Goal: Task Accomplishment & Management: Use online tool/utility

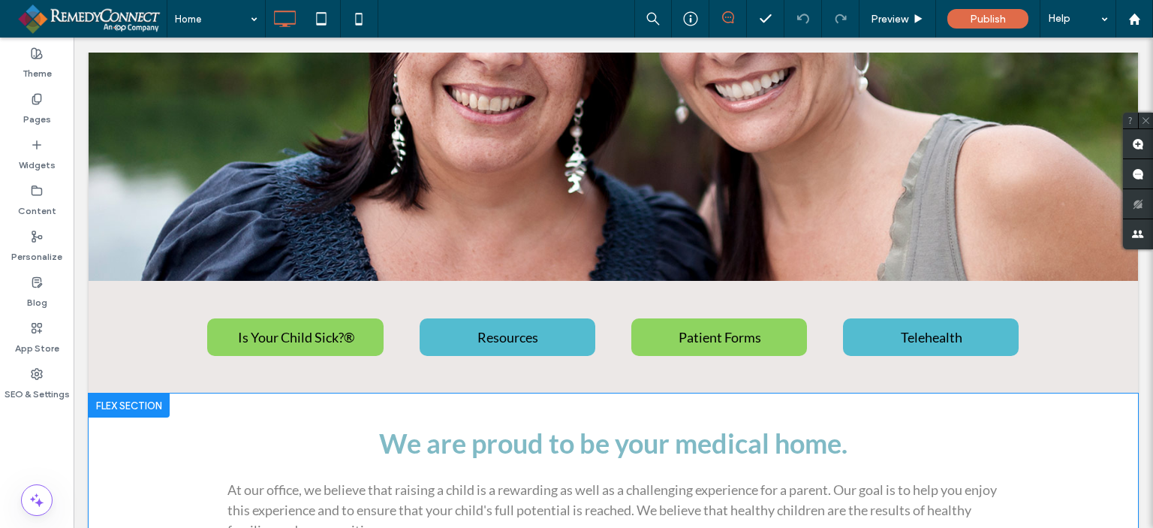
scroll to position [451, 0]
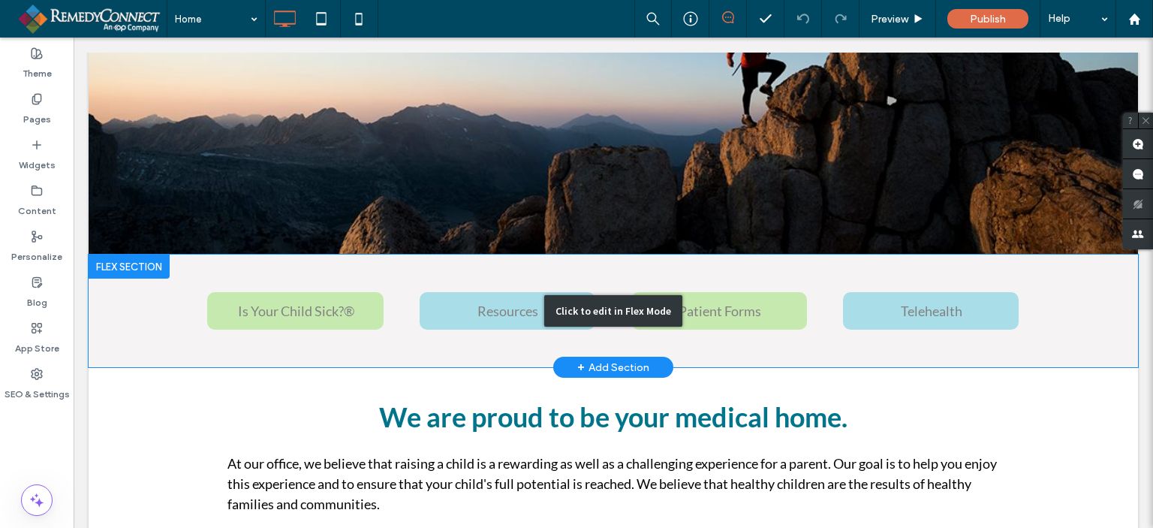
click at [297, 309] on div "Click to edit in Flex Mode" at bounding box center [614, 311] width 1050 height 113
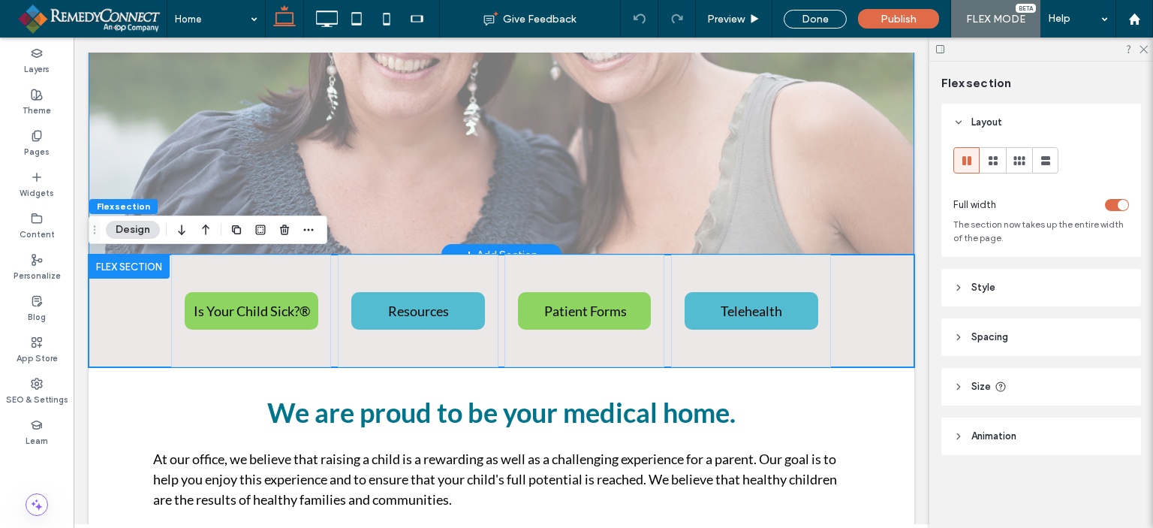
click at [146, 246] on div "Double click to exit Flex Mode" at bounding box center [502, 19] width 826 height 472
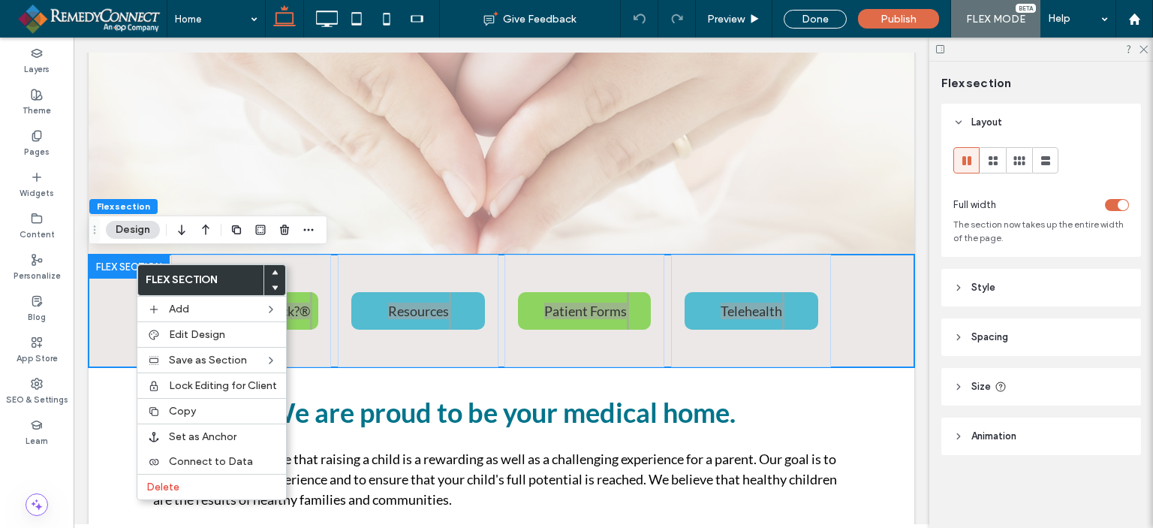
click at [126, 222] on button "Design" at bounding box center [133, 230] width 54 height 18
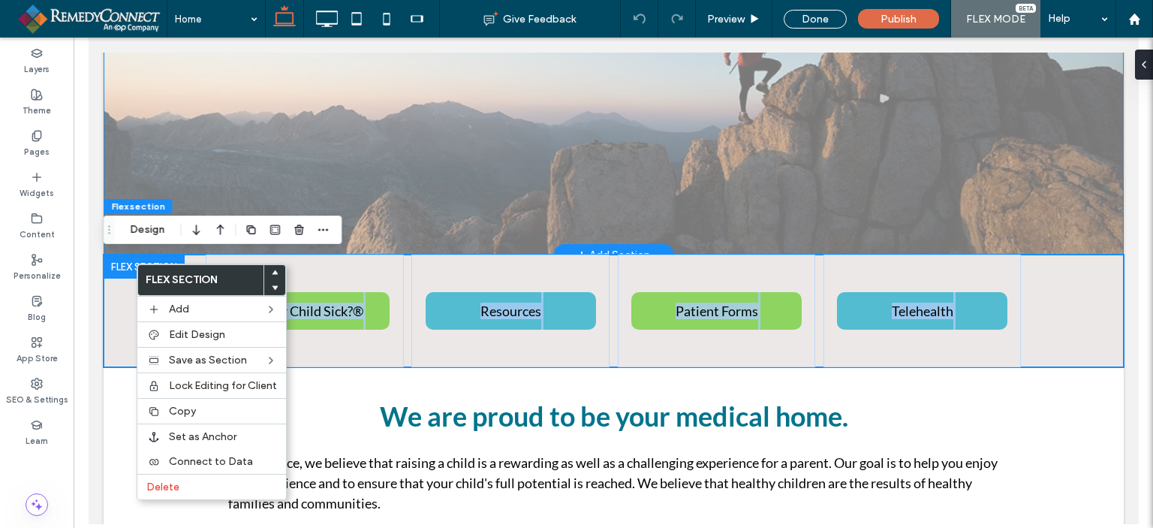
click at [409, 213] on div "Double click to exit Flex Mode" at bounding box center [613, 19] width 1020 height 472
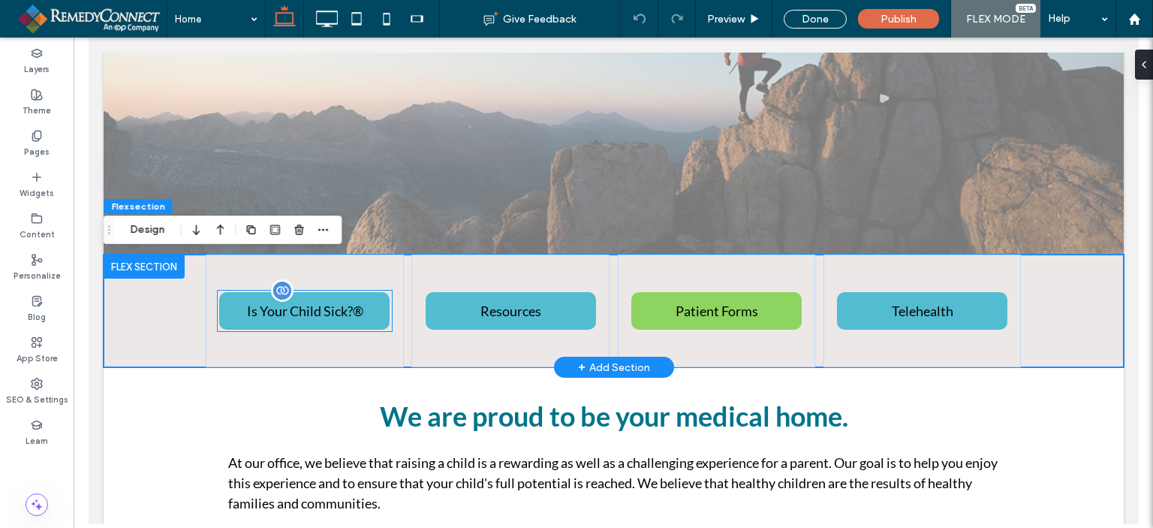
click at [271, 309] on span "Is Your Child Sick?®" at bounding box center [304, 311] width 116 height 32
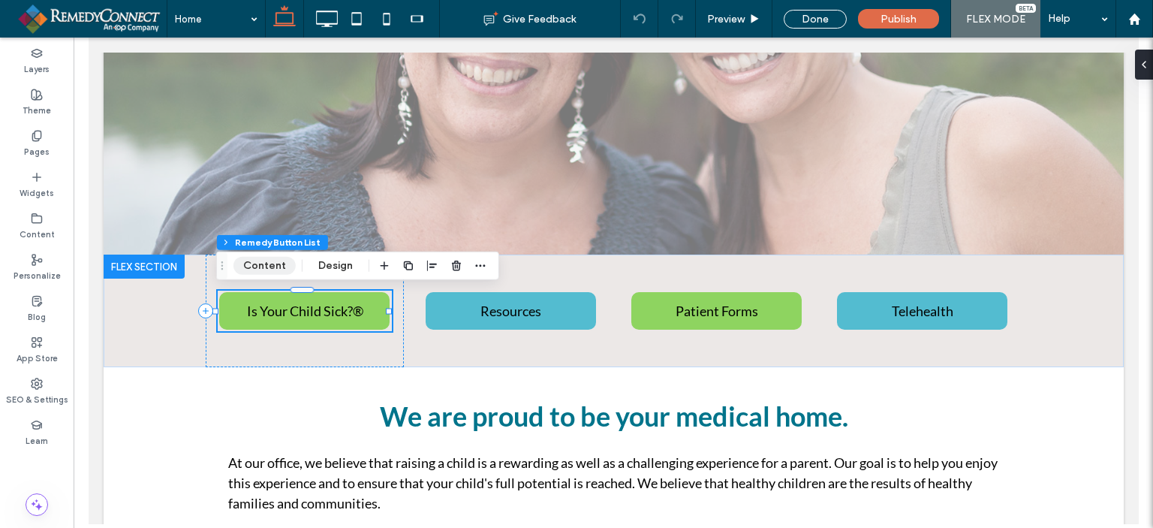
click at [273, 272] on button "Content" at bounding box center [265, 266] width 62 height 18
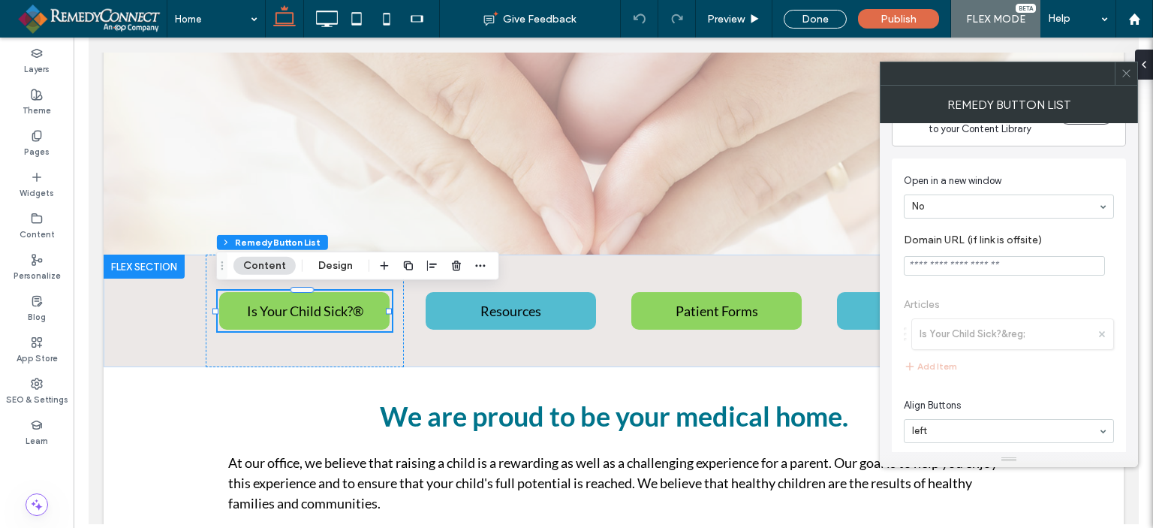
scroll to position [59, 0]
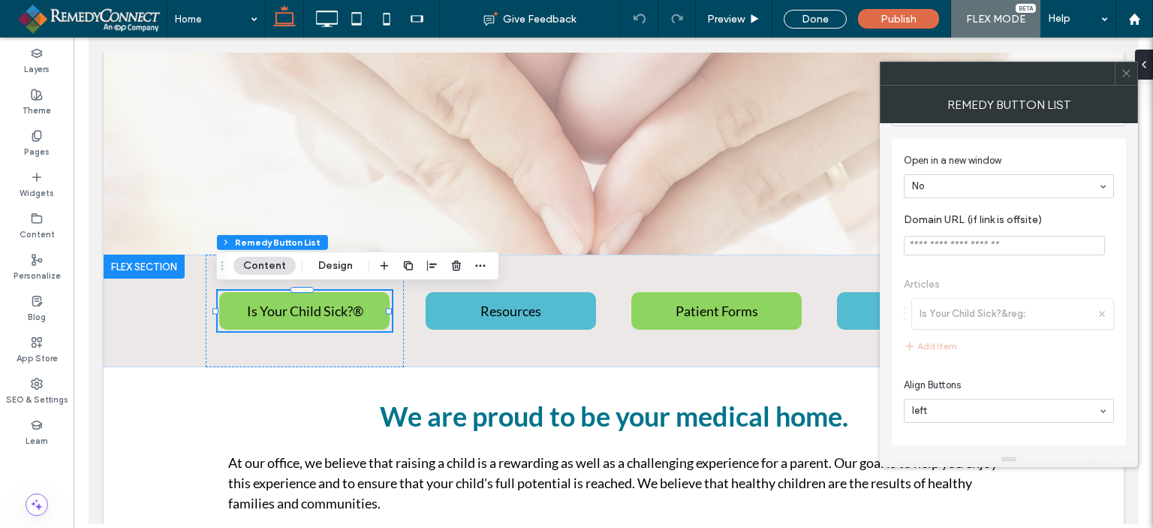
click at [1030, 306] on span "Articles Is Your Child Sick?&reg; Add Item" at bounding box center [1009, 316] width 210 height 107
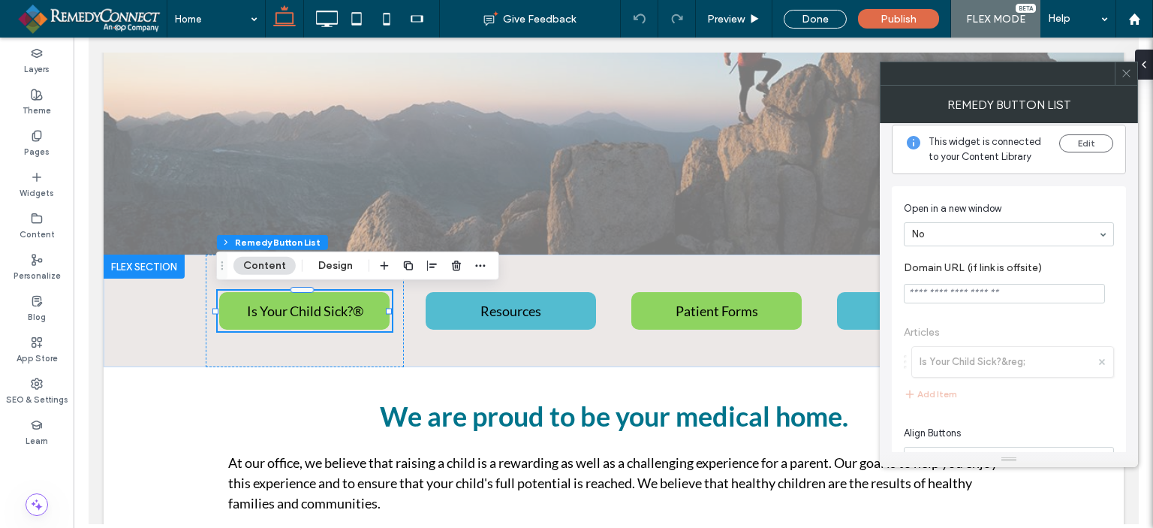
scroll to position [0, 0]
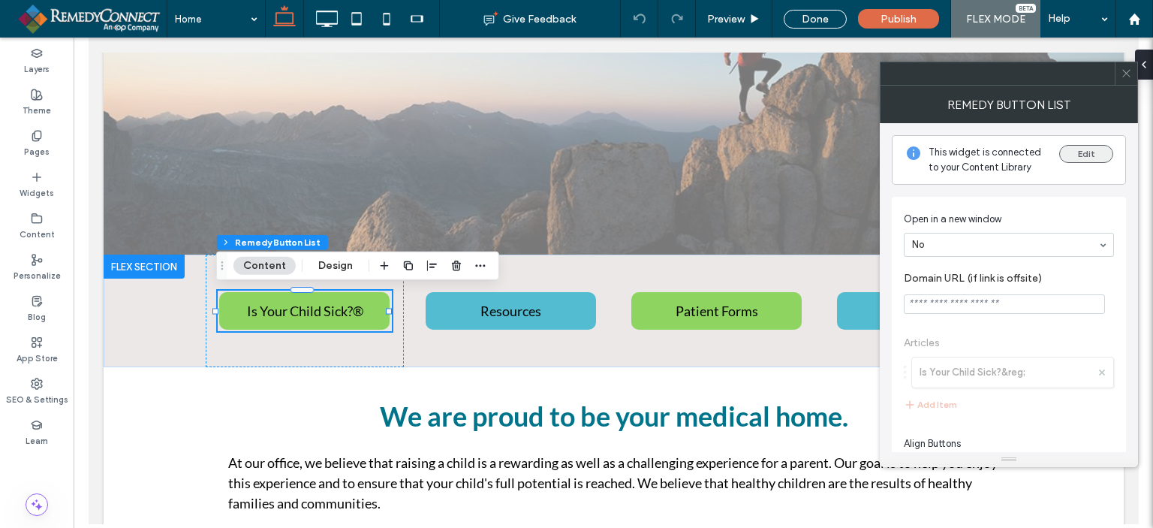
click at [1093, 151] on button "Edit" at bounding box center [1086, 154] width 54 height 18
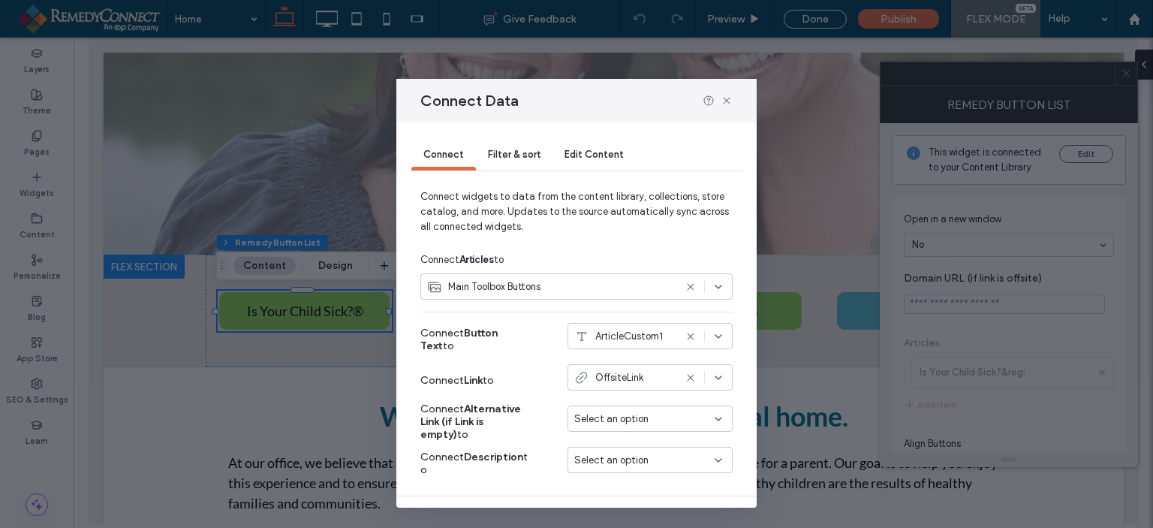
click at [587, 153] on span "Edit Content" at bounding box center [594, 154] width 59 height 11
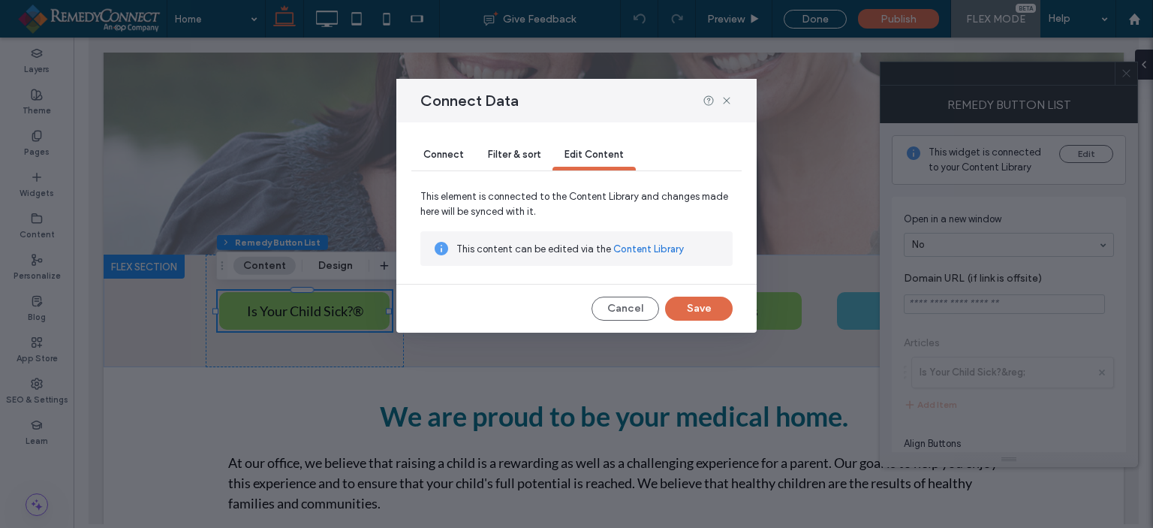
click at [523, 155] on span "Filter & sort" at bounding box center [514, 154] width 53 height 11
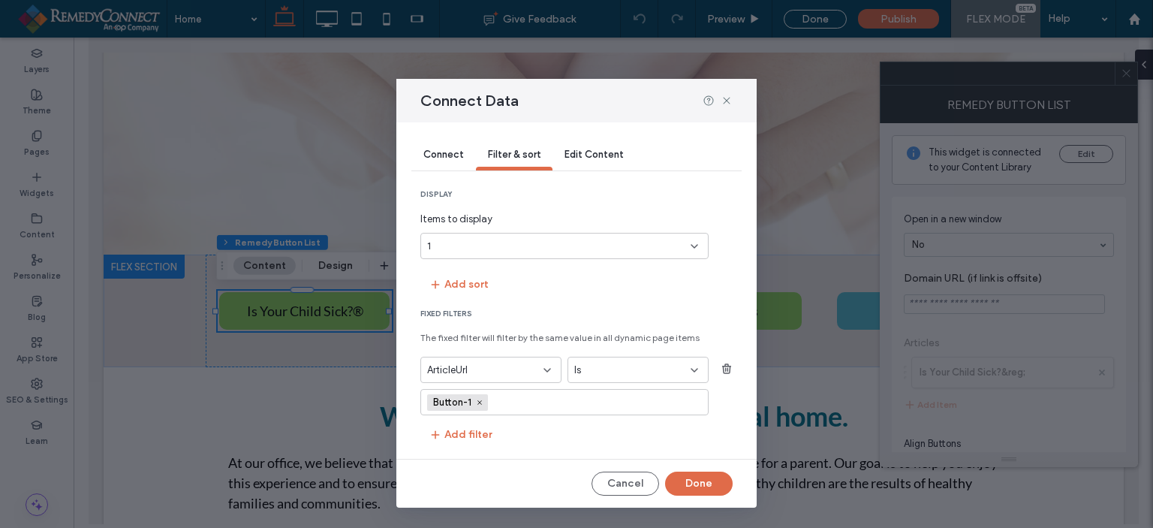
click at [733, 101] on div "Connect Data" at bounding box center [576, 101] width 360 height 44
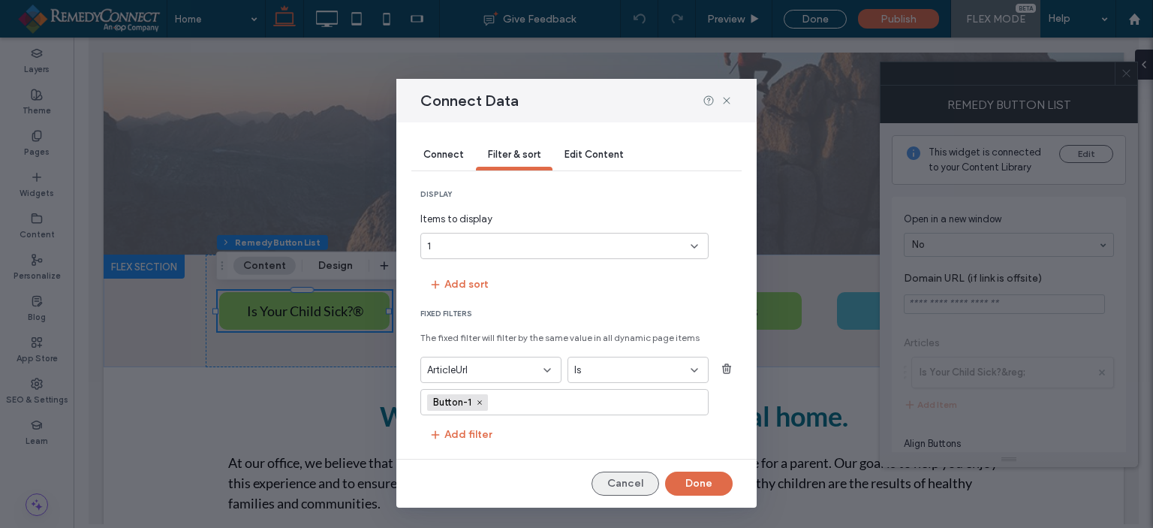
click at [613, 474] on button "Cancel" at bounding box center [626, 484] width 68 height 24
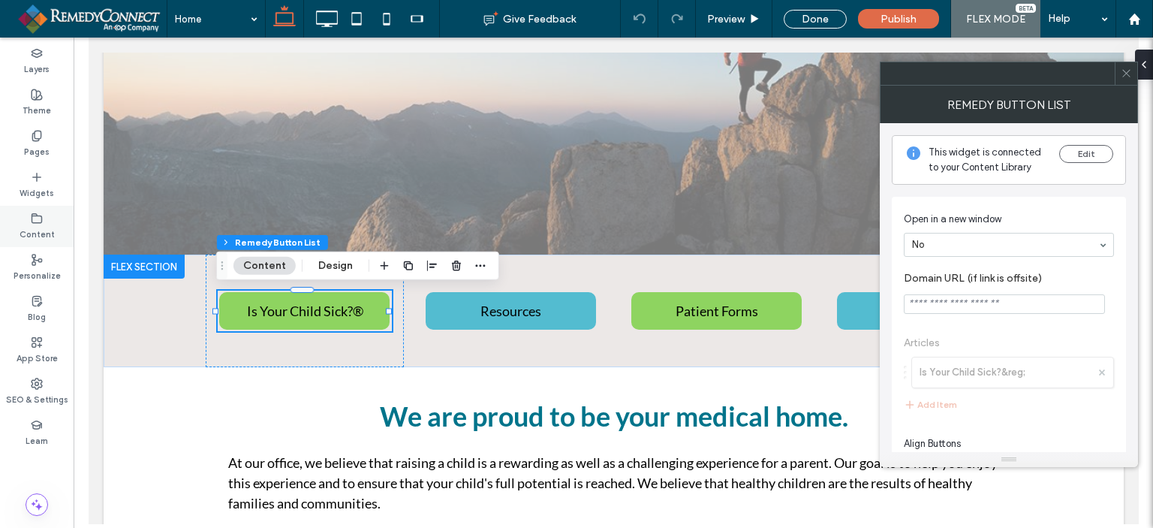
click at [24, 220] on div "Content" at bounding box center [37, 226] width 74 height 41
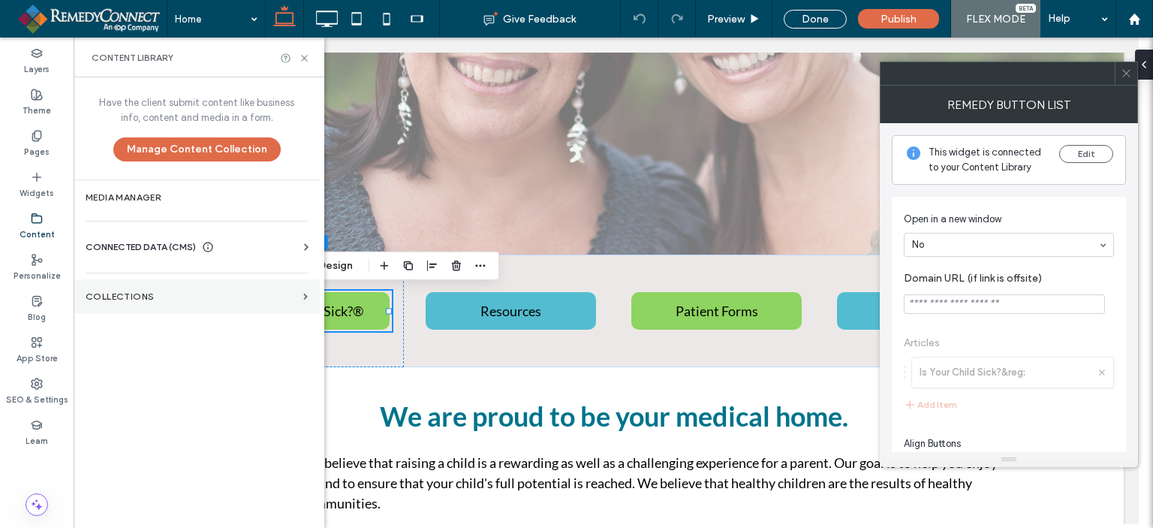
click at [141, 297] on label "Collections" at bounding box center [192, 296] width 212 height 11
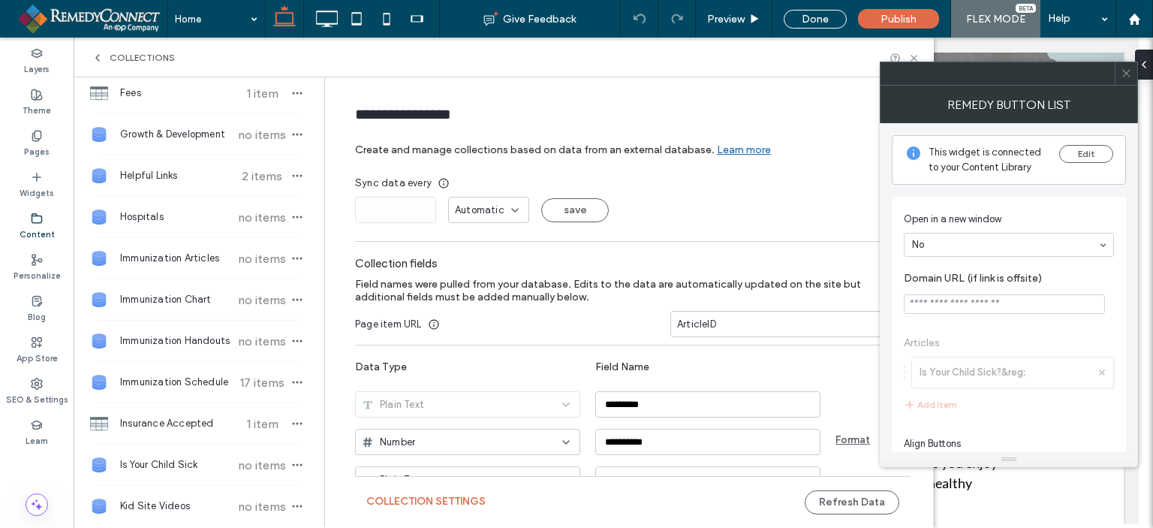
scroll to position [601, 0]
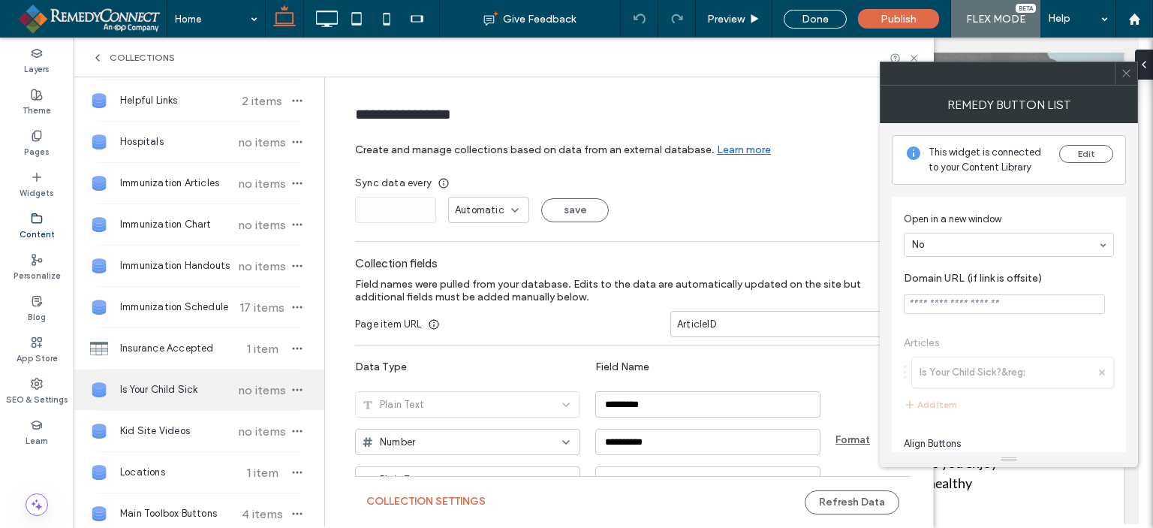
click at [146, 390] on span "Is Your Child Sick" at bounding box center [176, 389] width 112 height 15
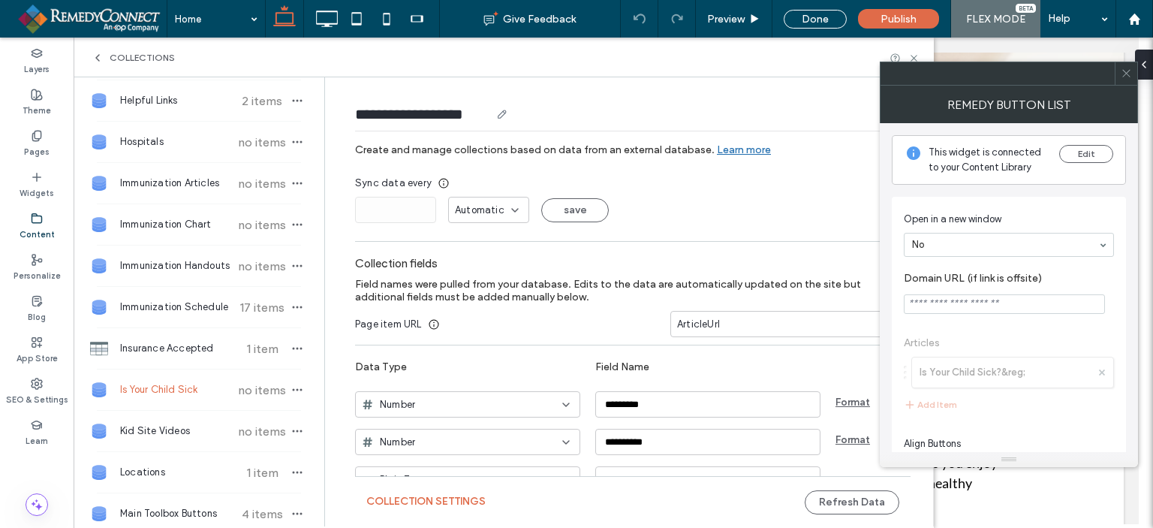
click at [460, 119] on input "**********" at bounding box center [422, 114] width 135 height 21
click at [502, 111] on icon at bounding box center [502, 114] width 12 height 12
click at [501, 115] on use at bounding box center [502, 114] width 8 height 8
click at [503, 118] on icon at bounding box center [502, 114] width 12 height 12
click at [503, 111] on icon at bounding box center [502, 114] width 12 height 12
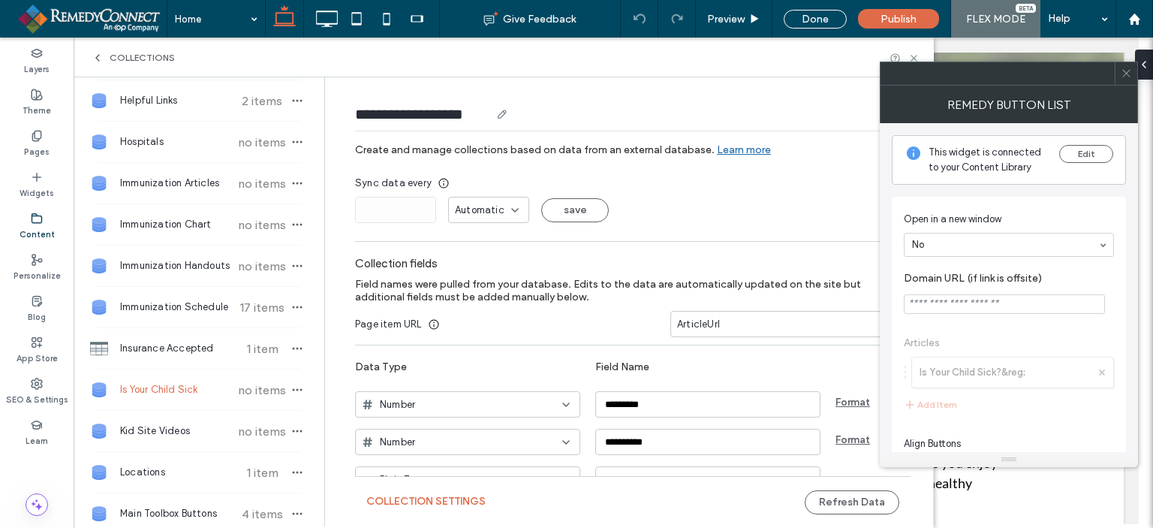
click at [476, 116] on input "**********" at bounding box center [422, 114] width 135 height 21
type input "*"
type input "********"
click at [1129, 80] on span at bounding box center [1126, 73] width 11 height 23
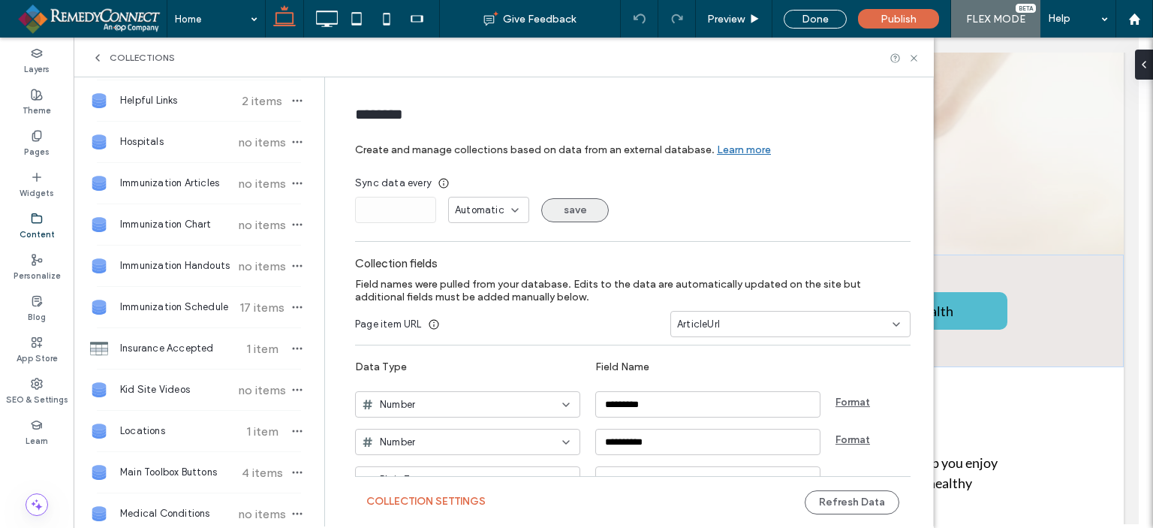
click at [575, 212] on button "save" at bounding box center [575, 210] width 68 height 24
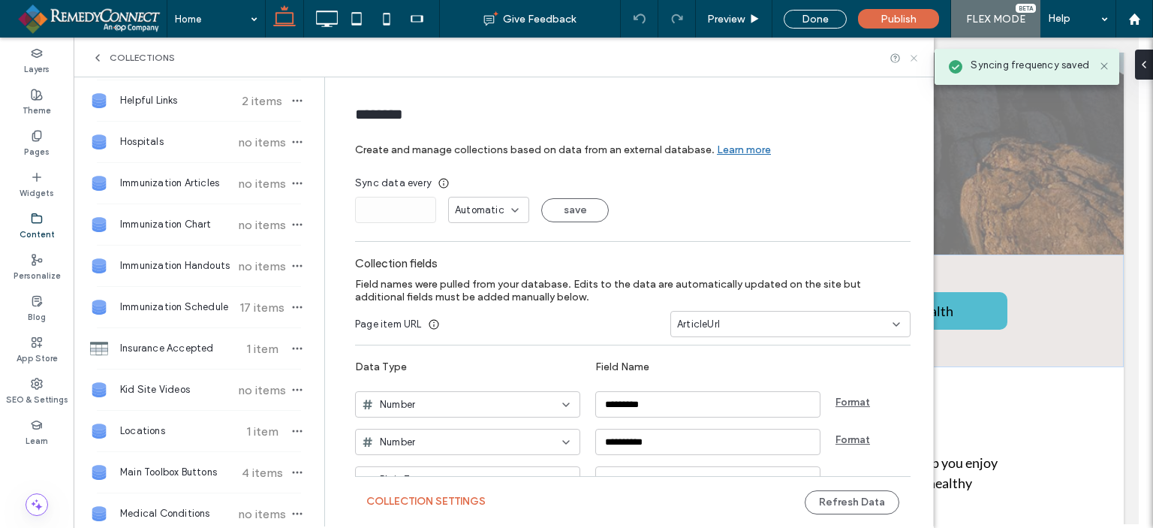
click at [912, 54] on icon at bounding box center [914, 58] width 11 height 11
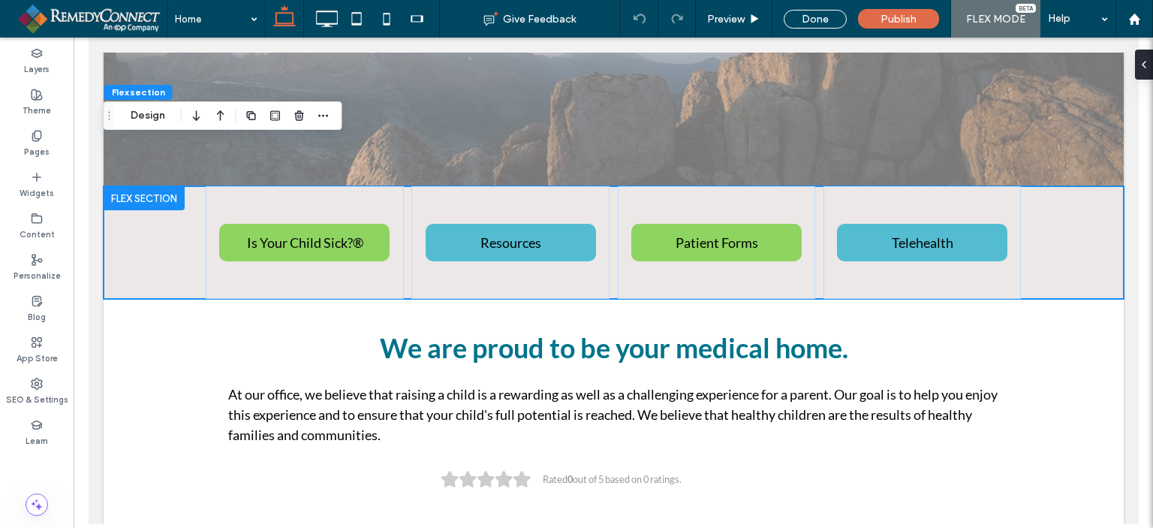
scroll to position [481, 0]
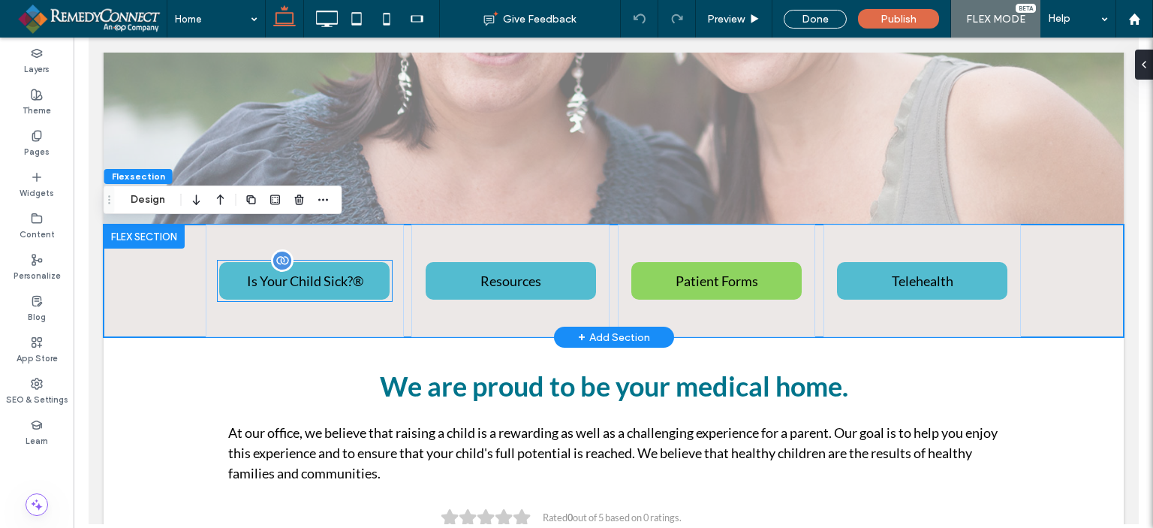
click at [331, 284] on span "Is Your Child Sick?®" at bounding box center [304, 281] width 116 height 32
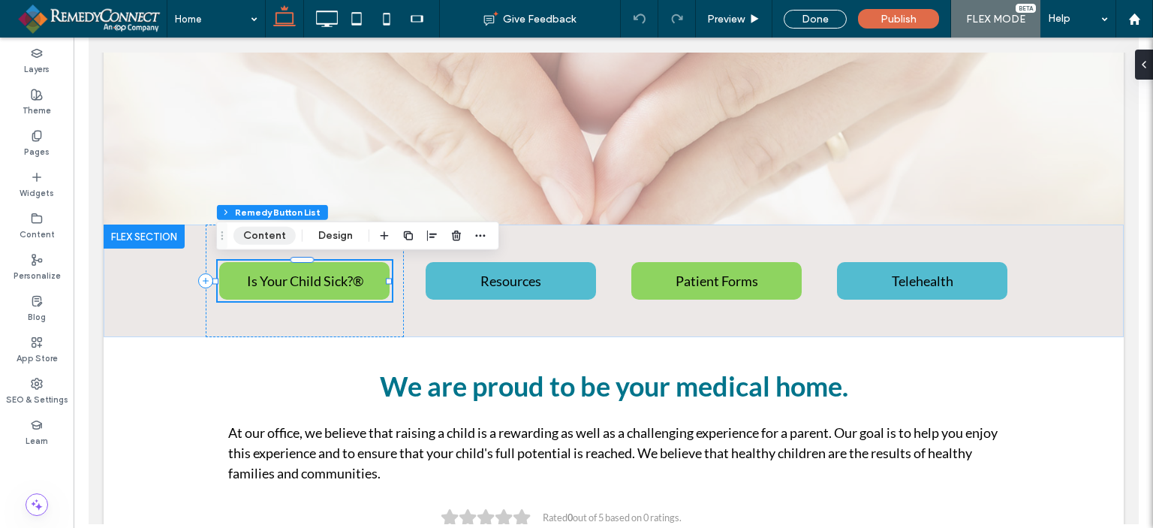
click at [255, 231] on button "Content" at bounding box center [265, 236] width 62 height 18
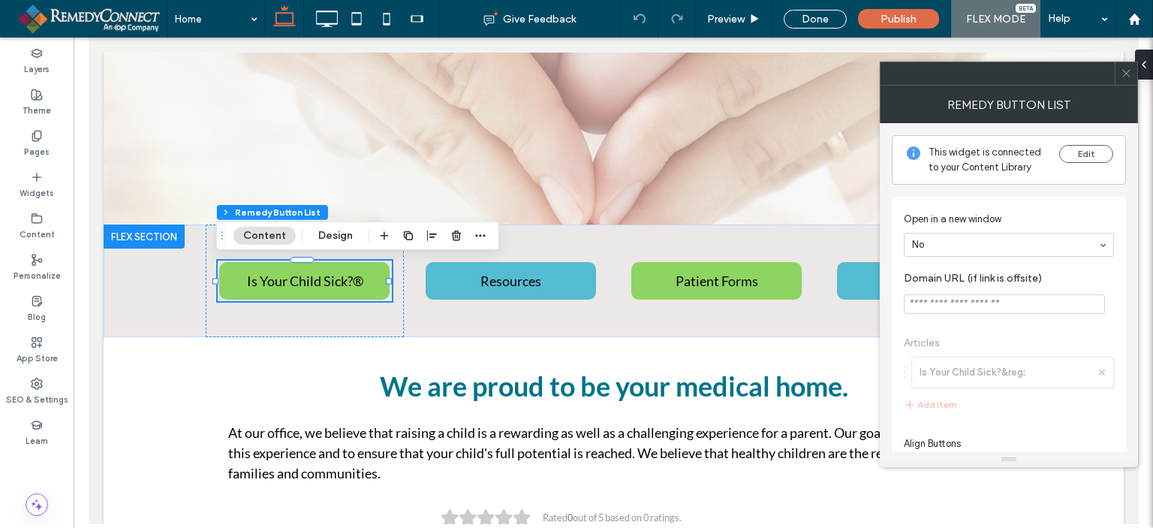
click at [1077, 375] on span "Articles Is Your Child Sick?&reg; Add Item" at bounding box center [1009, 374] width 210 height 107
click at [1052, 367] on span "Articles Is Your Child Sick?&reg; Add Item" at bounding box center [1009, 374] width 210 height 107
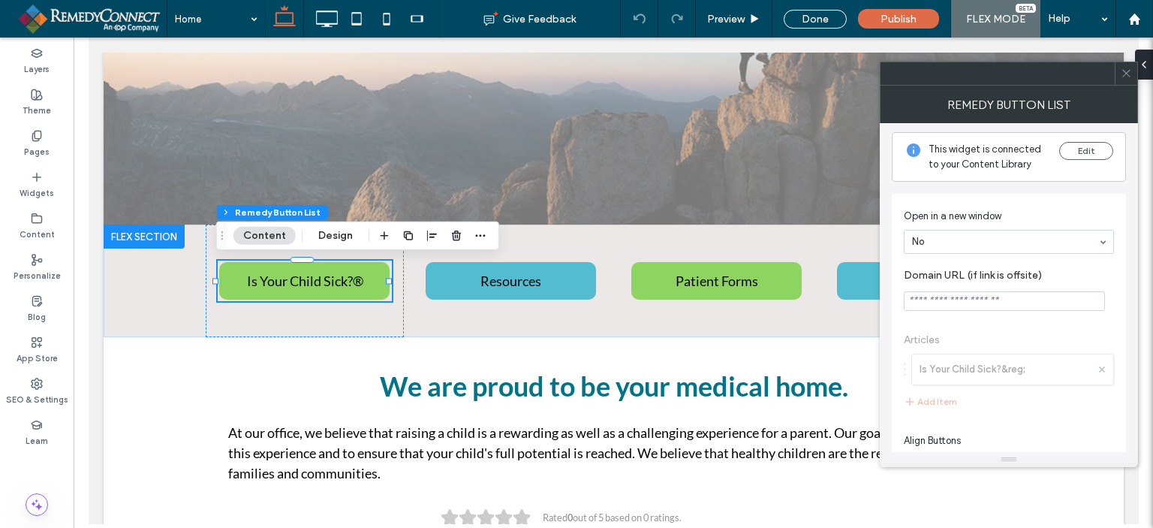
scroll to position [0, 0]
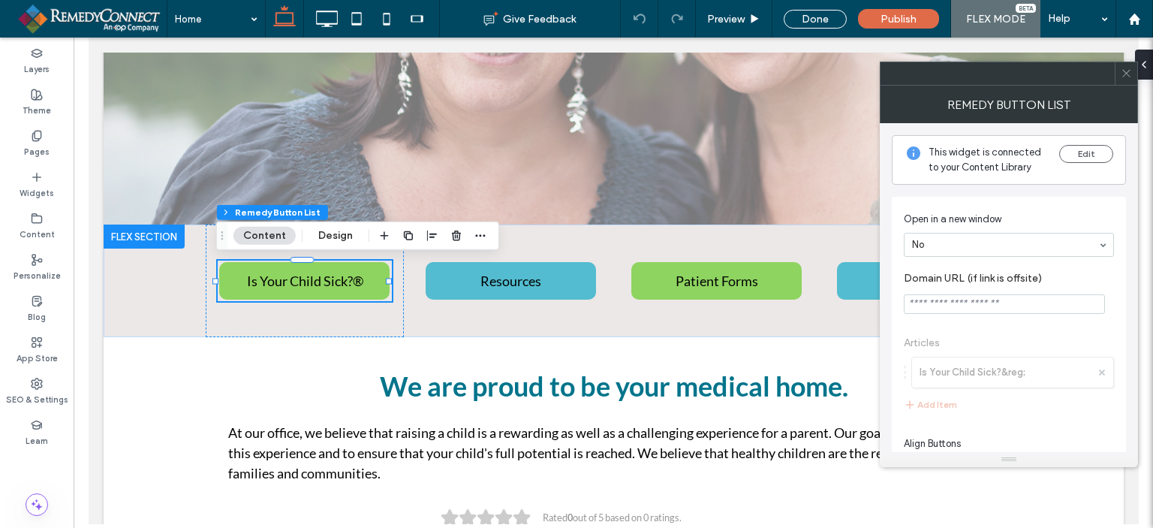
click at [1122, 73] on icon at bounding box center [1126, 73] width 11 height 11
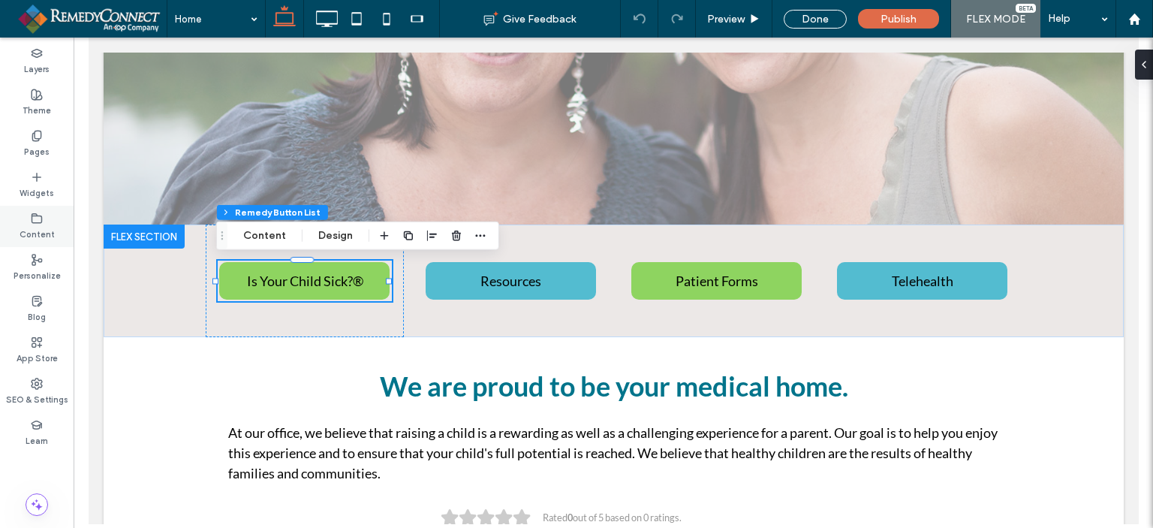
click at [33, 221] on icon at bounding box center [37, 218] width 12 height 12
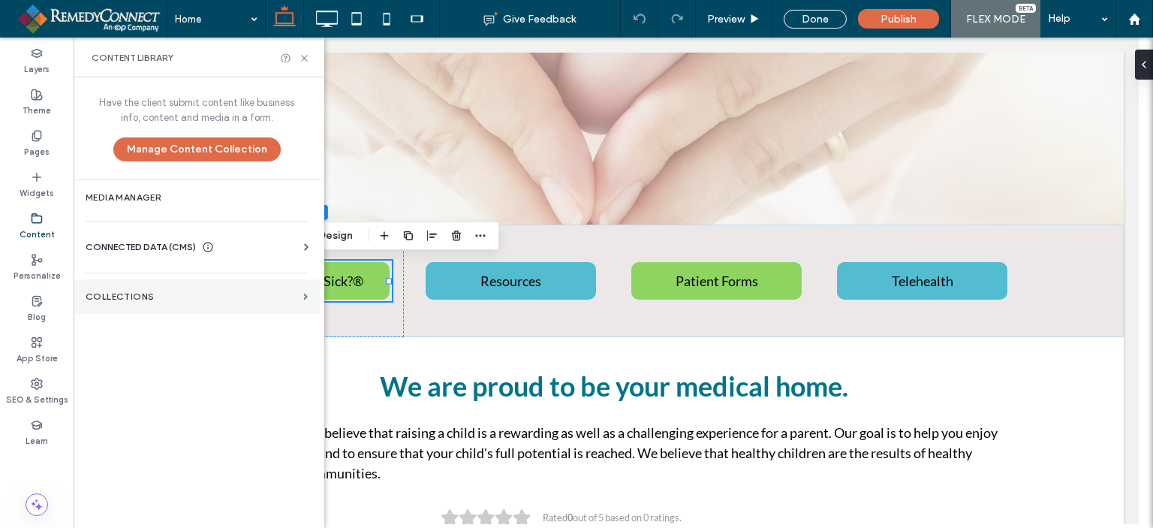
click at [123, 306] on section "Collections" at bounding box center [197, 296] width 246 height 35
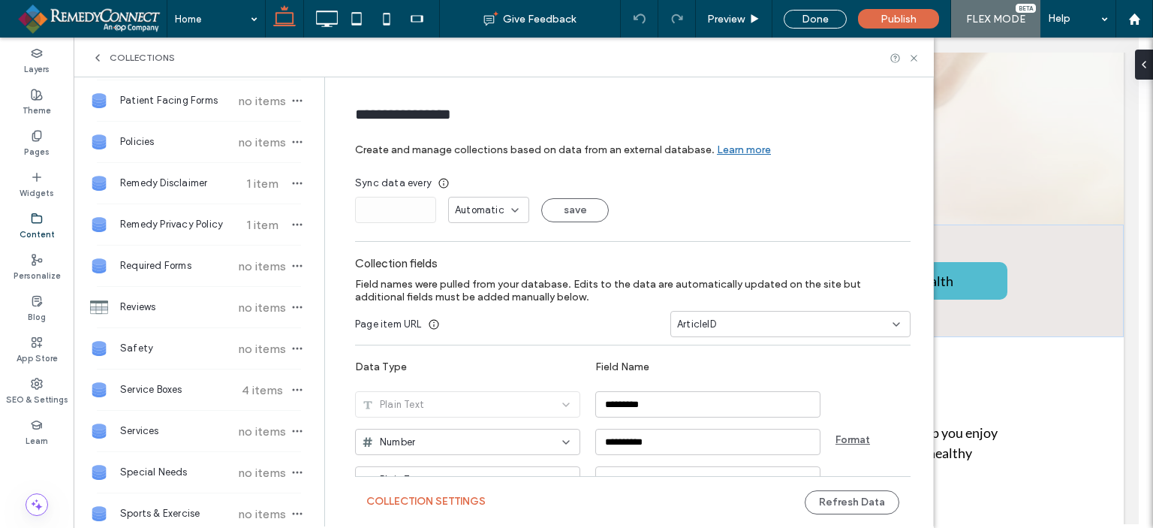
scroll to position [1502, 0]
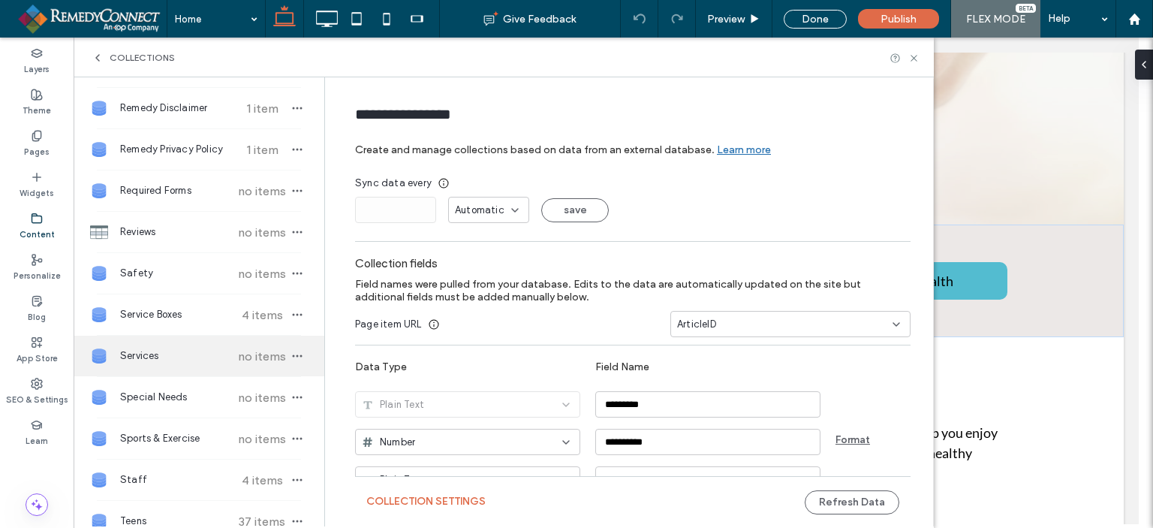
click at [145, 348] on span "Services" at bounding box center [176, 355] width 112 height 15
type input "********"
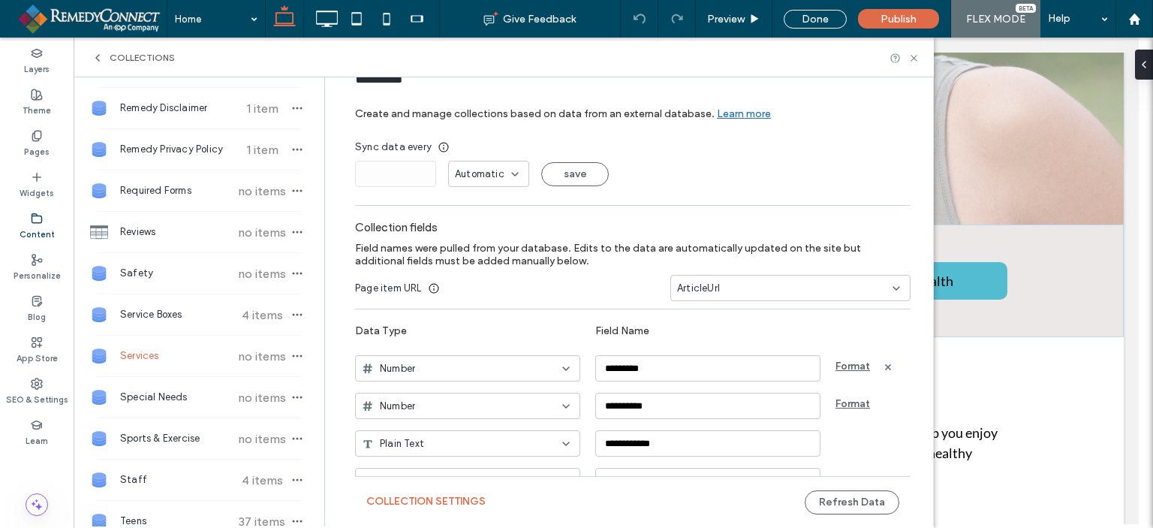
scroll to position [0, 0]
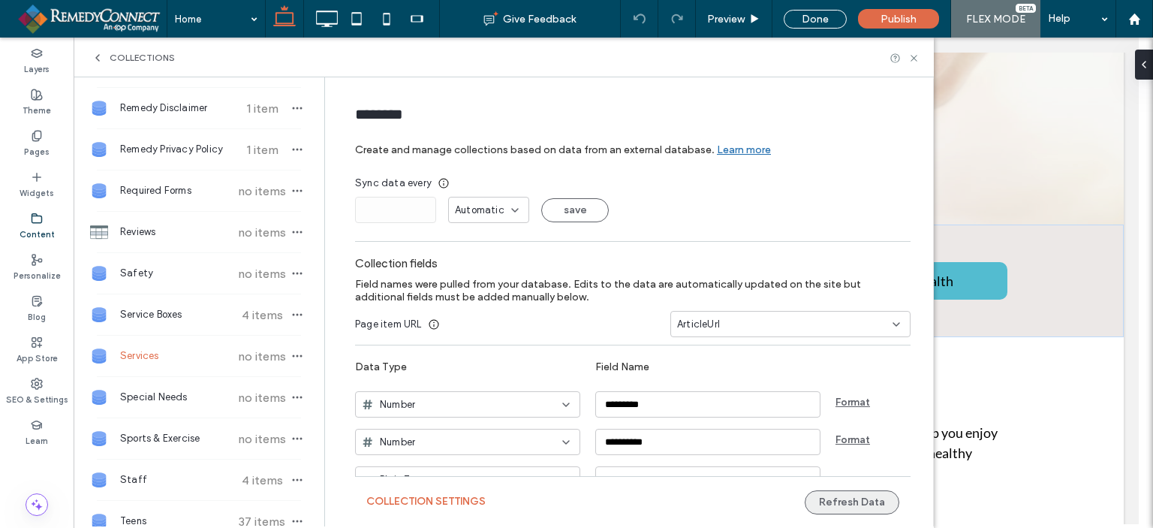
click at [848, 501] on button "Refresh Data" at bounding box center [852, 502] width 95 height 24
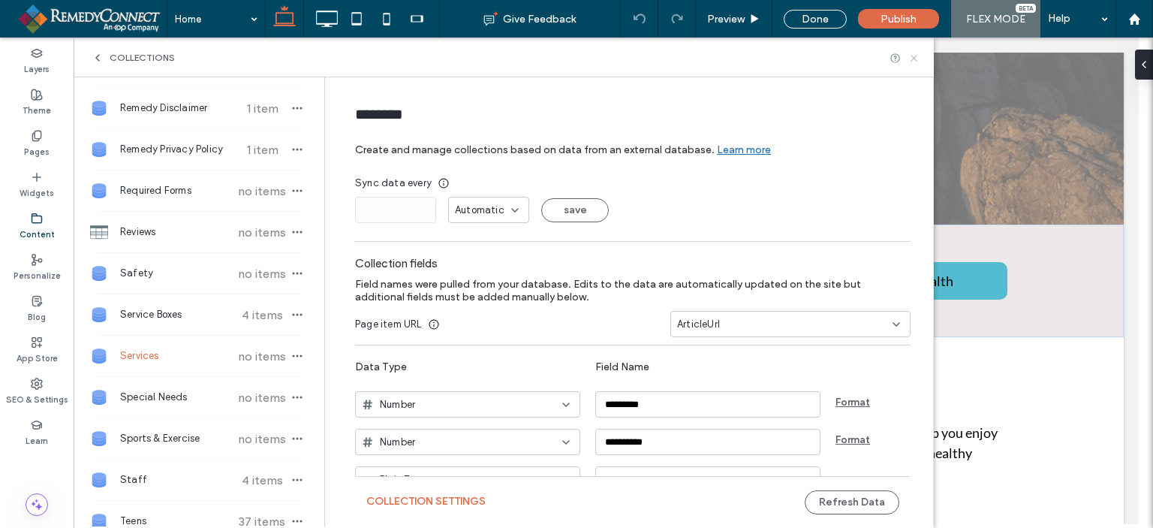
click at [918, 61] on icon at bounding box center [914, 58] width 11 height 11
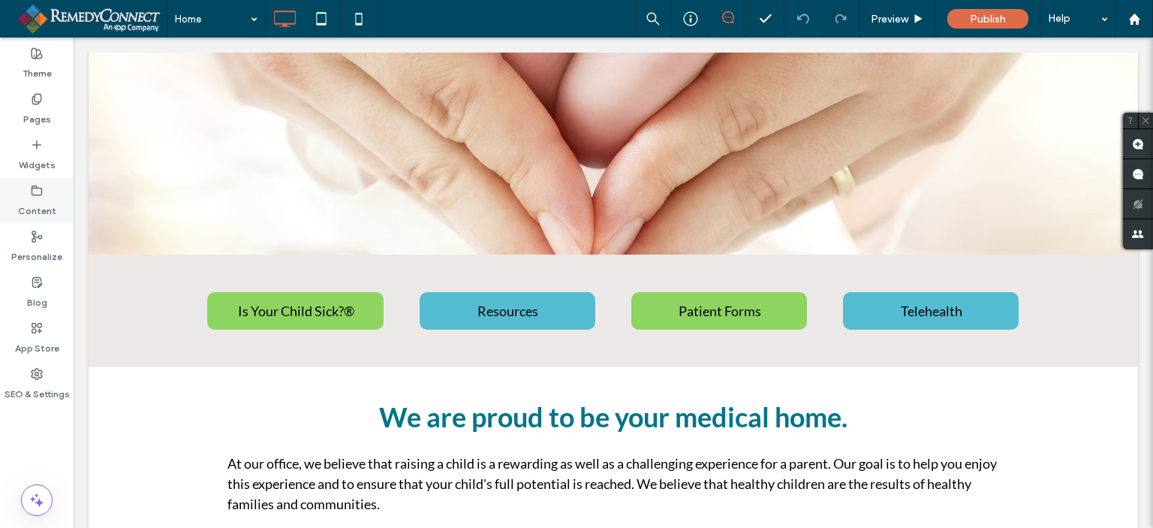
click at [42, 197] on label "Content" at bounding box center [37, 207] width 38 height 21
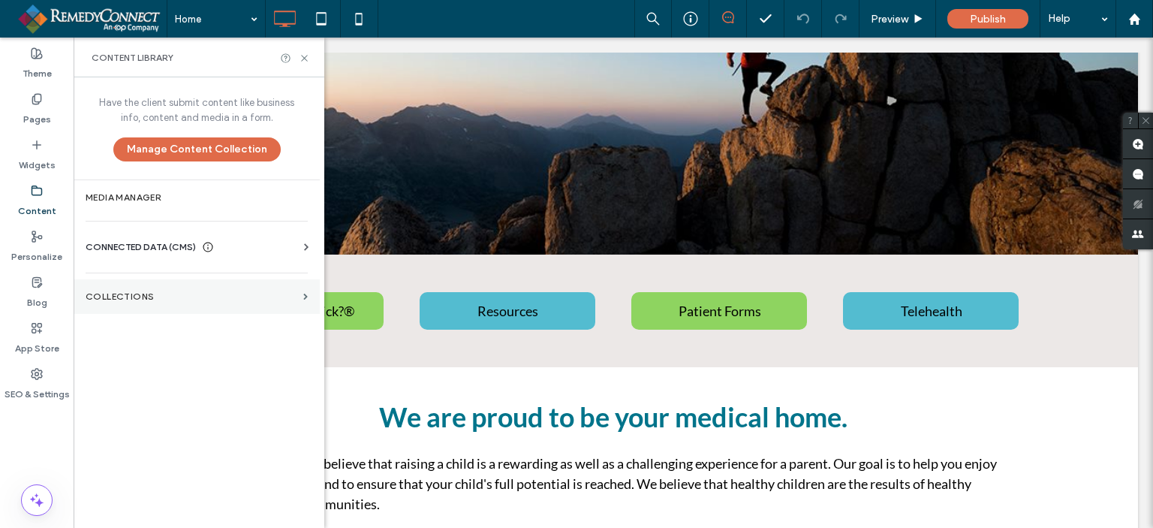
click at [221, 307] on section "Collections" at bounding box center [197, 296] width 246 height 35
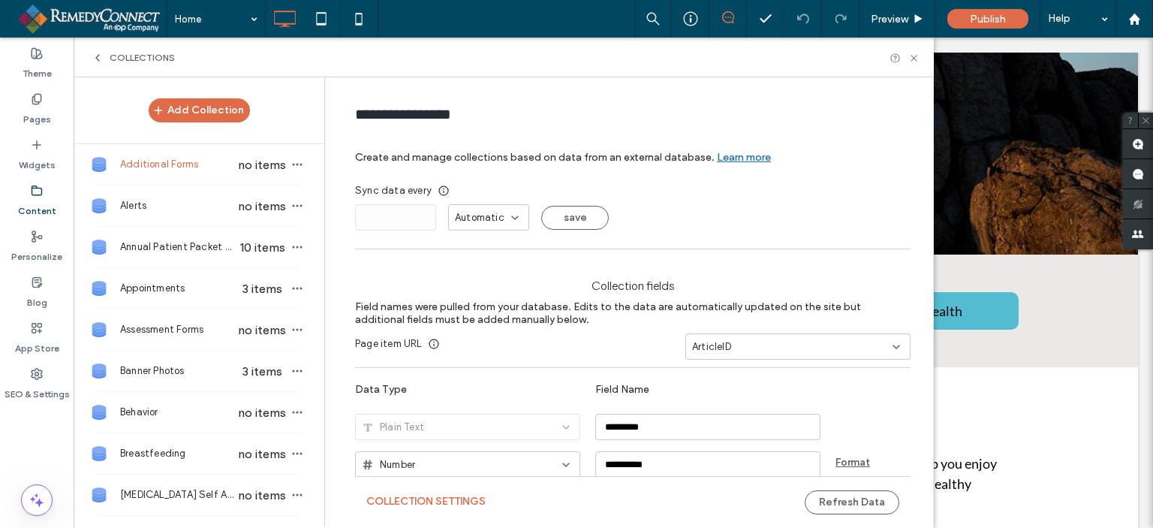
click at [102, 56] on icon at bounding box center [98, 58] width 12 height 12
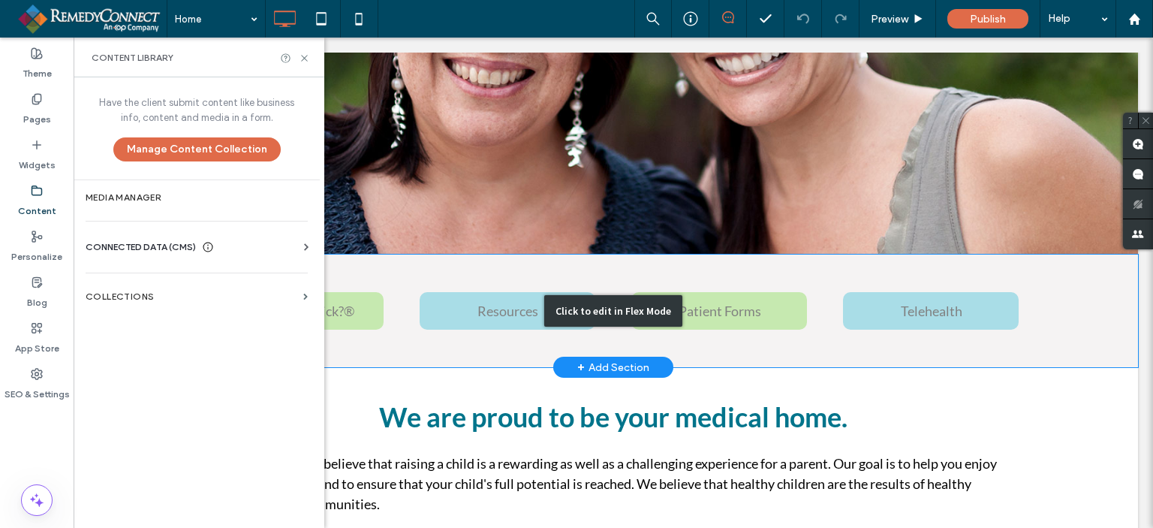
click at [1099, 306] on div "Click to edit in Flex Mode" at bounding box center [614, 311] width 1050 height 113
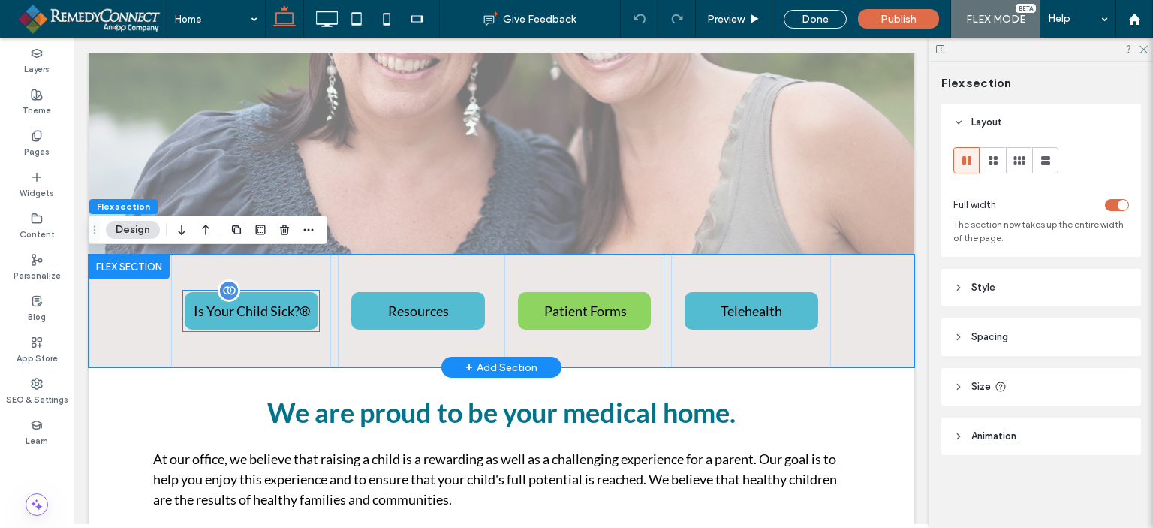
click at [215, 308] on span "Is Your Child Sick?®" at bounding box center [252, 311] width 116 height 32
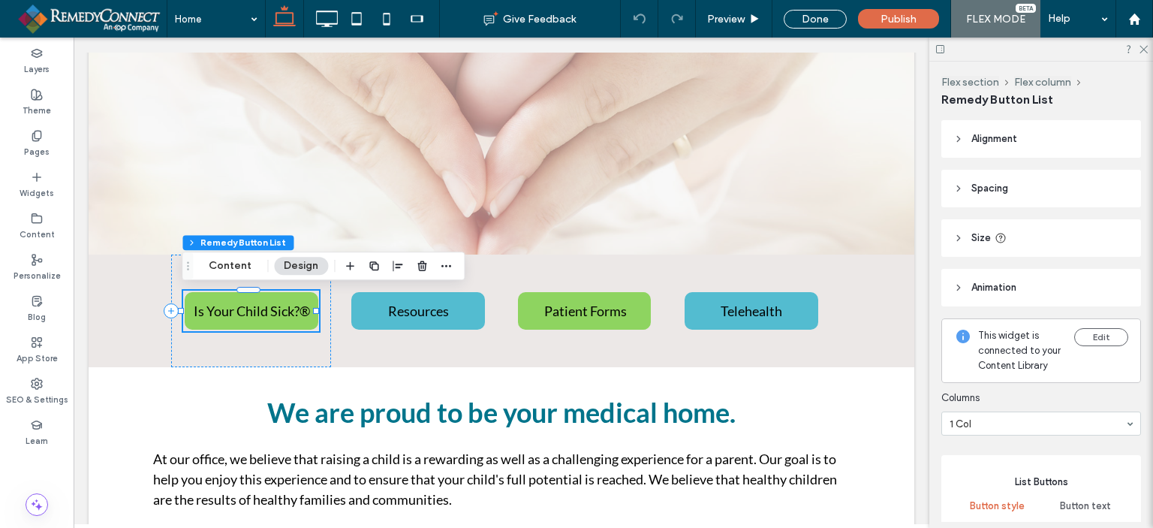
click at [307, 273] on button "Design" at bounding box center [301, 266] width 54 height 18
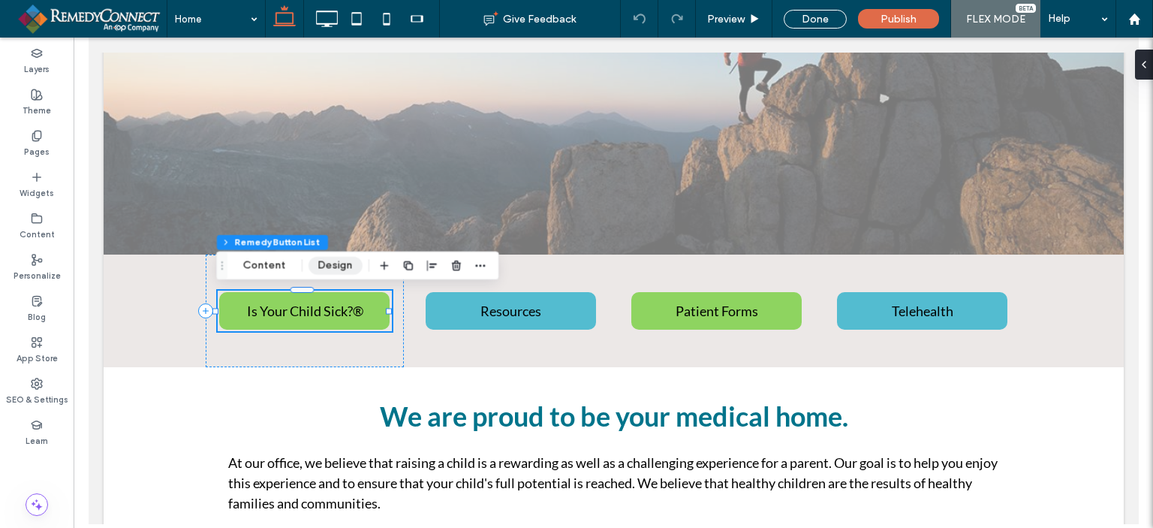
click at [317, 265] on button "Design" at bounding box center [336, 266] width 54 height 18
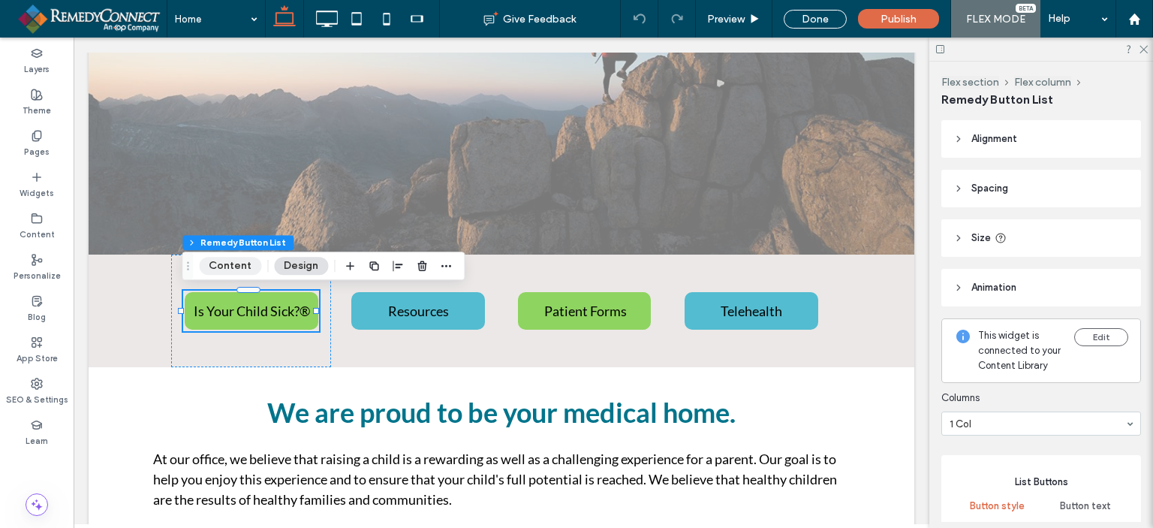
click at [221, 265] on button "Content" at bounding box center [230, 266] width 62 height 18
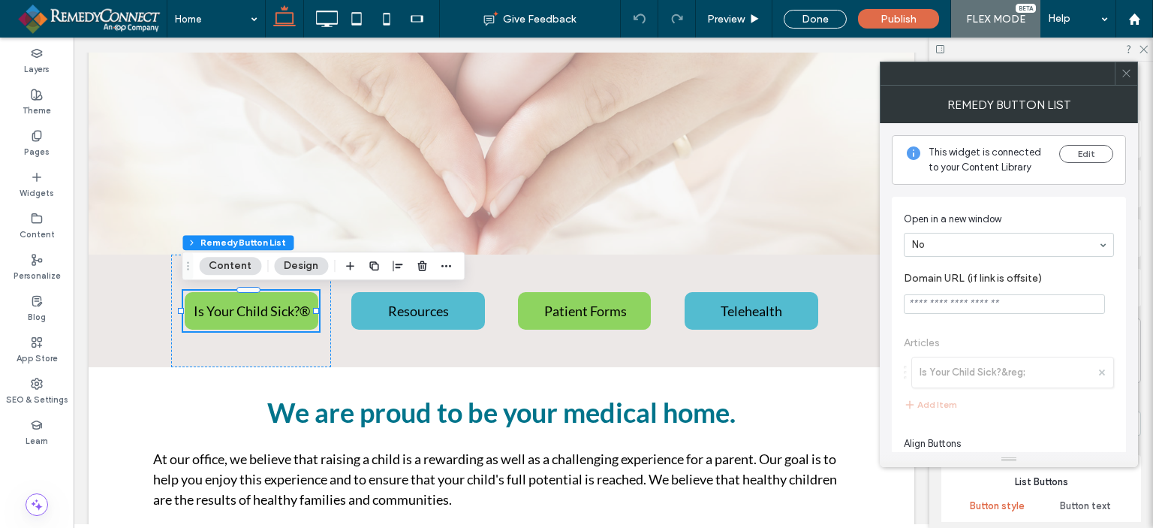
scroll to position [59, 0]
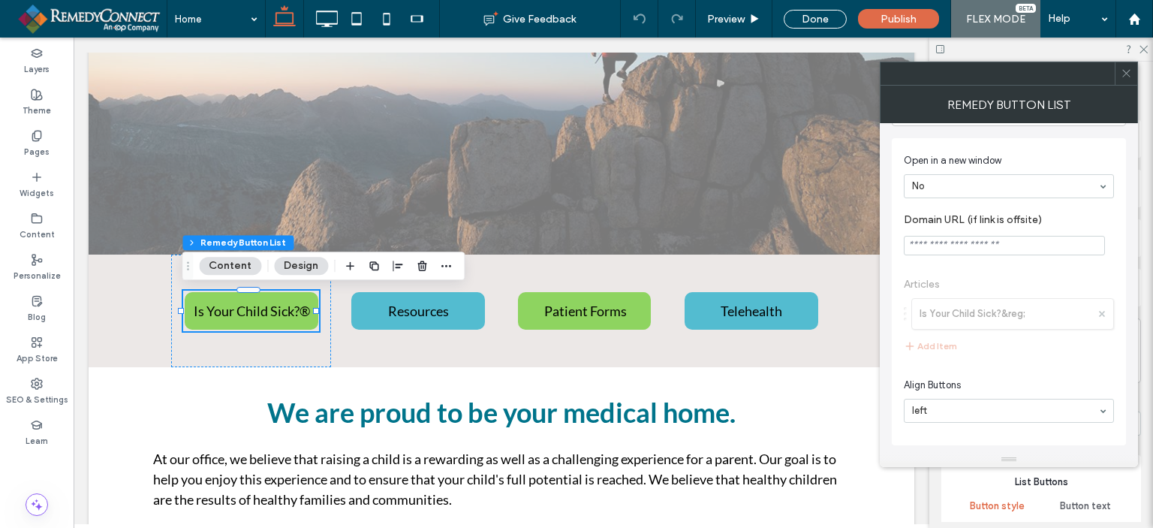
click at [1101, 309] on span "Articles Is Your Child Sick?&reg; Add Item" at bounding box center [1009, 316] width 210 height 107
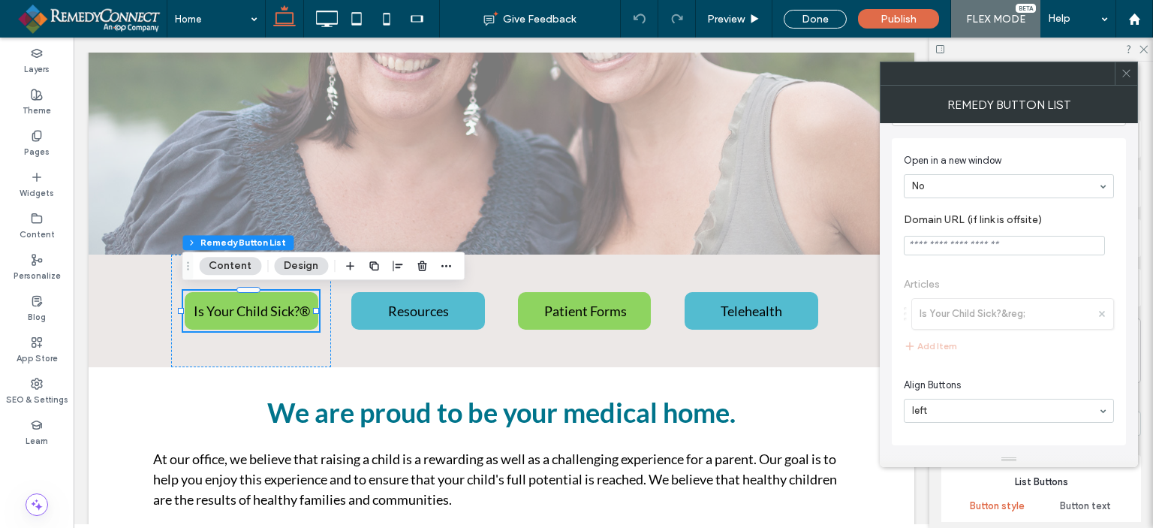
click at [1006, 327] on span "Articles Is Your Child Sick?&reg; Add Item" at bounding box center [1009, 316] width 210 height 107
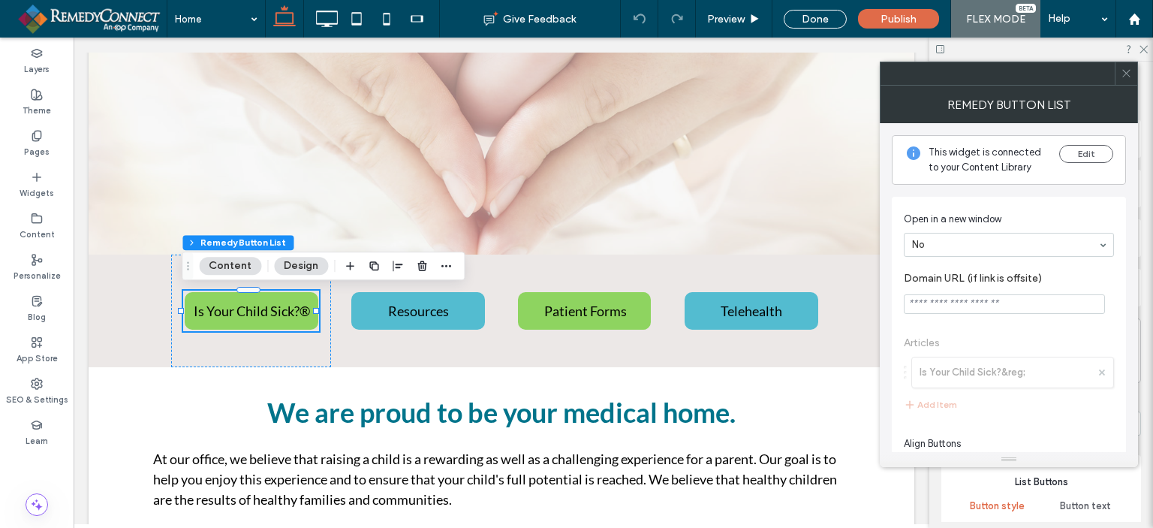
click at [1127, 75] on icon at bounding box center [1126, 73] width 11 height 11
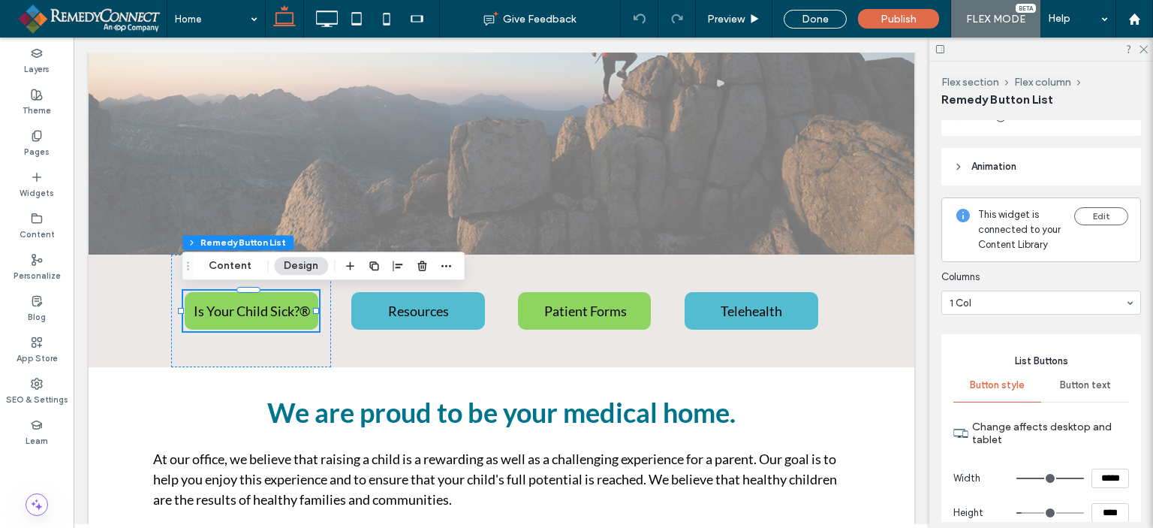
scroll to position [300, 0]
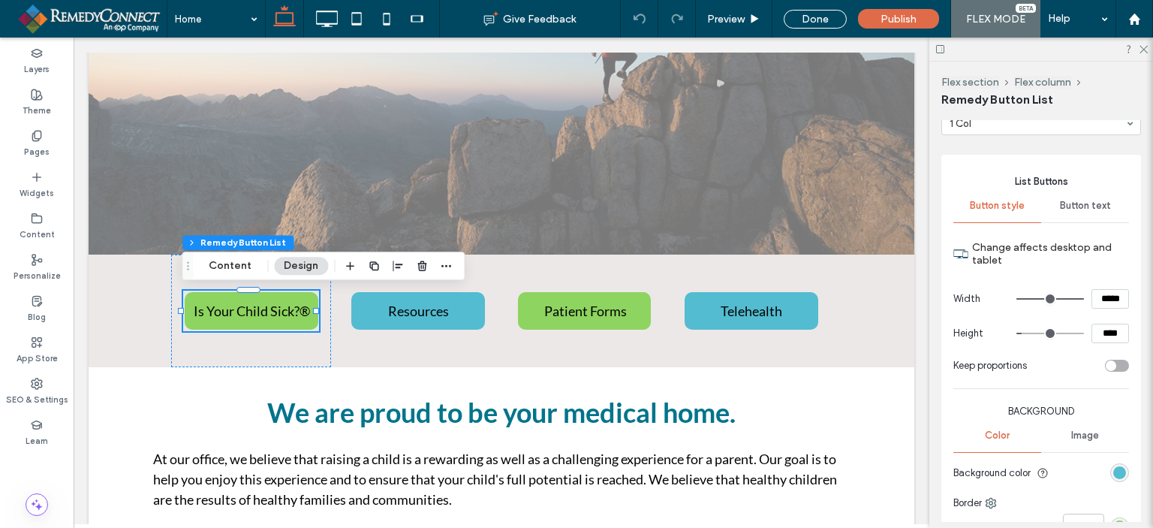
click at [1074, 212] on span "Button text" at bounding box center [1085, 206] width 51 height 12
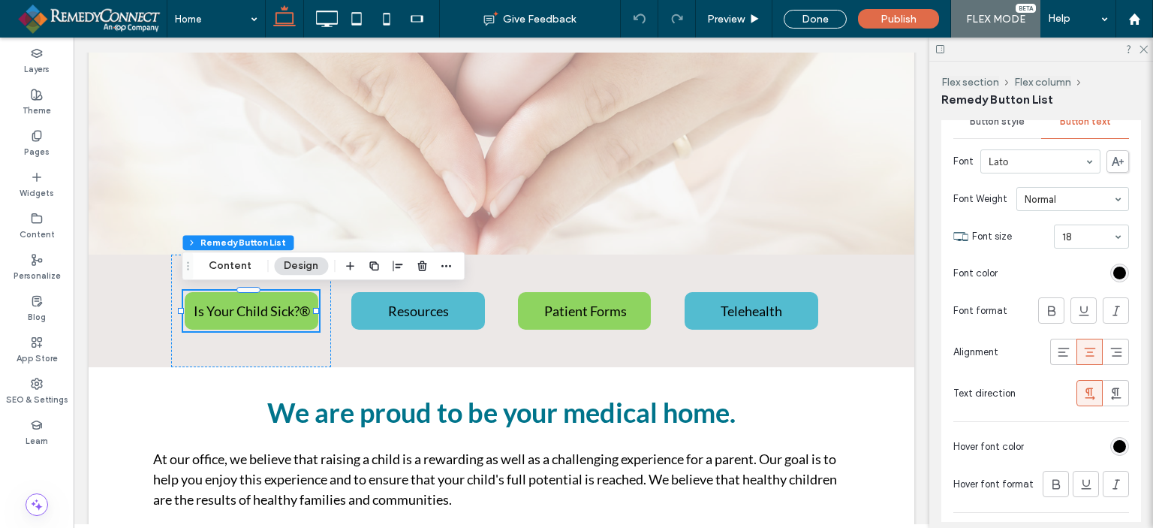
scroll to position [375, 0]
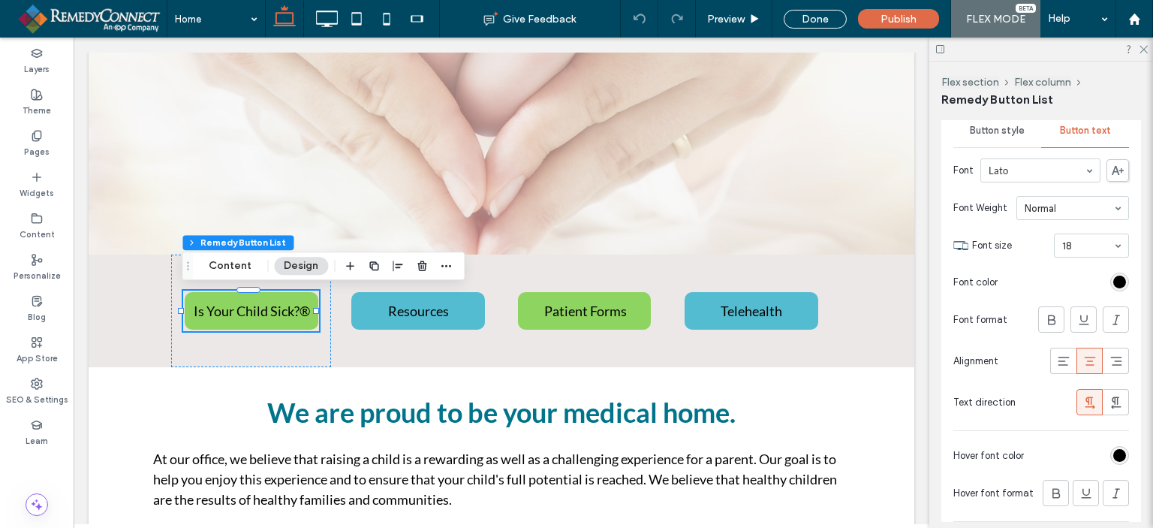
click at [999, 137] on span "Button style" at bounding box center [997, 131] width 55 height 12
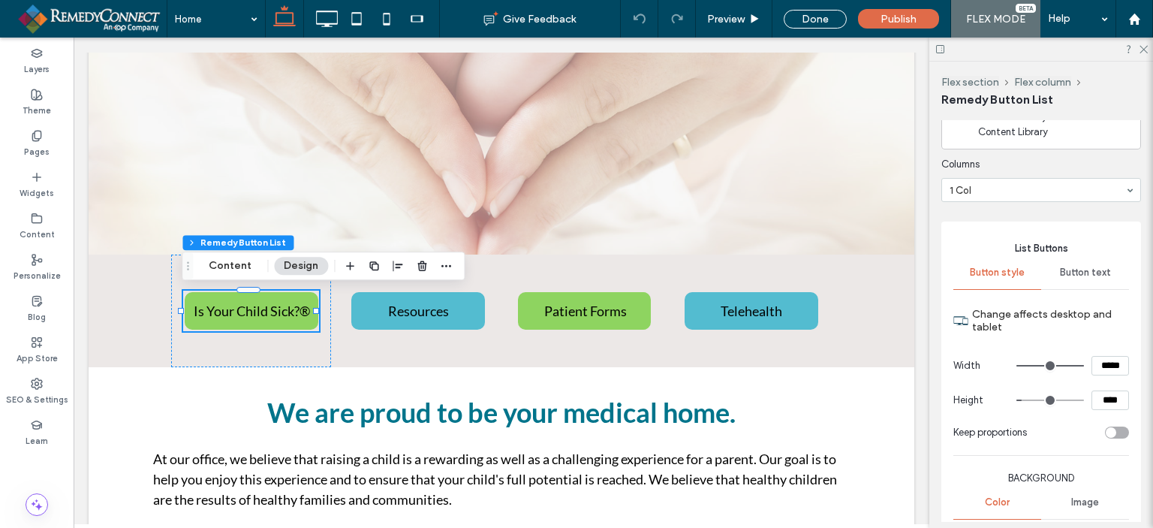
scroll to position [0, 0]
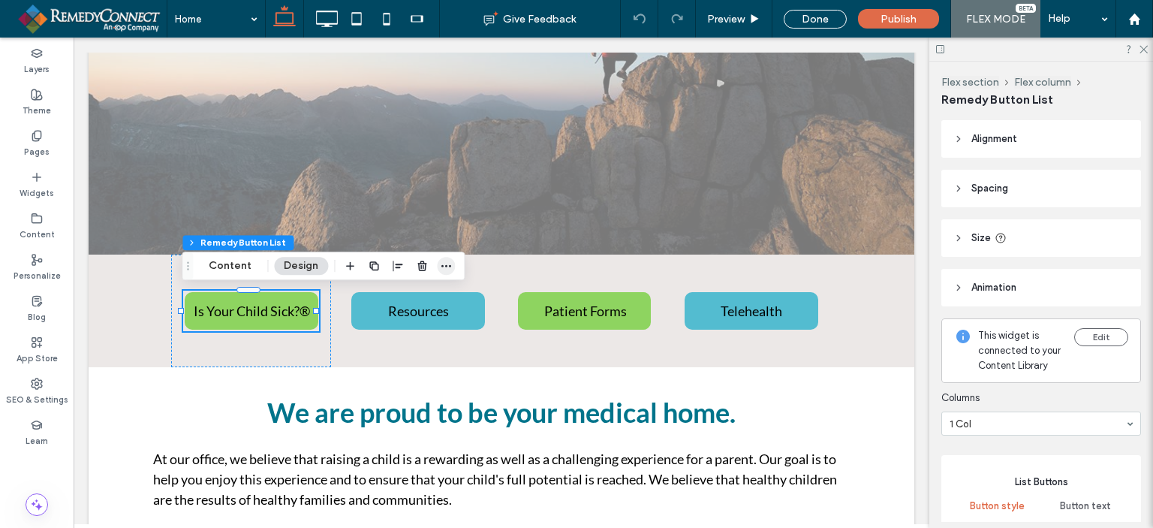
click at [443, 266] on icon "button" at bounding box center [446, 266] width 12 height 12
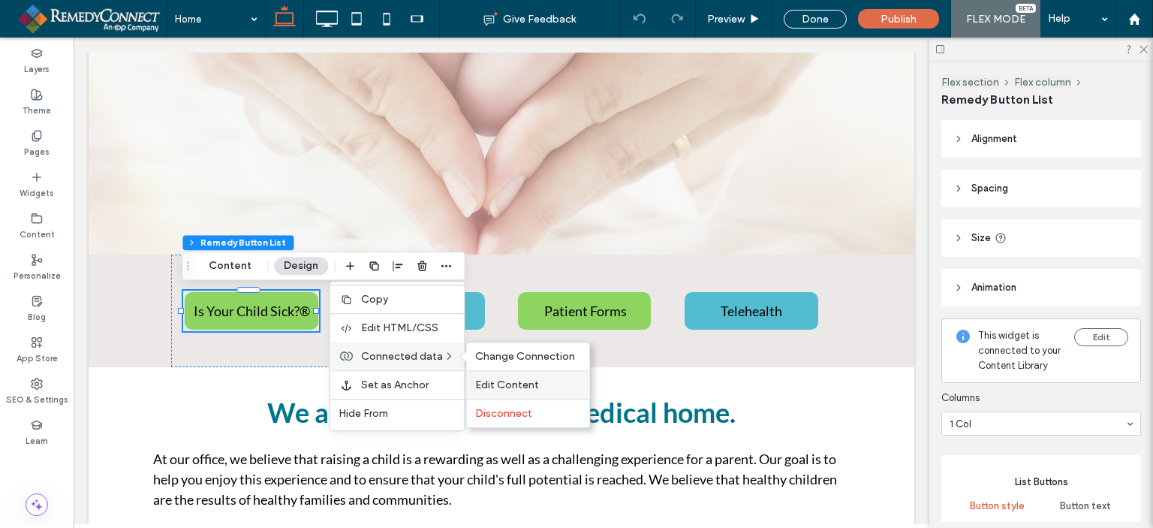
click at [506, 378] on span "Edit Content" at bounding box center [507, 384] width 64 height 13
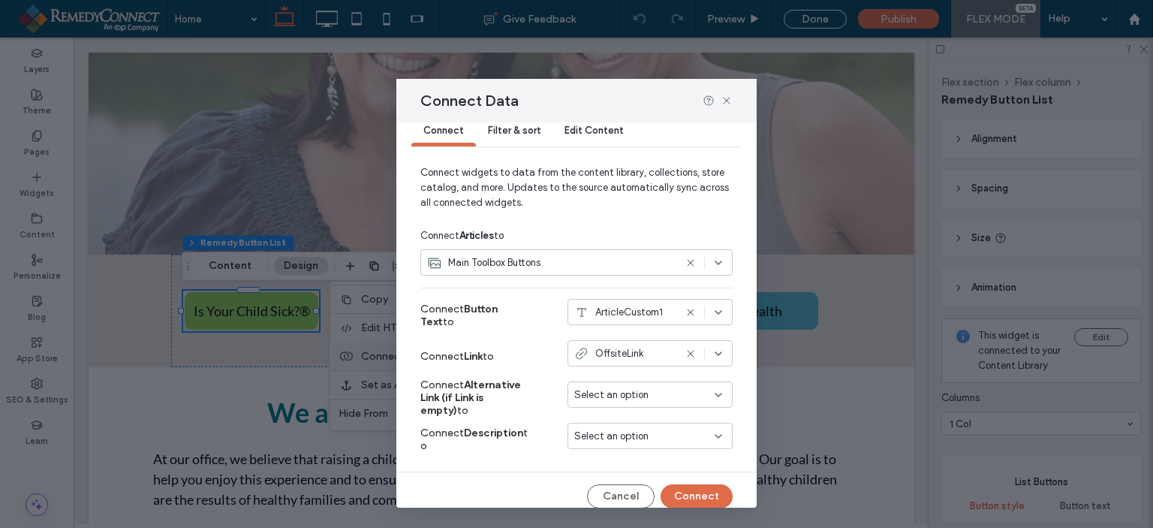
scroll to position [36, 0]
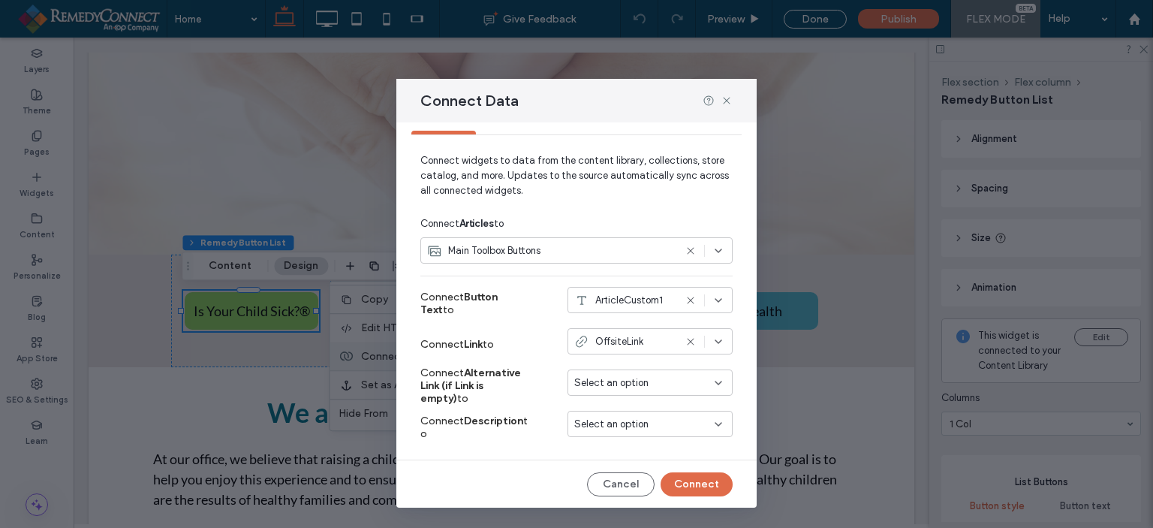
click at [616, 345] on span "OffsiteLink" at bounding box center [619, 341] width 48 height 15
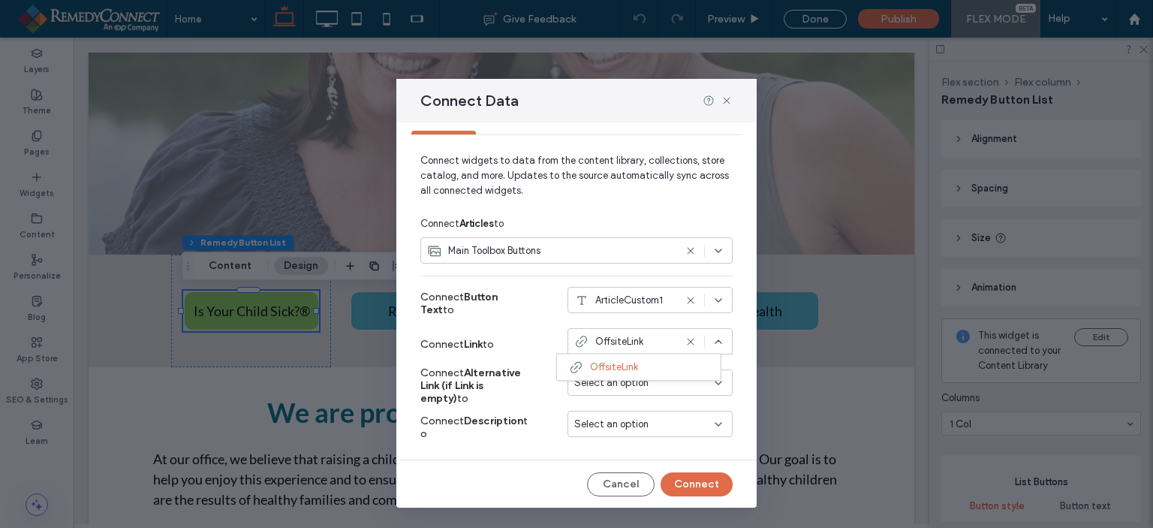
click at [674, 417] on div "Select an option" at bounding box center [641, 424] width 134 height 15
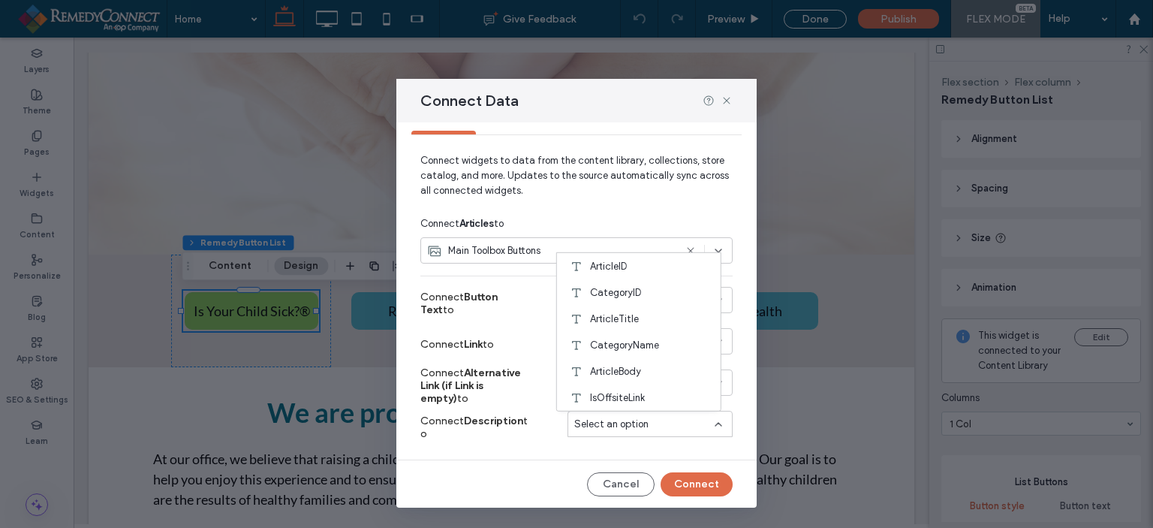
click at [674, 417] on div "Select an option" at bounding box center [641, 424] width 134 height 15
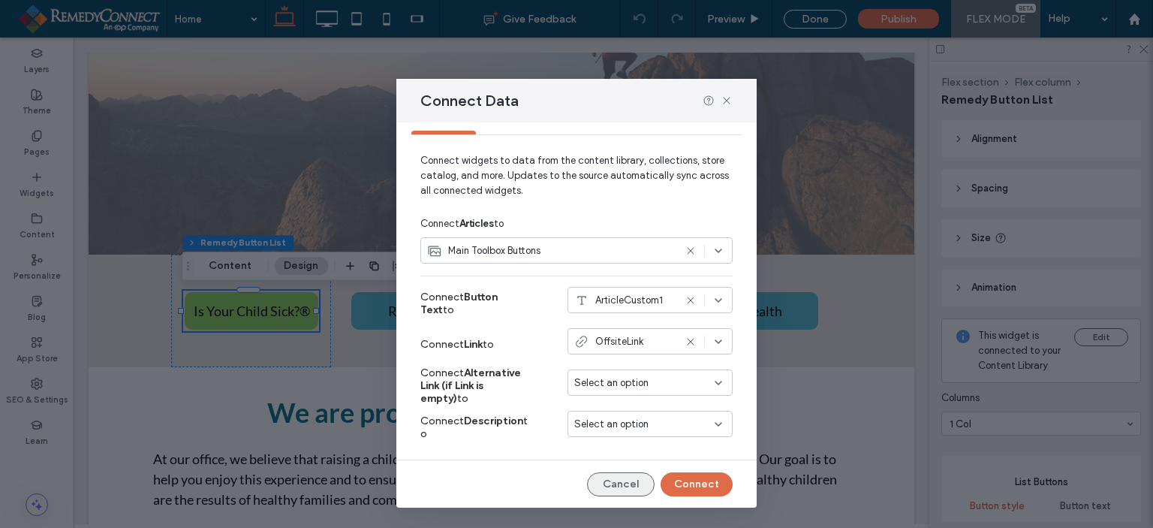
click at [595, 485] on button "Cancel" at bounding box center [621, 484] width 68 height 24
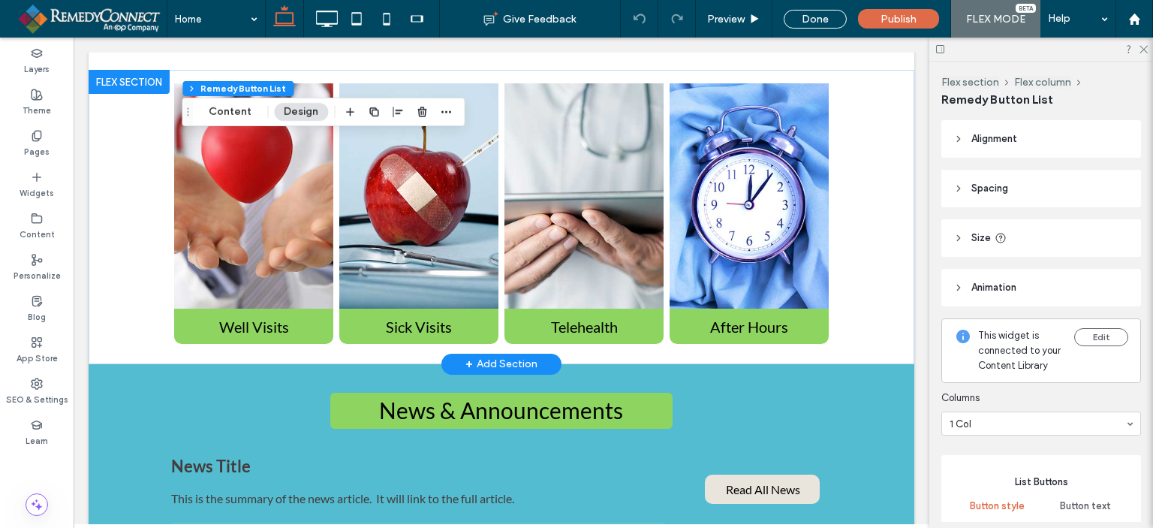
scroll to position [1352, 0]
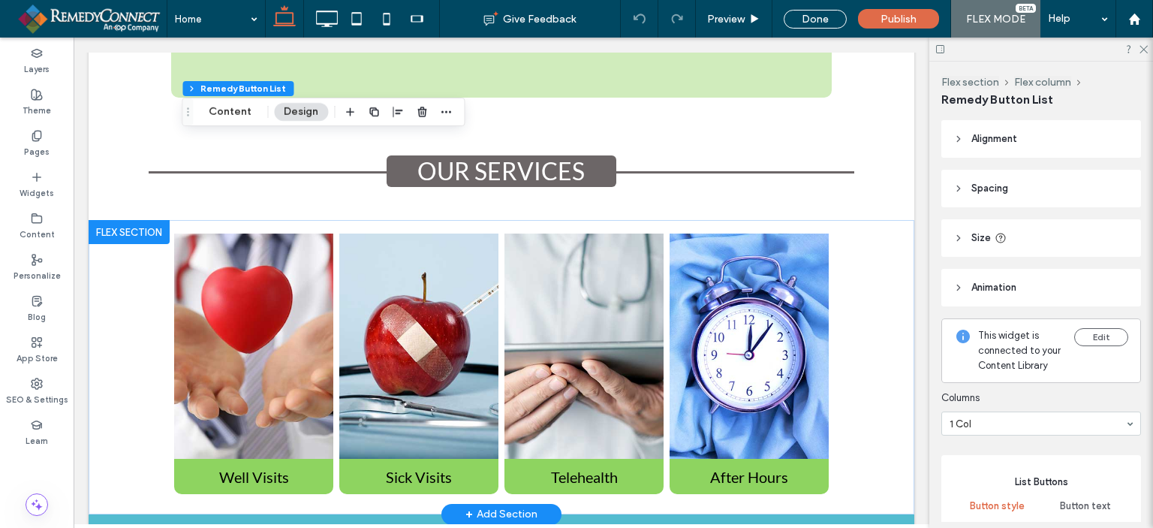
click at [845, 306] on div "Well Visits Button Sick Visits Button Telehealth Button After Hours Button Well…" at bounding box center [502, 367] width 826 height 294
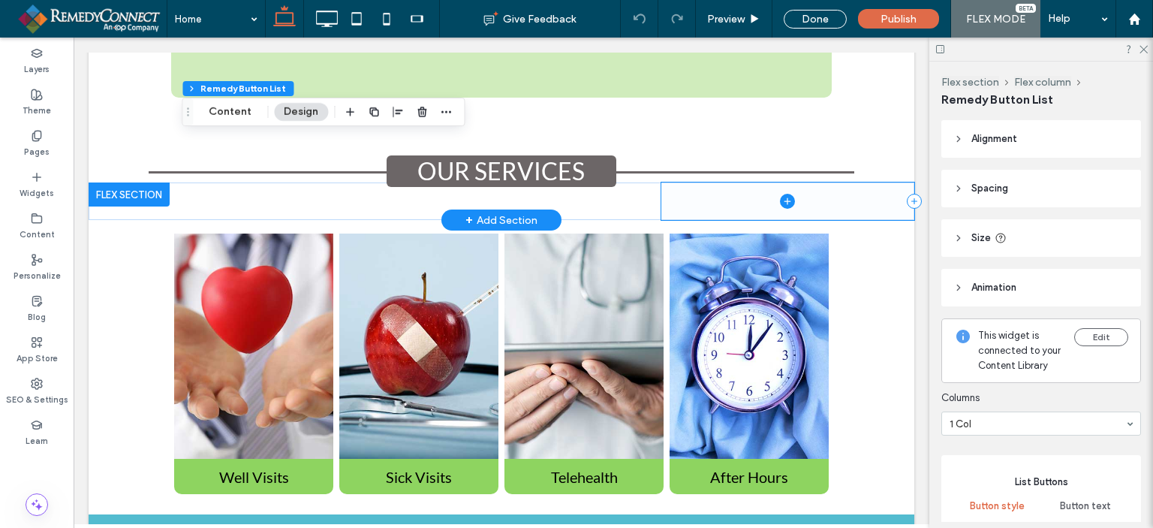
click at [855, 200] on span at bounding box center [787, 201] width 253 height 38
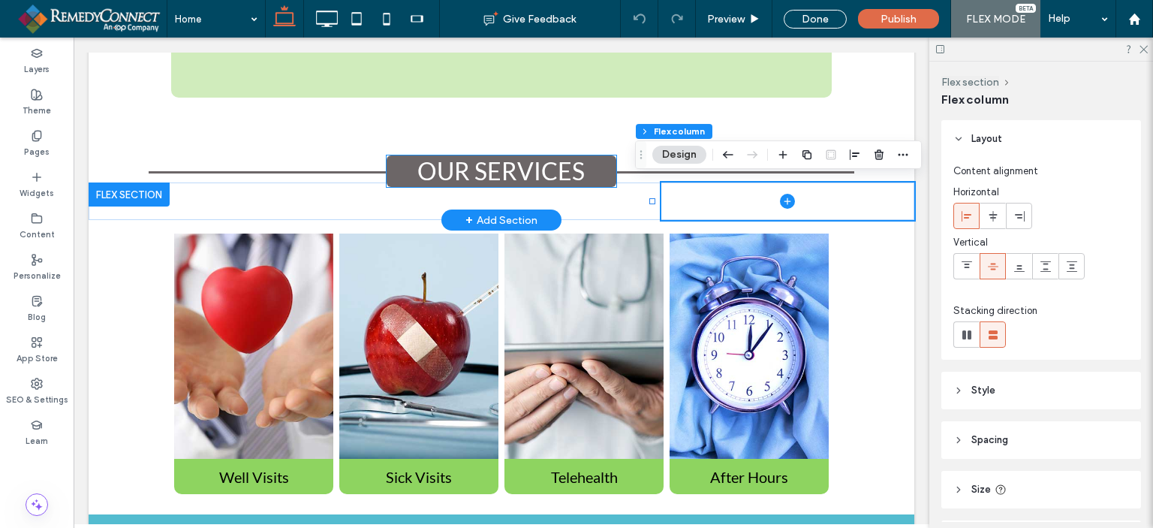
click at [404, 176] on h3 "OUR SERVICES" at bounding box center [501, 171] width 229 height 32
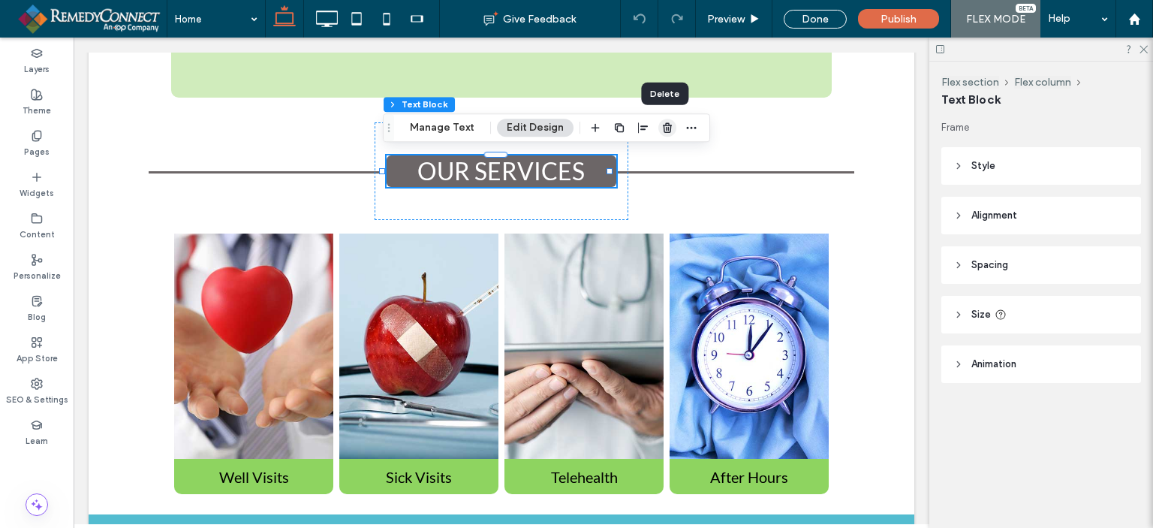
click at [666, 127] on icon "button" at bounding box center [667, 128] width 12 height 12
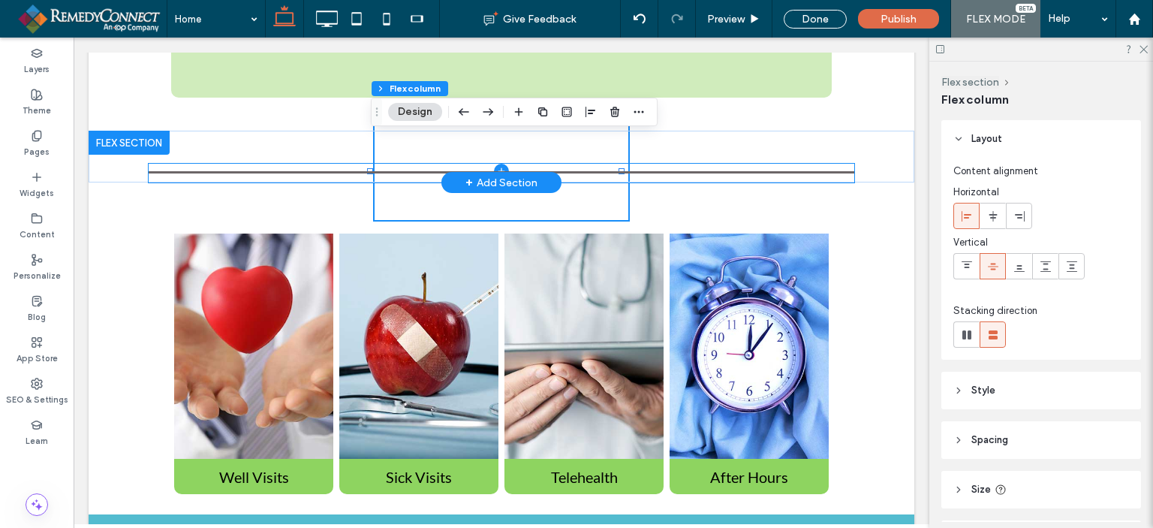
click at [729, 172] on div at bounding box center [502, 173] width 706 height 19
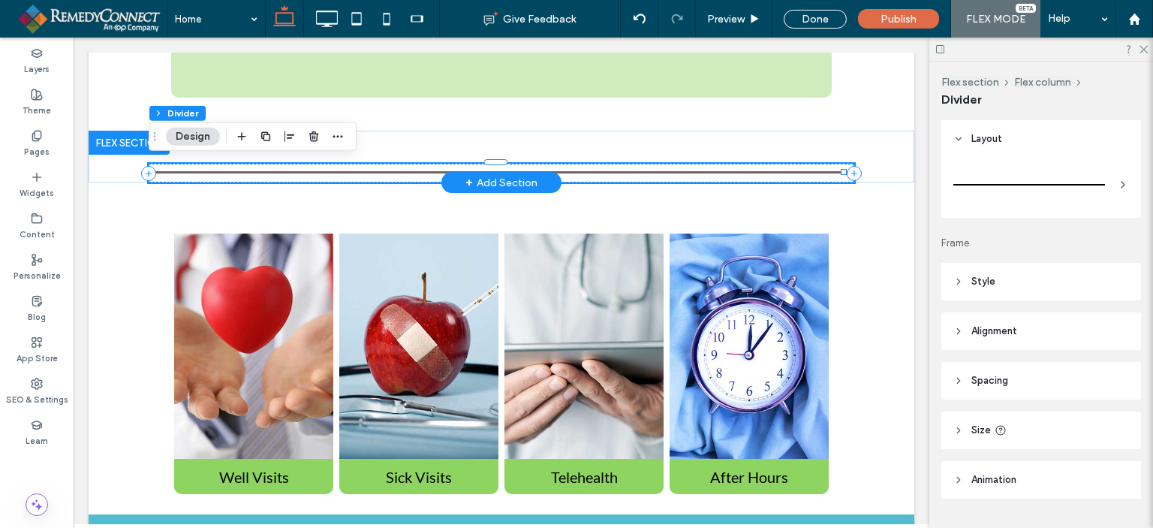
type input "*"
type input "***"
click at [312, 139] on use "button" at bounding box center [313, 136] width 9 height 10
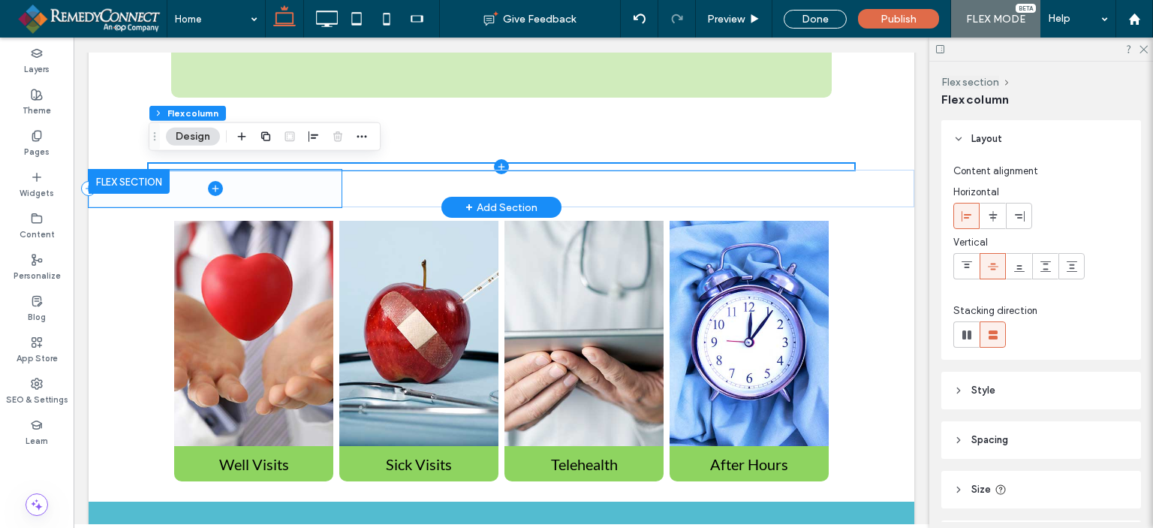
click at [243, 194] on span at bounding box center [215, 189] width 253 height 38
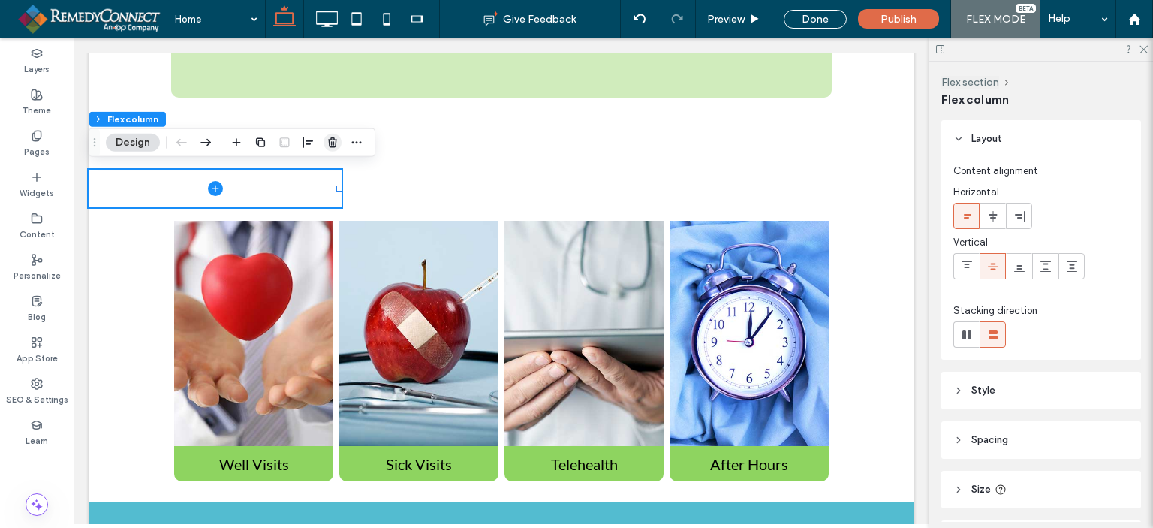
click at [334, 145] on icon "button" at bounding box center [333, 143] width 12 height 12
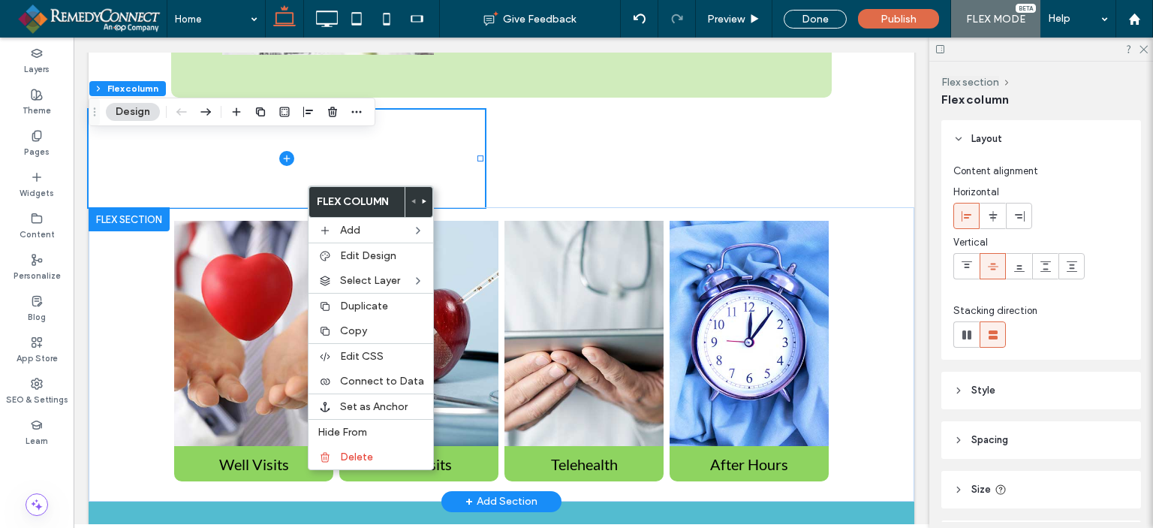
click at [123, 232] on div "Well Visits Button Sick Visits Button Telehealth Button After Hours Button Well…" at bounding box center [502, 354] width 826 height 294
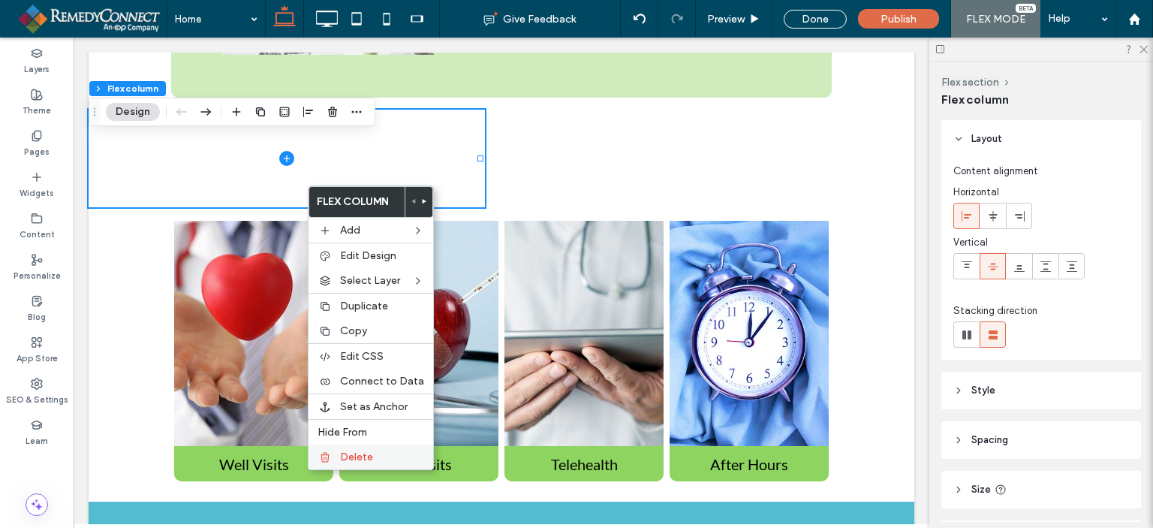
click at [350, 451] on span "Delete" at bounding box center [356, 457] width 33 height 13
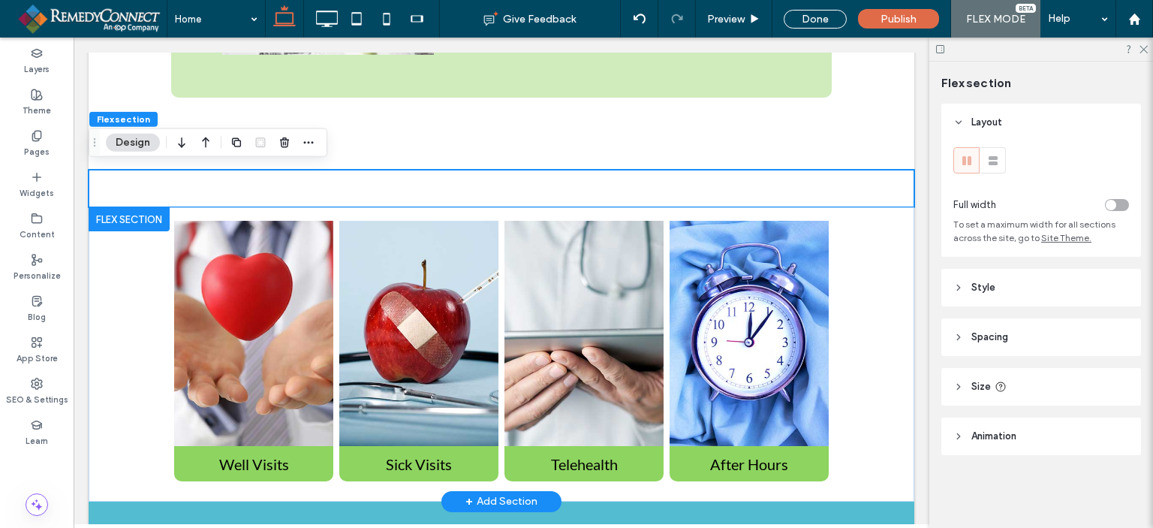
click at [144, 325] on div "Well Visits Button Sick Visits Button Telehealth Button After Hours Button Well…" at bounding box center [502, 354] width 826 height 294
drag, startPoint x: 135, startPoint y: 326, endPoint x: 125, endPoint y: 325, distance: 10.5
click at [125, 325] on div "Well Visits Button Sick Visits Button Telehealth Button After Hours Button Well…" at bounding box center [502, 354] width 826 height 294
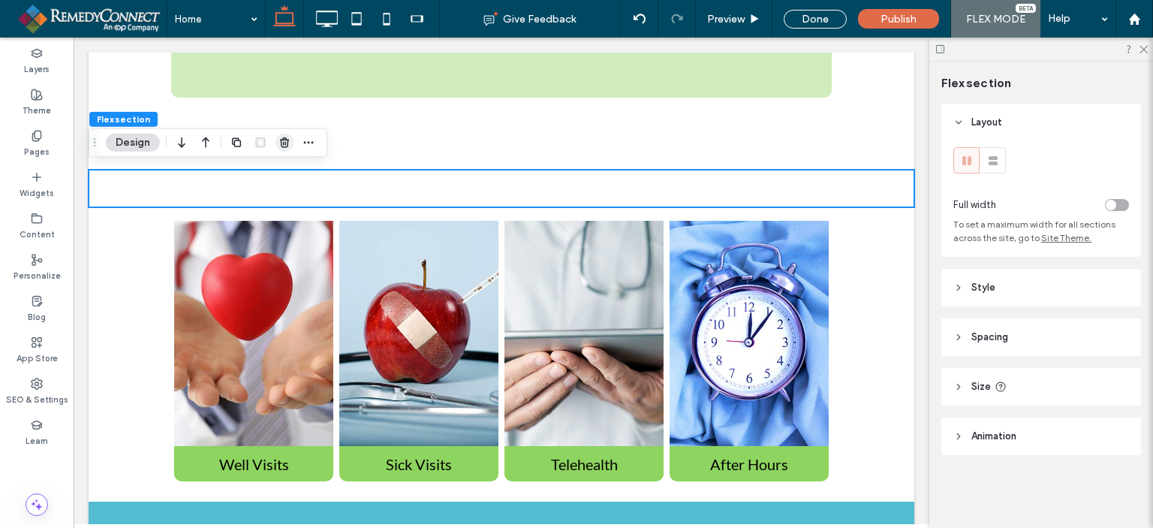
click at [285, 142] on icon "button" at bounding box center [285, 143] width 12 height 12
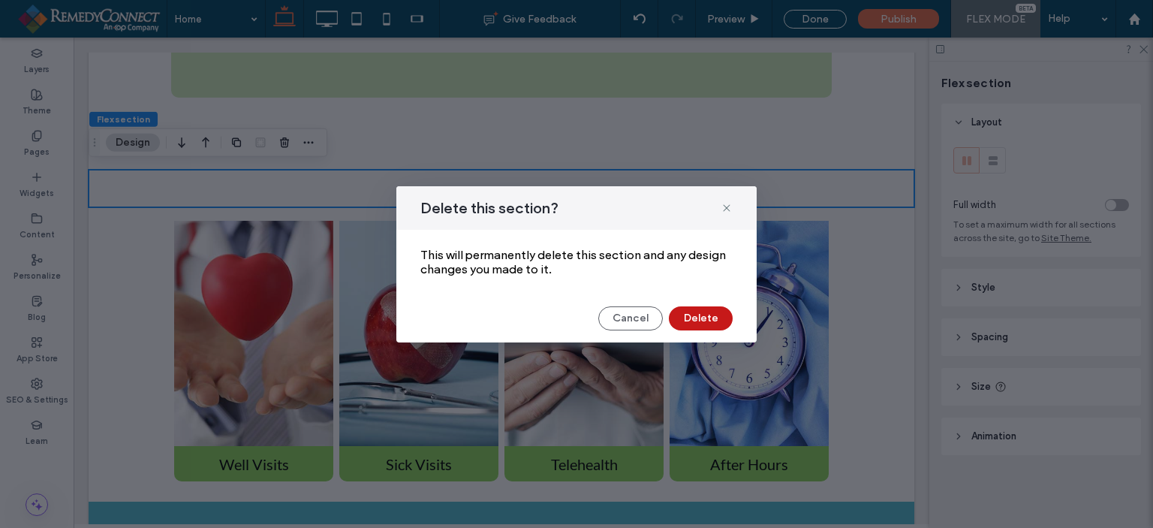
drag, startPoint x: 692, startPoint y: 318, endPoint x: 484, endPoint y: 285, distance: 210.5
click at [692, 318] on button "Delete" at bounding box center [701, 318] width 64 height 24
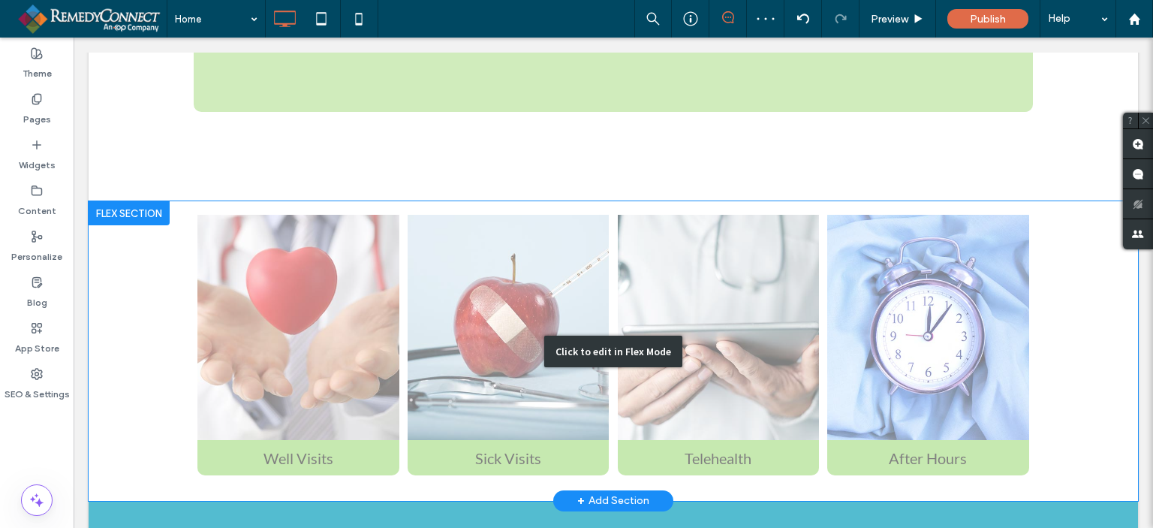
click at [117, 307] on div "Click to edit in Flex Mode" at bounding box center [614, 351] width 1050 height 300
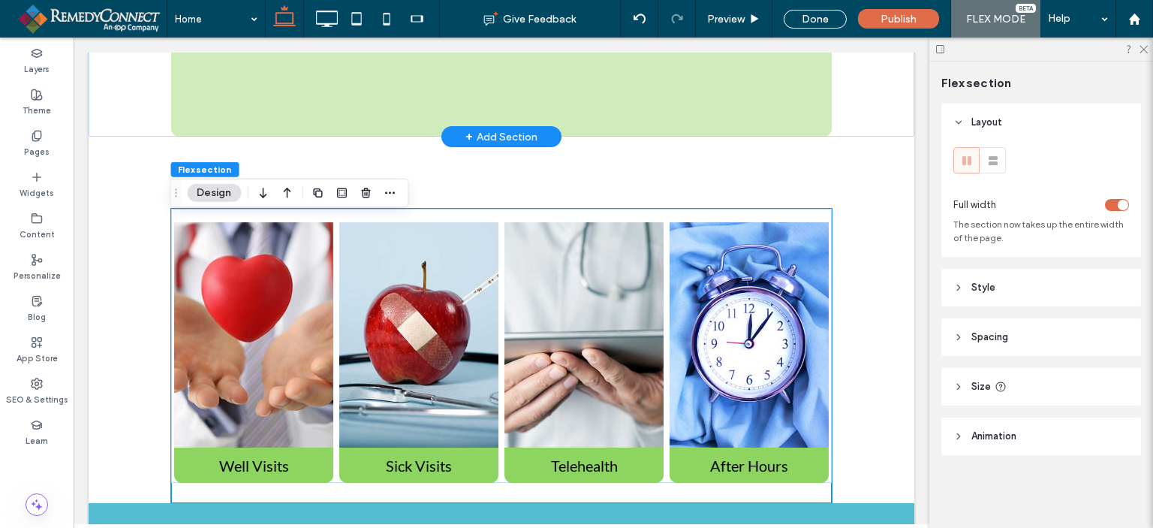
scroll to position [1313, 0]
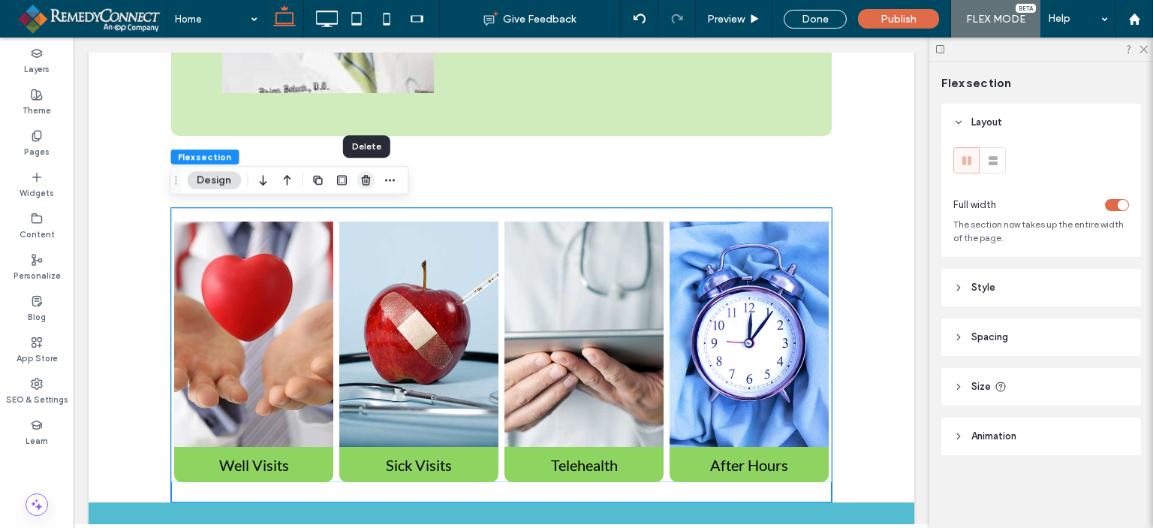
click at [361, 179] on icon "button" at bounding box center [366, 180] width 12 height 12
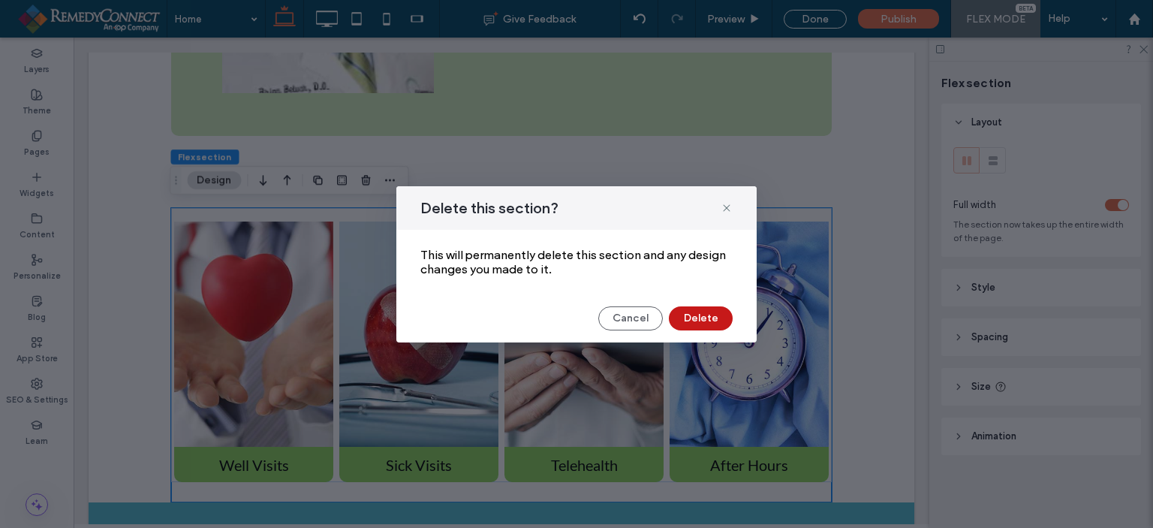
click at [706, 321] on button "Delete" at bounding box center [701, 318] width 64 height 24
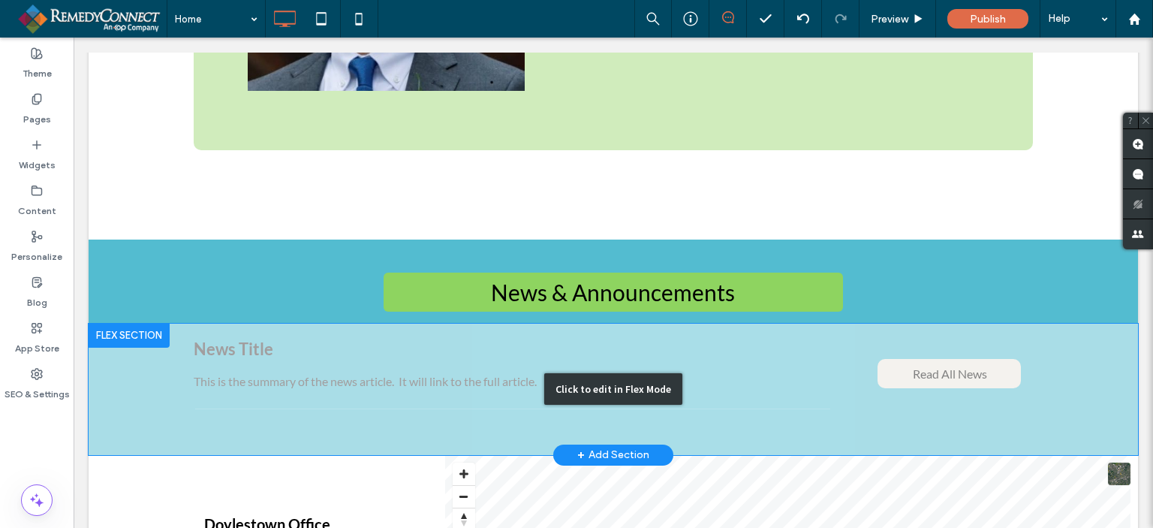
click at [429, 371] on div "Click to edit in Flex Mode" at bounding box center [614, 389] width 1050 height 131
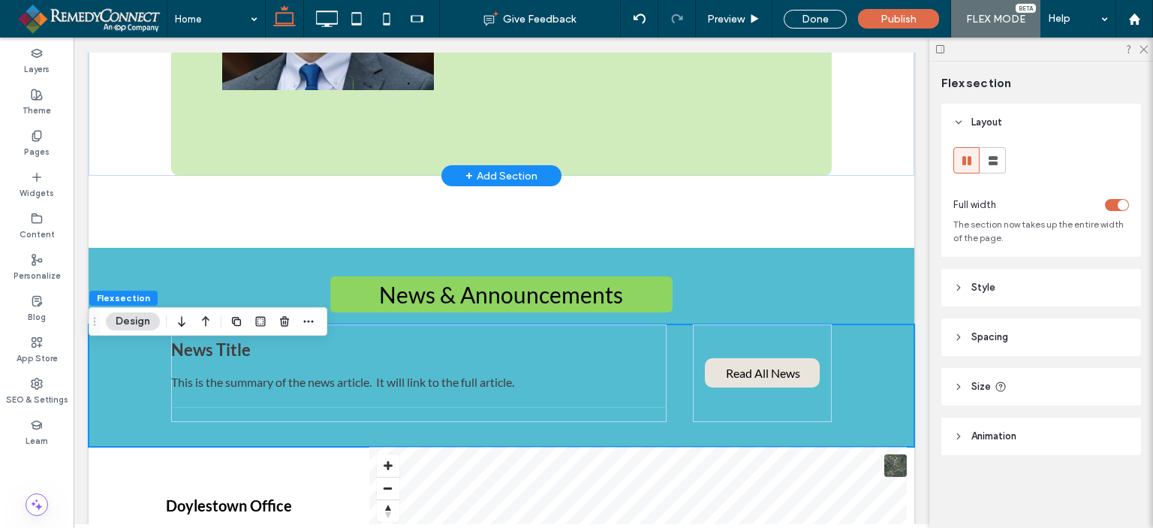
scroll to position [1276, 0]
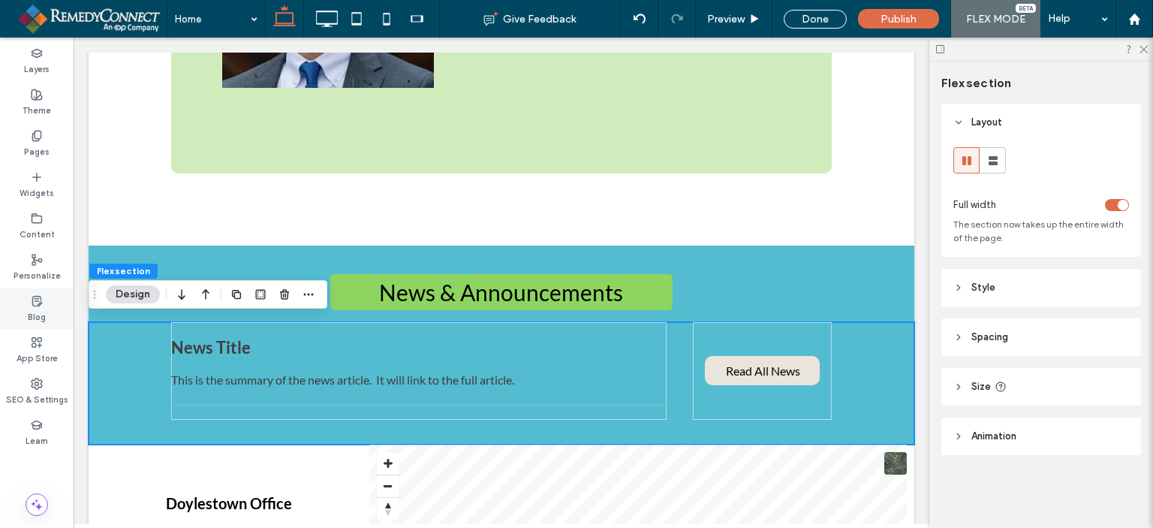
click at [29, 313] on label "Blog" at bounding box center [37, 315] width 18 height 17
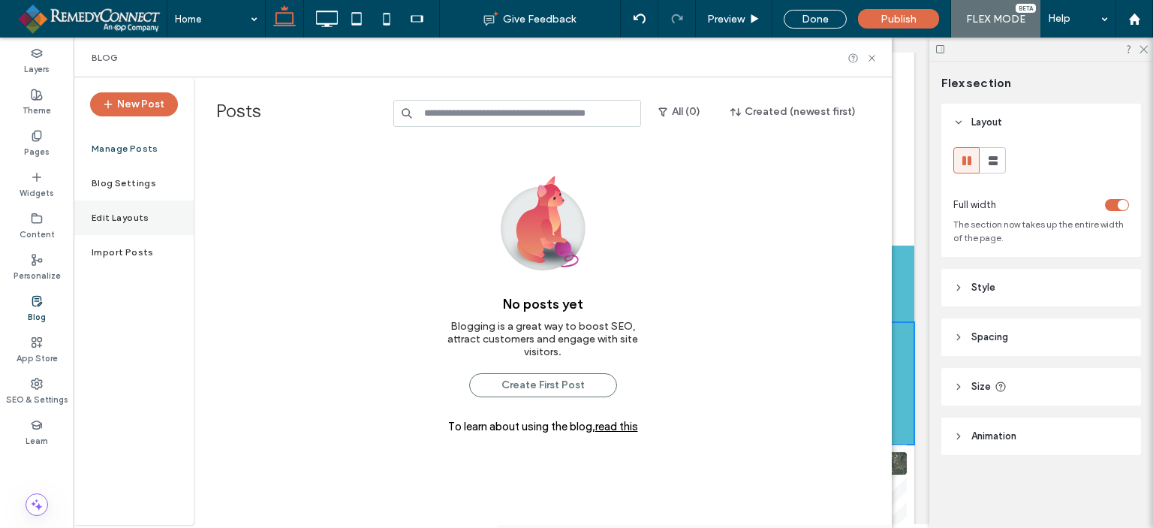
drag, startPoint x: 146, startPoint y: 196, endPoint x: 140, endPoint y: 211, distance: 15.9
drag, startPoint x: 140, startPoint y: 211, endPoint x: 470, endPoint y: 212, distance: 329.6
click at [470, 212] on div "No posts yet Blogging is a great way to boost SEO, attract customers and engage…" at bounding box center [543, 364] width 218 height 453
click at [129, 144] on label "Manage Posts" at bounding box center [125, 148] width 67 height 11
click at [113, 104] on icon "button" at bounding box center [108, 104] width 12 height 12
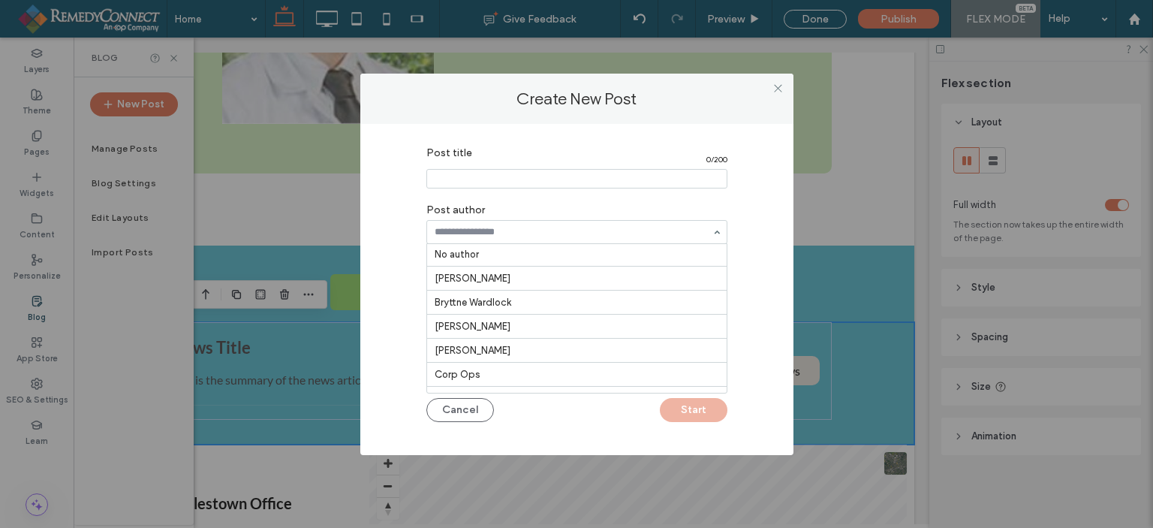
scroll to position [0, 0]
click at [760, 232] on div "Post title 0 / 200 Post author No author Amie McCulloch Bryttne Wardlock Connie…" at bounding box center [577, 286] width 388 height 294
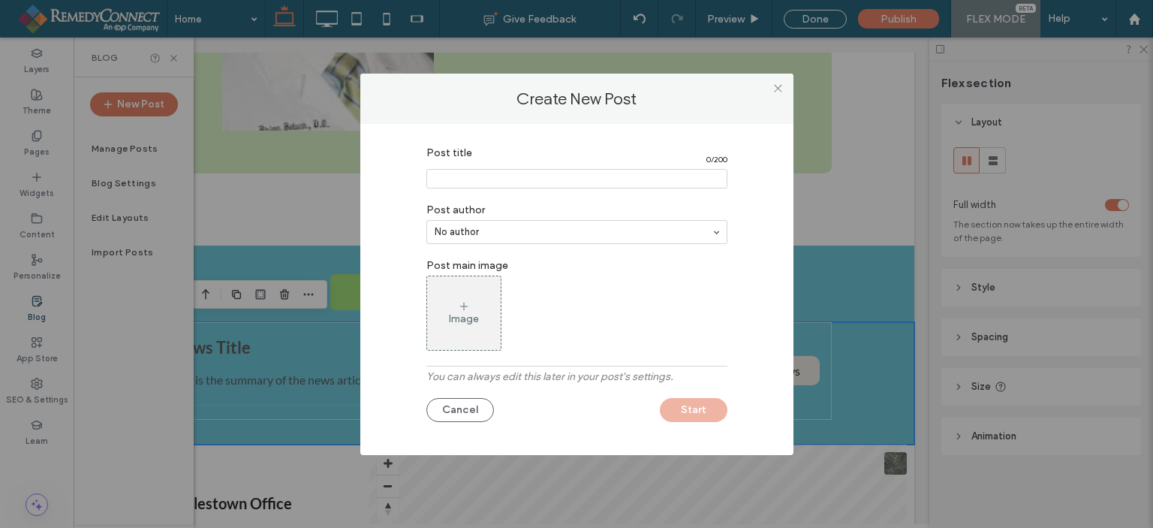
click at [551, 177] on input "Post title" at bounding box center [576, 179] width 301 height 20
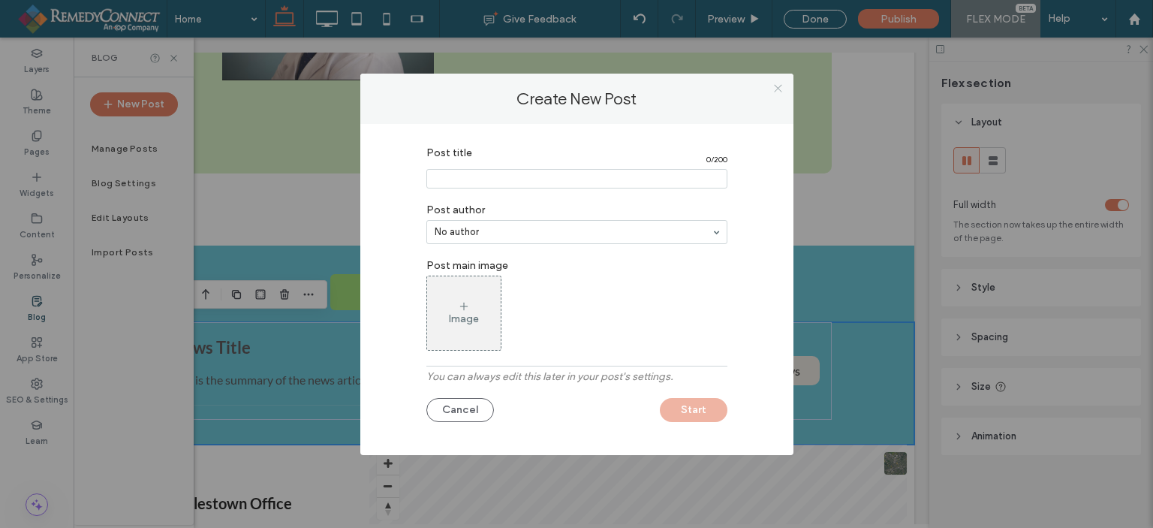
click at [779, 90] on span at bounding box center [778, 88] width 11 height 23
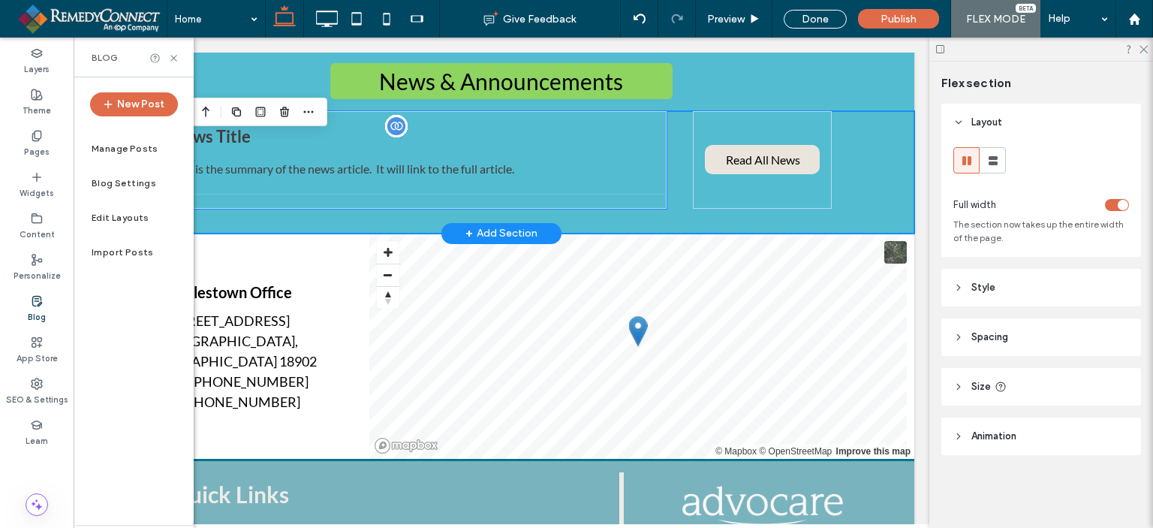
scroll to position [1501, 0]
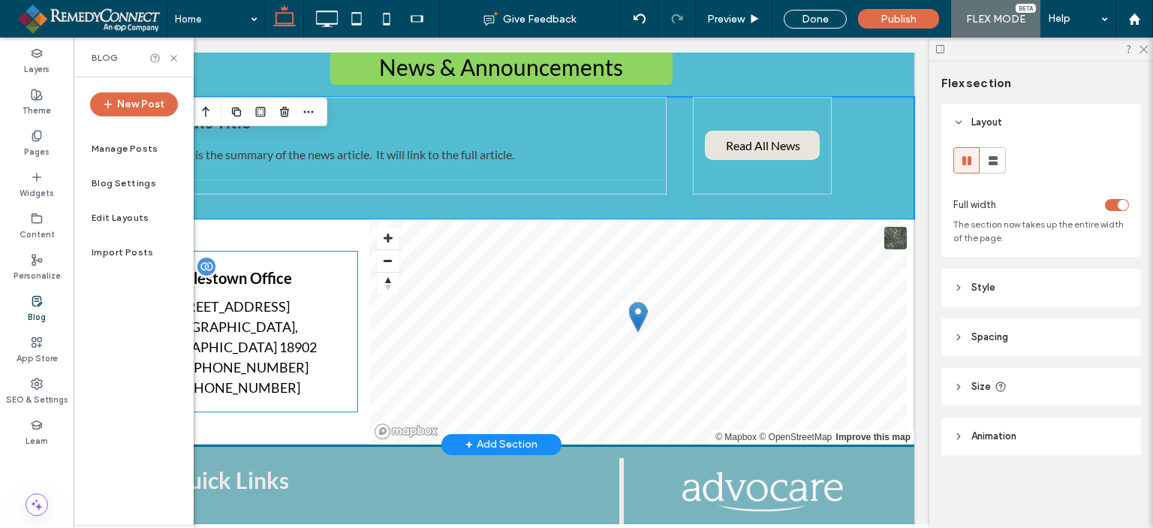
drag, startPoint x: 289, startPoint y: 396, endPoint x: 285, endPoint y: 414, distance: 18.4
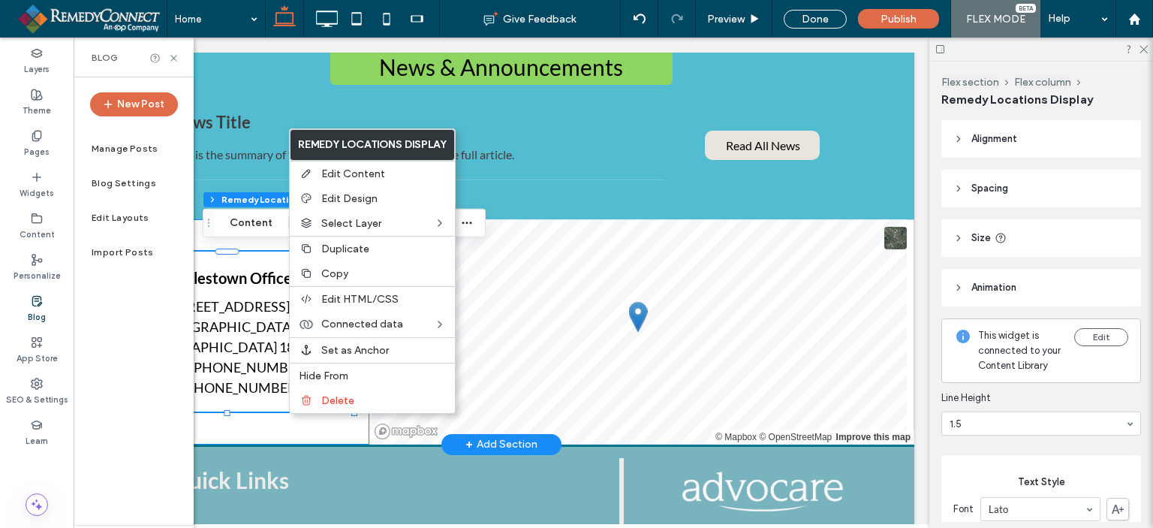
click at [279, 435] on div "Doylestown Office 3900 Mechanicsville Rd, building 100, suite 112 Doylestown, P…" at bounding box center [229, 331] width 281 height 225
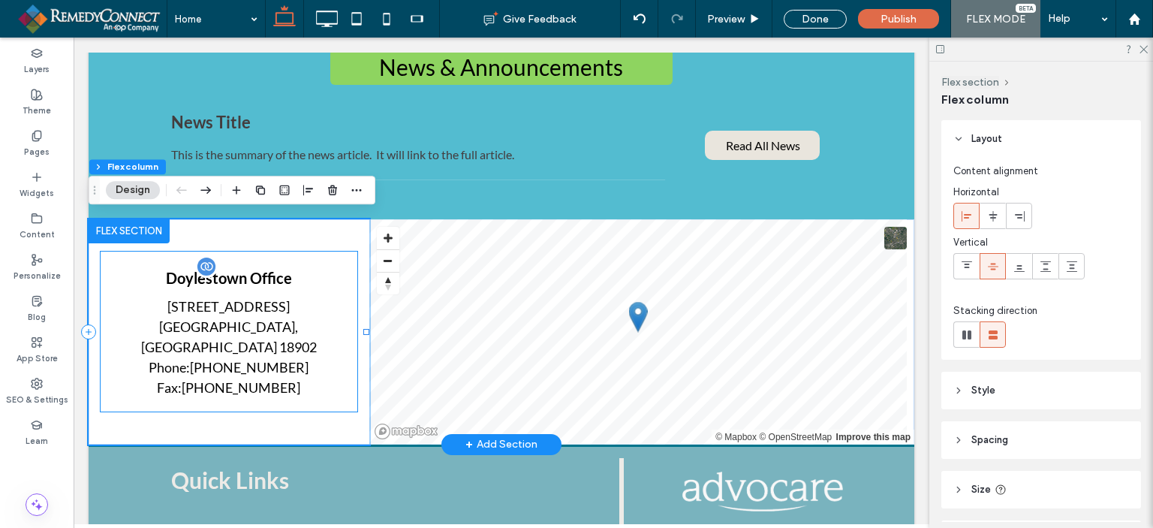
click at [245, 379] on link "855-538-3993" at bounding box center [241, 387] width 119 height 17
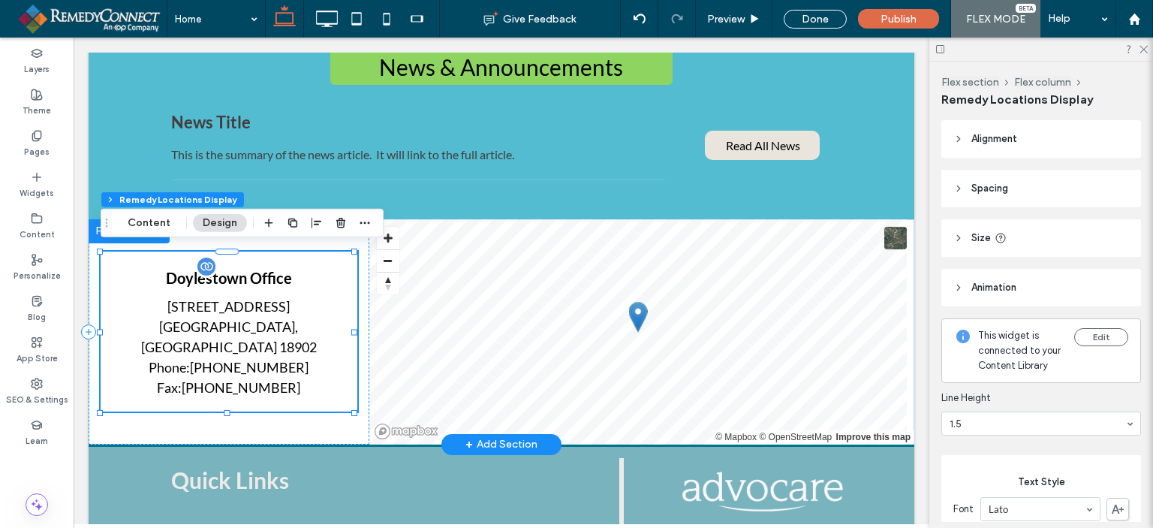
click at [269, 382] on link "855-538-3993" at bounding box center [241, 387] width 119 height 17
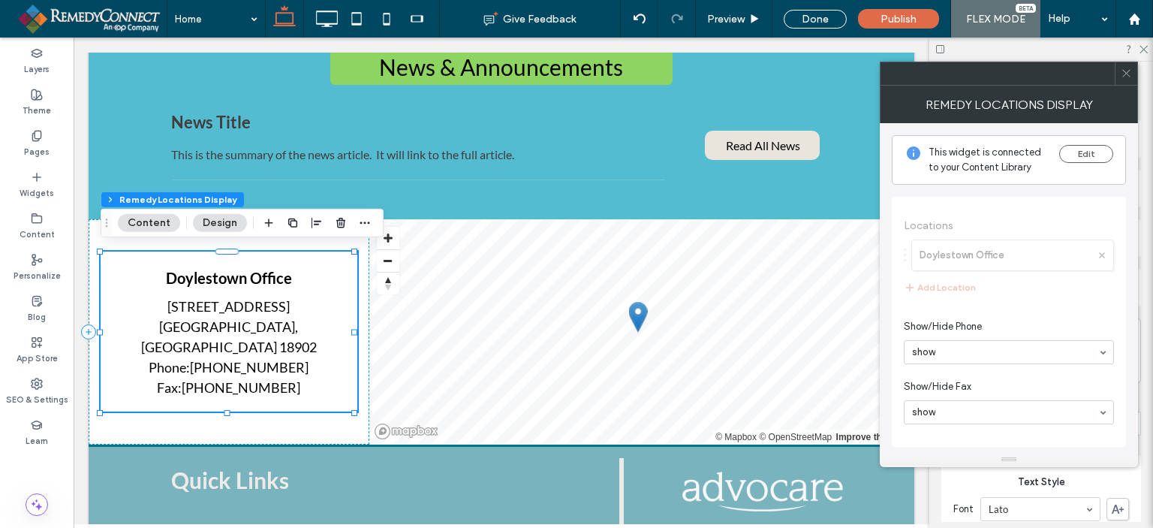
click at [157, 221] on button "Content" at bounding box center [149, 223] width 62 height 18
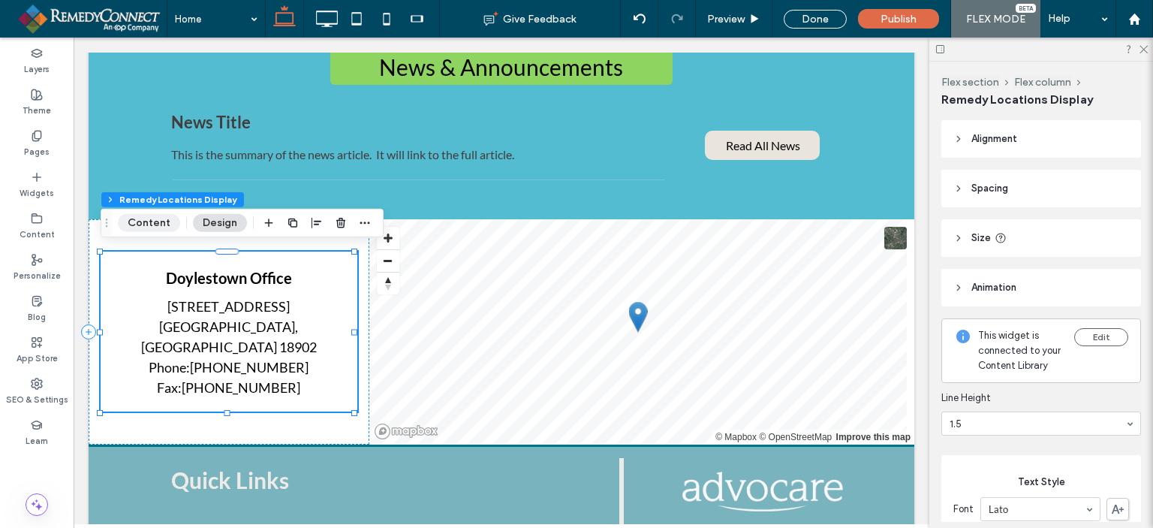
click at [157, 221] on button "Content" at bounding box center [149, 223] width 62 height 18
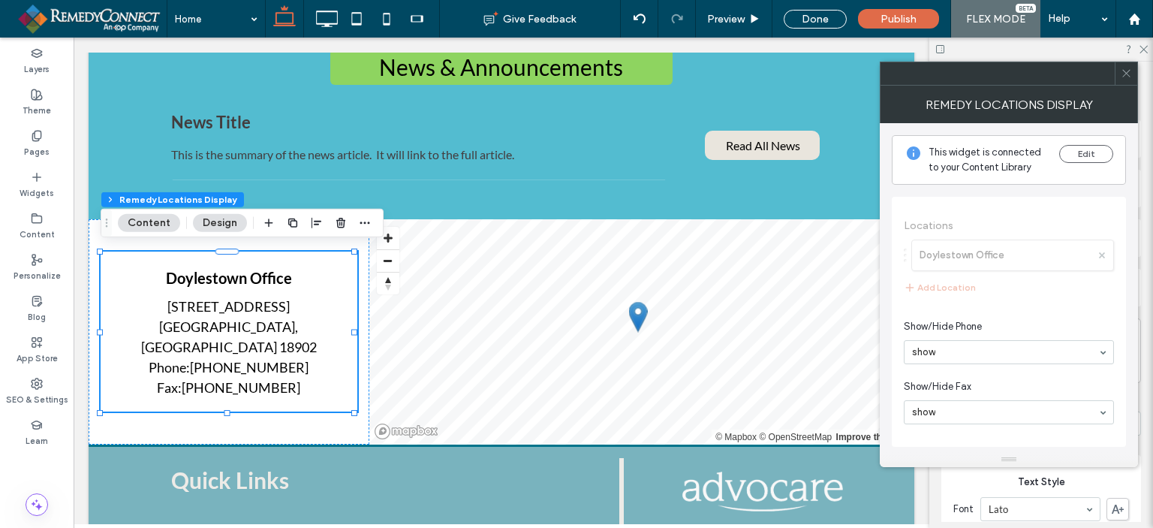
scroll to position [0, 0]
click at [1089, 152] on button "Edit" at bounding box center [1086, 154] width 54 height 18
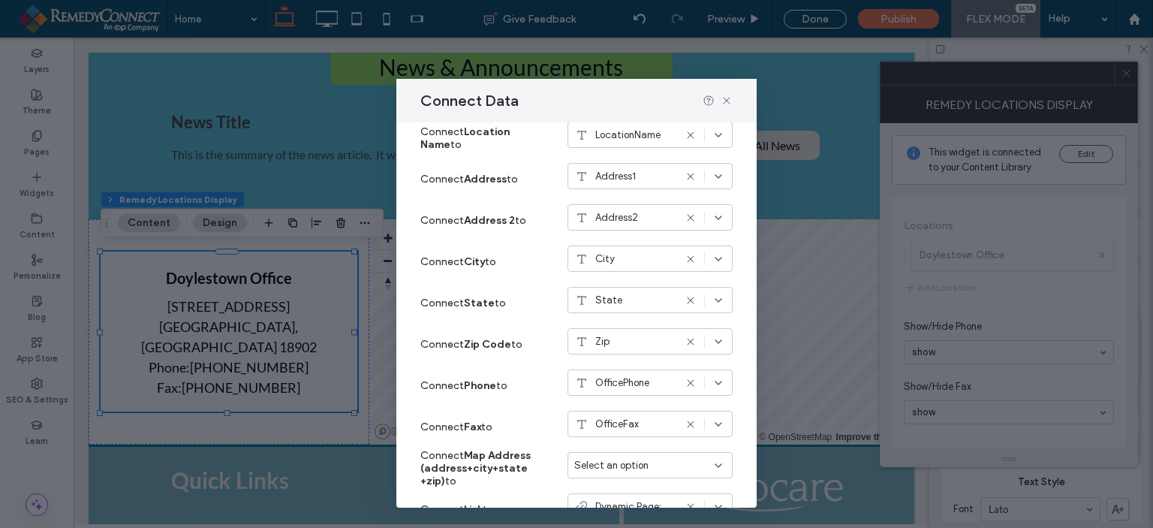
scroll to position [285, 0]
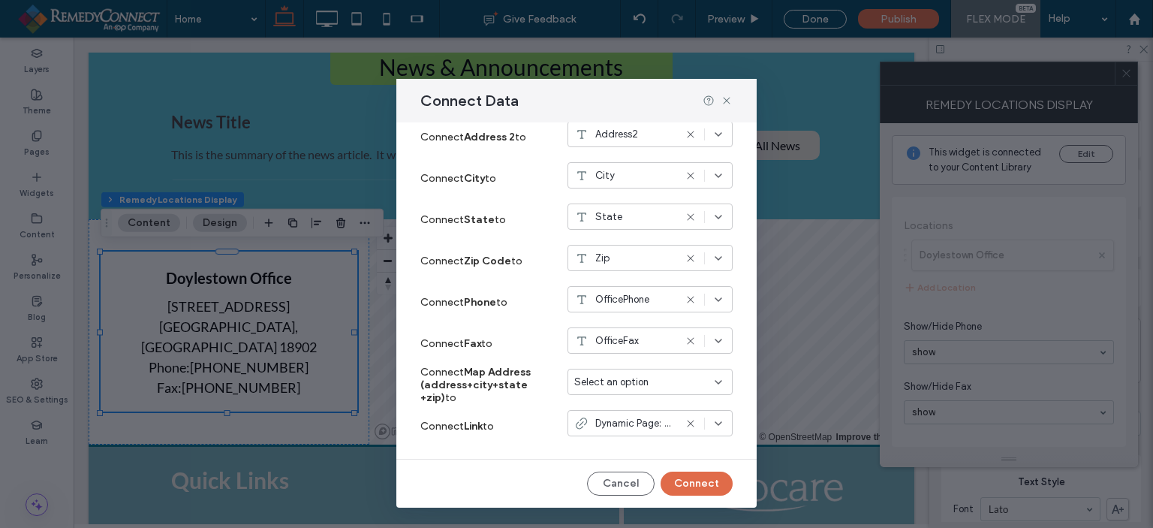
click at [726, 94] on div "Connect Data" at bounding box center [576, 101] width 360 height 44
click at [724, 96] on icon at bounding box center [727, 101] width 12 height 12
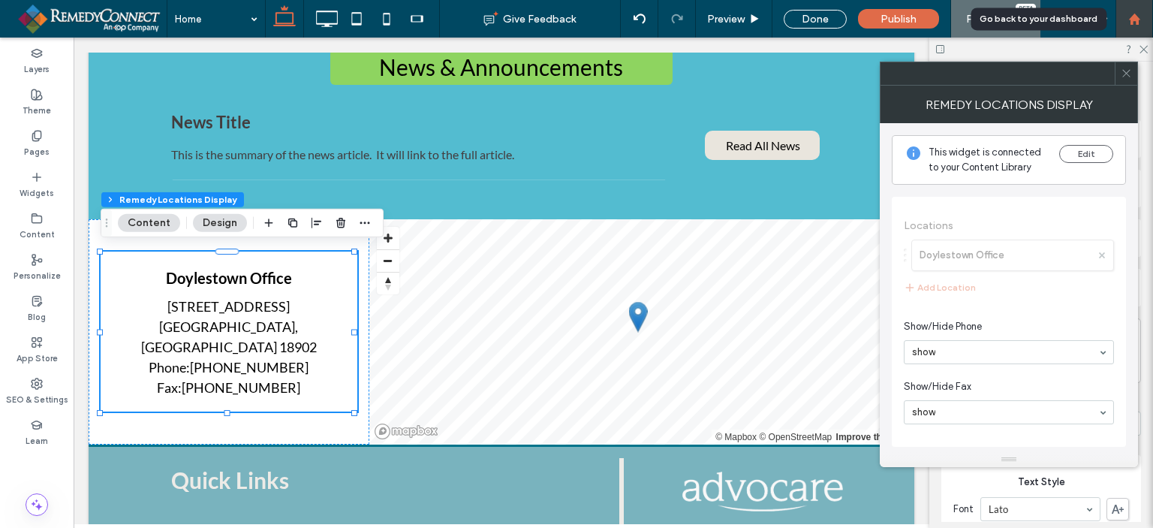
click at [1138, 19] on use at bounding box center [1134, 18] width 11 height 11
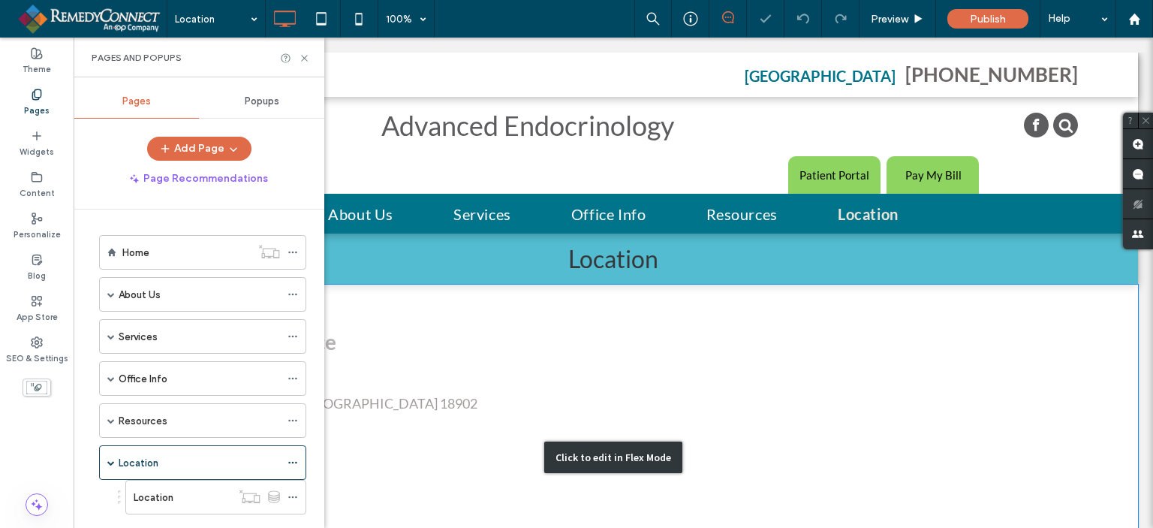
click at [516, 389] on div "Click to edit in Flex Mode" at bounding box center [614, 457] width 1050 height 345
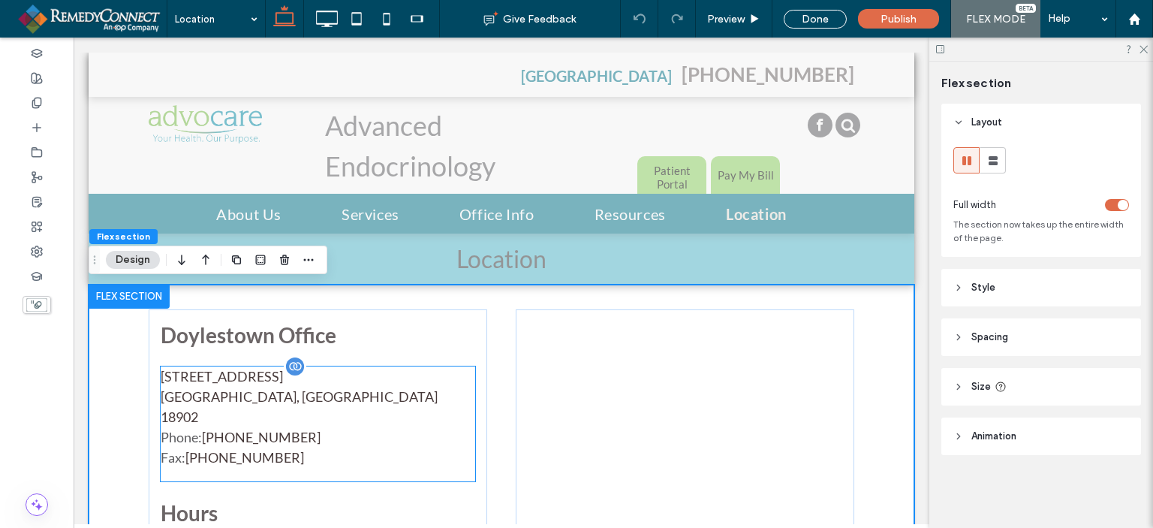
click at [270, 449] on link "[PHONE_NUMBER]" at bounding box center [244, 457] width 119 height 17
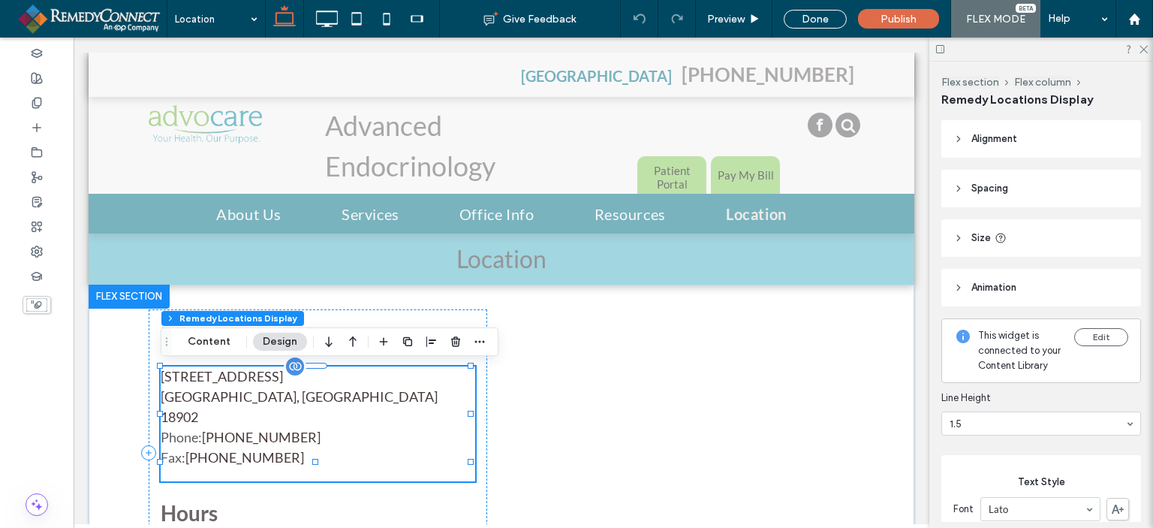
click at [297, 427] on span "Phone: 215-645-7545" at bounding box center [318, 437] width 315 height 20
click at [207, 333] on button "Content" at bounding box center [209, 342] width 62 height 18
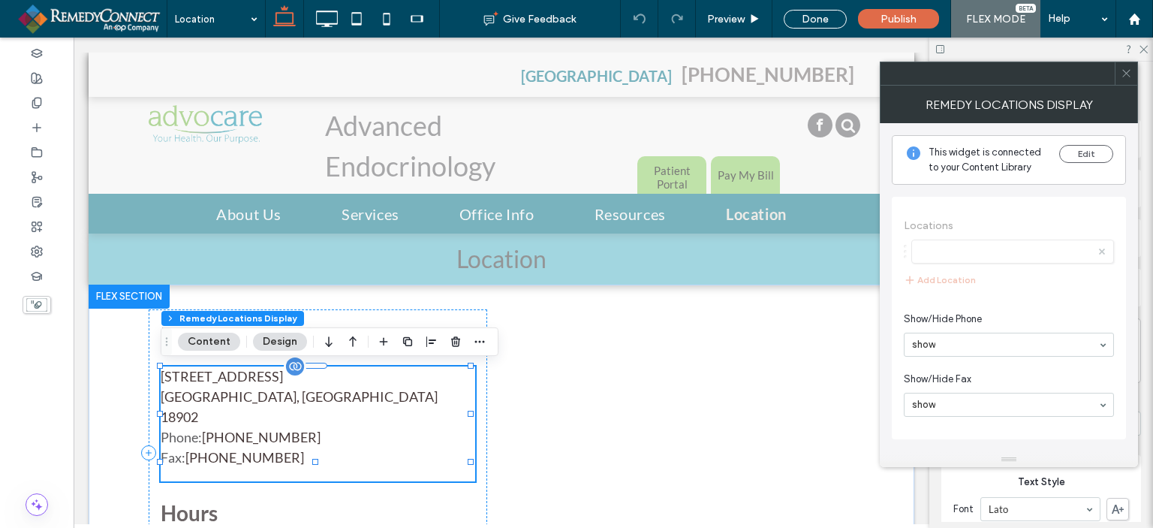
click at [300, 447] on span "Phone: 215-645-7545 Fax: 855-538-3993" at bounding box center [318, 447] width 315 height 41
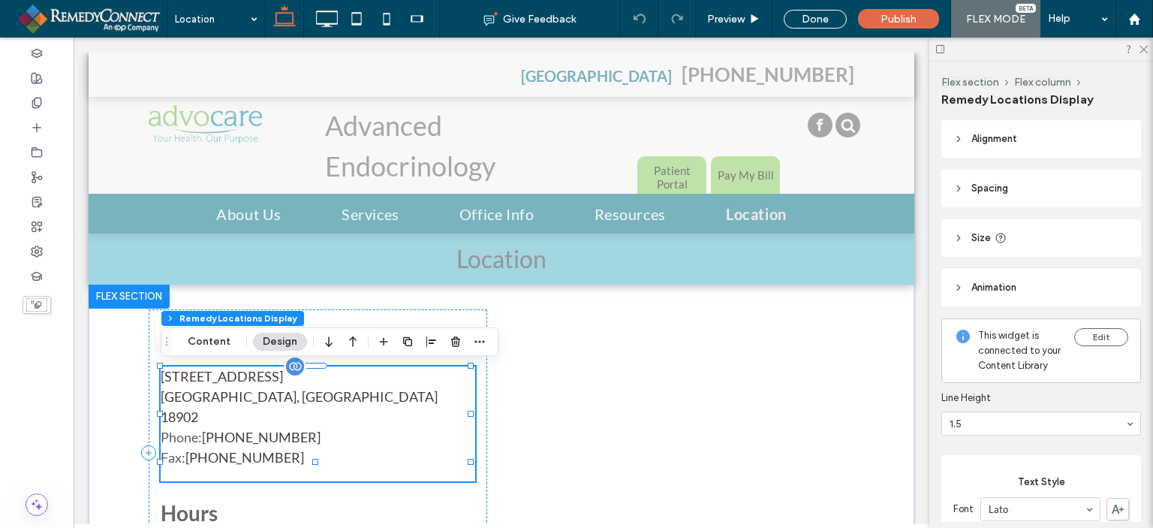
click at [297, 436] on span "Phone: 215-645-7545 Fax: 855-538-3993" at bounding box center [318, 447] width 315 height 41
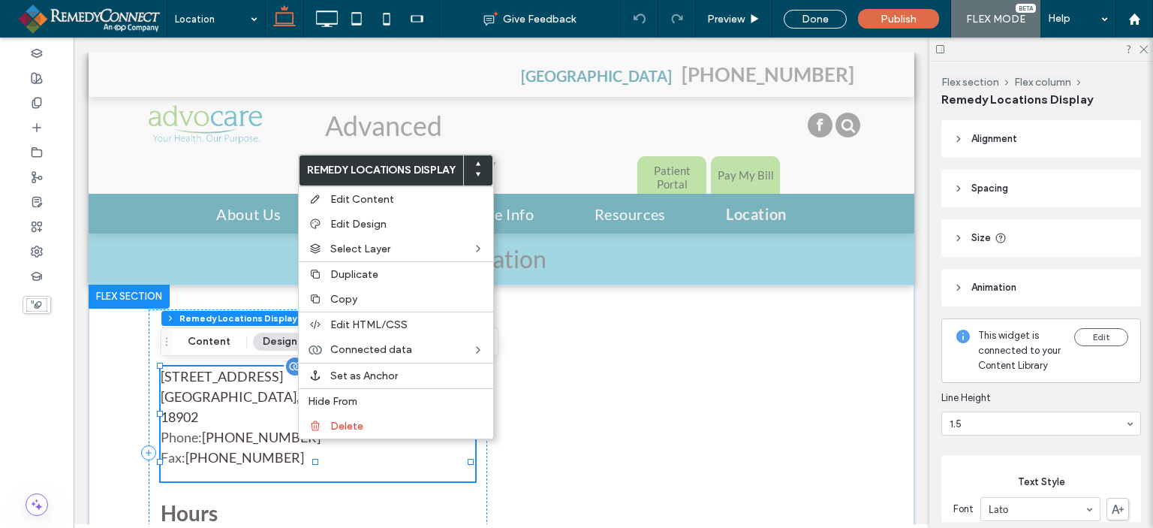
click at [258, 449] on link "[PHONE_NUMBER]" at bounding box center [244, 457] width 119 height 17
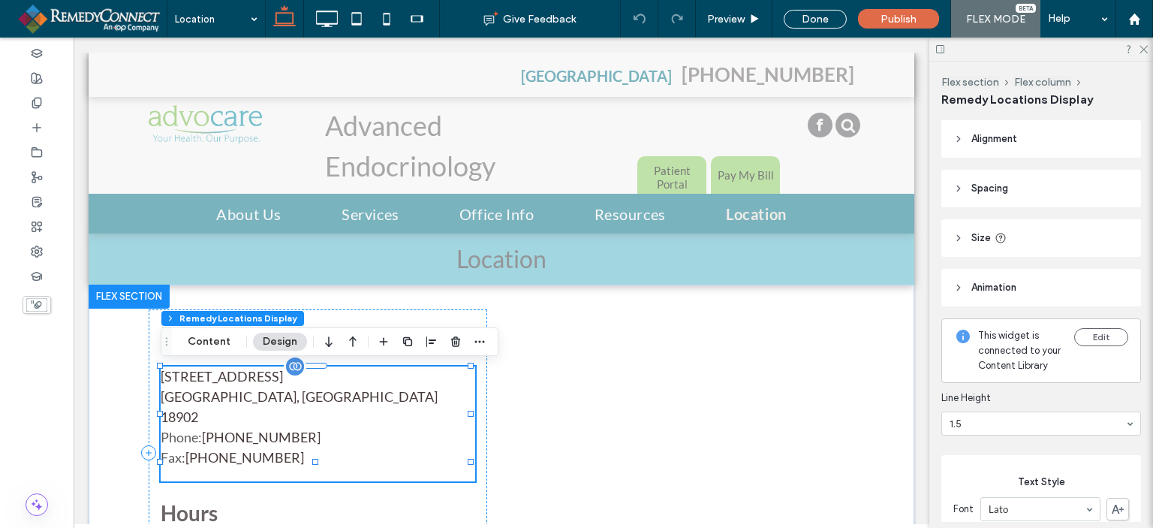
click at [258, 449] on link "[PHONE_NUMBER]" at bounding box center [244, 457] width 119 height 17
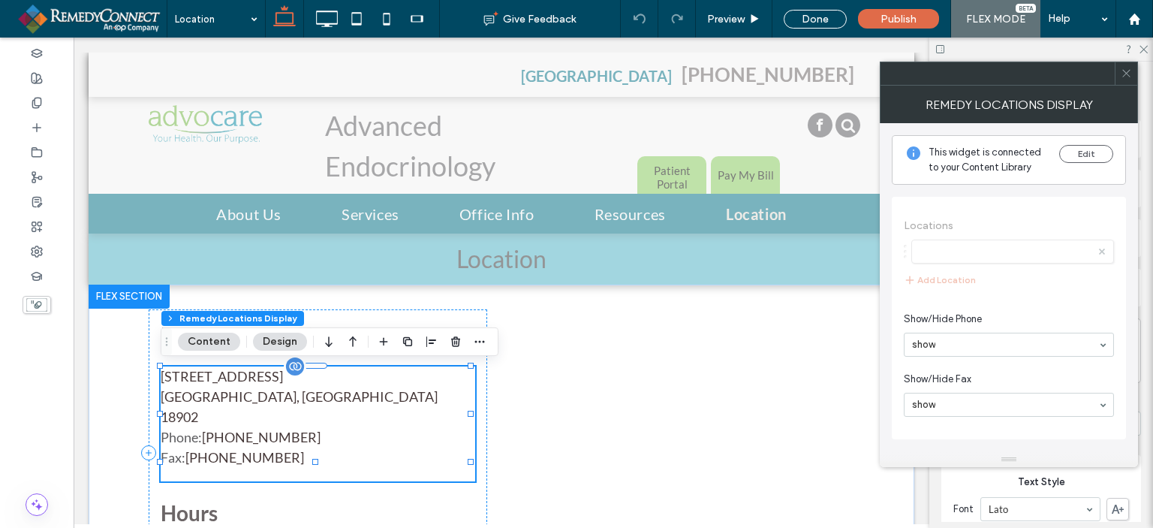
click at [287, 429] on link "[PHONE_NUMBER]" at bounding box center [261, 437] width 119 height 17
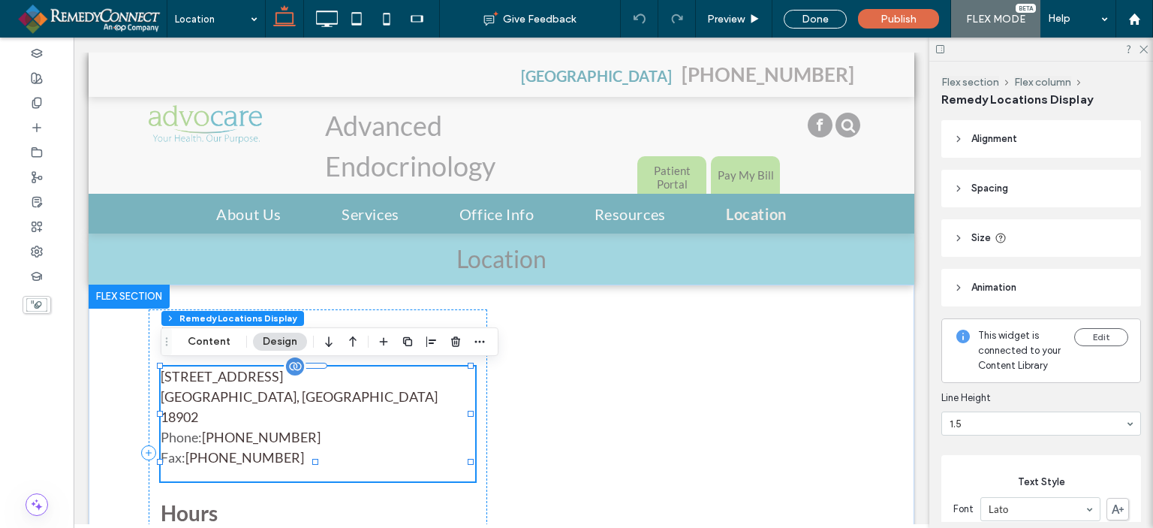
click at [261, 448] on div "3900 Mechanicsville Rd, building 100, suite 112 Doylestown, PA 18902 Phone: 215…" at bounding box center [318, 423] width 315 height 115
click at [197, 344] on button "Content" at bounding box center [209, 342] width 62 height 18
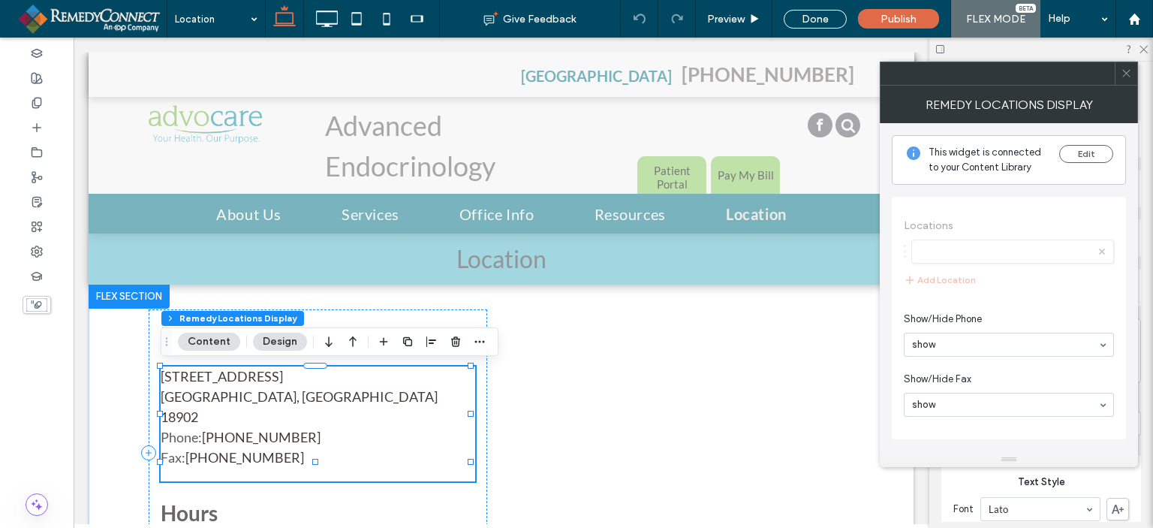
click at [218, 345] on button "Content" at bounding box center [209, 342] width 62 height 18
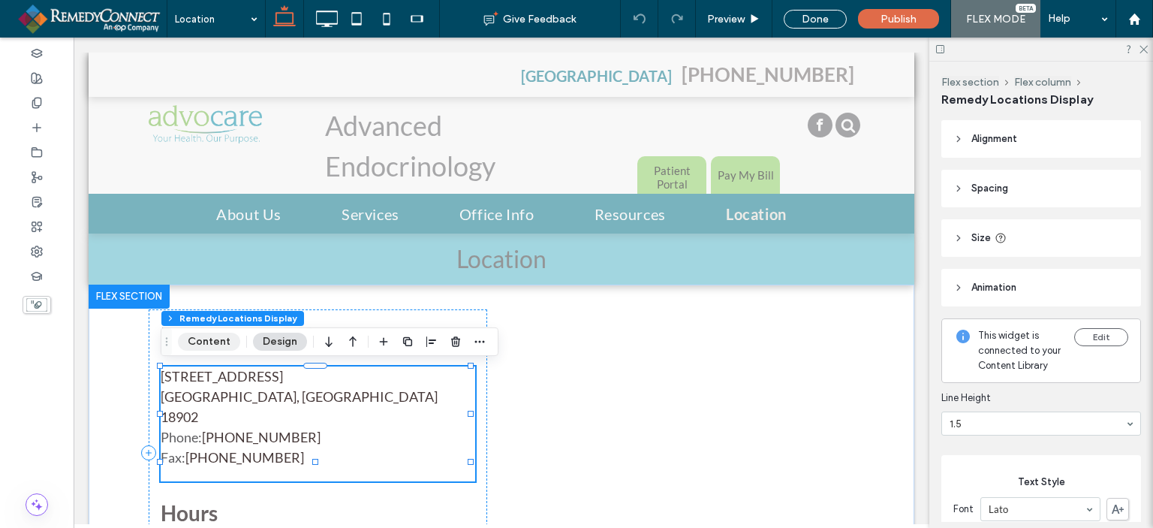
click at [218, 345] on button "Content" at bounding box center [209, 342] width 62 height 18
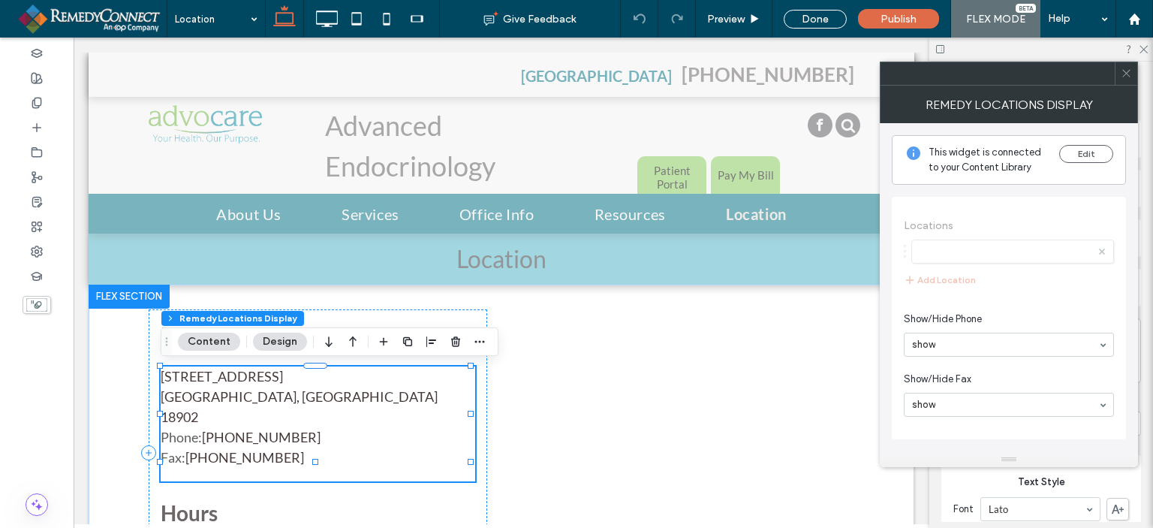
click at [218, 345] on button "Content" at bounding box center [209, 342] width 62 height 18
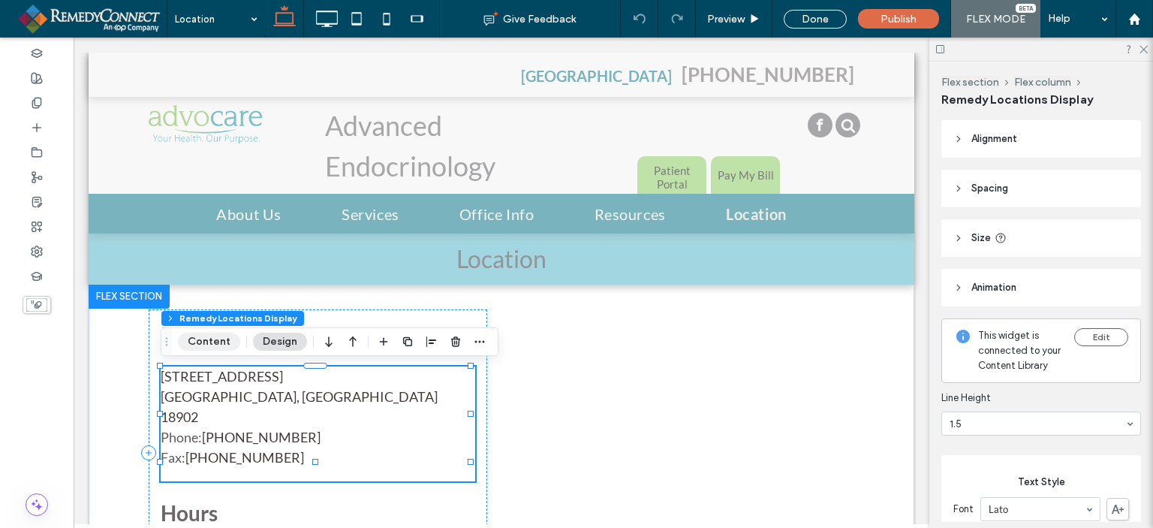
click at [218, 345] on button "Content" at bounding box center [209, 342] width 62 height 18
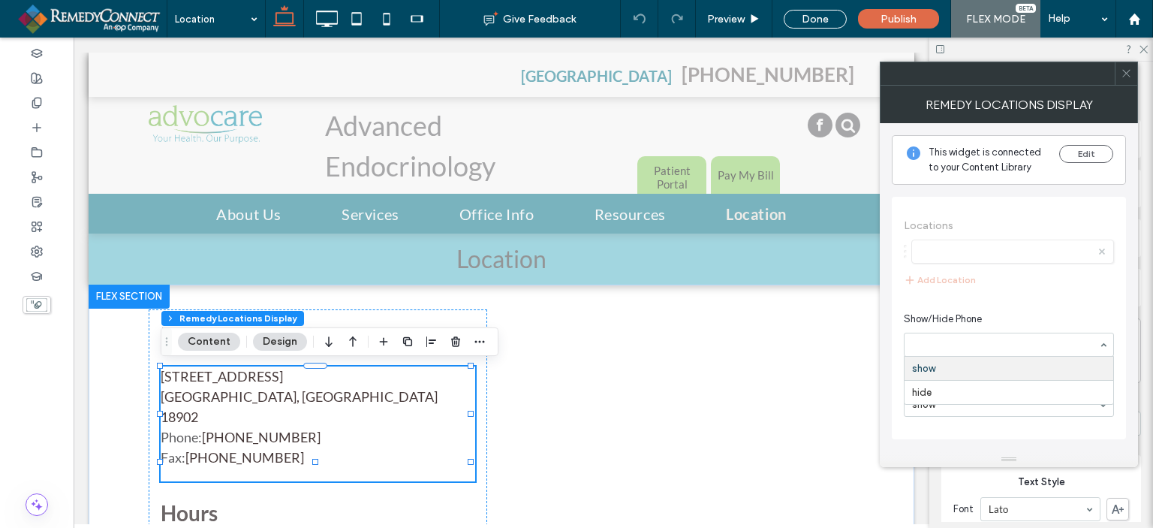
click at [1132, 78] on div at bounding box center [1126, 73] width 23 height 23
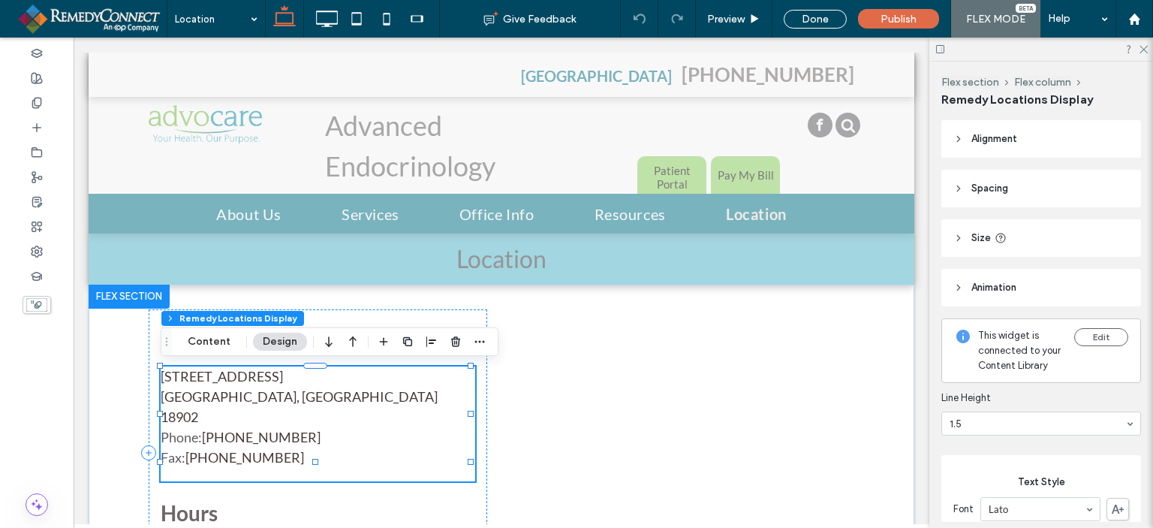
click at [267, 339] on button "Design" at bounding box center [280, 342] width 54 height 18
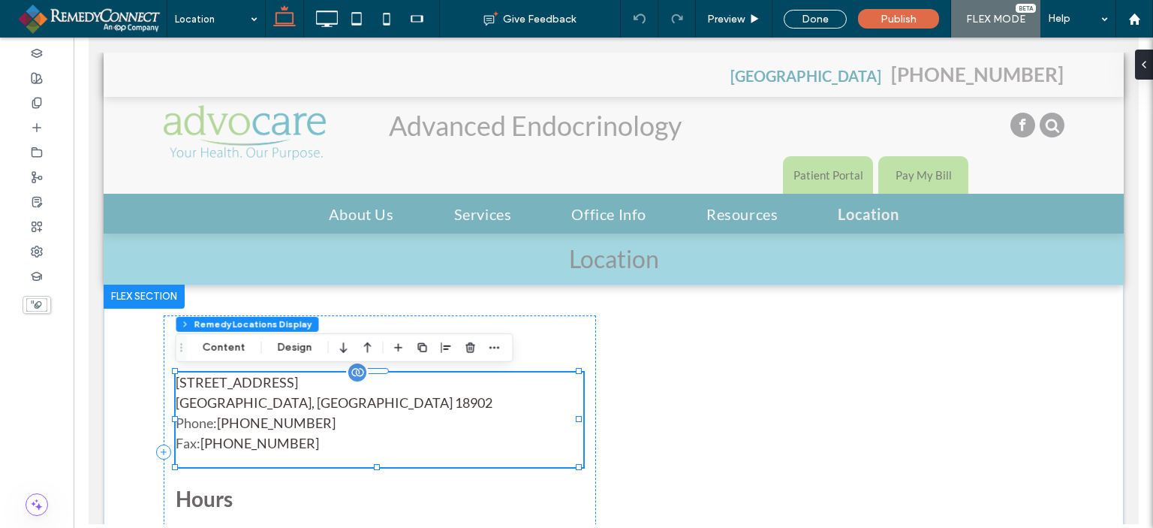
click at [300, 450] on span "Phone: 215-645-7545 Fax: 855-538-3993" at bounding box center [379, 433] width 408 height 41
click at [279, 441] on link "[PHONE_NUMBER]" at bounding box center [259, 443] width 119 height 17
click at [286, 444] on link "[PHONE_NUMBER]" at bounding box center [259, 443] width 119 height 17
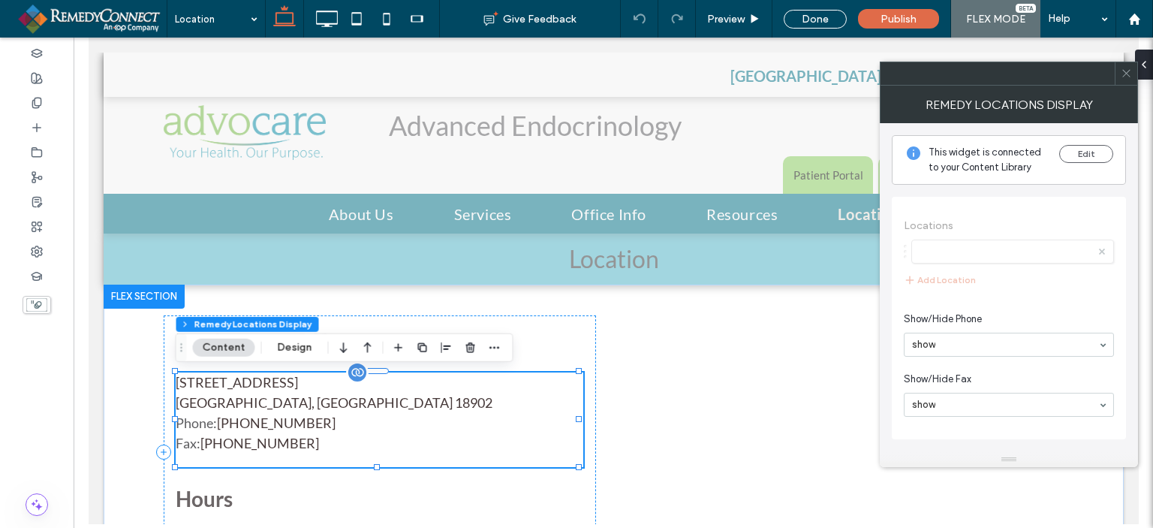
click at [286, 444] on link "[PHONE_NUMBER]" at bounding box center [259, 443] width 119 height 17
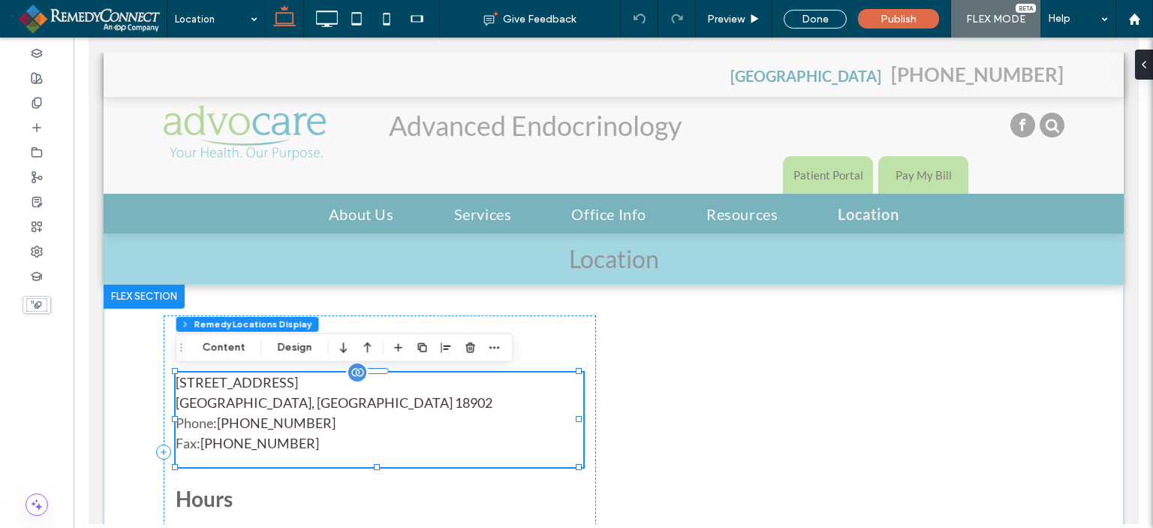
click at [286, 444] on link "[PHONE_NUMBER]" at bounding box center [259, 443] width 119 height 17
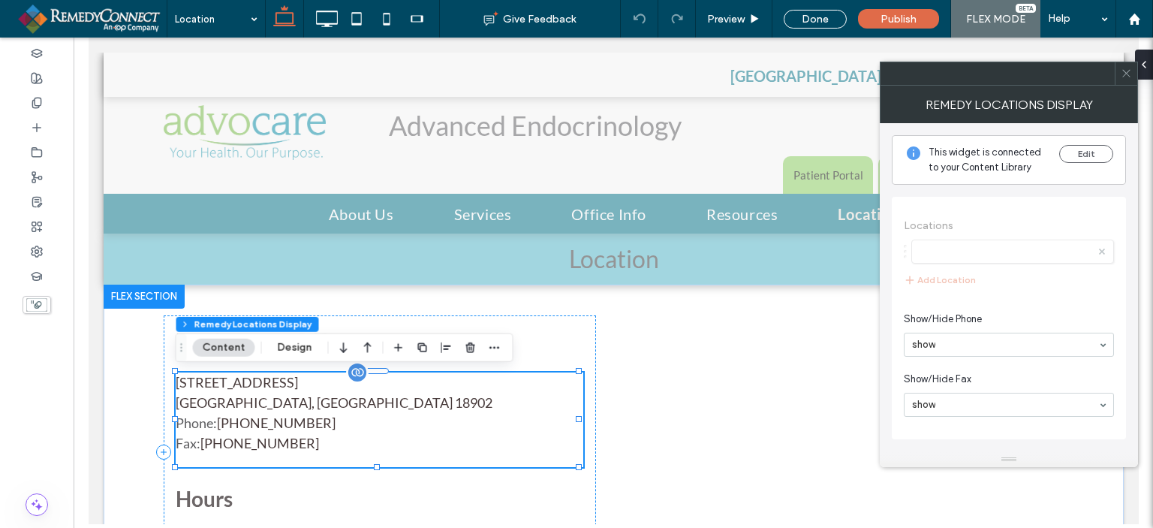
click at [286, 444] on link "[PHONE_NUMBER]" at bounding box center [259, 443] width 119 height 17
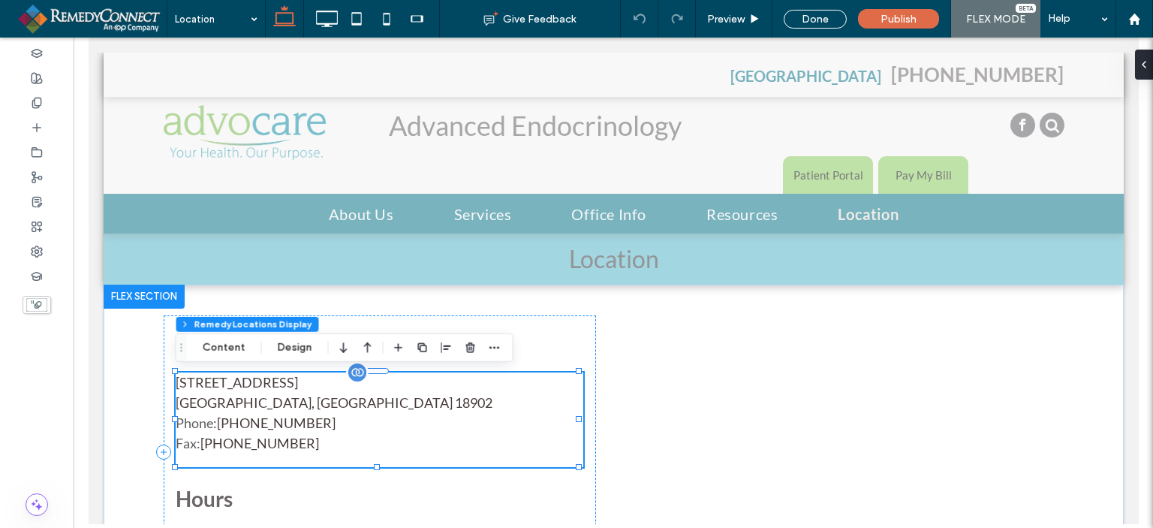
click at [276, 424] on link "[PHONE_NUMBER]" at bounding box center [275, 422] width 119 height 17
click at [226, 345] on button "Content" at bounding box center [224, 348] width 62 height 18
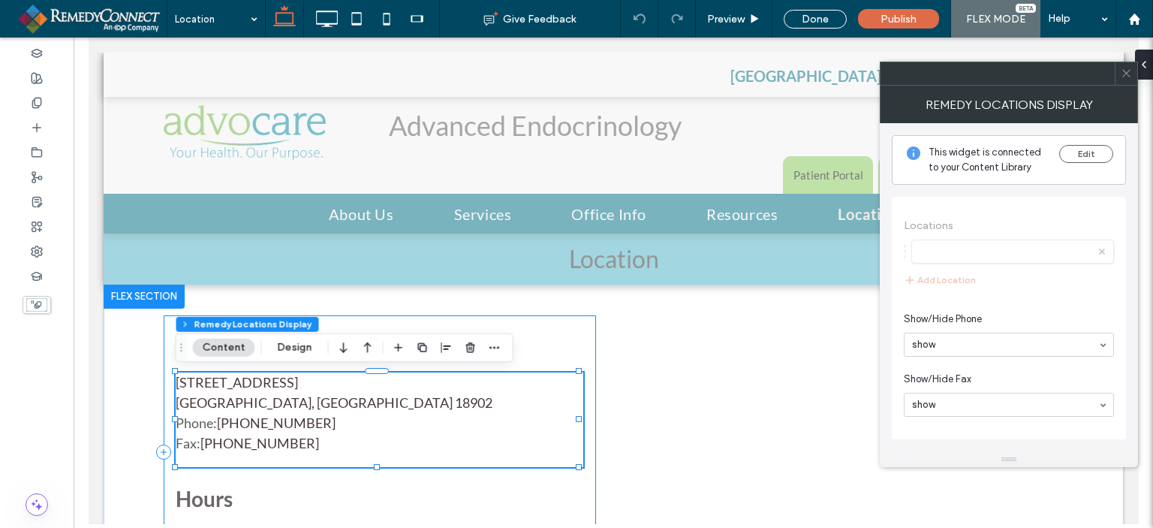
click at [269, 469] on div "Doylestown Office 3900 Mechanicsville Rd, building 100, suite 112 Doylestown, P…" at bounding box center [379, 452] width 432 height 274
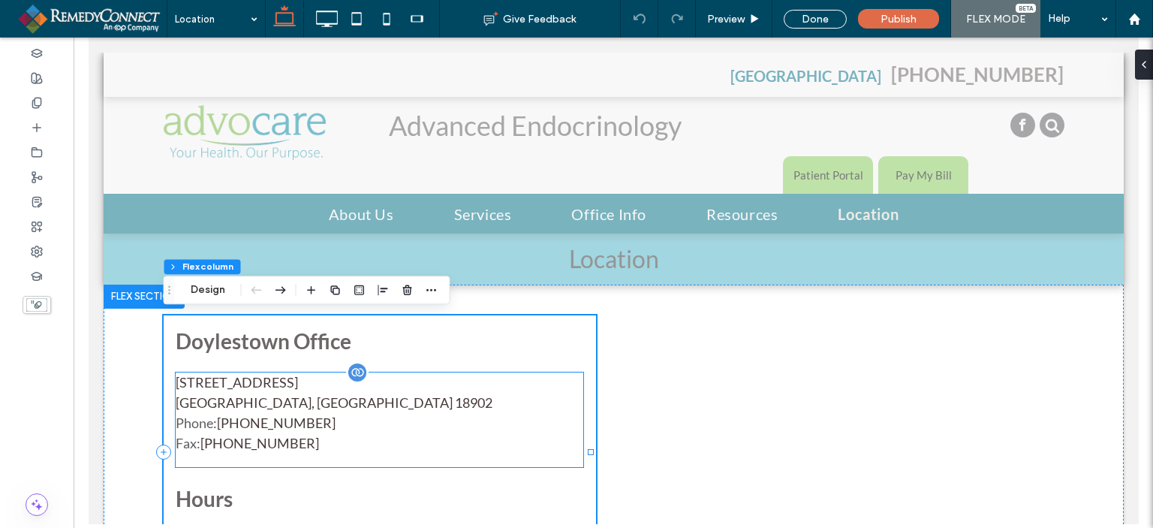
click at [285, 414] on span "Phone: 215-645-7545" at bounding box center [379, 423] width 408 height 20
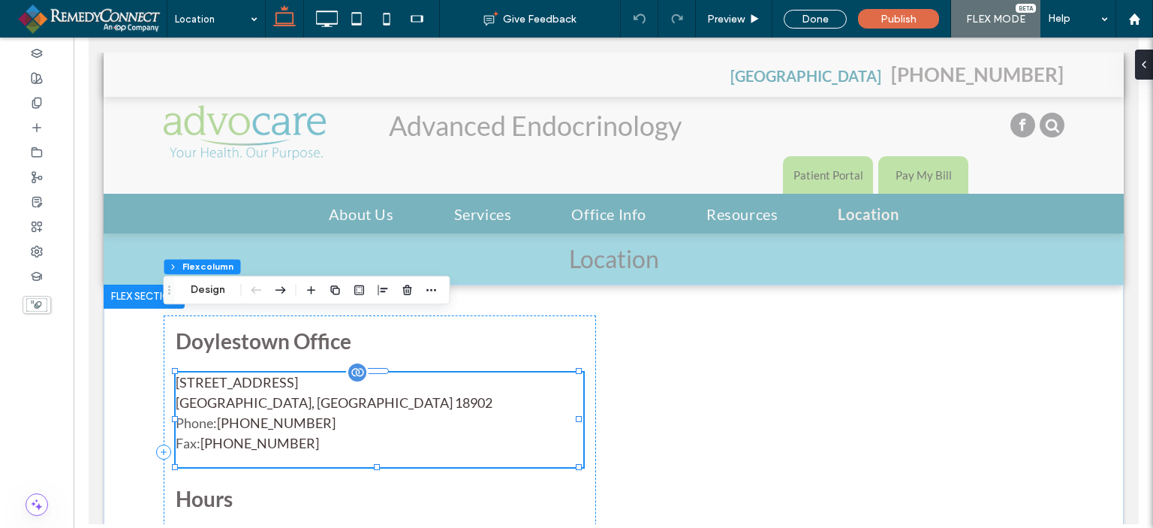
click at [285, 414] on span "Phone: 215-645-7545" at bounding box center [379, 423] width 408 height 20
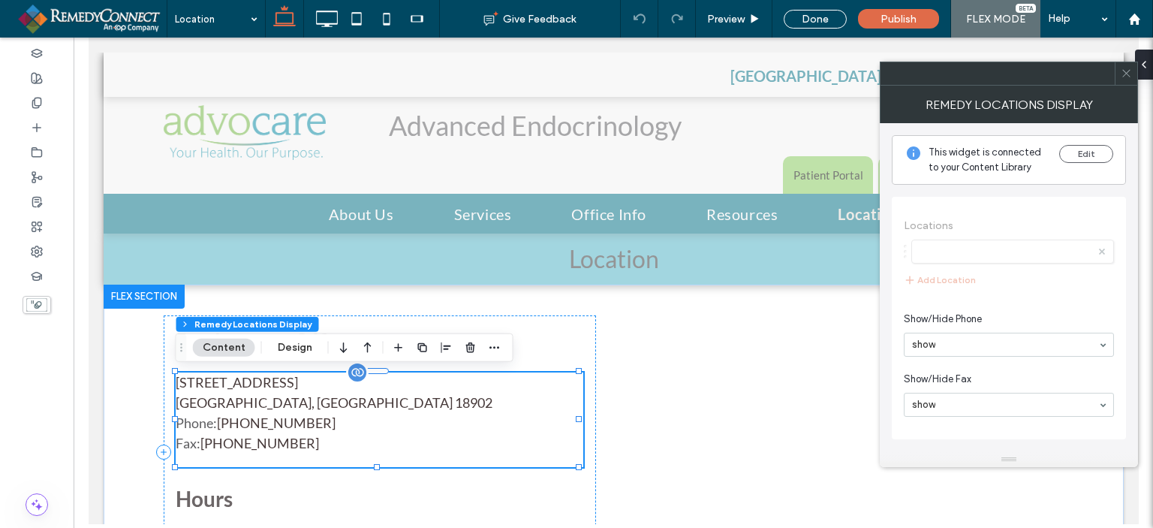
click at [251, 415] on link "[PHONE_NUMBER]" at bounding box center [275, 422] width 119 height 17
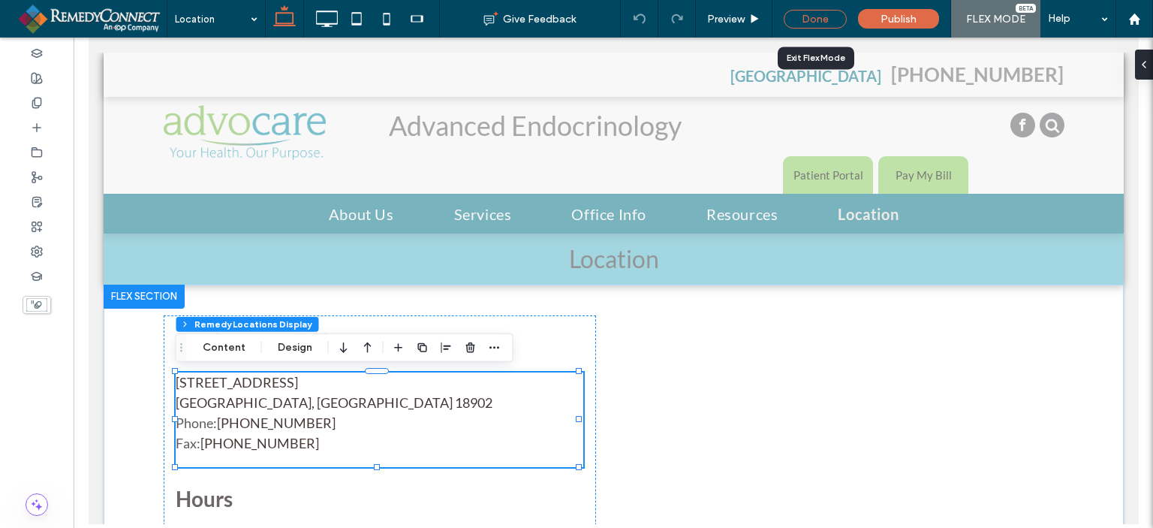
click at [794, 11] on div "Done" at bounding box center [815, 19] width 63 height 19
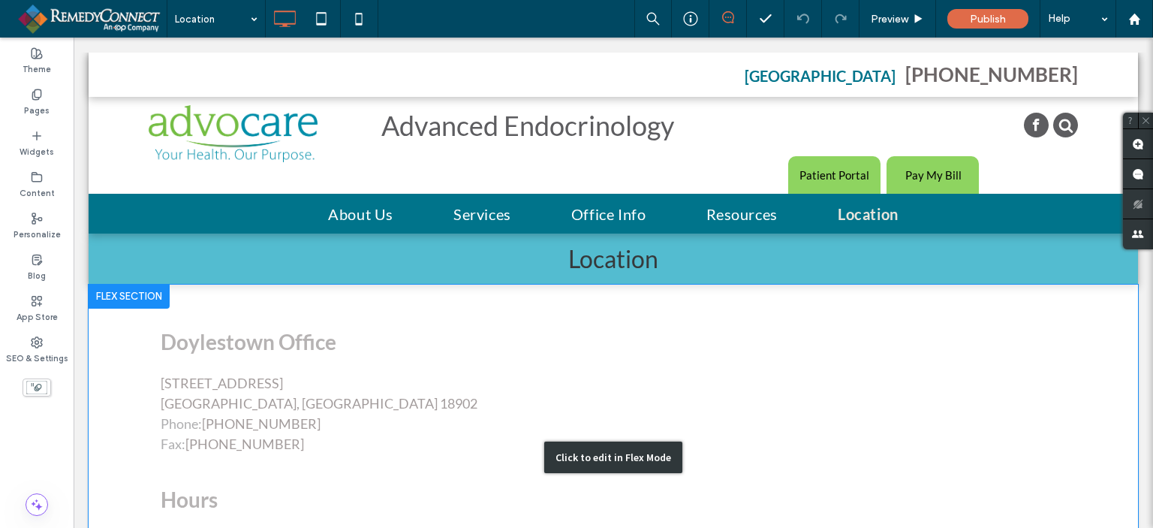
click at [288, 416] on div "Click to edit in Flex Mode" at bounding box center [614, 457] width 1050 height 345
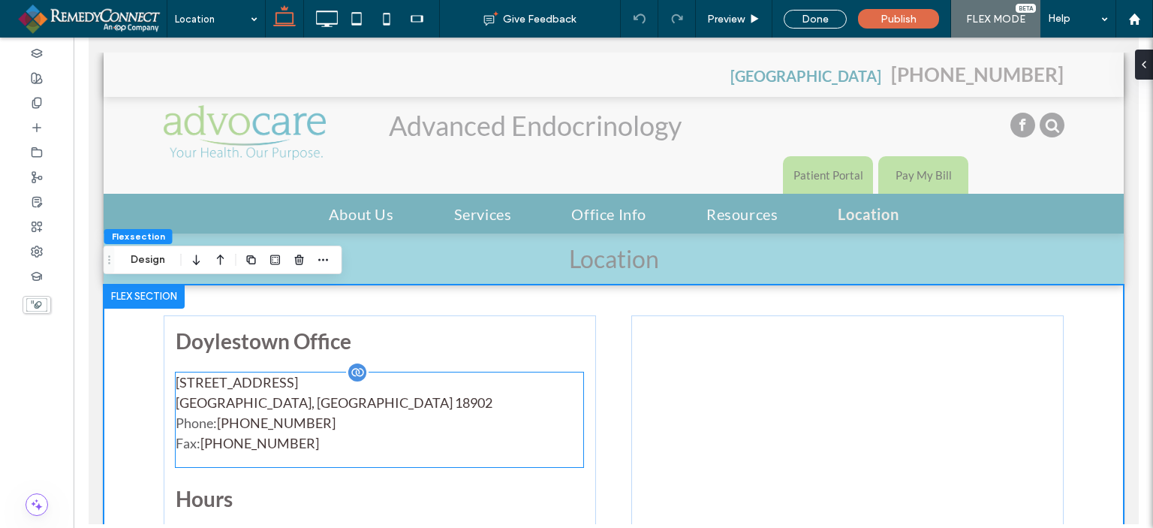
click at [334, 424] on span "Phone: 215-645-7545" at bounding box center [379, 423] width 408 height 20
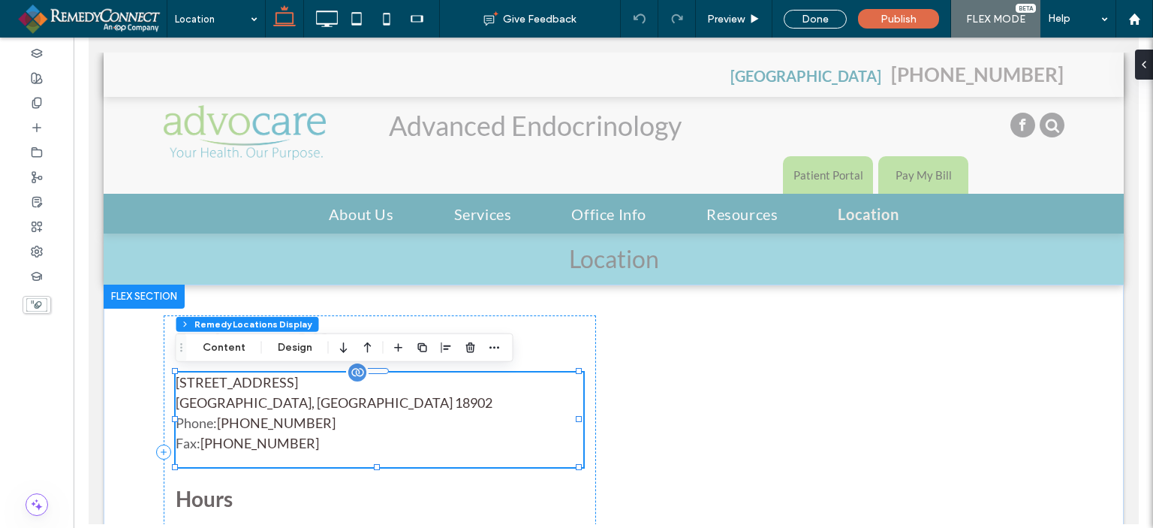
click at [352, 375] on div at bounding box center [356, 372] width 23 height 23
click at [304, 403] on span "[GEOGRAPHIC_DATA], [GEOGRAPHIC_DATA] 18902" at bounding box center [379, 403] width 408 height 20
click at [284, 423] on link "[PHONE_NUMBER]" at bounding box center [275, 422] width 119 height 17
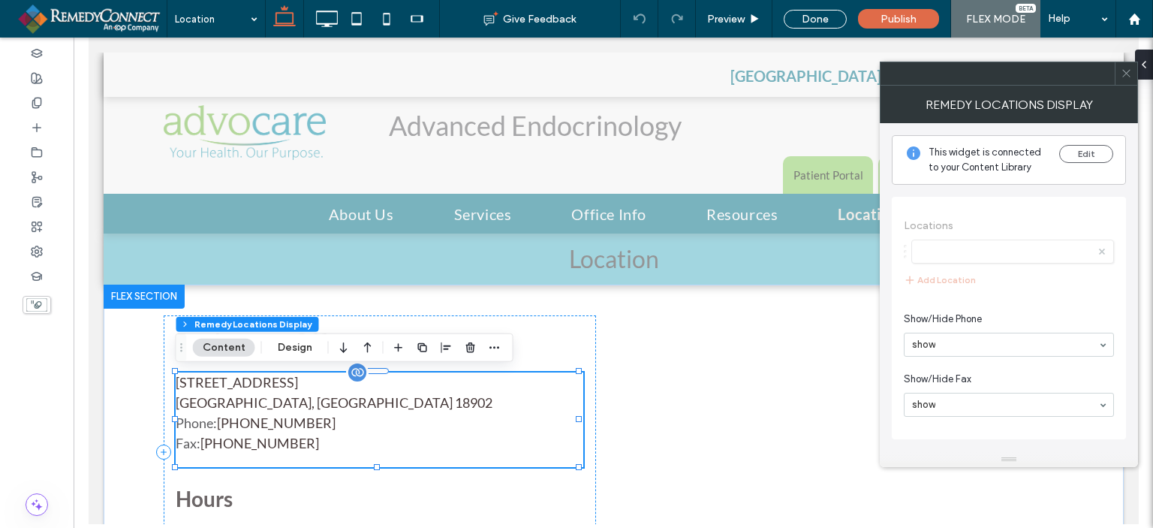
click at [284, 423] on link "[PHONE_NUMBER]" at bounding box center [275, 422] width 119 height 17
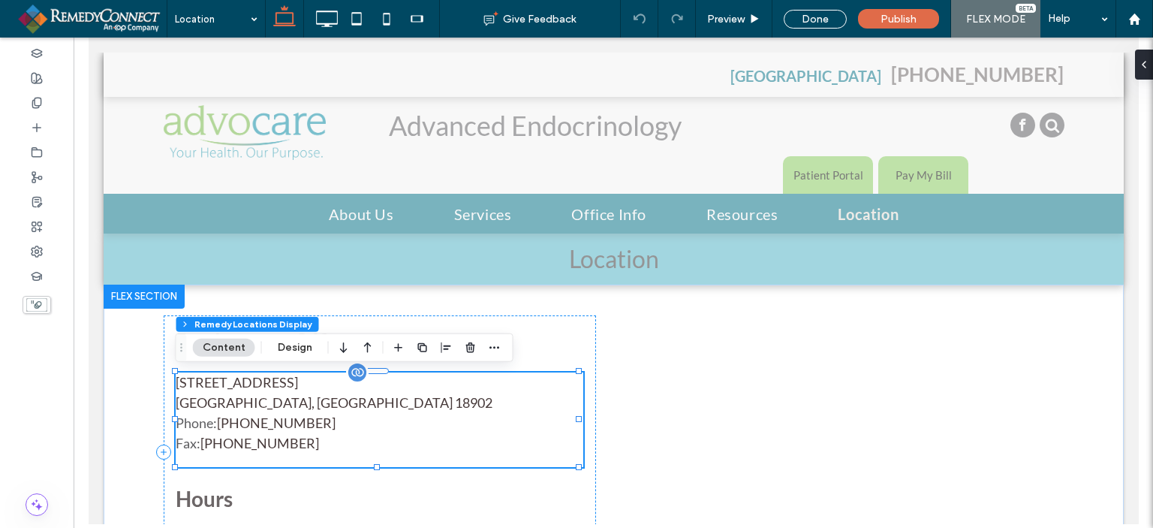
click at [284, 423] on link "[PHONE_NUMBER]" at bounding box center [275, 422] width 119 height 17
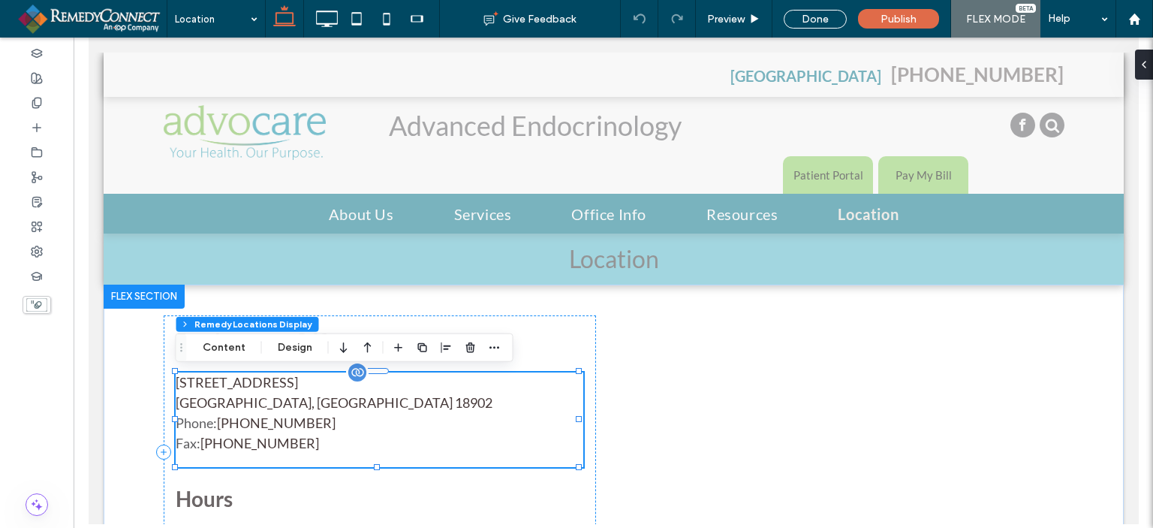
click at [284, 423] on link "[PHONE_NUMBER]" at bounding box center [275, 422] width 119 height 17
click at [214, 342] on button "Content" at bounding box center [224, 348] width 62 height 18
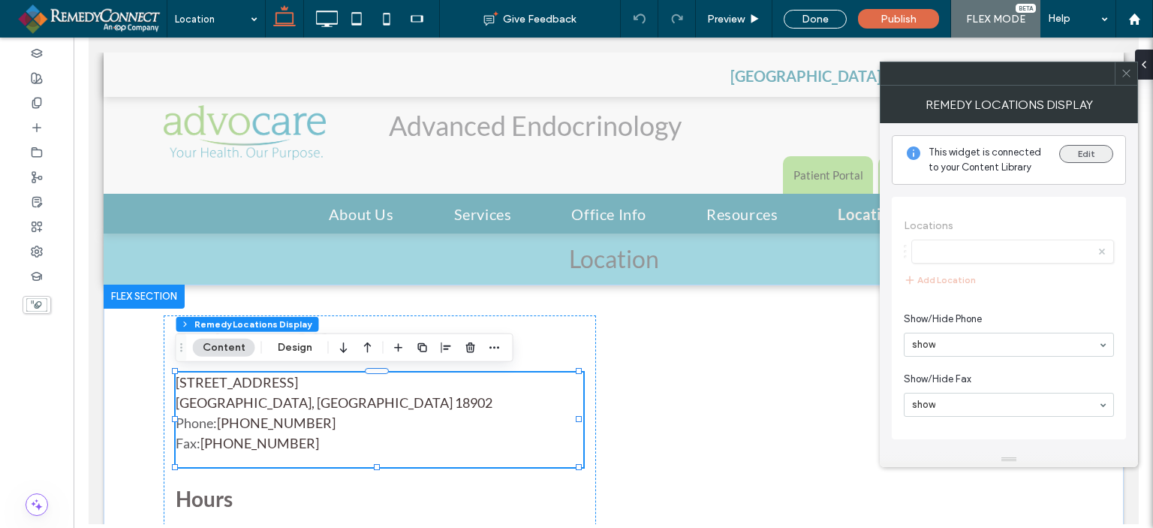
click at [1087, 157] on button "Edit" at bounding box center [1086, 154] width 54 height 18
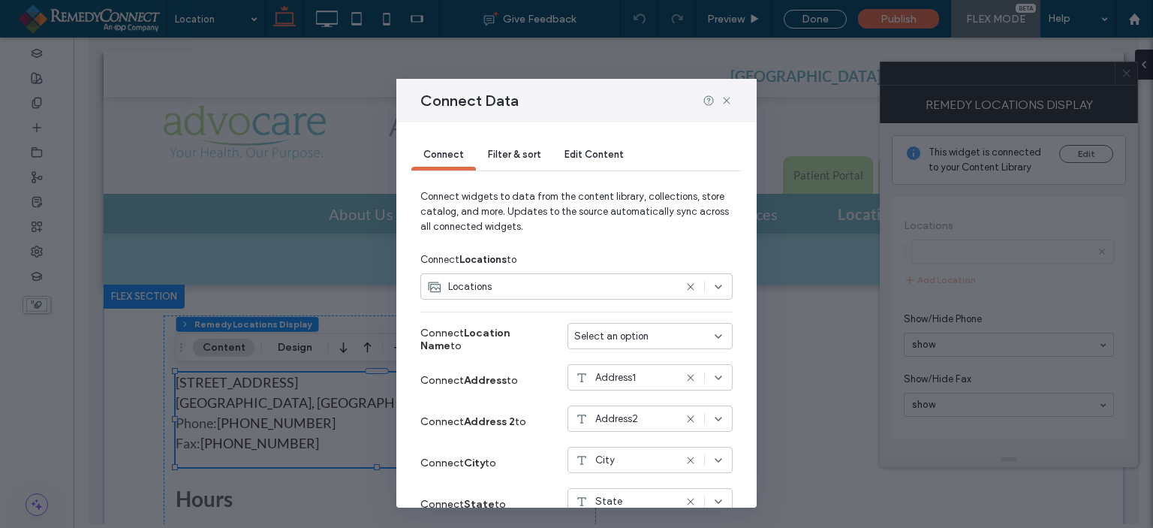
click at [592, 152] on span "Edit Content" at bounding box center [594, 154] width 59 height 11
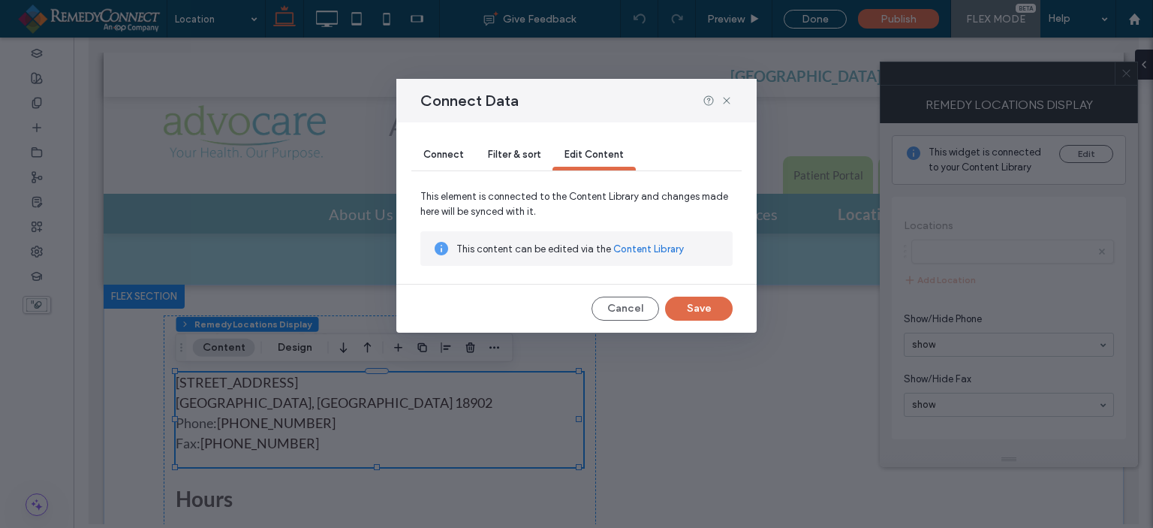
click at [629, 260] on div "This content can be edited via the Content Library" at bounding box center [576, 248] width 312 height 35
click at [631, 247] on link "Content Library" at bounding box center [648, 249] width 71 height 15
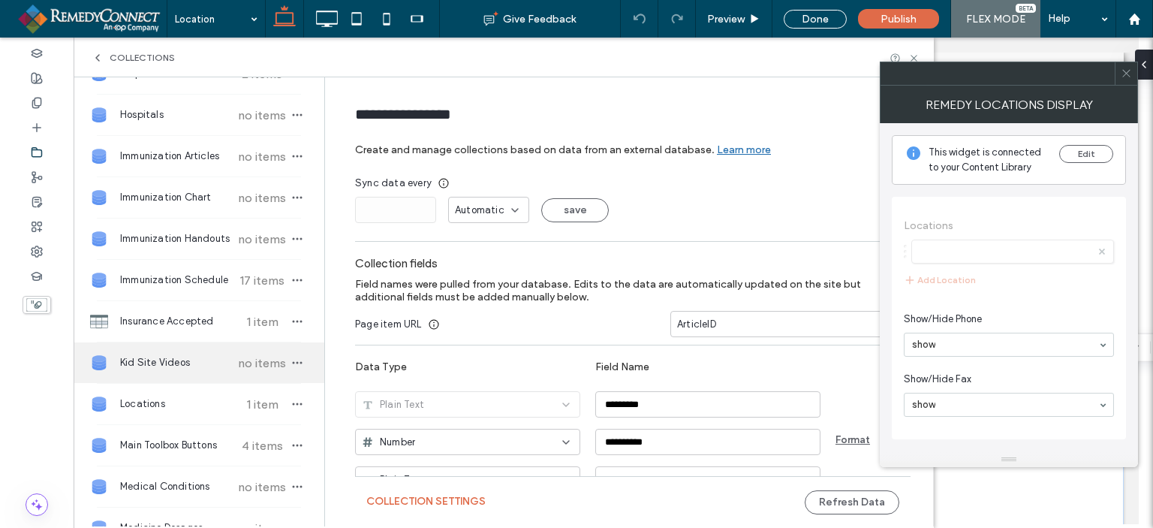
scroll to position [676, 0]
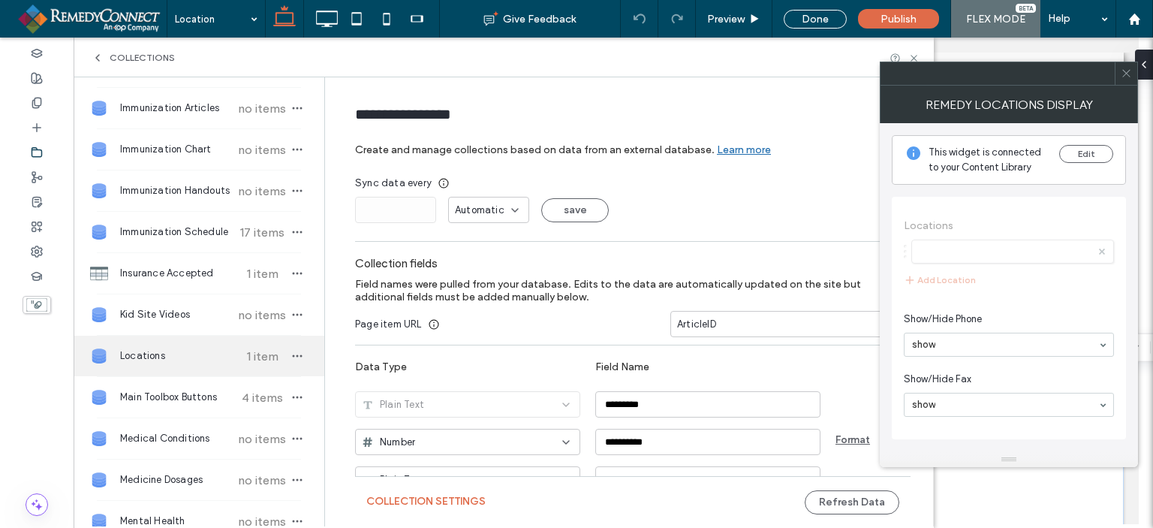
click at [141, 355] on span "Locations" at bounding box center [176, 355] width 112 height 15
type input "*********"
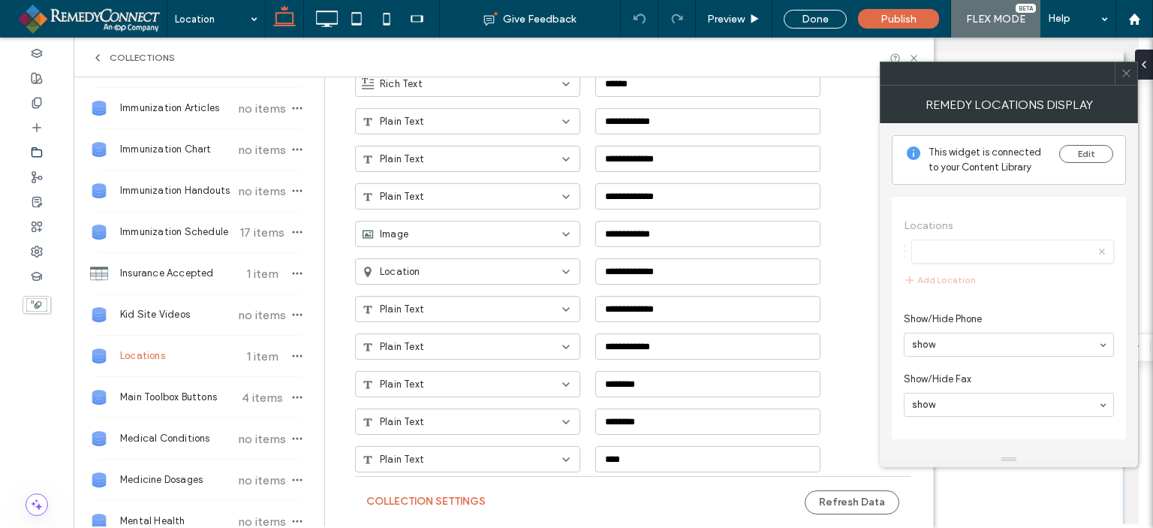
scroll to position [0, 0]
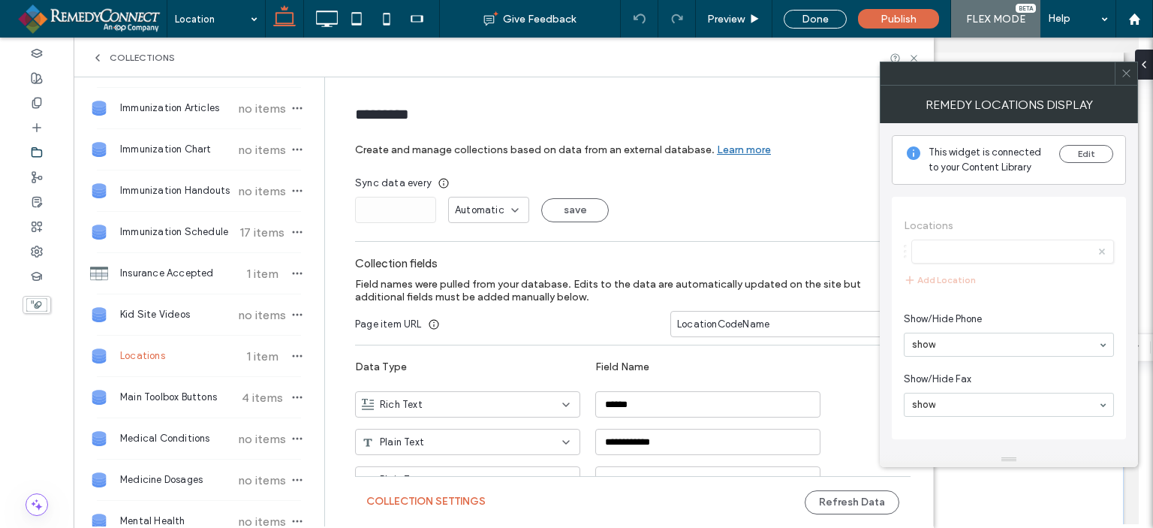
click at [1115, 107] on div "Remedy Locations Display" at bounding box center [1009, 105] width 258 height 38
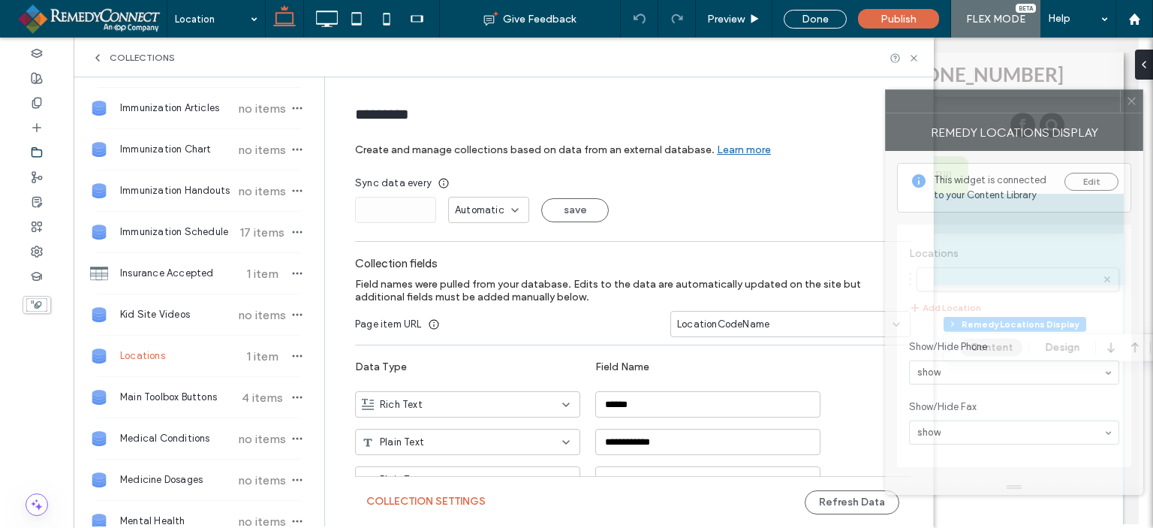
drag, startPoint x: 1115, startPoint y: 113, endPoint x: 1120, endPoint y: 150, distance: 37.9
click at [1120, 150] on div "Remedy Locations Display" at bounding box center [1014, 132] width 258 height 38
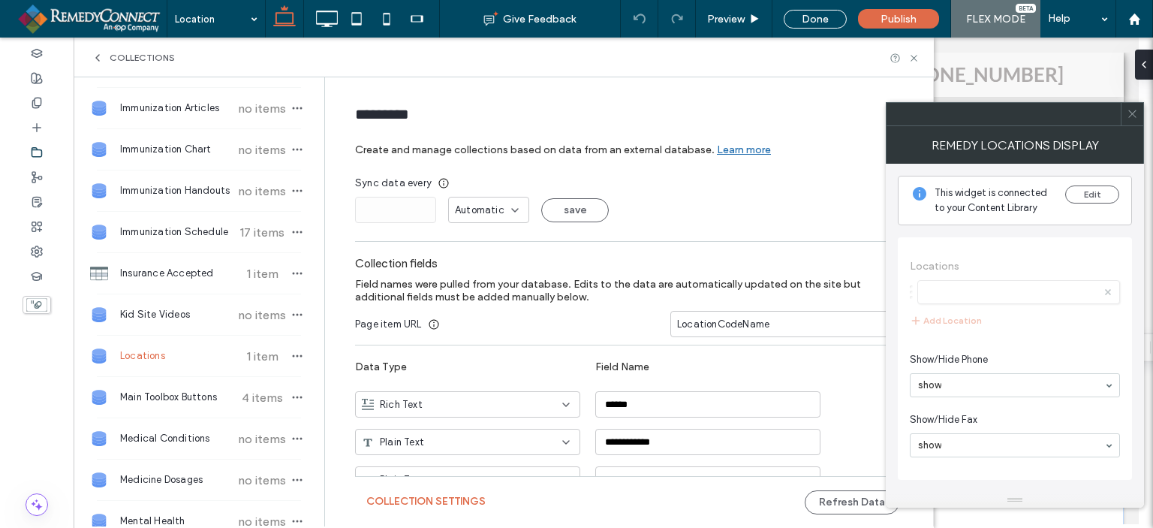
click at [1134, 113] on icon at bounding box center [1132, 113] width 11 height 11
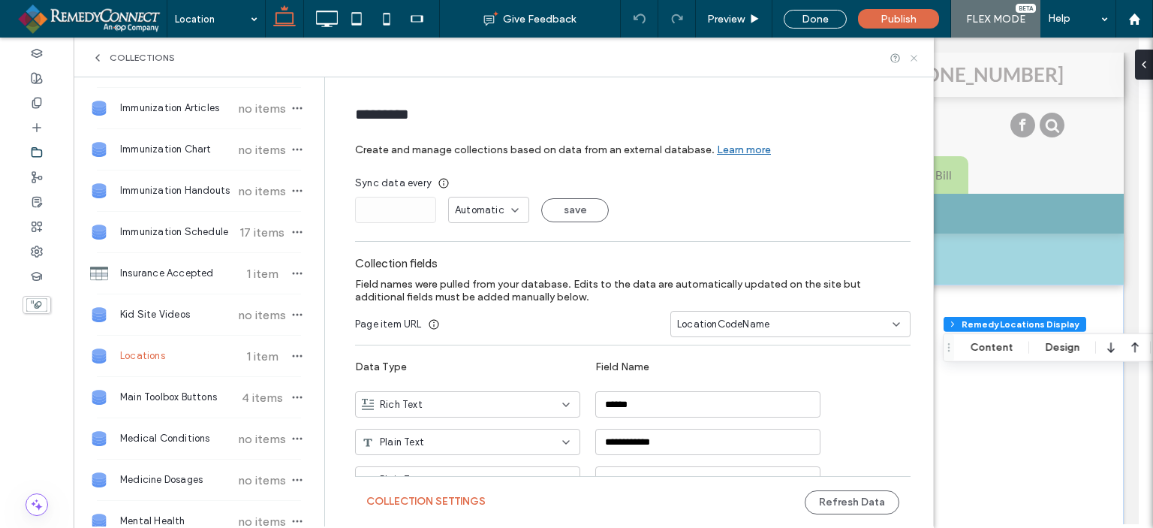
click at [918, 58] on icon at bounding box center [914, 58] width 11 height 11
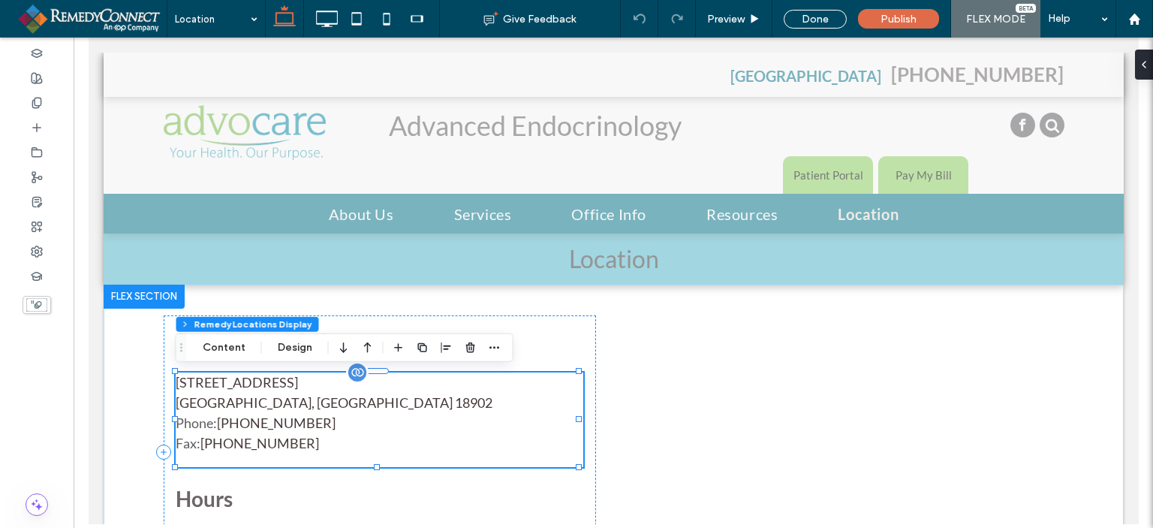
click at [512, 408] on span "[GEOGRAPHIC_DATA], [GEOGRAPHIC_DATA] 18902" at bounding box center [379, 403] width 408 height 20
click at [427, 402] on span "[GEOGRAPHIC_DATA], [GEOGRAPHIC_DATA] 18902" at bounding box center [379, 403] width 408 height 20
click at [319, 404] on span "[GEOGRAPHIC_DATA], [GEOGRAPHIC_DATA] 18902" at bounding box center [379, 403] width 408 height 20
click at [319, 404] on span "Doylestown, PA 18902" at bounding box center [379, 403] width 408 height 20
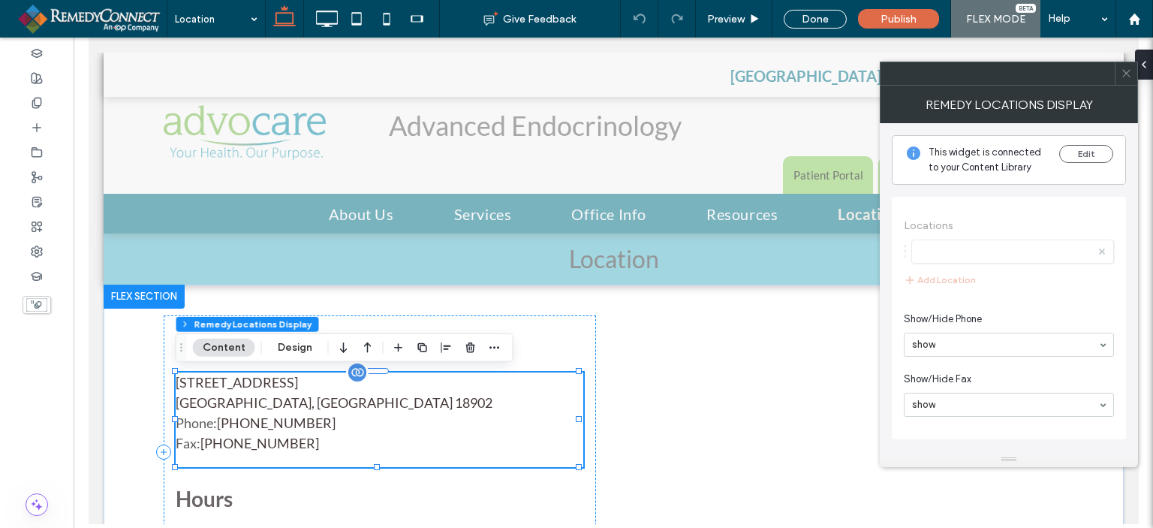
click at [277, 408] on span "Doylestown, PA 18902" at bounding box center [379, 403] width 408 height 20
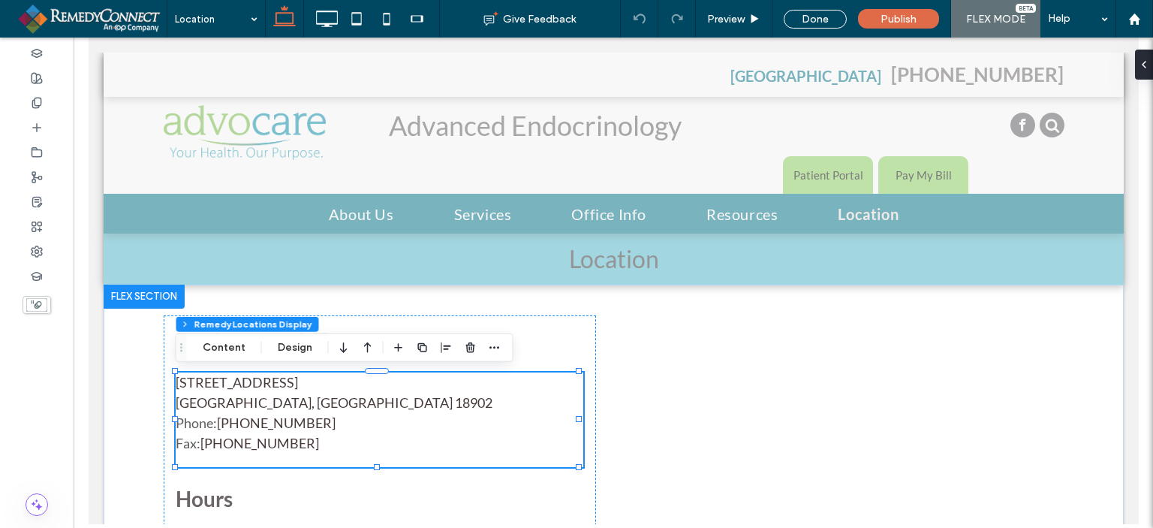
click at [121, 291] on div at bounding box center [143, 297] width 81 height 24
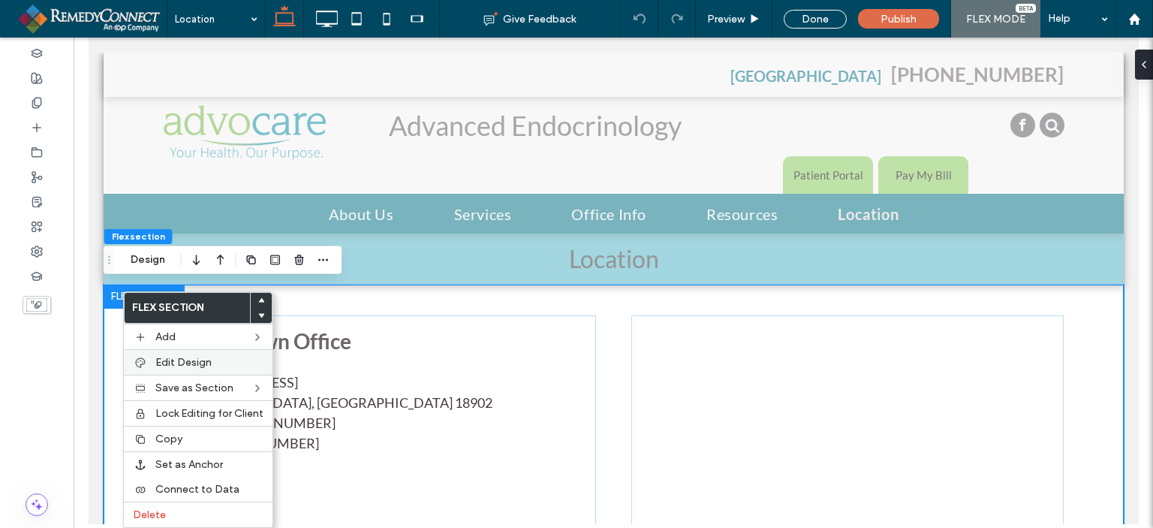
click at [213, 358] on label "Edit Design" at bounding box center [209, 362] width 108 height 13
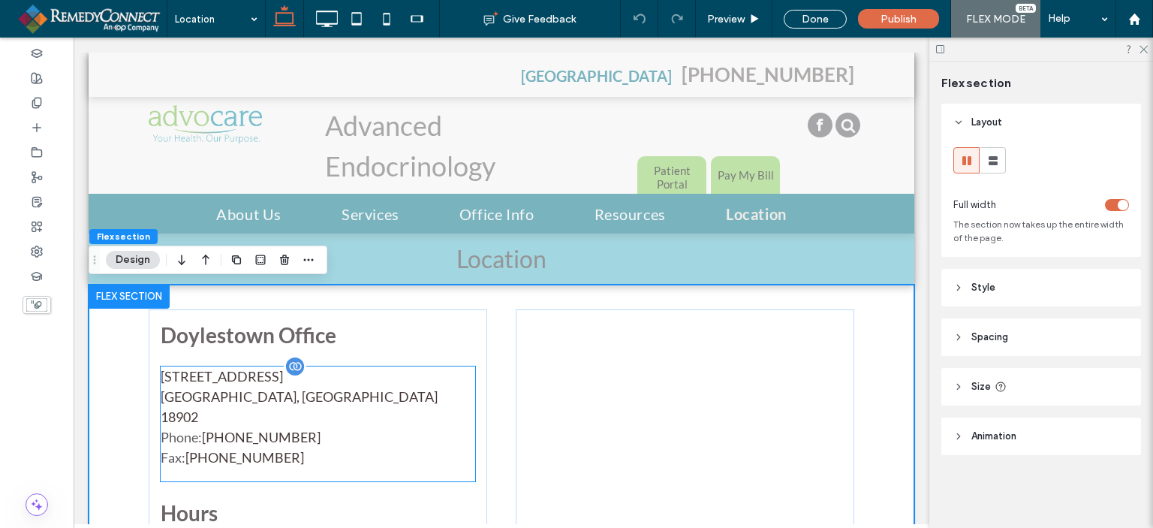
click at [309, 405] on span "Doylestown, PA 18902" at bounding box center [318, 407] width 315 height 41
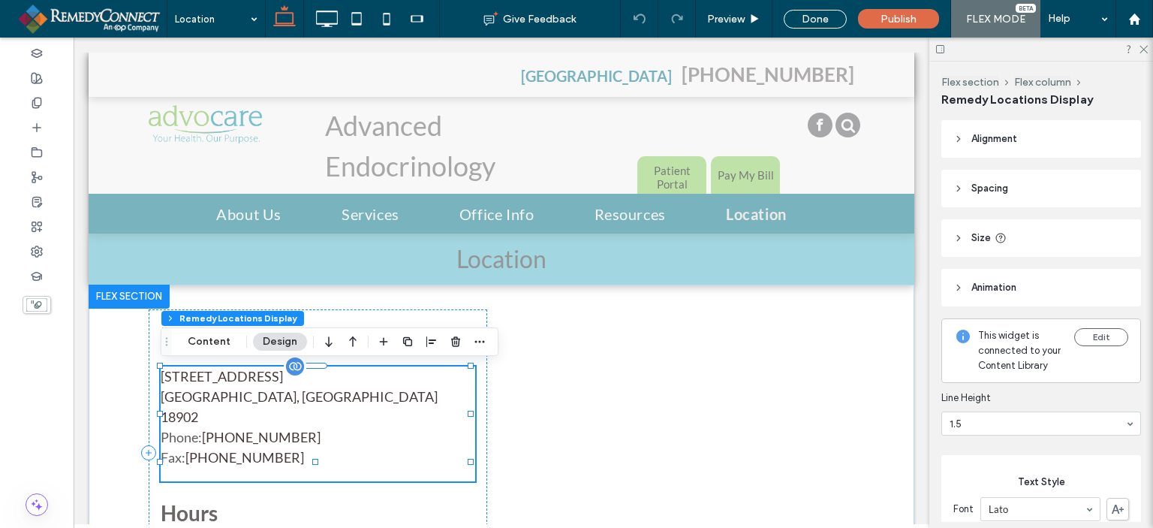
click at [265, 429] on link "[PHONE_NUMBER]" at bounding box center [261, 437] width 119 height 17
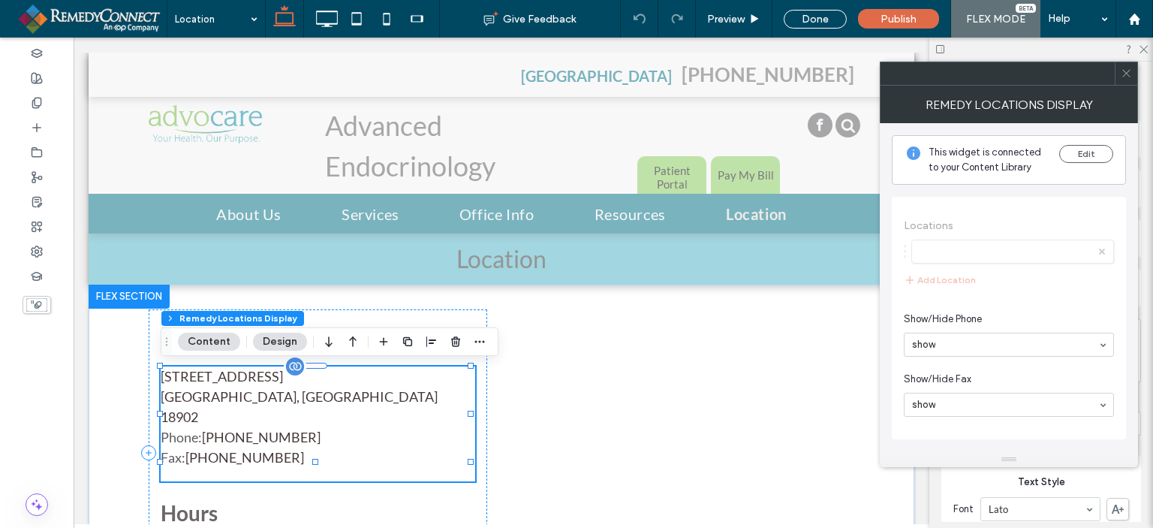
click at [243, 449] on link "855-538-3993" at bounding box center [244, 457] width 119 height 17
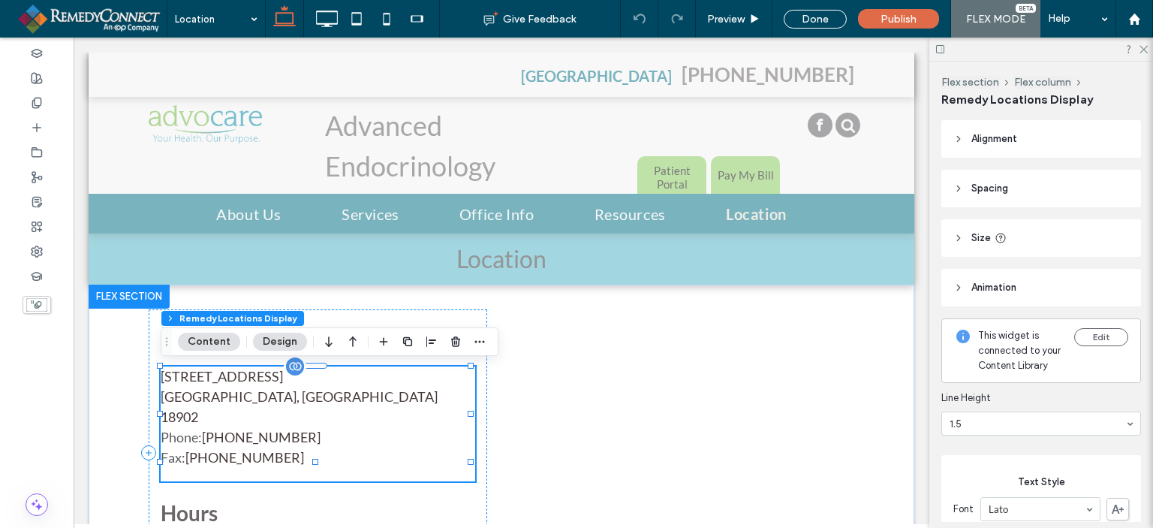
click at [243, 449] on link "855-538-3993" at bounding box center [244, 457] width 119 height 17
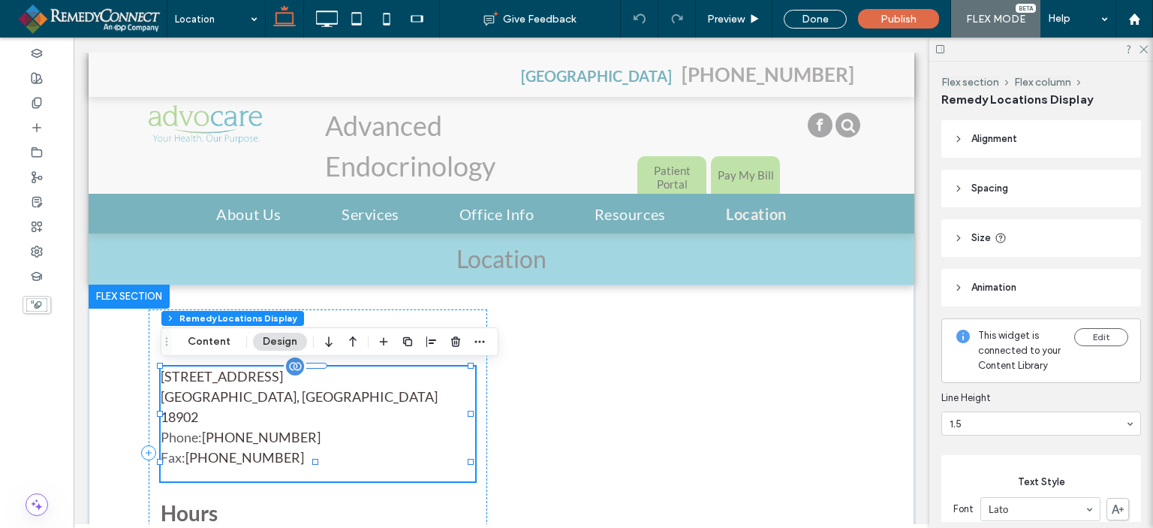
click at [243, 449] on link "855-538-3993" at bounding box center [244, 457] width 119 height 17
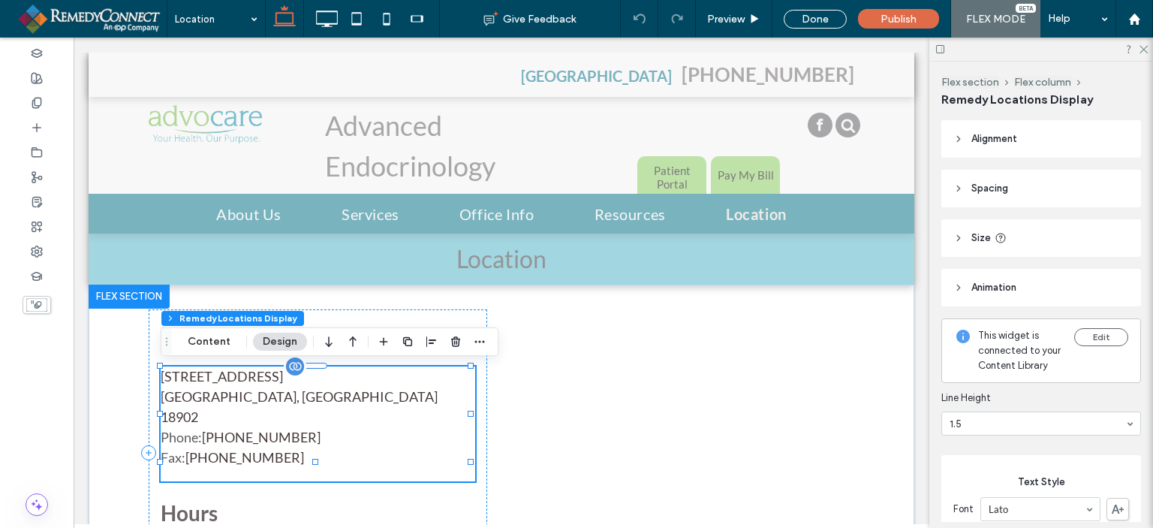
click at [243, 449] on link "855-538-3993" at bounding box center [244, 457] width 119 height 17
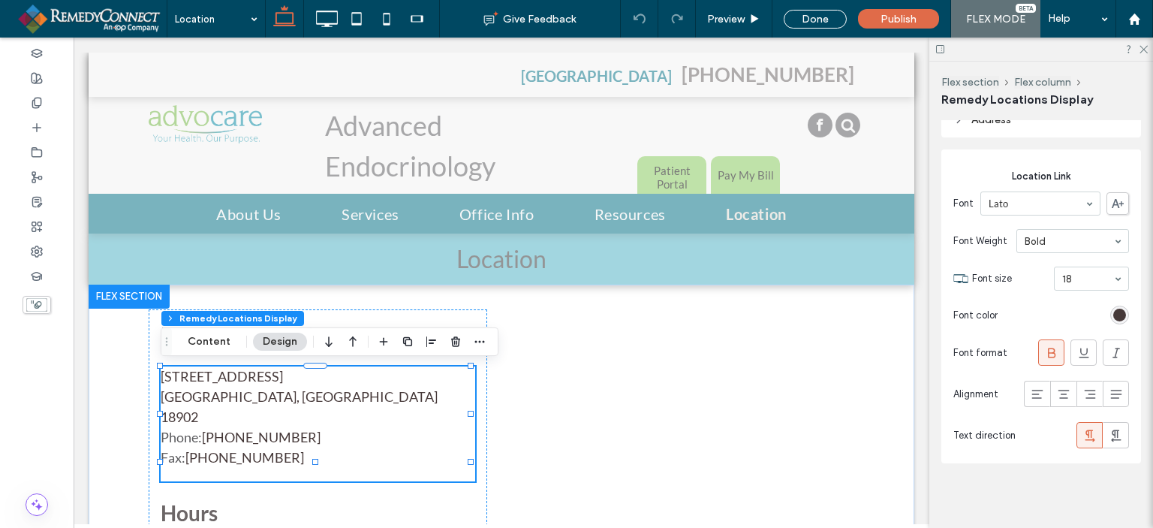
scroll to position [747, 0]
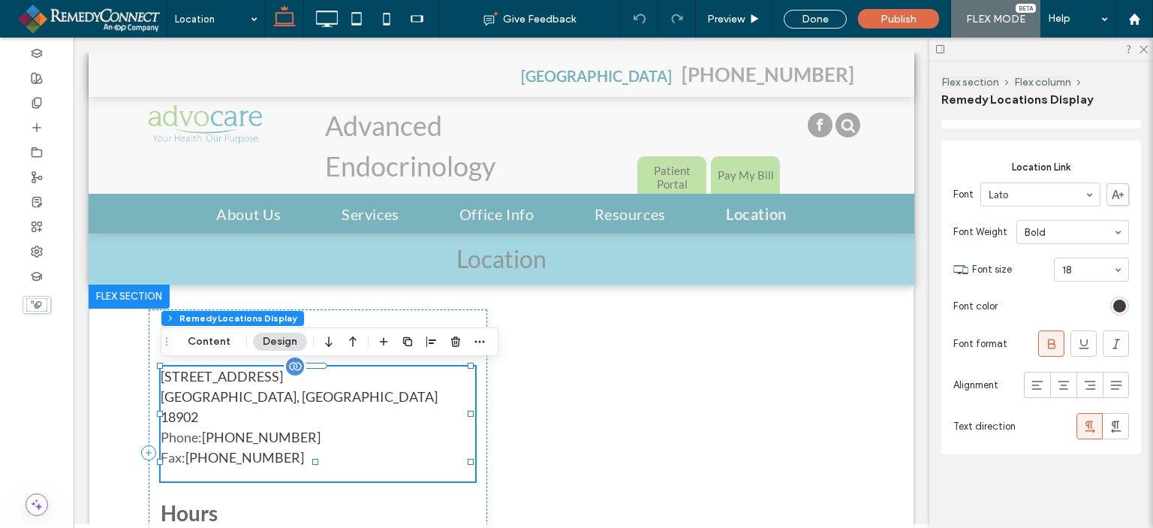
click at [276, 399] on span "Doylestown, PA 18902" at bounding box center [318, 407] width 315 height 41
click at [267, 429] on link "[PHONE_NUMBER]" at bounding box center [261, 437] width 119 height 17
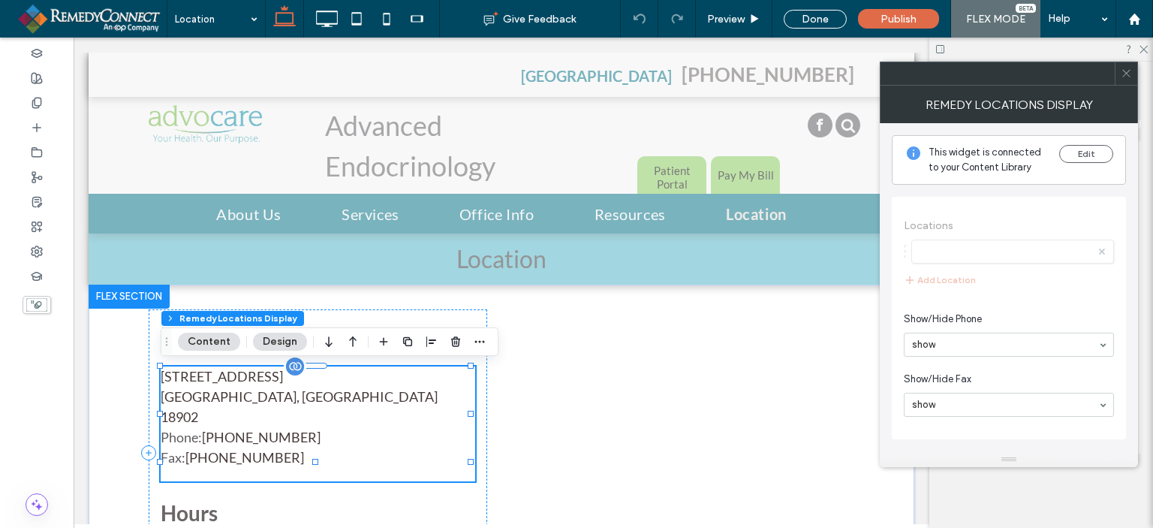
click at [267, 429] on link "[PHONE_NUMBER]" at bounding box center [261, 437] width 119 height 17
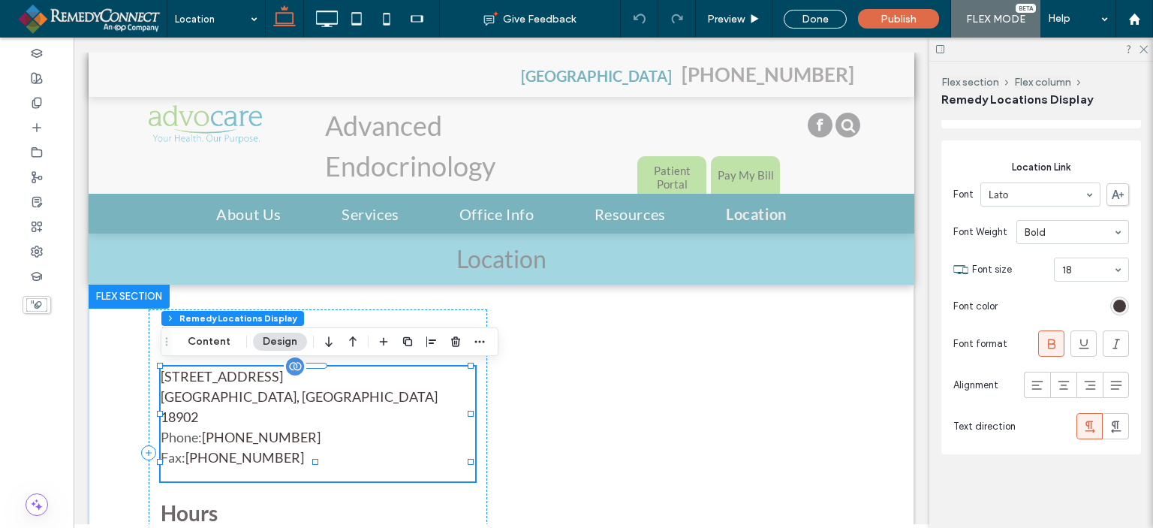
click at [267, 429] on link "[PHONE_NUMBER]" at bounding box center [261, 437] width 119 height 17
click at [1146, 52] on icon at bounding box center [1143, 49] width 10 height 10
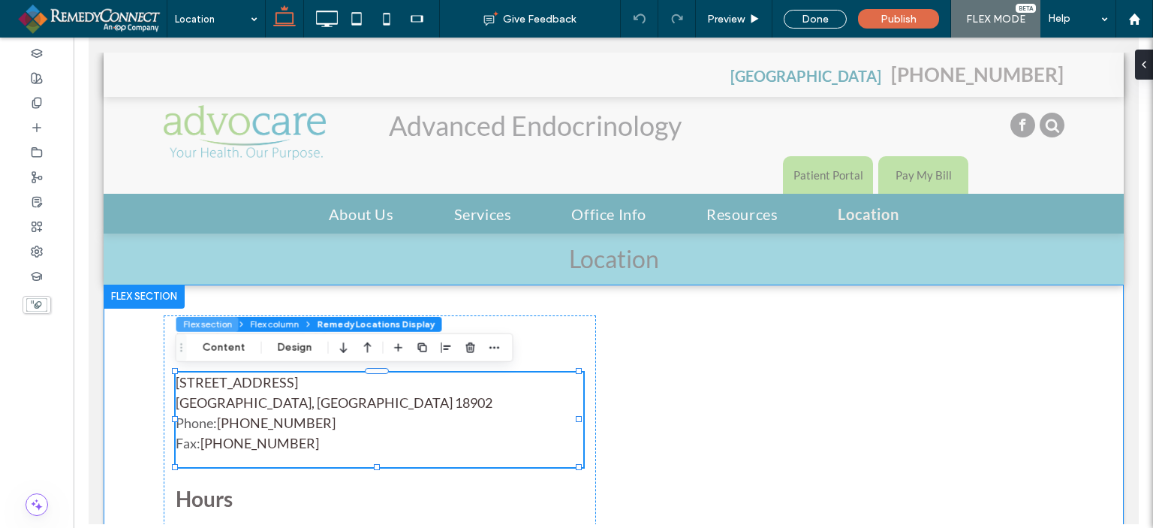
click at [201, 327] on button "Flex section" at bounding box center [207, 324] width 62 height 15
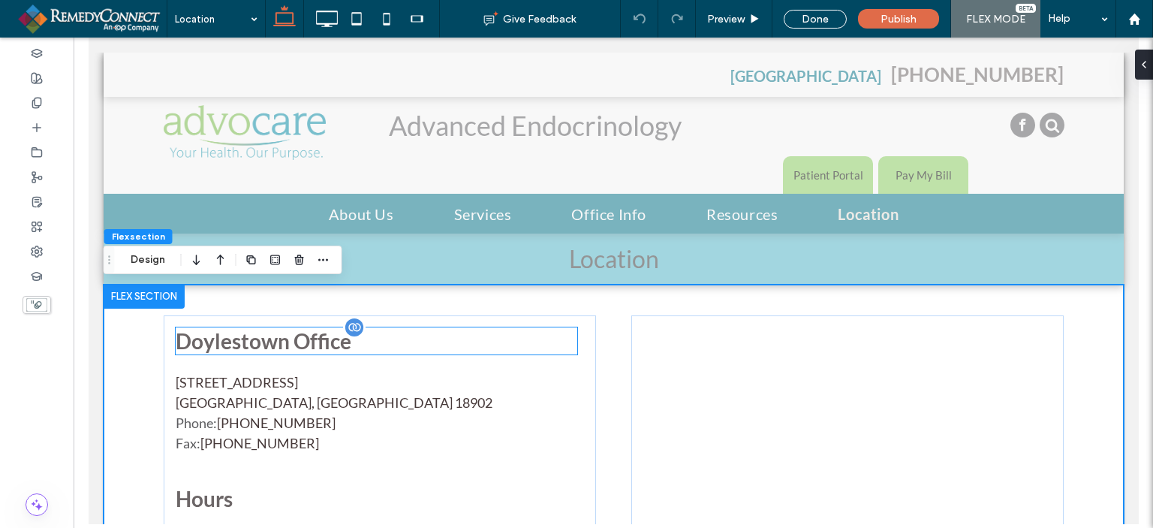
click at [221, 342] on h3 "Doylestown Office" at bounding box center [376, 340] width 402 height 27
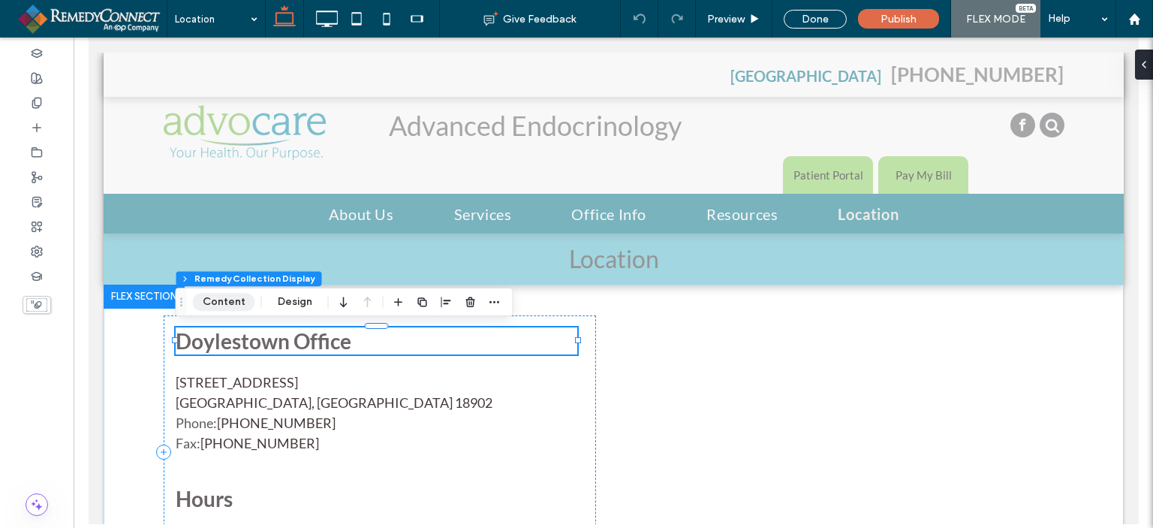
click at [223, 299] on button "Content" at bounding box center [224, 302] width 62 height 18
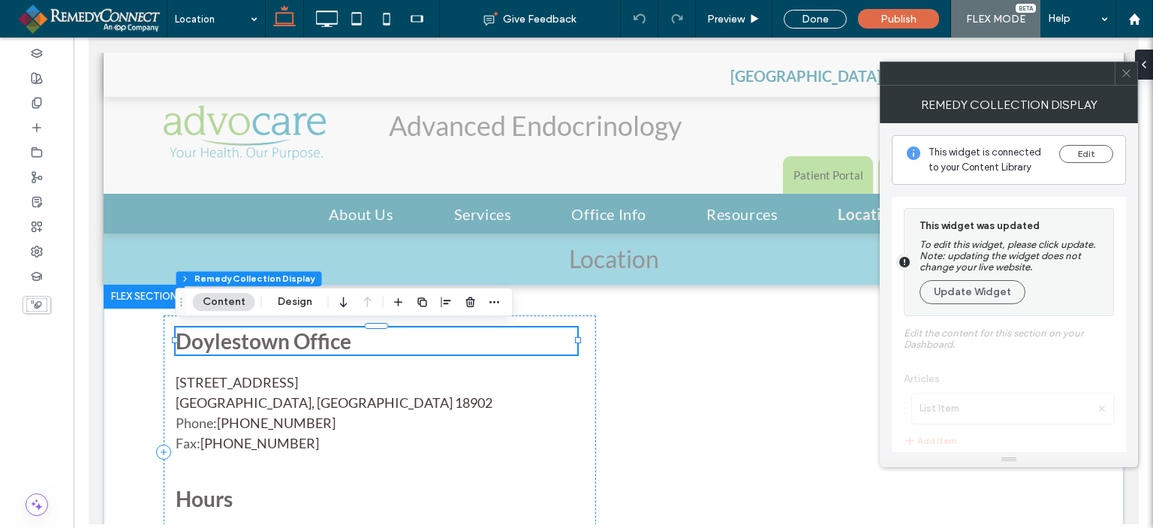
click at [223, 299] on button "Content" at bounding box center [224, 302] width 62 height 18
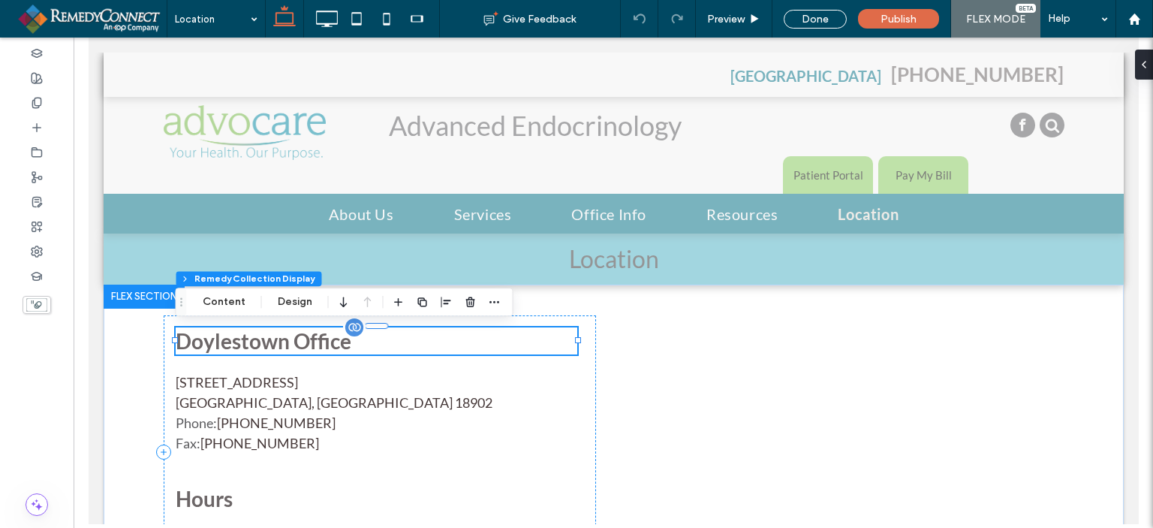
click at [217, 351] on h3 "Doylestown Office" at bounding box center [376, 340] width 402 height 27
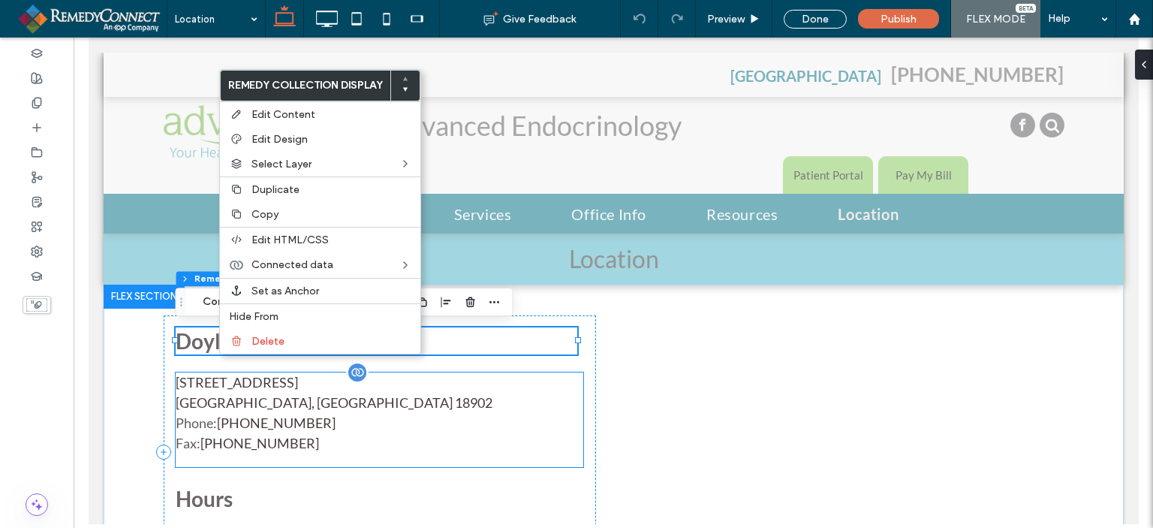
click at [268, 375] on span "3900 Mechanicsville Rd, building 100, suite 112" at bounding box center [379, 382] width 408 height 20
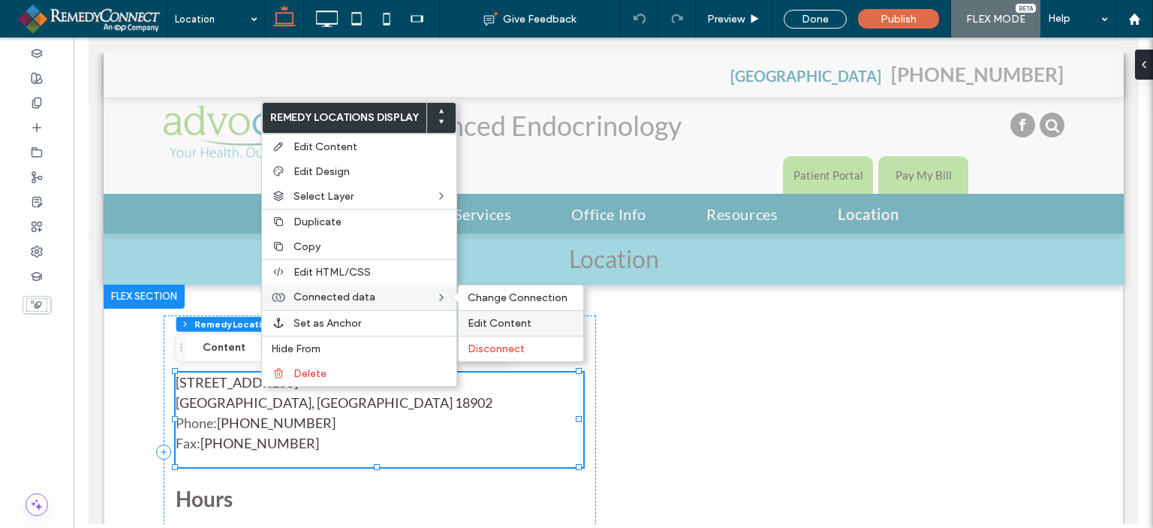
click at [487, 324] on span "Edit Content" at bounding box center [500, 323] width 64 height 13
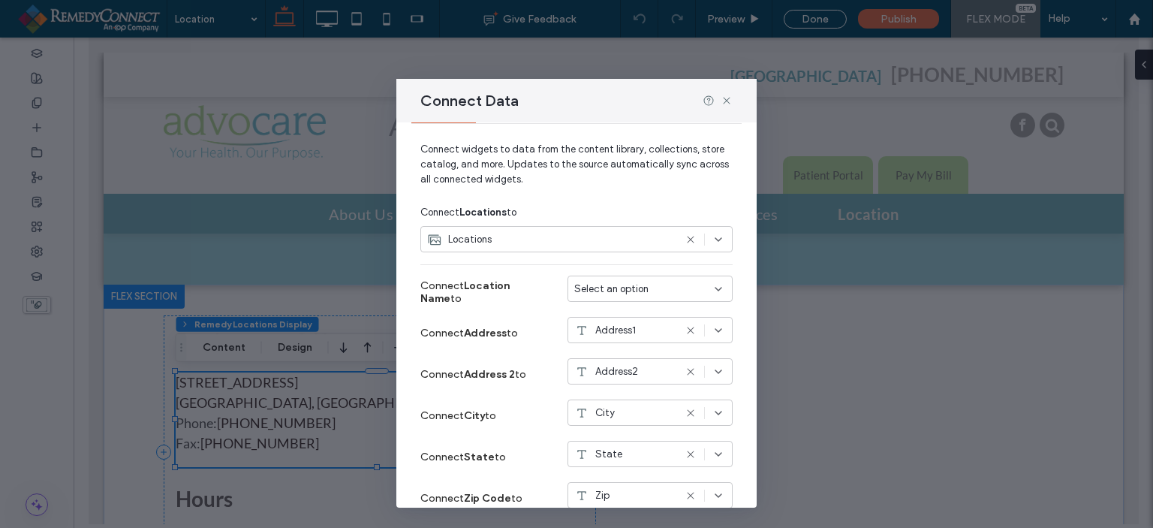
scroll to position [0, 0]
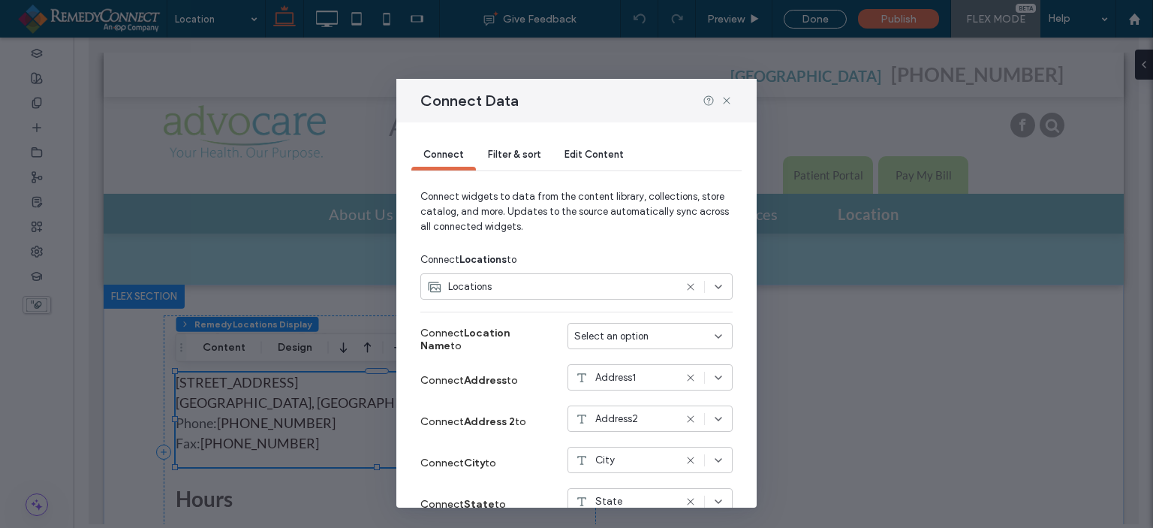
click at [580, 154] on span "Edit Content" at bounding box center [594, 154] width 59 height 11
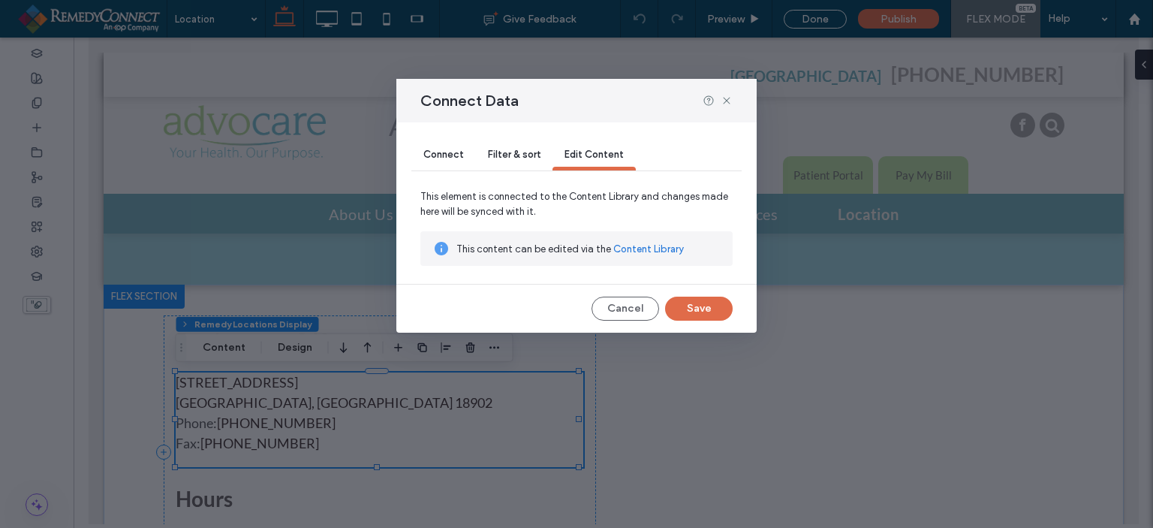
click at [652, 252] on link "Content Library" at bounding box center [648, 249] width 71 height 15
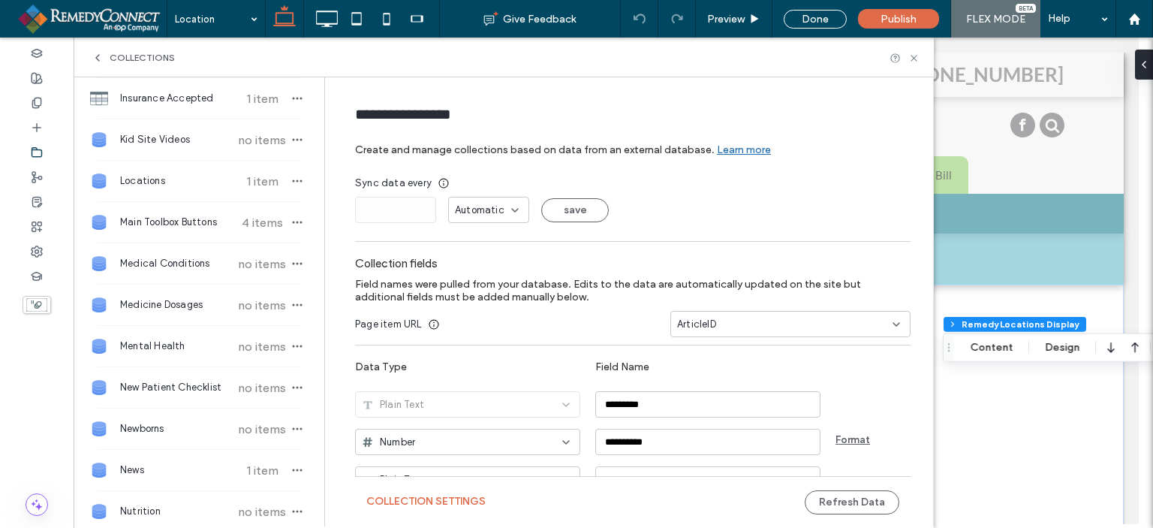
scroll to position [826, 0]
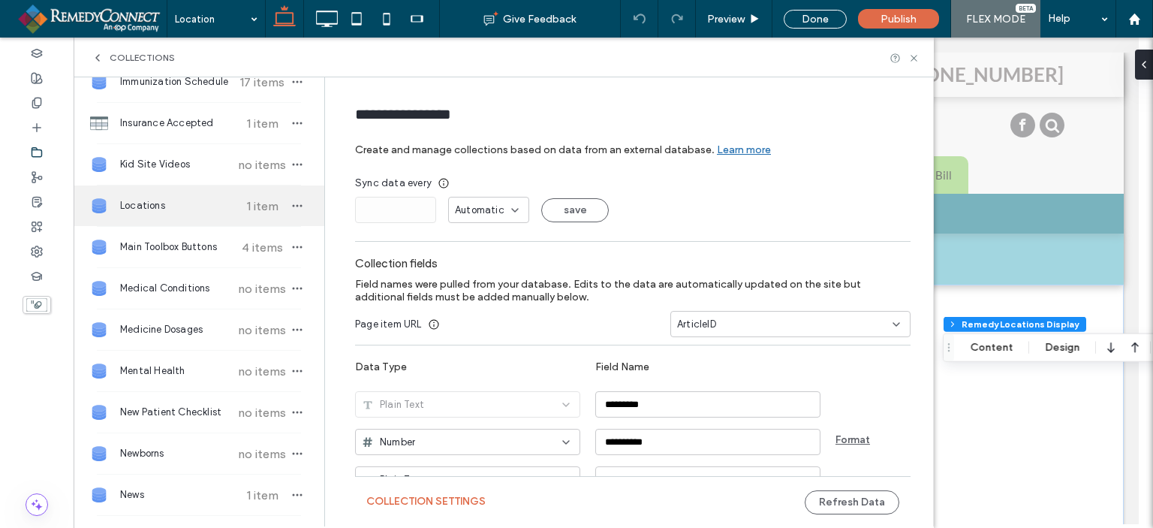
click at [156, 206] on span "Locations" at bounding box center [176, 205] width 112 height 15
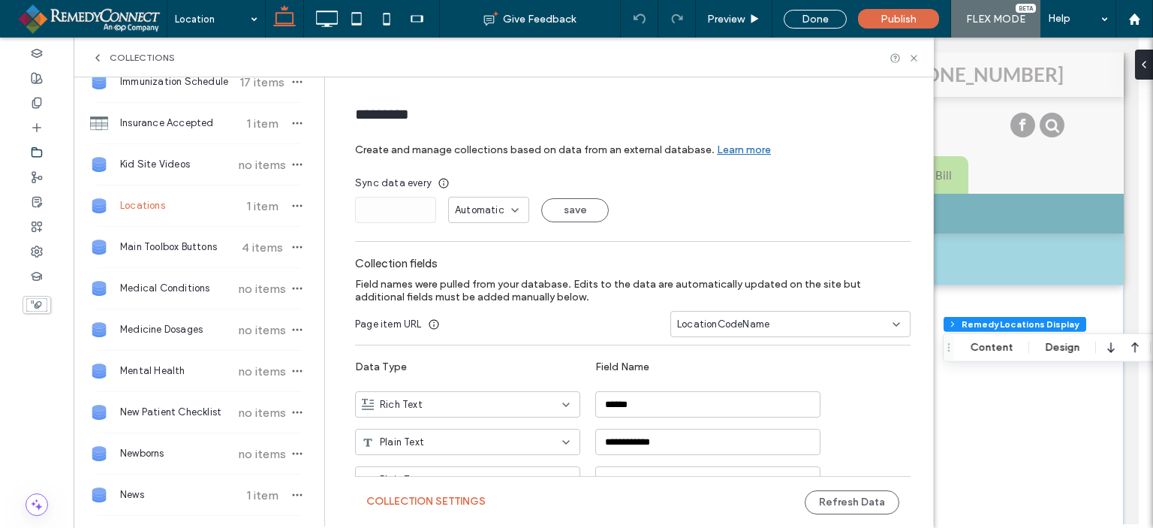
type input "*********"
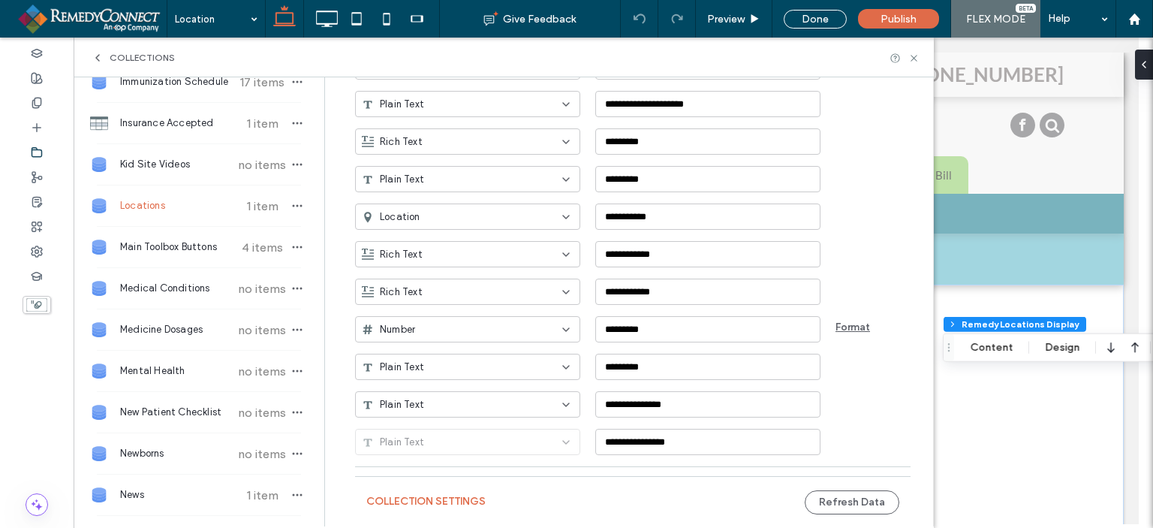
scroll to position [996, 0]
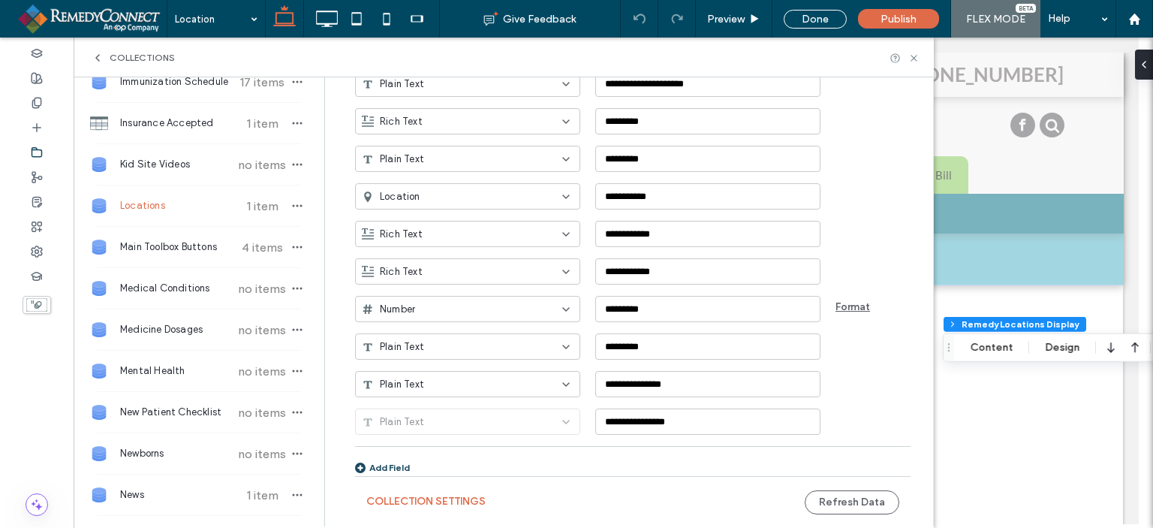
click at [498, 496] on div "Collection Settings Refresh Data" at bounding box center [633, 502] width 556 height 52
click at [457, 500] on button "Collection Settings" at bounding box center [425, 502] width 119 height 24
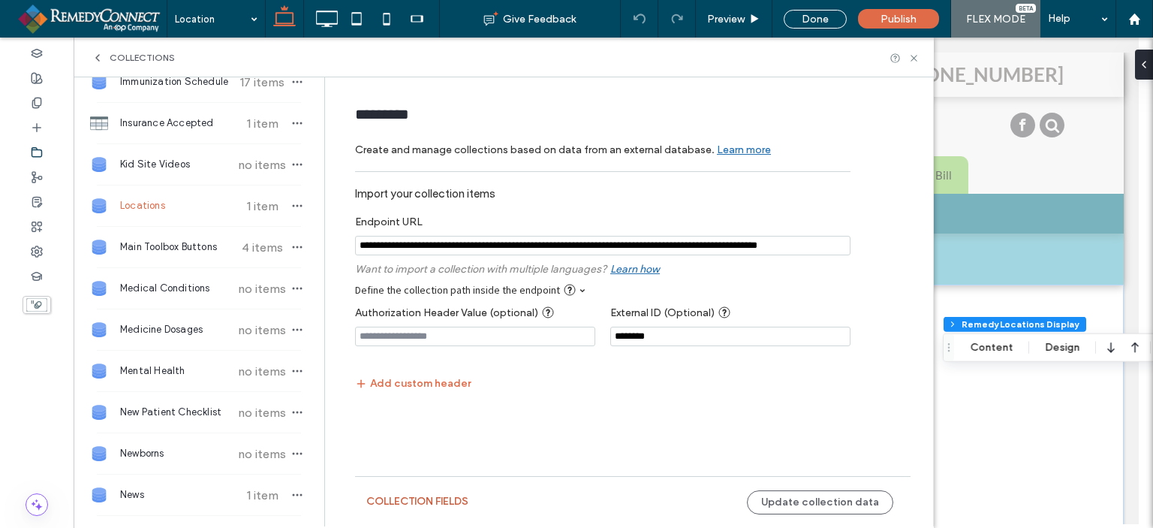
click at [438, 495] on button "collection fields" at bounding box center [417, 502] width 102 height 24
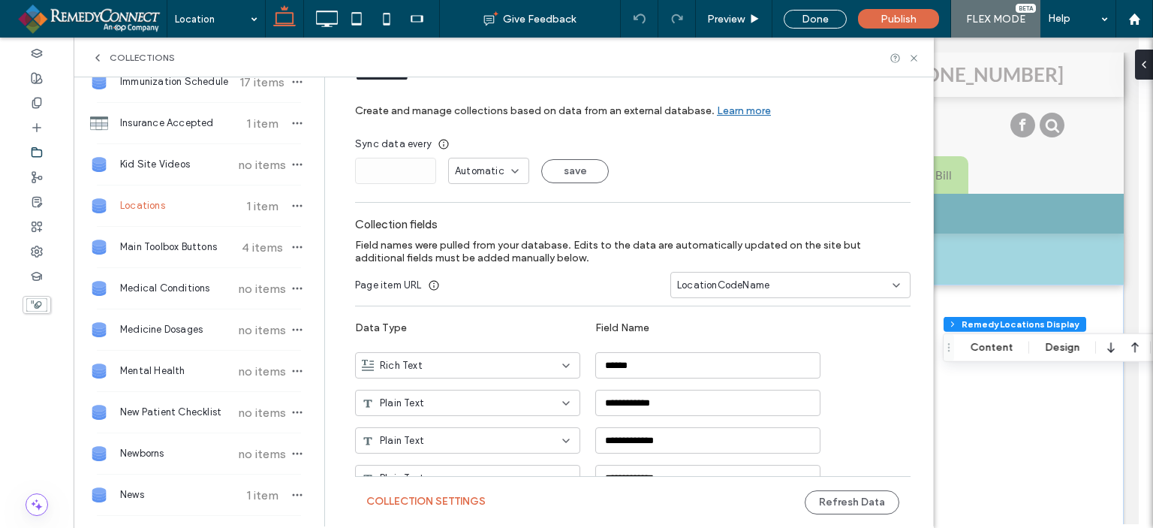
scroll to position [75, 0]
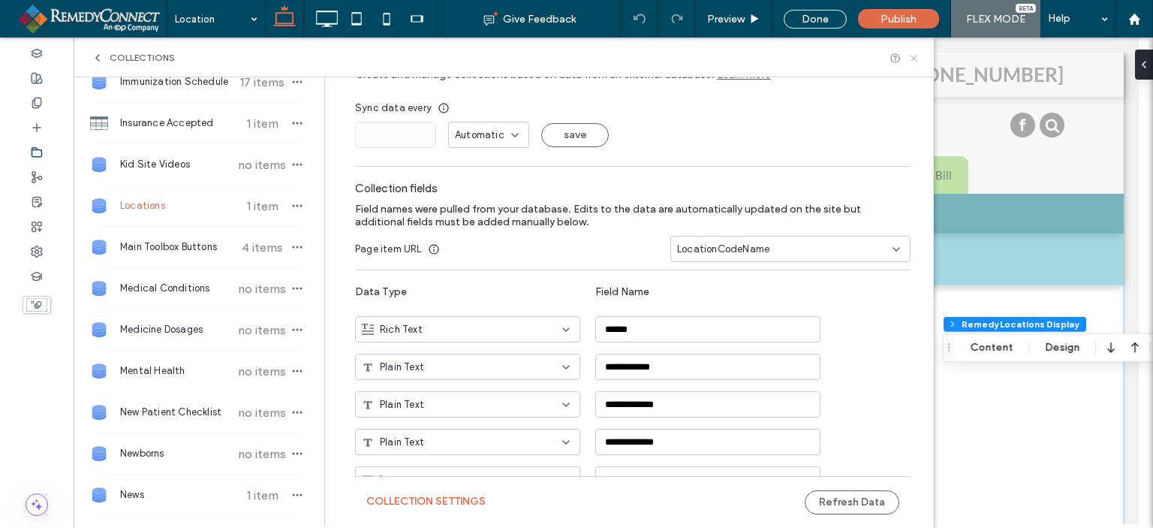
click at [915, 56] on icon at bounding box center [914, 58] width 11 height 11
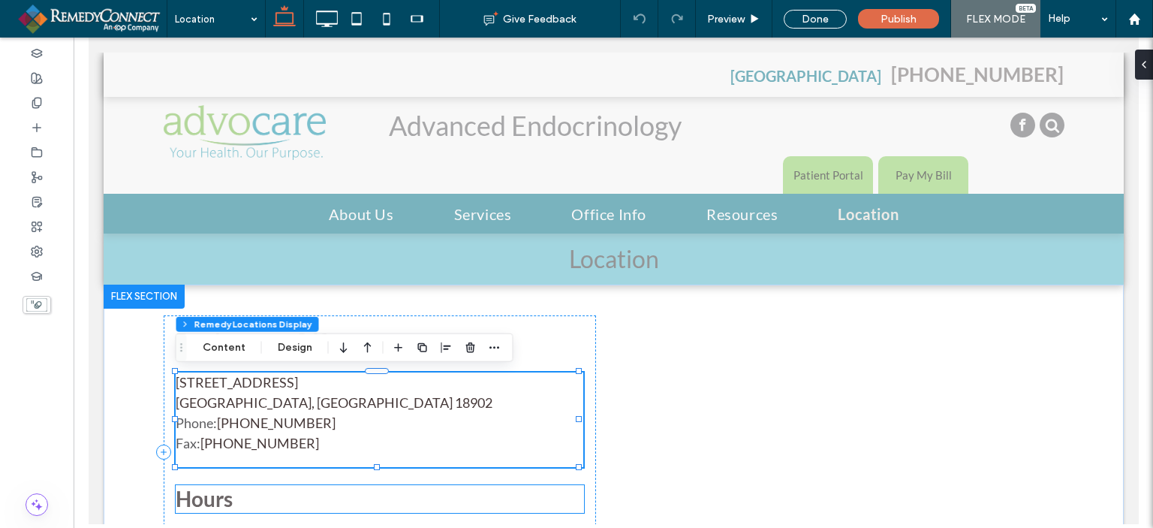
click at [432, 493] on h3 "Hours" at bounding box center [379, 498] width 408 height 27
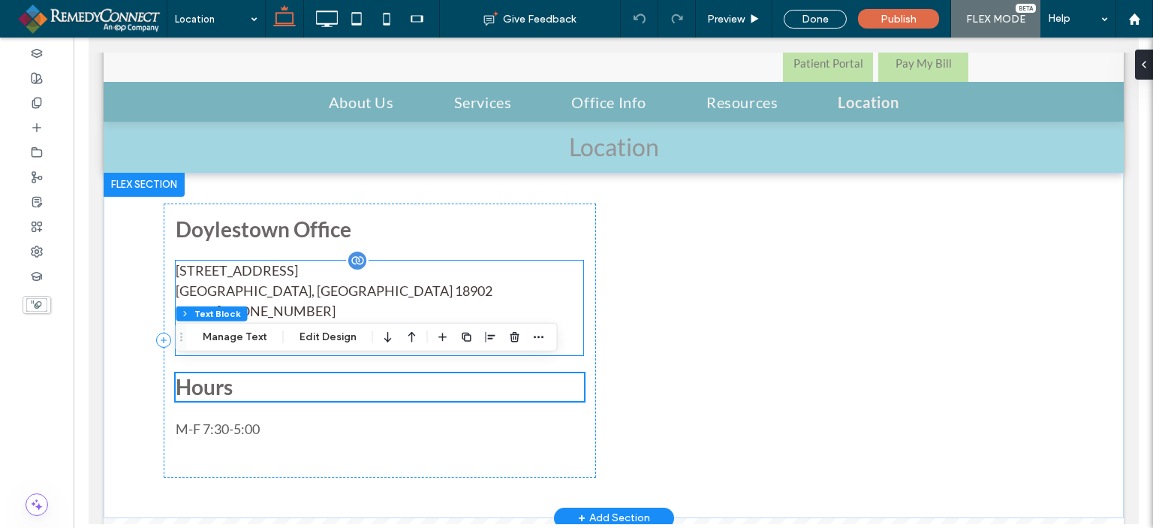
scroll to position [150, 0]
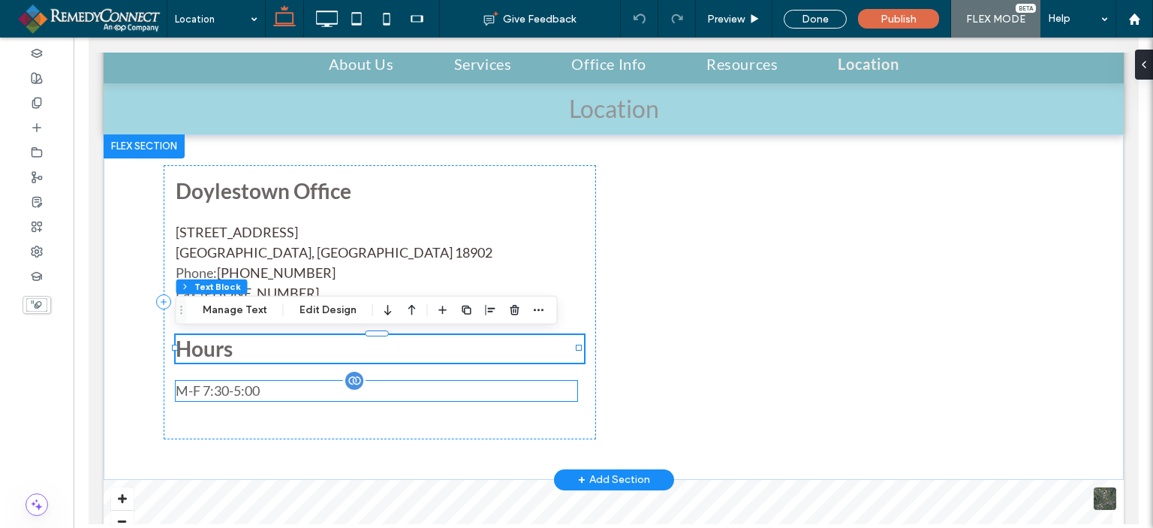
click at [217, 386] on div "M-F 7:30-5:00" at bounding box center [376, 391] width 402 height 20
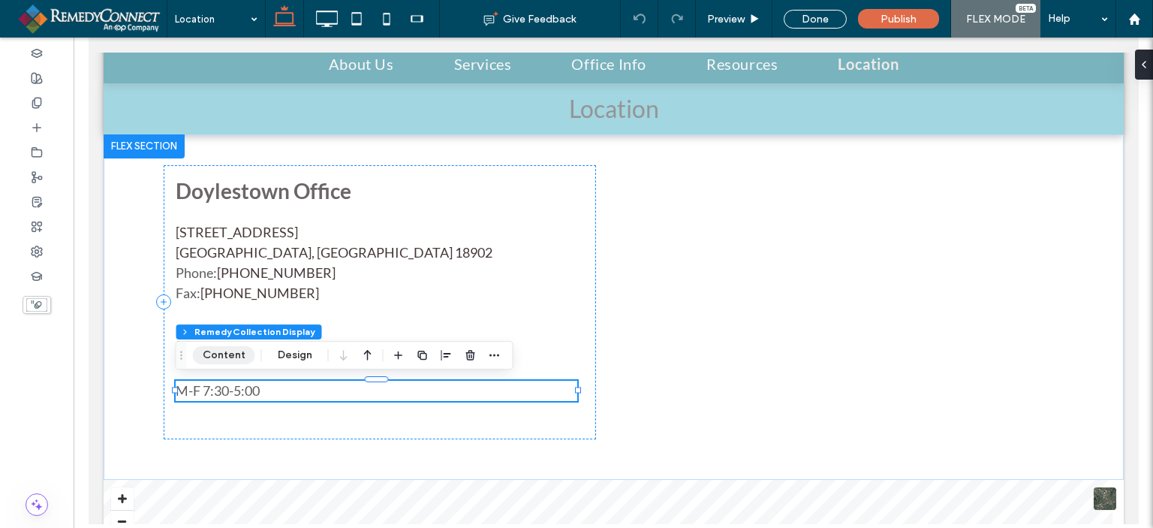
click at [215, 359] on button "Content" at bounding box center [224, 355] width 62 height 18
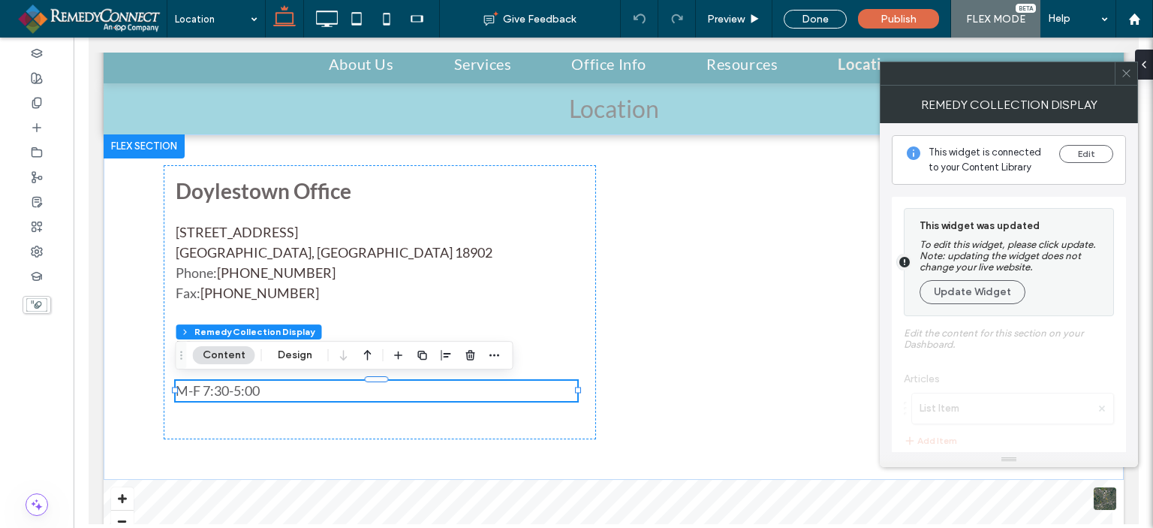
click at [967, 378] on div at bounding box center [1009, 375] width 234 height 357
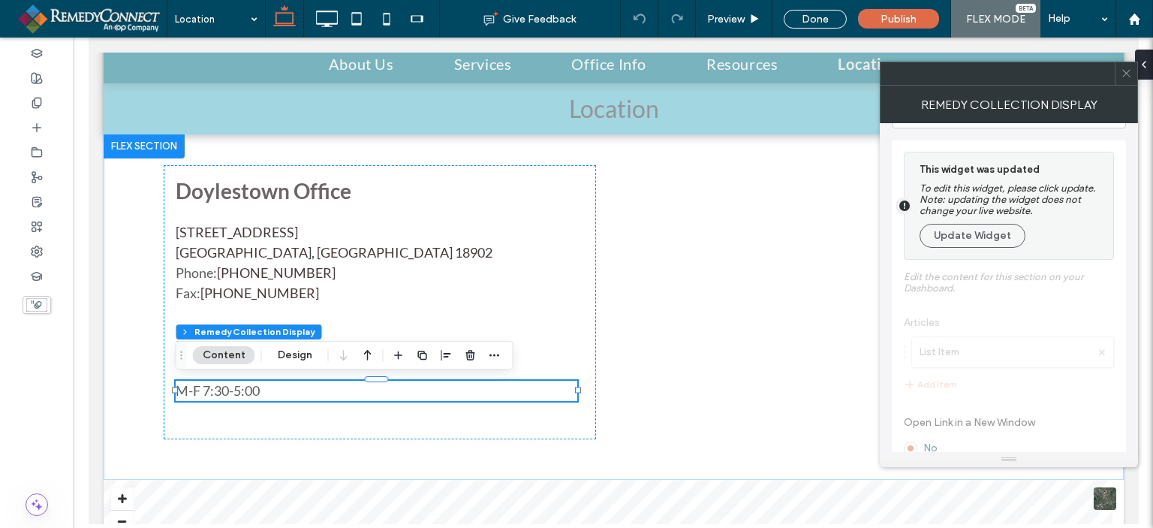
scroll to position [75, 0]
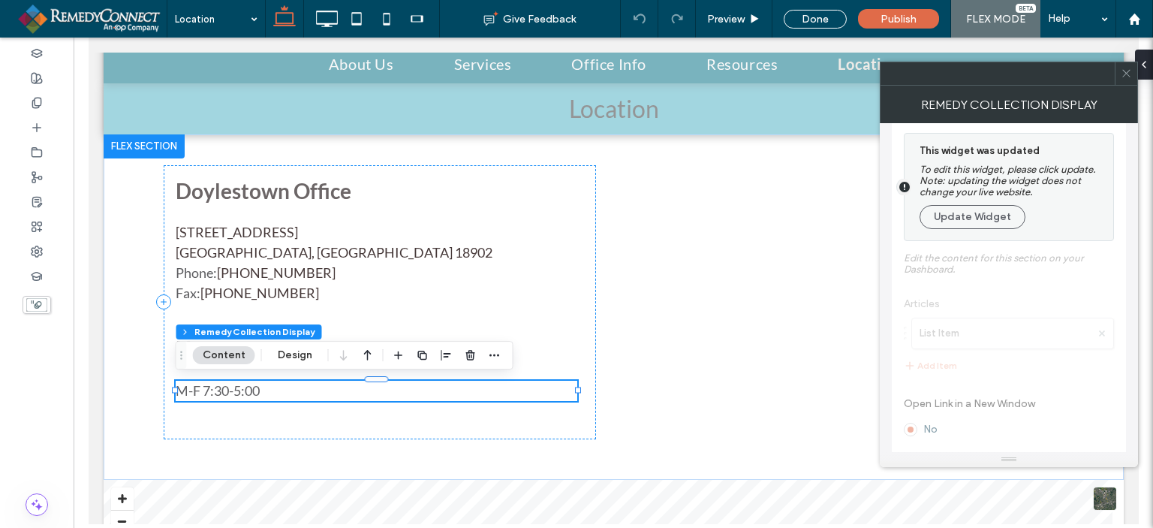
click at [220, 356] on button "Content" at bounding box center [224, 355] width 62 height 18
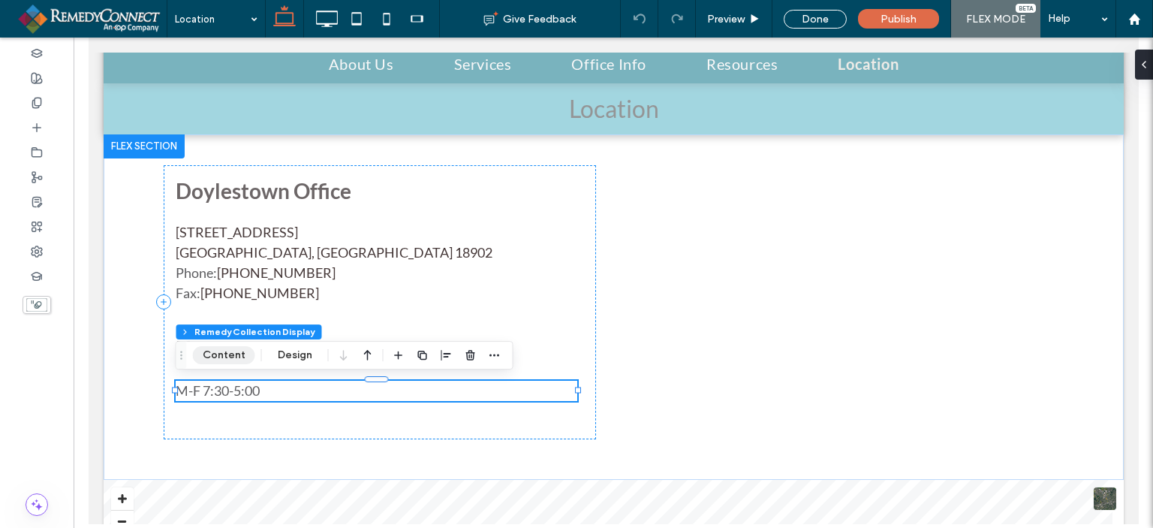
click at [220, 356] on button "Content" at bounding box center [224, 355] width 62 height 18
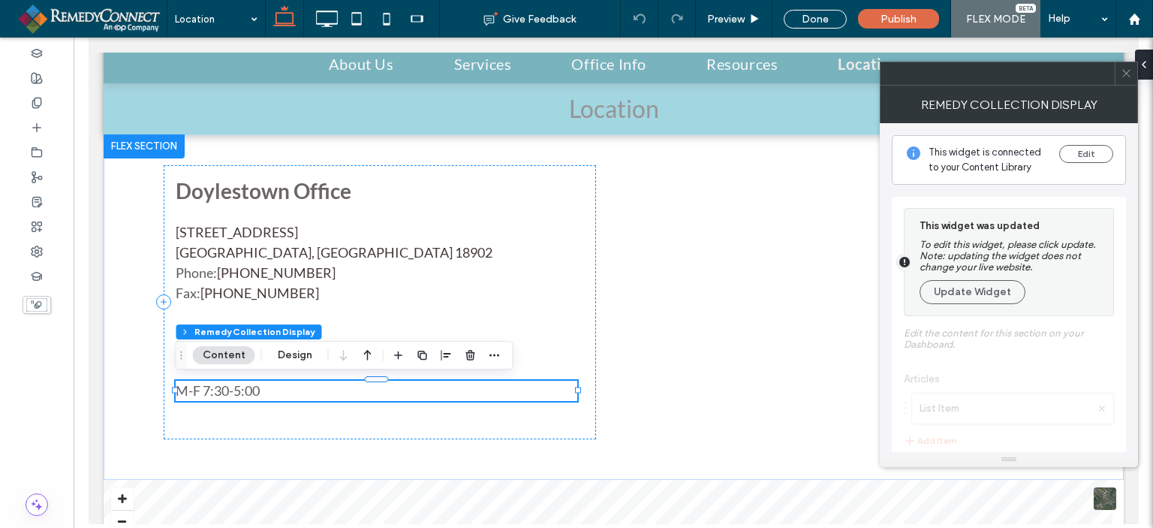
click at [220, 356] on button "Content" at bounding box center [224, 355] width 62 height 18
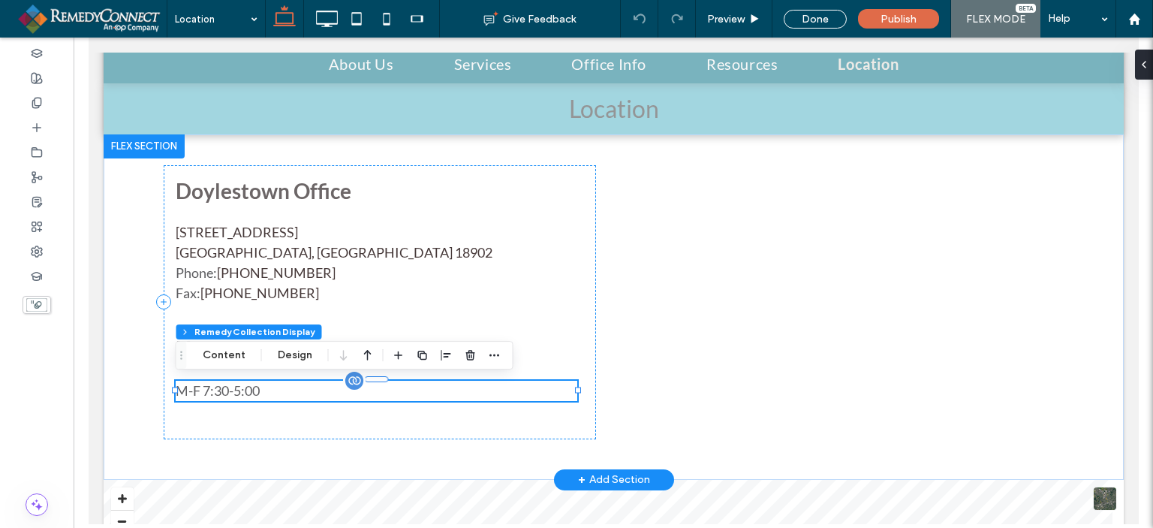
click at [214, 386] on div "M-F 7:30-5:00" at bounding box center [376, 391] width 402 height 20
click at [201, 396] on div "M-F 7:30-5:00" at bounding box center [376, 391] width 402 height 20
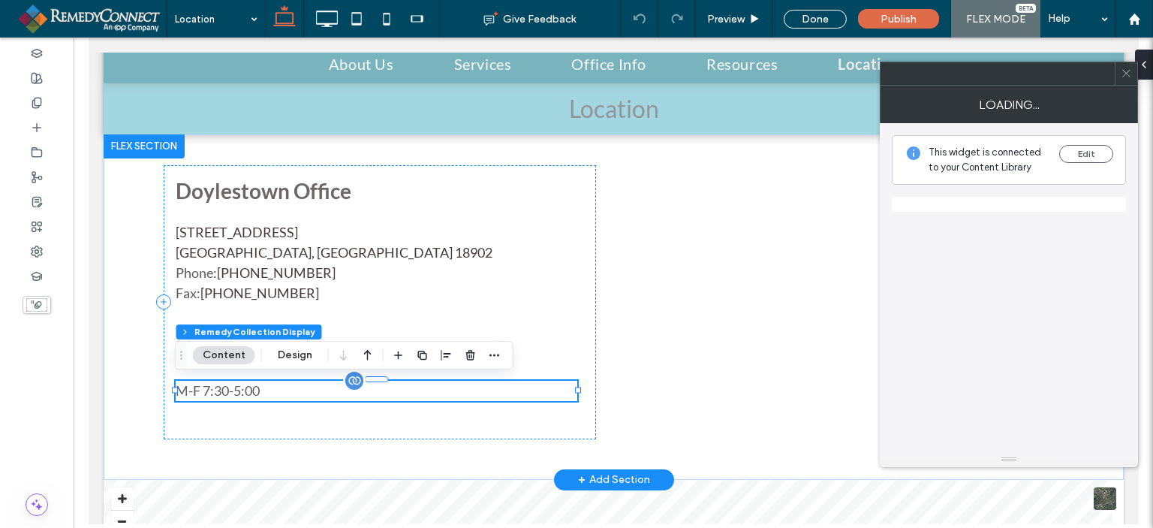
click at [201, 396] on div "M-F 7:30-5:00" at bounding box center [376, 391] width 402 height 20
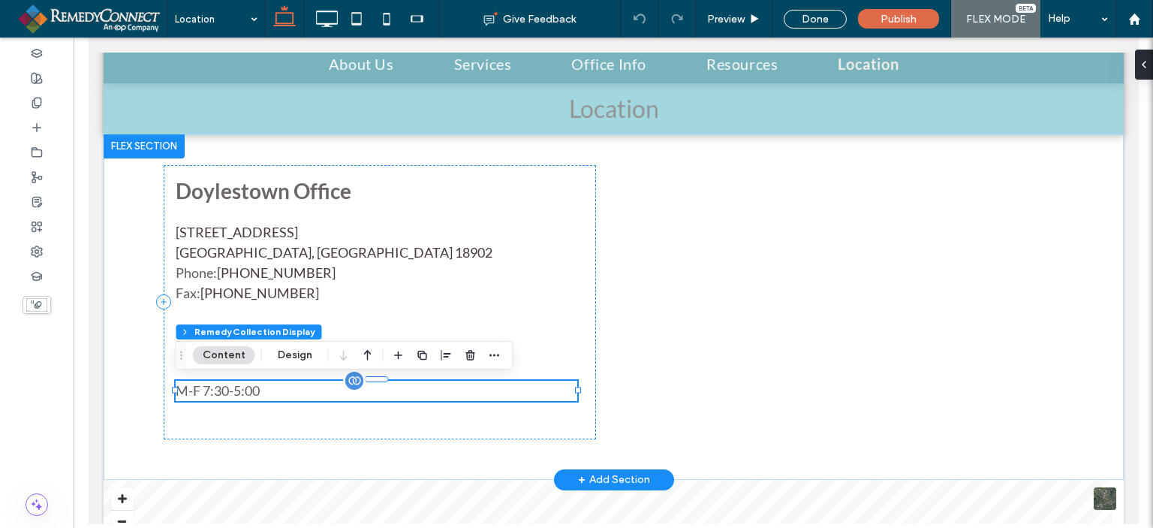
click at [201, 396] on div "M-F 7:30-5:00" at bounding box center [376, 391] width 402 height 20
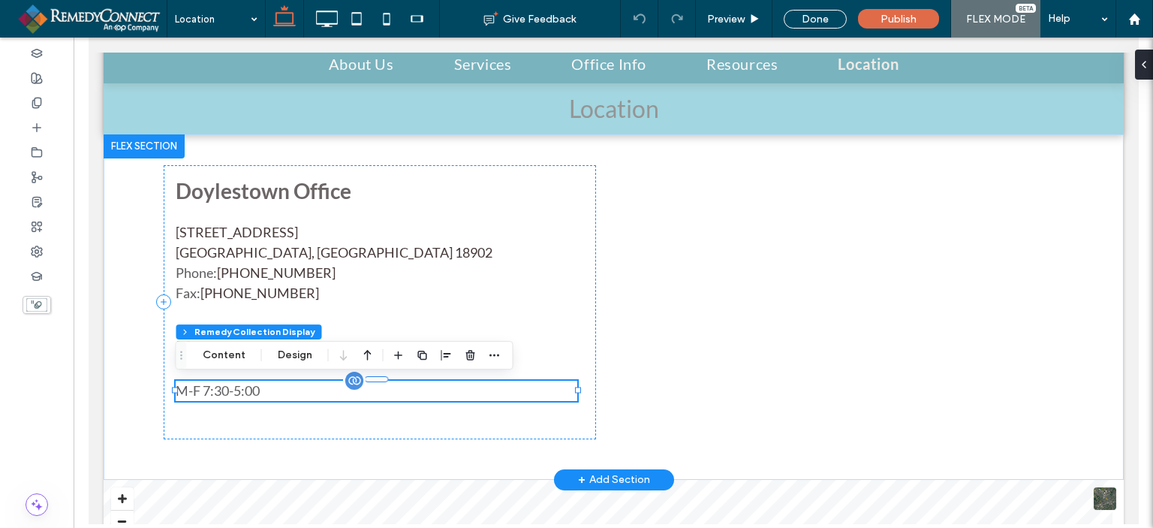
click at [201, 396] on div "M-F 7:30-5:00" at bounding box center [376, 391] width 402 height 20
click at [224, 354] on button "Content" at bounding box center [224, 355] width 62 height 18
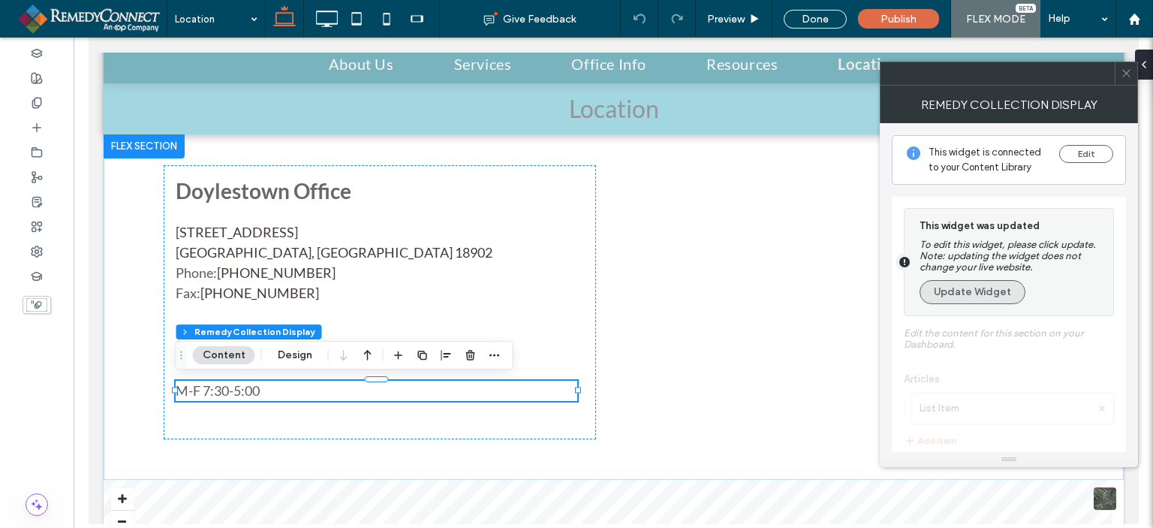
click at [958, 296] on button "Update Widget" at bounding box center [973, 292] width 106 height 24
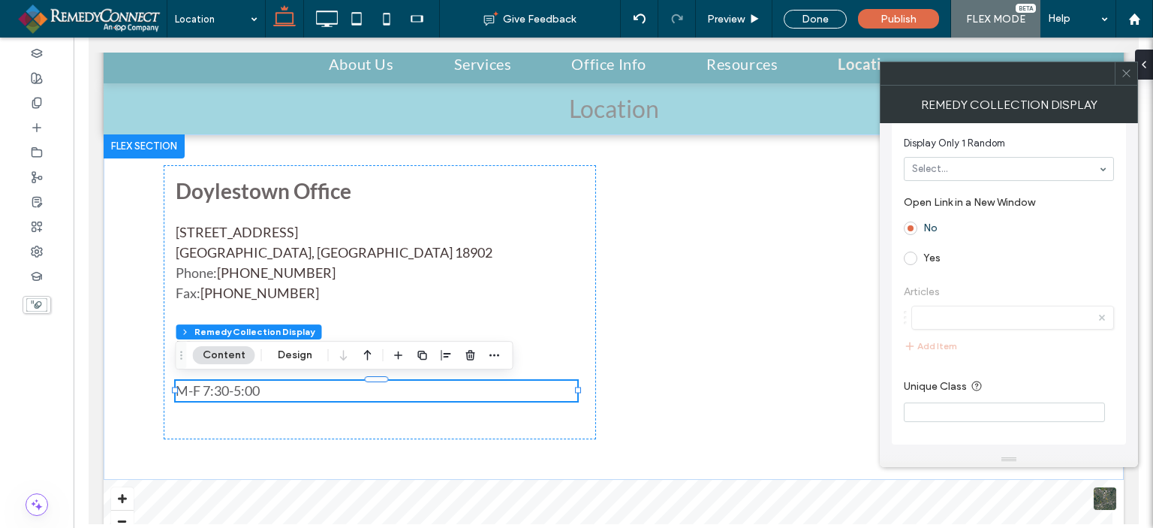
scroll to position [0, 0]
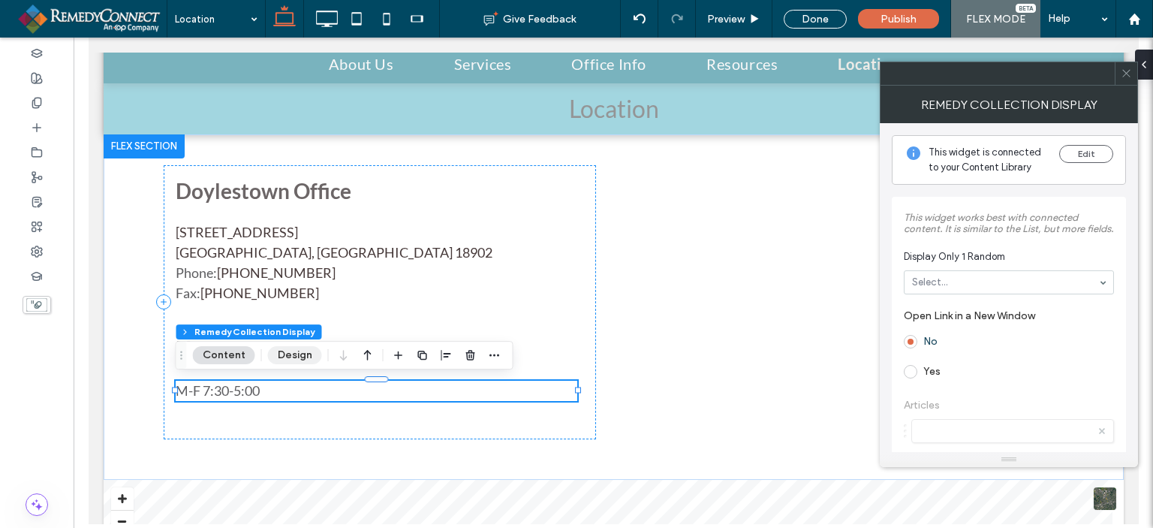
click at [288, 359] on button "Design" at bounding box center [295, 355] width 54 height 18
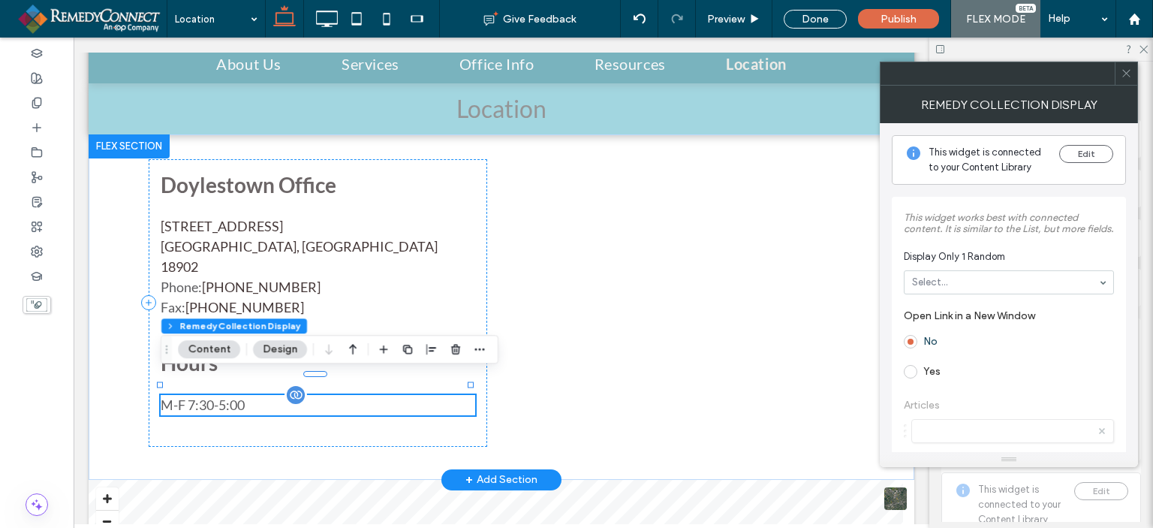
click at [196, 395] on div "M-F 7:30-5:00" at bounding box center [318, 405] width 315 height 20
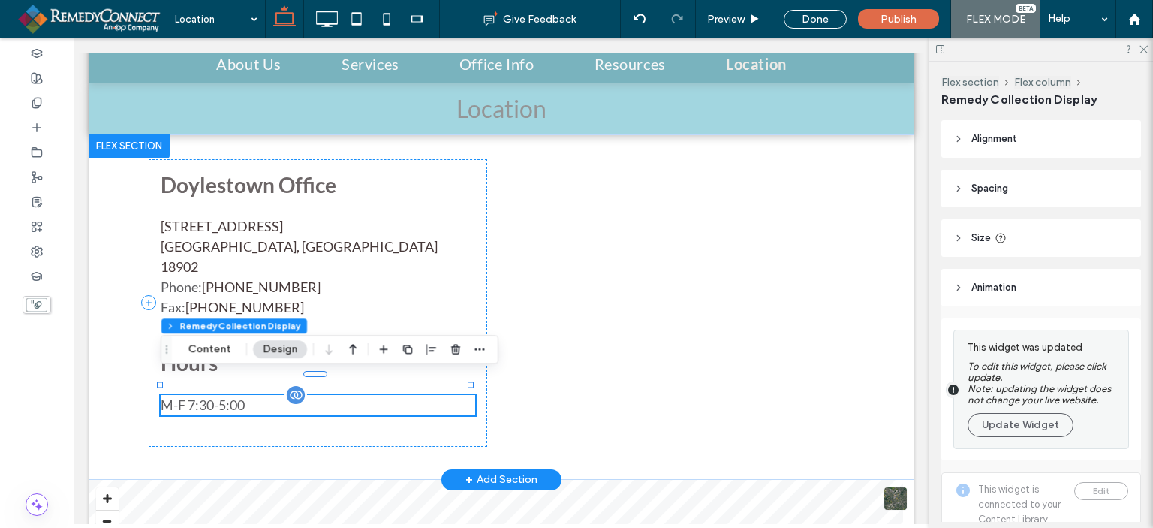
click at [188, 395] on div "M-F 7:30-5:00" at bounding box center [318, 405] width 315 height 20
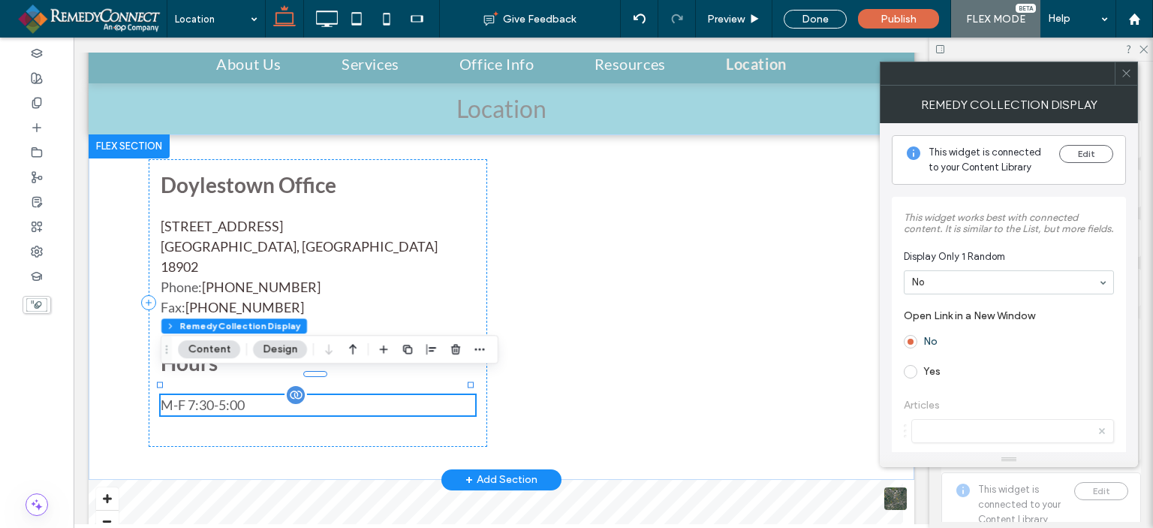
click at [188, 395] on div "M-F 7:30-5:00" at bounding box center [318, 405] width 315 height 20
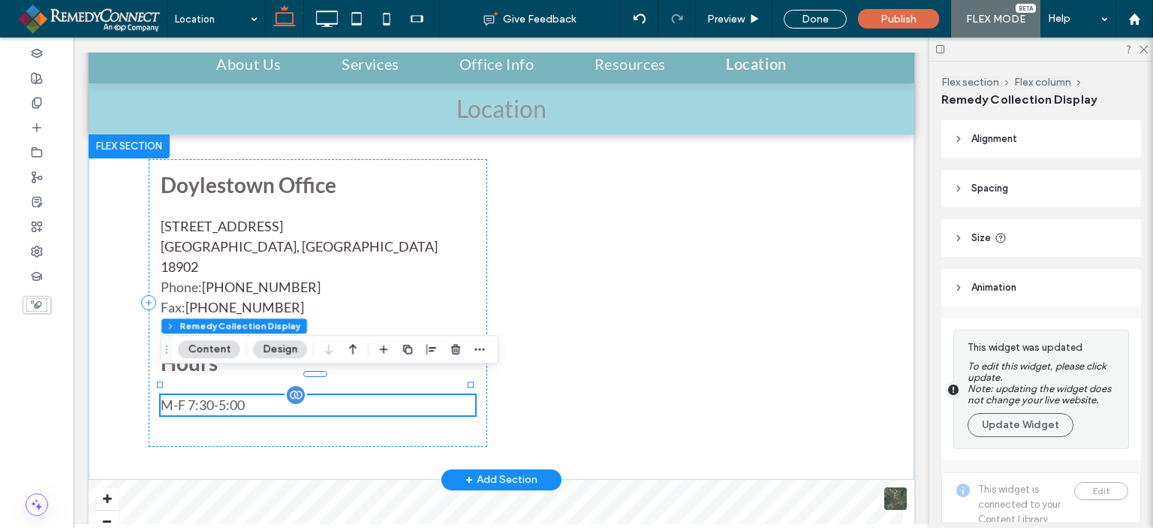
click at [188, 395] on div "M-F 7:30-5:00" at bounding box center [318, 405] width 315 height 20
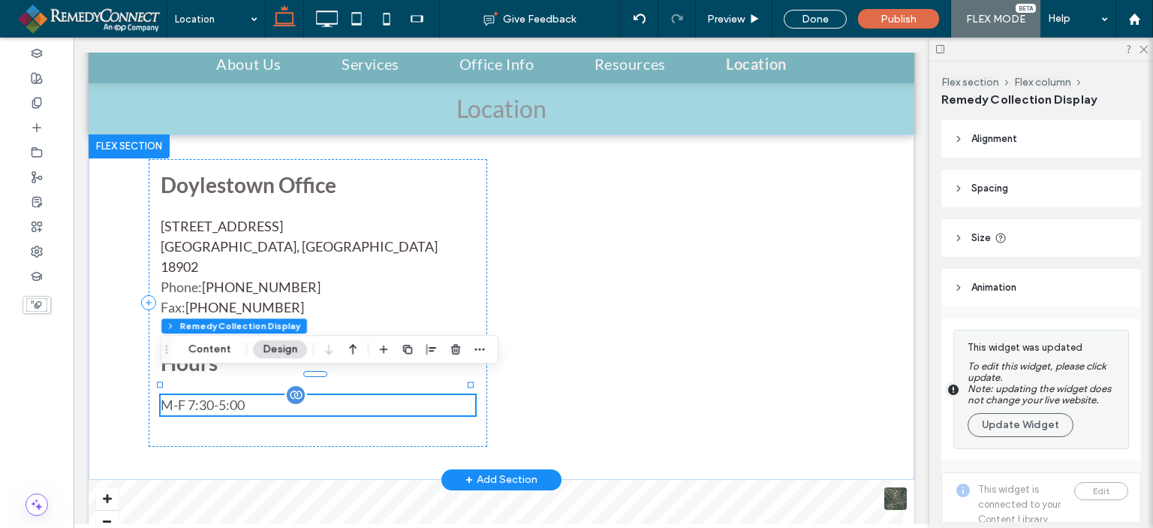
click at [188, 395] on div "M-F 7:30-5:00" at bounding box center [318, 405] width 315 height 20
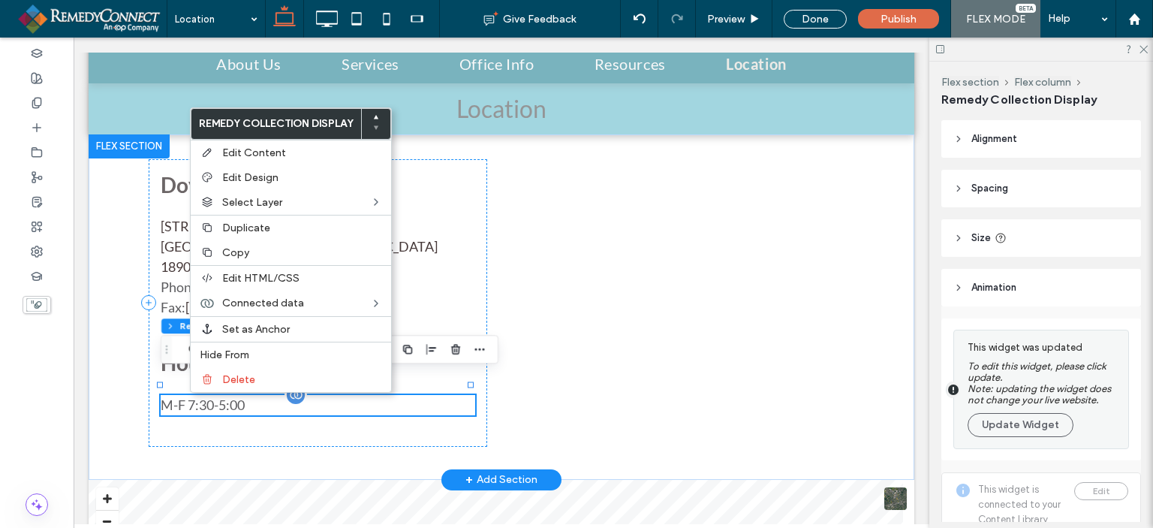
click at [188, 395] on div "M-F 7:30-5:00" at bounding box center [318, 405] width 315 height 20
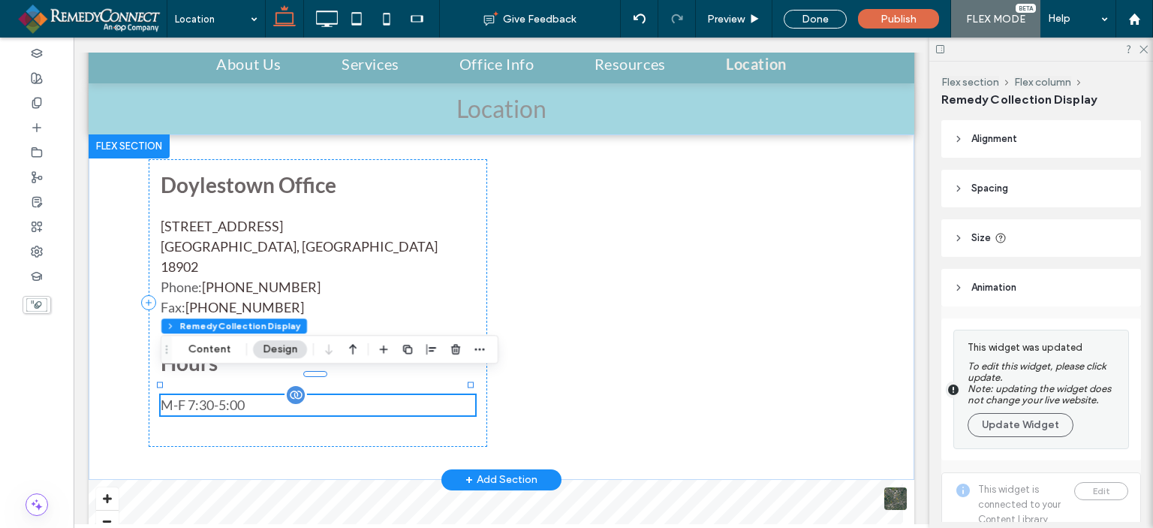
click at [176, 395] on div "M-F 7:30-5:00" at bounding box center [318, 405] width 315 height 20
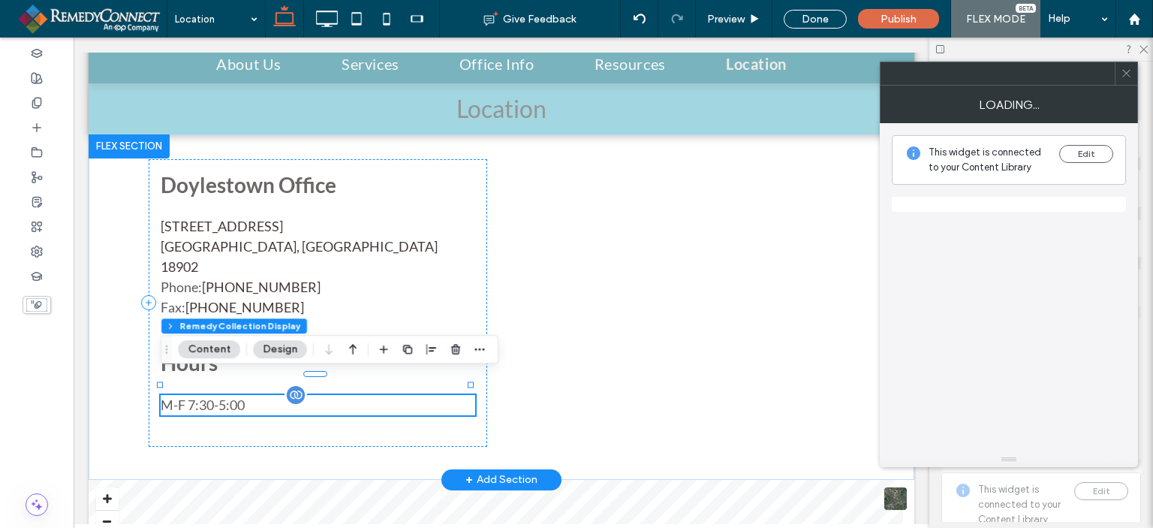
click at [176, 395] on div "M-F 7:30-5:00" at bounding box center [318, 405] width 315 height 20
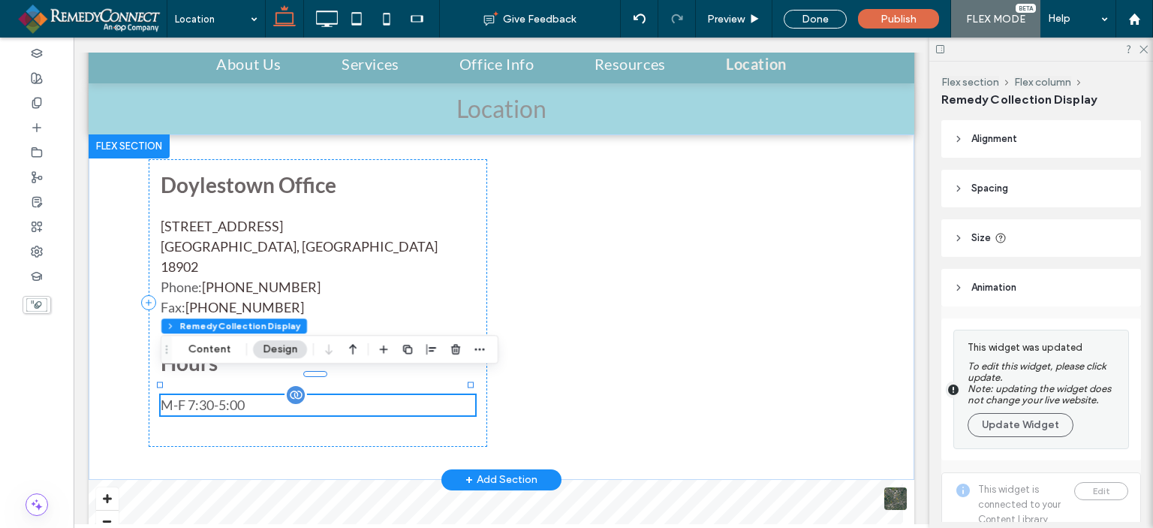
click at [176, 395] on div "M-F 7:30-5:00" at bounding box center [318, 405] width 315 height 20
click at [175, 414] on div "Doylestown Office 3900 Mechanicsville Rd, building 100, suite 112 Doylestown, P…" at bounding box center [318, 303] width 339 height 288
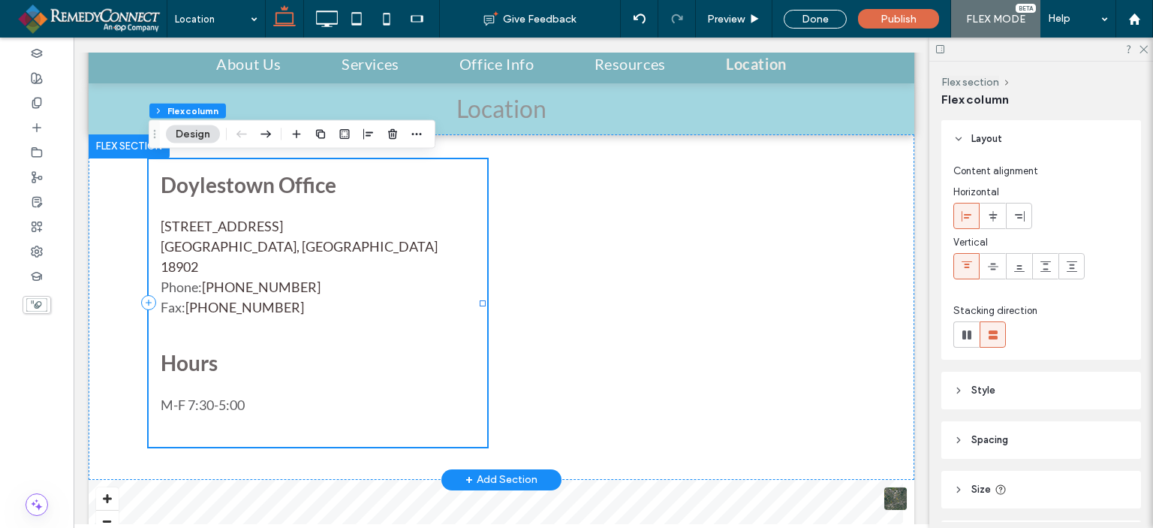
click at [181, 394] on div "Doylestown Office 3900 Mechanicsville Rd, building 100, suite 112 Doylestown, P…" at bounding box center [318, 303] width 339 height 288
click at [185, 395] on div "M-F 7:30-5:00" at bounding box center [318, 405] width 315 height 20
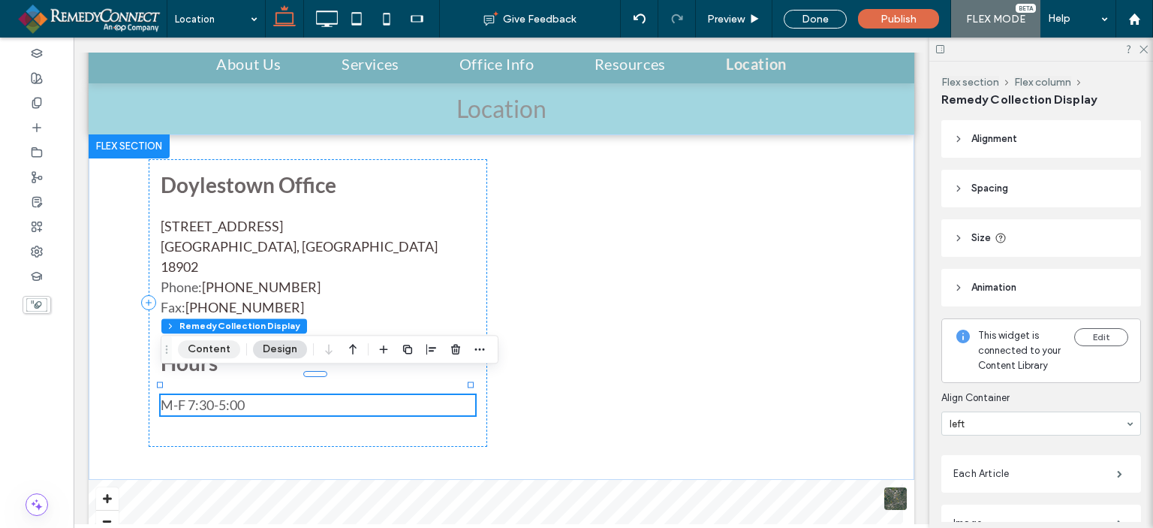
click at [203, 348] on button "Content" at bounding box center [209, 349] width 62 height 18
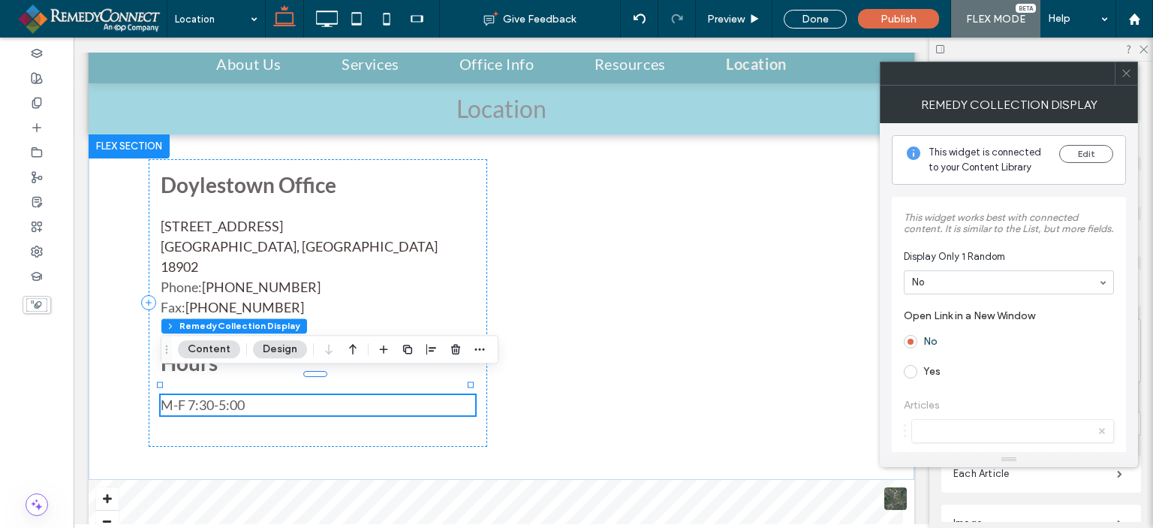
click at [203, 348] on button "Content" at bounding box center [209, 349] width 62 height 18
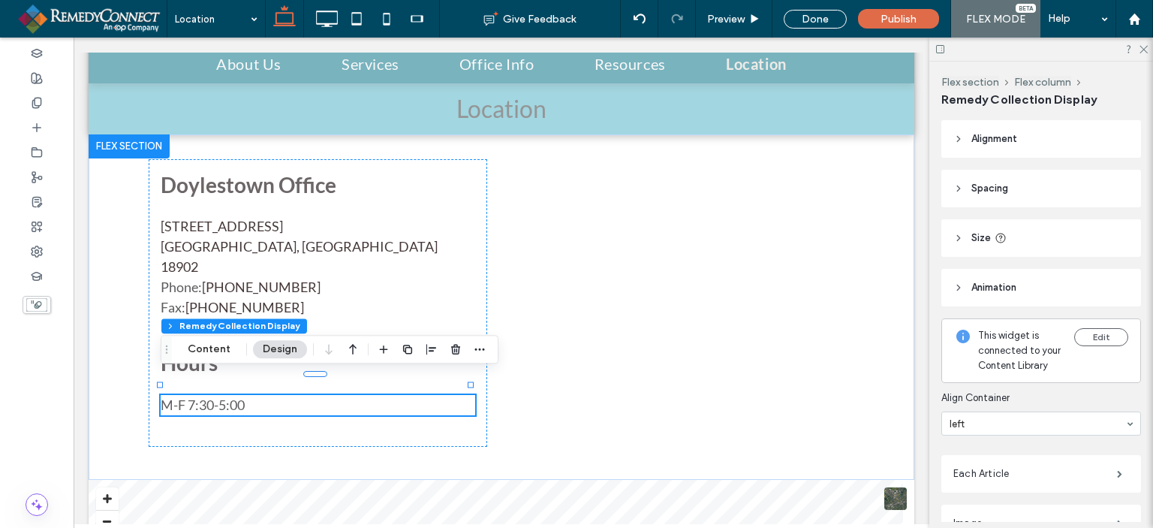
click at [1005, 146] on span "Alignment" at bounding box center [995, 138] width 46 height 15
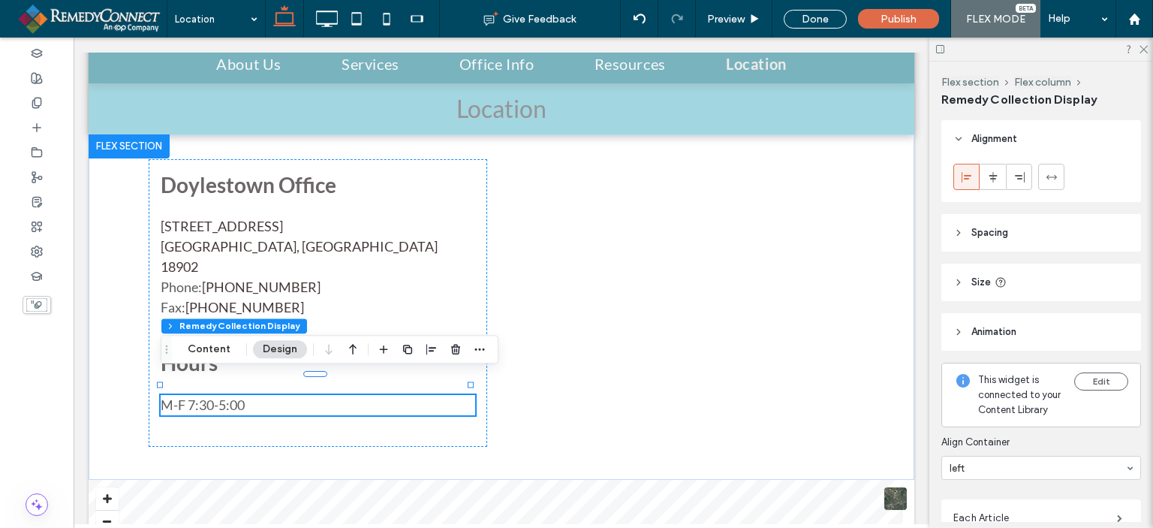
click at [1005, 146] on span "Alignment" at bounding box center [995, 138] width 46 height 15
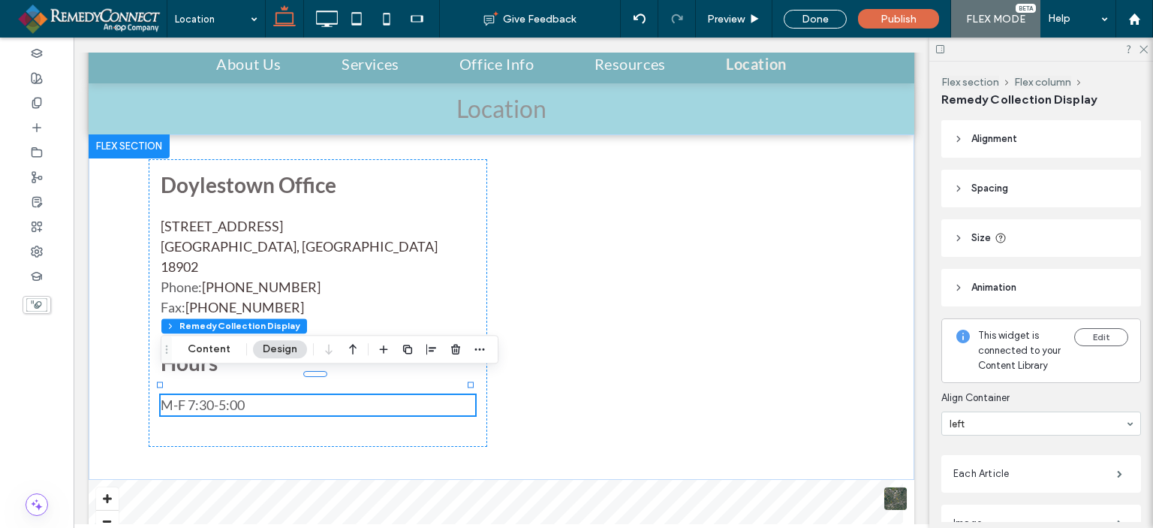
click at [981, 194] on span "Spacing" at bounding box center [990, 188] width 37 height 15
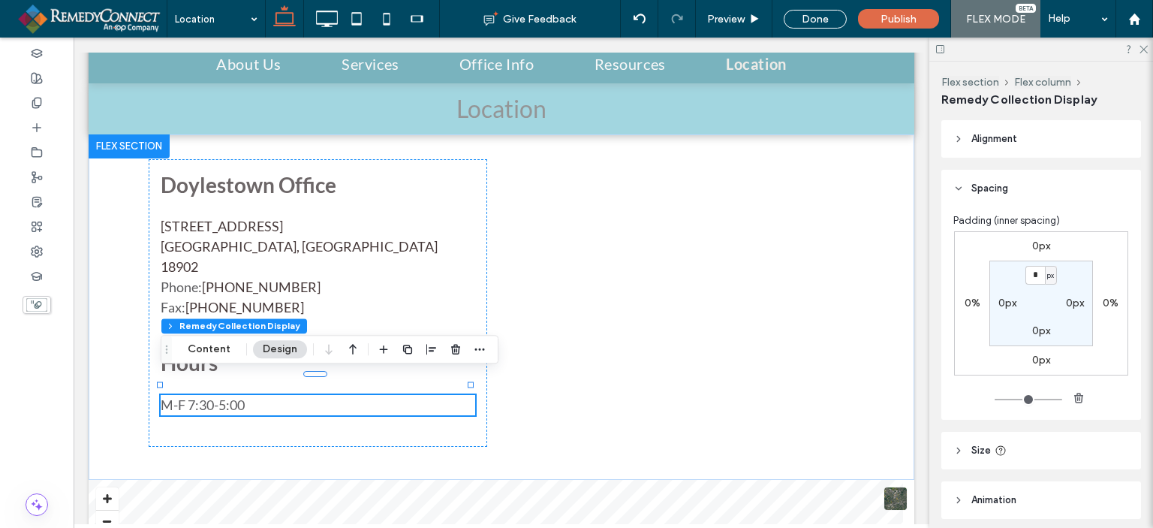
click at [981, 194] on span "Spacing" at bounding box center [990, 188] width 37 height 15
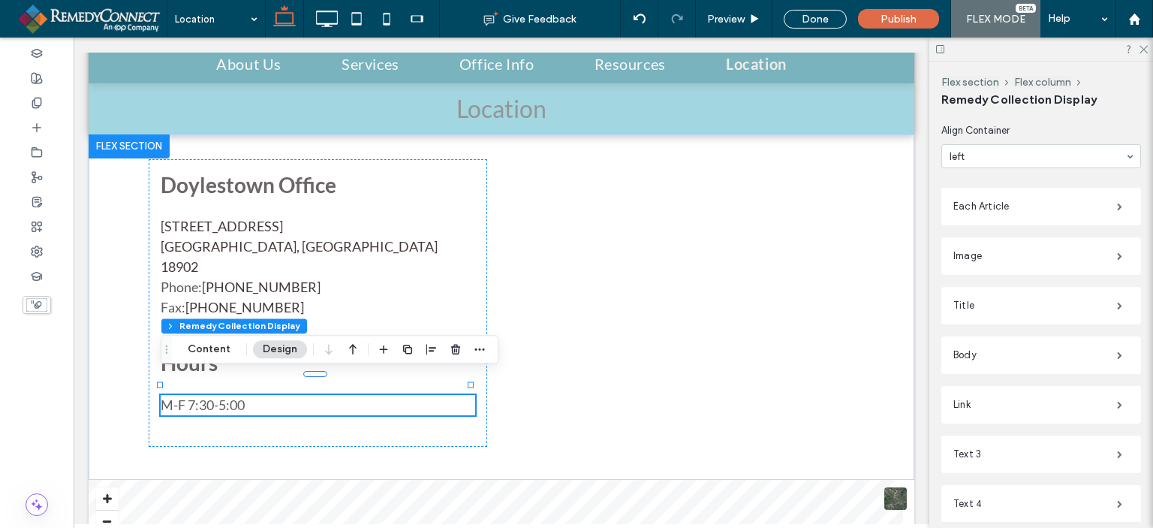
scroll to position [300, 0]
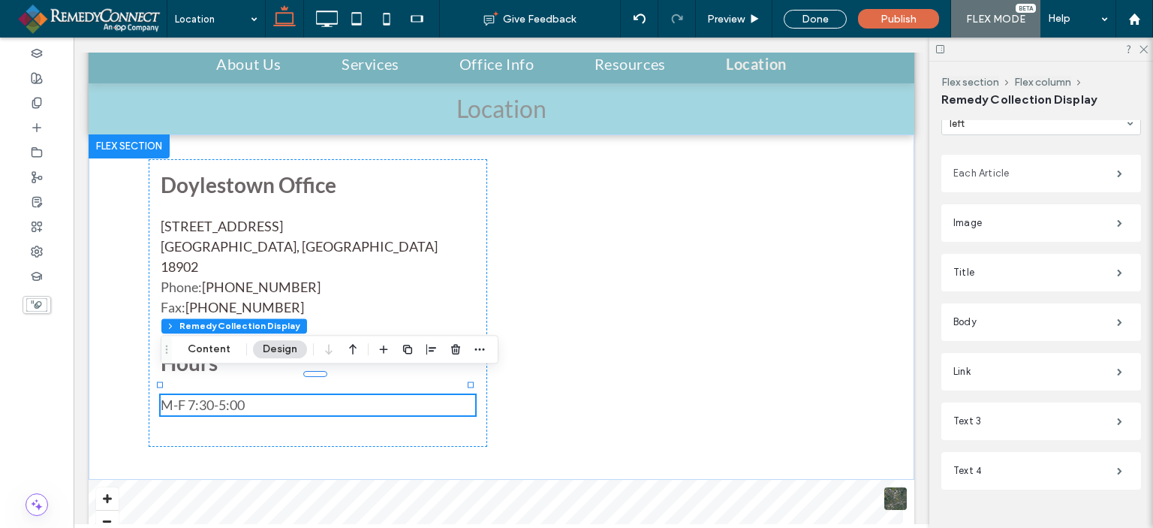
click at [988, 188] on label "Each Article" at bounding box center [1036, 173] width 164 height 30
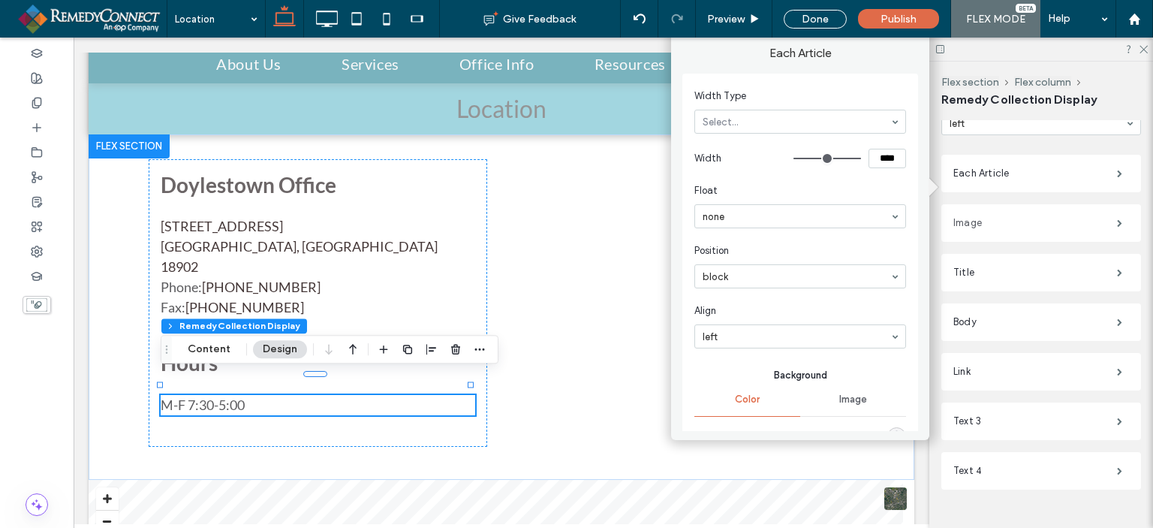
click at [988, 232] on label "Image" at bounding box center [1036, 223] width 164 height 30
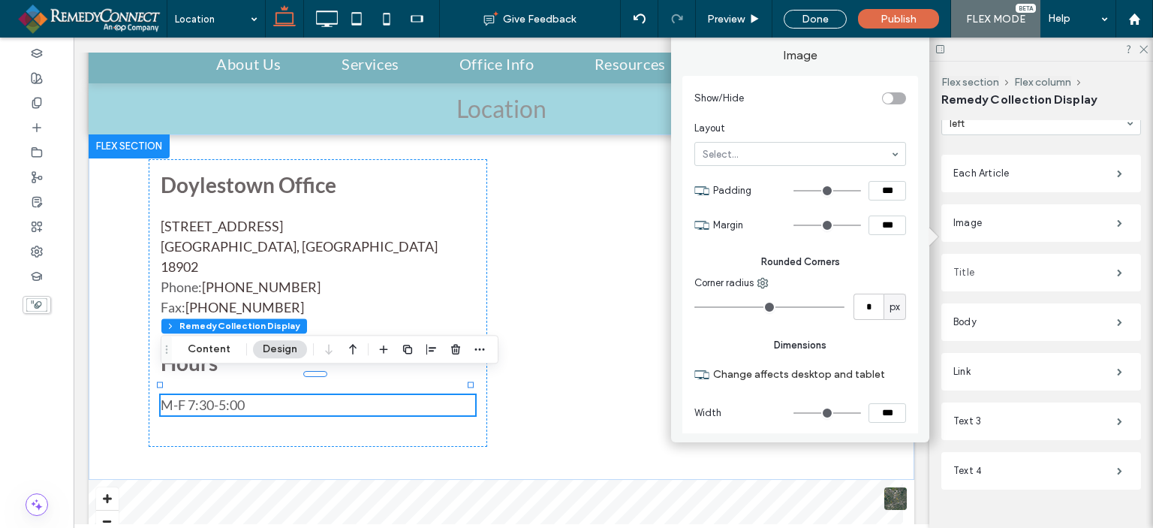
click at [984, 273] on label "Title" at bounding box center [1036, 273] width 164 height 30
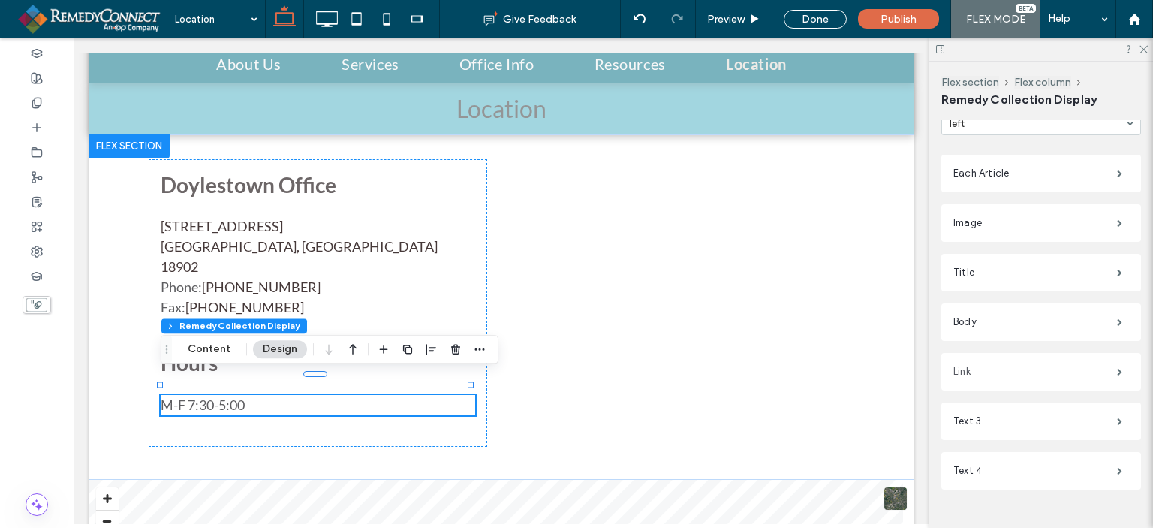
scroll to position [349, 0]
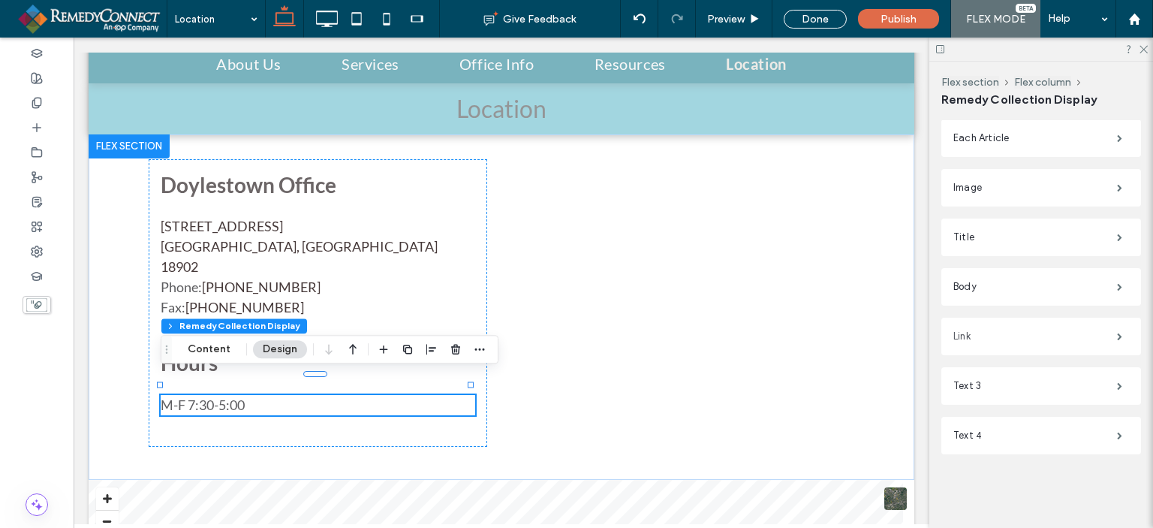
click at [975, 334] on label "Link" at bounding box center [1036, 336] width 164 height 30
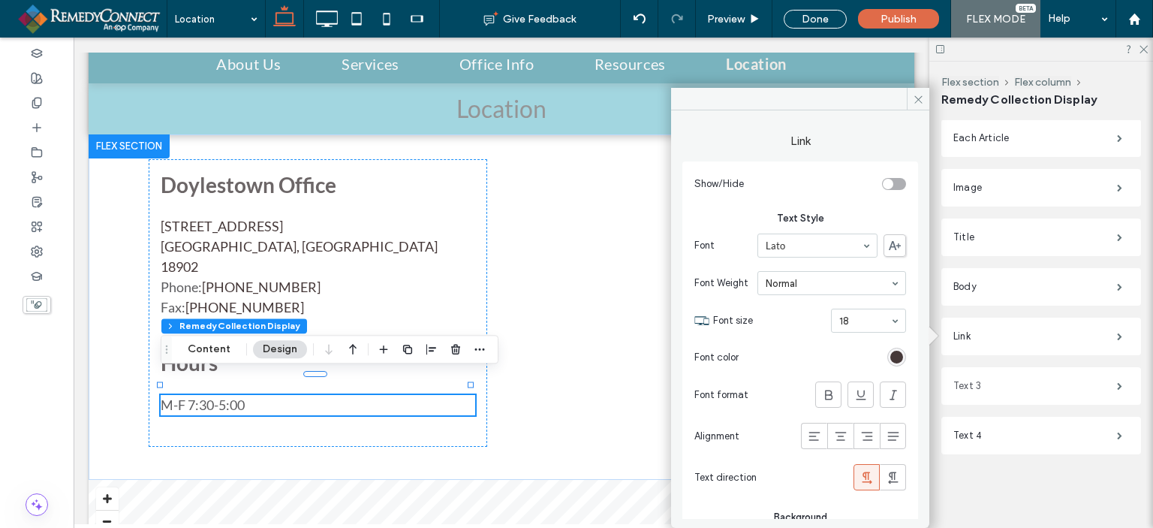
click at [966, 390] on label "Text 3" at bounding box center [1036, 386] width 164 height 30
click at [978, 432] on label "Text 4" at bounding box center [1036, 435] width 164 height 30
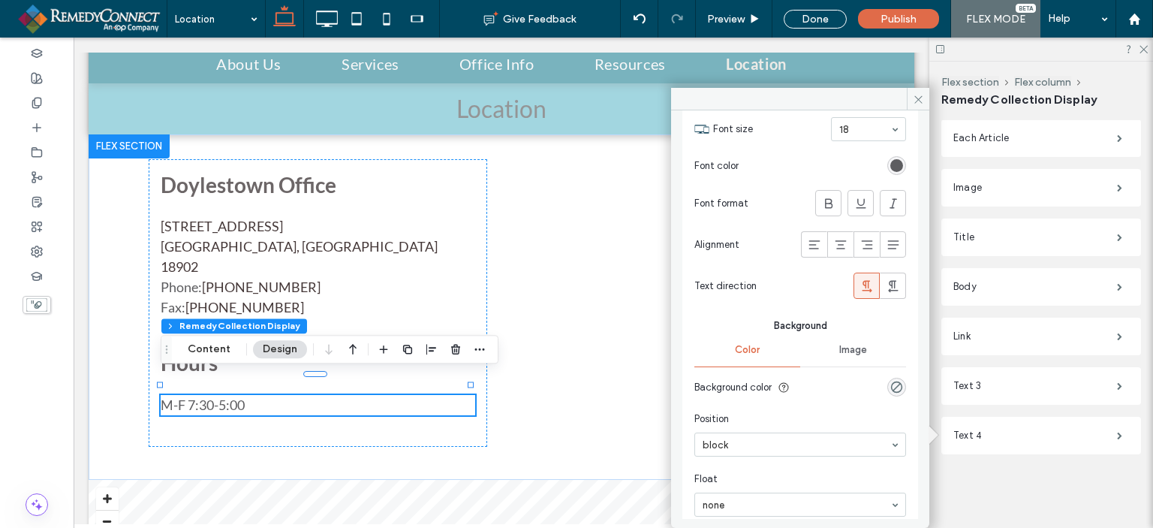
scroll to position [201, 0]
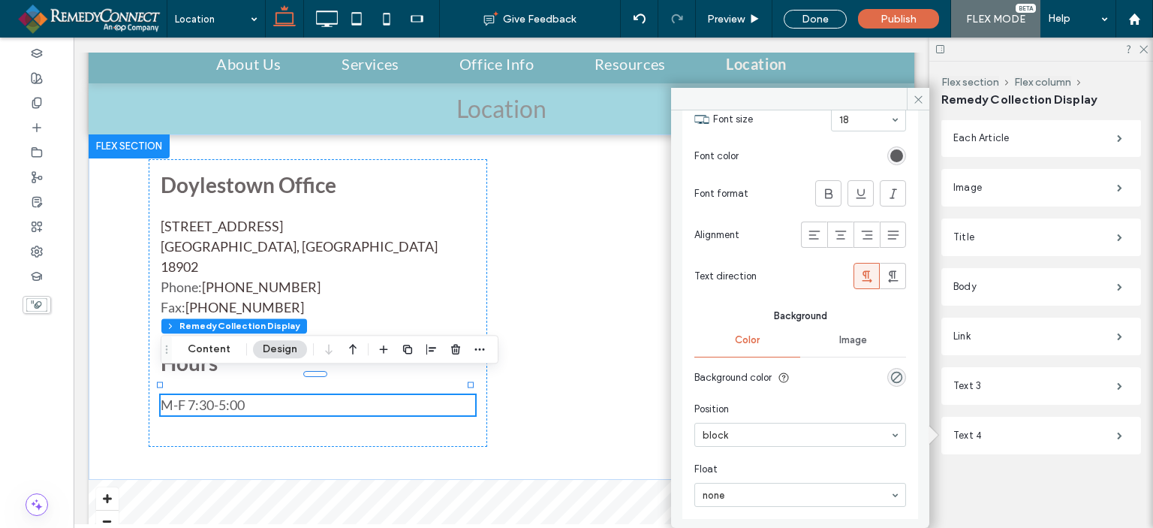
click at [1032, 489] on div "Alignment Spacing Padding (inner spacing) 0px 0% 0px 0% * px 0px 0px 0px Size W…" at bounding box center [1046, 321] width 209 height 402
click at [919, 101] on icon at bounding box center [918, 99] width 11 height 11
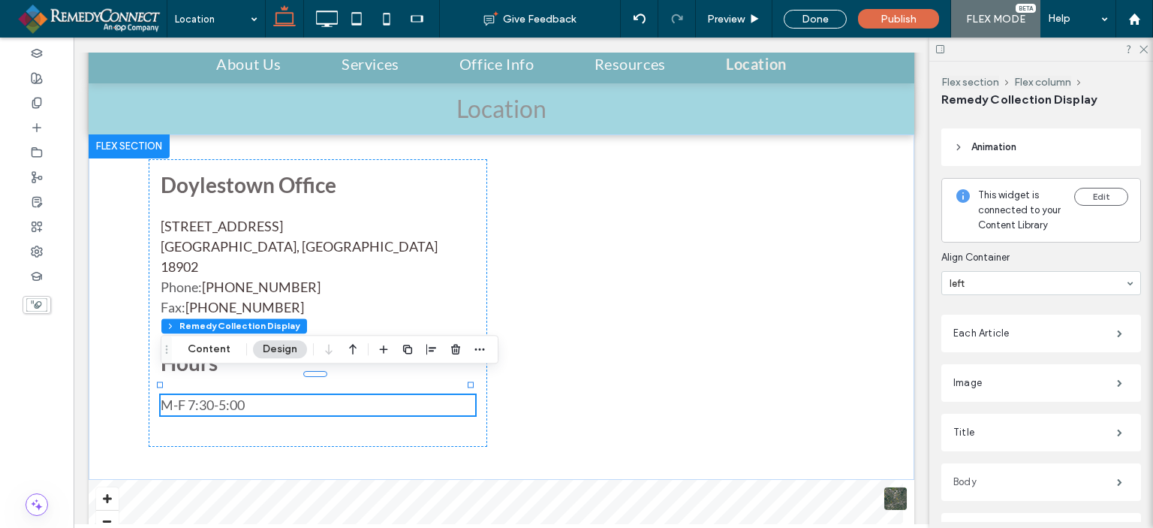
scroll to position [0, 0]
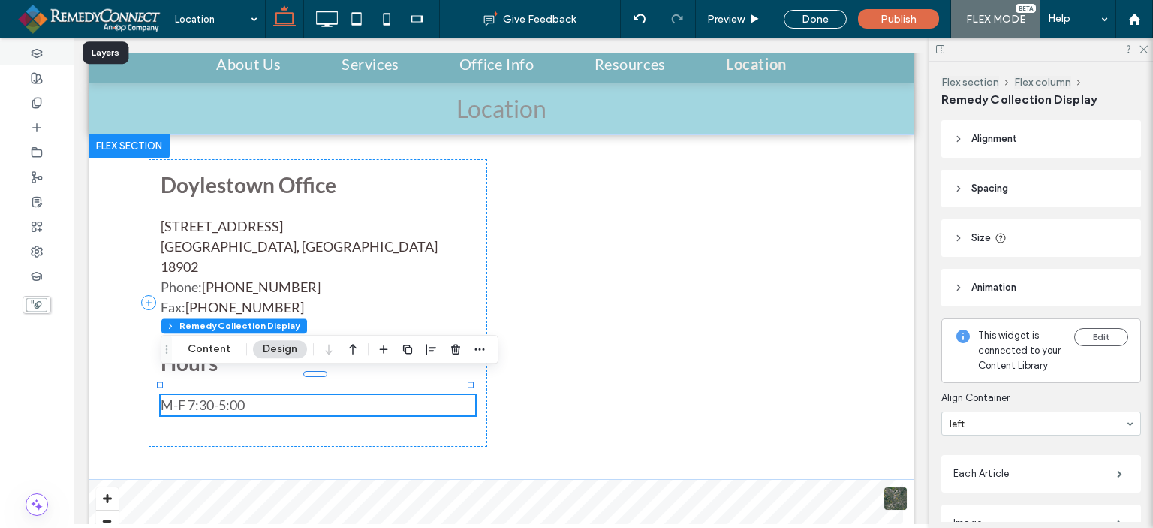
click at [41, 49] on icon at bounding box center [37, 53] width 12 height 12
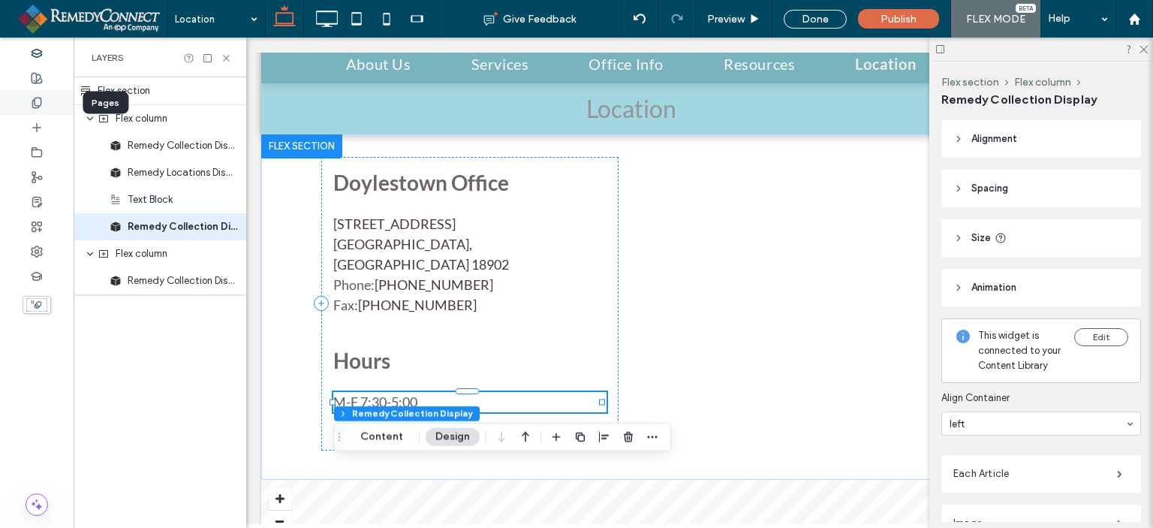
click at [32, 99] on icon at bounding box center [37, 103] width 12 height 12
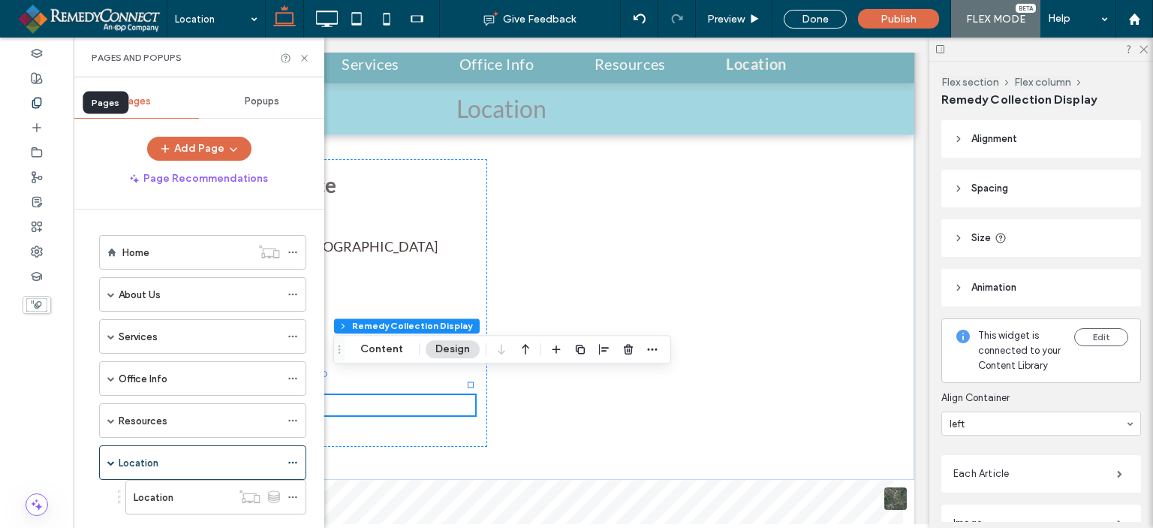
click at [38, 101] on icon at bounding box center [37, 103] width 12 height 12
click at [1143, 53] on div at bounding box center [1042, 49] width 224 height 23
click at [1142, 50] on icon at bounding box center [1143, 49] width 10 height 10
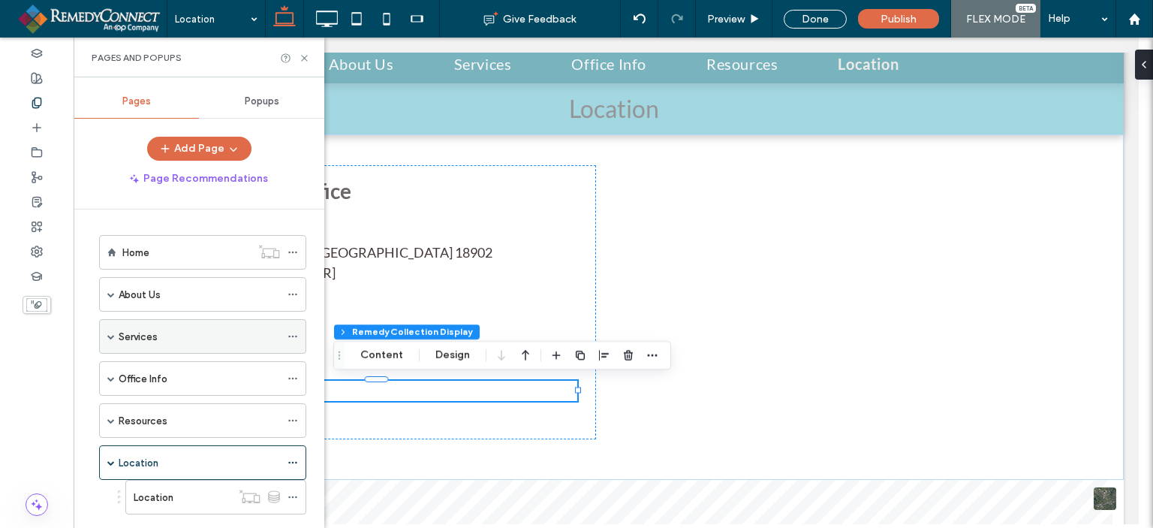
click at [111, 330] on span at bounding box center [111, 336] width 8 height 33
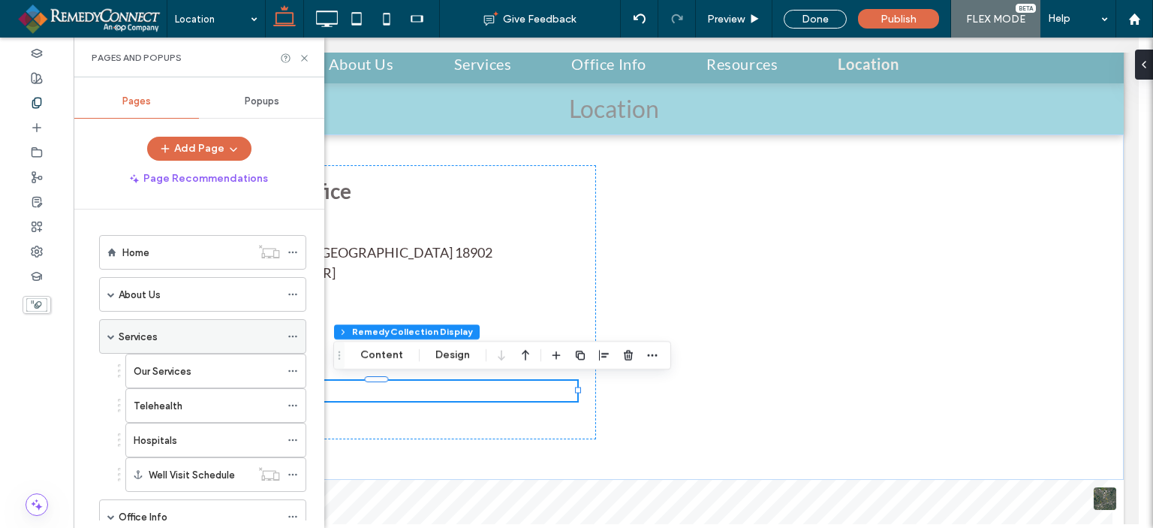
click at [111, 330] on span at bounding box center [111, 336] width 8 height 33
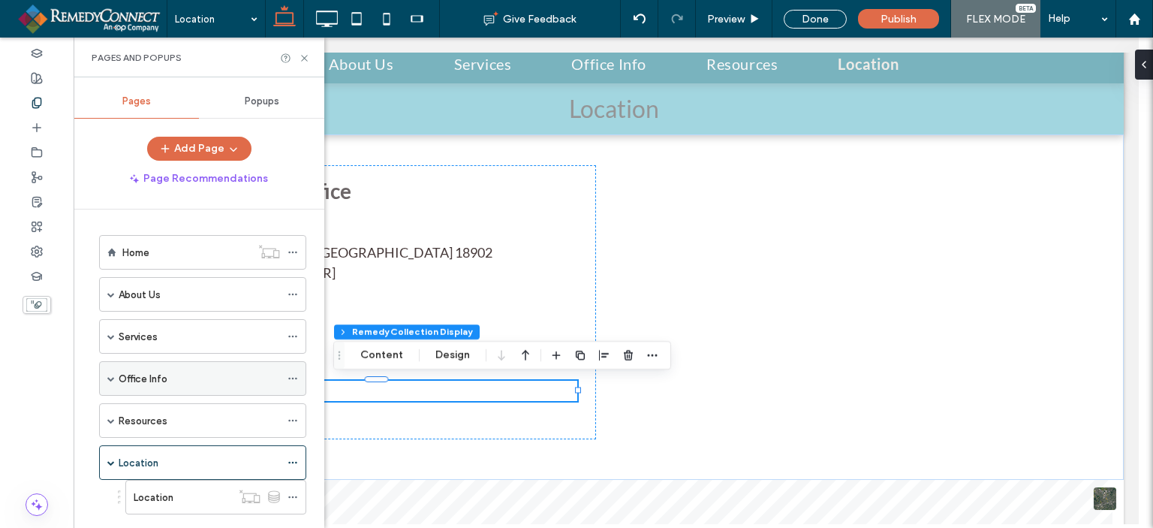
click at [109, 379] on span at bounding box center [111, 379] width 8 height 8
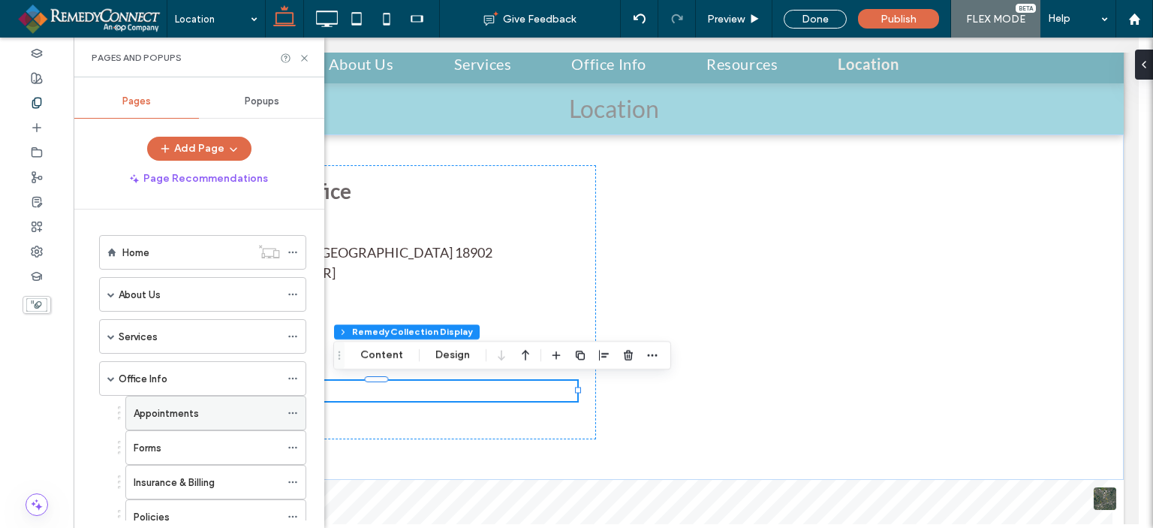
click at [192, 414] on label "Appointments" at bounding box center [166, 413] width 65 height 26
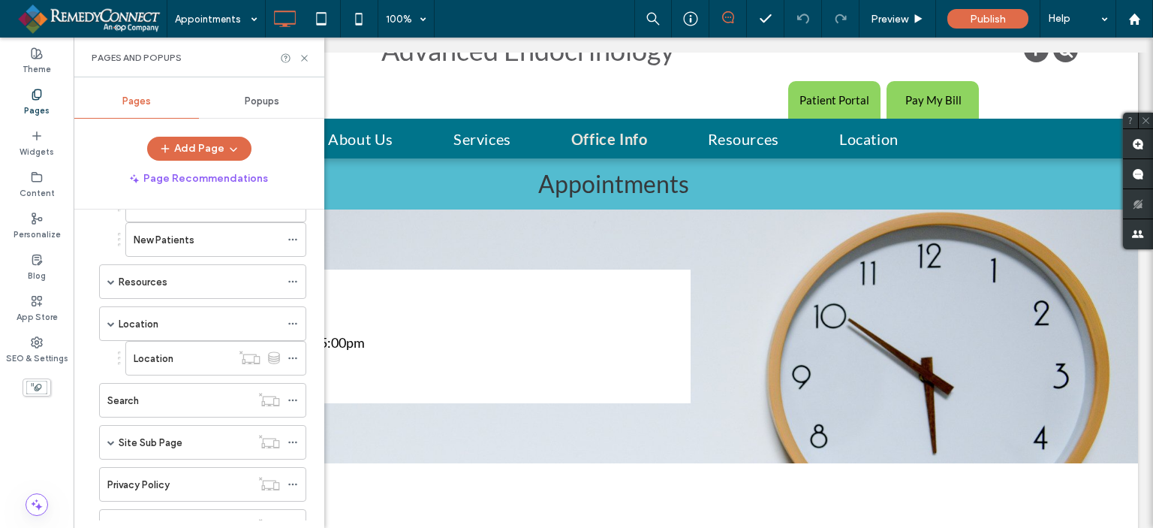
scroll to position [358, 0]
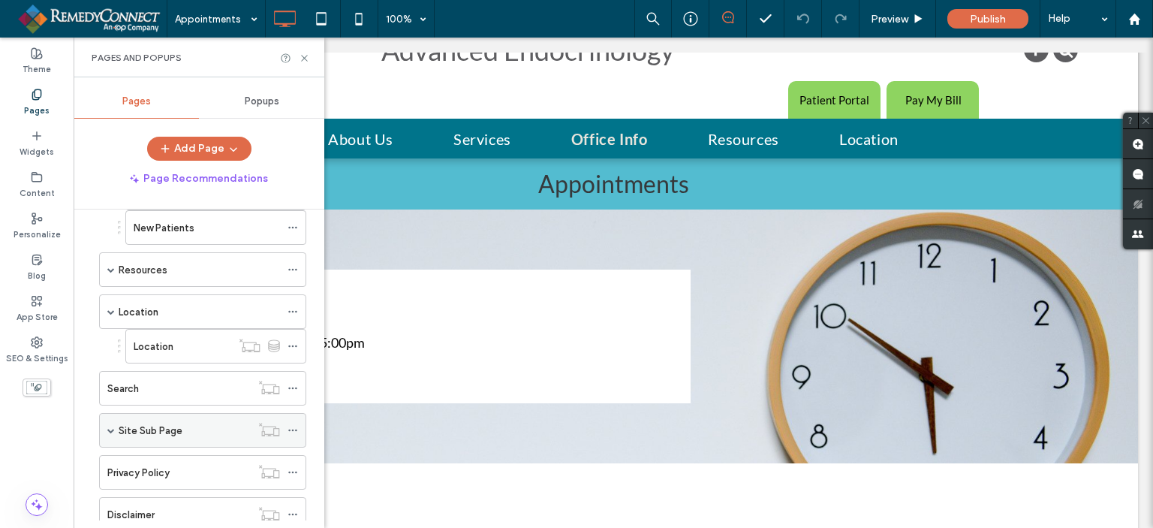
click at [105, 425] on div "Site Sub Page" at bounding box center [202, 430] width 207 height 35
click at [109, 429] on span at bounding box center [111, 430] width 8 height 33
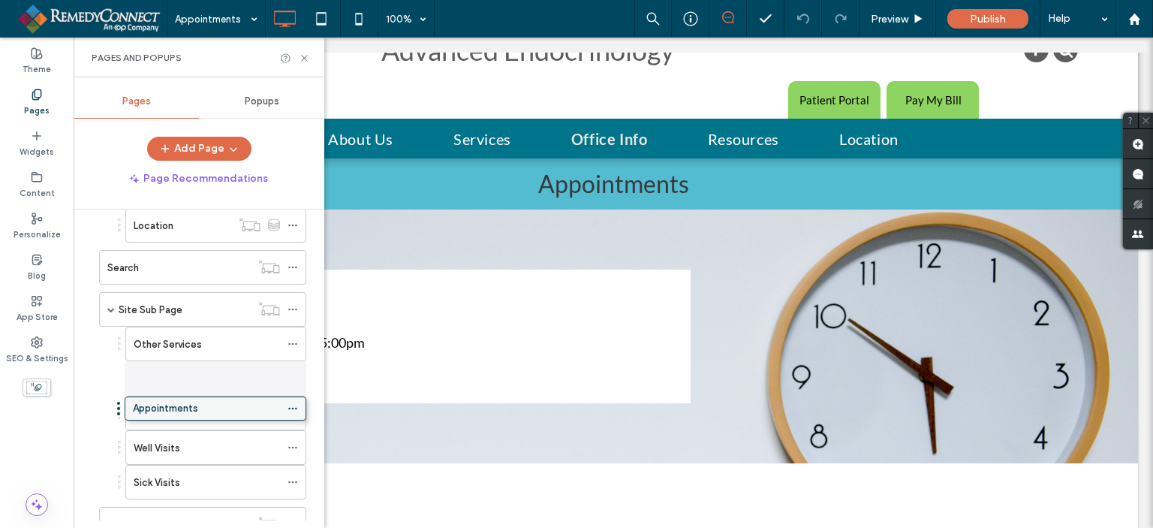
scroll to position [402, 0]
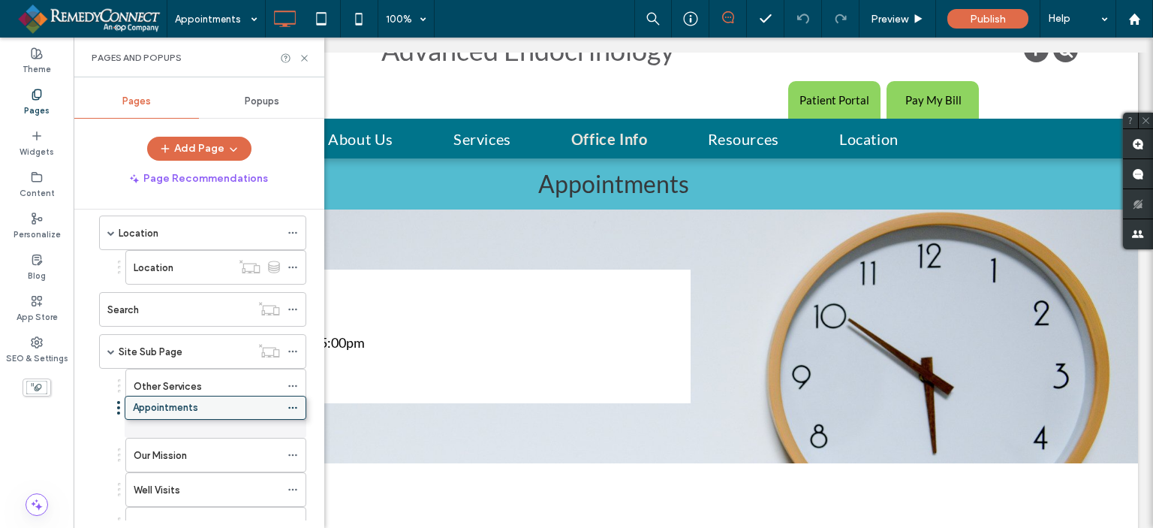
drag, startPoint x: 164, startPoint y: 255, endPoint x: 164, endPoint y: 401, distance: 145.7
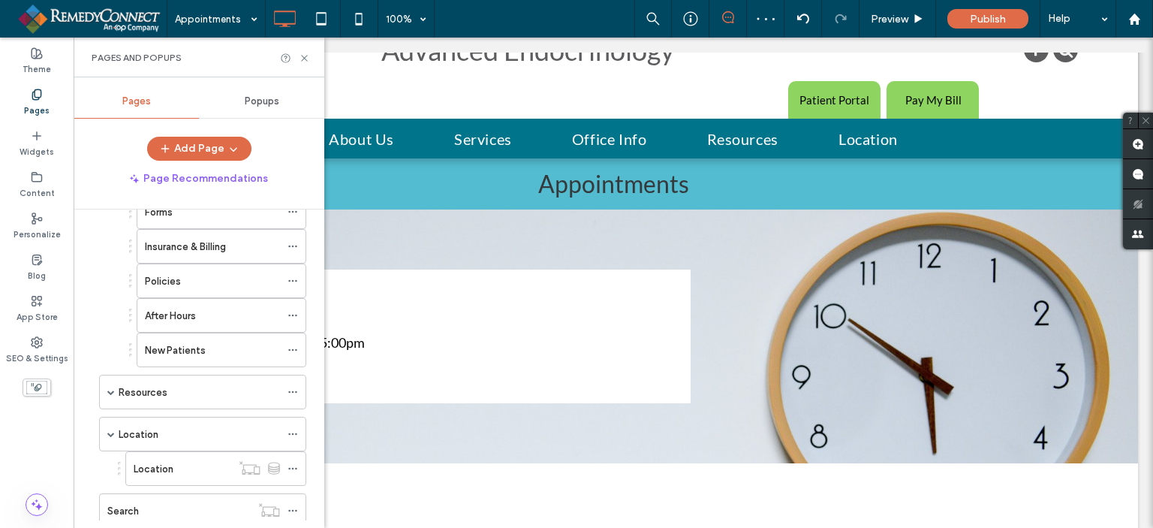
scroll to position [168, 0]
click at [304, 59] on icon at bounding box center [304, 58] width 11 height 11
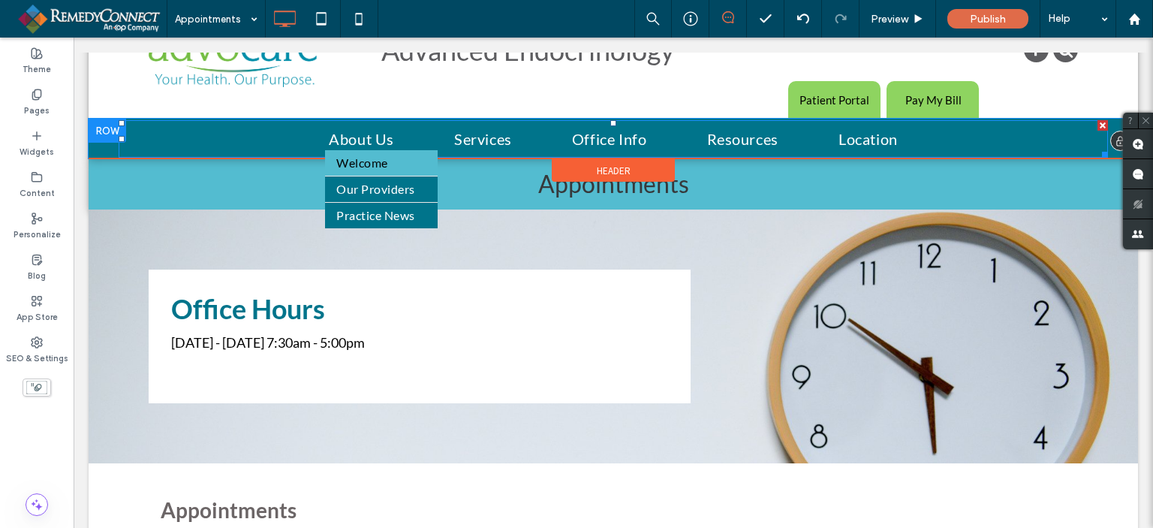
click at [363, 159] on span "Welcome" at bounding box center [361, 163] width 51 height 18
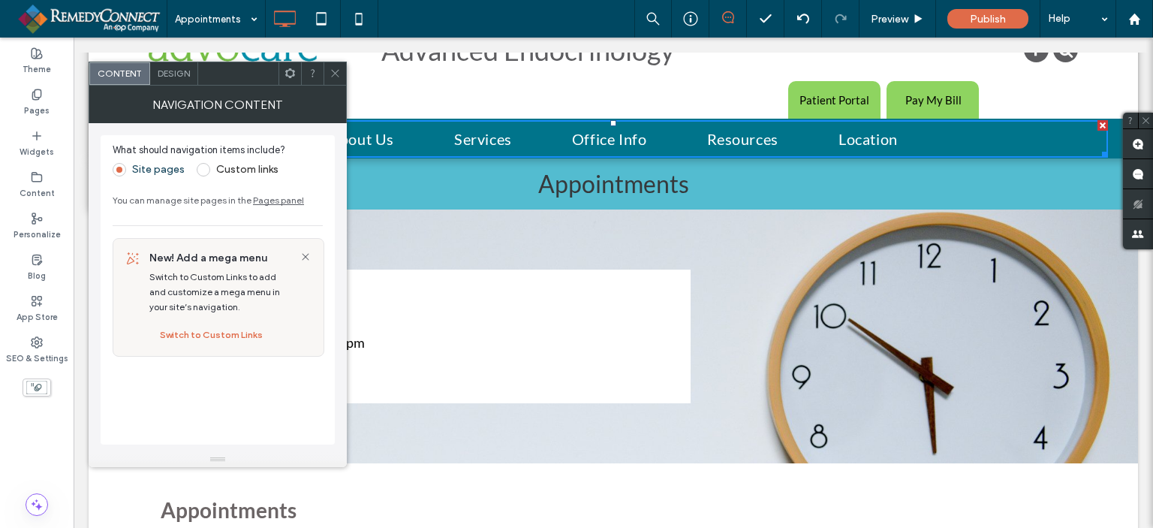
click at [331, 69] on icon at bounding box center [335, 73] width 11 height 11
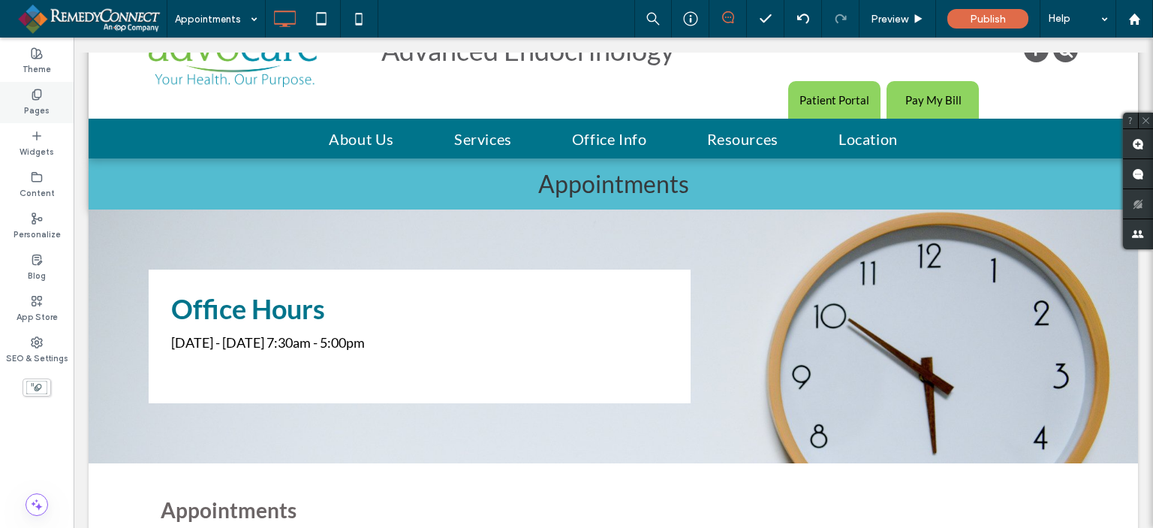
click at [21, 92] on div "Pages" at bounding box center [37, 102] width 74 height 41
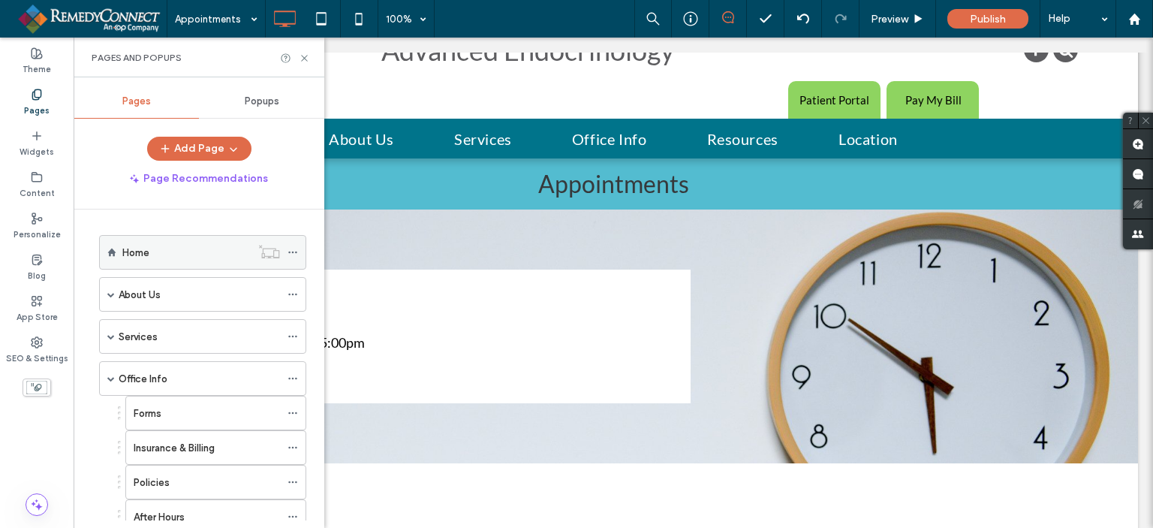
click at [160, 257] on div "Home" at bounding box center [186, 253] width 128 height 16
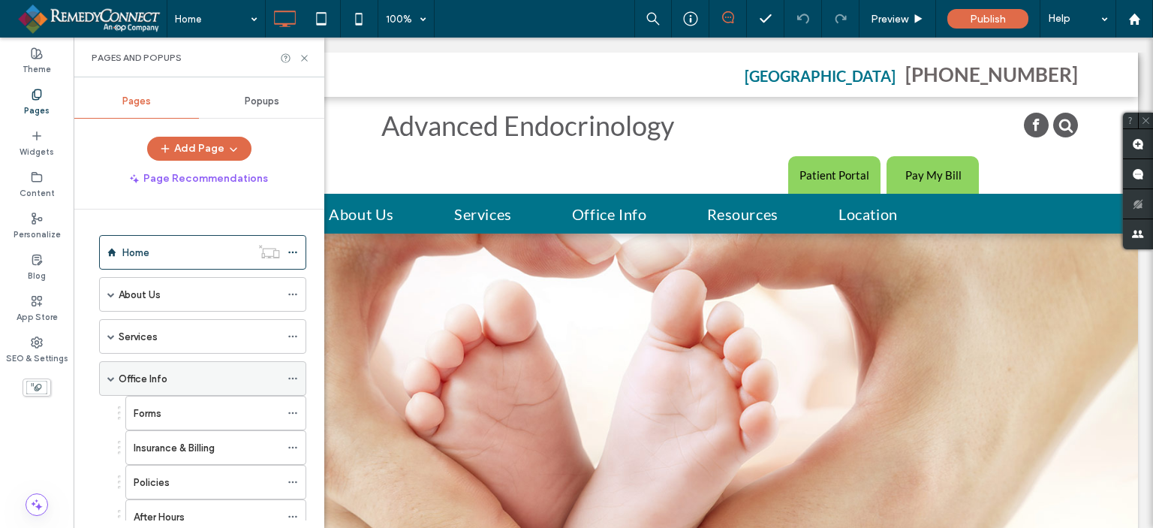
click at [108, 378] on span at bounding box center [111, 379] width 8 height 8
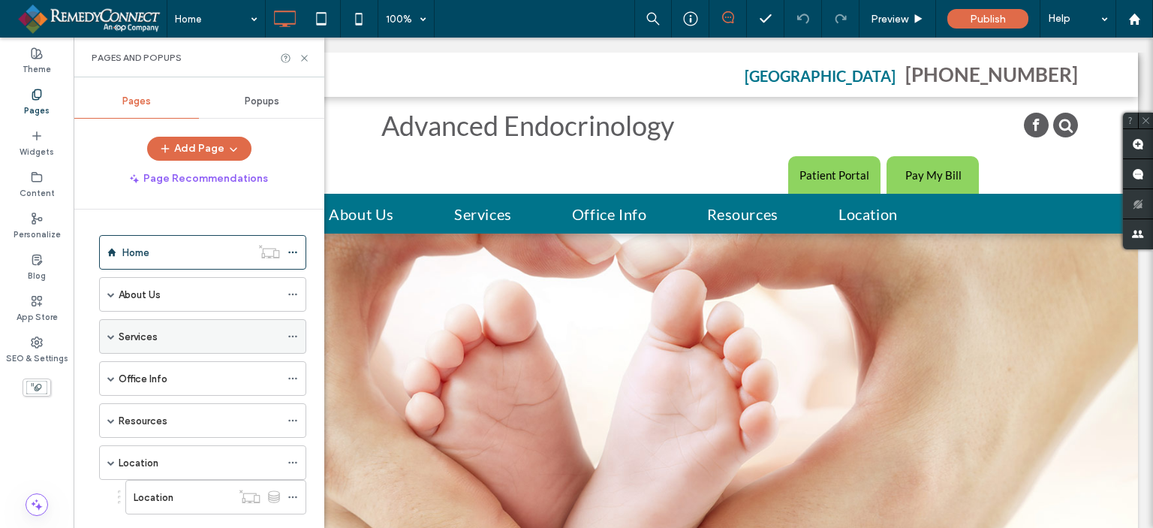
click at [111, 333] on span at bounding box center [111, 337] width 8 height 8
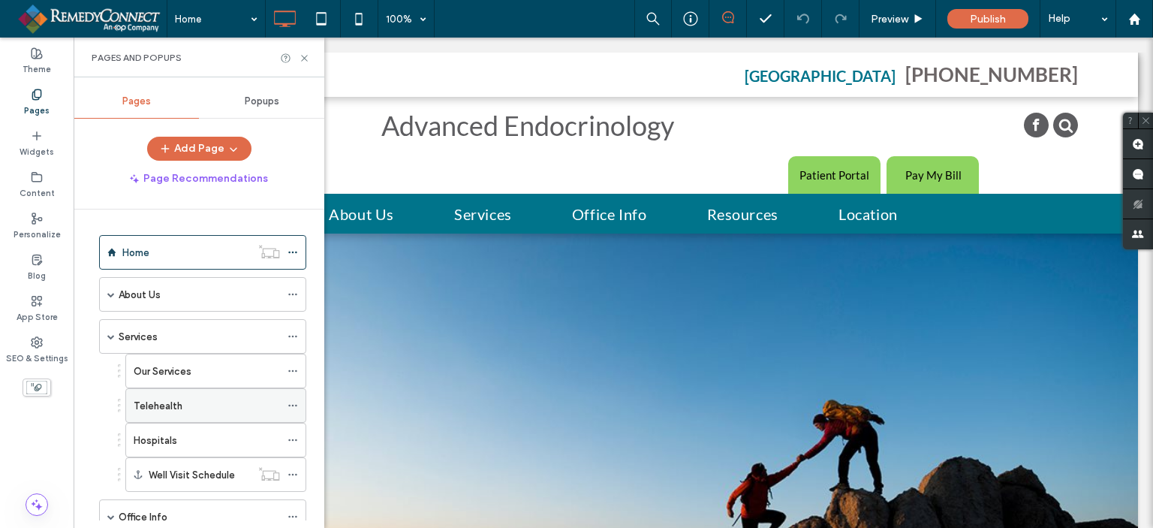
click at [174, 409] on label "Telehealth" at bounding box center [158, 406] width 49 height 26
click at [306, 53] on icon at bounding box center [304, 58] width 11 height 11
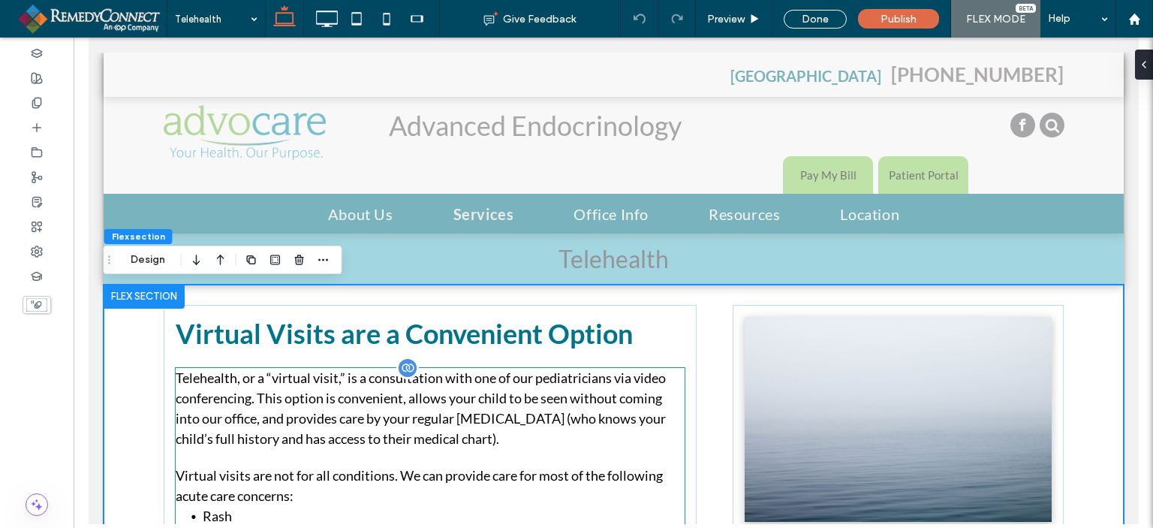
click at [391, 420] on p "Telehealth, or a “virtual visit,” is a consultation with one of our pediatricia…" at bounding box center [429, 408] width 509 height 81
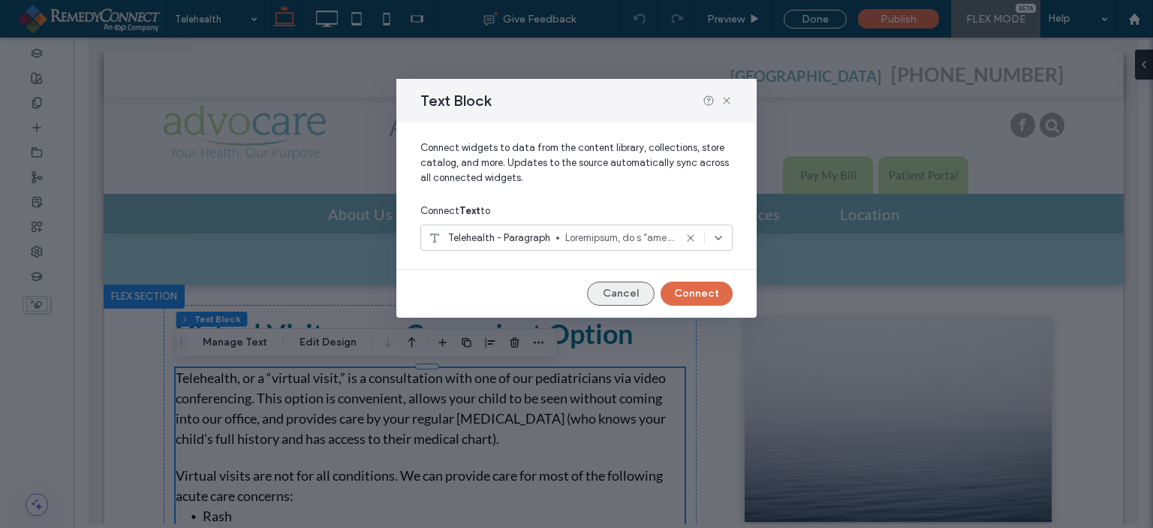
click at [622, 296] on button "Cancel" at bounding box center [621, 294] width 68 height 24
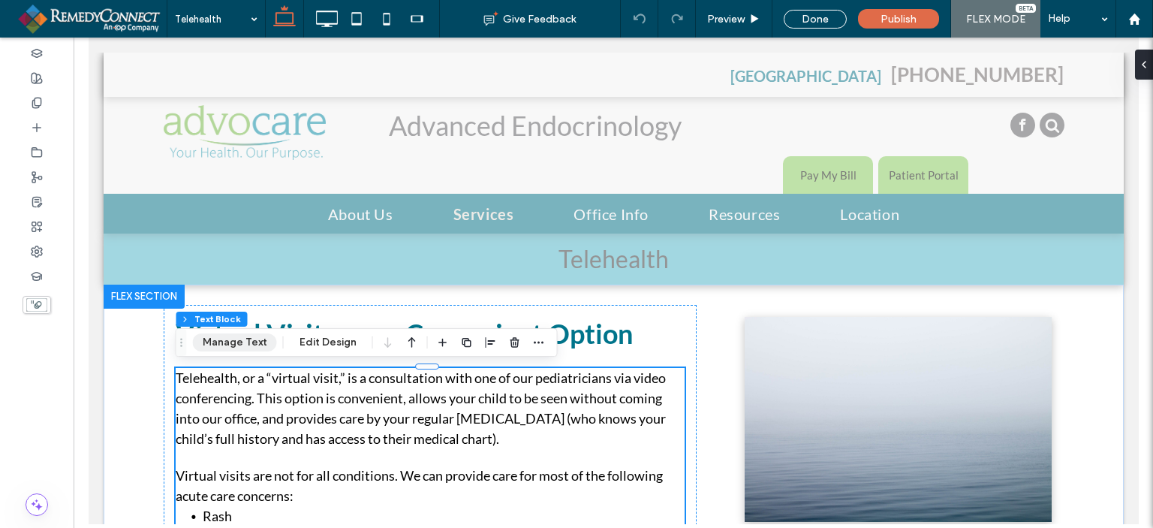
click at [237, 348] on button "Manage Text" at bounding box center [235, 342] width 84 height 18
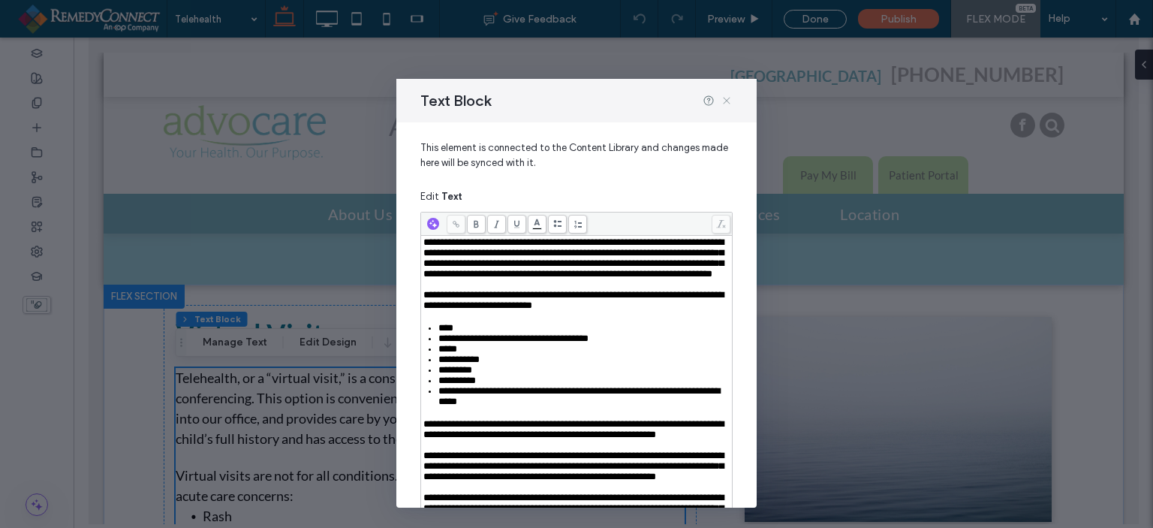
click at [727, 99] on icon at bounding box center [727, 101] width 12 height 12
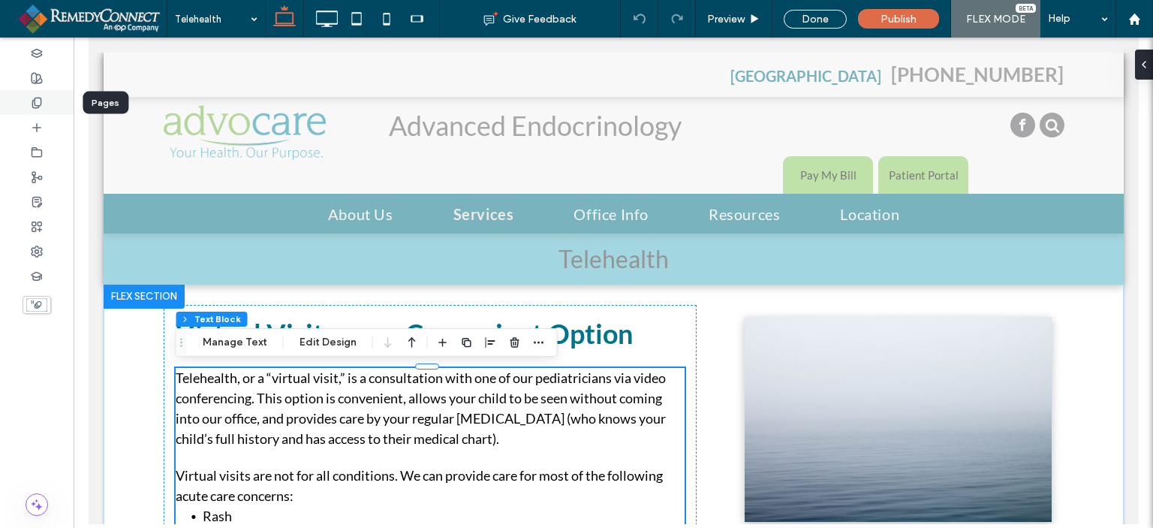
click at [38, 101] on icon at bounding box center [37, 103] width 12 height 12
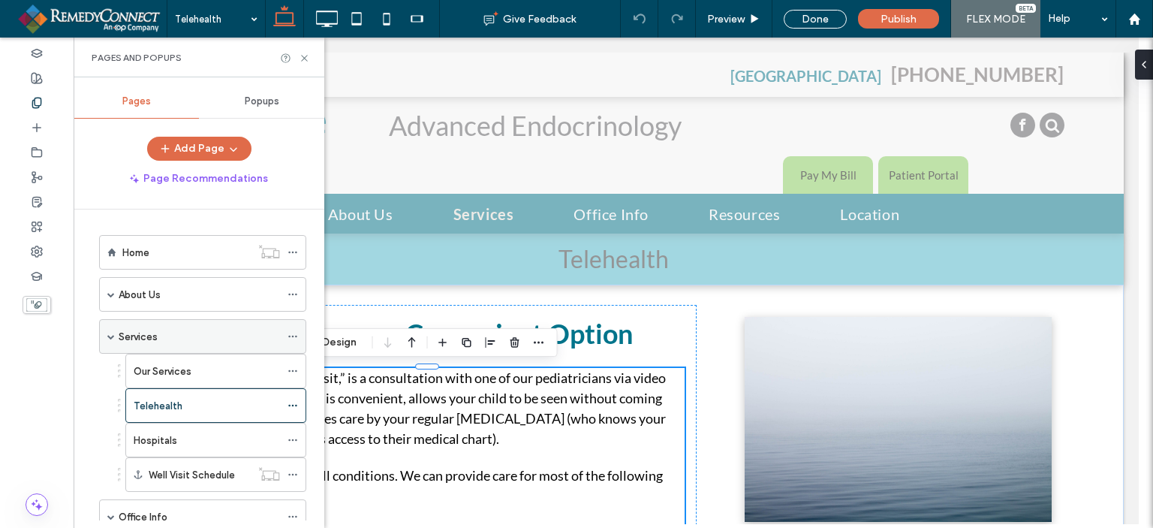
click at [117, 326] on div "Services" at bounding box center [202, 336] width 207 height 35
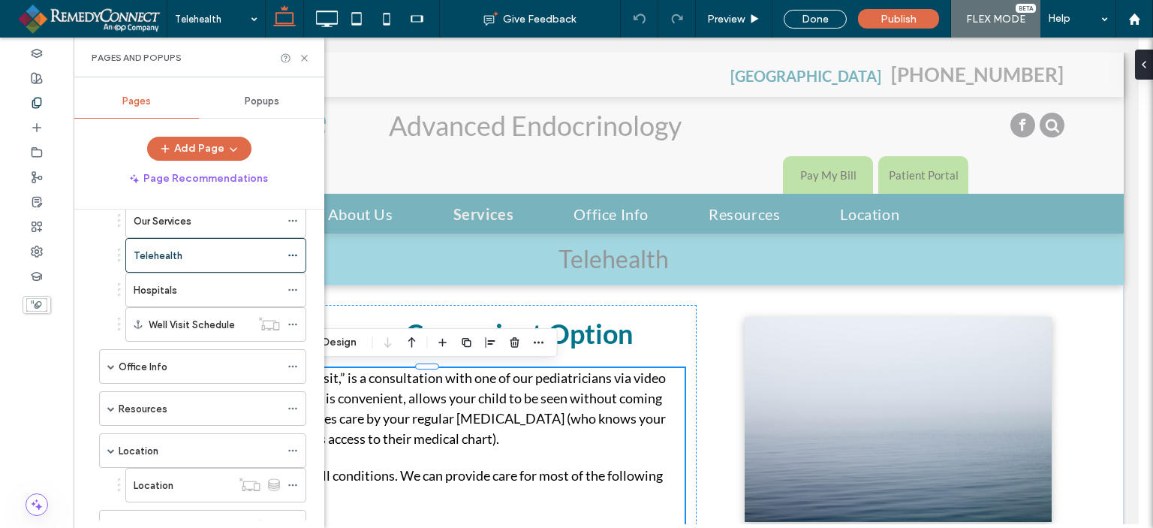
scroll to position [225, 0]
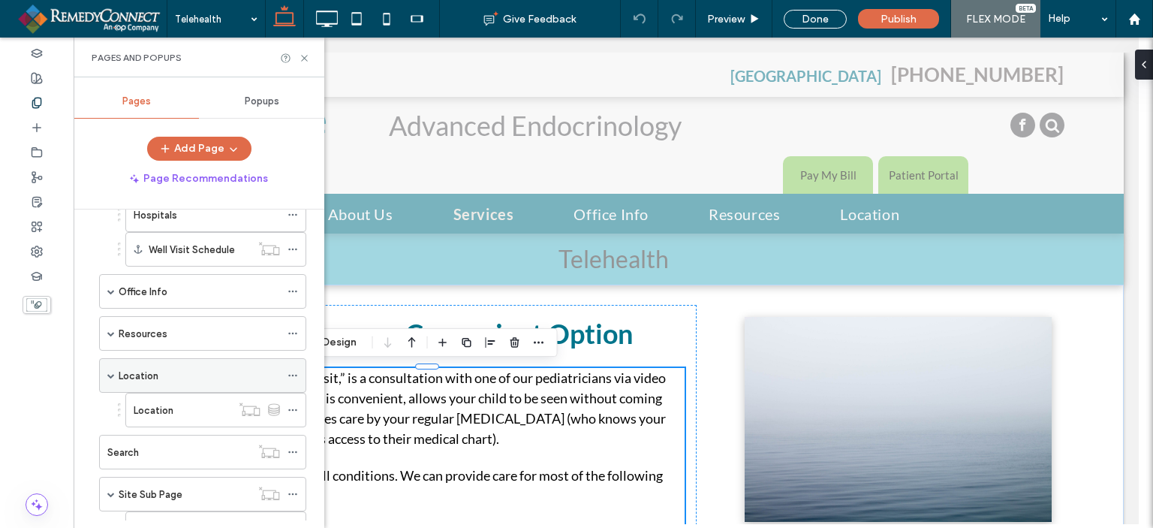
click at [136, 375] on label "Location" at bounding box center [139, 376] width 40 height 26
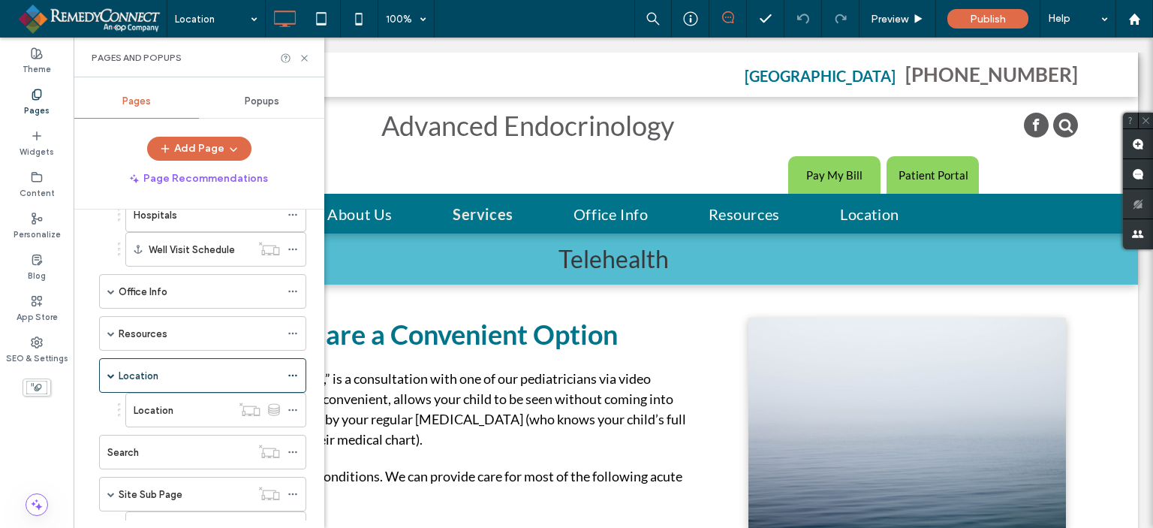
click at [127, 368] on div at bounding box center [576, 264] width 1153 height 528
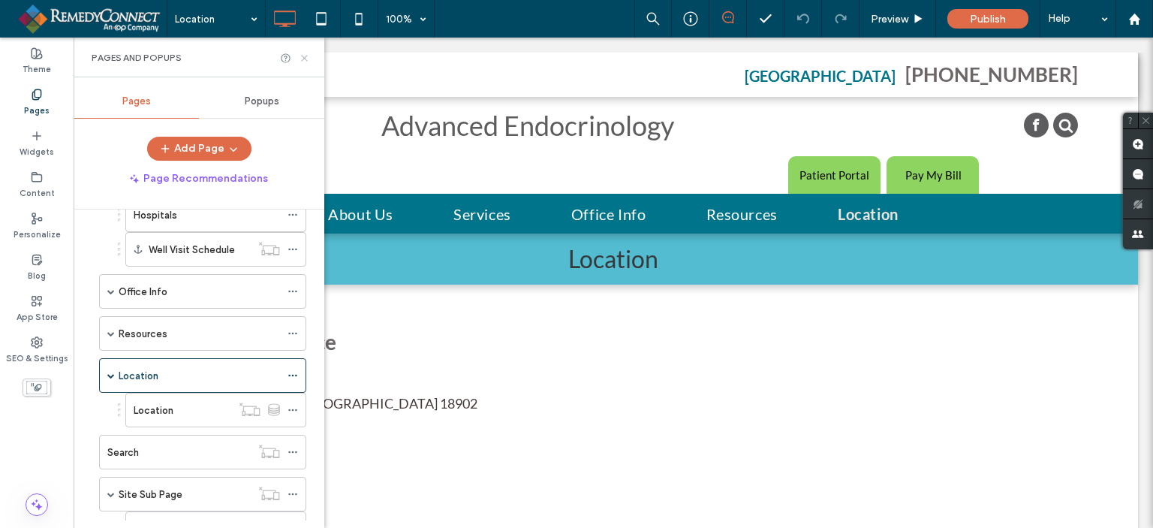
click at [308, 59] on icon at bounding box center [304, 58] width 11 height 11
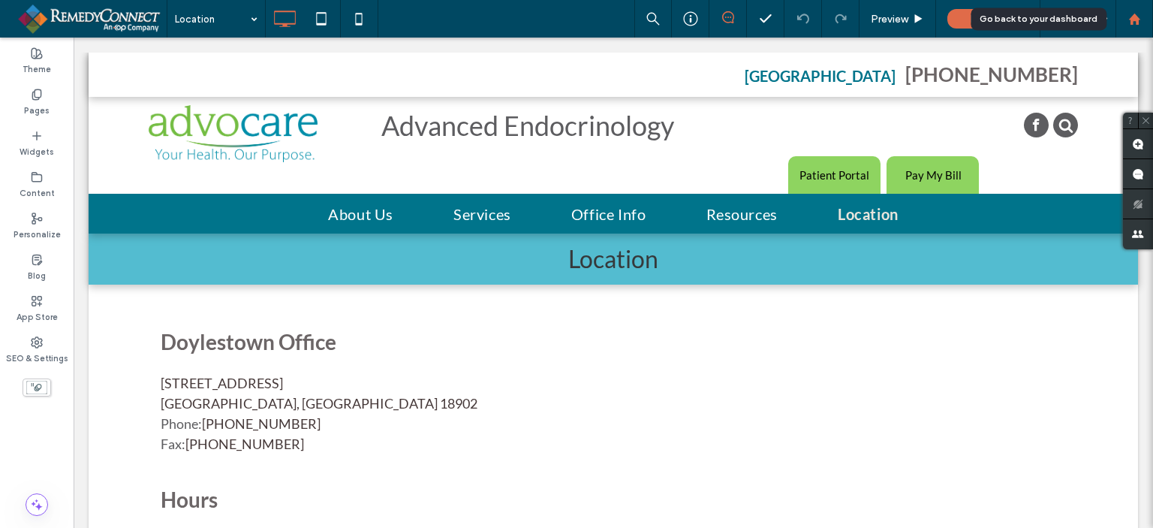
click at [1126, 27] on div at bounding box center [1135, 19] width 38 height 38
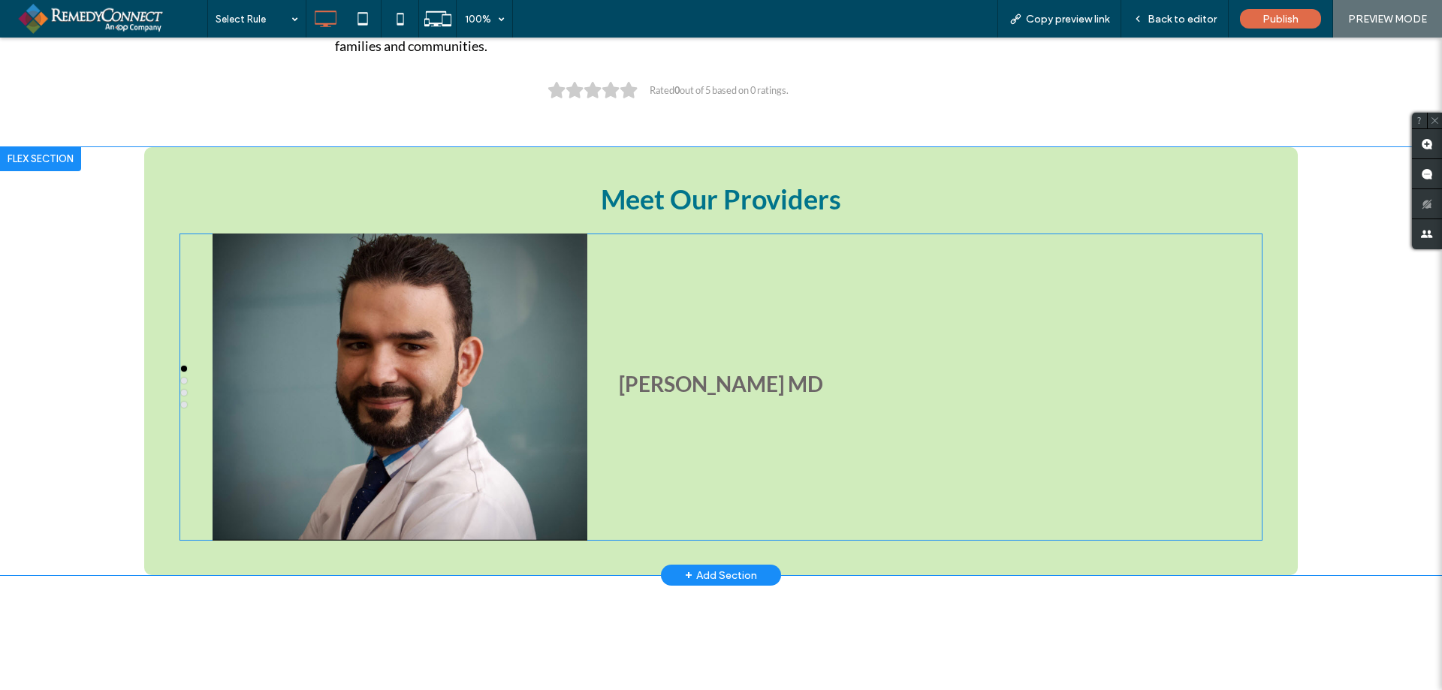
scroll to position [976, 0]
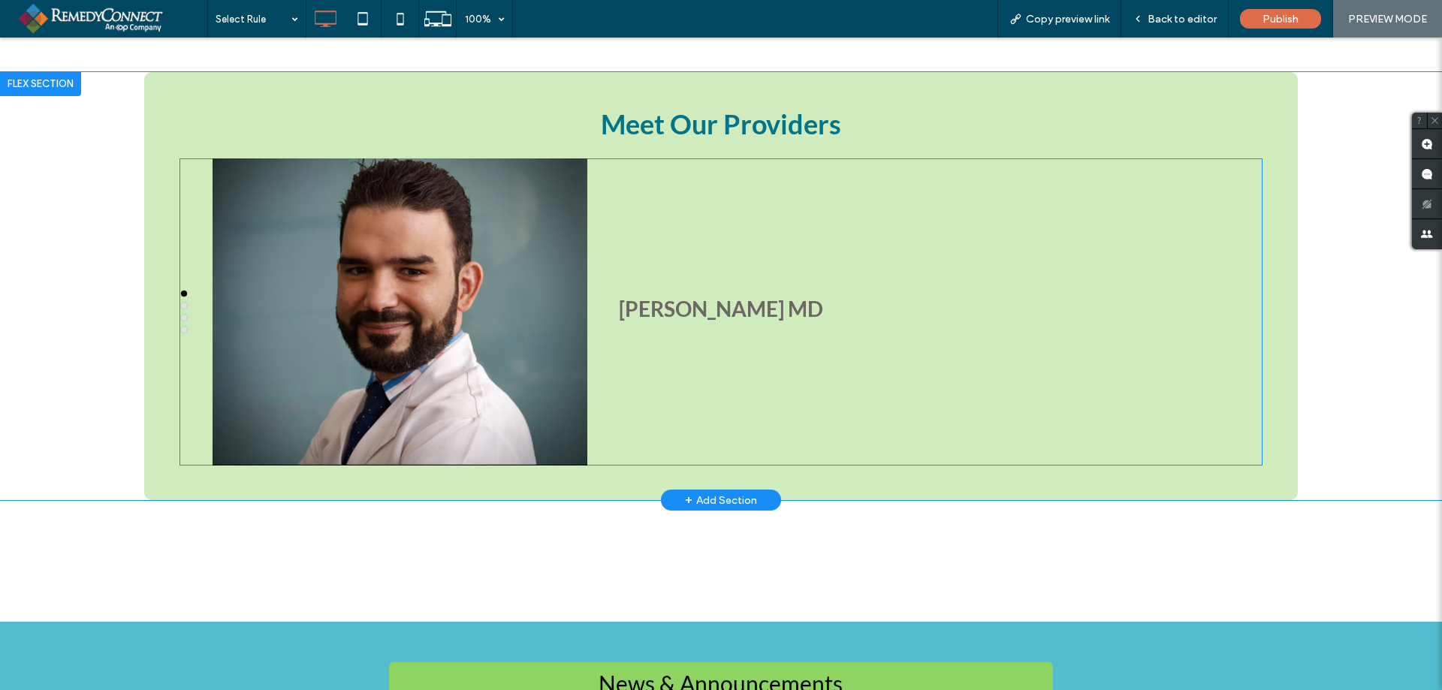
click at [182, 300] on div at bounding box center [183, 312] width 8 height 42
click at [183, 309] on div at bounding box center [183, 312] width 8 height 42
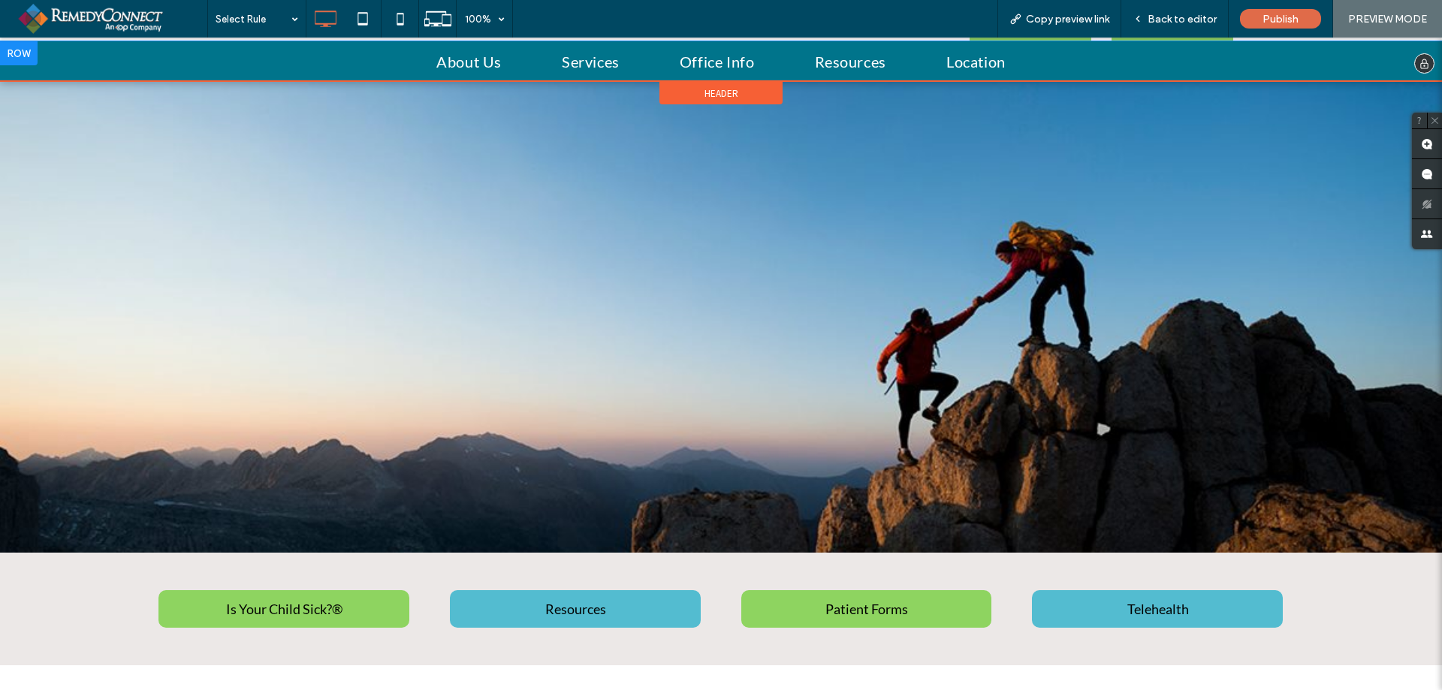
scroll to position [0, 0]
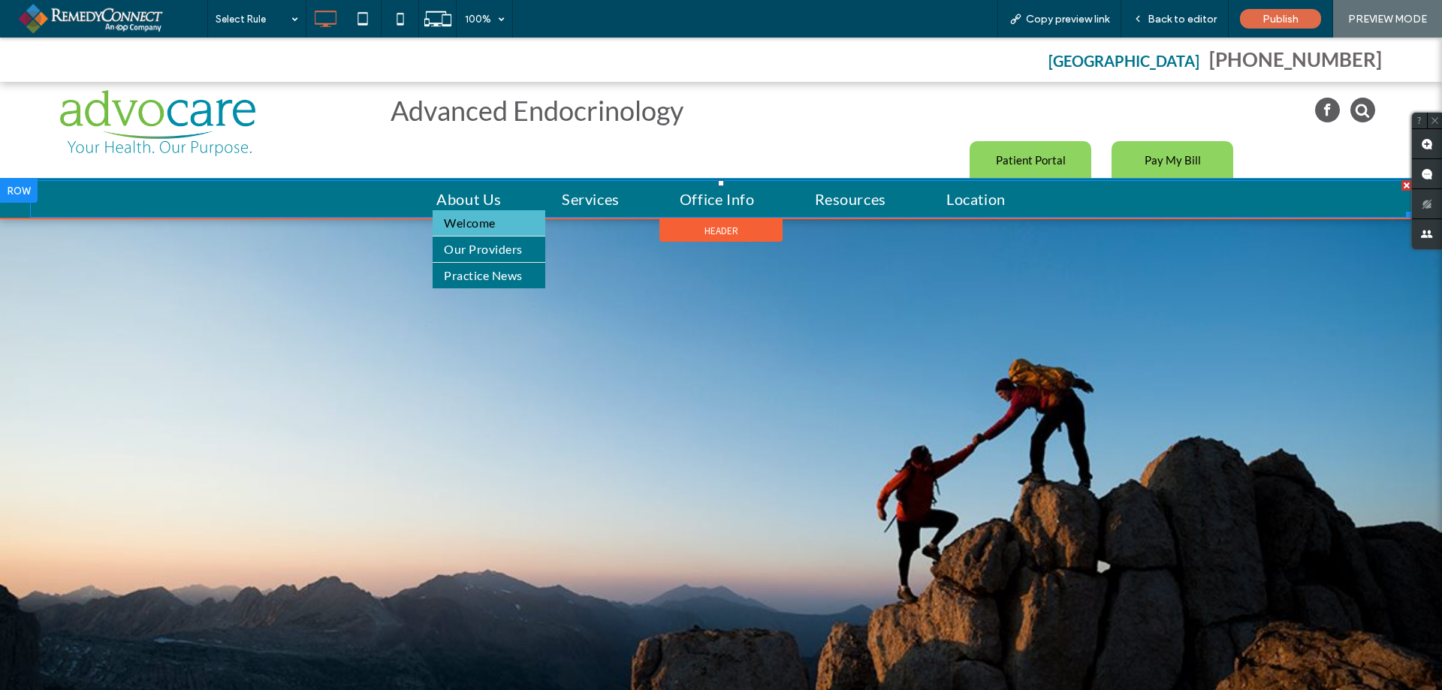
click at [472, 225] on span "Welcome" at bounding box center [469, 223] width 51 height 18
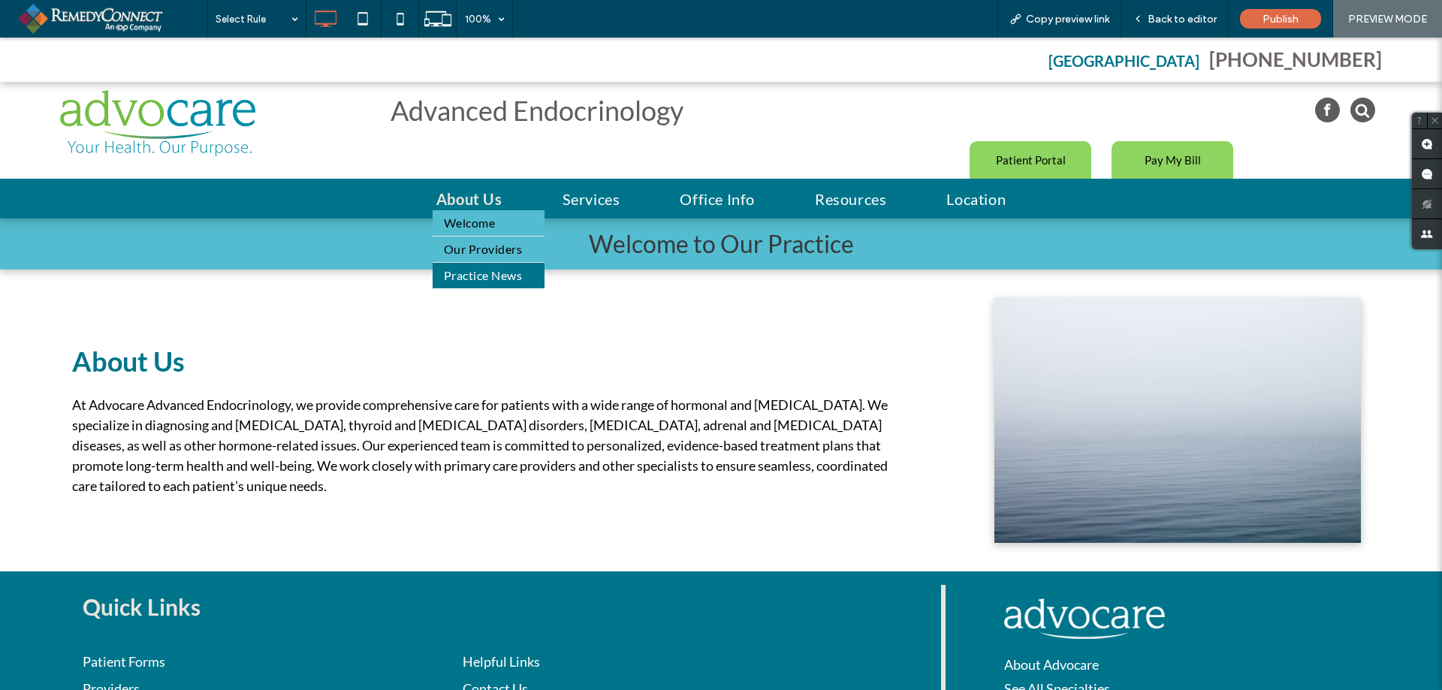
click at [465, 245] on span "Our Providers" at bounding box center [483, 249] width 78 height 18
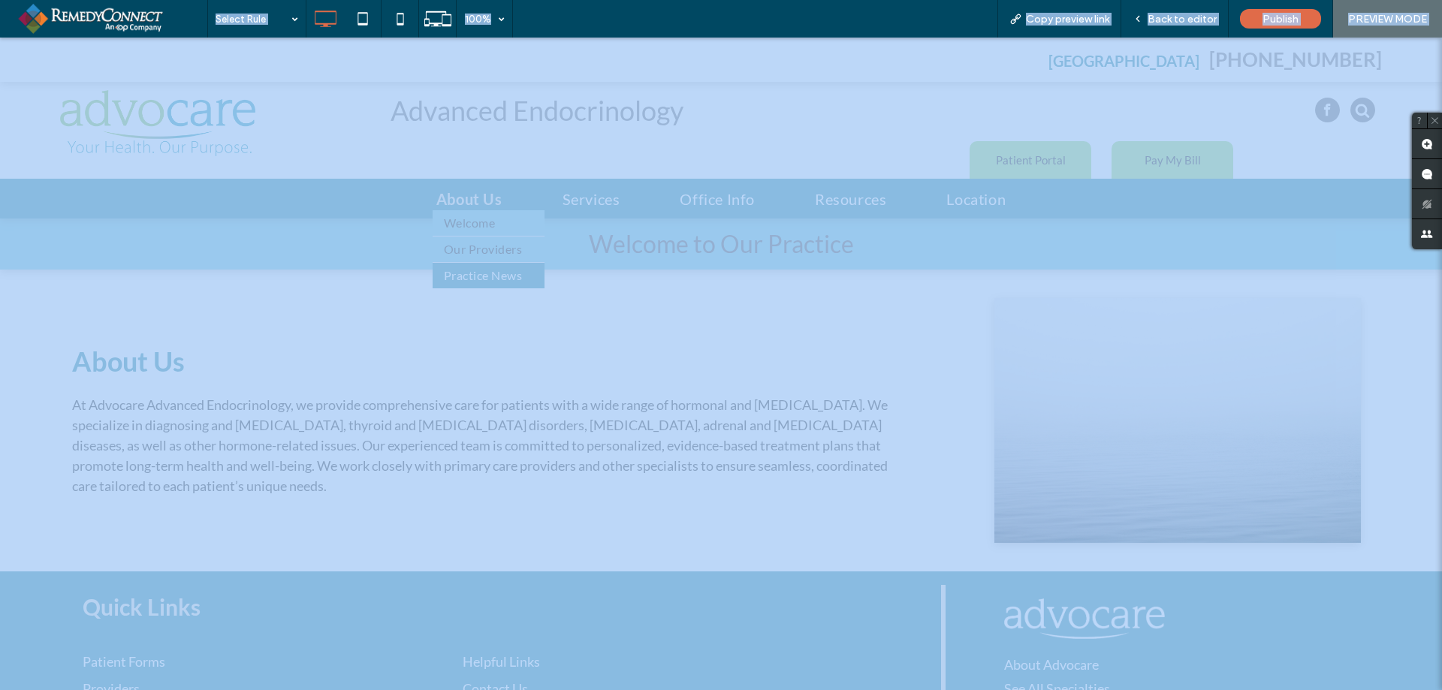
click at [0, 0] on div at bounding box center [0, 0] width 0 height 0
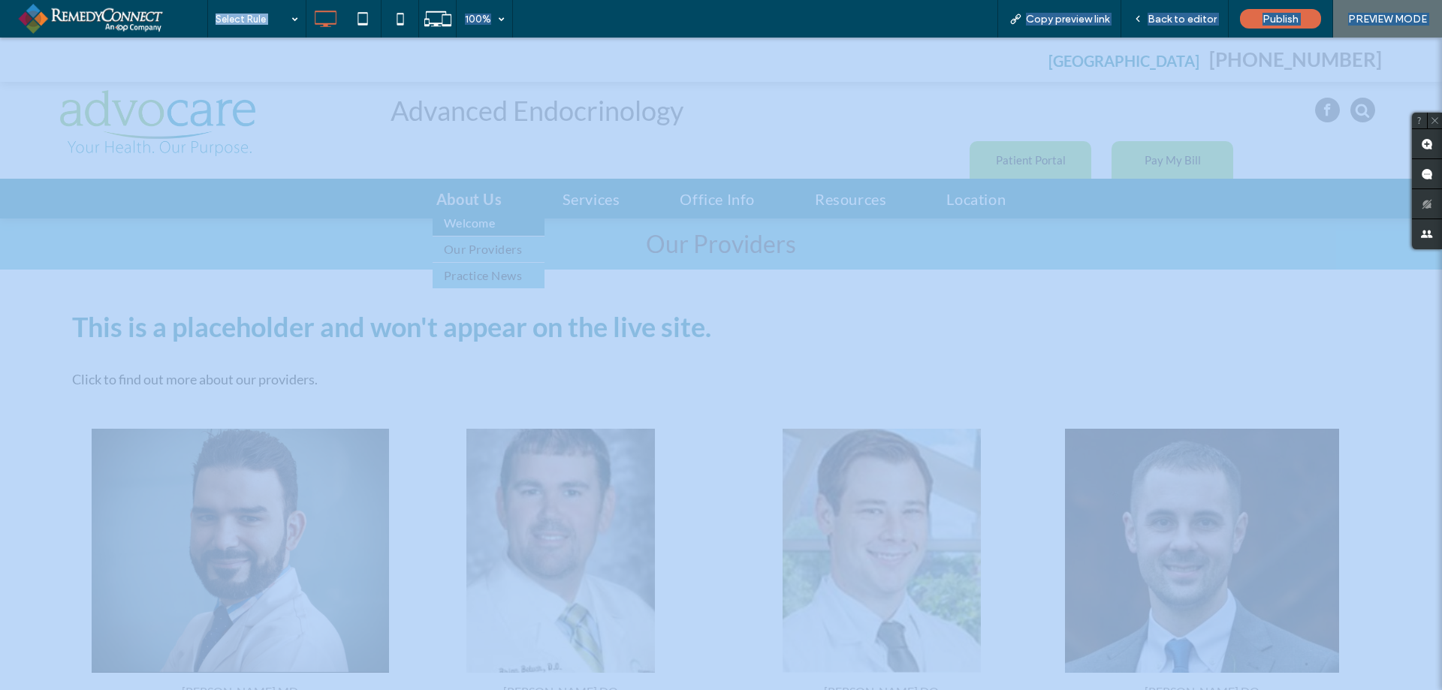
click at [459, 270] on span "Practice News" at bounding box center [483, 276] width 78 height 18
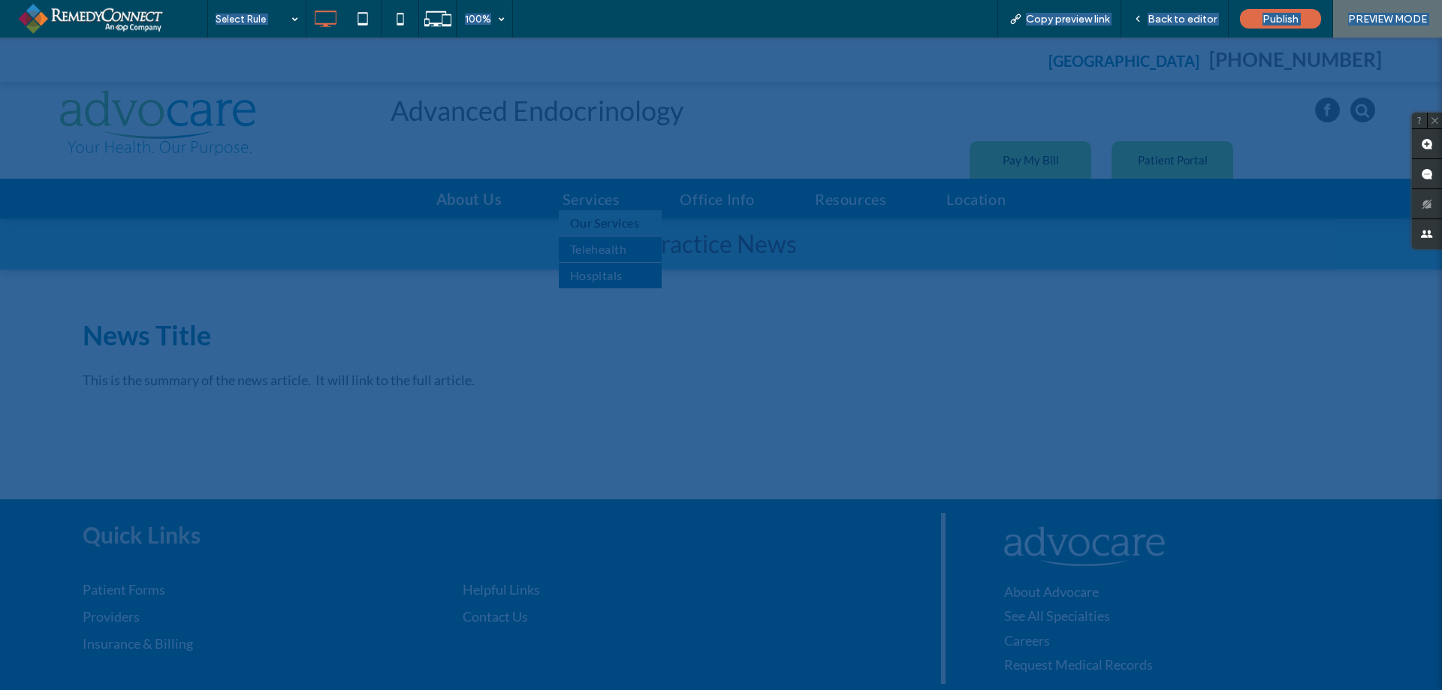
click at [586, 227] on span "Our Services" at bounding box center [605, 223] width 70 height 18
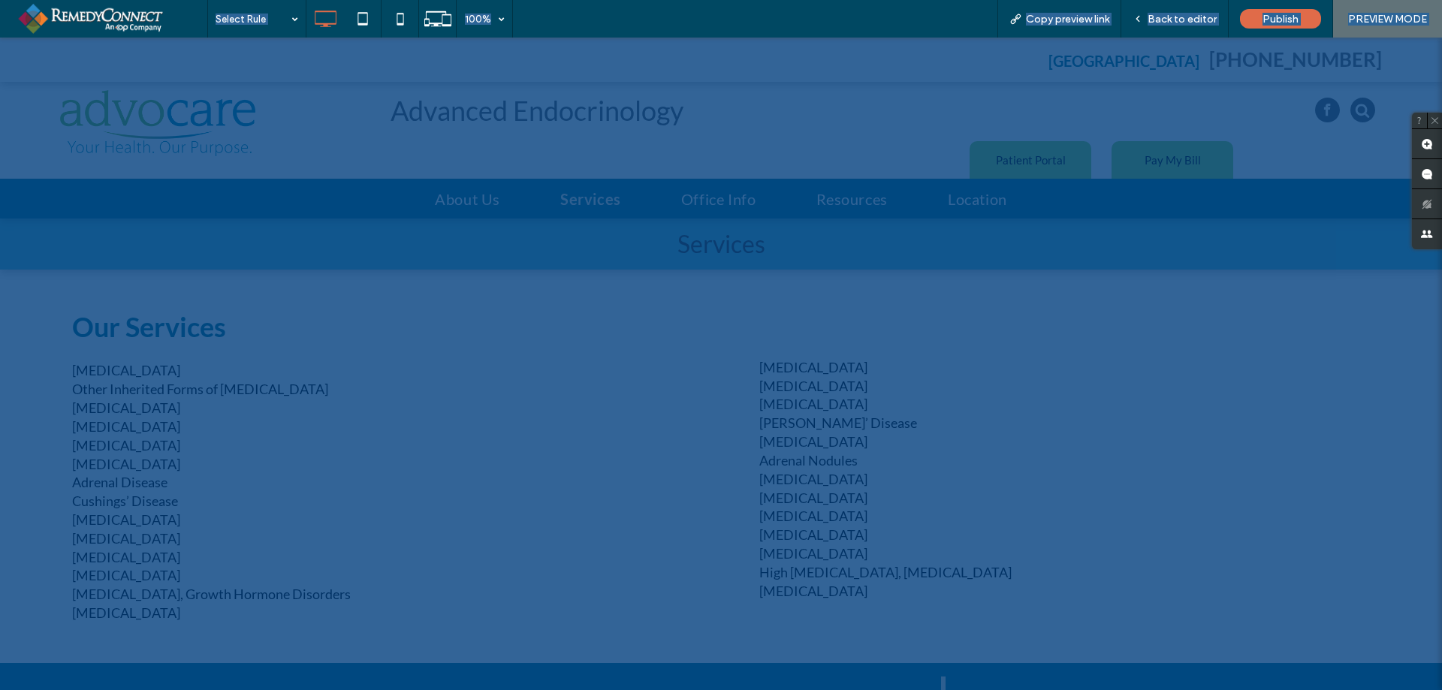
scroll to position [75, 0]
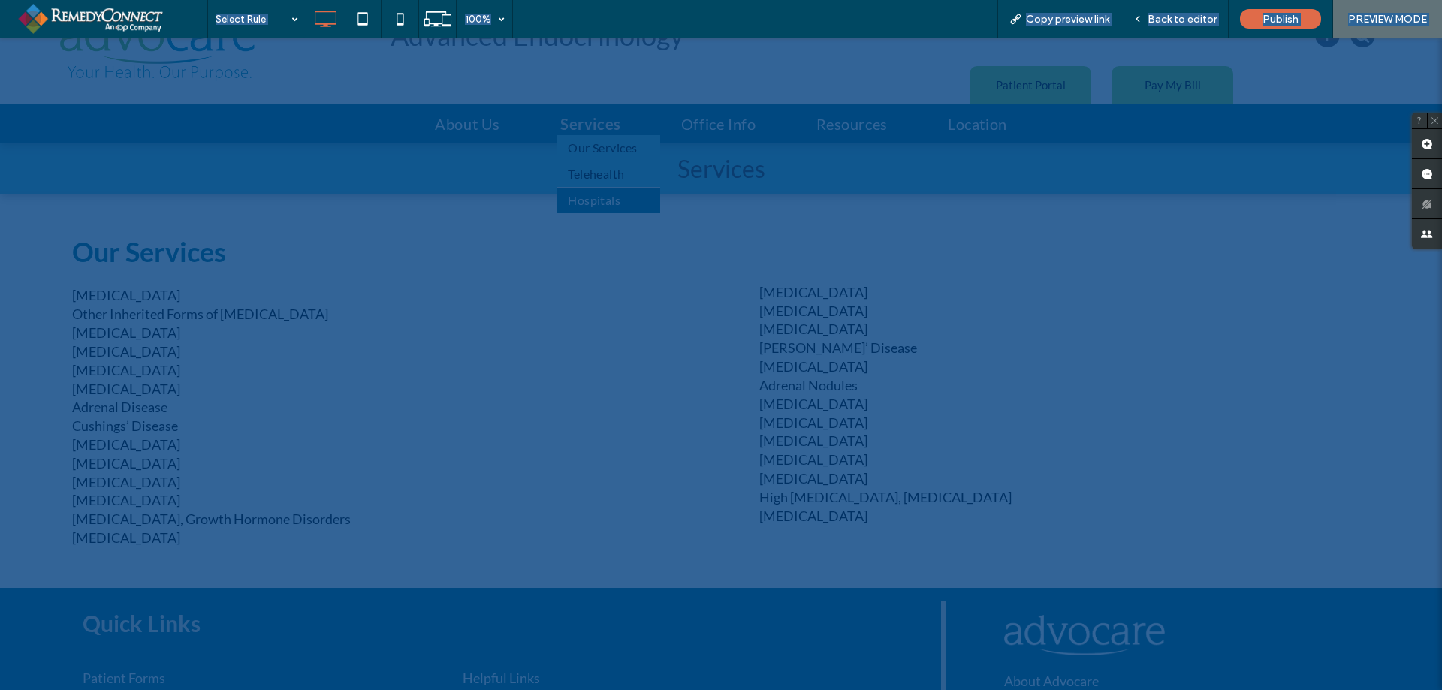
click at [574, 173] on span "Telehealth" at bounding box center [596, 174] width 57 height 18
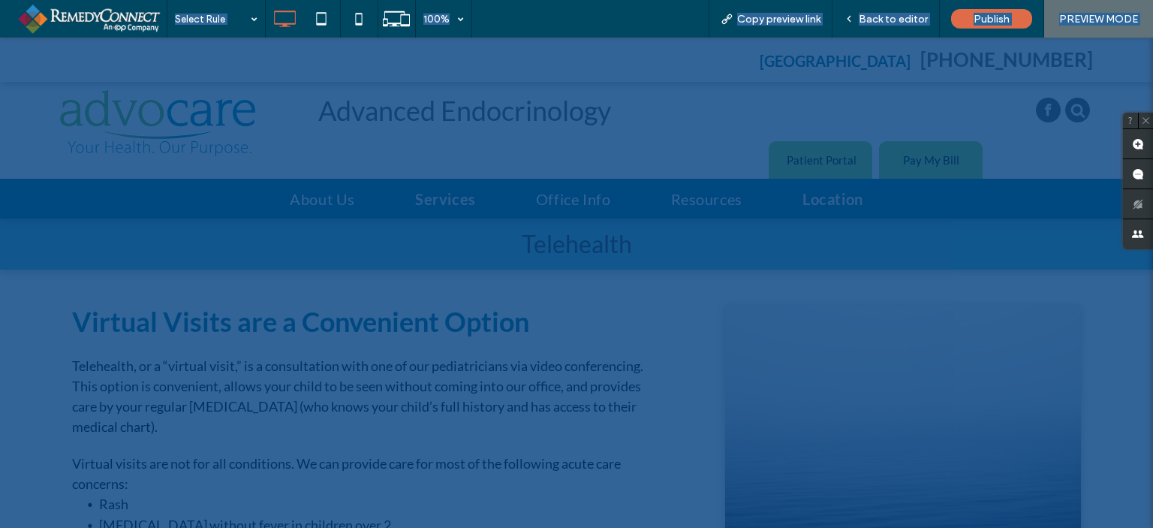
click at [826, 200] on span "Location" at bounding box center [833, 199] width 61 height 23
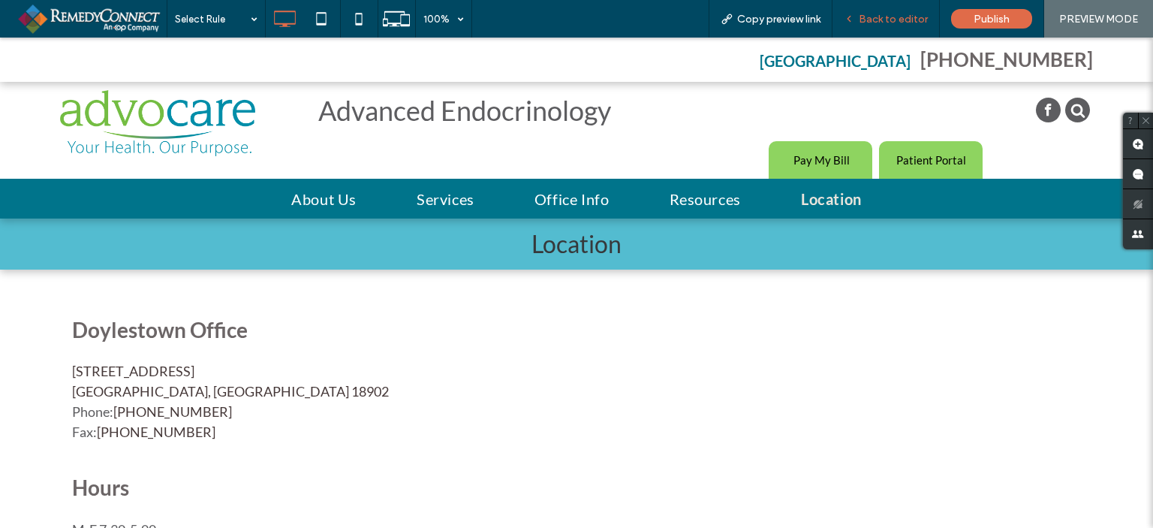
click at [885, 27] on div "Back to editor" at bounding box center [886, 19] width 107 height 38
click at [864, 20] on span "Back to editor" at bounding box center [893, 19] width 69 height 13
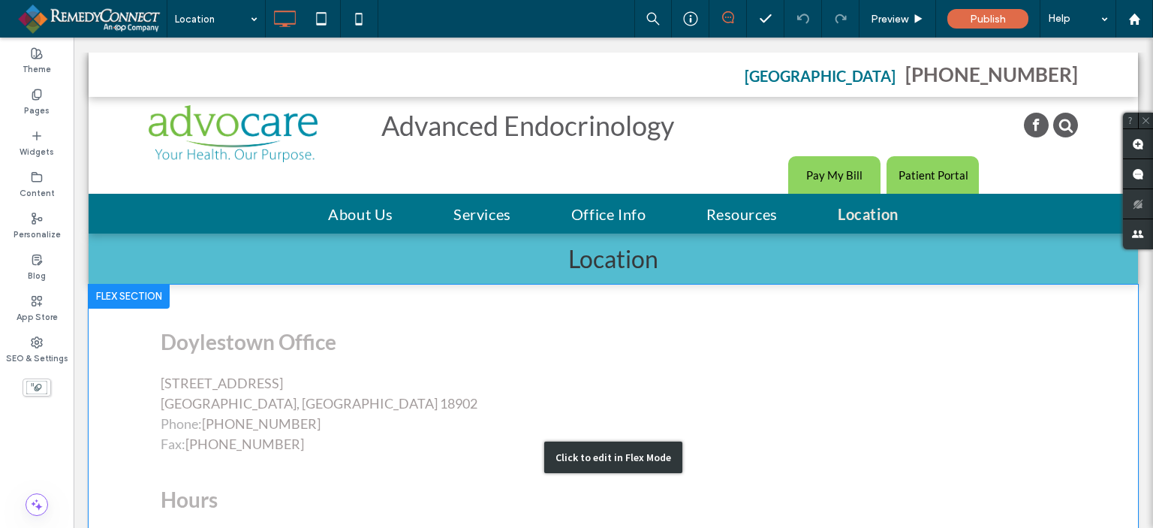
click at [229, 436] on div "Click to edit in Flex Mode" at bounding box center [614, 457] width 1050 height 345
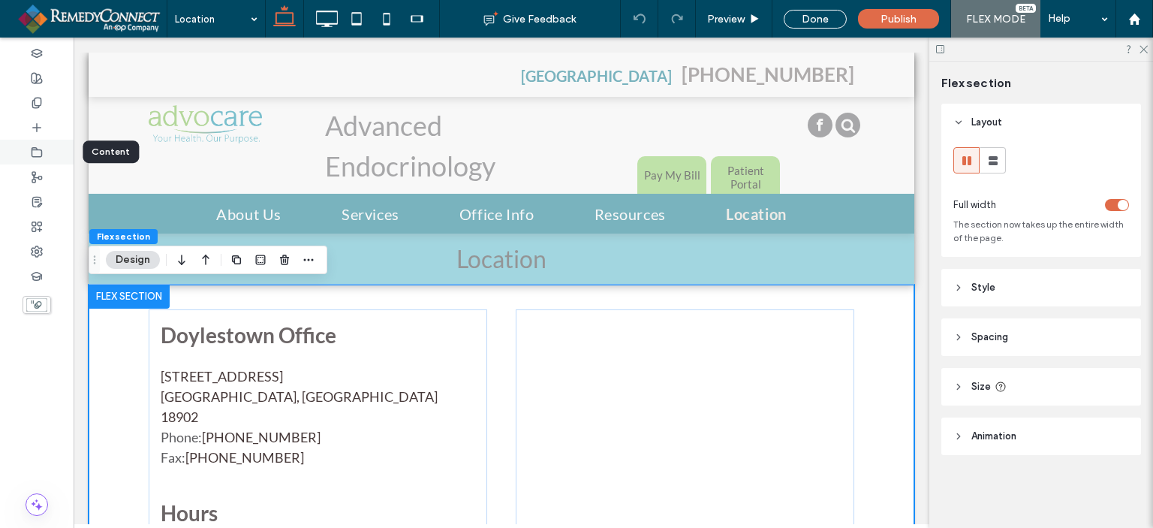
click at [43, 150] on div at bounding box center [37, 152] width 74 height 25
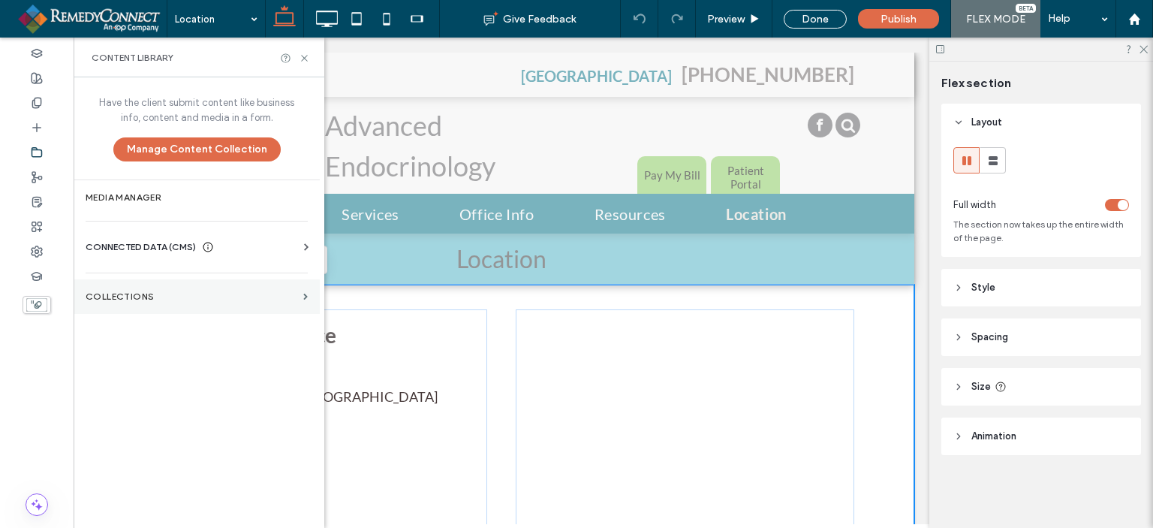
click at [108, 291] on label "Collections" at bounding box center [192, 296] width 212 height 11
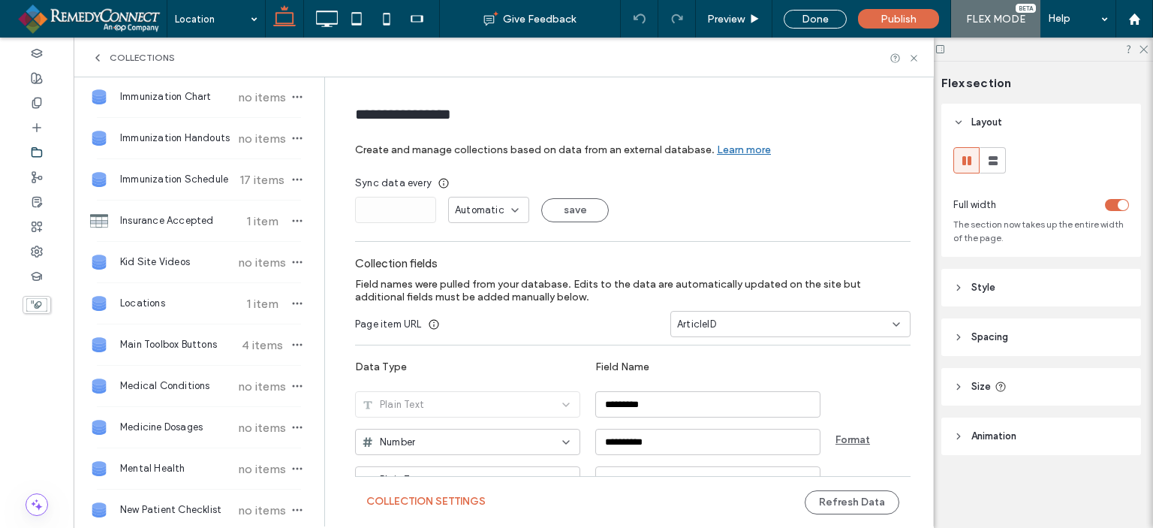
scroll to position [751, 0]
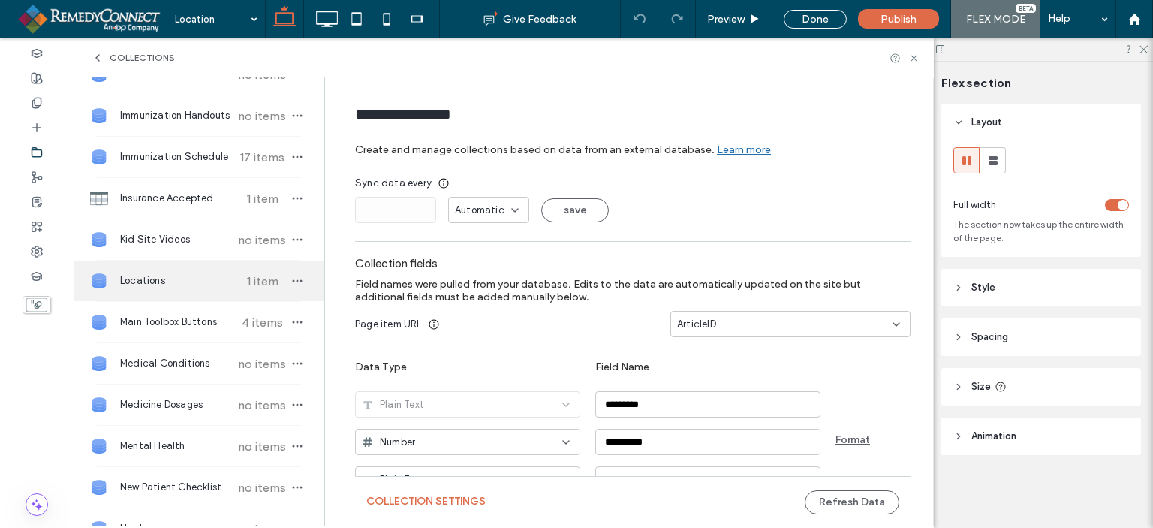
click at [156, 273] on span "Locations" at bounding box center [176, 280] width 112 height 15
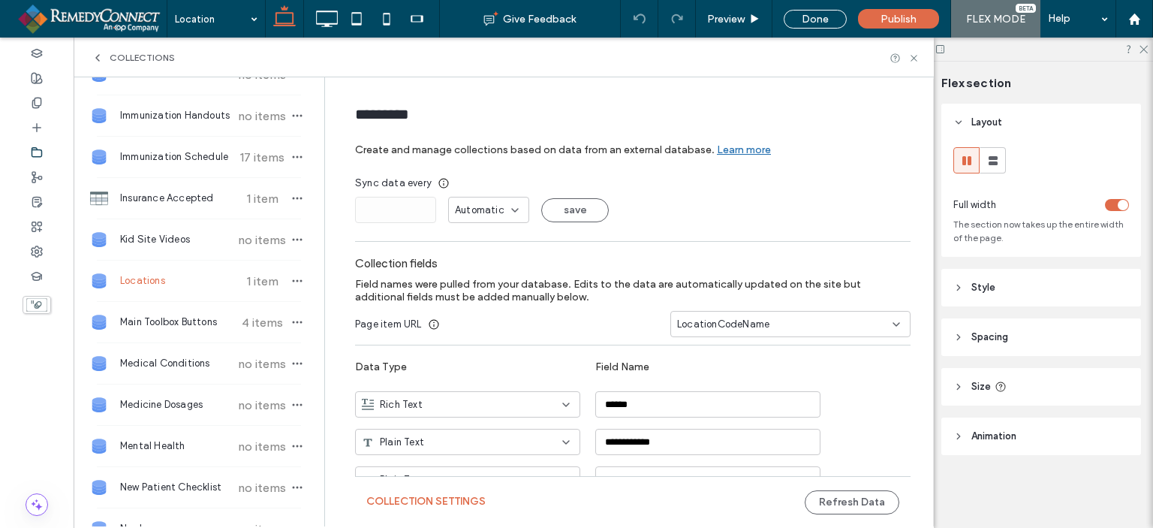
type input "*********"
click at [290, 279] on span "button" at bounding box center [297, 281] width 18 height 18
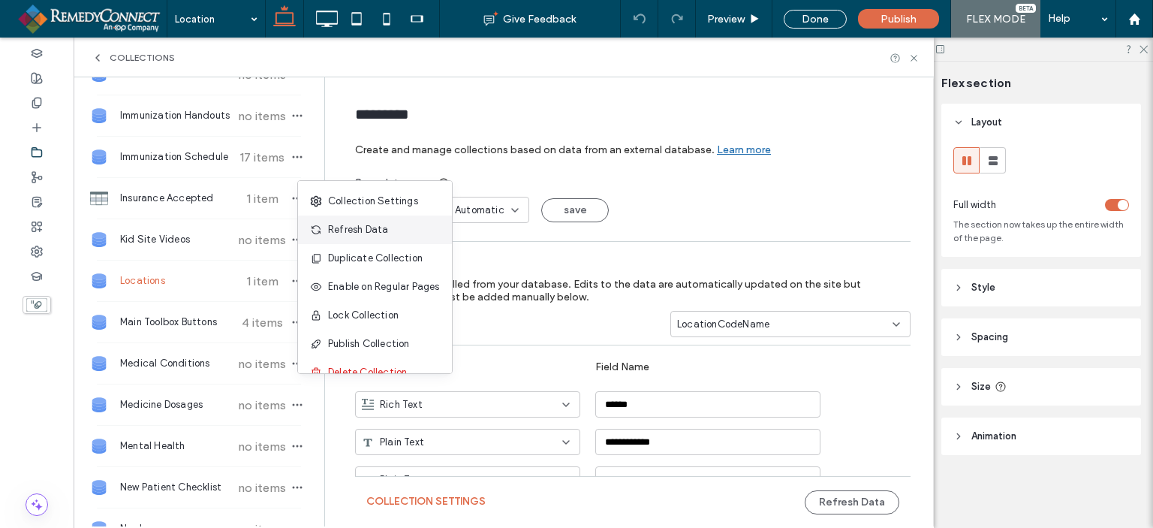
click at [339, 226] on span "Refresh Data" at bounding box center [358, 229] width 60 height 15
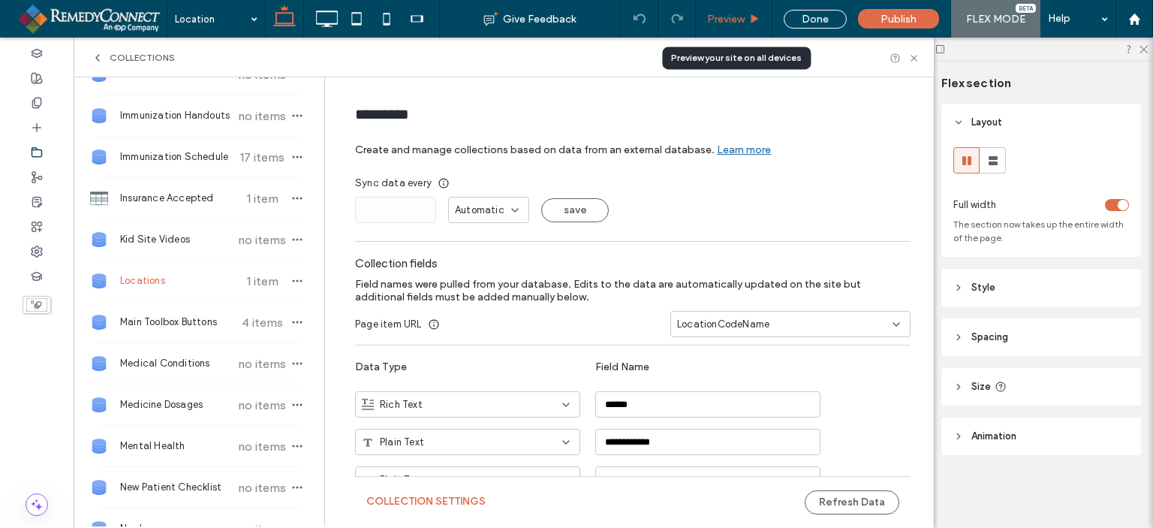
click at [730, 21] on span "Preview" at bounding box center [726, 19] width 38 height 13
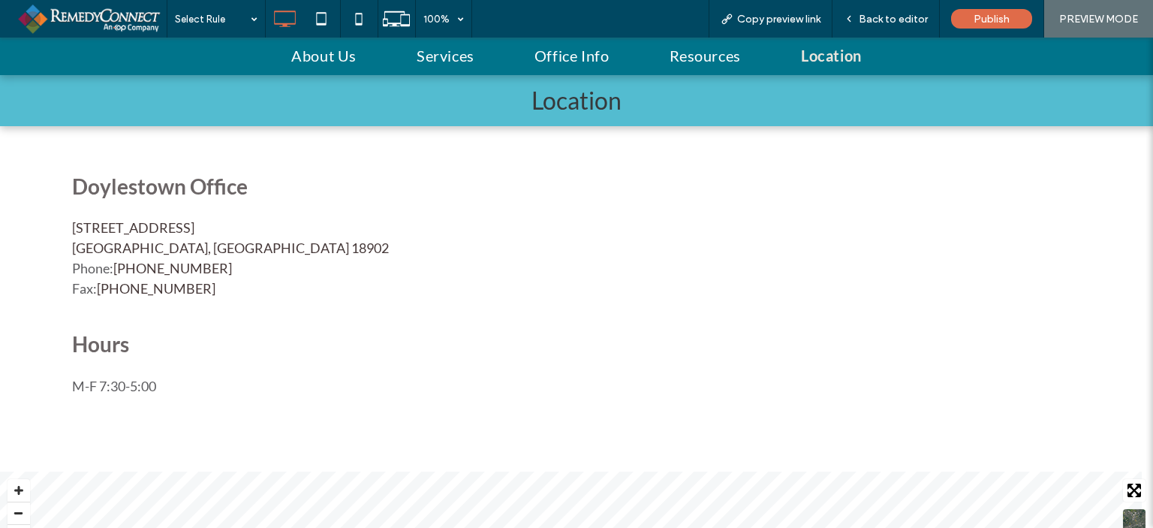
scroll to position [150, 0]
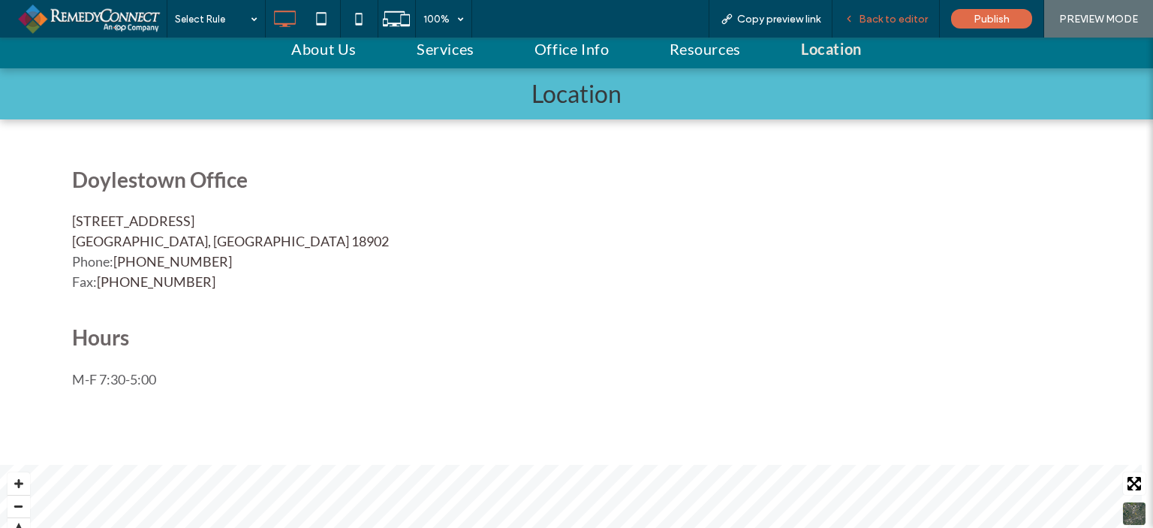
click at [895, 17] on span "Back to editor" at bounding box center [893, 19] width 69 height 13
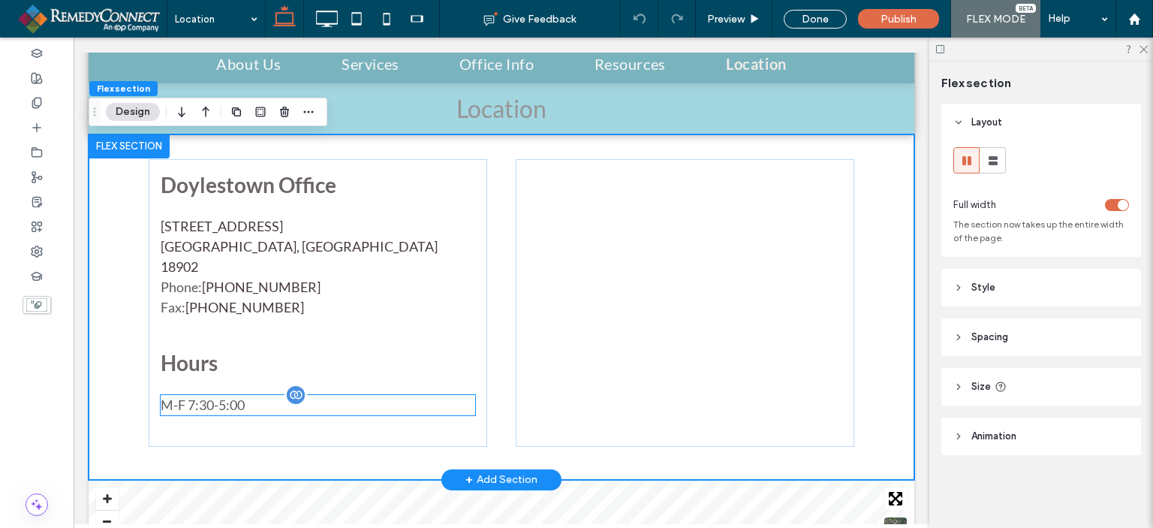
click at [200, 395] on div "M-F 7:30-5:00" at bounding box center [318, 405] width 315 height 20
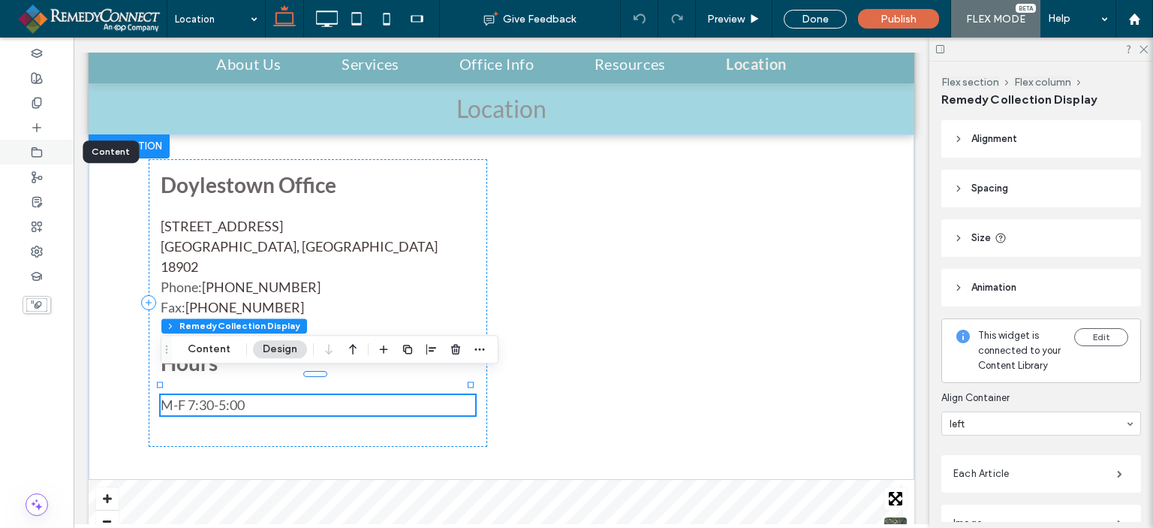
click at [39, 155] on icon at bounding box center [37, 152] width 12 height 12
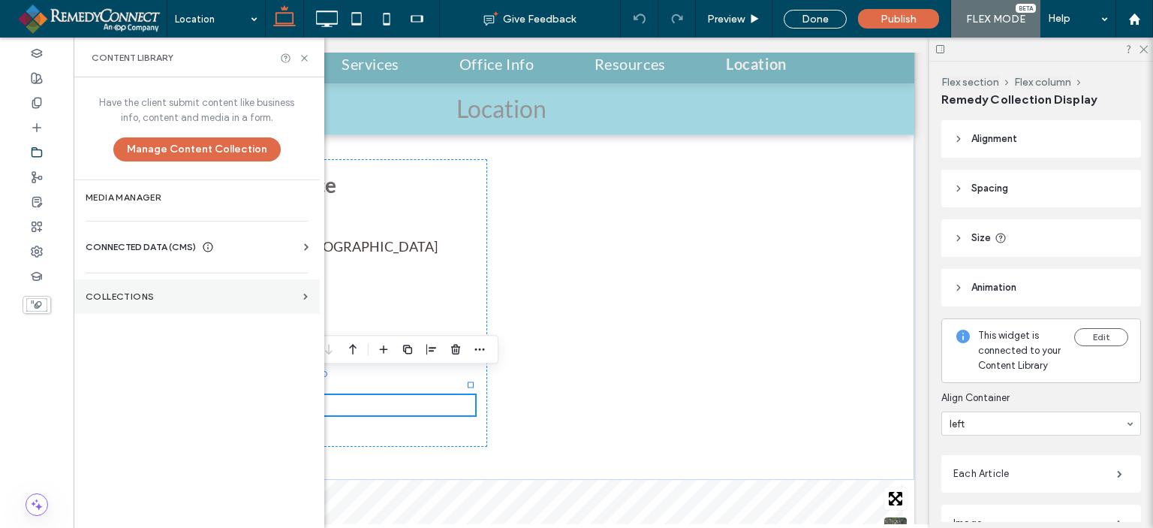
click at [204, 306] on section "Collections" at bounding box center [197, 296] width 246 height 35
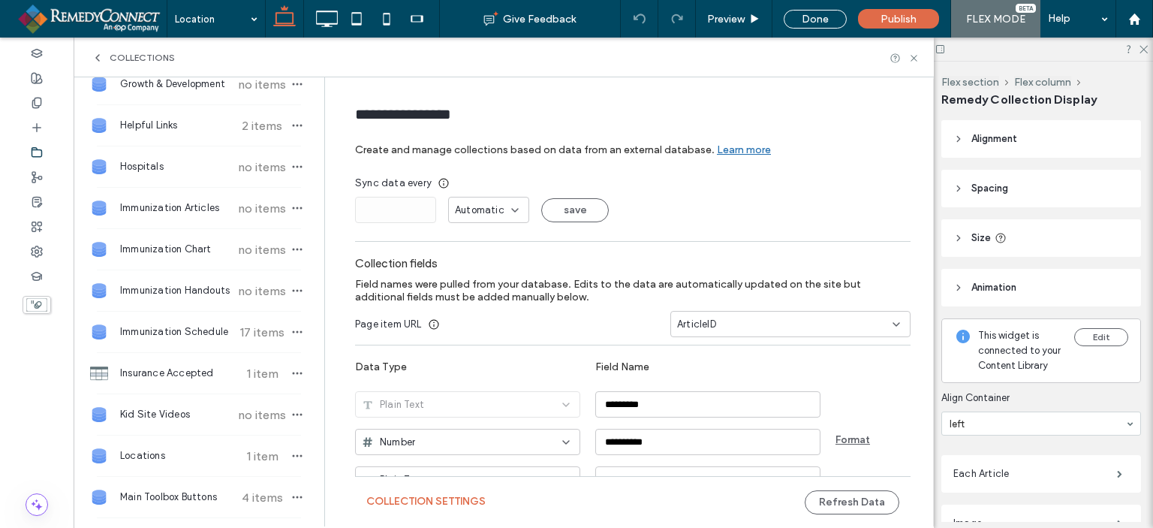
scroll to position [601, 0]
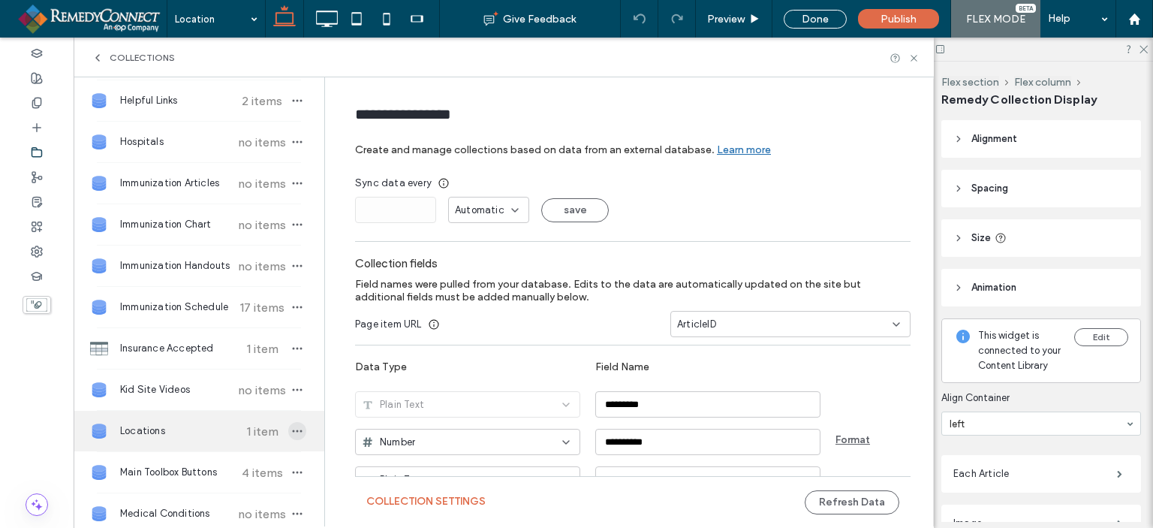
click at [291, 426] on icon "button" at bounding box center [297, 431] width 12 height 12
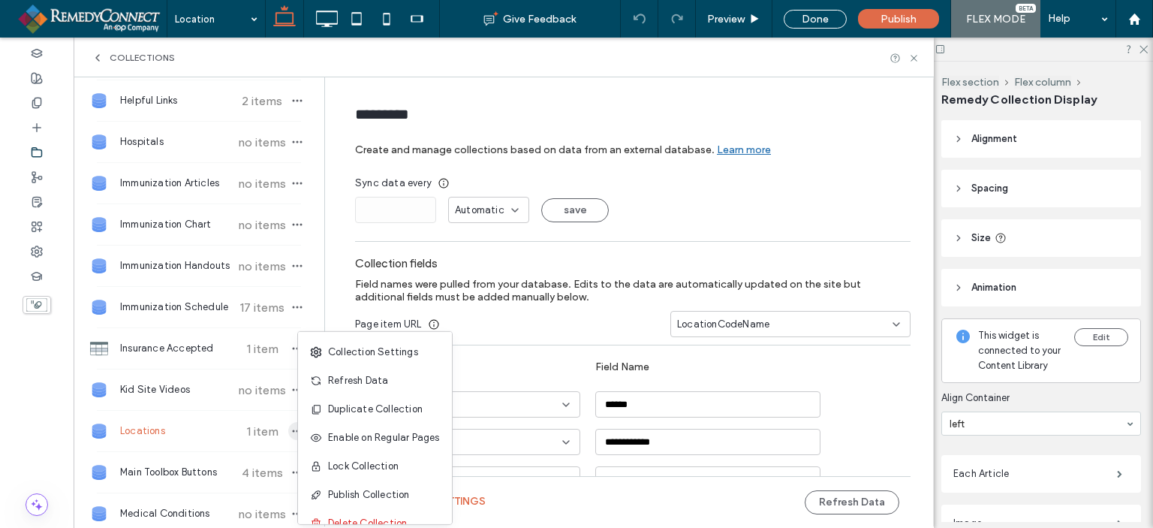
type input "*********"
click at [340, 383] on span "Refresh Data" at bounding box center [358, 380] width 60 height 15
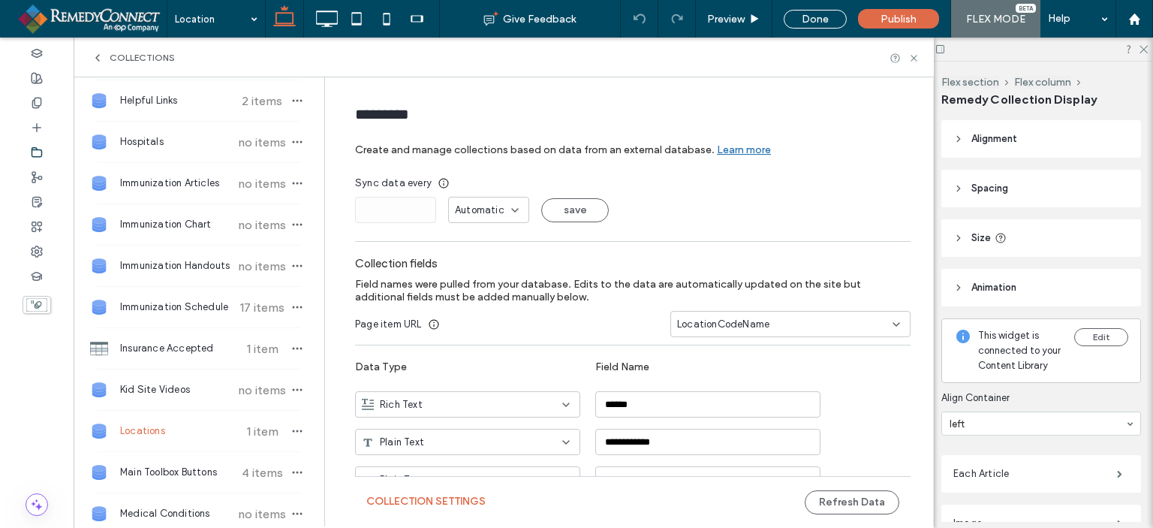
click at [915, 50] on div "Collections" at bounding box center [504, 58] width 860 height 40
click at [915, 60] on icon at bounding box center [914, 58] width 11 height 11
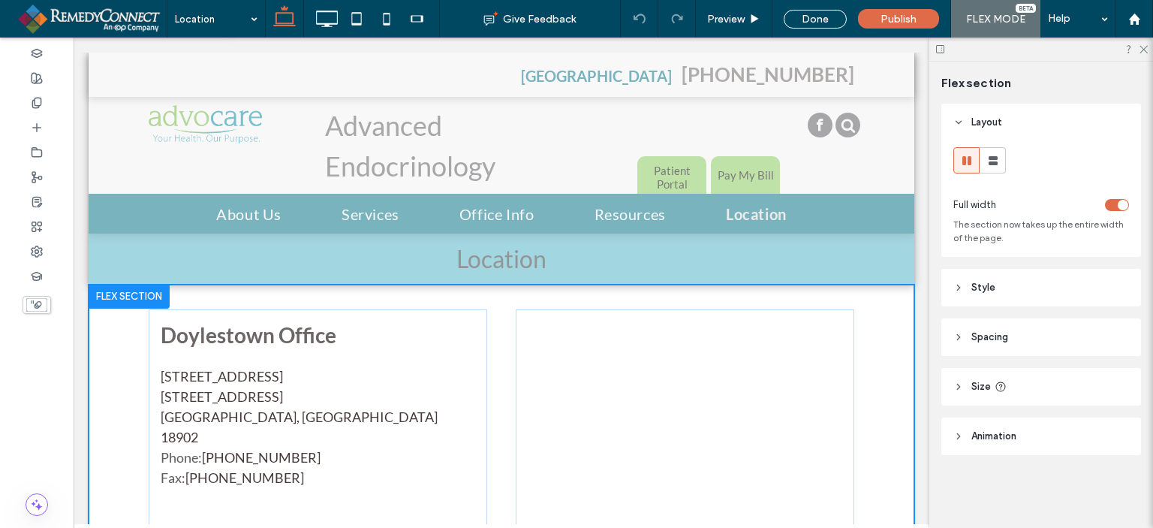
scroll to position [273, 0]
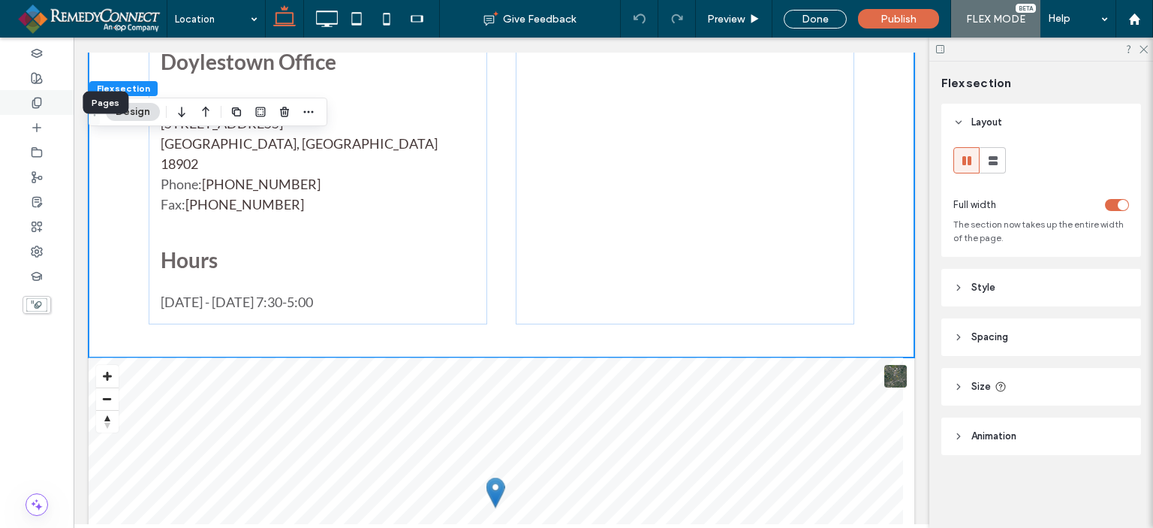
click at [35, 101] on use at bounding box center [36, 103] width 8 height 10
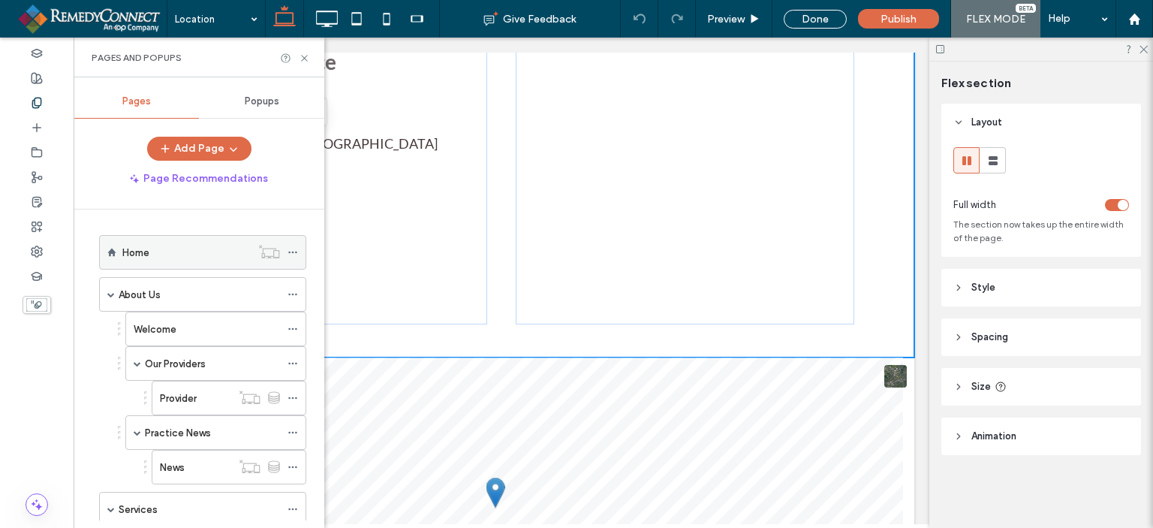
click at [129, 258] on label "Home" at bounding box center [135, 253] width 27 height 26
click at [0, 0] on div at bounding box center [0, 0] width 0 height 0
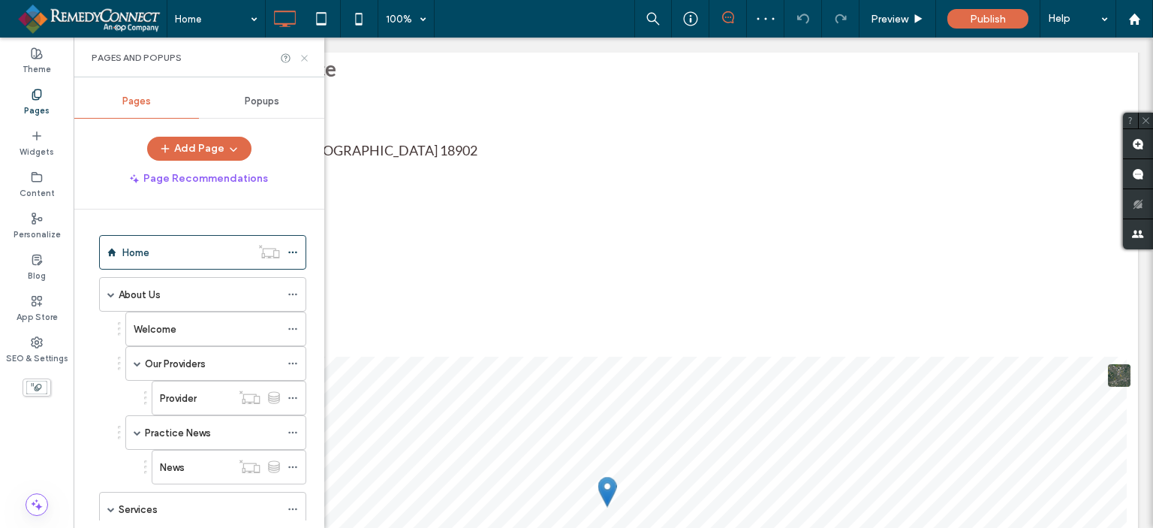
click at [302, 53] on icon at bounding box center [304, 58] width 11 height 11
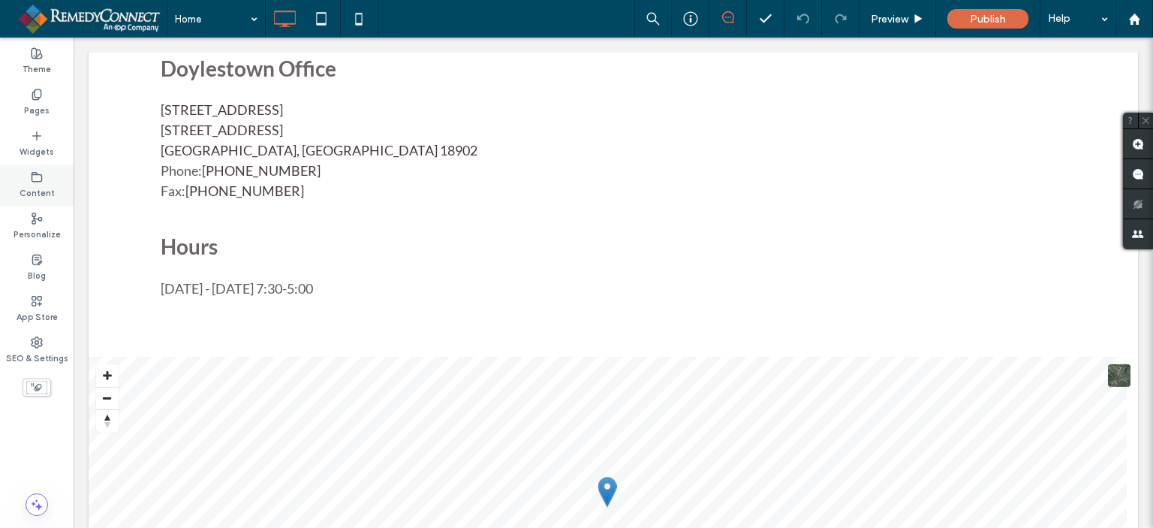
click at [29, 179] on div "Content" at bounding box center [37, 184] width 74 height 41
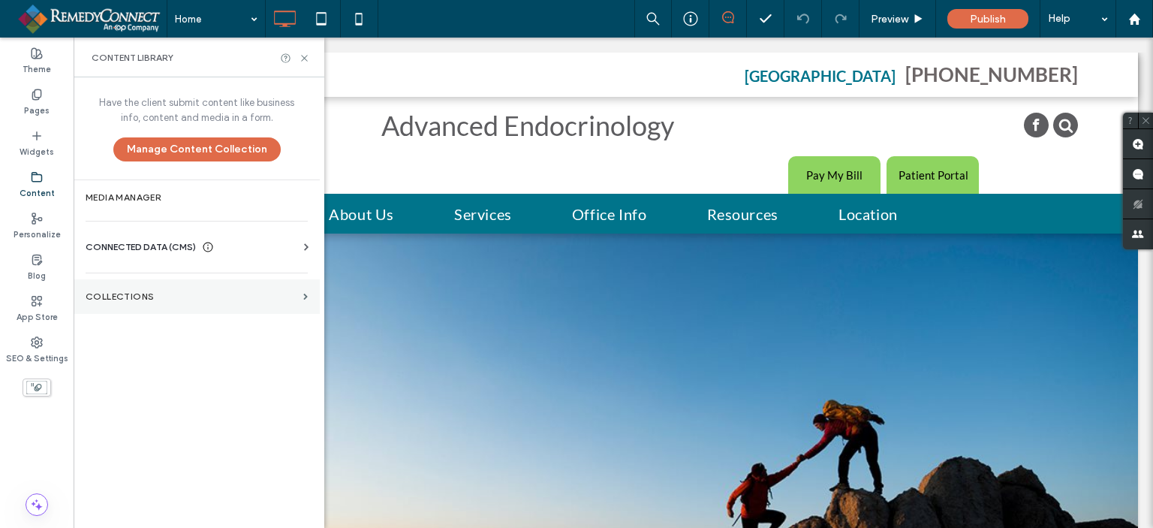
scroll to position [451, 0]
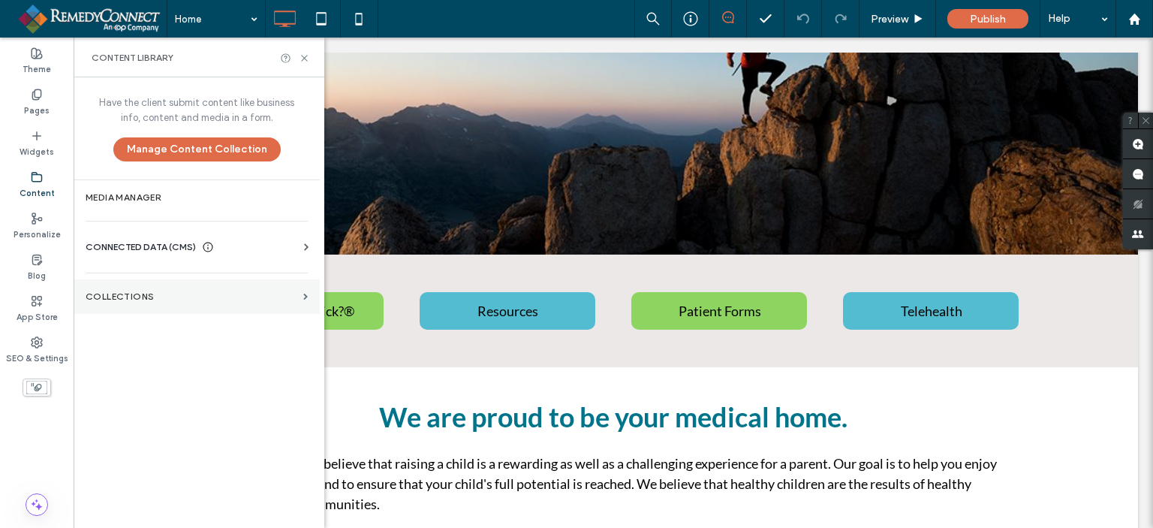
click at [138, 291] on label "Collections" at bounding box center [192, 296] width 212 height 11
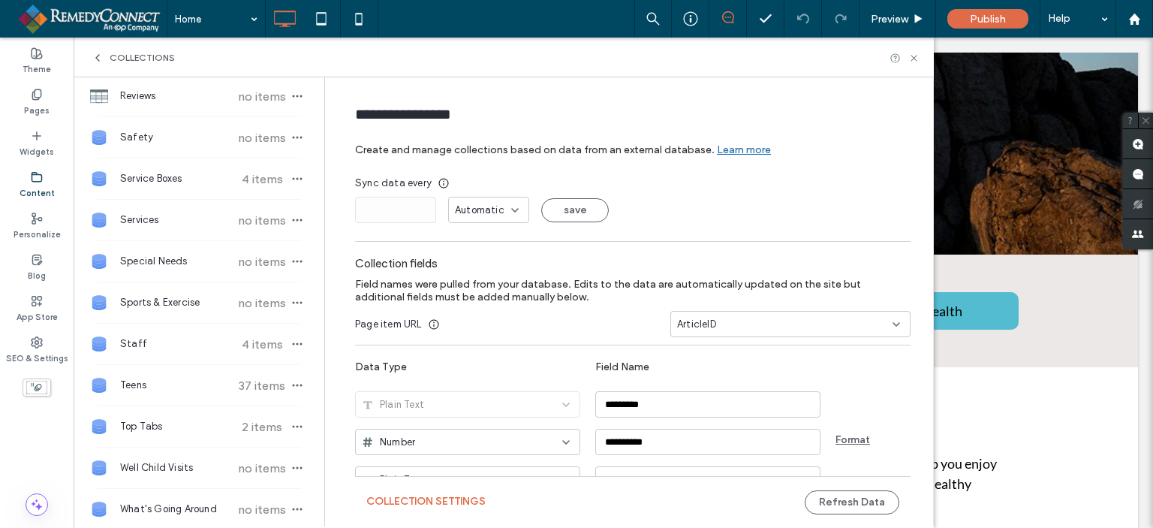
scroll to position [1652, 0]
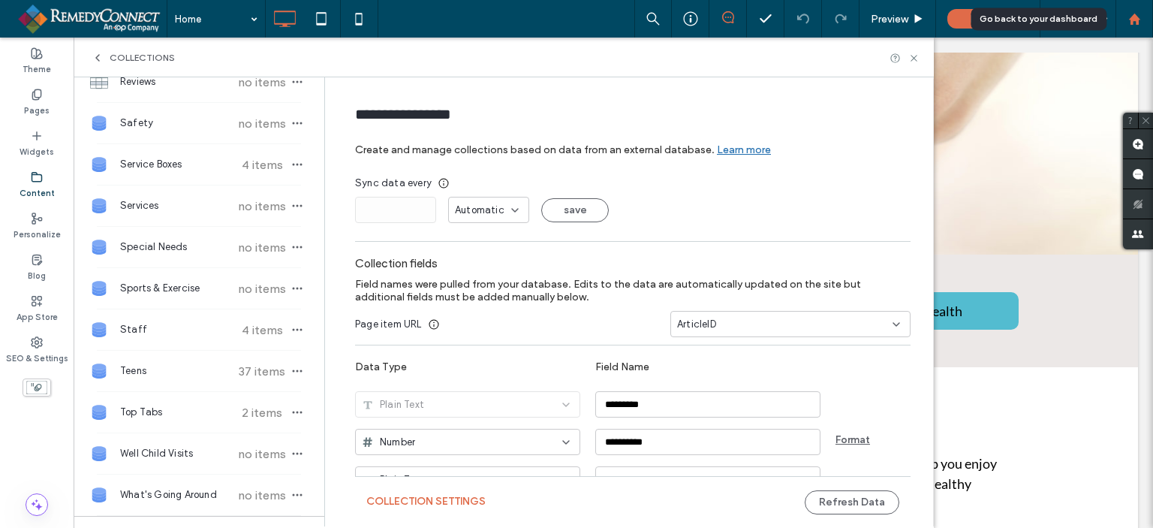
click at [1129, 20] on icon at bounding box center [1135, 19] width 13 height 13
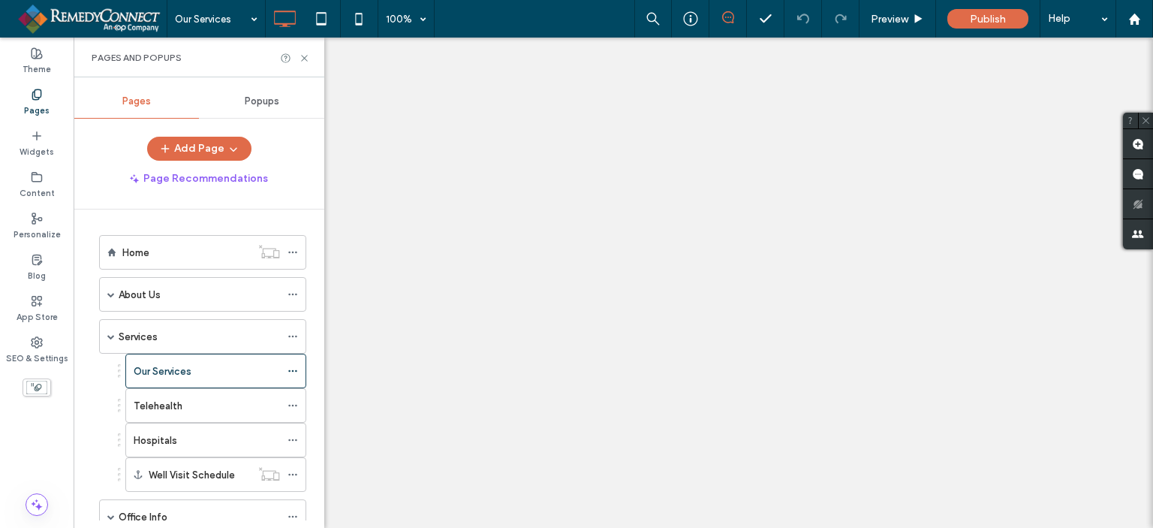
click at [561, 315] on div at bounding box center [576, 264] width 1153 height 528
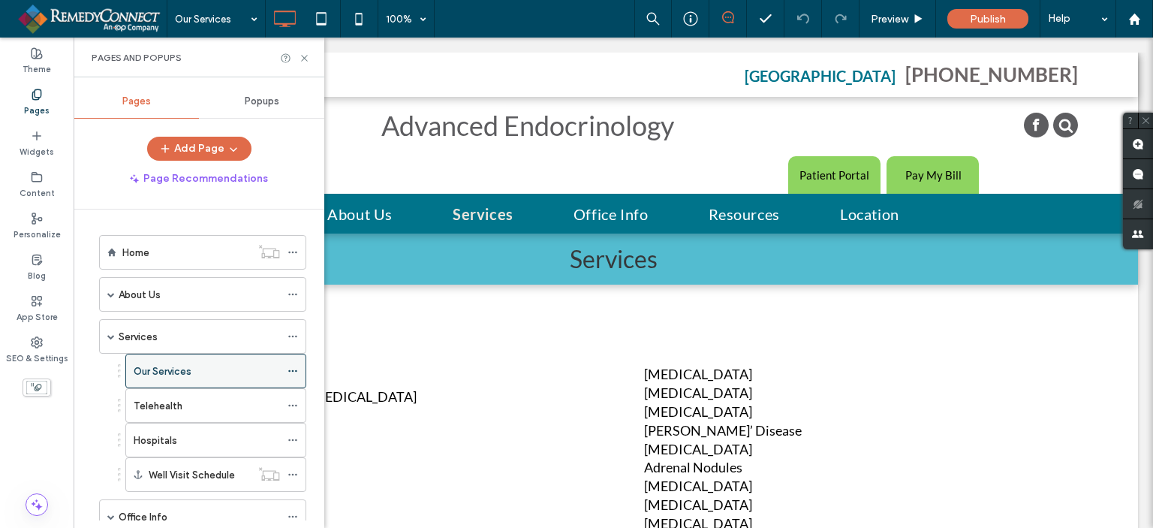
click at [294, 368] on icon at bounding box center [293, 371] width 11 height 11
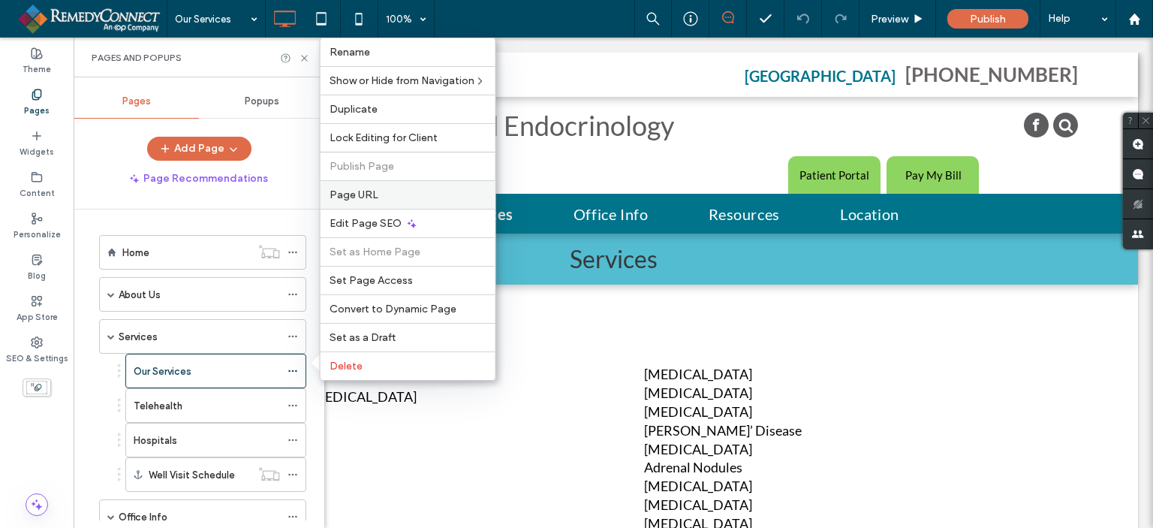
click at [391, 188] on div "Page URL" at bounding box center [408, 194] width 175 height 29
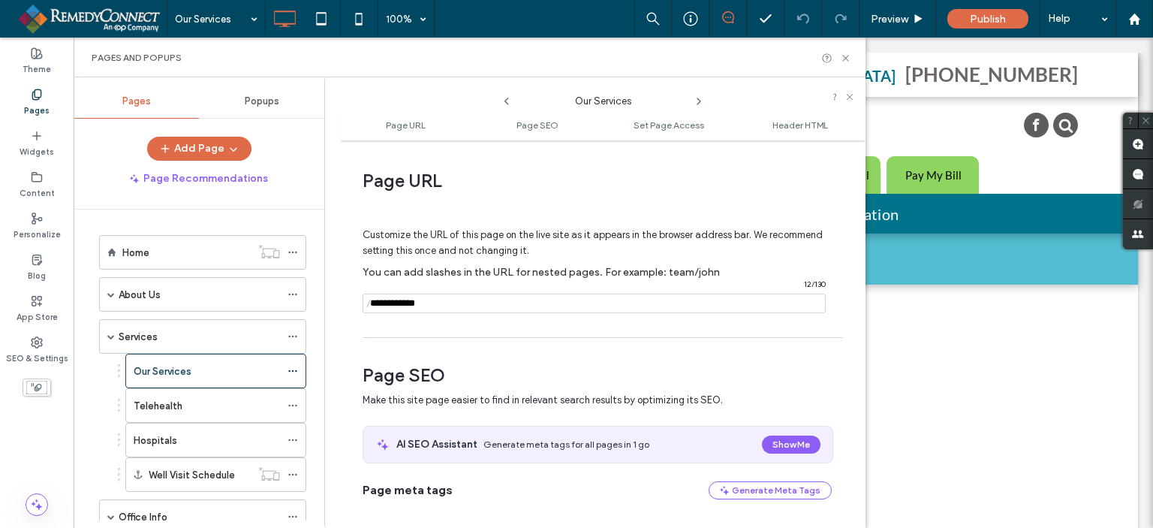
drag, startPoint x: 435, startPoint y: 306, endPoint x: 358, endPoint y: 311, distance: 77.5
click at [358, 311] on div "Page URL Customize the URL of this page on the live site as it appears in the b…" at bounding box center [603, 334] width 526 height 372
click at [845, 56] on icon at bounding box center [845, 58] width 11 height 11
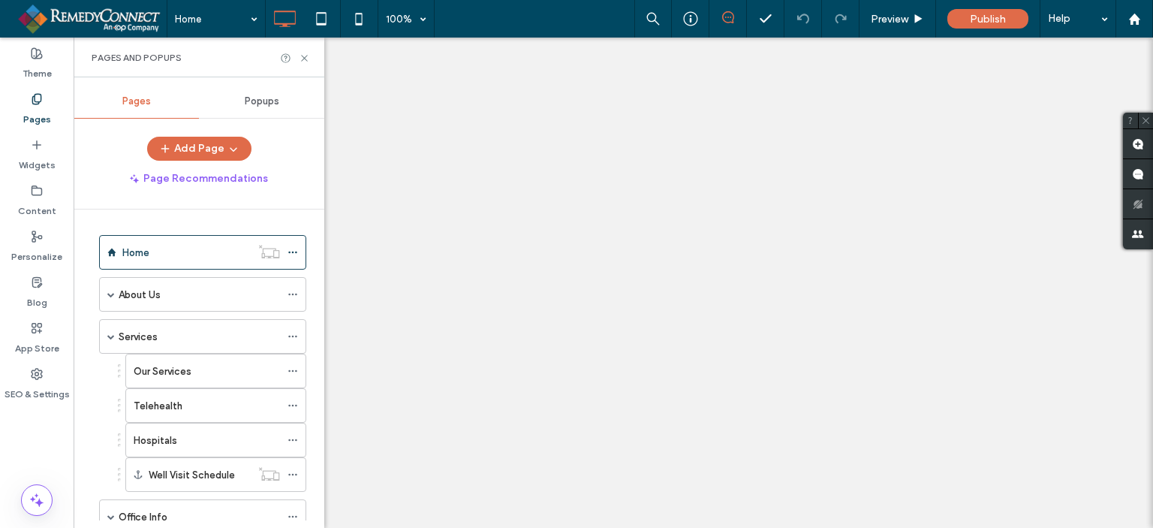
click at [305, 56] on div at bounding box center [576, 264] width 1153 height 528
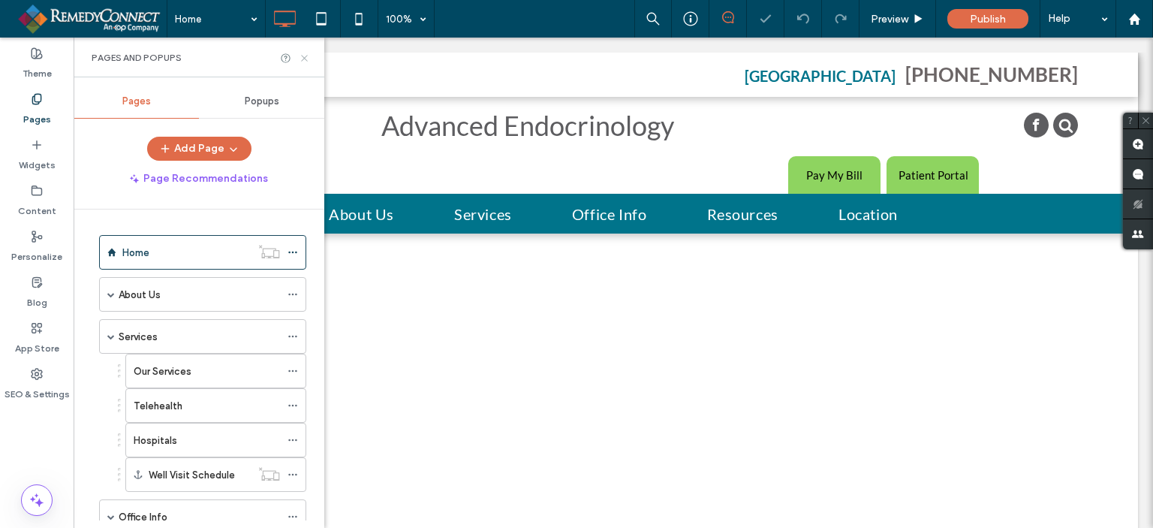
click at [303, 57] on icon at bounding box center [304, 58] width 11 height 11
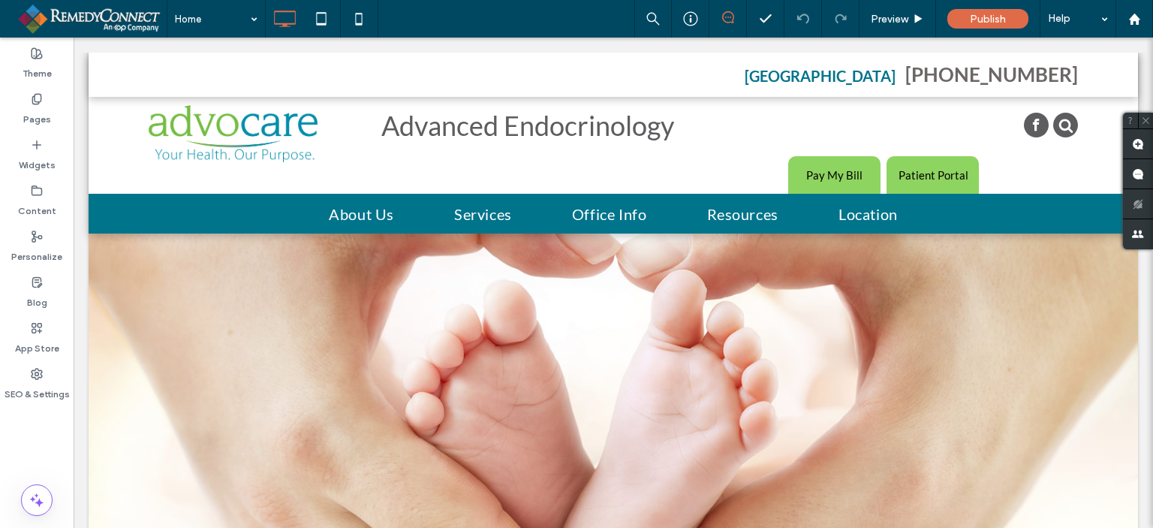
drag, startPoint x: 1147, startPoint y: 257, endPoint x: 1224, endPoint y: 180, distance: 108.3
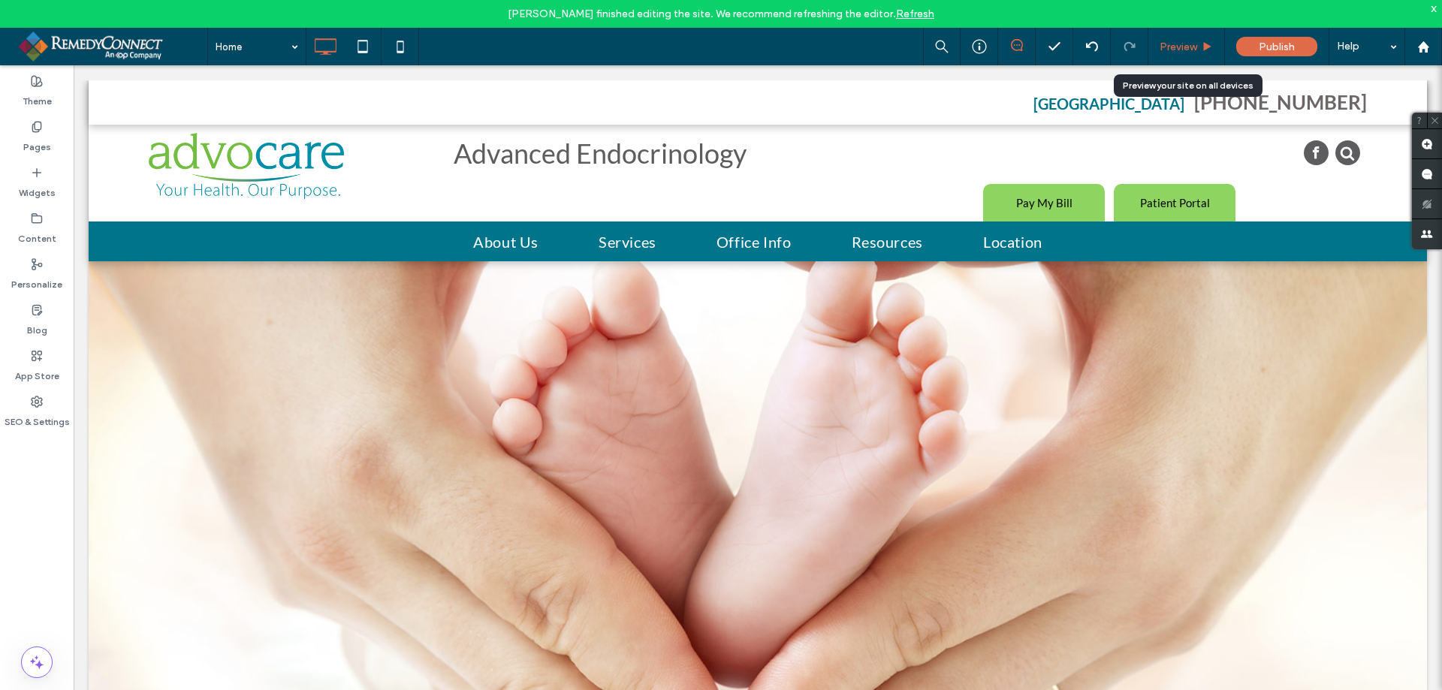
click at [1153, 52] on span "Preview" at bounding box center [1178, 47] width 38 height 13
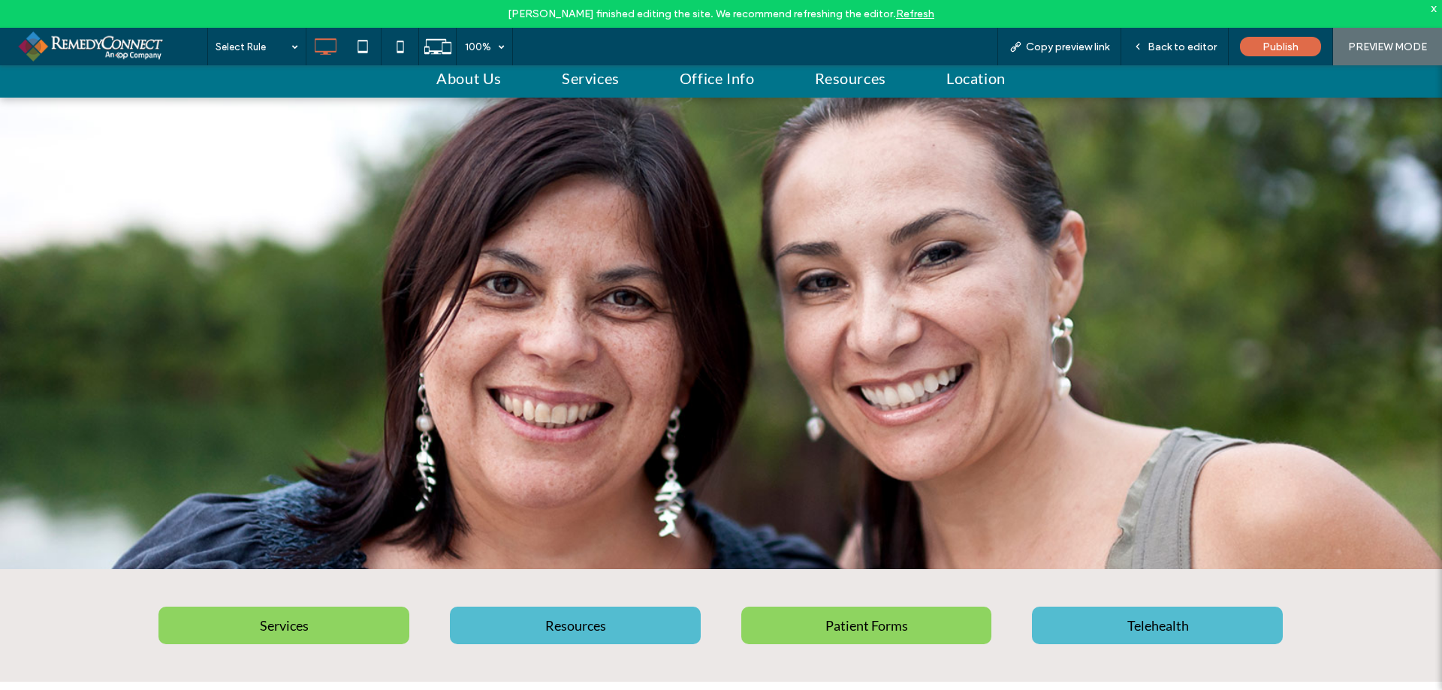
scroll to position [75, 0]
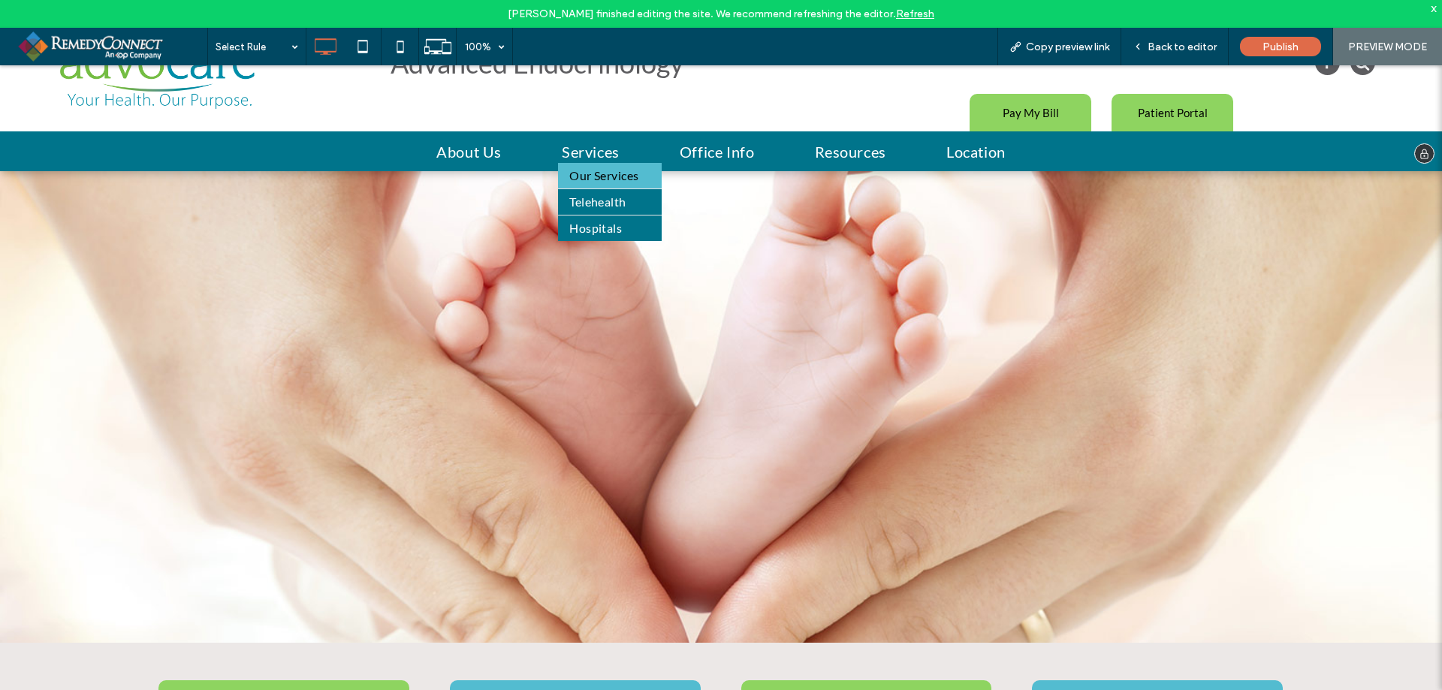
click at [575, 170] on span "Our Services" at bounding box center [604, 176] width 70 height 18
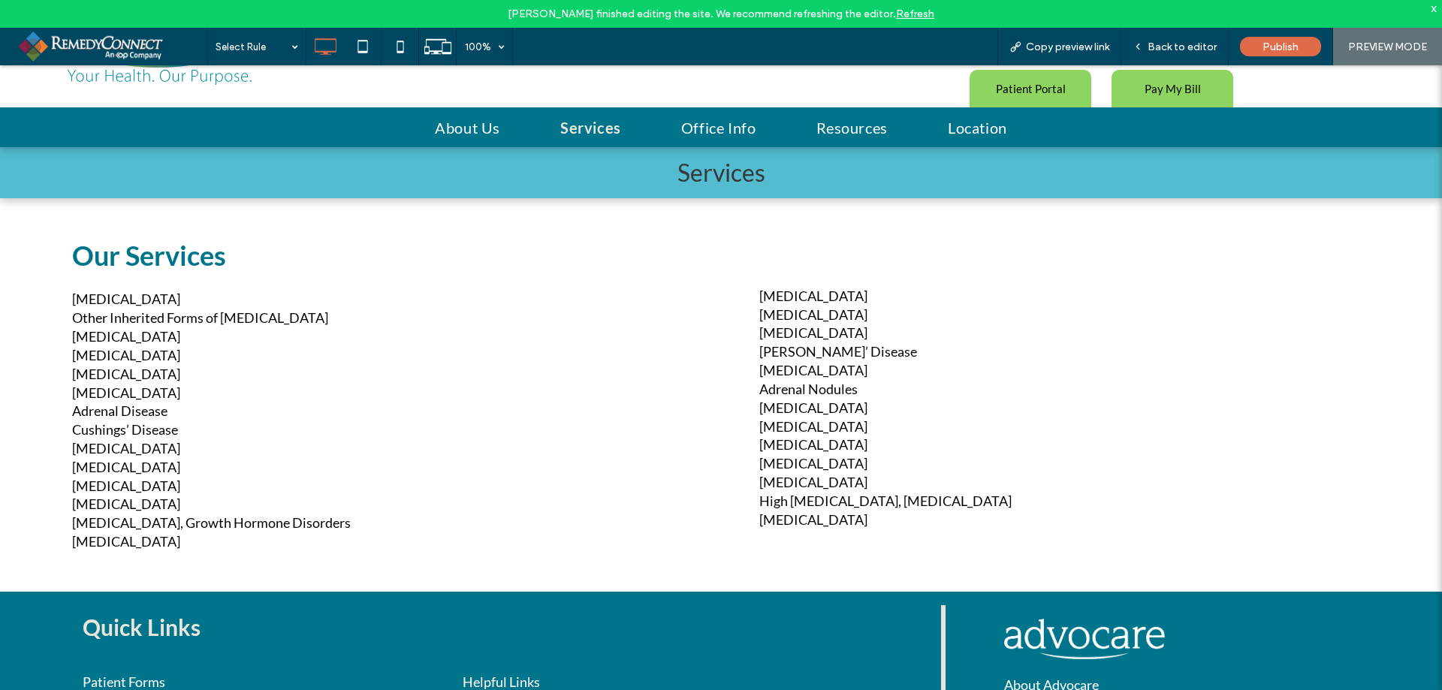
scroll to position [2, 0]
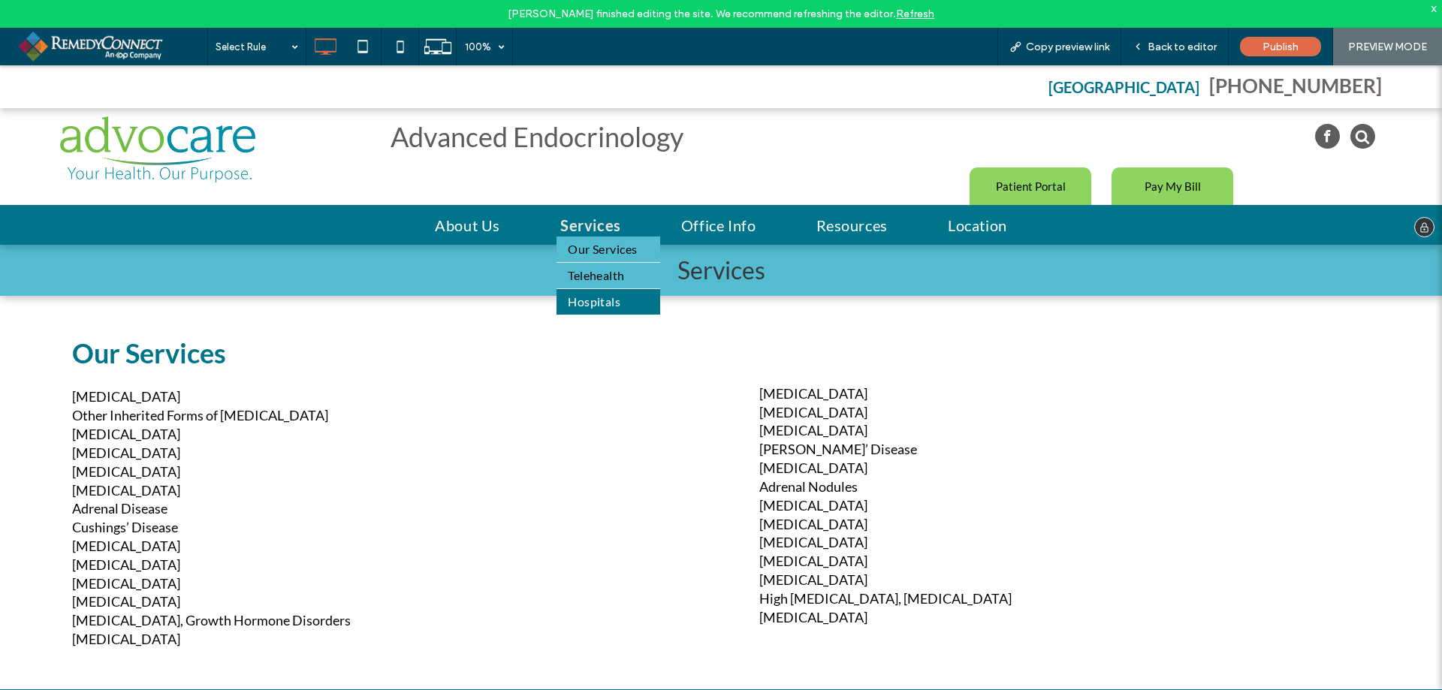
click at [589, 276] on span "Telehealth" at bounding box center [596, 276] width 57 height 18
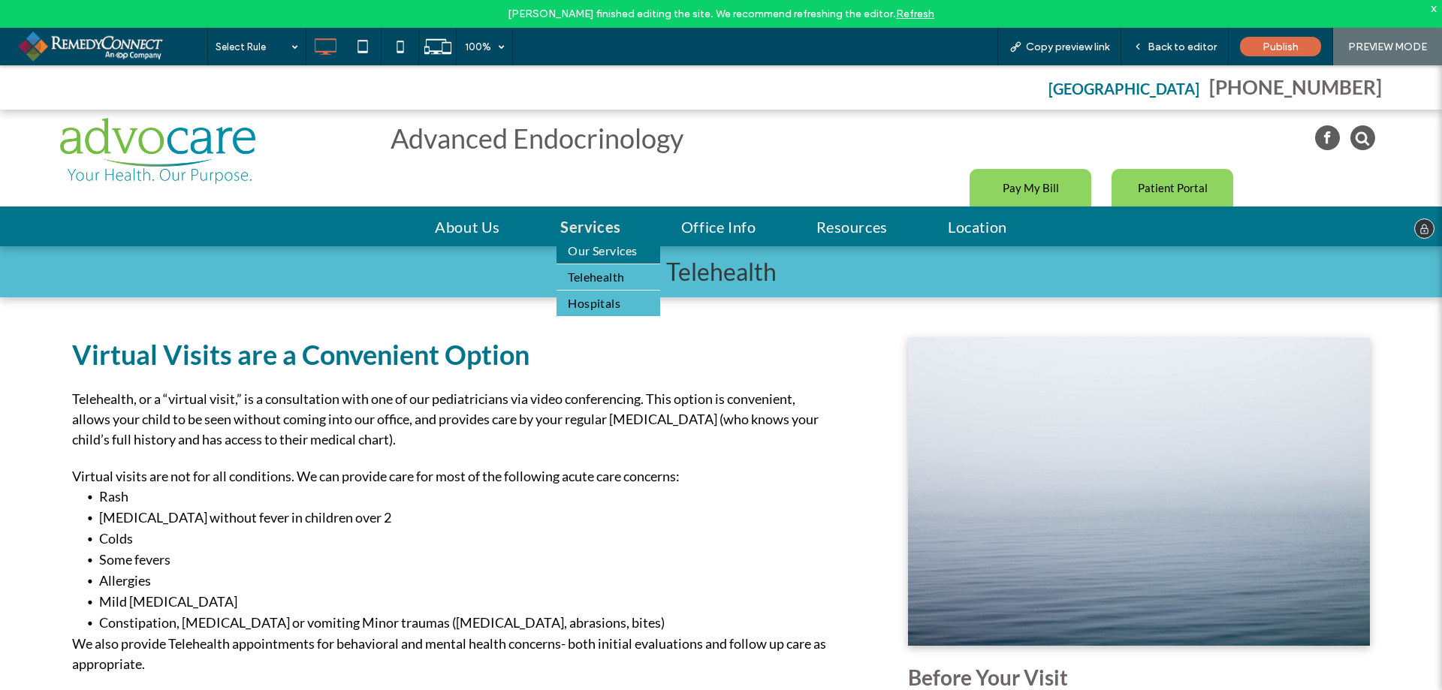
click at [588, 301] on span "Hospitals" at bounding box center [594, 303] width 53 height 18
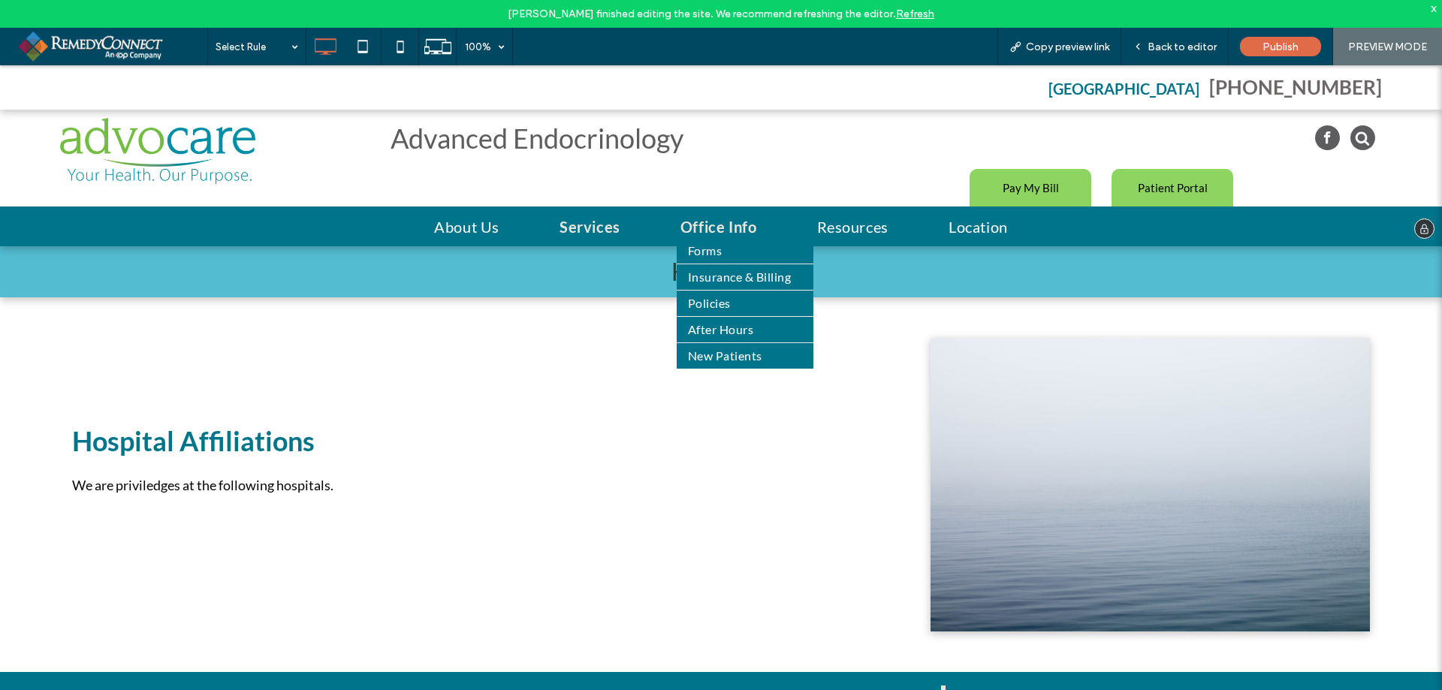
click at [692, 226] on span "Office Info" at bounding box center [718, 226] width 77 height 23
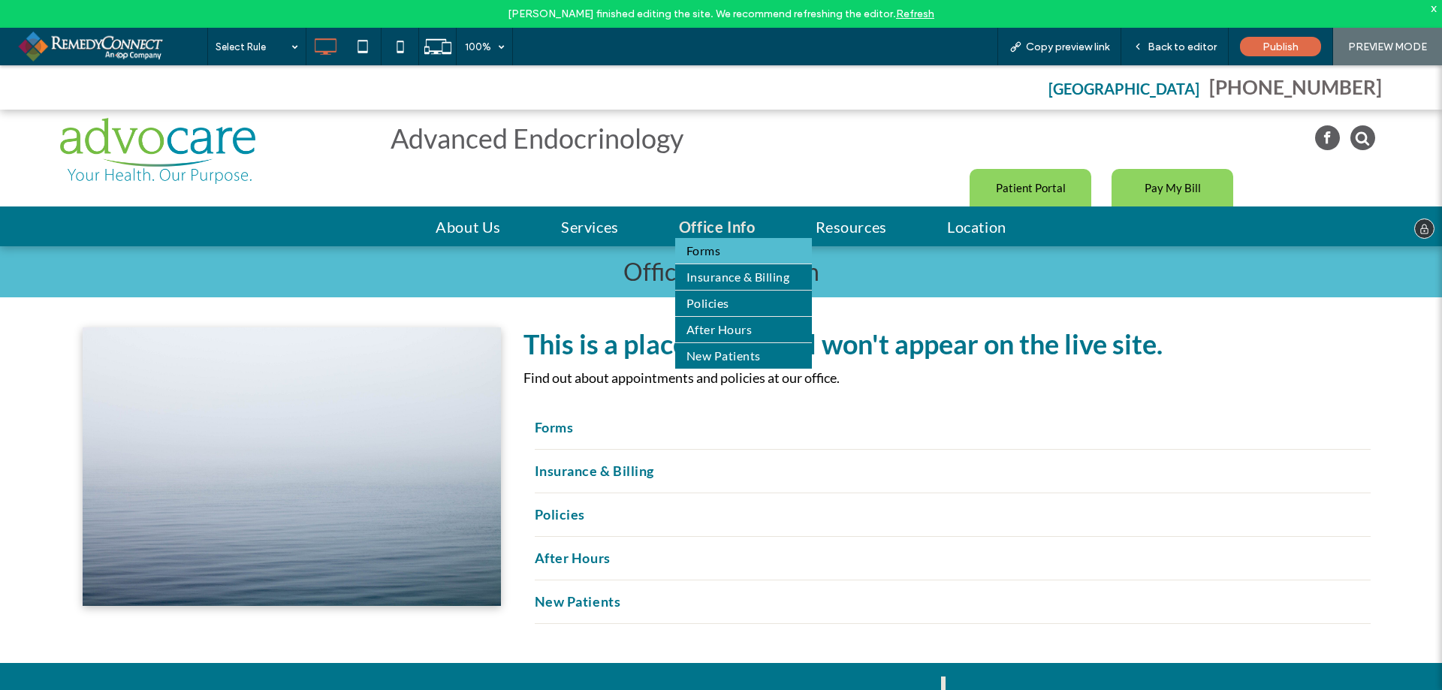
click at [698, 252] on span "Forms" at bounding box center [703, 251] width 34 height 18
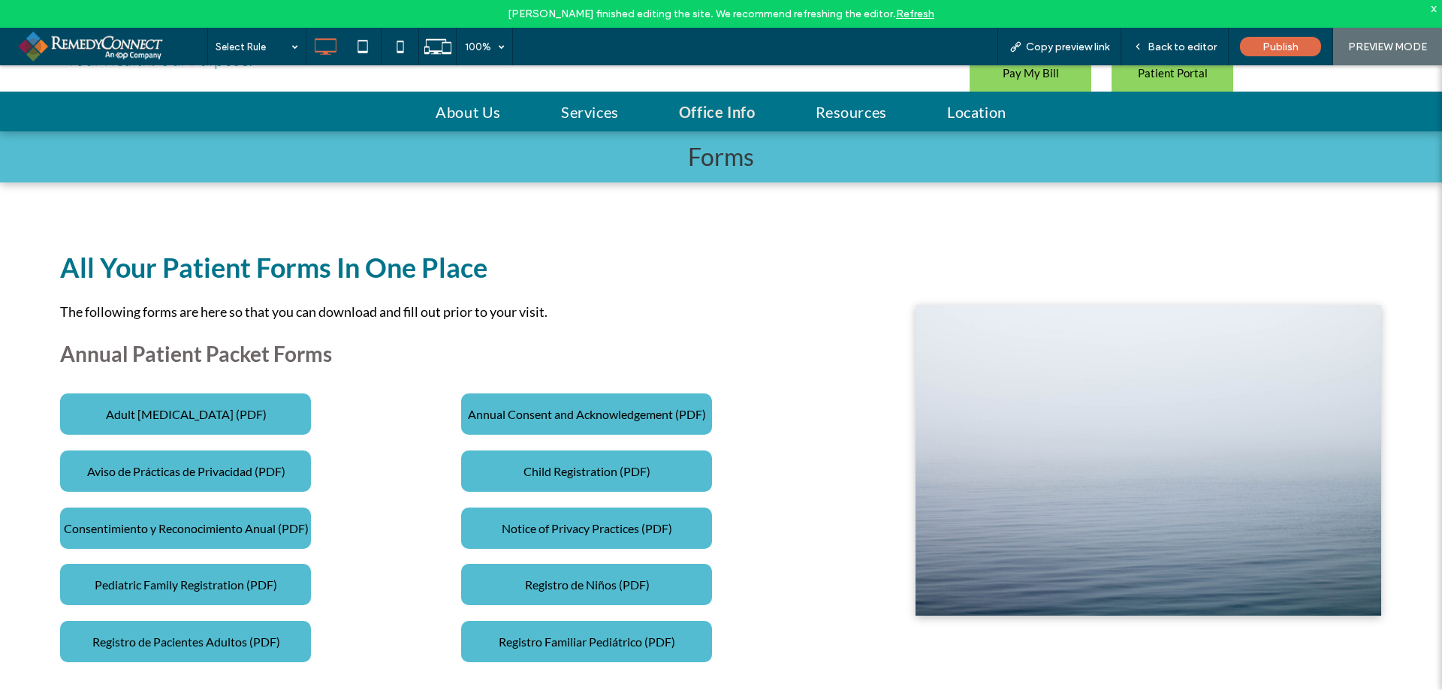
scroll to position [150, 0]
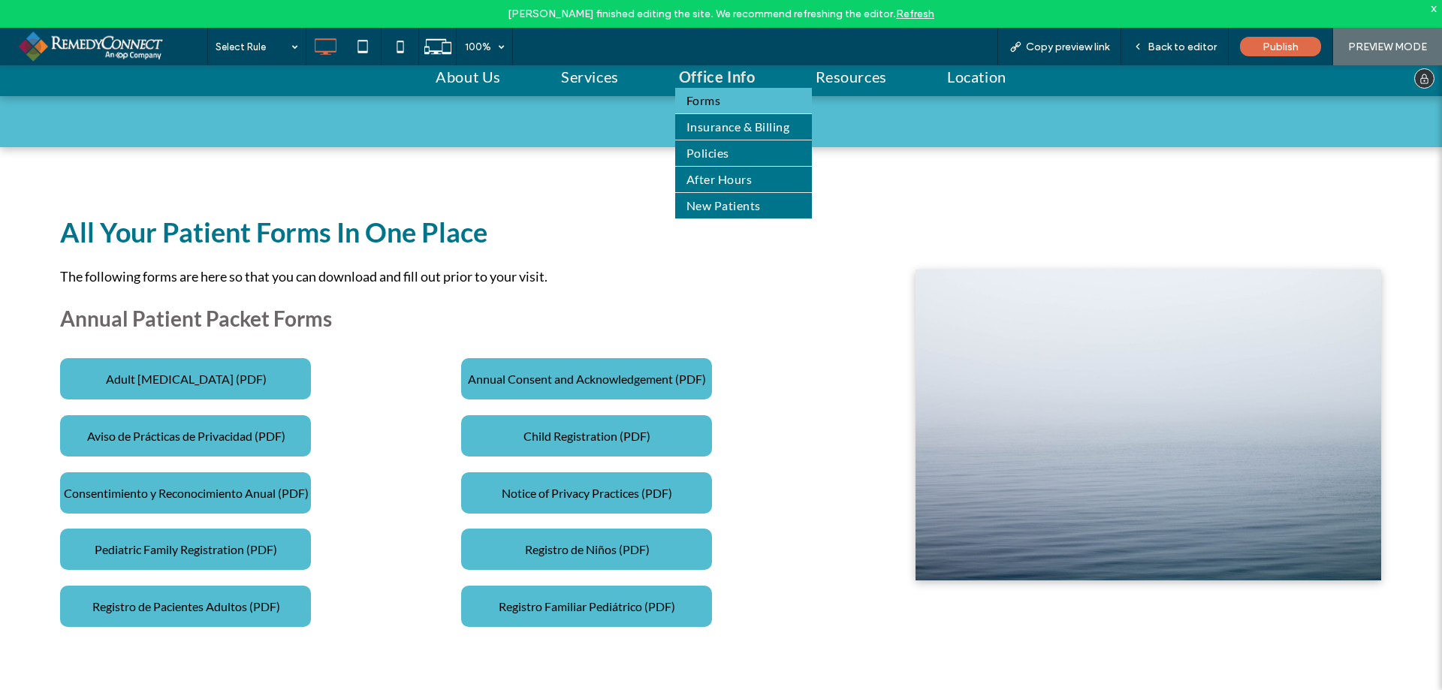
click at [701, 102] on span "Forms" at bounding box center [703, 101] width 34 height 18
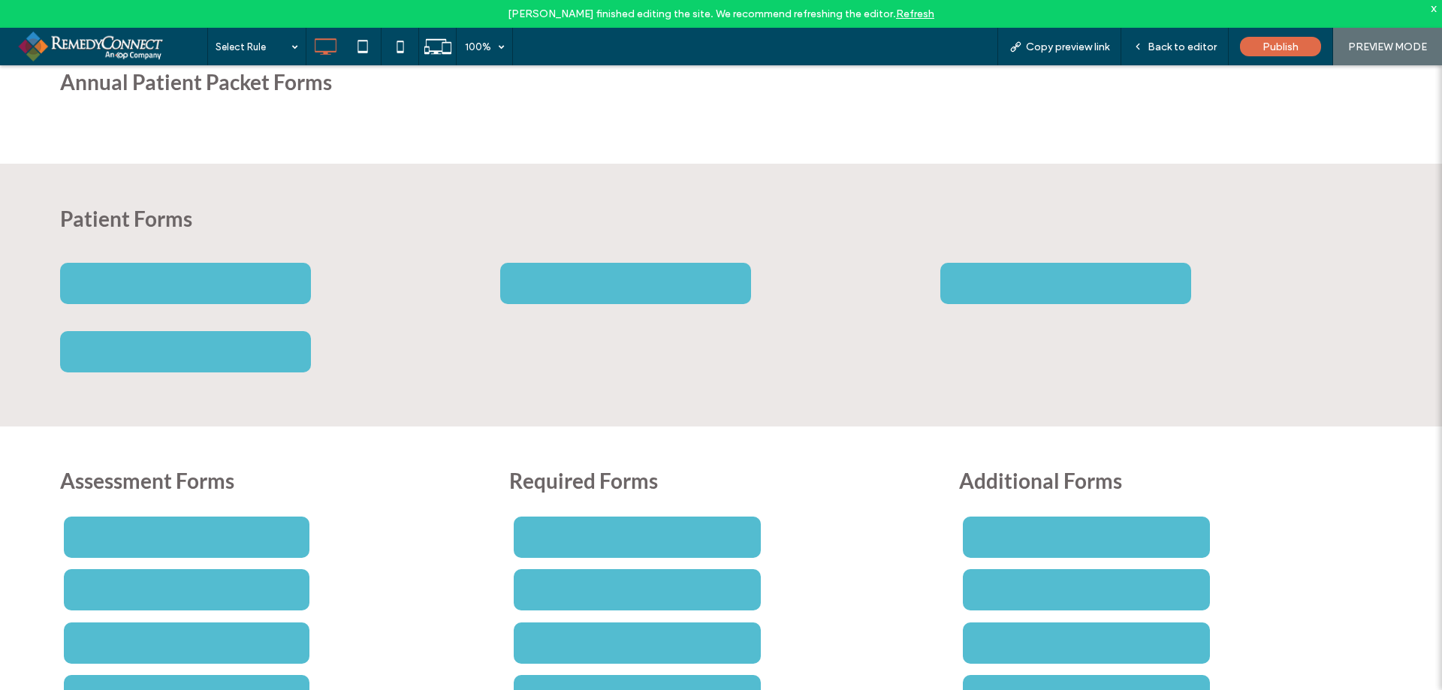
scroll to position [640, 0]
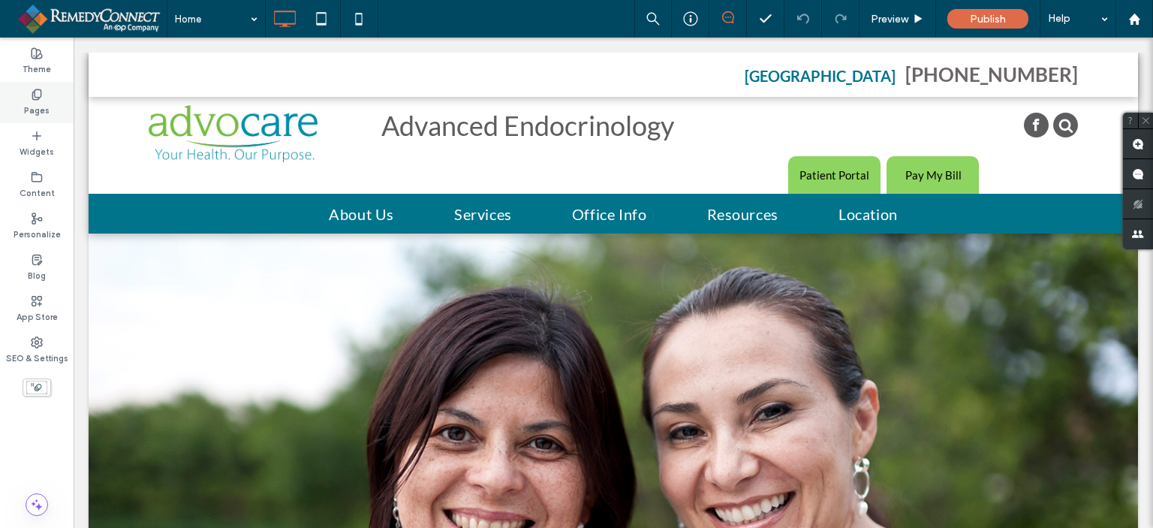
click at [21, 102] on div "Pages" at bounding box center [37, 102] width 74 height 41
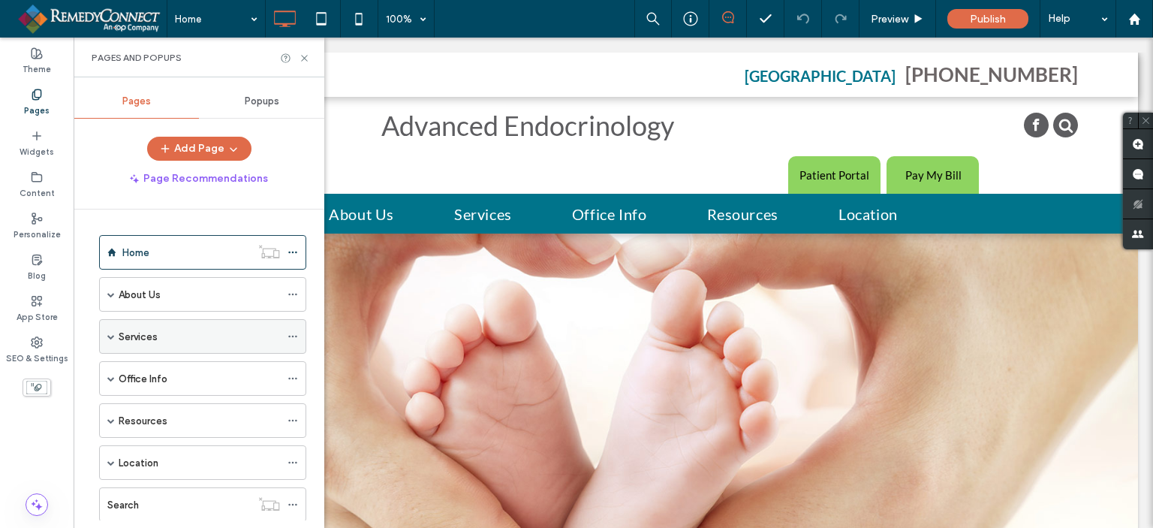
click at [137, 332] on label "Services" at bounding box center [138, 337] width 39 height 26
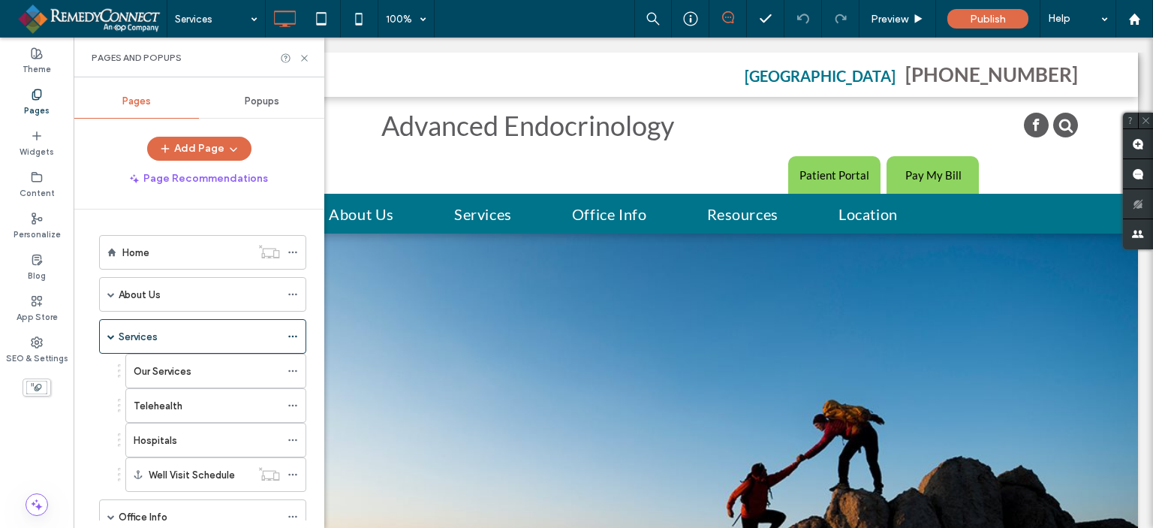
click at [162, 401] on label "Telehealth" at bounding box center [158, 406] width 49 height 26
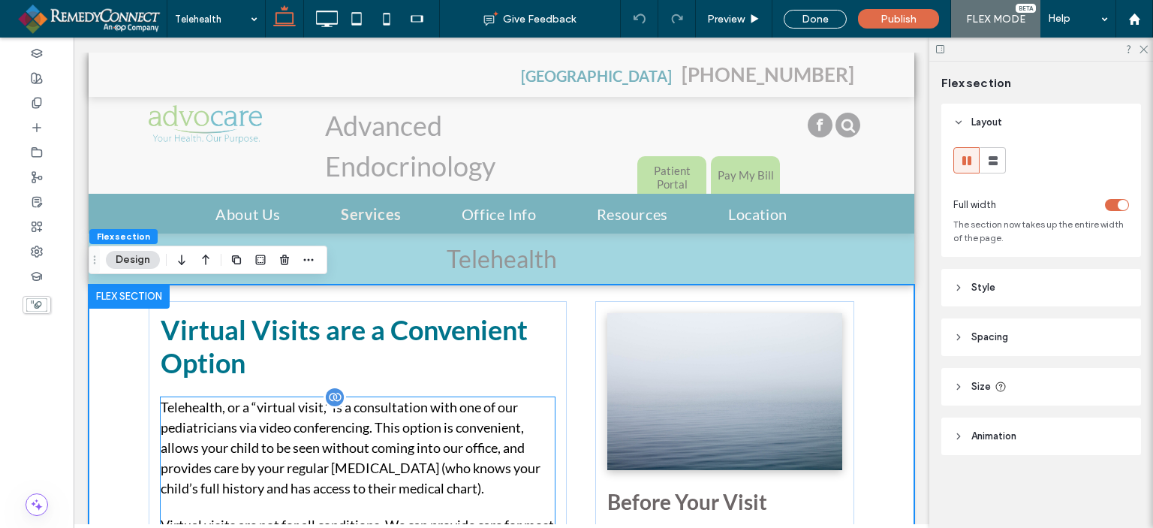
click at [234, 437] on p "Telehealth, or a “virtual visit,” is a consultation with one of our pediatricia…" at bounding box center [358, 447] width 394 height 101
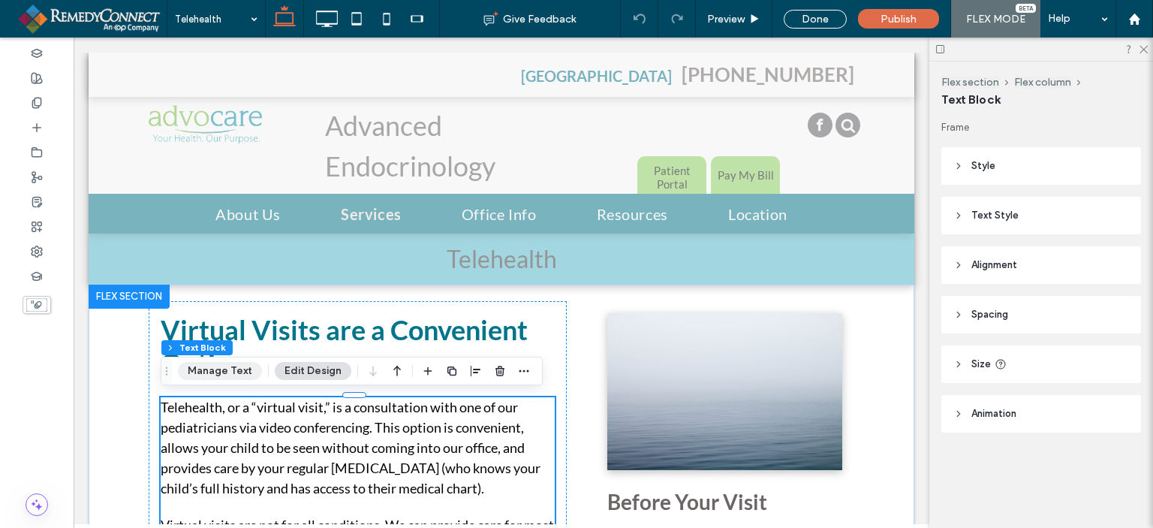
click at [228, 378] on button "Manage Text" at bounding box center [220, 371] width 84 height 18
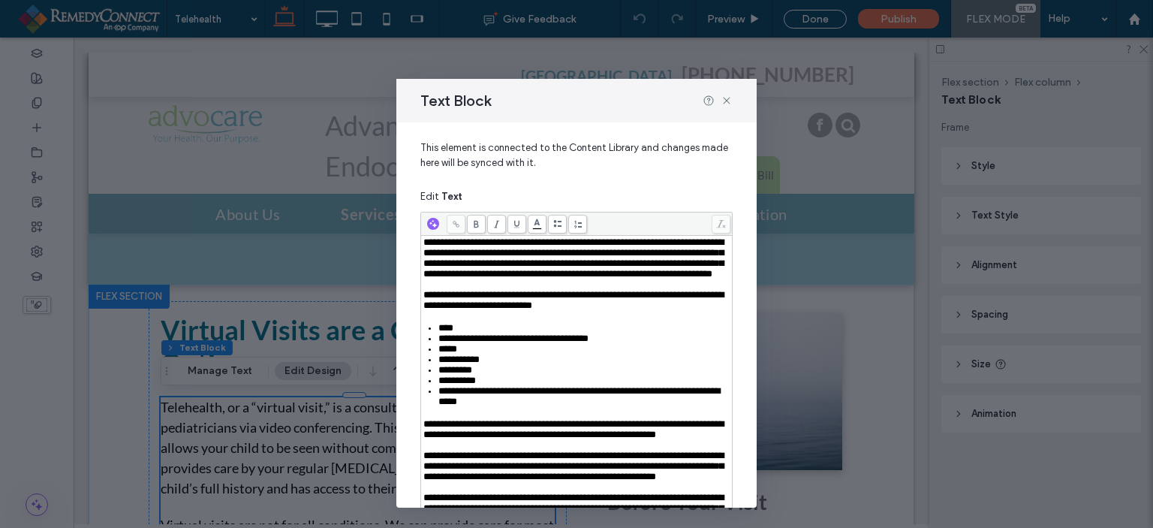
click at [481, 256] on span "**********" at bounding box center [573, 257] width 300 height 41
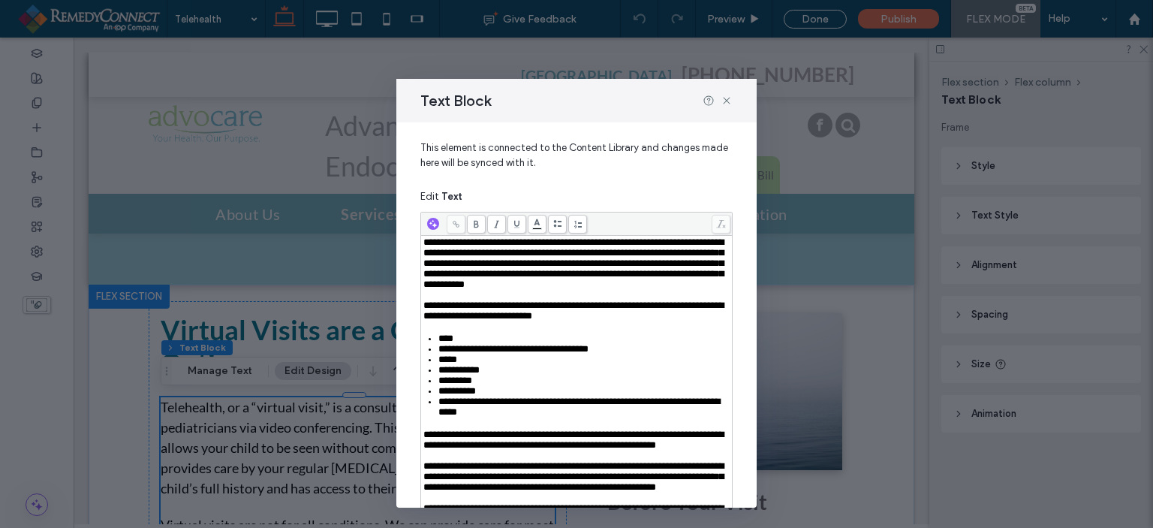
click at [551, 267] on span "**********" at bounding box center [573, 263] width 300 height 52
click at [683, 290] on div "**********" at bounding box center [576, 263] width 307 height 53
click at [453, 289] on span "**********" at bounding box center [573, 263] width 300 height 52
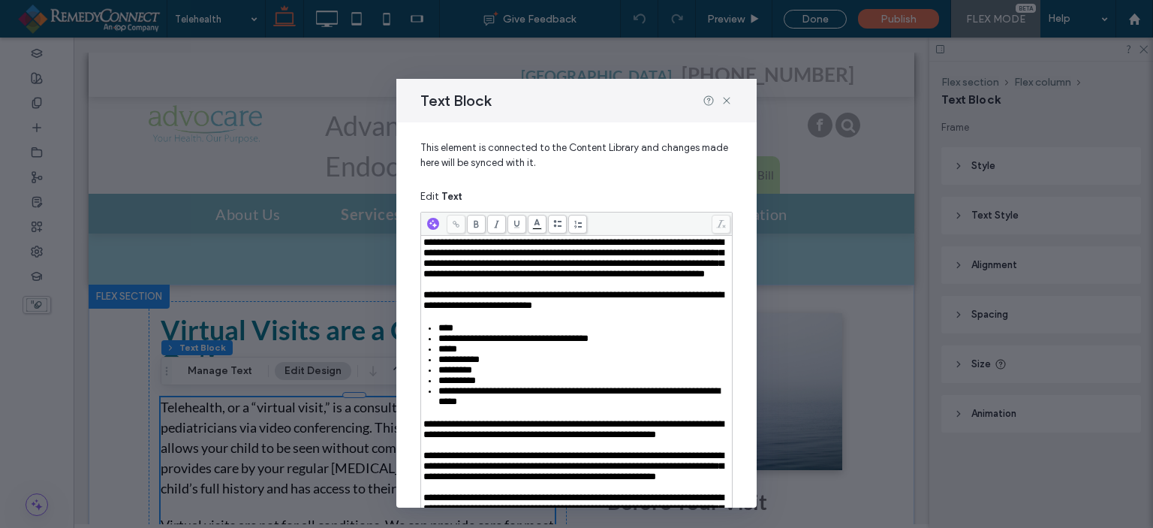
click at [625, 279] on span "**********" at bounding box center [573, 257] width 300 height 41
click at [998, 378] on div "**********" at bounding box center [576, 264] width 1153 height 528
click at [617, 279] on span "**********" at bounding box center [573, 257] width 300 height 41
click at [565, 333] on div "****" at bounding box center [584, 328] width 293 height 11
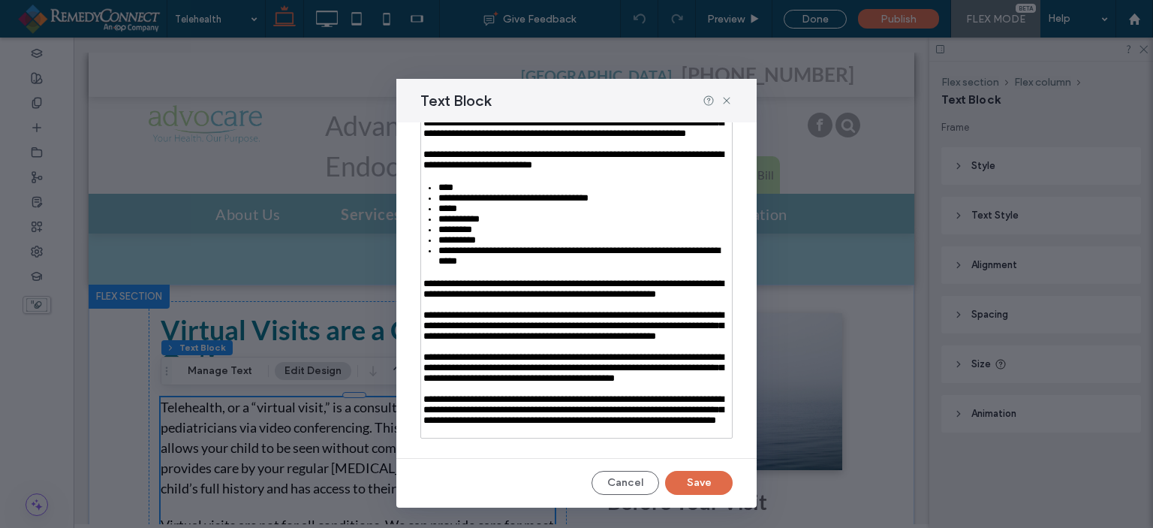
scroll to position [225, 0]
click at [688, 495] on button "Save" at bounding box center [699, 483] width 68 height 24
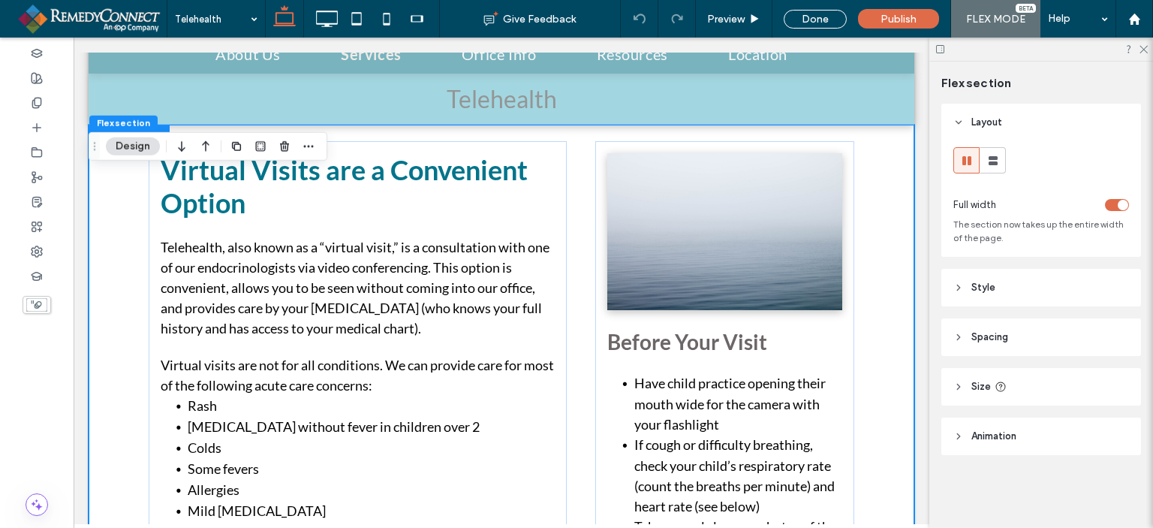
scroll to position [113, 0]
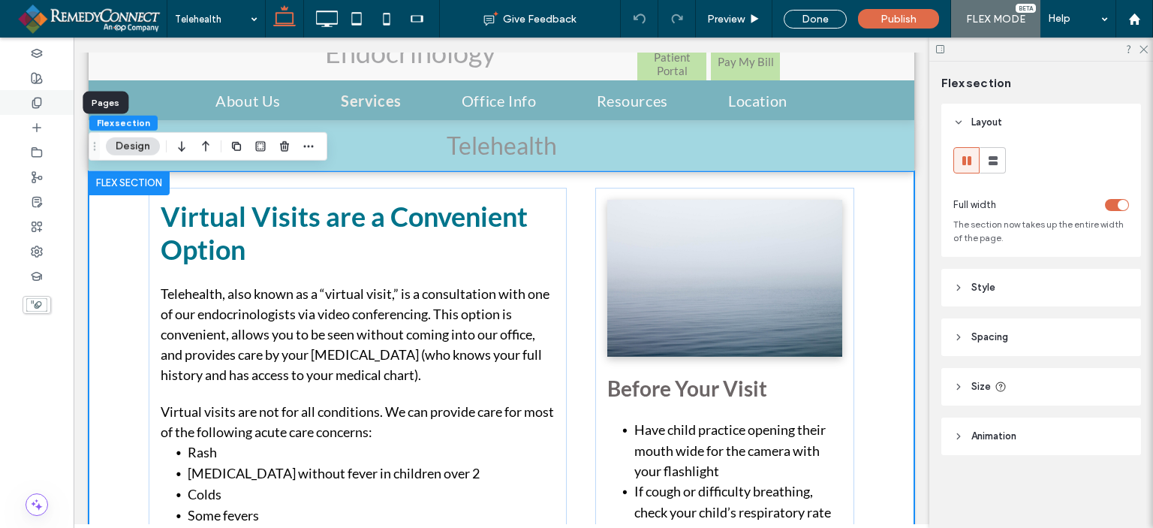
click at [39, 101] on icon at bounding box center [37, 103] width 12 height 12
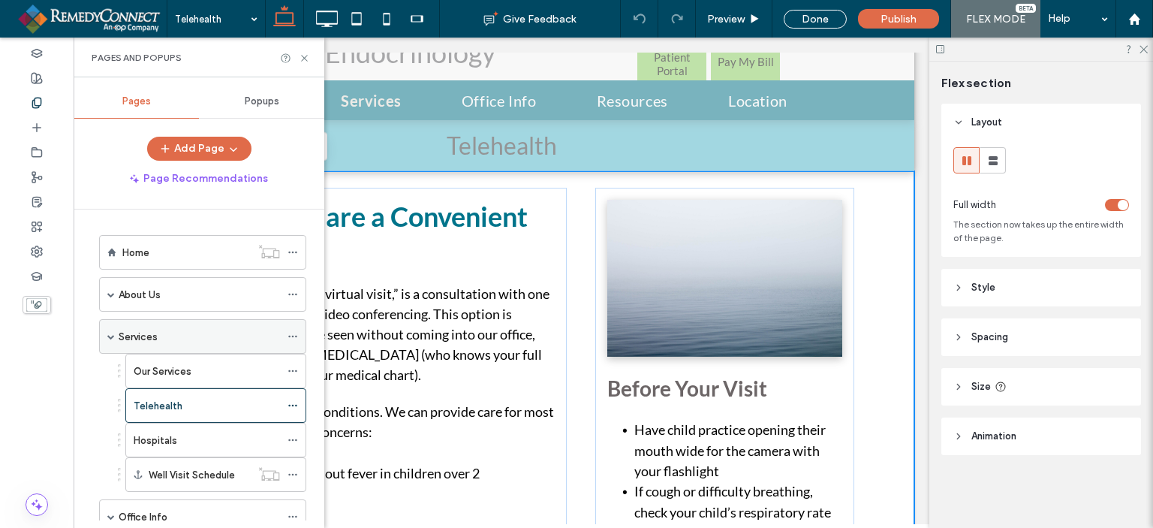
click at [134, 332] on label "Services" at bounding box center [138, 337] width 39 height 26
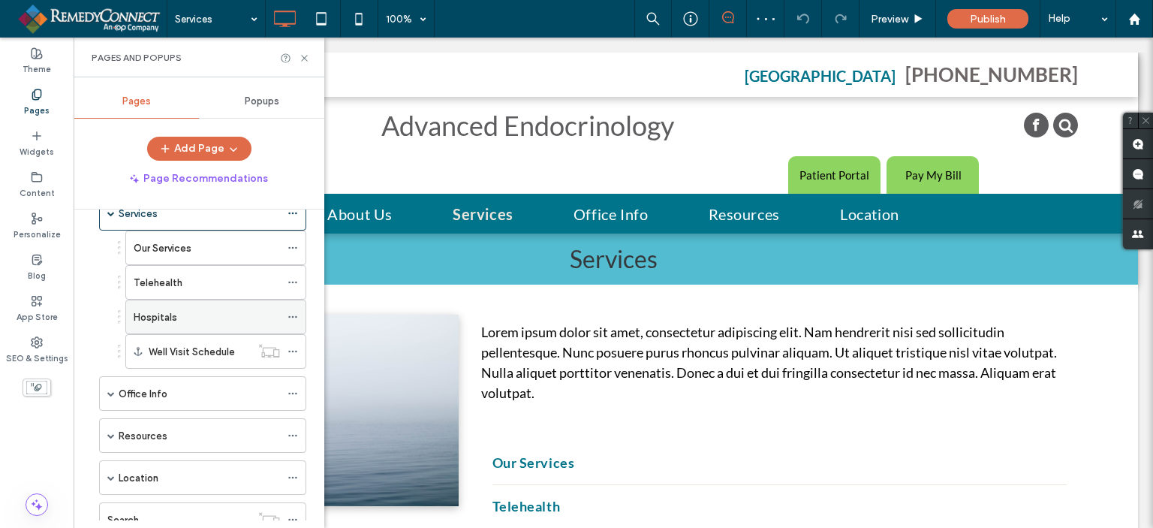
scroll to position [150, 0]
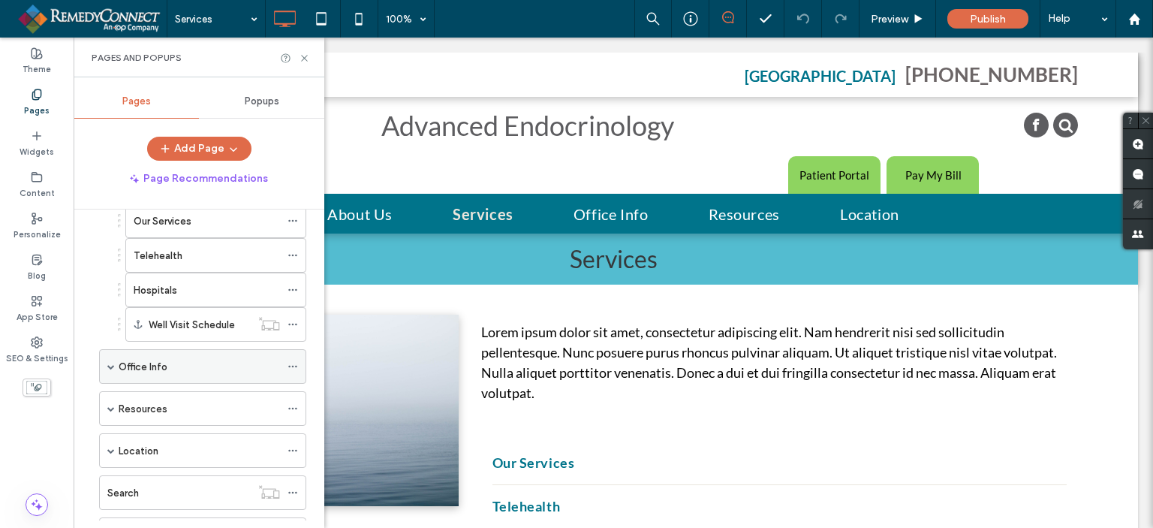
click at [111, 366] on span at bounding box center [111, 367] width 8 height 8
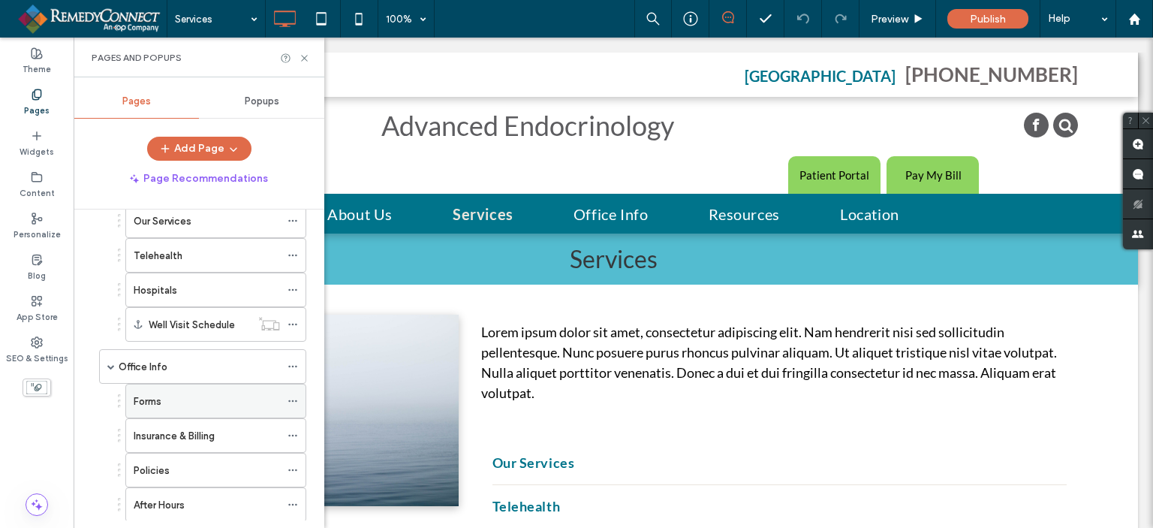
click at [142, 402] on label "Forms" at bounding box center [148, 401] width 28 height 26
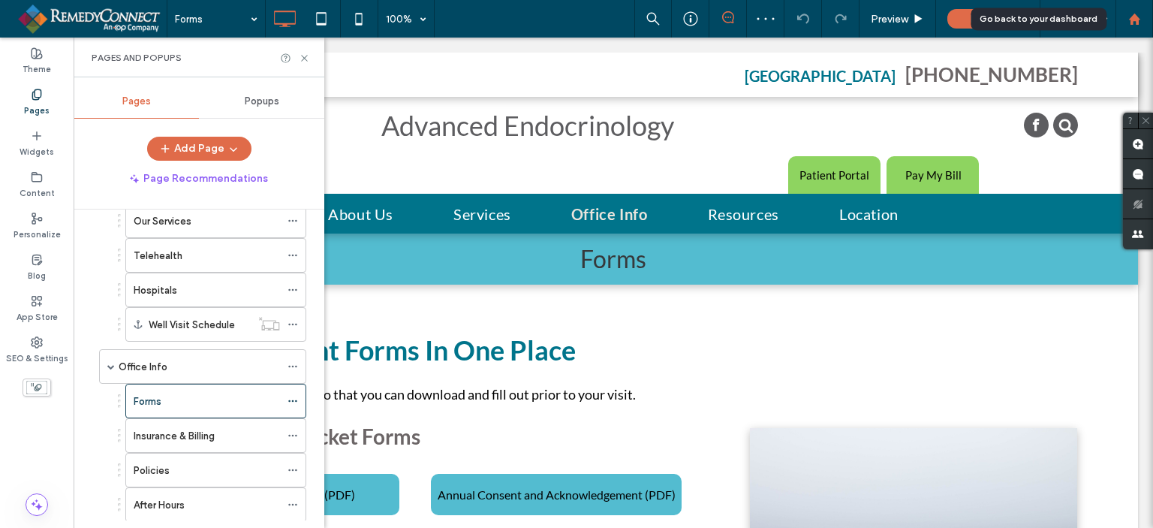
click at [1132, 31] on div at bounding box center [1135, 19] width 38 height 38
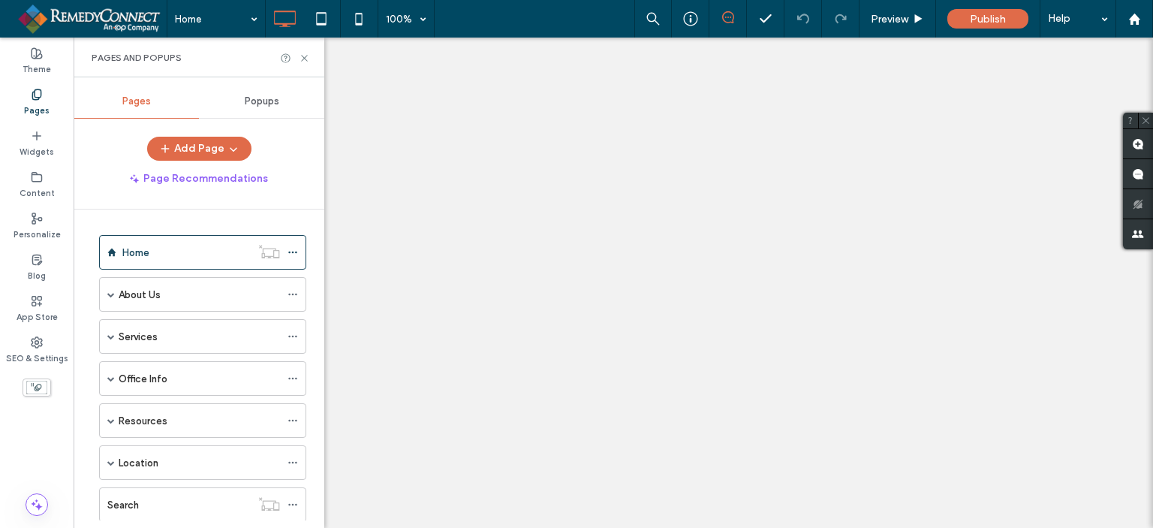
click at [128, 384] on label "Office Info" at bounding box center [143, 379] width 49 height 26
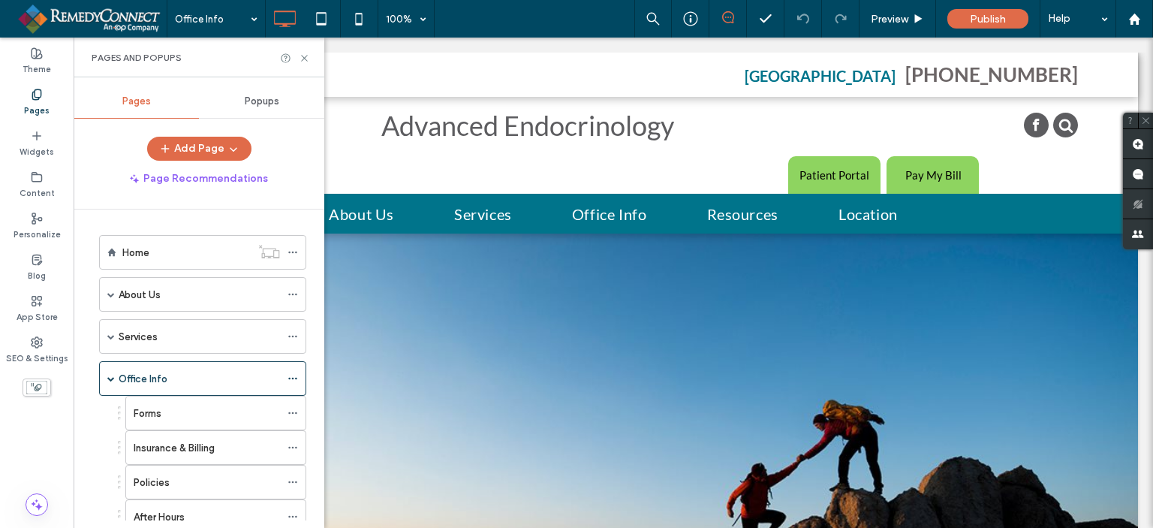
click at [143, 412] on div "Office Info 100% Preview Publish Help Site Comments Team & Clients Automate new…" at bounding box center [576, 264] width 1153 height 528
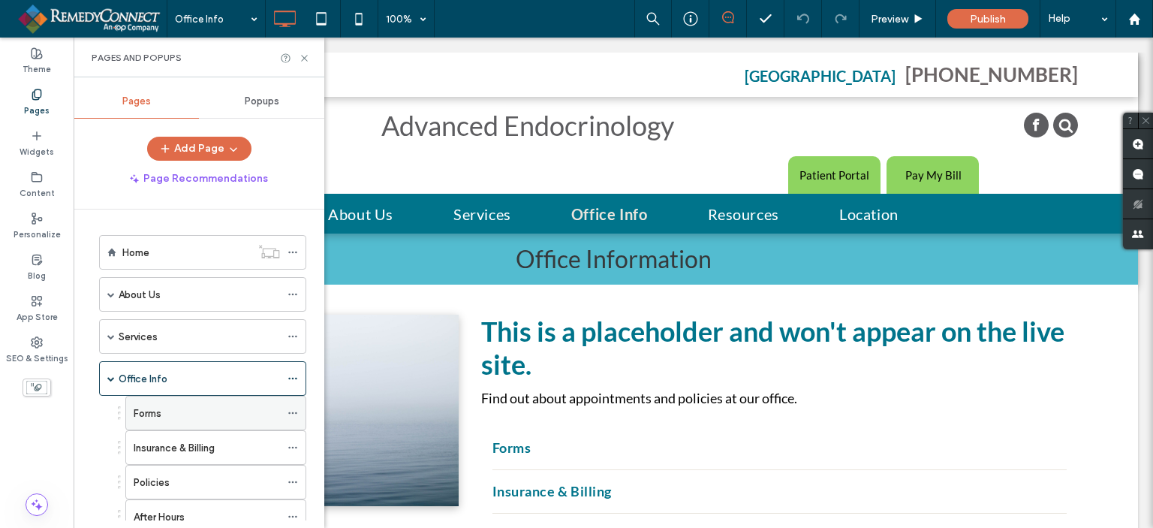
click at [161, 403] on label "Forms" at bounding box center [148, 413] width 28 height 26
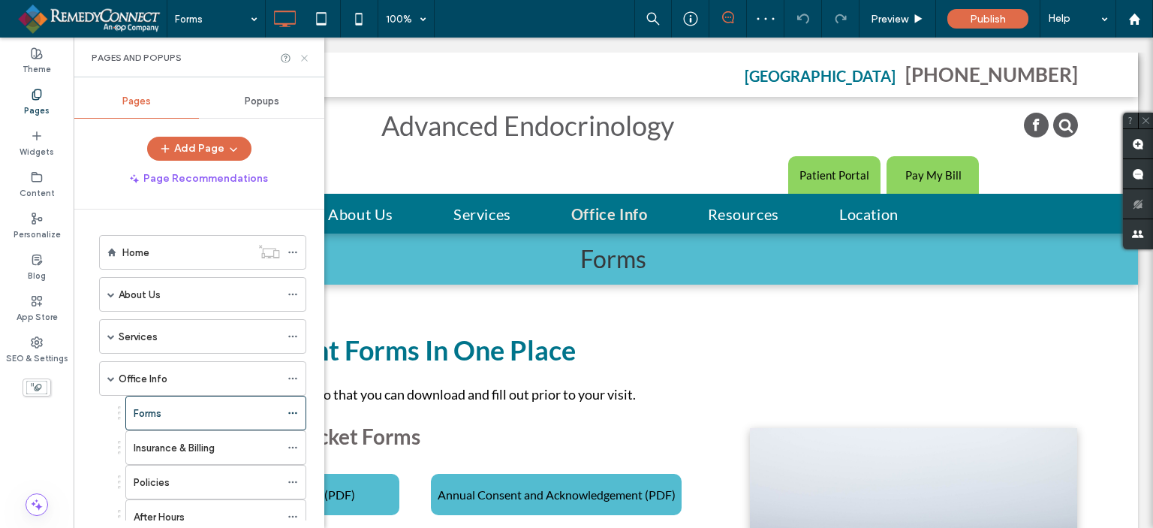
click at [309, 55] on icon at bounding box center [304, 58] width 11 height 11
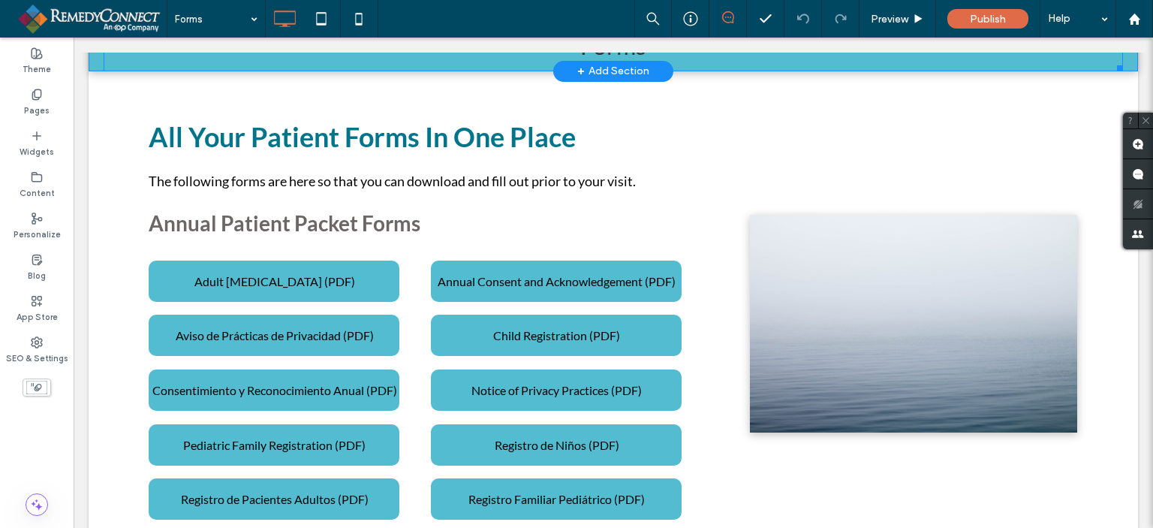
scroll to position [225, 0]
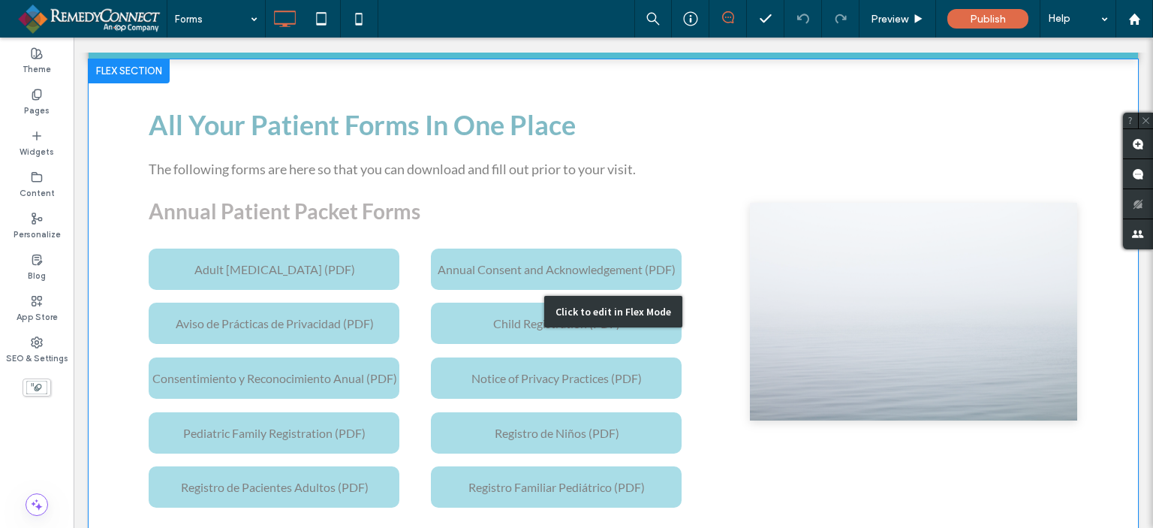
click at [264, 426] on div "Click to edit in Flex Mode" at bounding box center [614, 311] width 1050 height 505
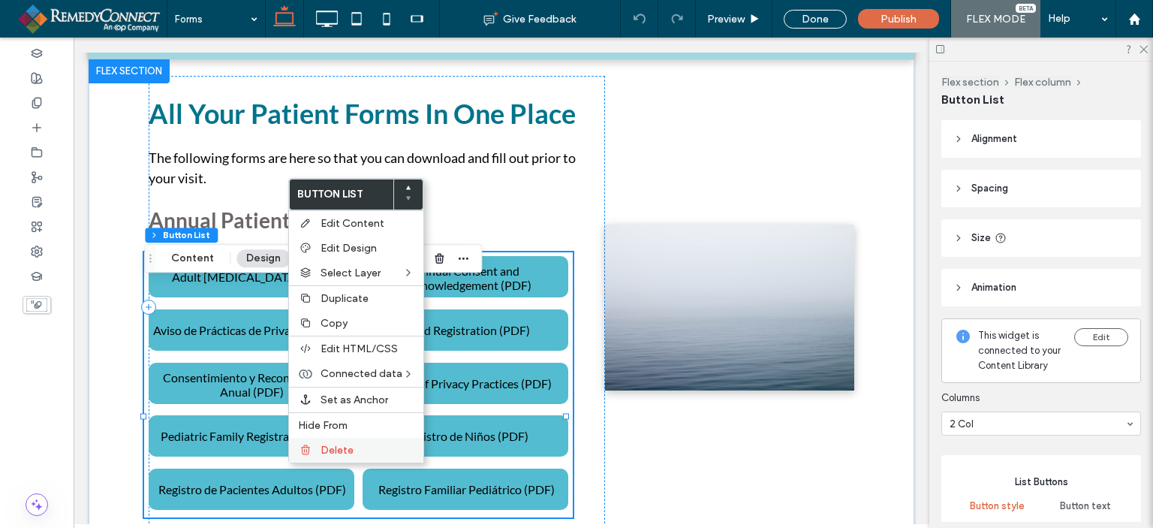
click at [327, 448] on span "Delete" at bounding box center [337, 450] width 33 height 13
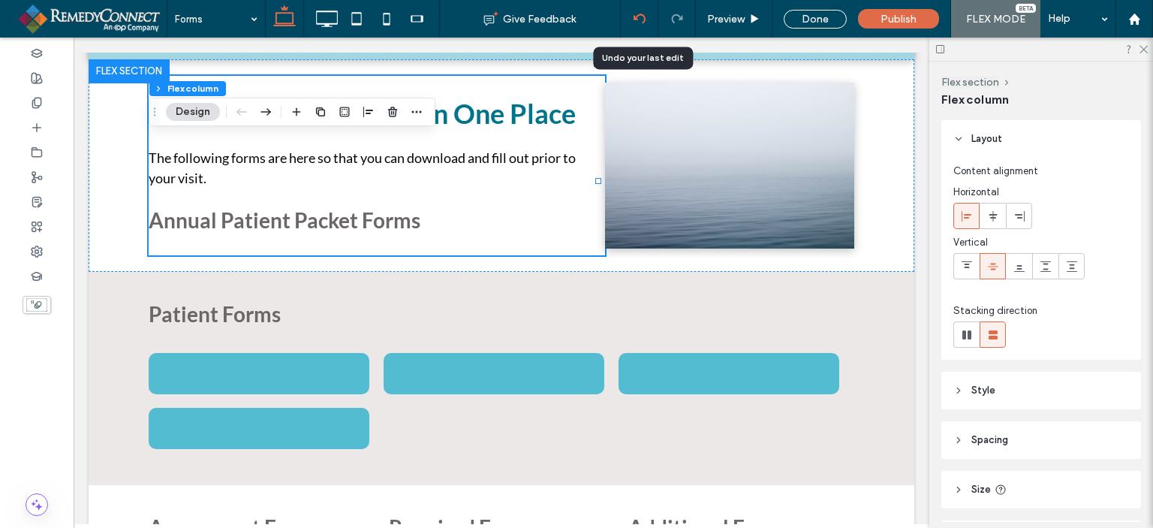
click at [632, 17] on div at bounding box center [639, 19] width 37 height 12
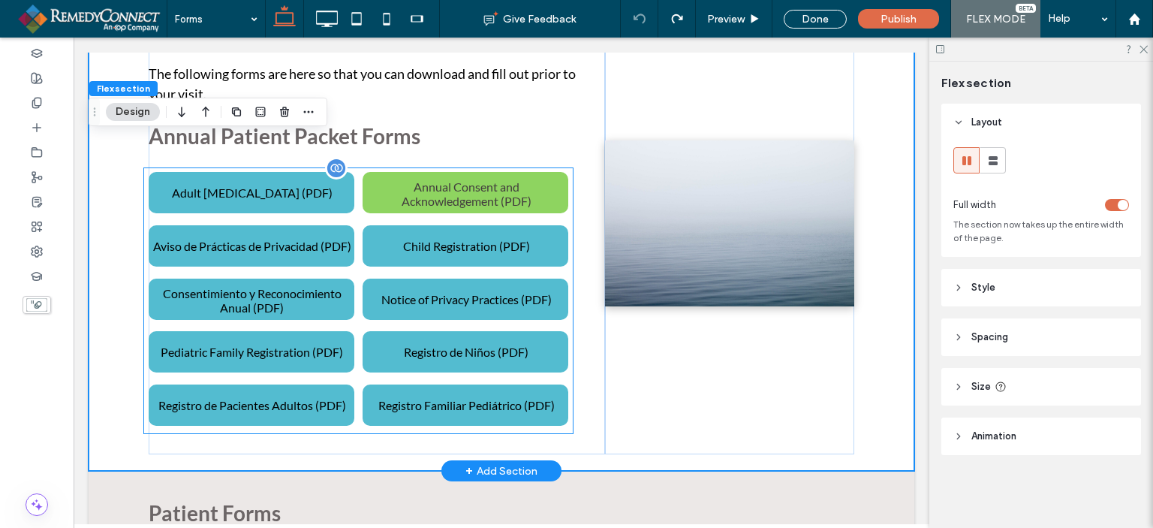
scroll to position [321, 0]
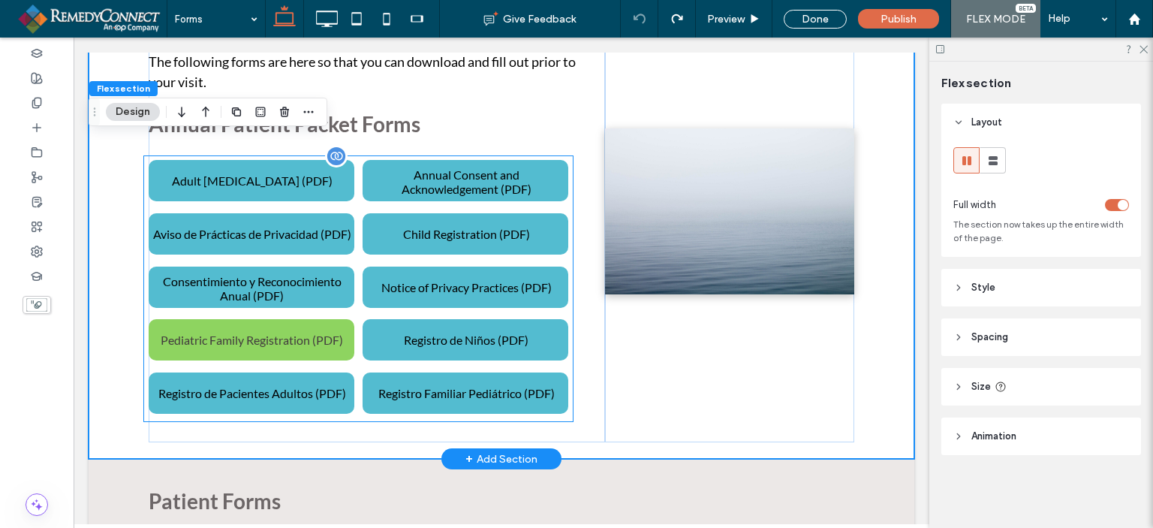
click at [280, 354] on span "Pediatric Family Registration (PDF)" at bounding box center [252, 339] width 182 height 29
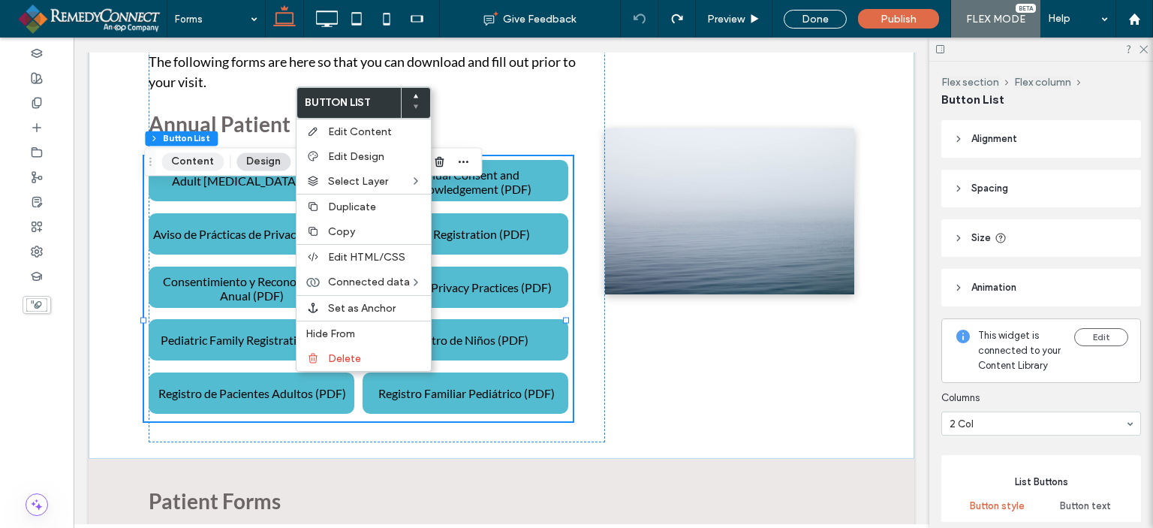
click at [185, 167] on button "Content" at bounding box center [192, 161] width 62 height 18
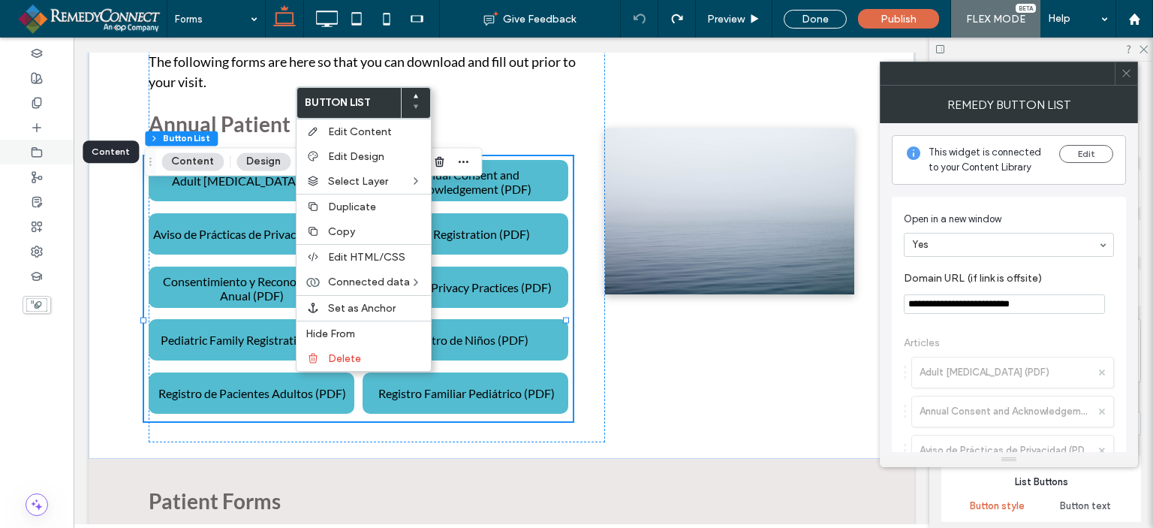
click at [34, 158] on icon at bounding box center [37, 152] width 12 height 12
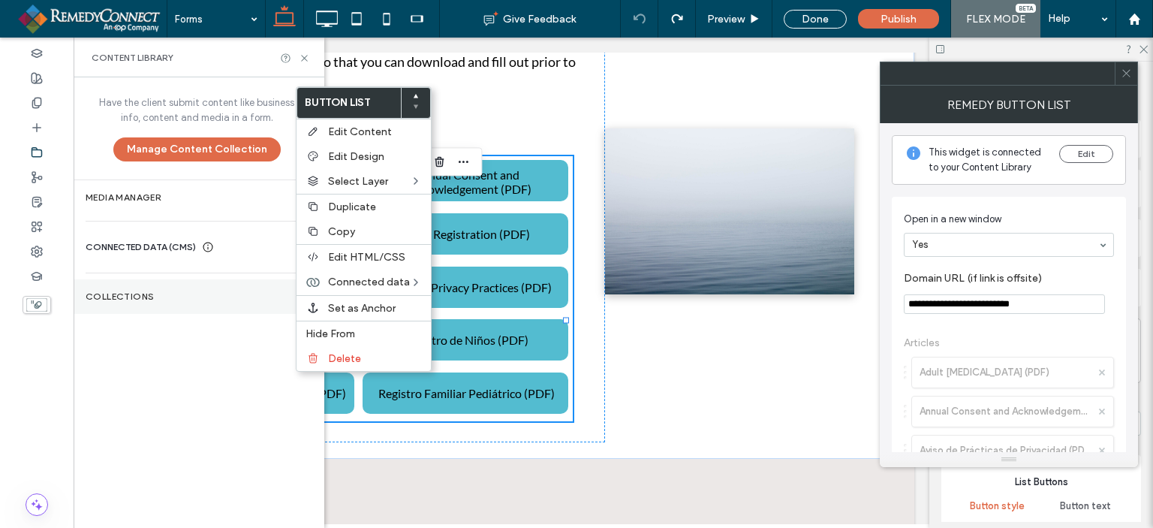
click at [158, 286] on section "Collections" at bounding box center [197, 296] width 246 height 35
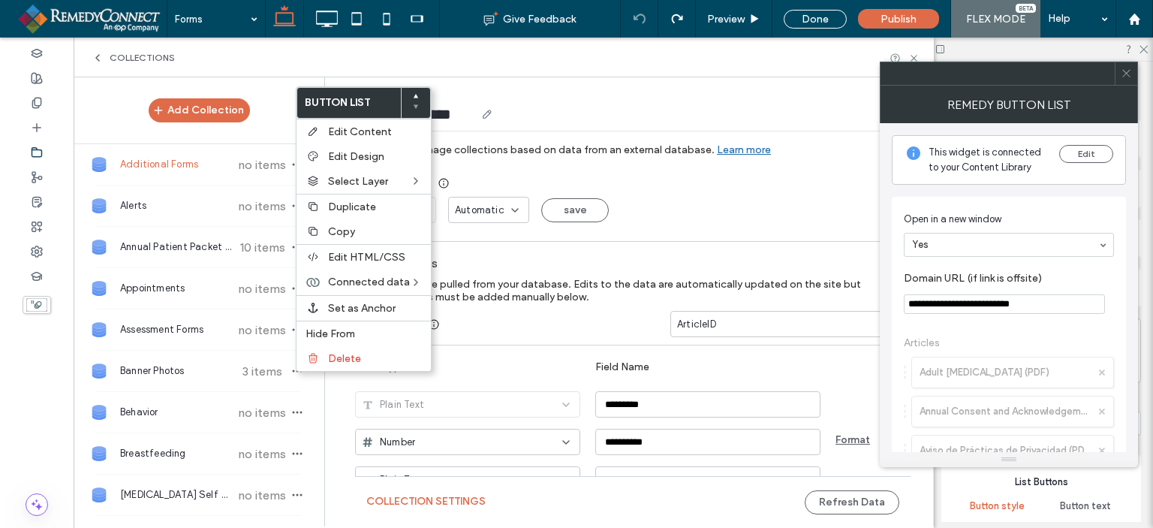
click at [536, 97] on div "**********" at bounding box center [633, 118] width 556 height 52
click at [509, 83] on div "**********" at bounding box center [633, 301] width 601 height 448
click at [414, 95] on use at bounding box center [416, 96] width 5 height 4
click at [548, 104] on div "**********" at bounding box center [633, 118] width 556 height 28
click at [535, 360] on label "Data Type" at bounding box center [475, 366] width 240 height 27
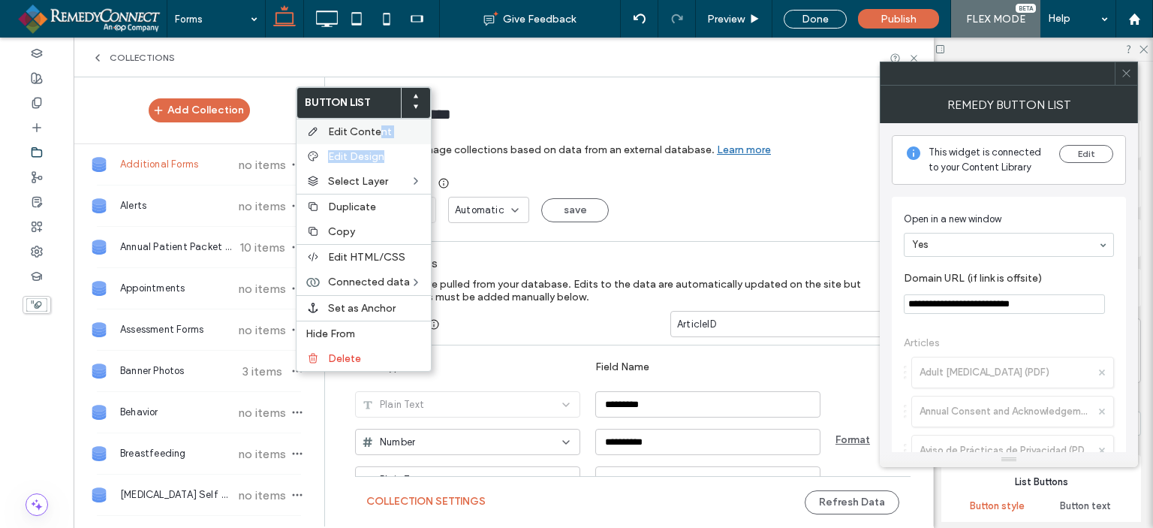
drag, startPoint x: 381, startPoint y: 144, endPoint x: 380, endPoint y: 128, distance: 16.5
click at [380, 128] on div "Button List Edit Content Edit Design Select Layer Duplicate Copy Edit HTML/CSS …" at bounding box center [364, 228] width 136 height 285
click at [380, 128] on span "Edit Content" at bounding box center [360, 131] width 64 height 13
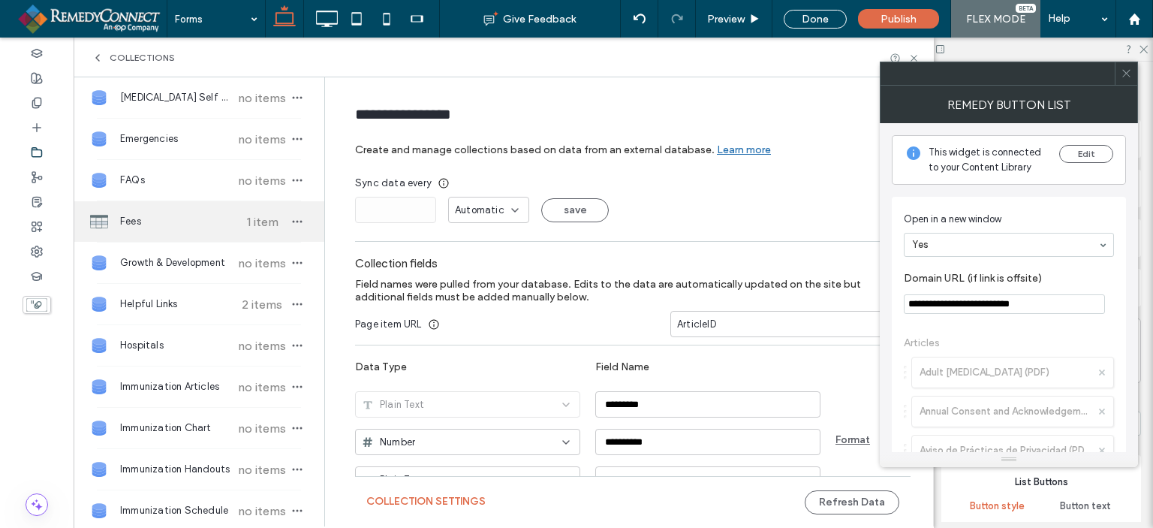
scroll to position [375, 0]
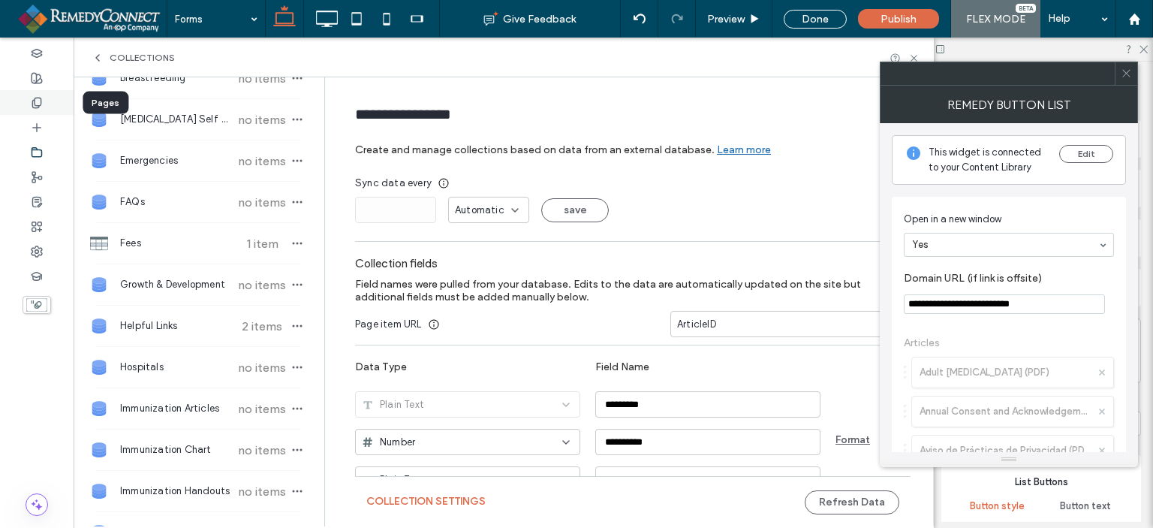
click at [27, 106] on div at bounding box center [37, 102] width 74 height 25
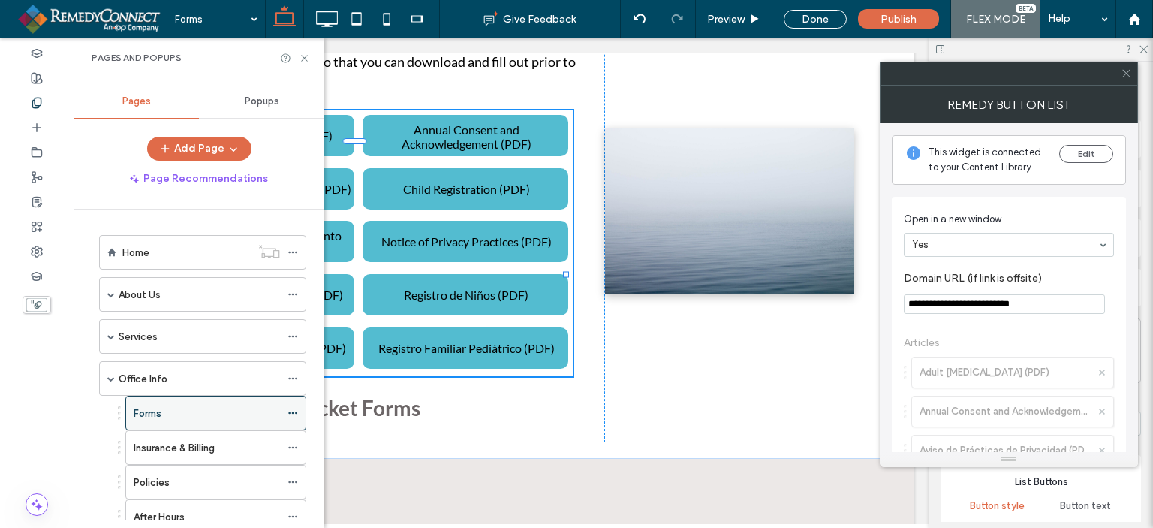
click at [177, 405] on div "Forms" at bounding box center [207, 413] width 146 height 16
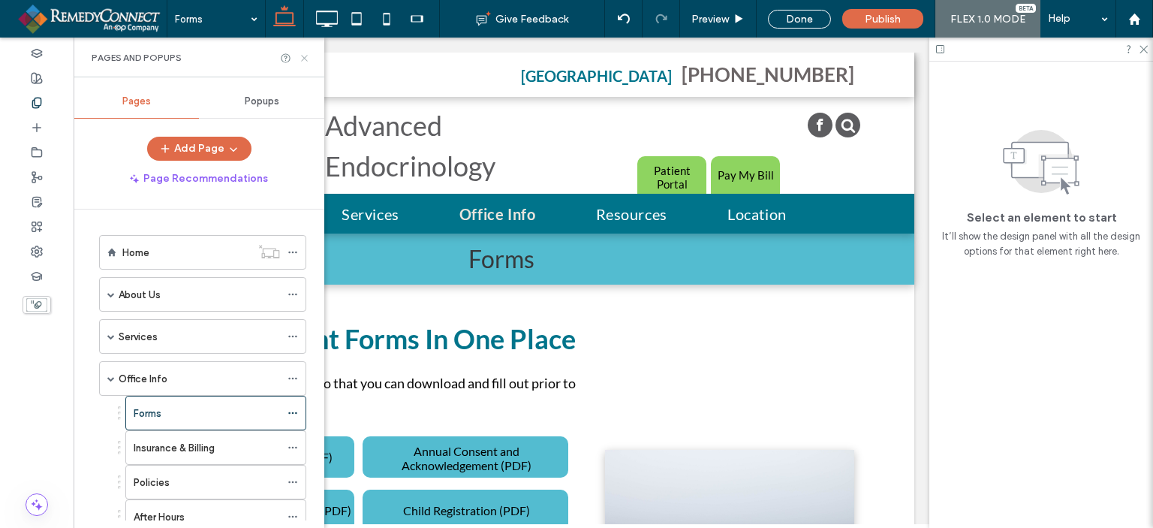
scroll to position [0, 0]
click at [303, 53] on icon at bounding box center [304, 58] width 11 height 11
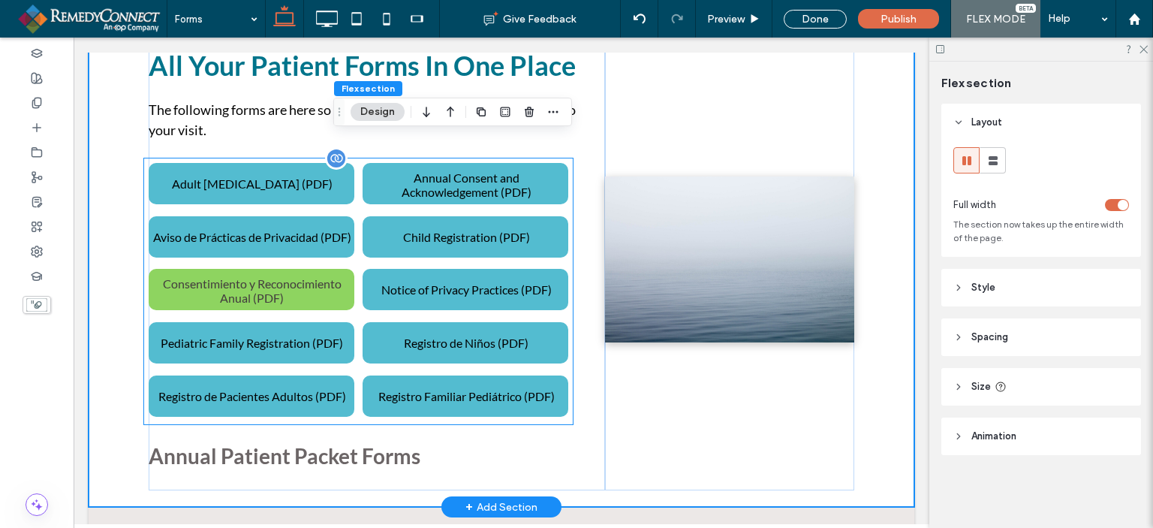
scroll to position [300, 0]
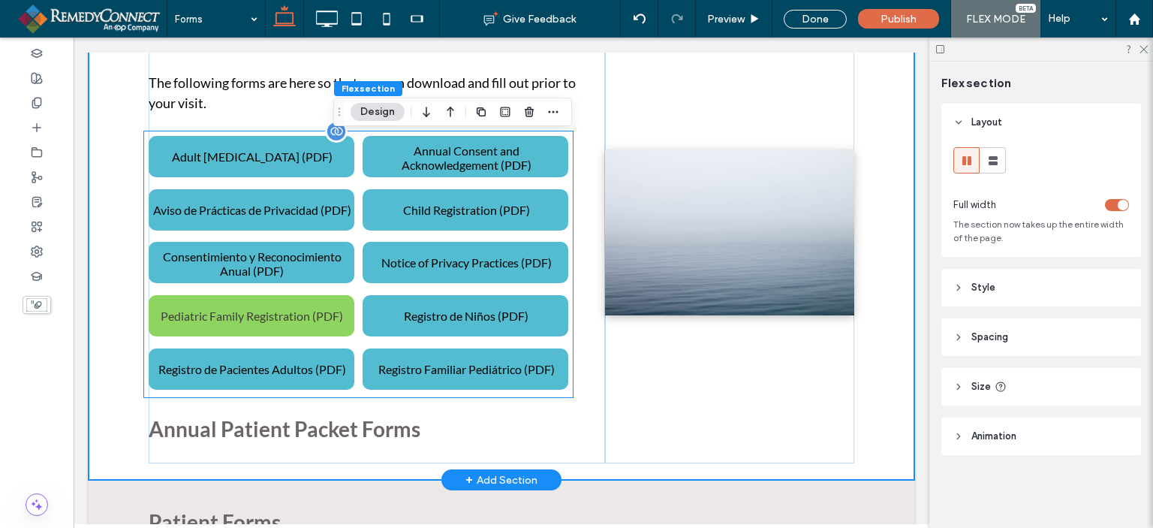
click at [241, 330] on span "Pediatric Family Registration (PDF)" at bounding box center [252, 315] width 182 height 29
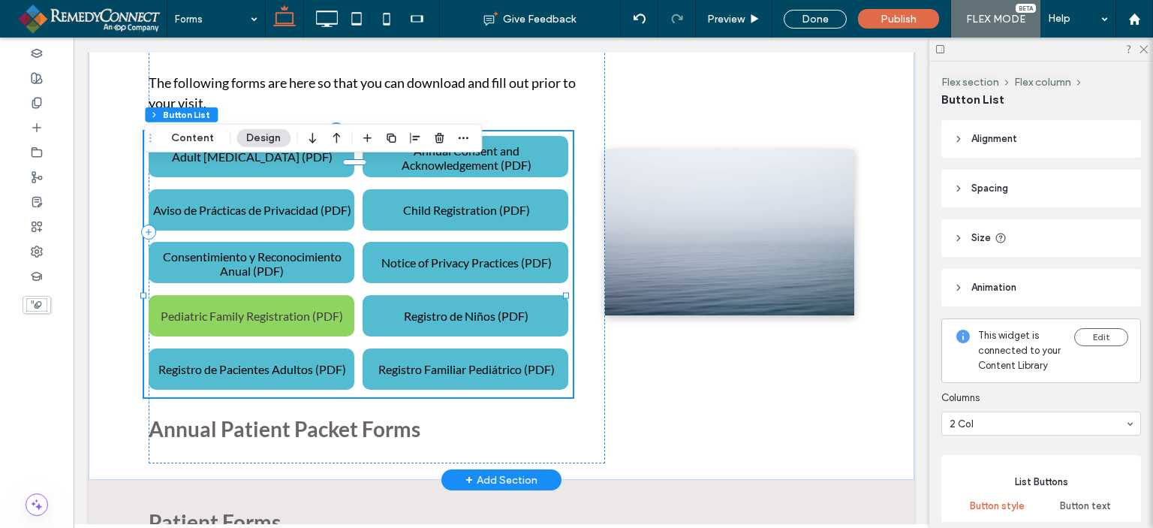
click at [241, 330] on span "Pediatric Family Registration (PDF)" at bounding box center [252, 315] width 182 height 29
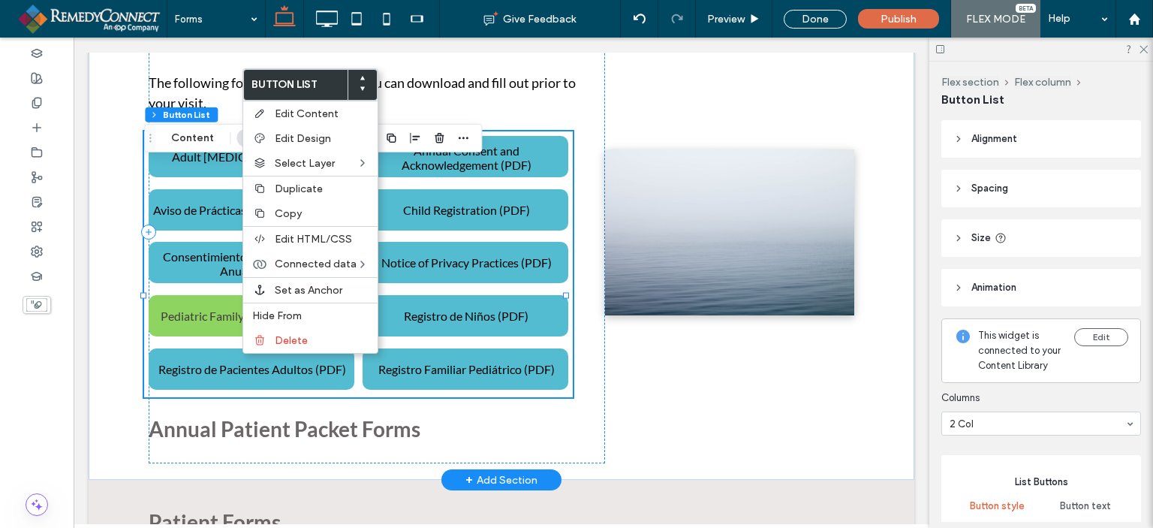
click at [237, 330] on span "Pediatric Family Registration (PDF)" at bounding box center [252, 315] width 182 height 29
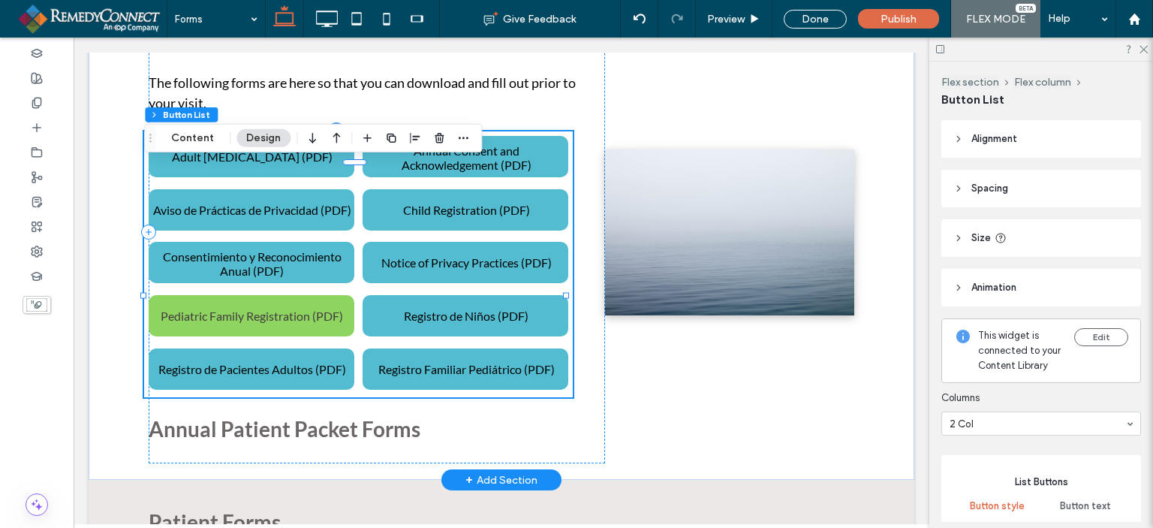
click at [222, 330] on span "Pediatric Family Registration (PDF)" at bounding box center [252, 315] width 182 height 29
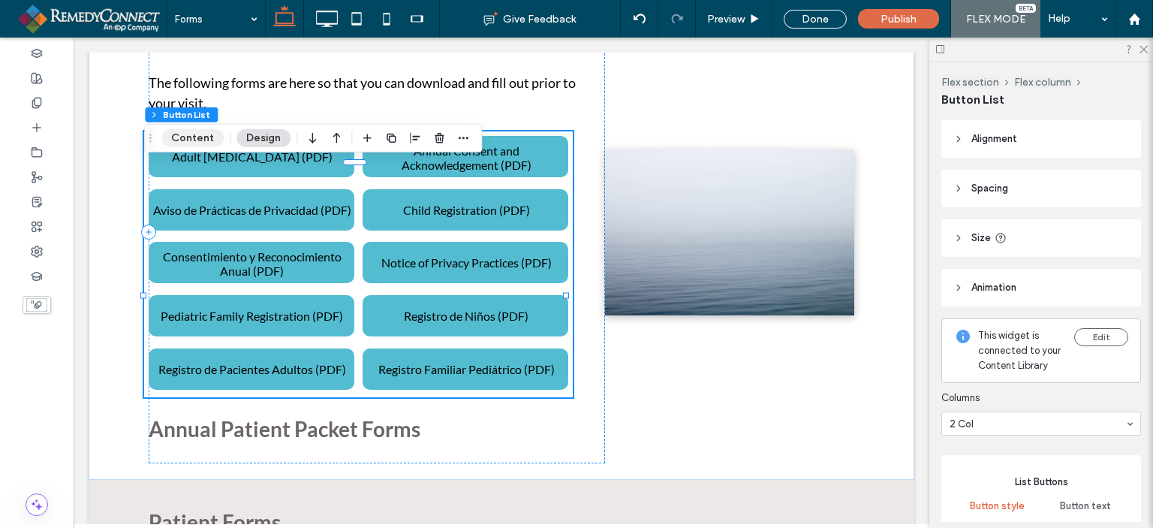
click at [198, 142] on button "Content" at bounding box center [192, 138] width 62 height 18
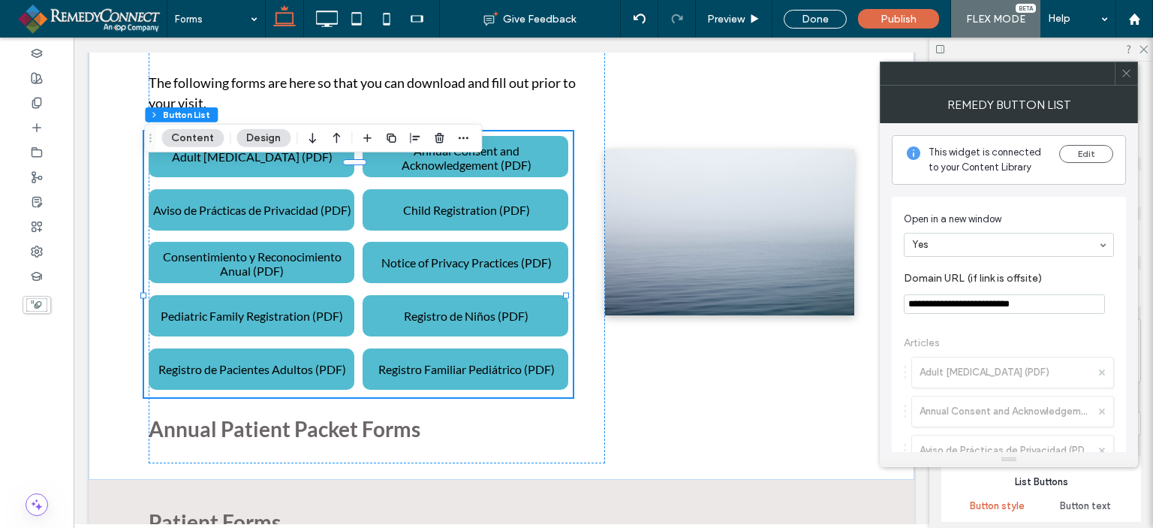
click at [1123, 317] on div "**********" at bounding box center [1009, 526] width 234 height 658
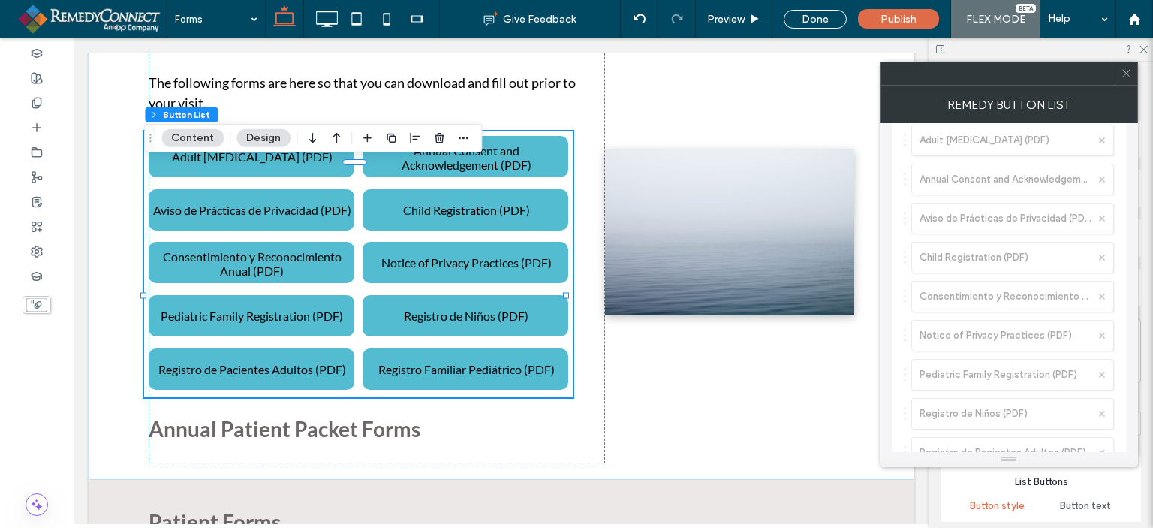
scroll to position [249, 0]
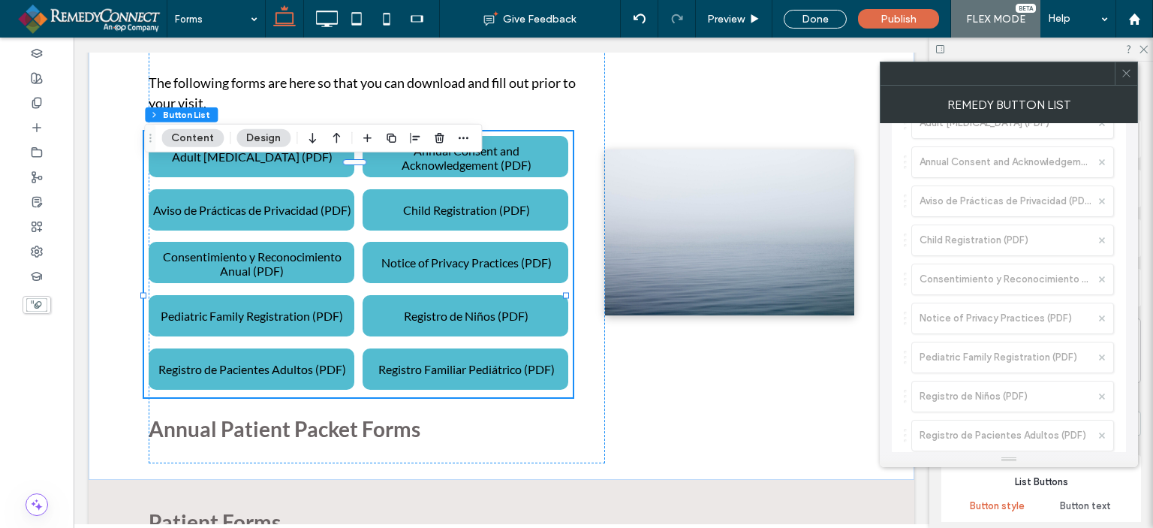
click at [1017, 358] on span "Articles Adult Patient Registration (PDF) Annual Consent and Acknowledgement (P…" at bounding box center [1009, 301] width 210 height 459
click at [1101, 345] on span "Articles Adult Patient Registration (PDF) Annual Consent and Acknowledgement (P…" at bounding box center [1009, 301] width 210 height 459
drag, startPoint x: 978, startPoint y: 116, endPoint x: 1033, endPoint y: 107, distance: 55.5
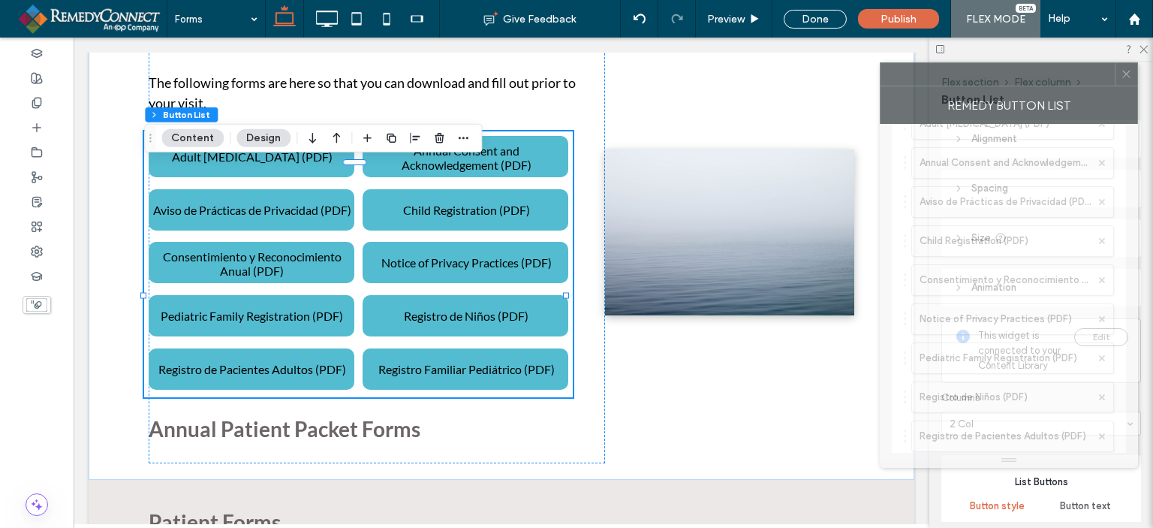
drag, startPoint x: 1033, startPoint y: 107, endPoint x: 1045, endPoint y: 114, distance: 13.8
click at [1045, 114] on div "Remedy Button List" at bounding box center [1009, 105] width 258 height 38
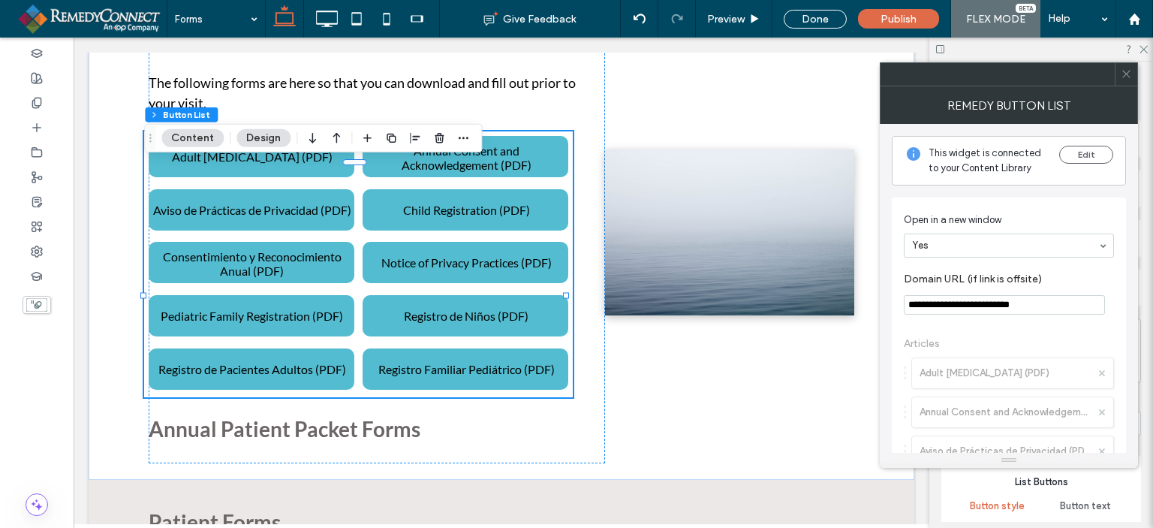
scroll to position [0, 0]
click at [1102, 248] on div "No Yes" at bounding box center [1009, 246] width 210 height 24
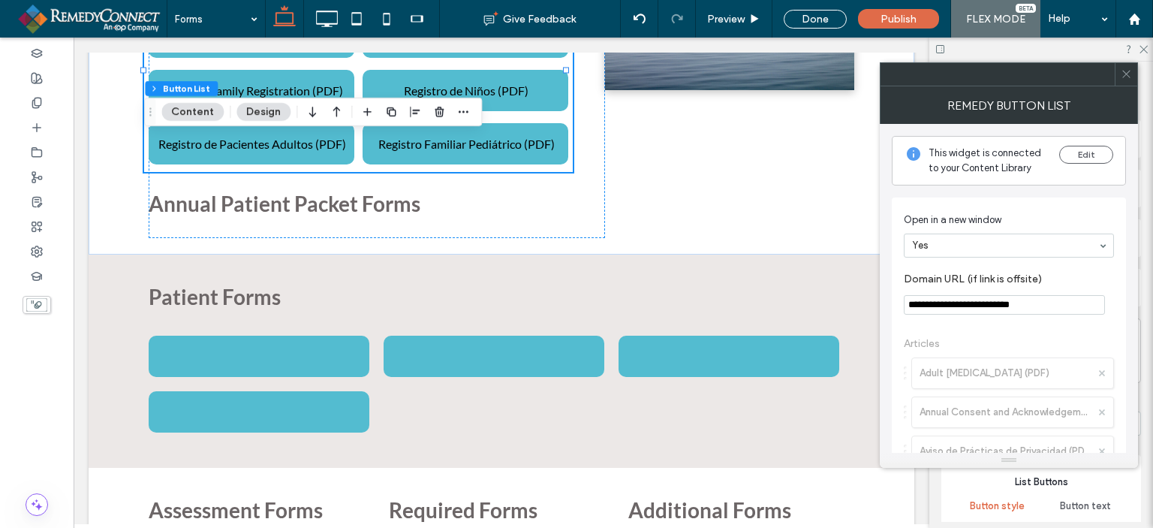
click at [1126, 70] on icon at bounding box center [1126, 73] width 11 height 11
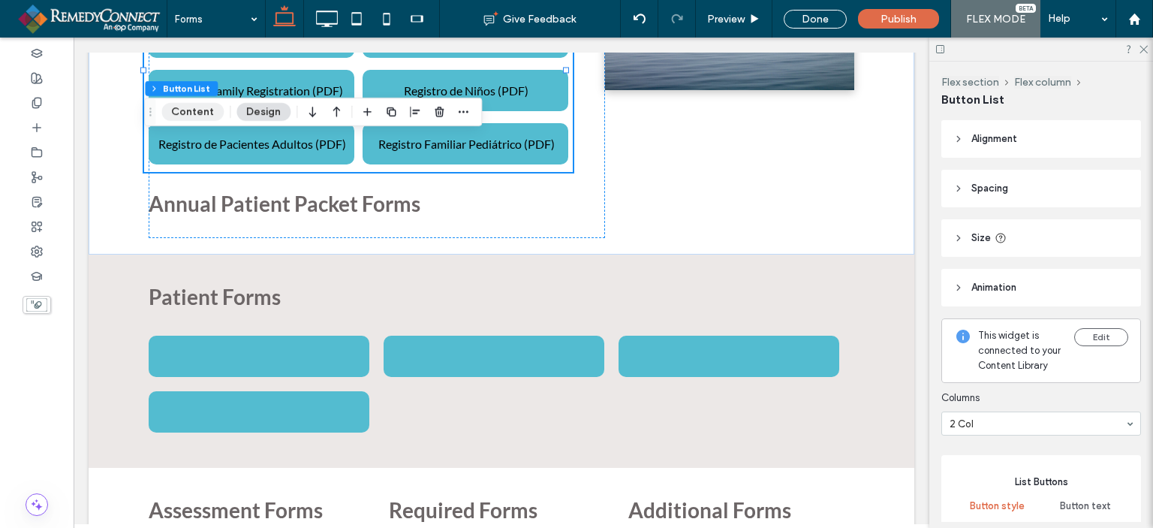
click at [188, 107] on button "Content" at bounding box center [192, 112] width 62 height 18
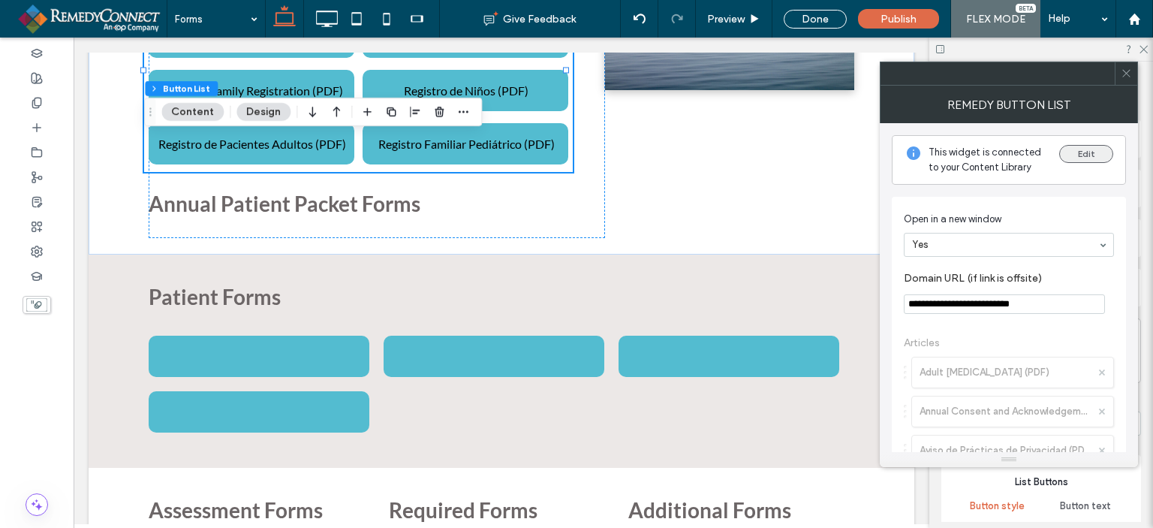
click at [1080, 149] on button "Edit" at bounding box center [1086, 154] width 54 height 18
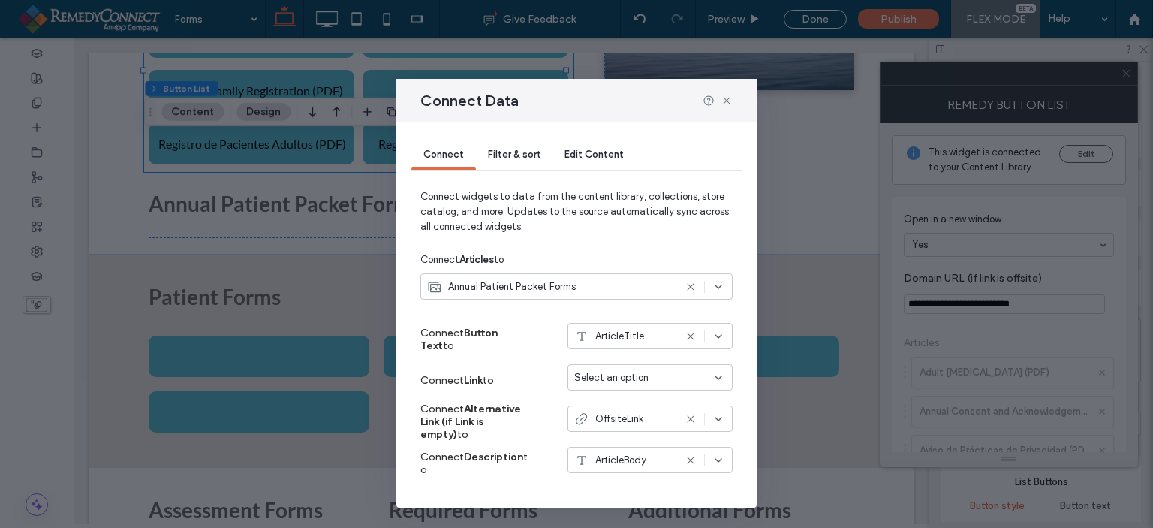
click at [575, 150] on span "Edit Content" at bounding box center [594, 154] width 59 height 11
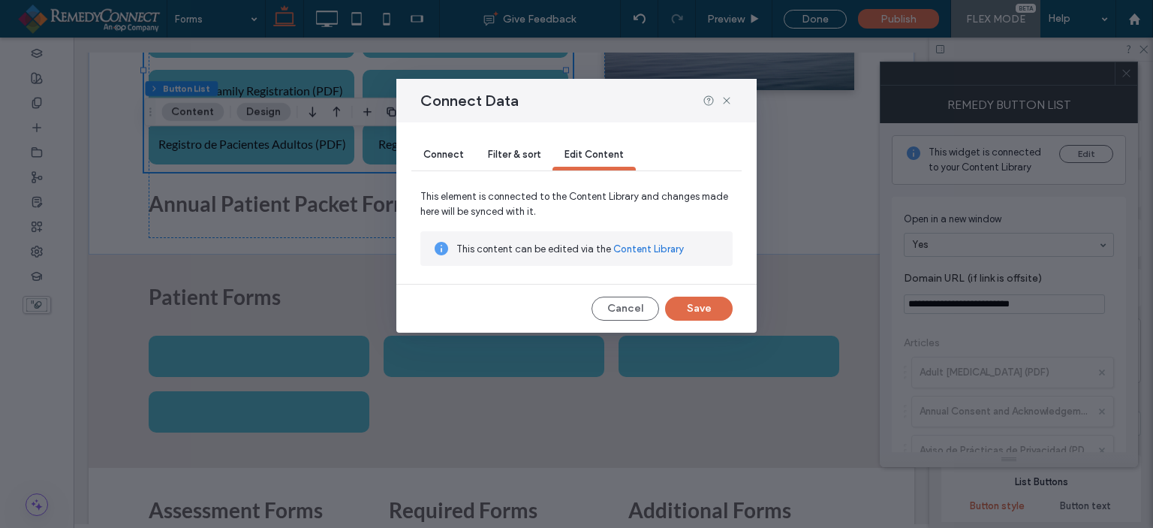
click at [444, 152] on span "Connect" at bounding box center [443, 154] width 41 height 11
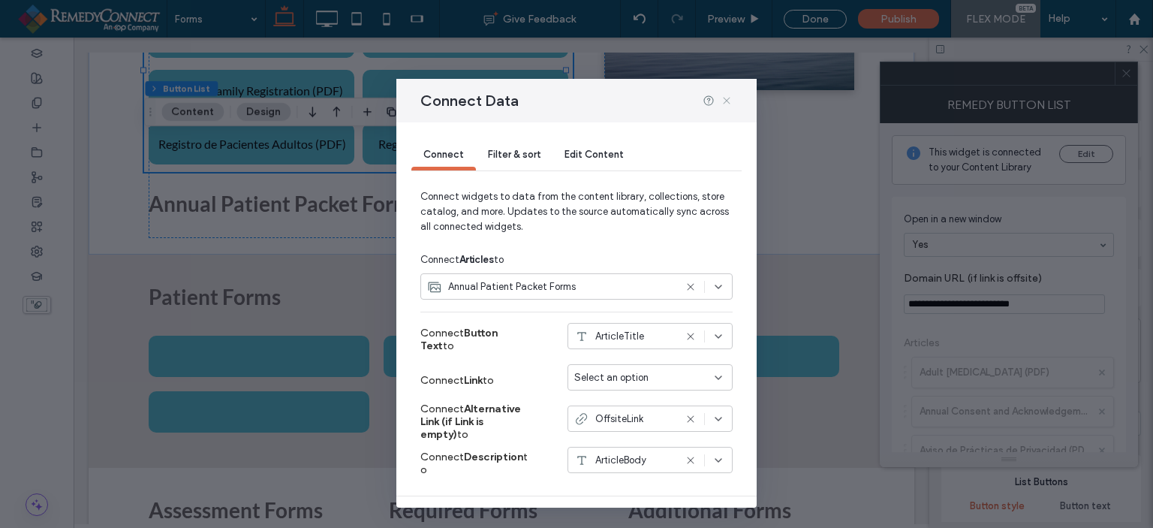
click at [721, 96] on icon at bounding box center [727, 101] width 12 height 12
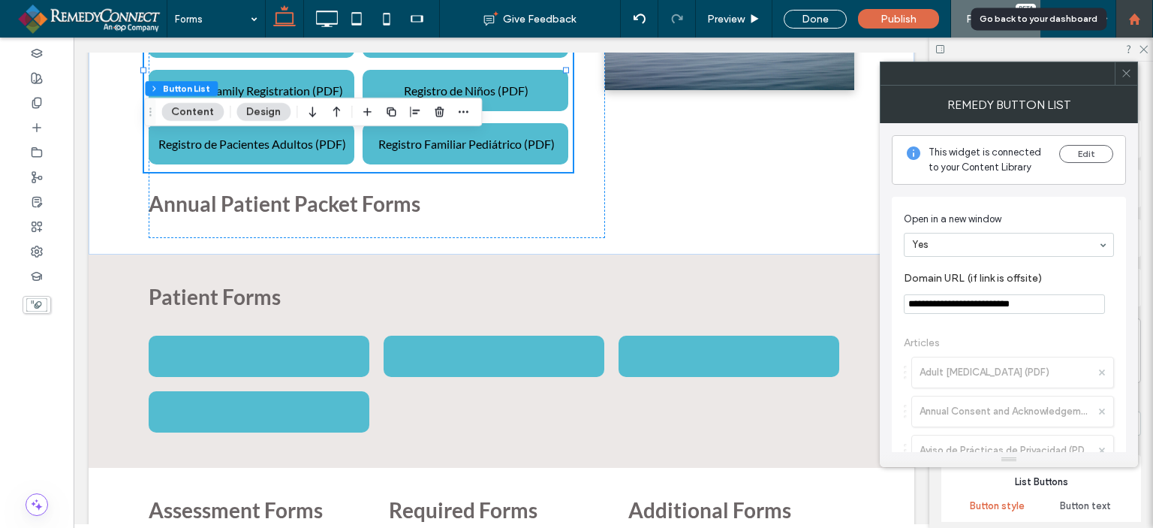
click at [1129, 18] on icon at bounding box center [1135, 19] width 13 height 13
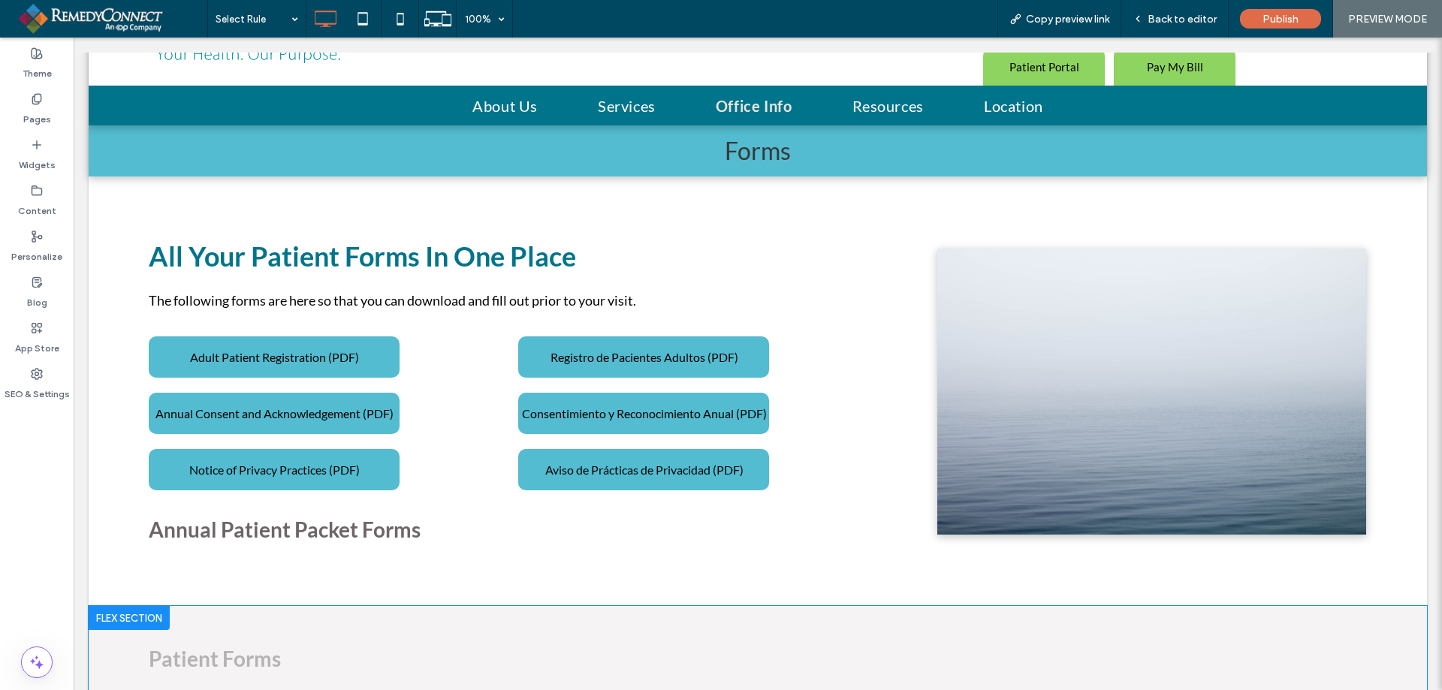
scroll to position [75, 0]
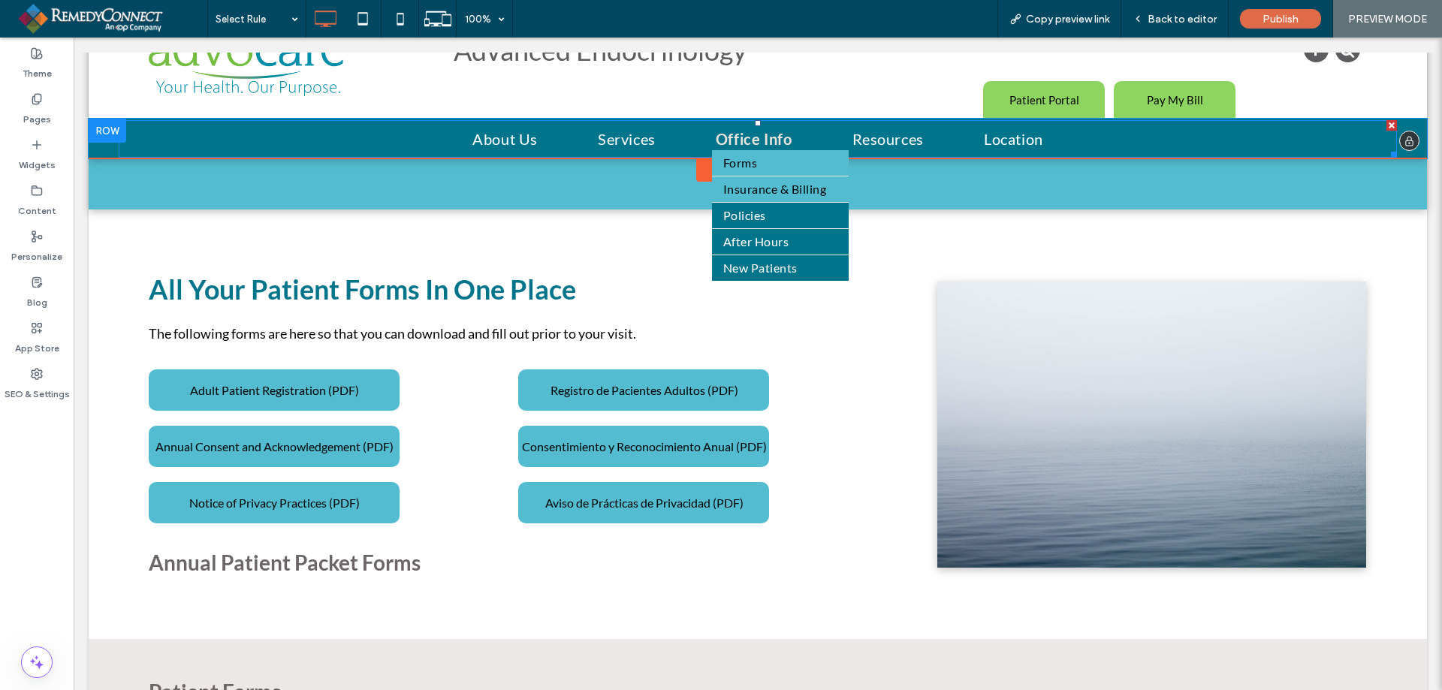
click at [734, 188] on span "Insurance & Billing" at bounding box center [774, 189] width 103 height 18
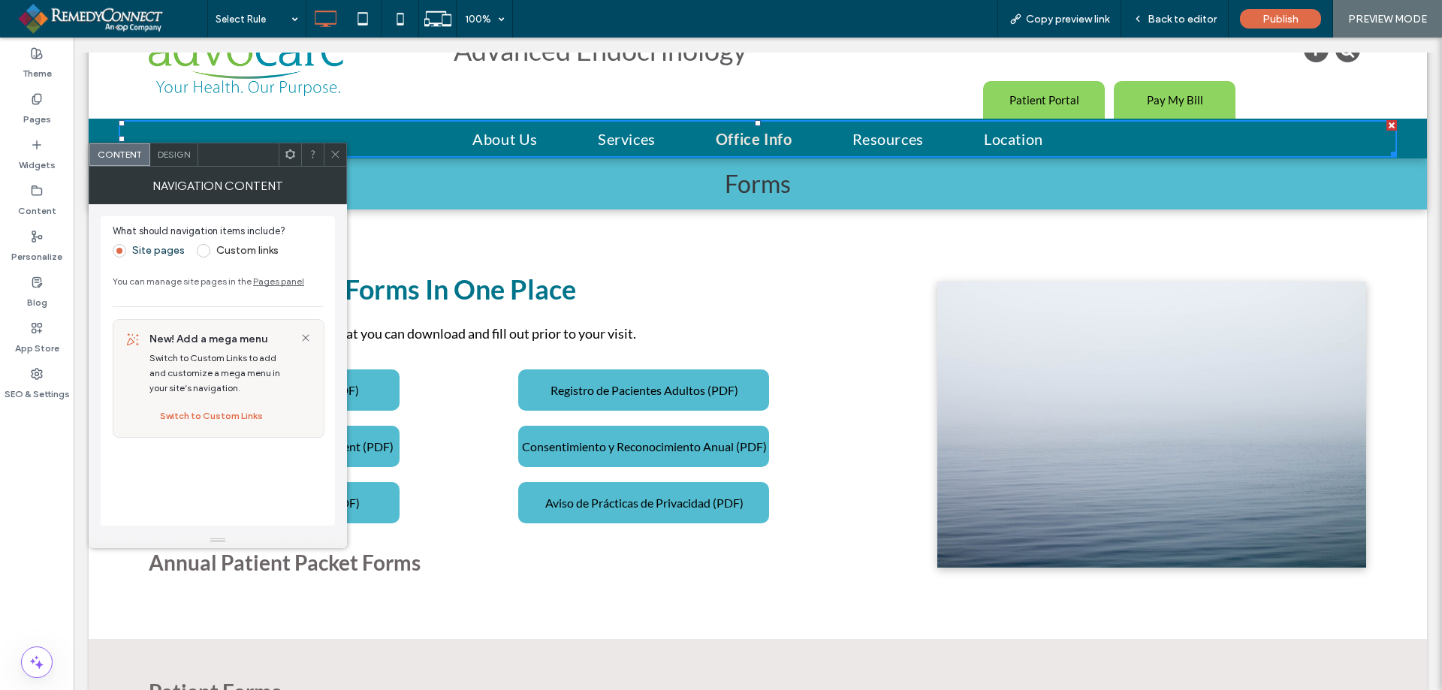
click at [335, 149] on icon at bounding box center [335, 154] width 11 height 11
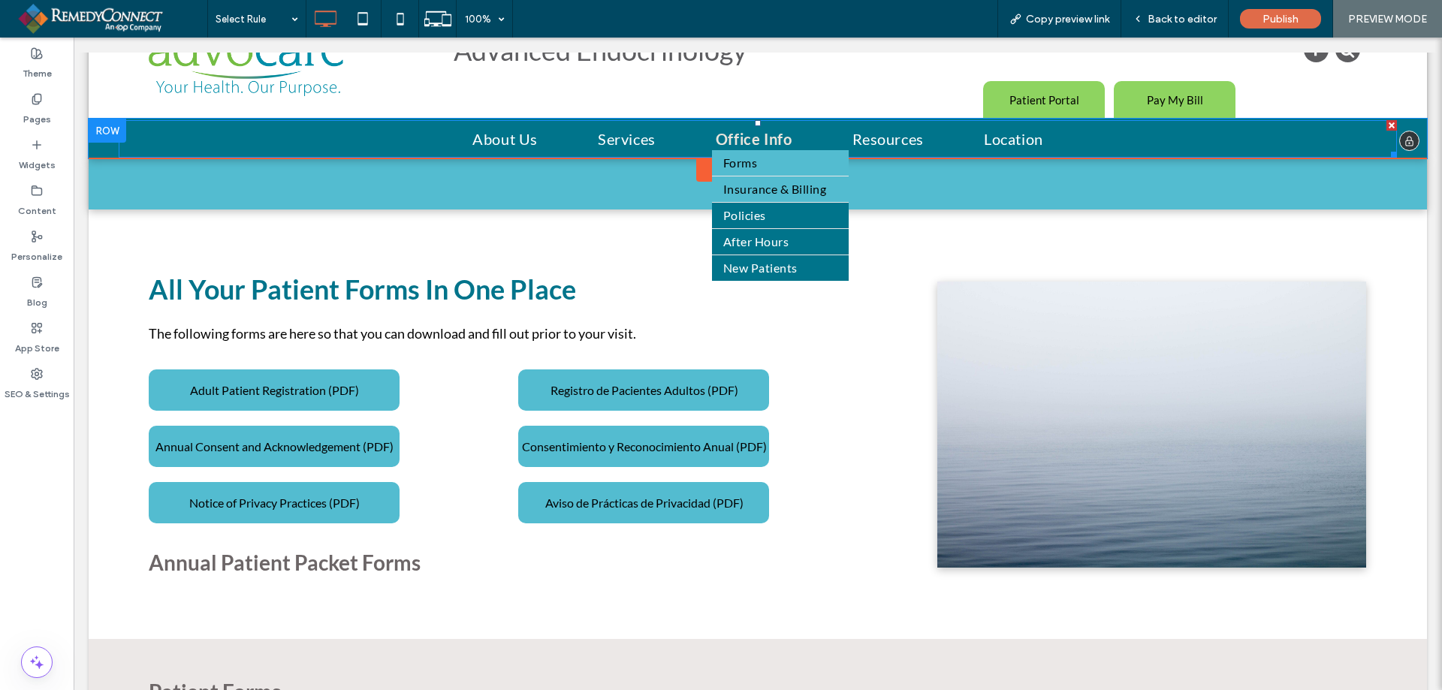
click at [746, 188] on span "Insurance & Billing" at bounding box center [774, 189] width 103 height 18
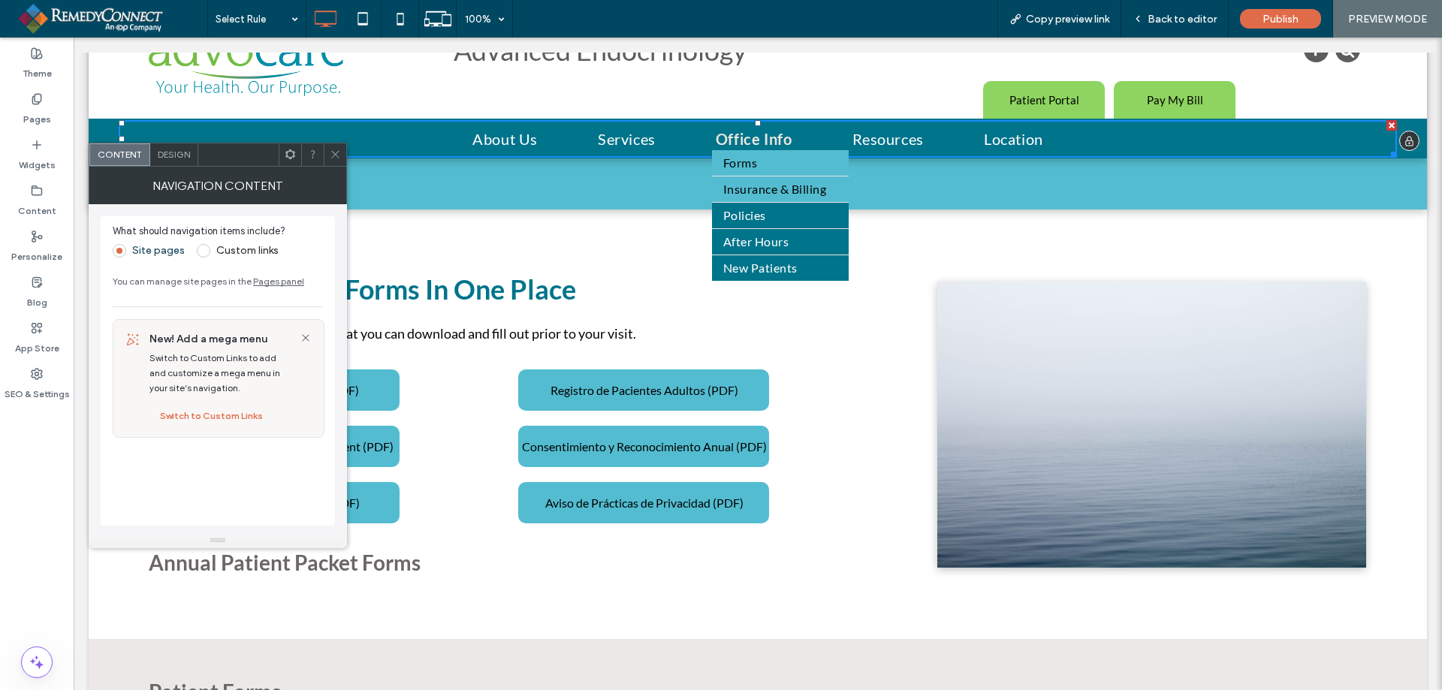
click at [746, 188] on span "Insurance & Billing" at bounding box center [774, 189] width 103 height 18
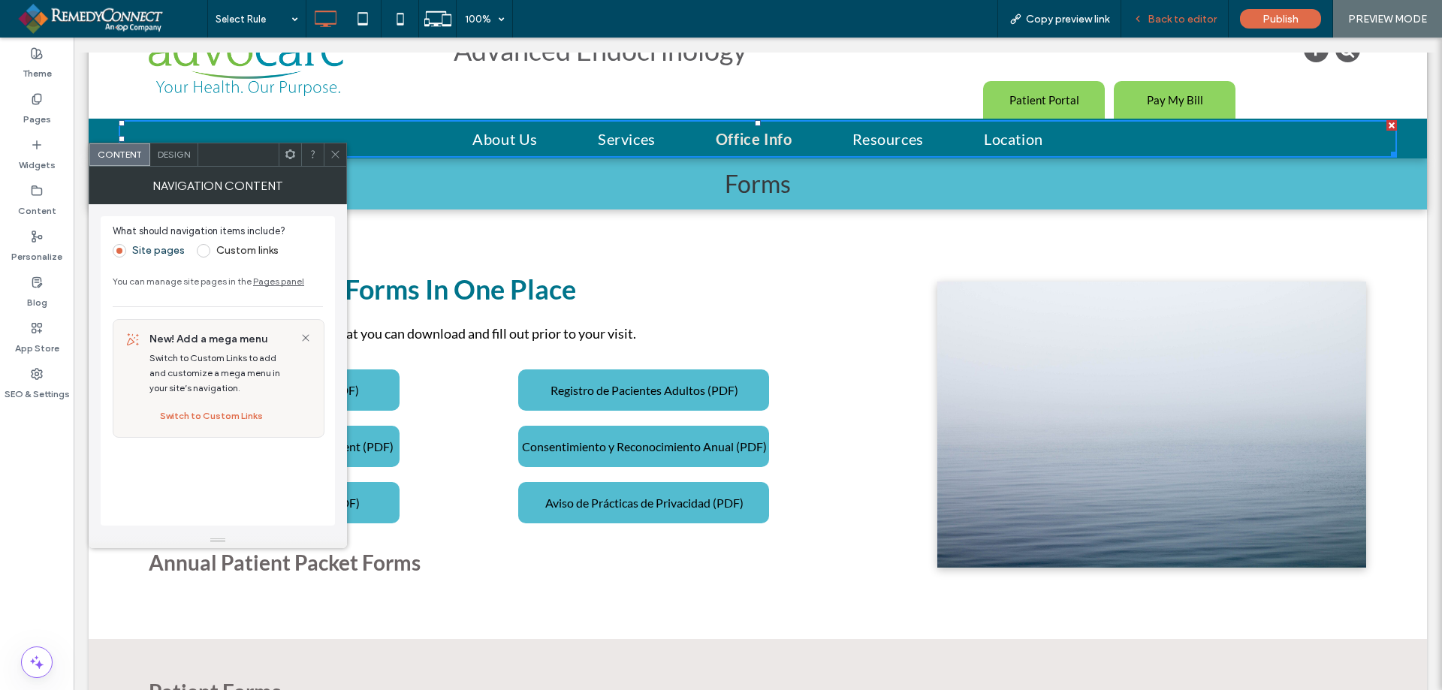
click at [1166, 25] on span "Back to editor" at bounding box center [1181, 19] width 69 height 13
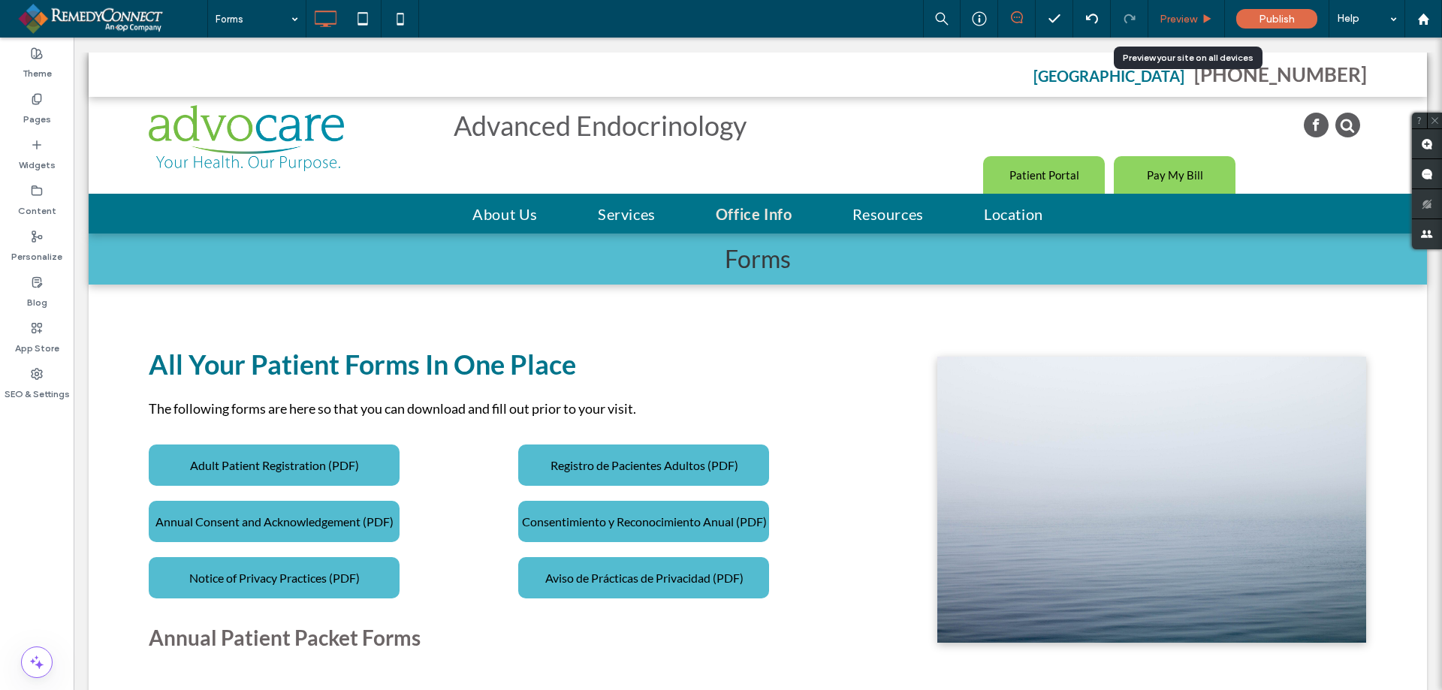
click at [1182, 19] on span "Preview" at bounding box center [1178, 19] width 38 height 13
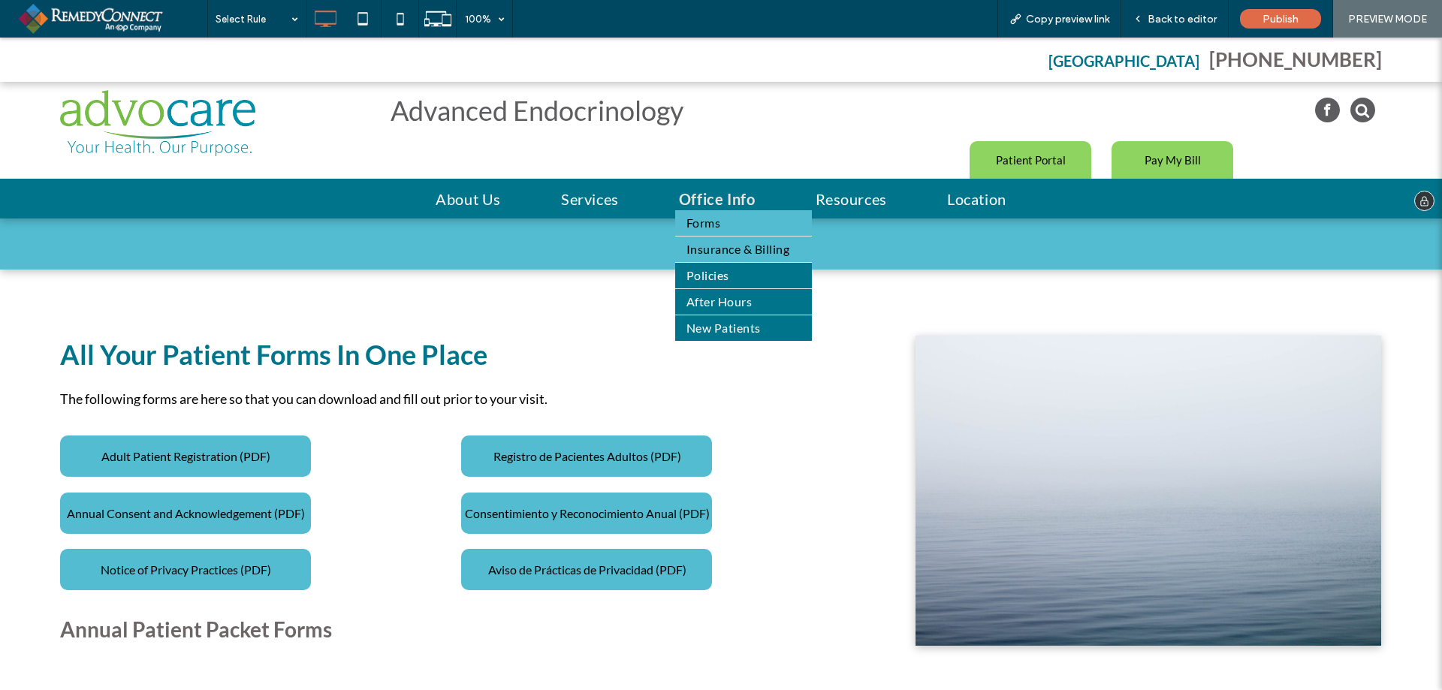
click at [712, 254] on span "Insurance & Billing" at bounding box center [737, 249] width 103 height 18
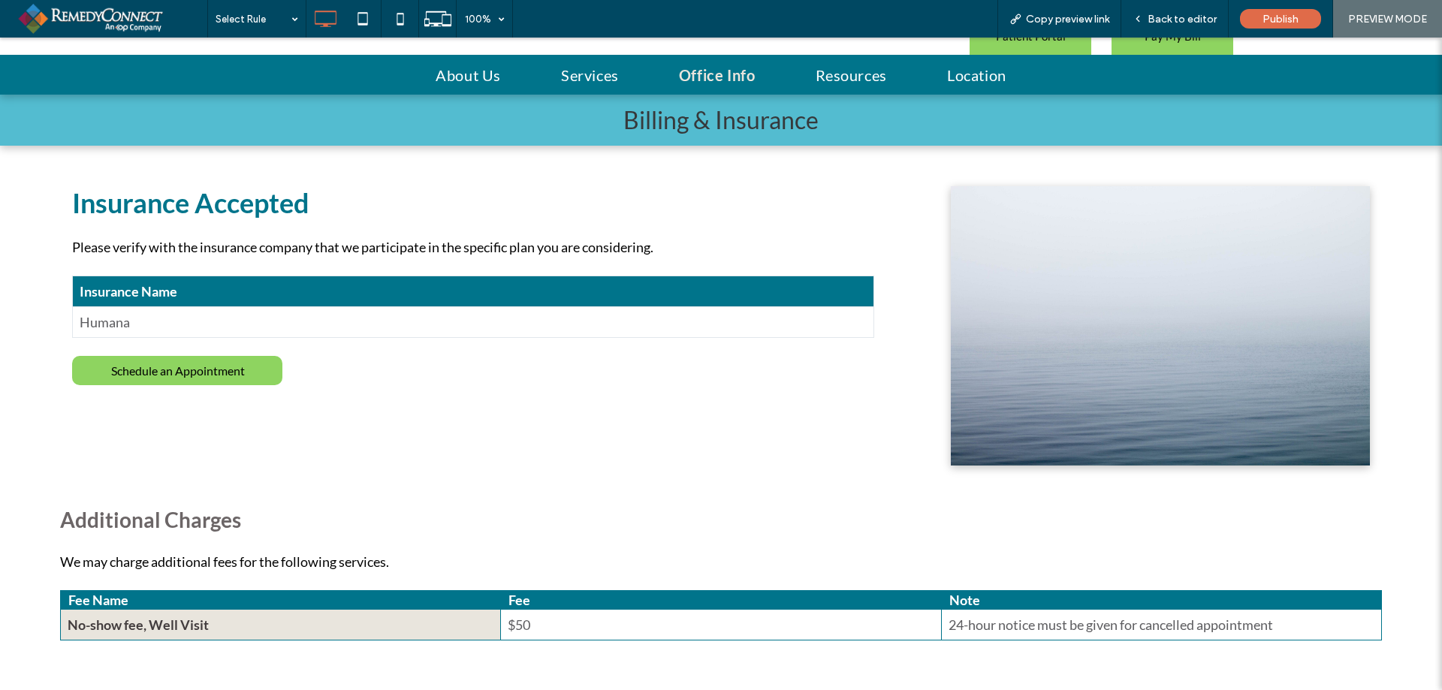
scroll to position [150, 0]
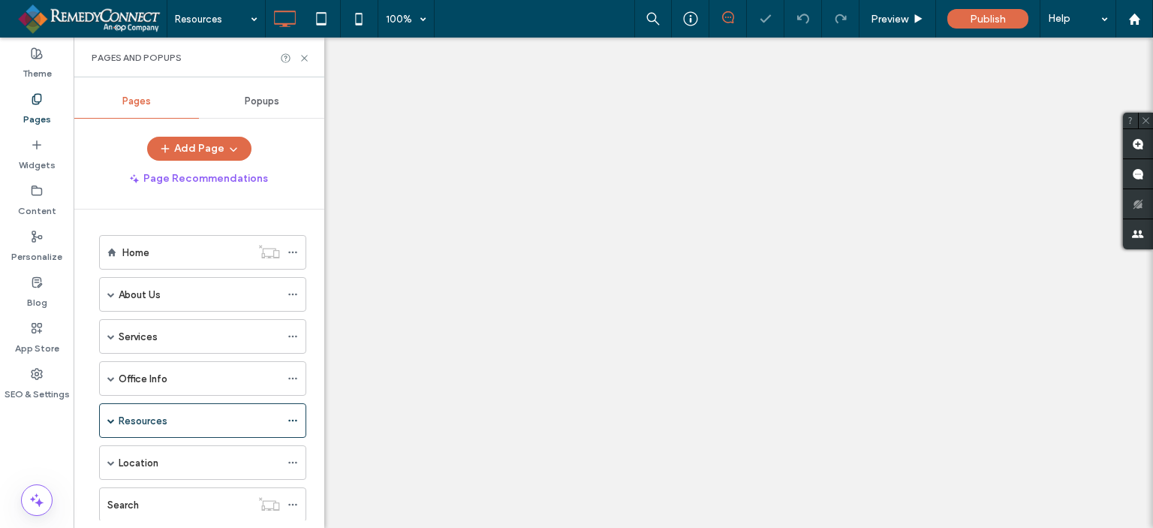
click at [108, 382] on span at bounding box center [111, 378] width 8 height 33
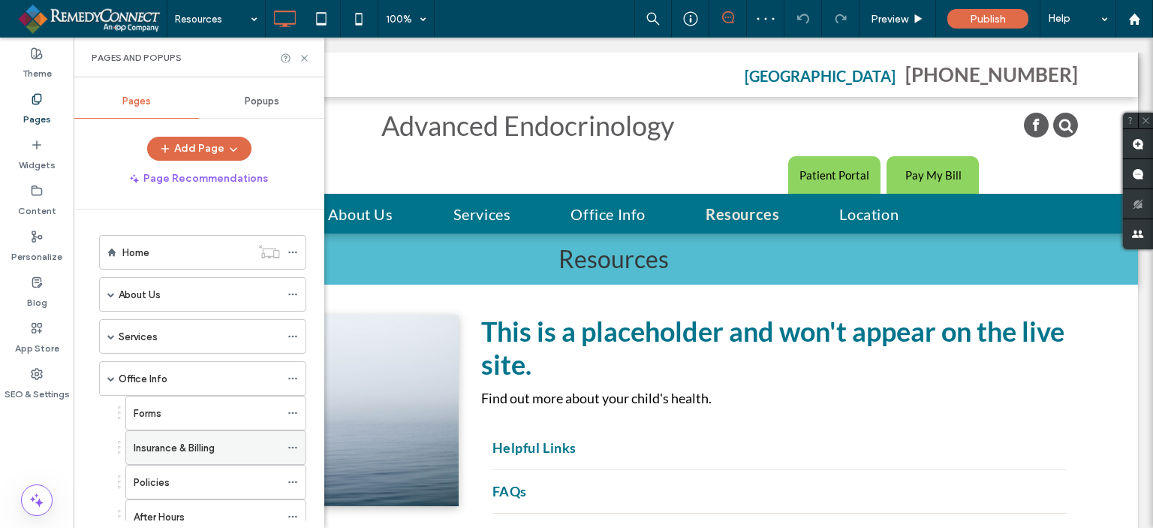
click at [152, 451] on label "Insurance & Billing" at bounding box center [174, 448] width 81 height 26
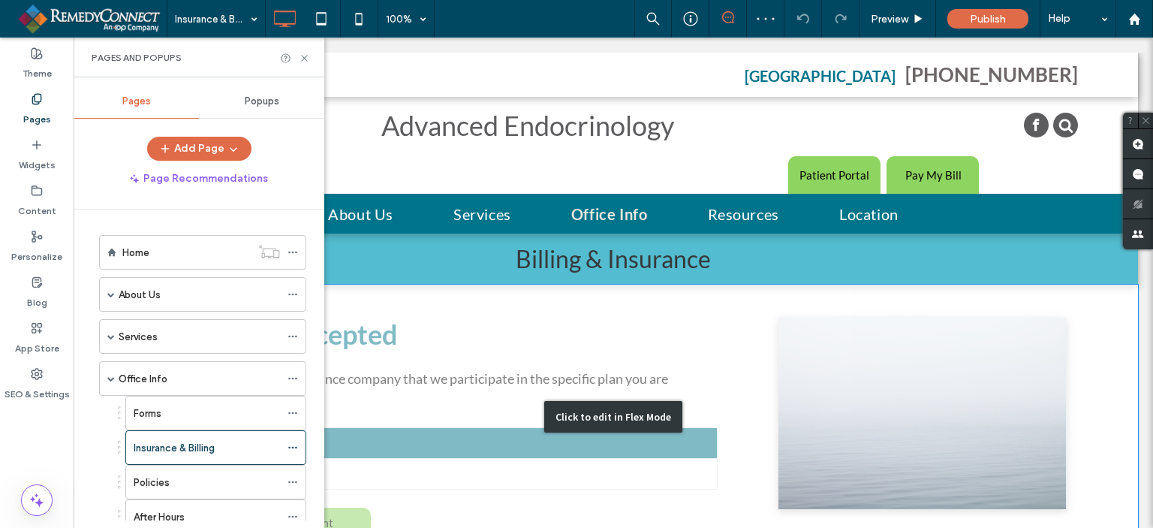
click at [544, 340] on div "Click to edit in Flex Mode" at bounding box center [614, 417] width 1050 height 264
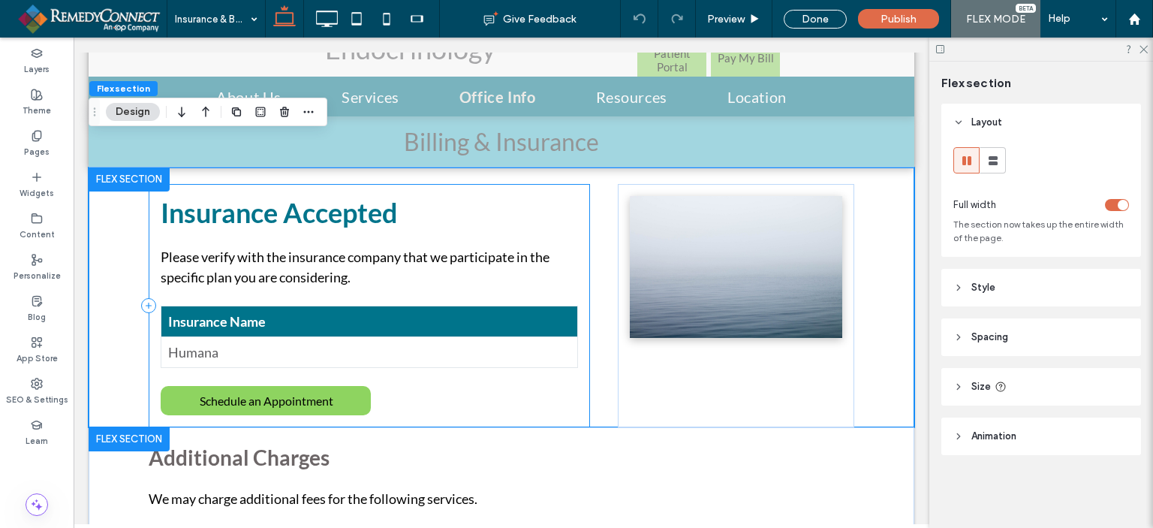
scroll to position [150, 0]
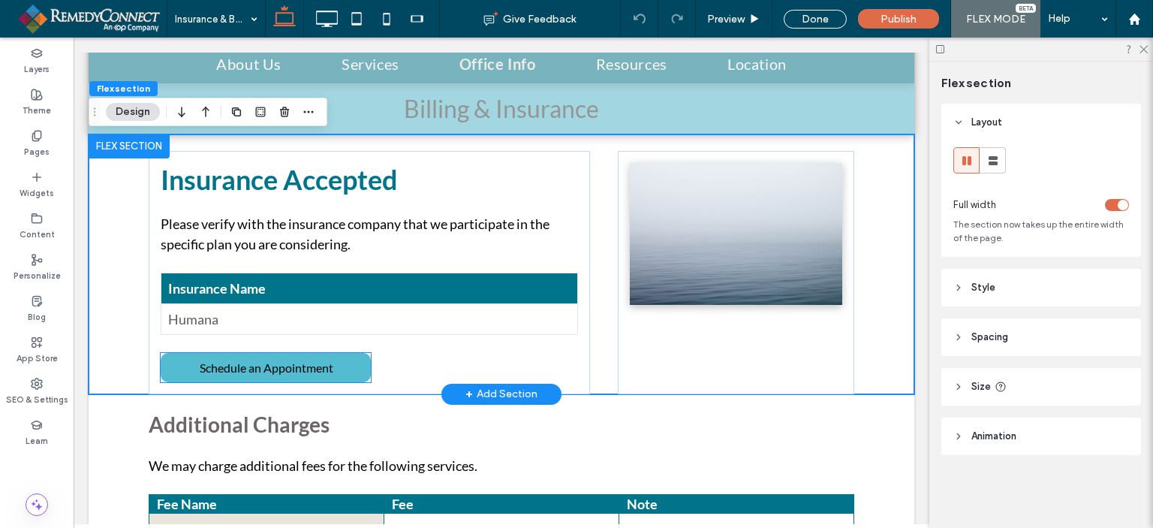
click at [303, 366] on span "Schedule an Appointment" at bounding box center [267, 367] width 134 height 29
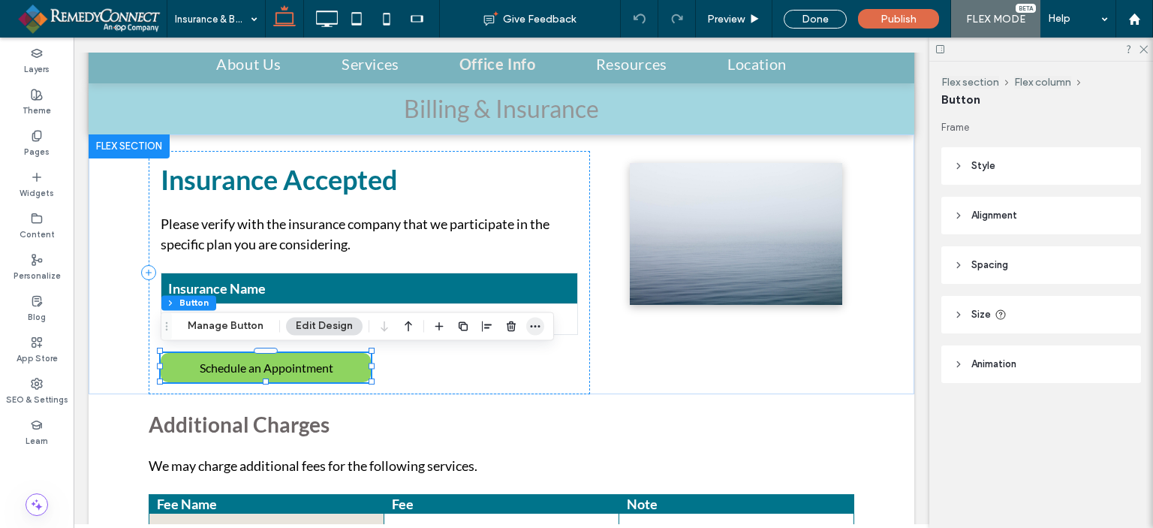
click at [537, 334] on span "button" at bounding box center [535, 326] width 18 height 18
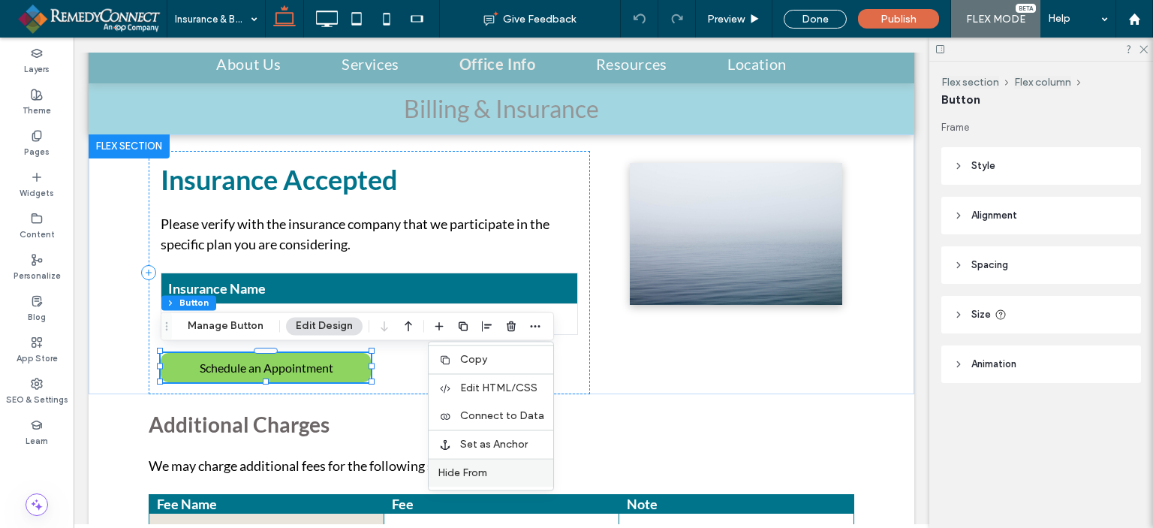
click at [481, 469] on span "Hide From" at bounding box center [463, 472] width 50 height 13
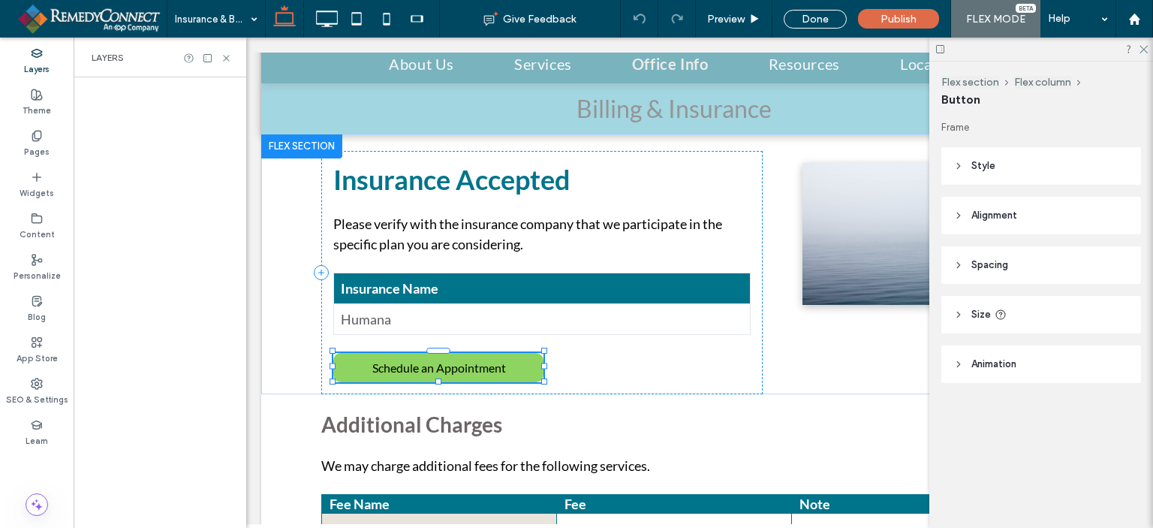
scroll to position [0, 173]
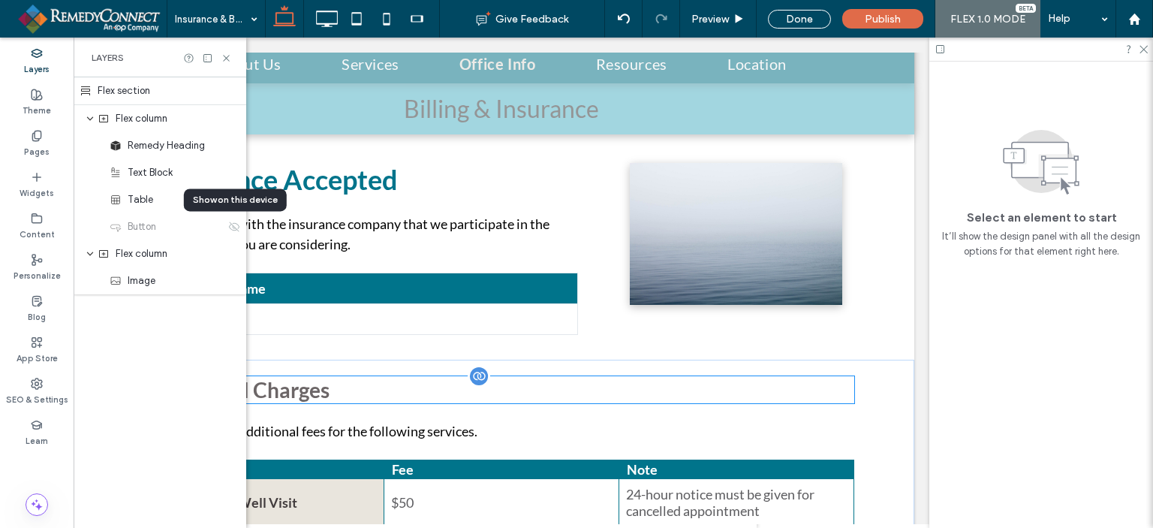
click at [650, 394] on p "Additional Charges" at bounding box center [502, 389] width 706 height 27
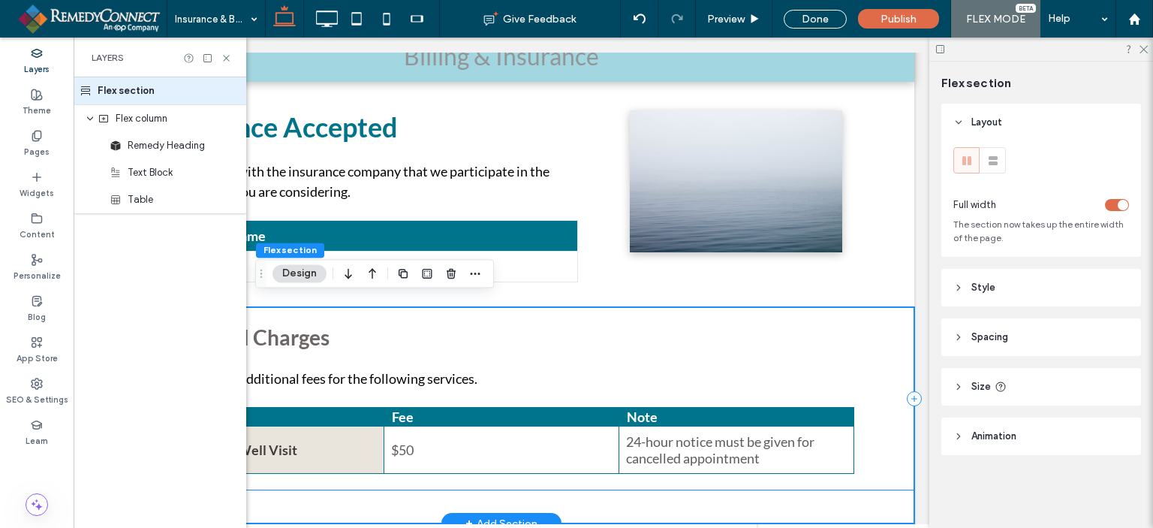
scroll to position [211, 0]
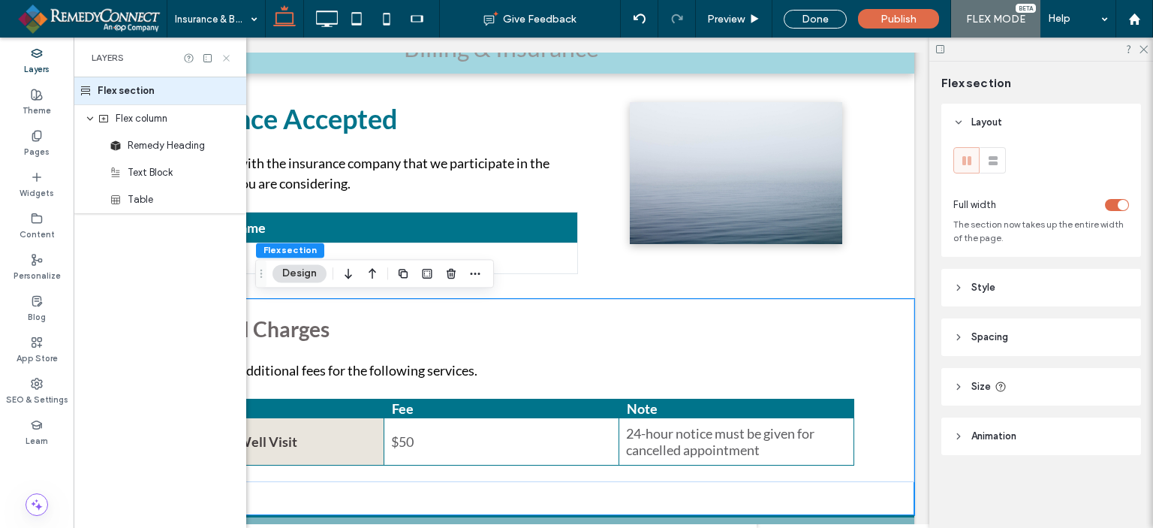
drag, startPoint x: 228, startPoint y: 52, endPoint x: 257, endPoint y: 167, distance: 118.6
click at [228, 53] on icon at bounding box center [226, 58] width 11 height 11
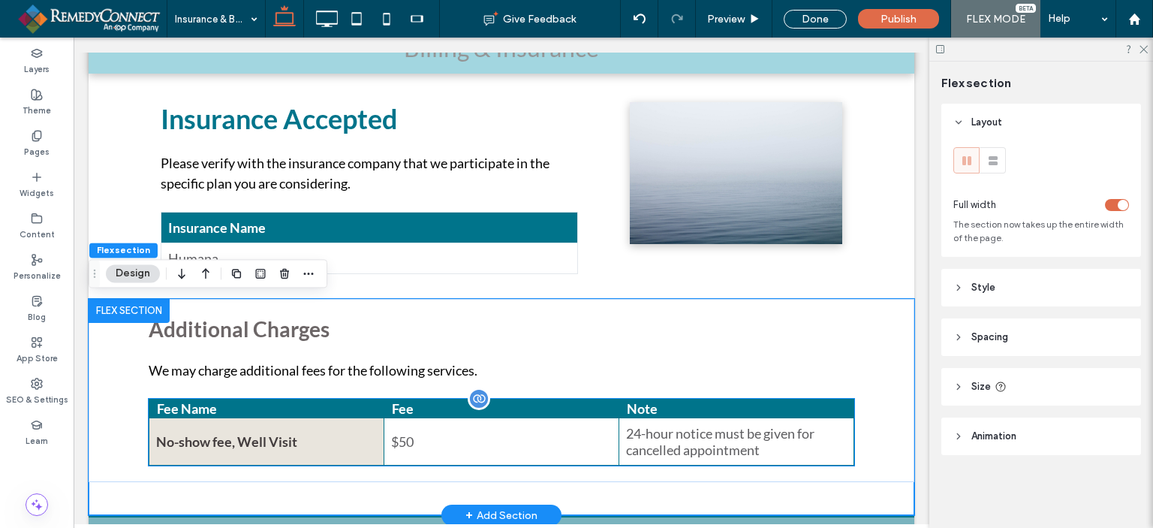
click at [292, 441] on td "No-show fee, Well Visit" at bounding box center [266, 441] width 235 height 47
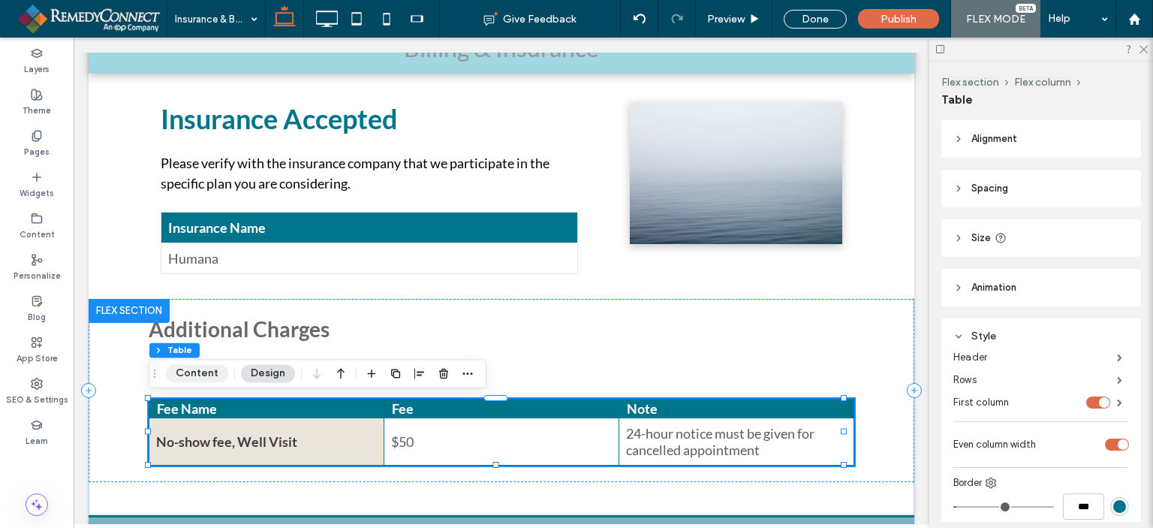
click at [207, 378] on button "Content" at bounding box center [197, 373] width 62 height 18
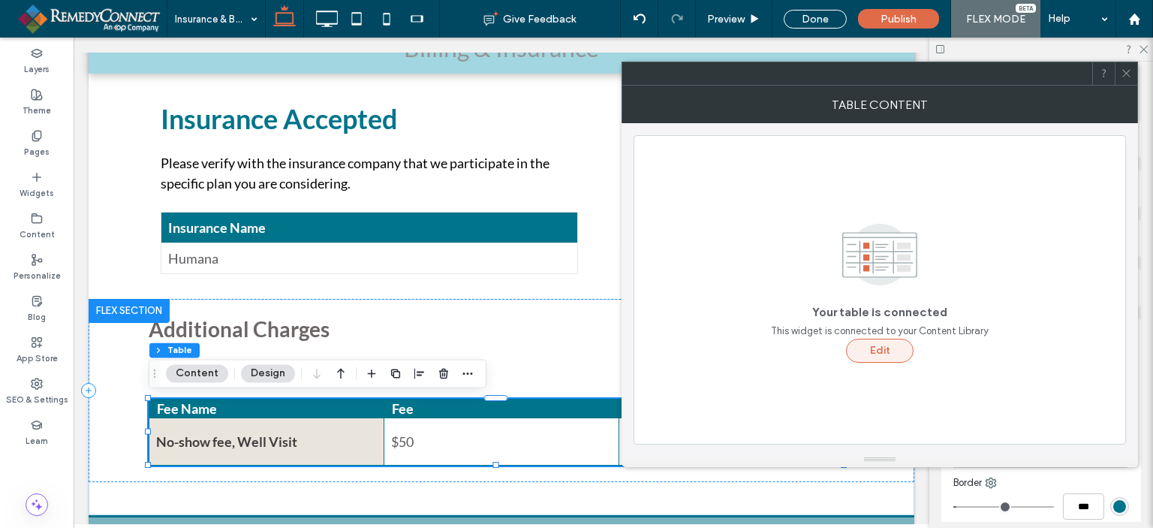
click at [889, 352] on button "Edit" at bounding box center [880, 351] width 68 height 24
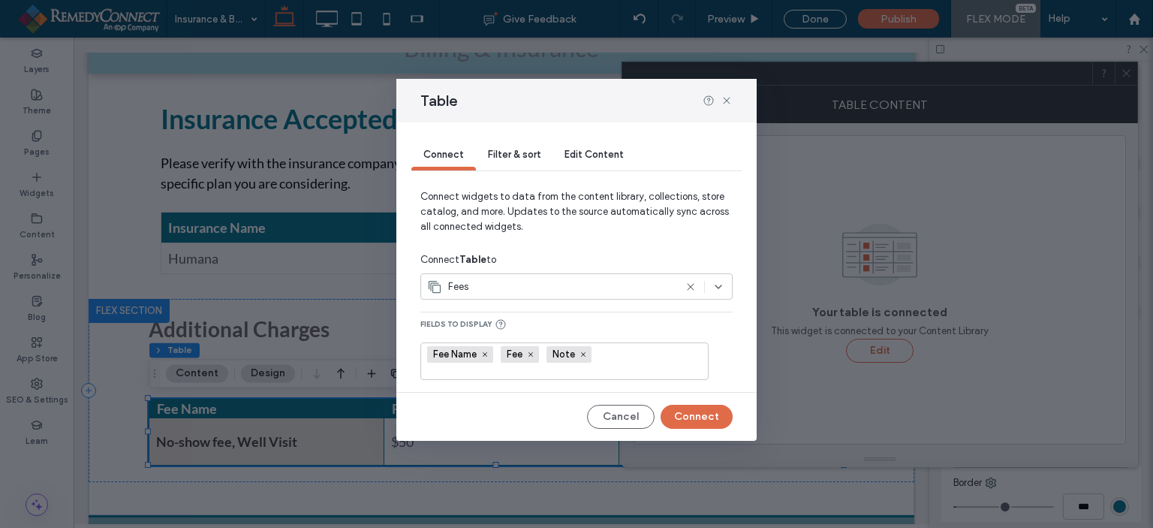
click at [585, 146] on div "Edit Content" at bounding box center [594, 155] width 83 height 30
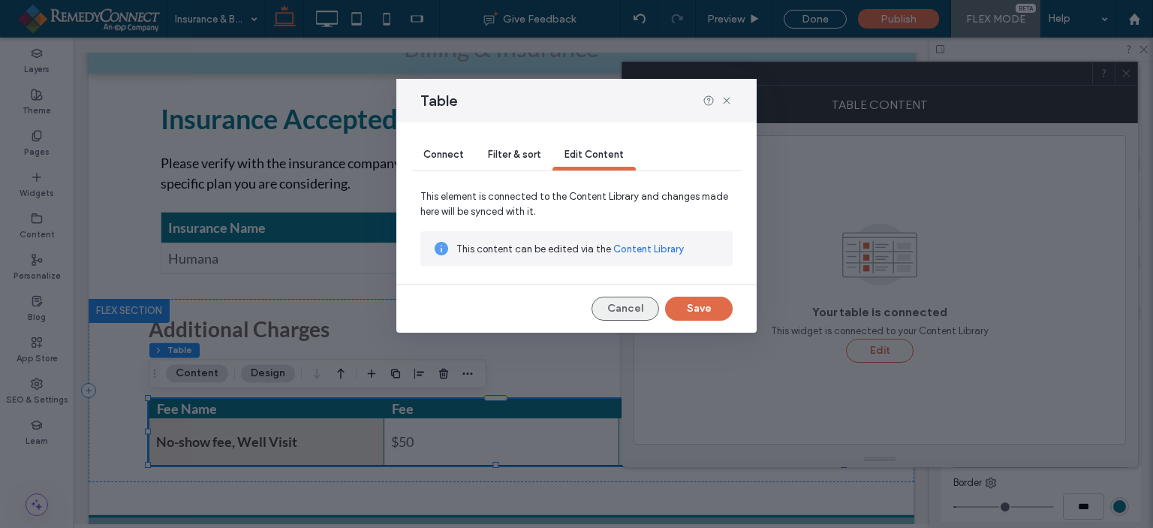
click at [619, 309] on button "Cancel" at bounding box center [626, 309] width 68 height 24
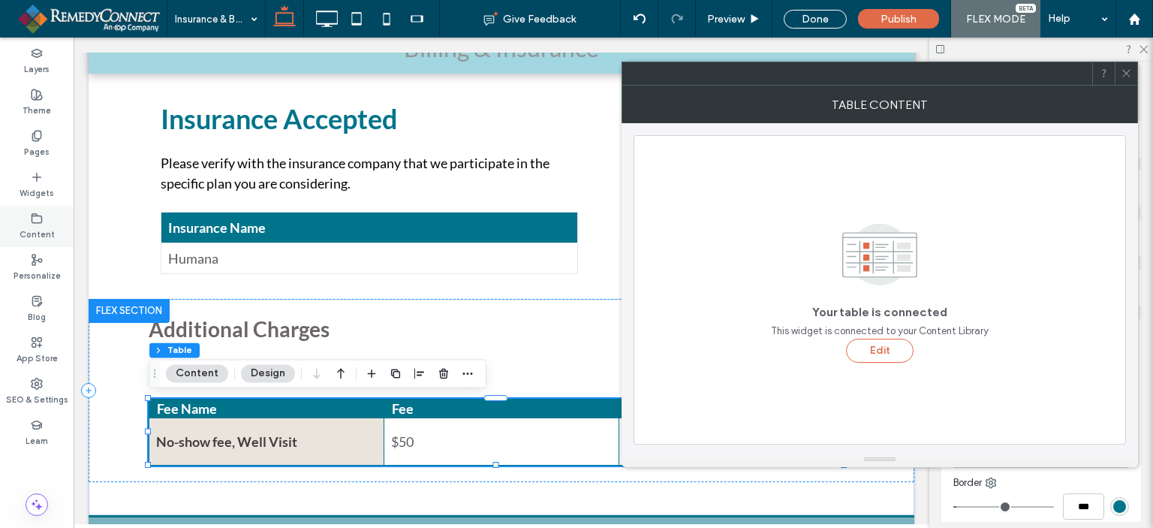
click at [39, 228] on label "Content" at bounding box center [37, 233] width 35 height 17
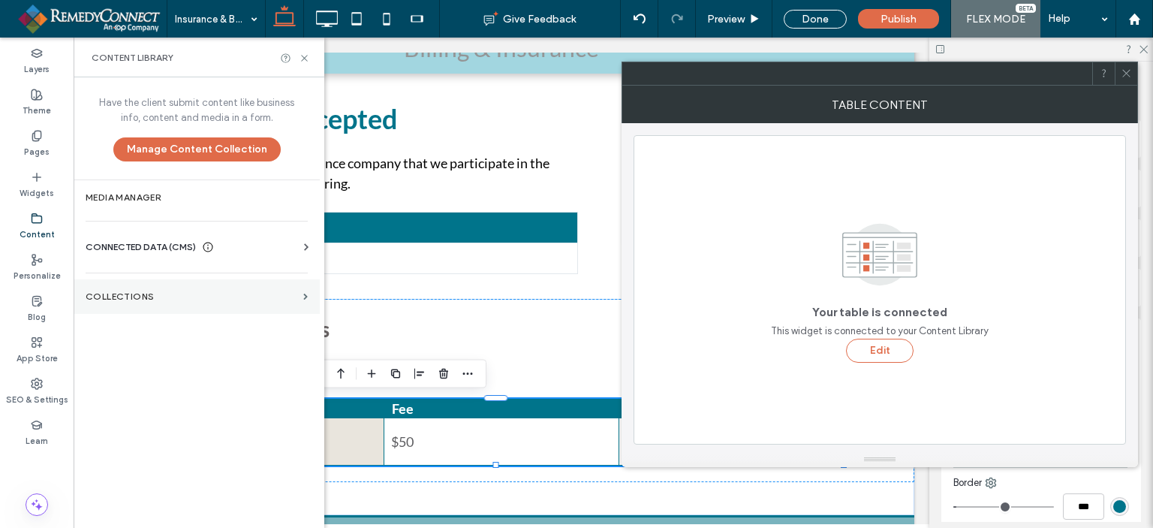
click at [151, 288] on section "Collections" at bounding box center [197, 296] width 246 height 35
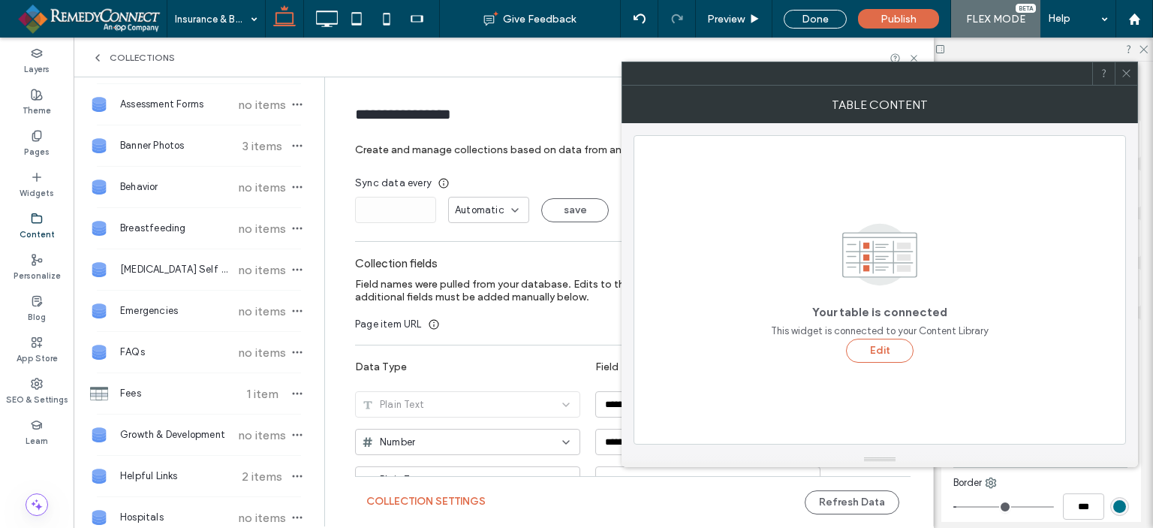
scroll to position [300, 0]
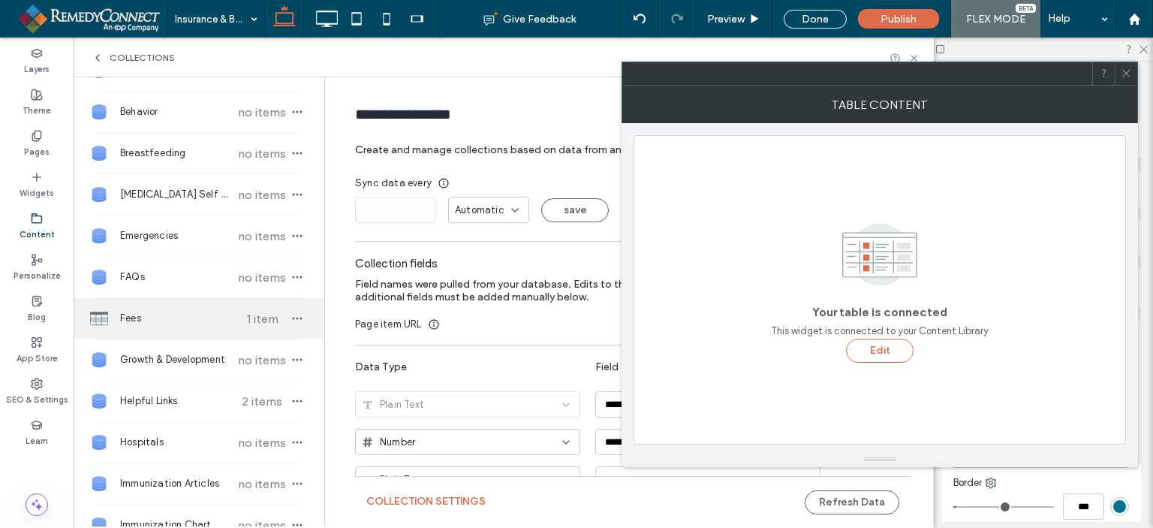
click at [140, 312] on span "Fees" at bounding box center [176, 318] width 112 height 15
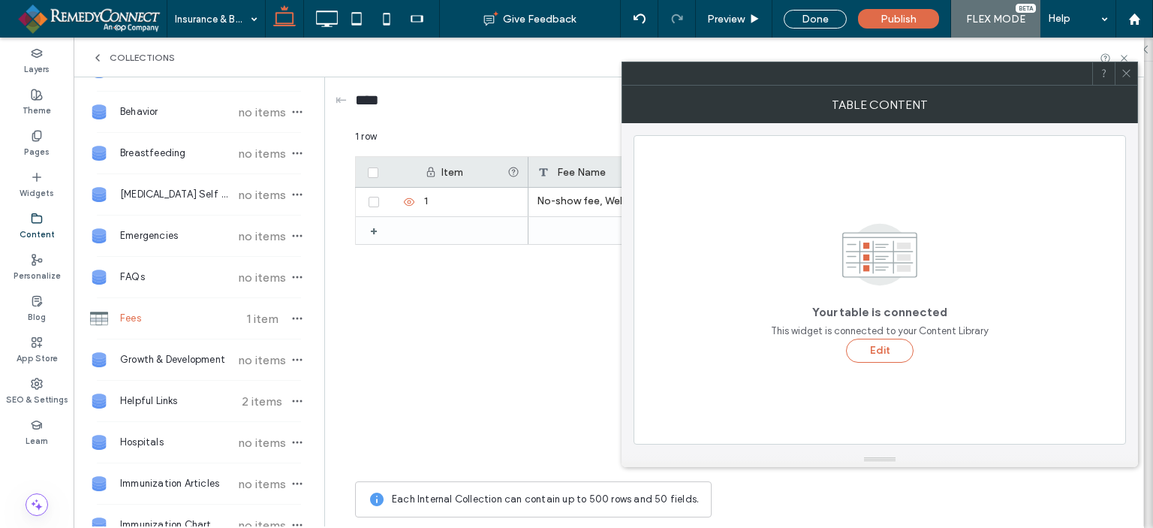
click at [1128, 68] on icon at bounding box center [1126, 73] width 11 height 11
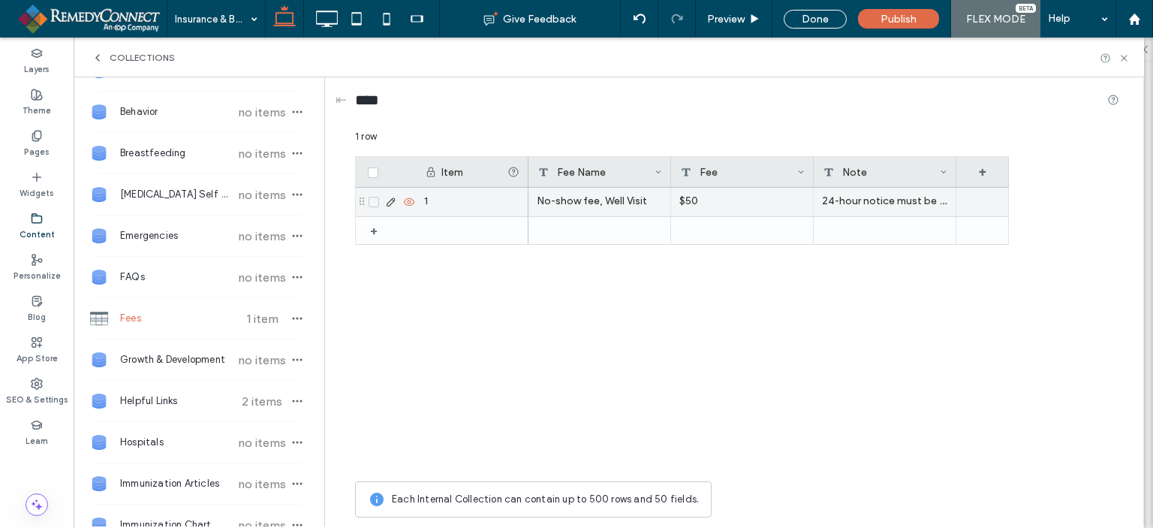
click at [390, 200] on icon at bounding box center [391, 202] width 12 height 12
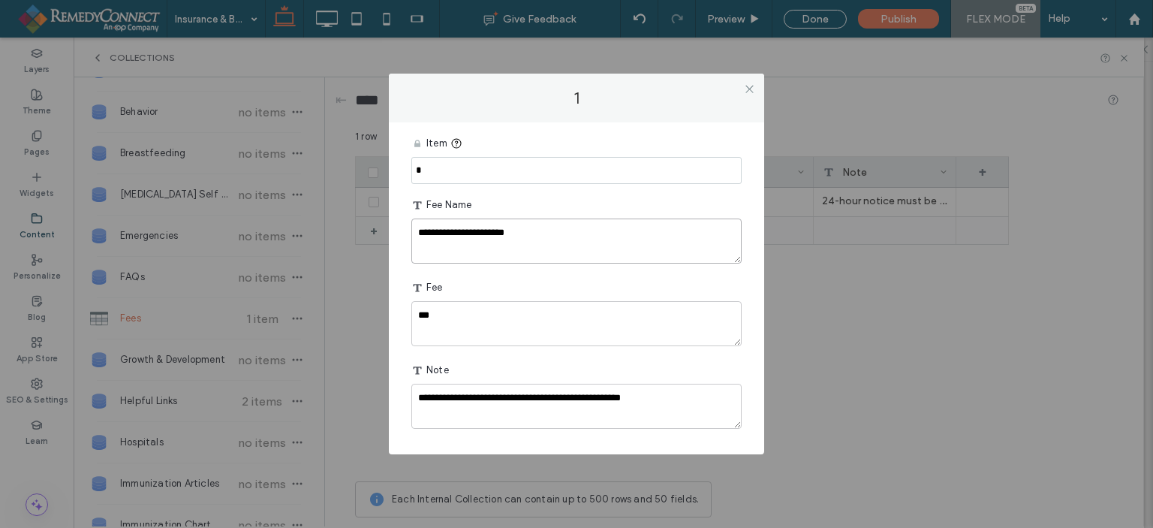
click at [535, 237] on textarea "**********" at bounding box center [576, 240] width 330 height 45
type textarea "**********"
click at [748, 95] on icon at bounding box center [749, 88] width 11 height 11
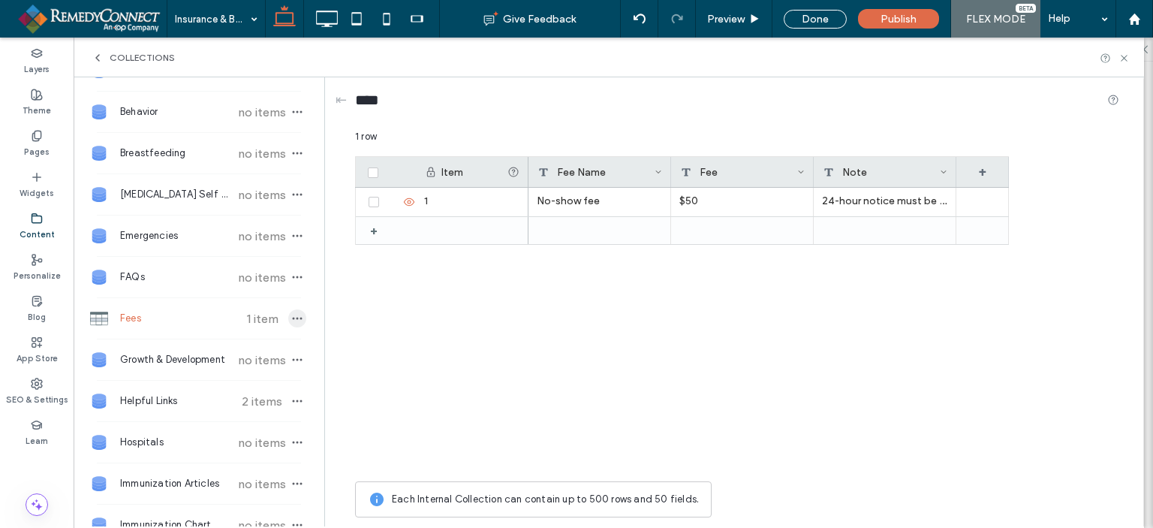
click at [294, 312] on icon "button" at bounding box center [297, 318] width 12 height 12
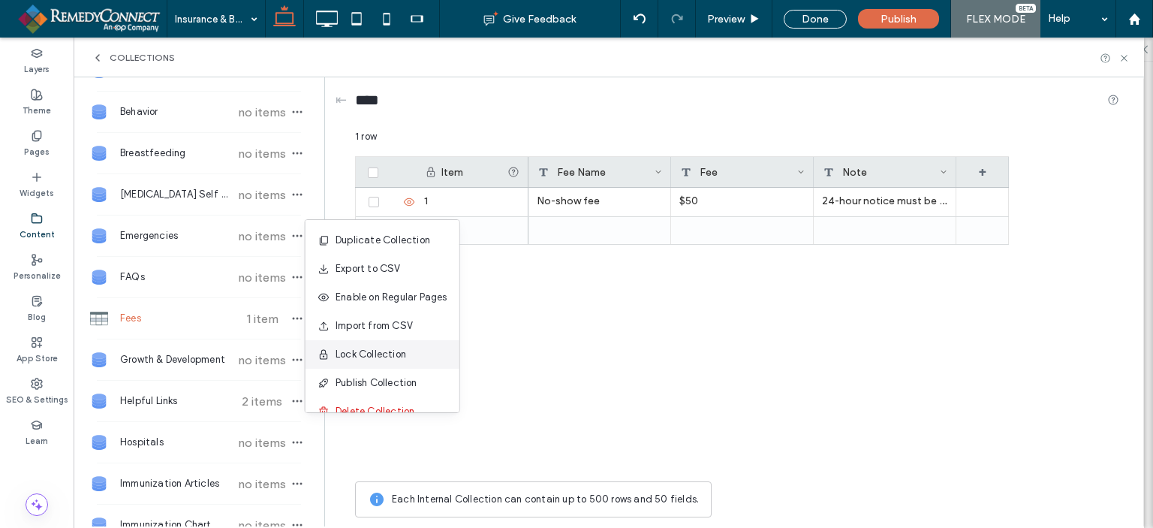
scroll to position [19, 0]
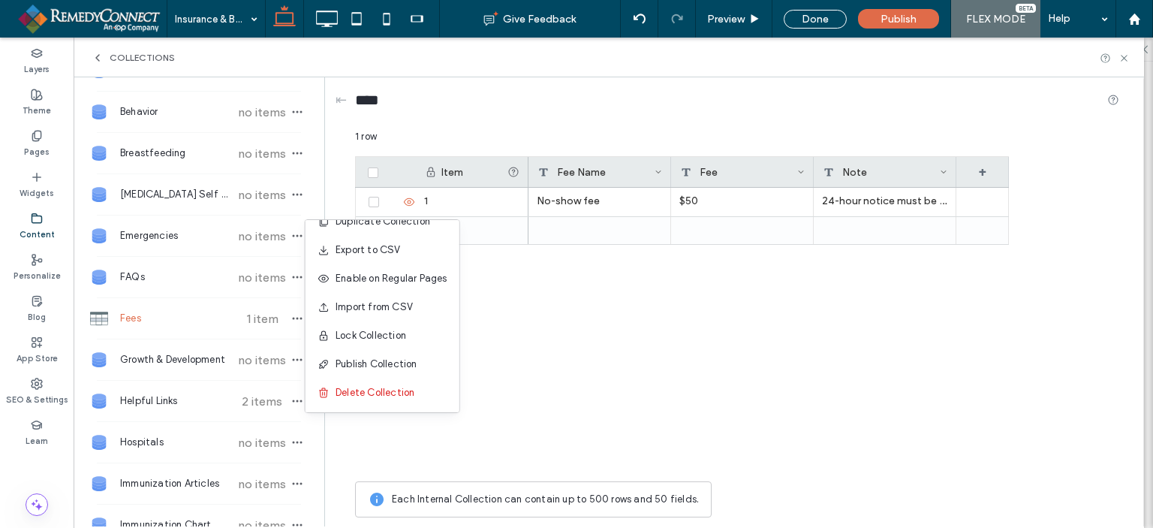
click at [592, 374] on div "No-show fee $50 24-hour notice must be given for cancelled appointment" at bounding box center [769, 331] width 481 height 286
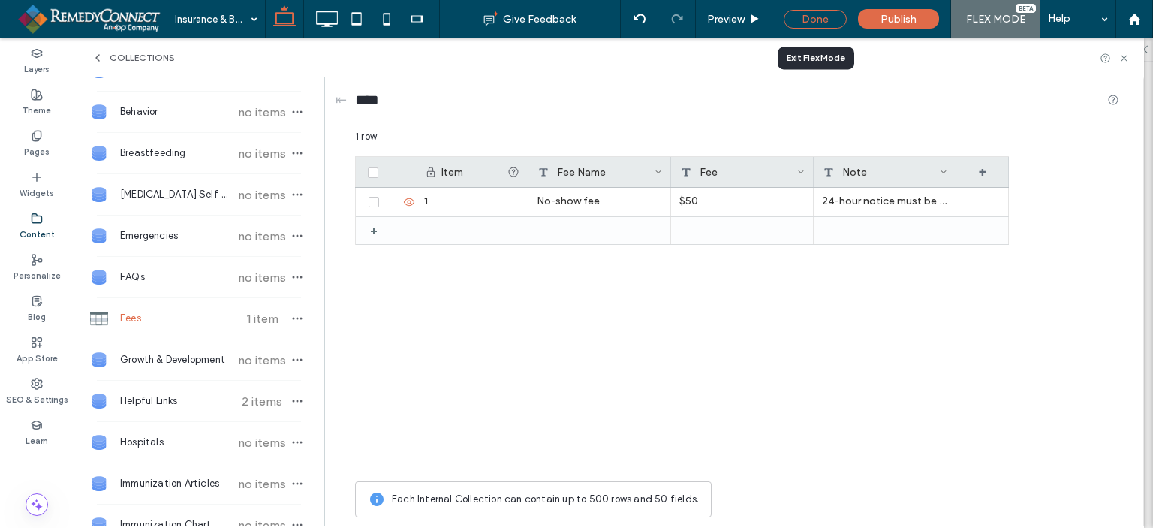
click at [815, 26] on div "Done" at bounding box center [815, 19] width 63 height 19
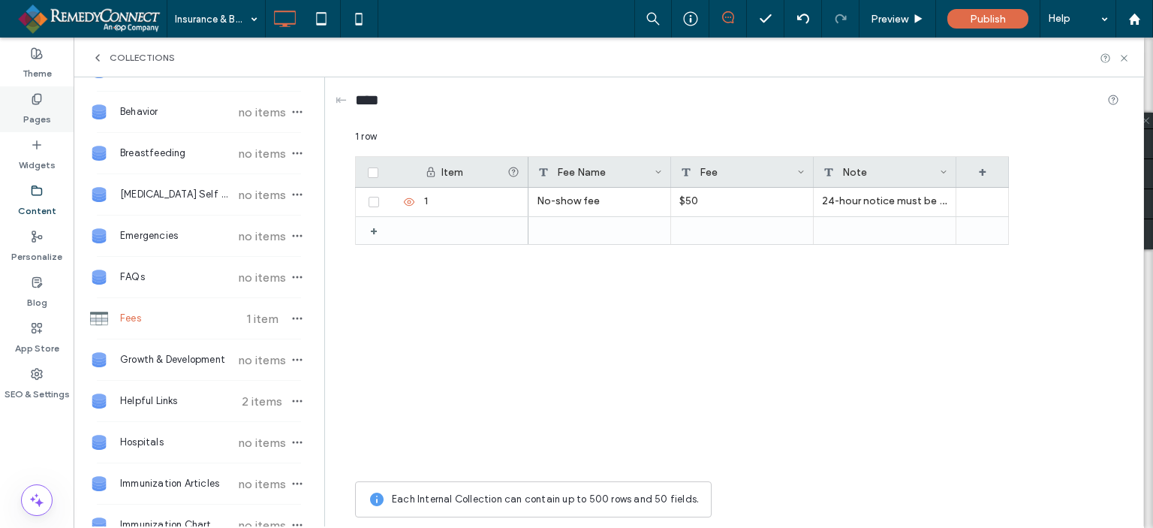
click at [33, 100] on icon at bounding box center [37, 99] width 12 height 12
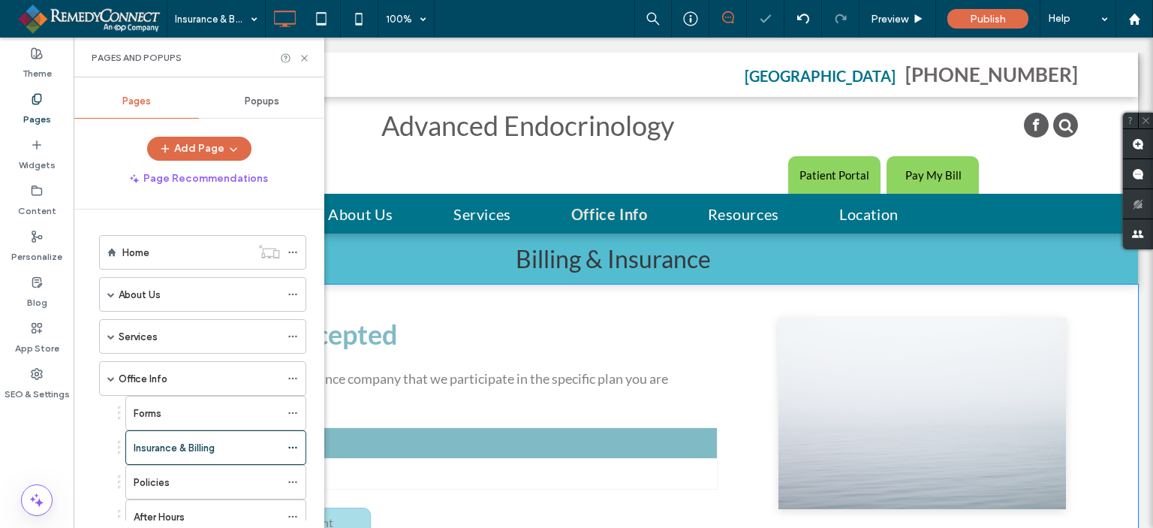
scroll to position [0, 0]
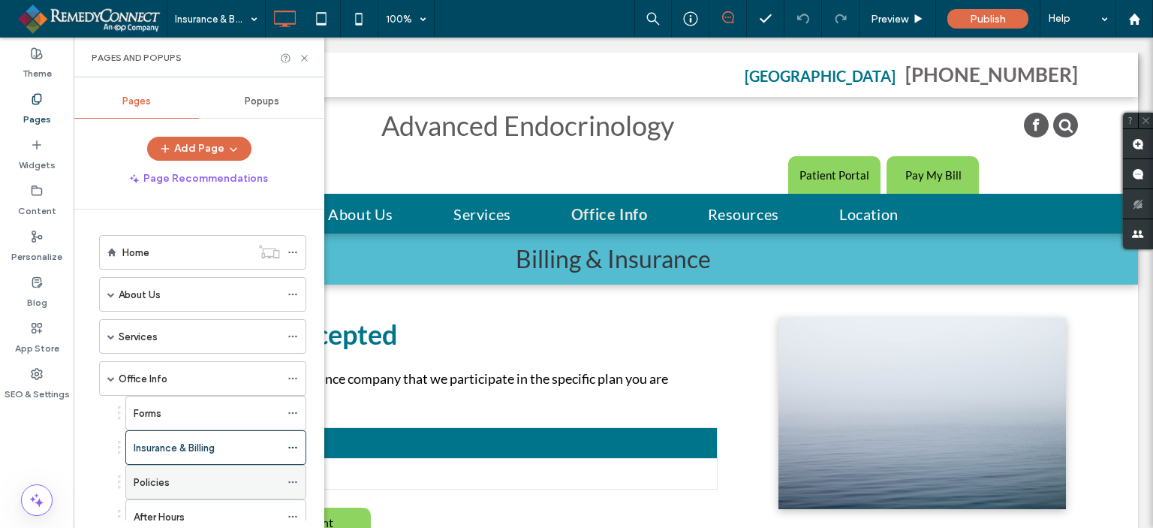
click at [154, 472] on label "Policies" at bounding box center [152, 482] width 36 height 26
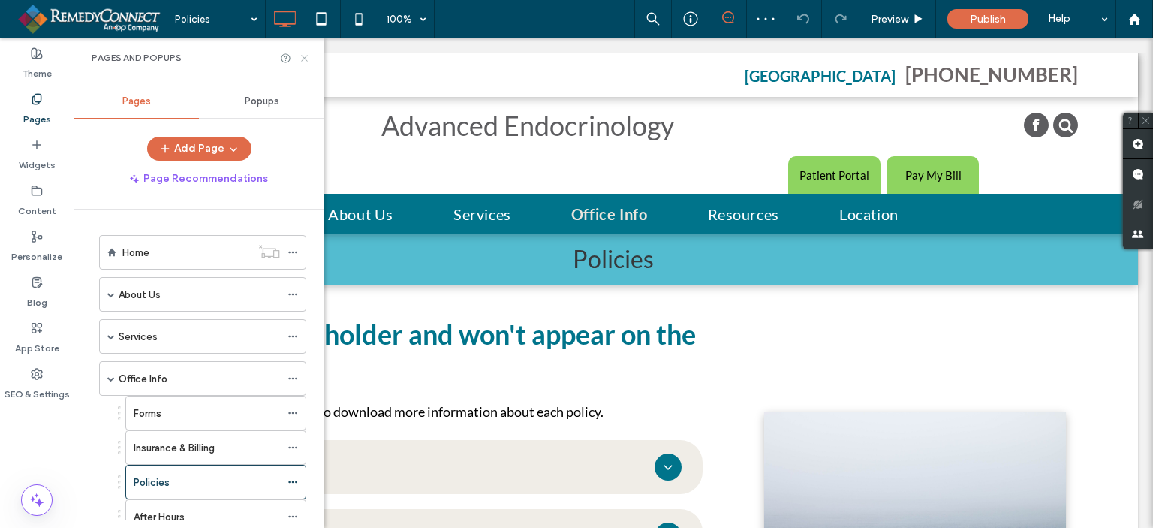
click at [300, 57] on icon at bounding box center [304, 58] width 11 height 11
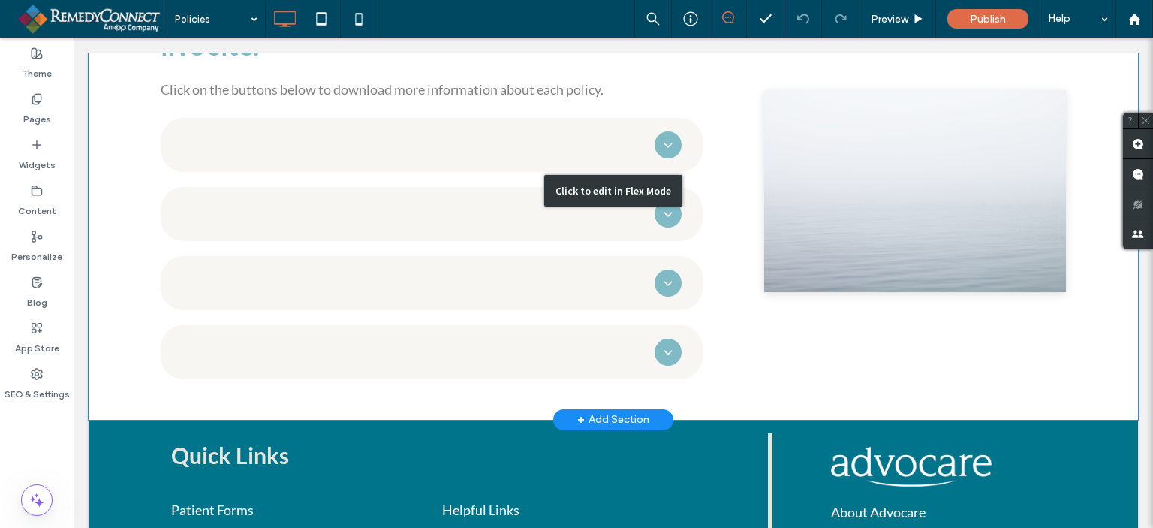
scroll to position [180, 0]
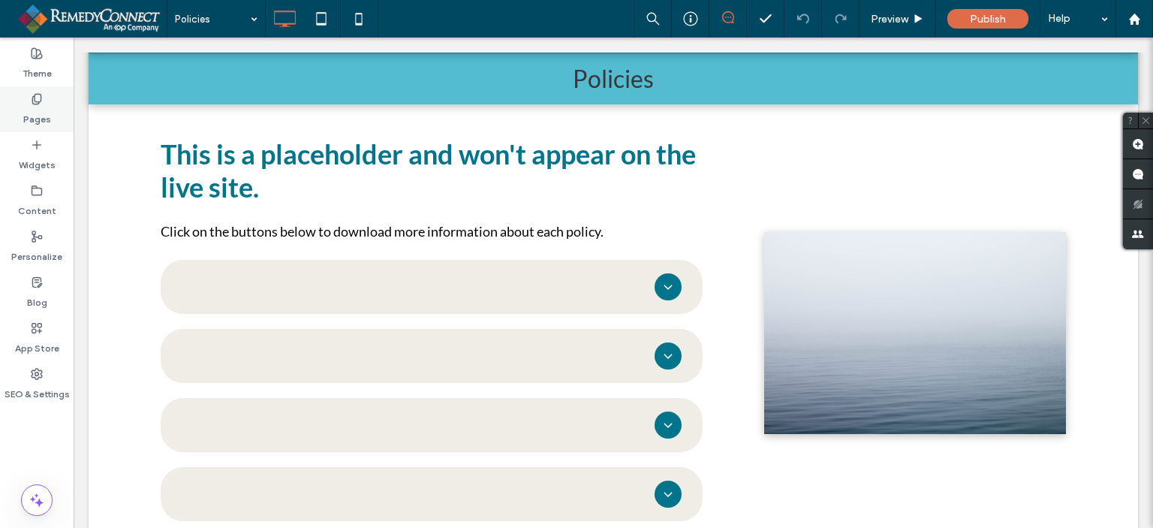
click at [30, 110] on label "Pages" at bounding box center [37, 115] width 28 height 21
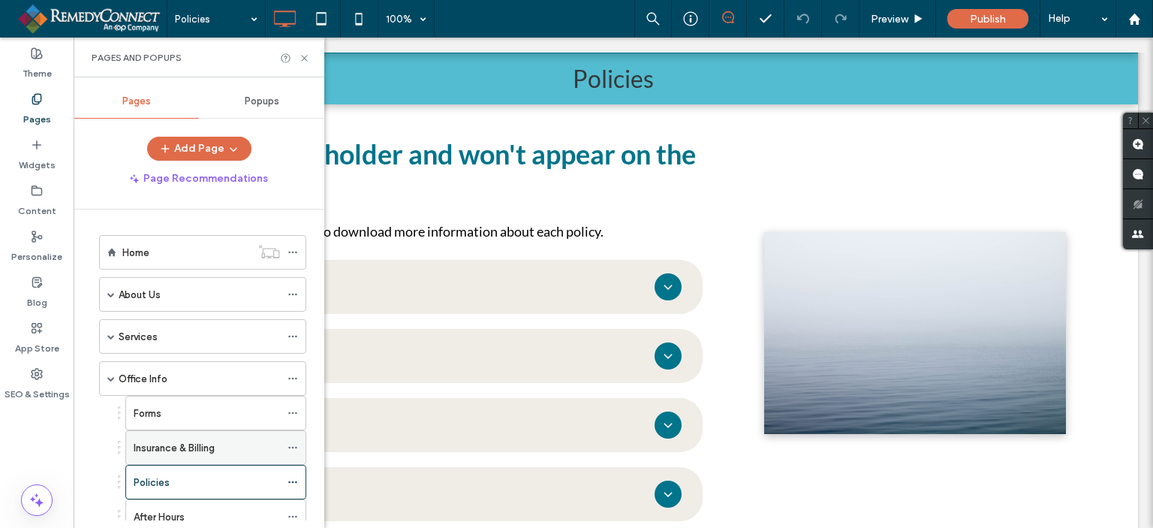
click at [170, 438] on label "Insurance & Billing" at bounding box center [174, 448] width 81 height 26
click at [312, 59] on div "Pages and Popups" at bounding box center [199, 58] width 251 height 40
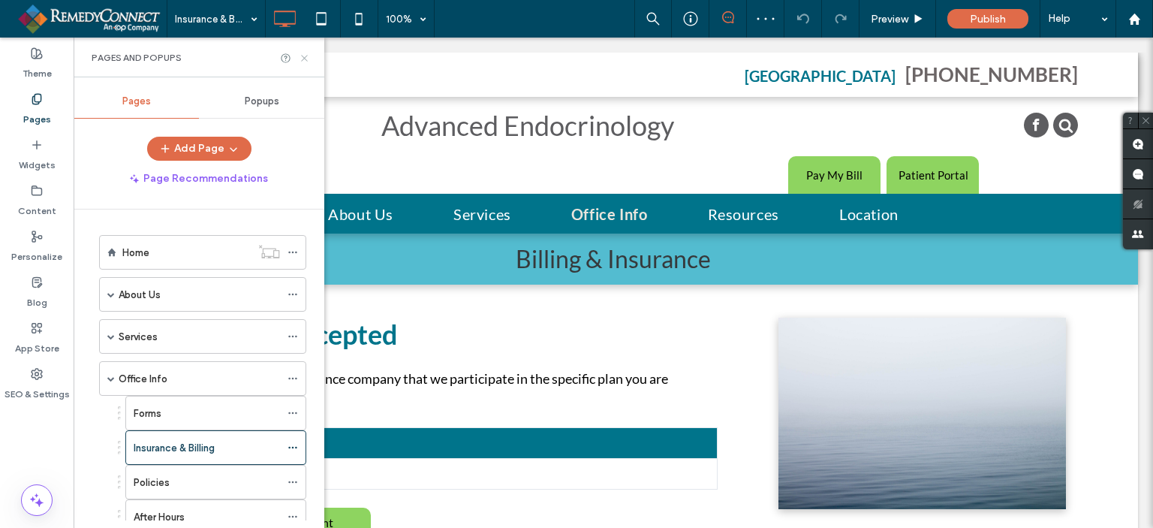
click at [303, 59] on use at bounding box center [304, 58] width 6 height 6
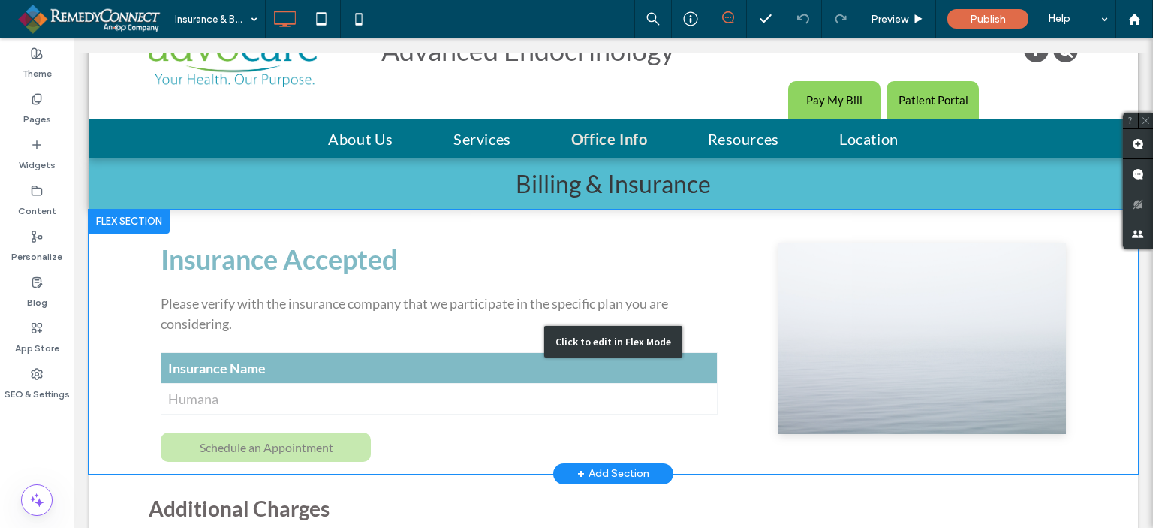
scroll to position [150, 0]
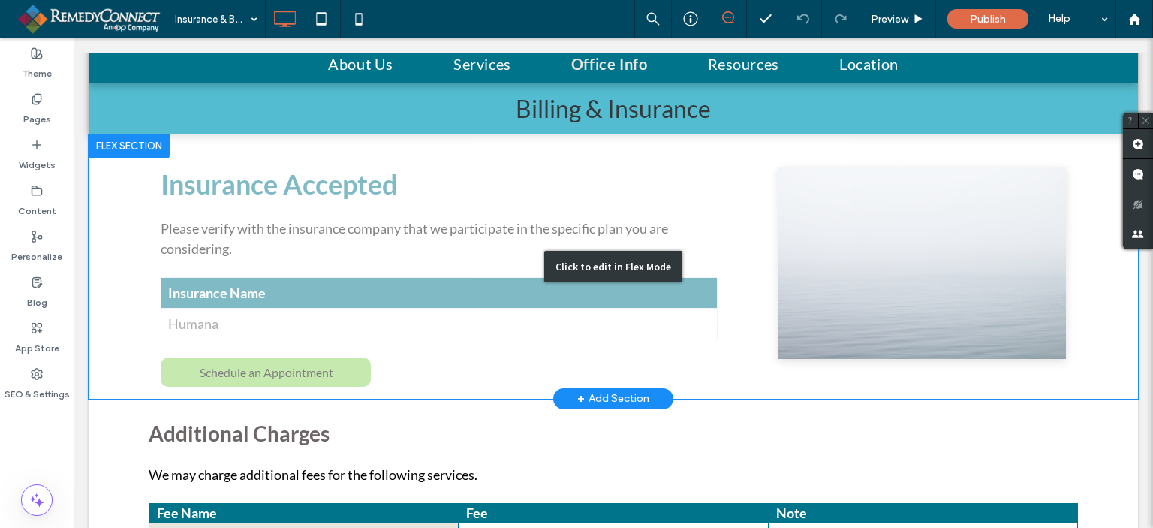
click at [288, 360] on div "Click to edit in Flex Mode" at bounding box center [614, 266] width 1050 height 264
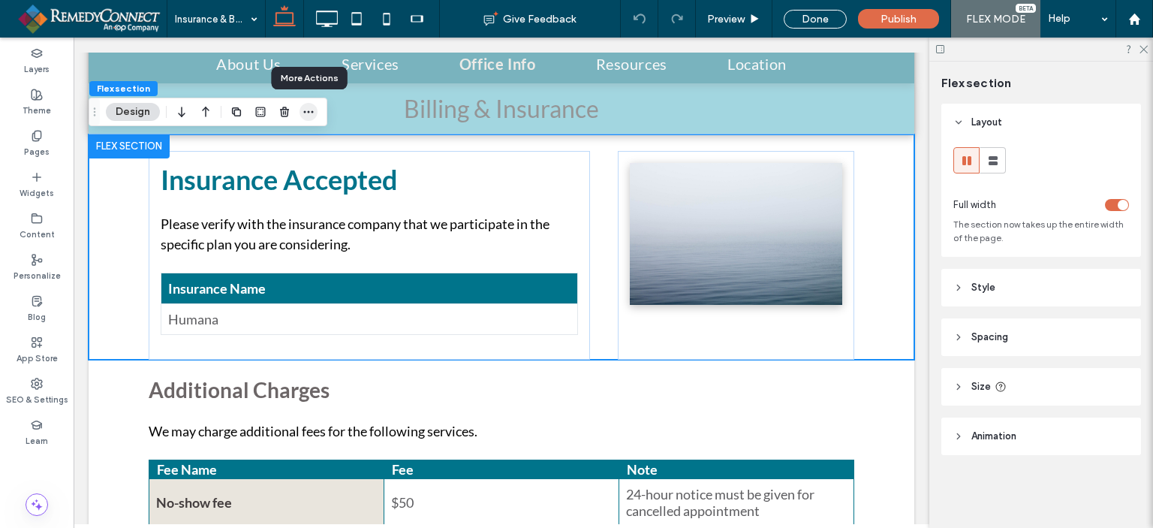
click at [309, 118] on span "button" at bounding box center [309, 112] width 18 height 18
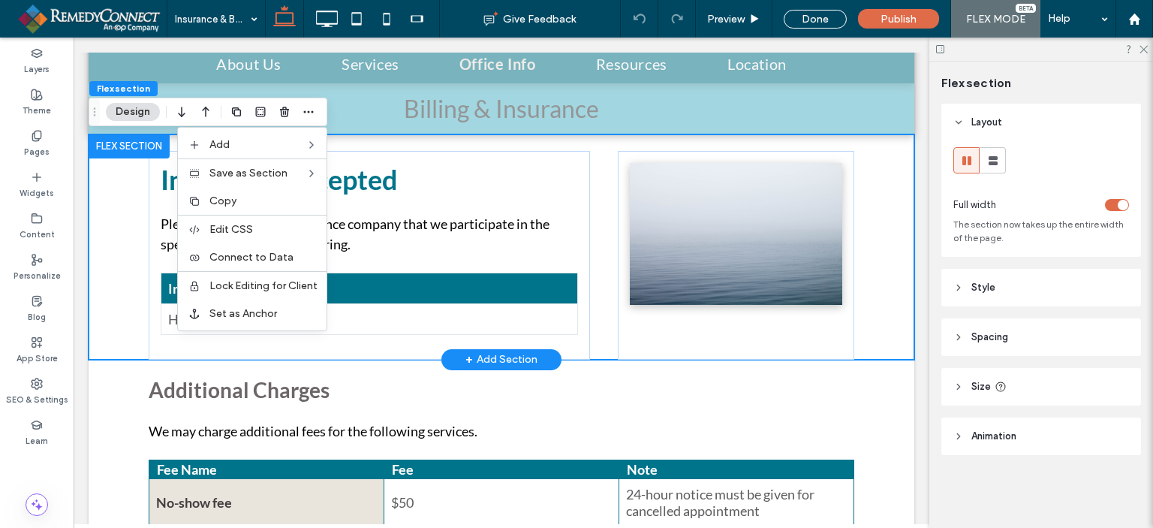
click at [102, 297] on div "Insurance Accepted Please verify with the insurance company that we participate…" at bounding box center [502, 246] width 826 height 225
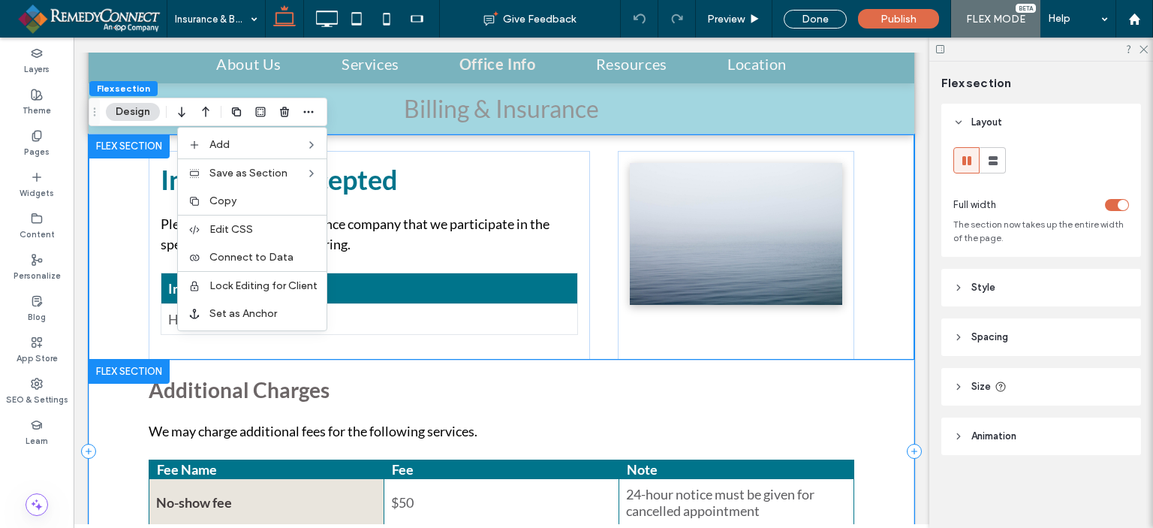
click at [882, 410] on div "Additional Charges We may charge additional fees for the following services. Fe…" at bounding box center [502, 451] width 826 height 183
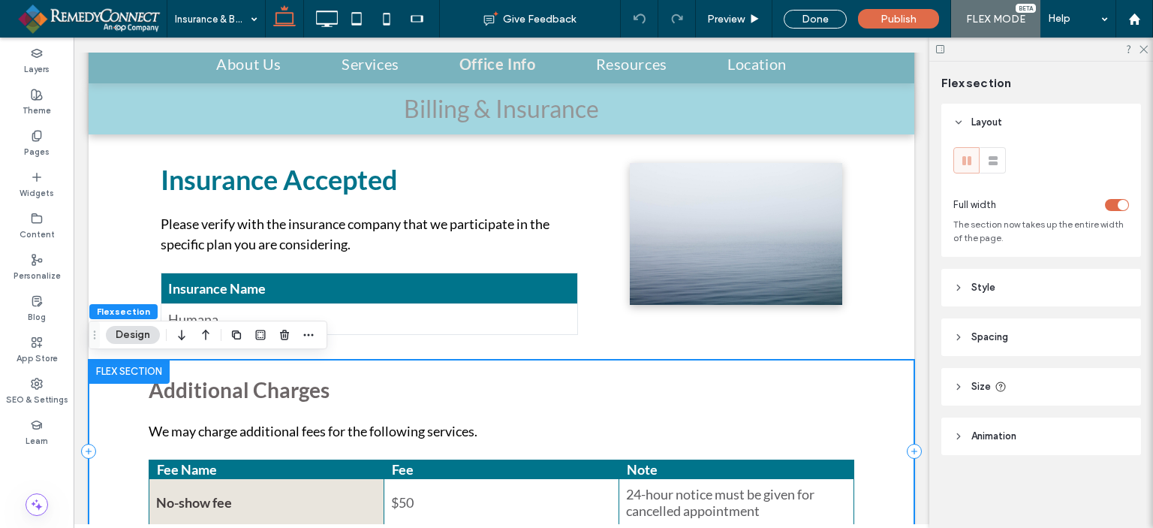
scroll to position [200, 0]
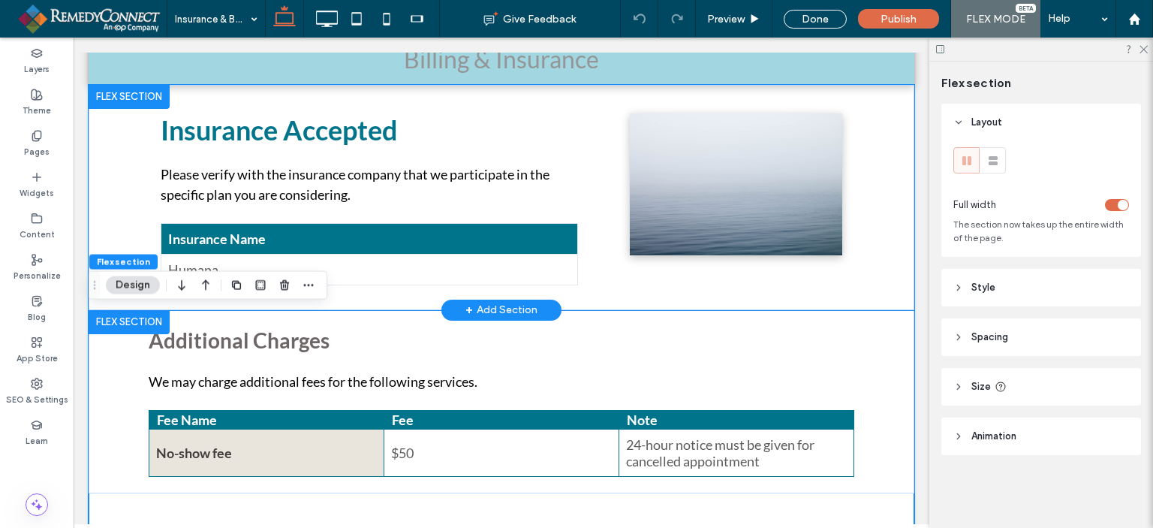
click at [121, 220] on div "Insurance Accepted Please verify with the insurance company that we participate…" at bounding box center [502, 197] width 826 height 225
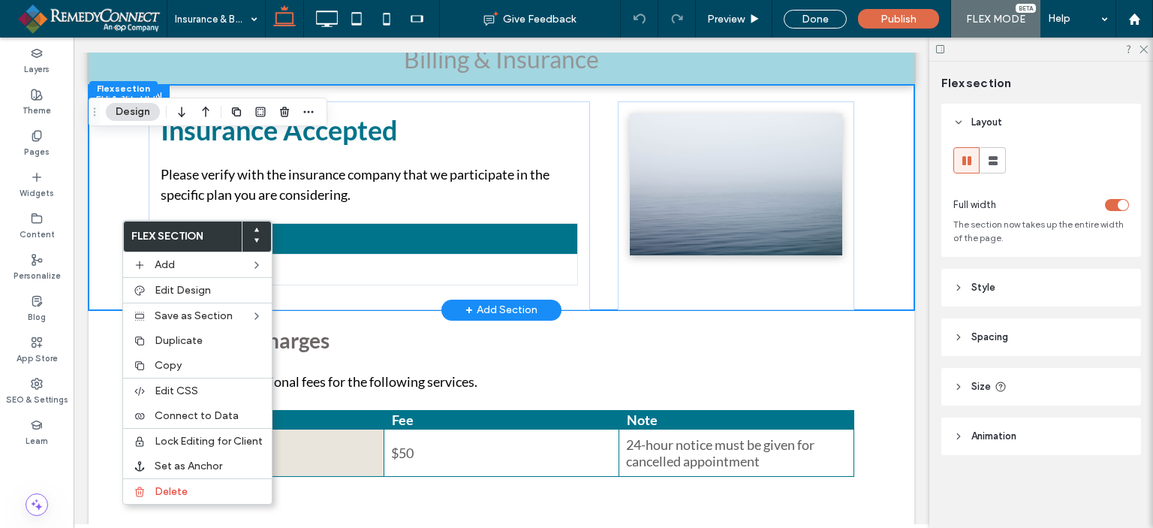
click at [122, 138] on div "Insurance Accepted Please verify with the insurance company that we participate…" at bounding box center [502, 197] width 826 height 225
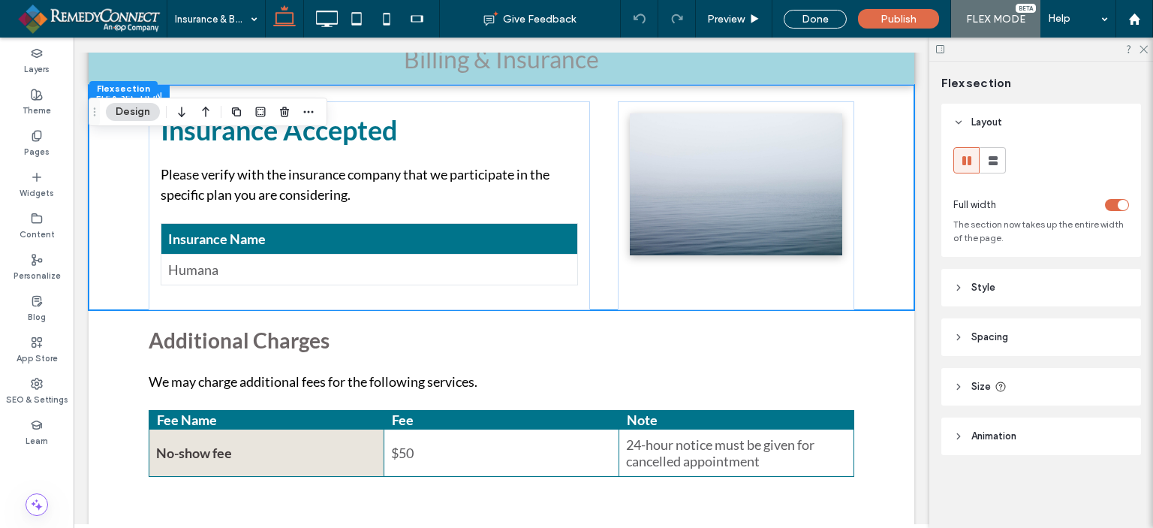
click at [126, 106] on button "Design" at bounding box center [133, 112] width 54 height 18
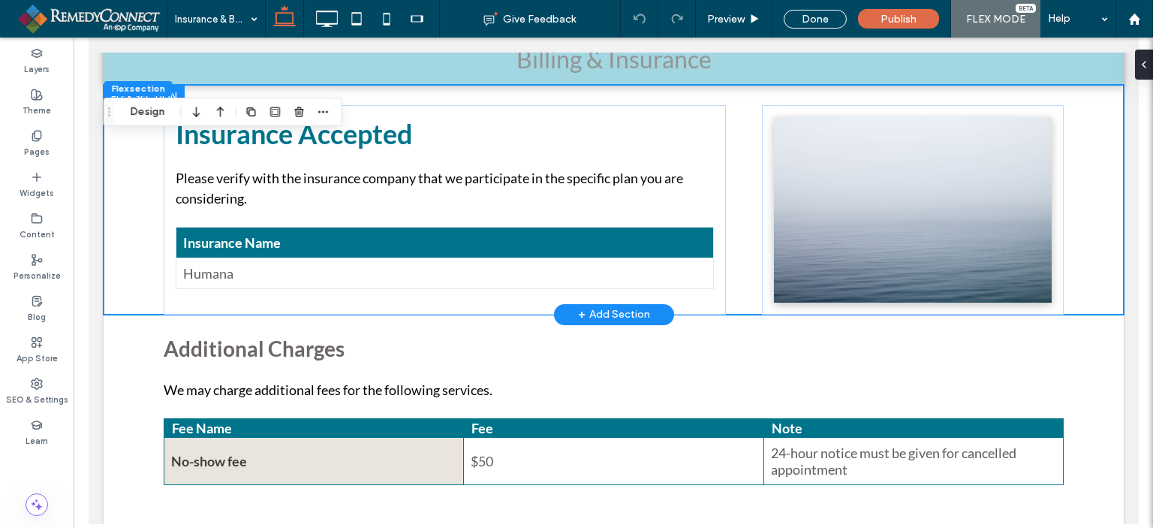
click at [88, 38] on span "Schedule an Appointment" at bounding box center [88, 38] width 0 height 0
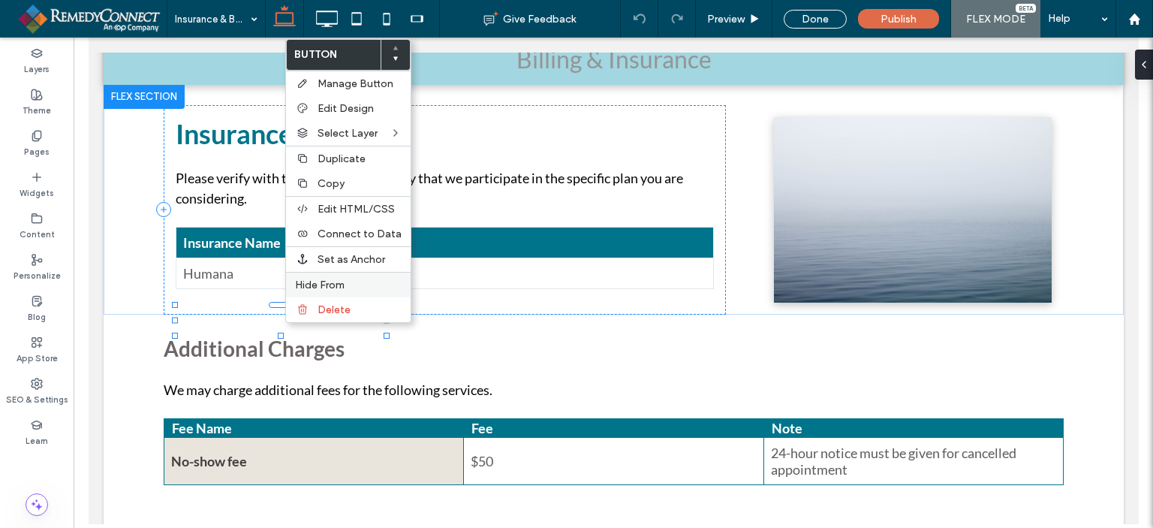
click at [306, 285] on span "Hide From" at bounding box center [320, 285] width 50 height 13
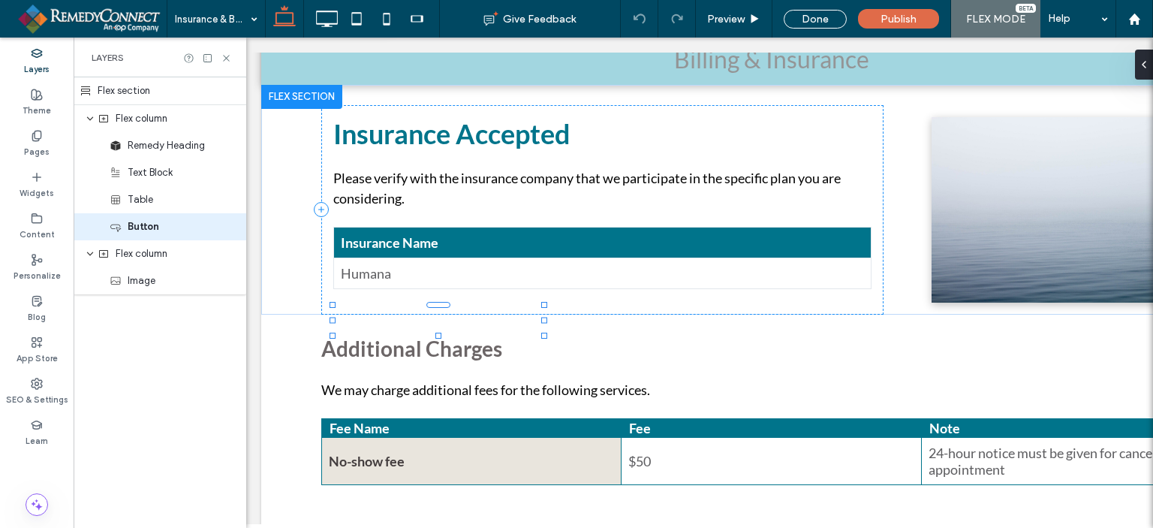
scroll to position [0, 143]
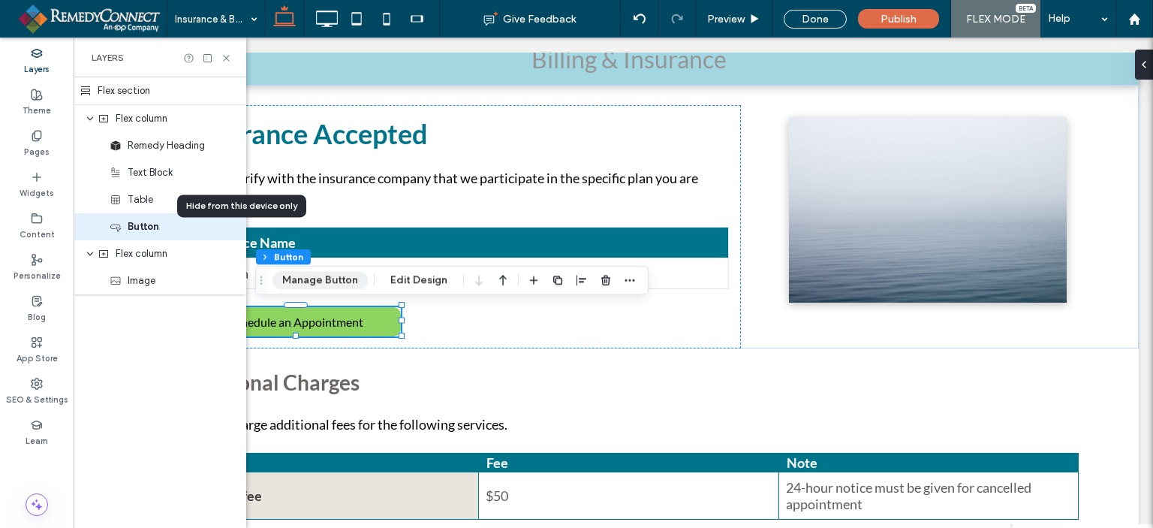
click at [327, 282] on button "Manage Button" at bounding box center [320, 280] width 95 height 18
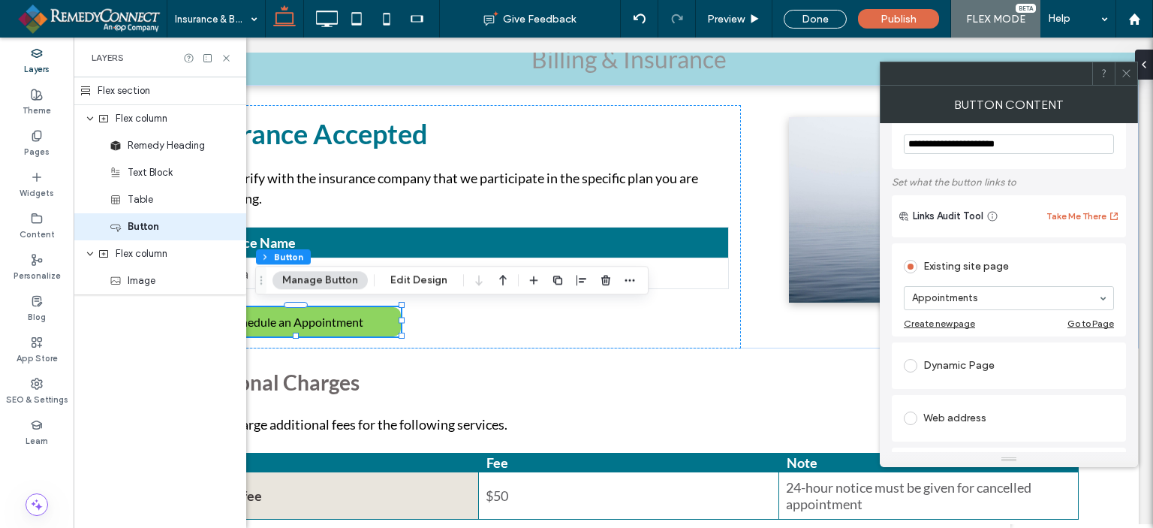
scroll to position [0, 0]
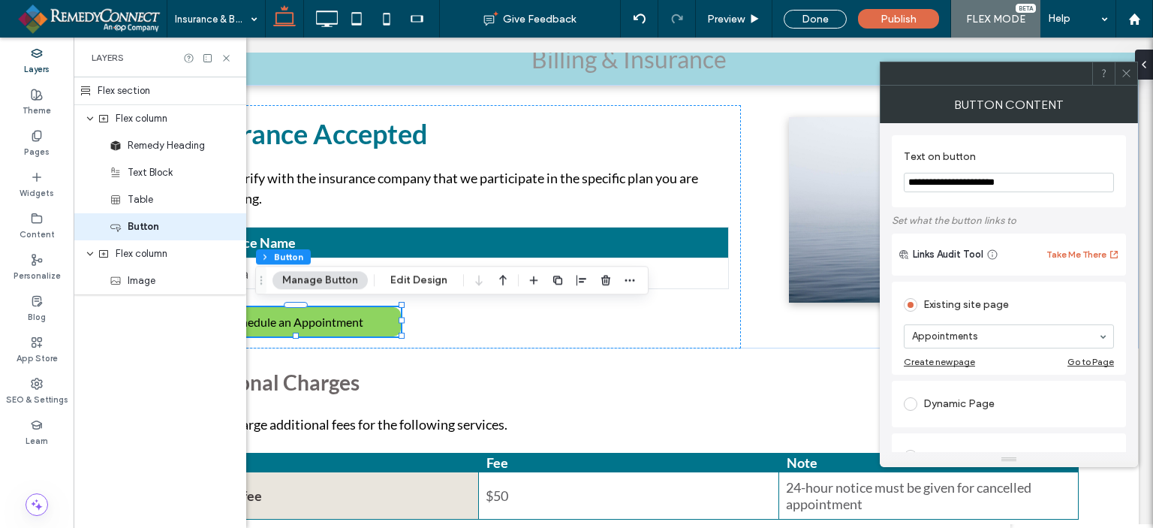
click at [1037, 176] on input "**********" at bounding box center [1009, 183] width 210 height 20
click at [1125, 78] on icon at bounding box center [1126, 73] width 11 height 11
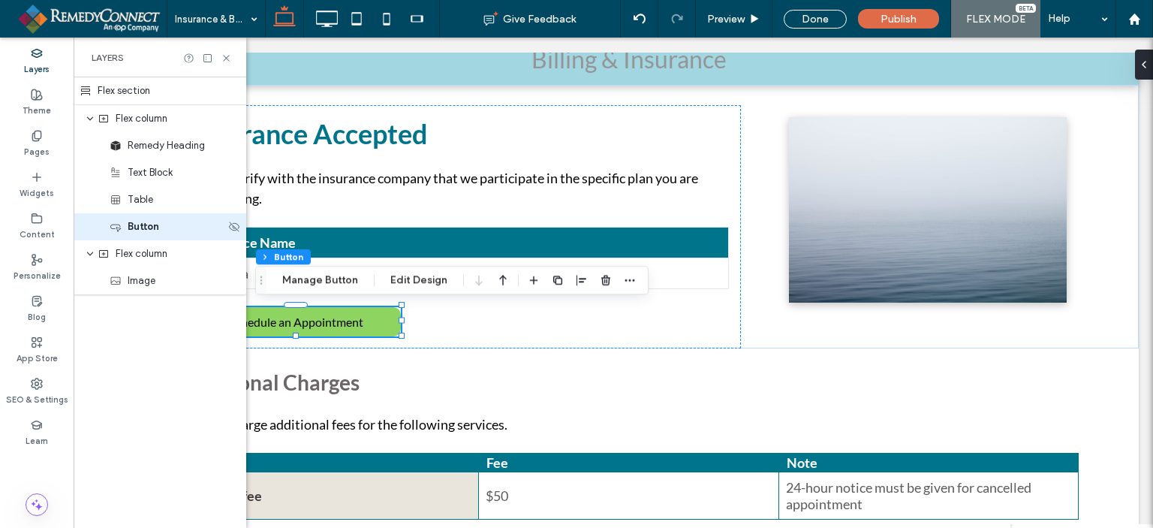
click at [238, 234] on div "Button" at bounding box center [160, 226] width 173 height 27
click at [234, 225] on use at bounding box center [234, 226] width 11 height 10
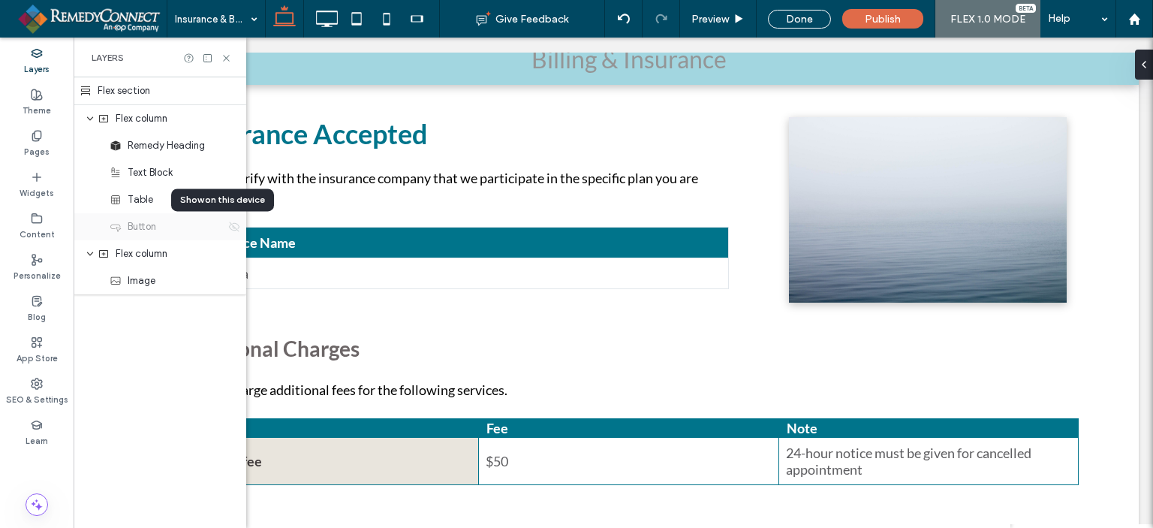
click at [234, 225] on use at bounding box center [234, 226] width 11 height 10
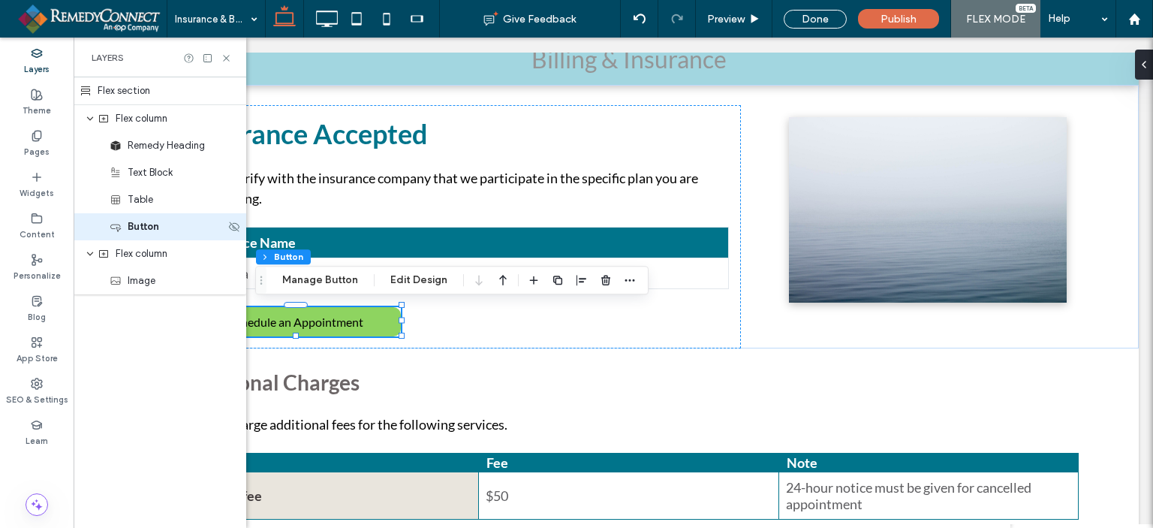
click at [142, 231] on span "Button" at bounding box center [144, 226] width 32 height 15
click at [438, 329] on div "Insurance Accepted Please verify with the insurance company that we participate…" at bounding box center [460, 226] width 562 height 243
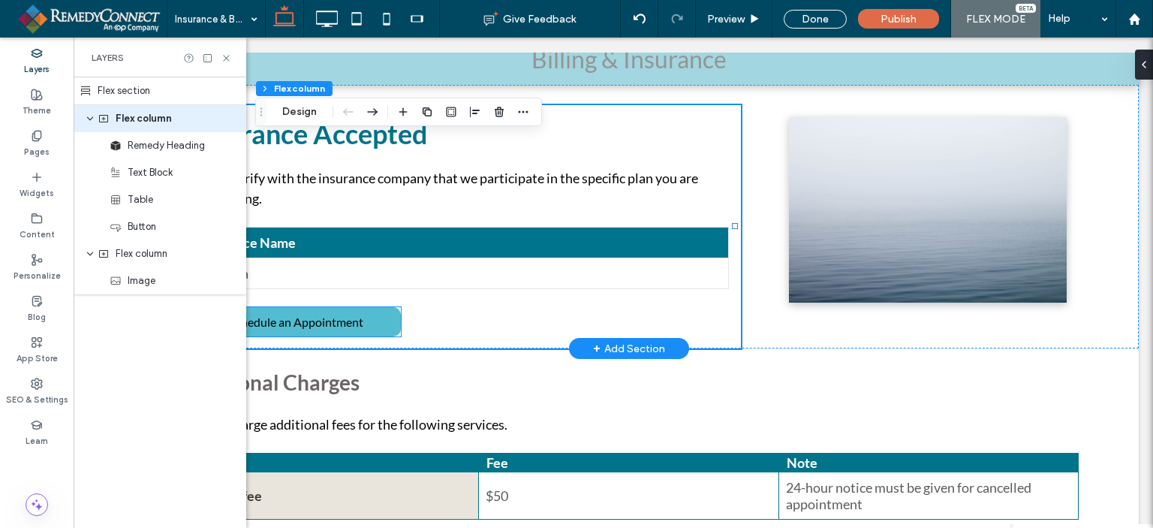
click at [350, 318] on span "Schedule an Appointment" at bounding box center [297, 321] width 134 height 29
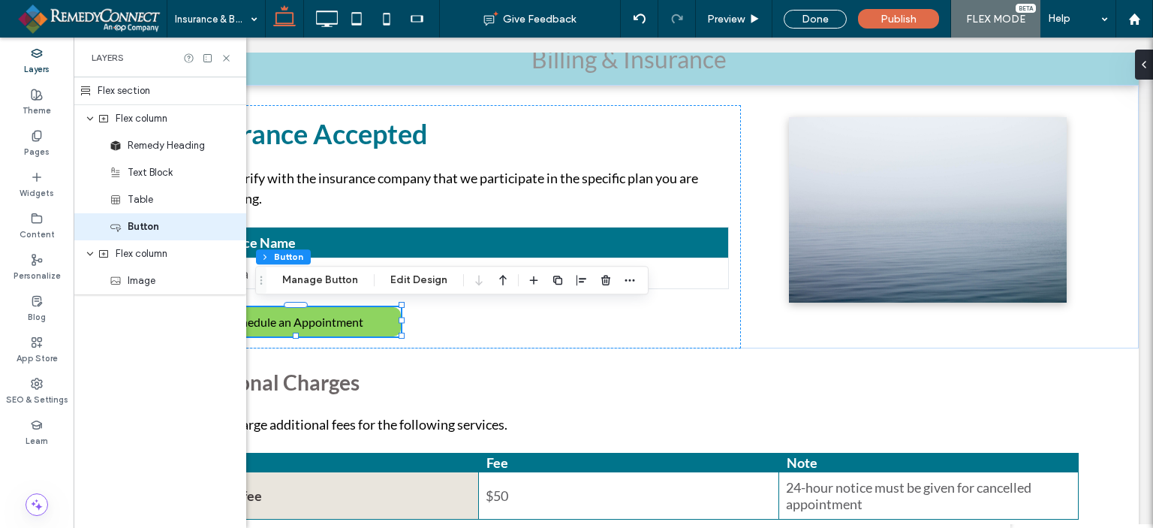
click at [218, 52] on div "Layers" at bounding box center [160, 58] width 137 height 12
click at [219, 56] on div at bounding box center [207, 58] width 49 height 11
click at [227, 56] on icon at bounding box center [226, 58] width 11 height 11
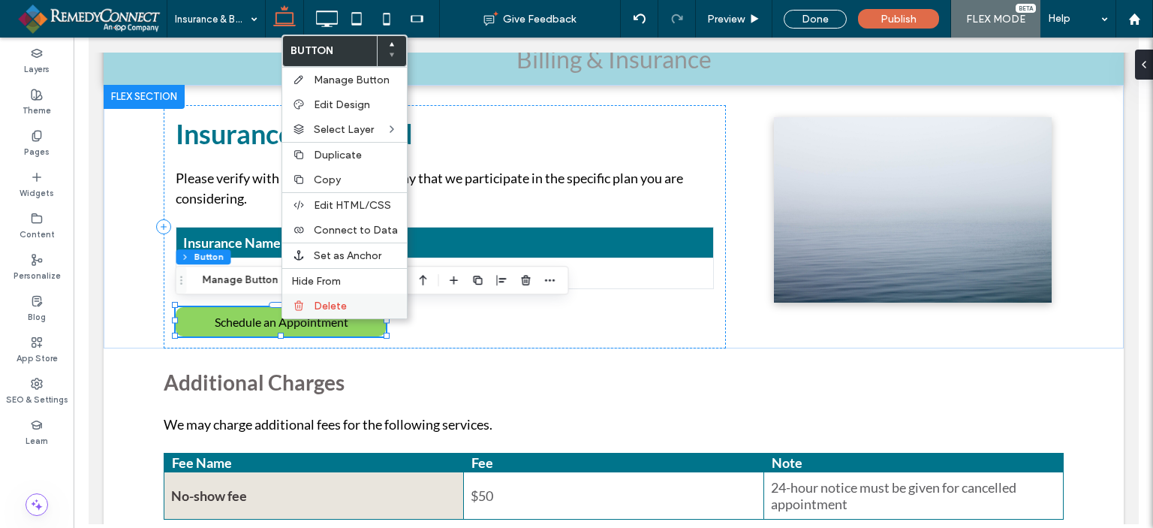
click at [318, 306] on span "Delete" at bounding box center [330, 306] width 33 height 13
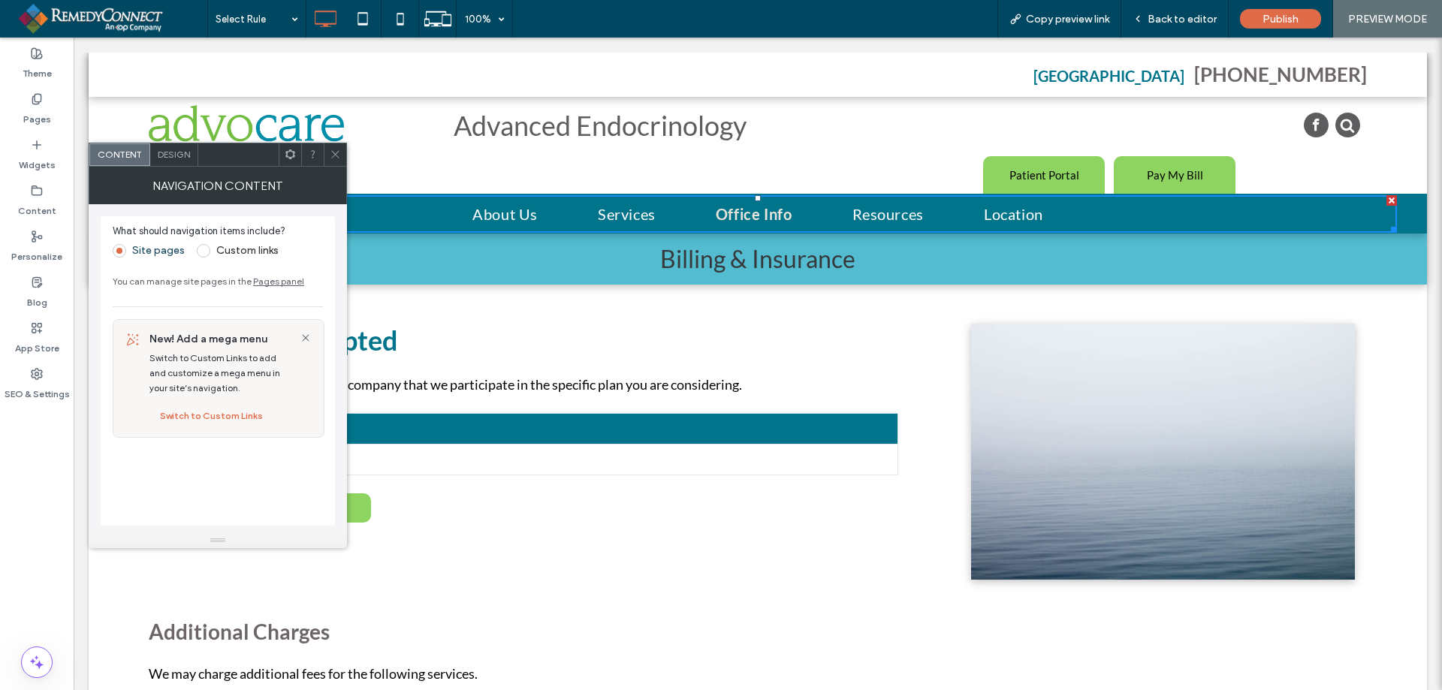
click at [333, 167] on div "NAVIGATION CONTENT" at bounding box center [218, 186] width 258 height 38
click at [331, 152] on icon at bounding box center [335, 154] width 11 height 11
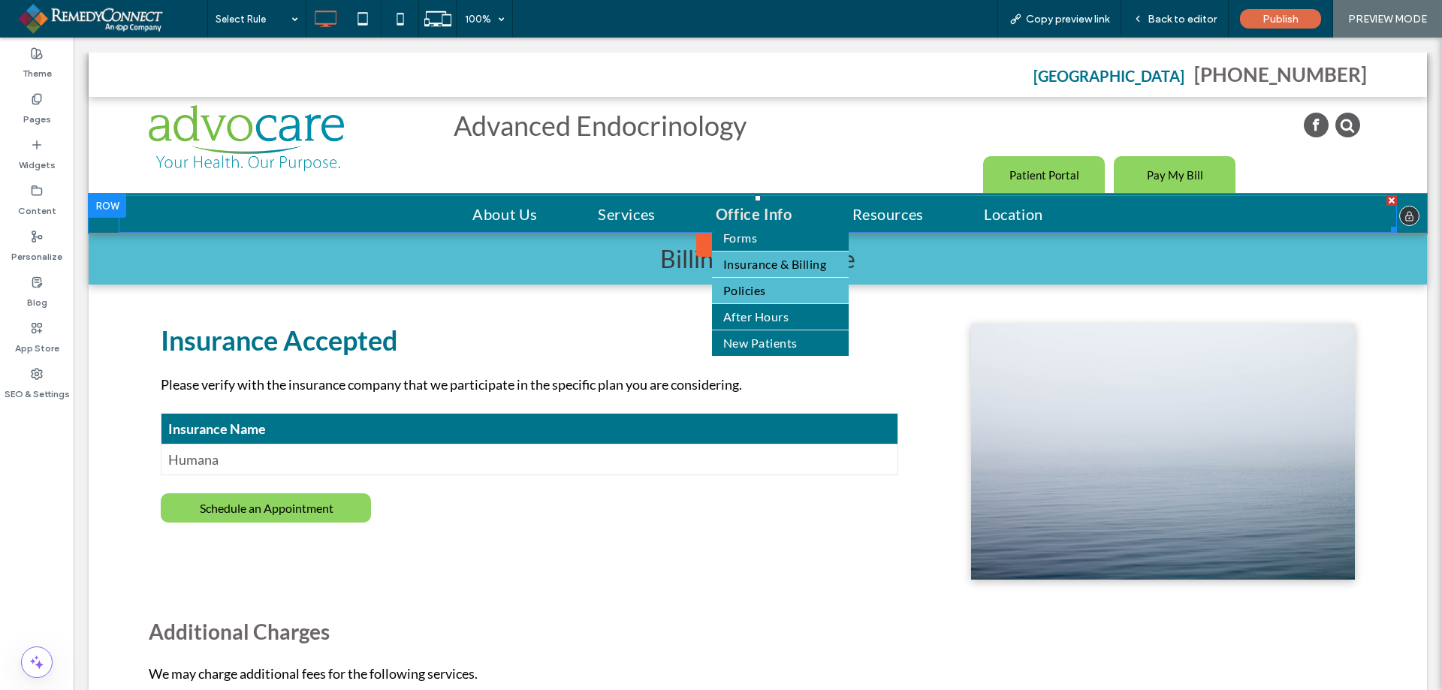
click at [733, 292] on span "Policies" at bounding box center [744, 291] width 43 height 18
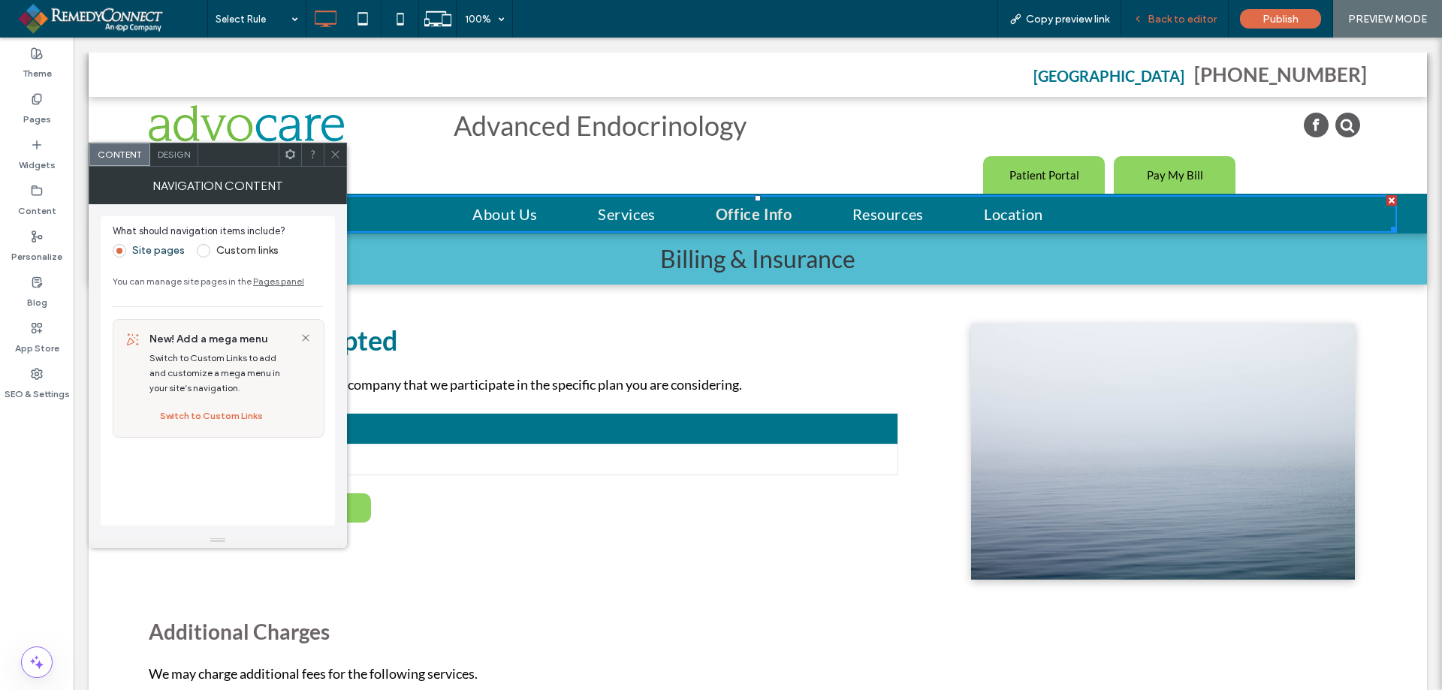
click at [1175, 18] on span "Back to editor" at bounding box center [1181, 19] width 69 height 13
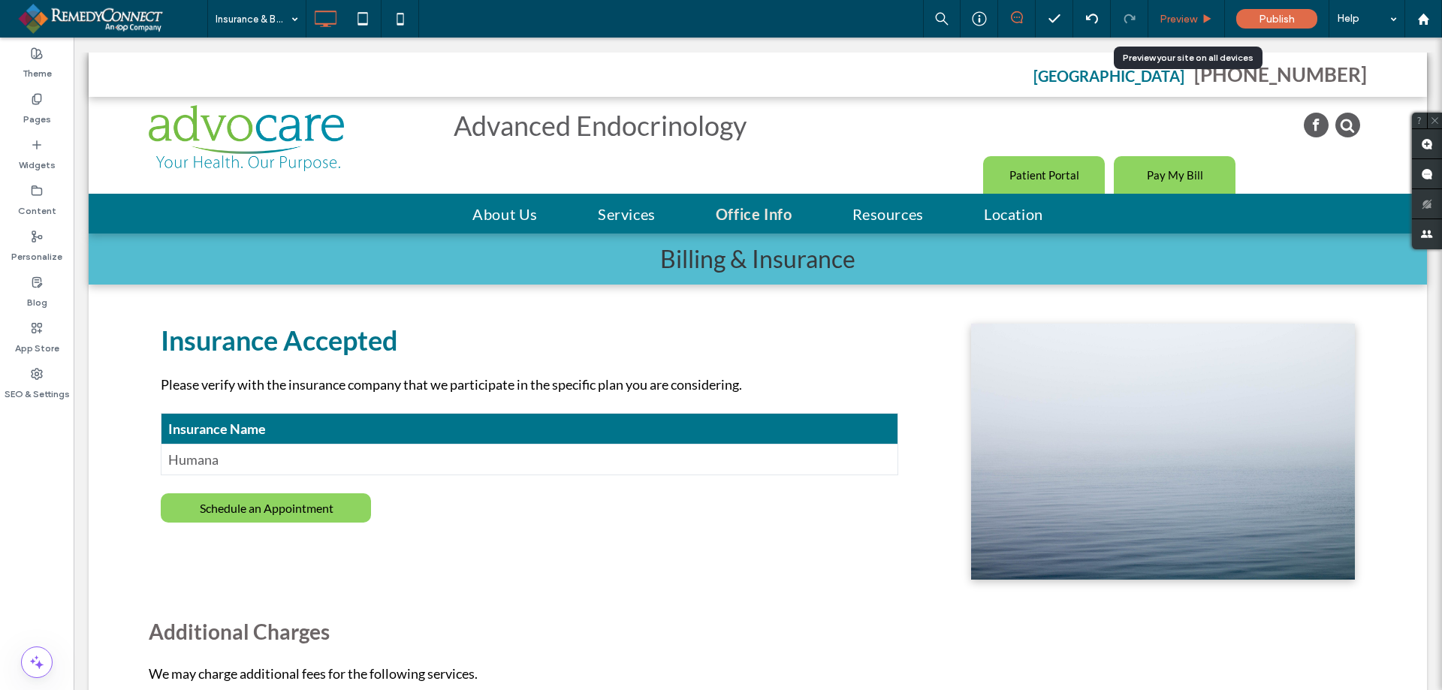
click at [1197, 22] on span "Preview" at bounding box center [1178, 19] width 38 height 13
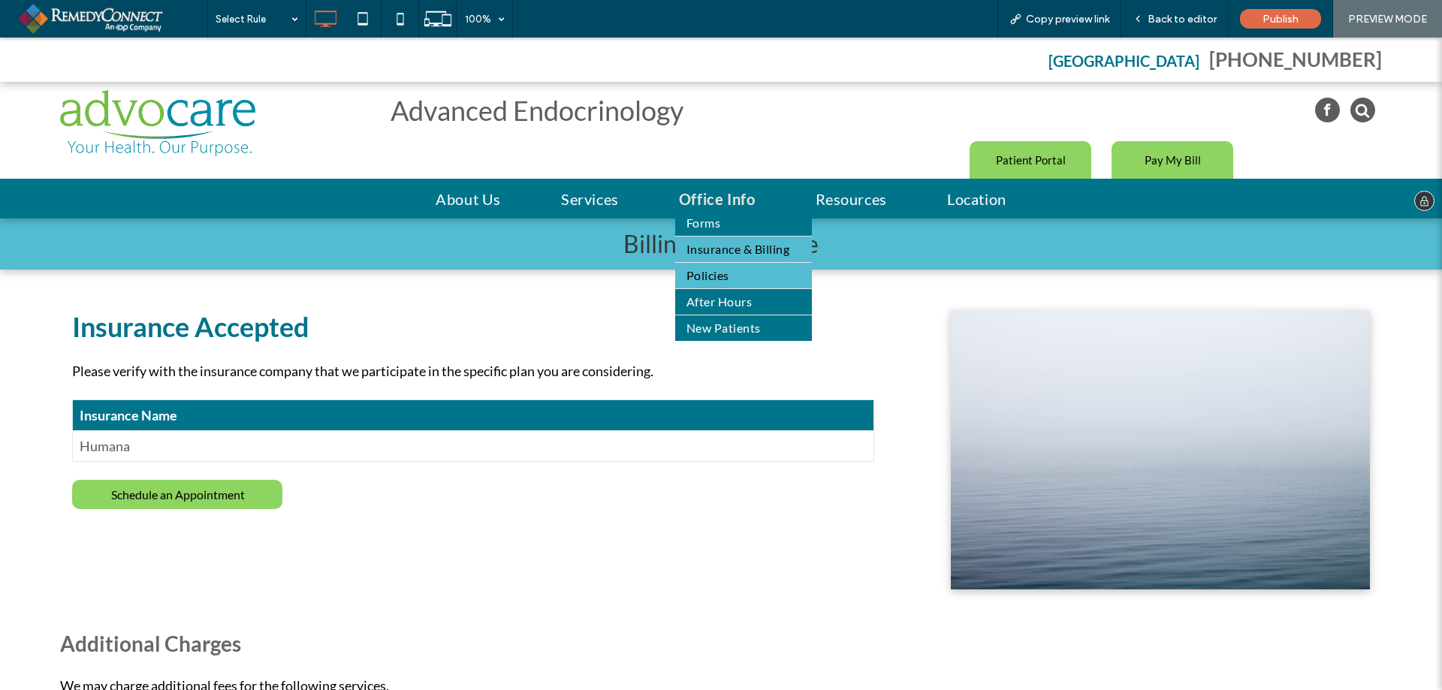
click at [701, 267] on span "Policies" at bounding box center [707, 276] width 43 height 18
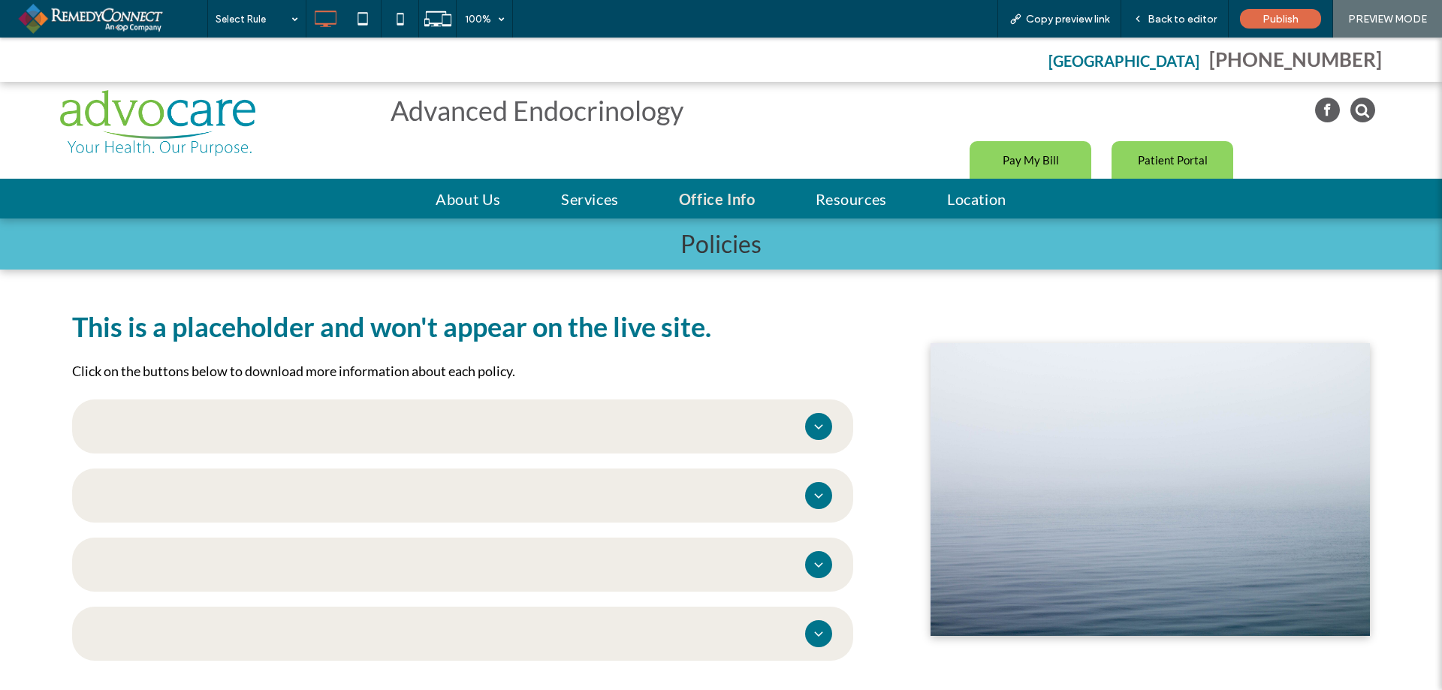
click at [805, 426] on div at bounding box center [818, 426] width 27 height 27
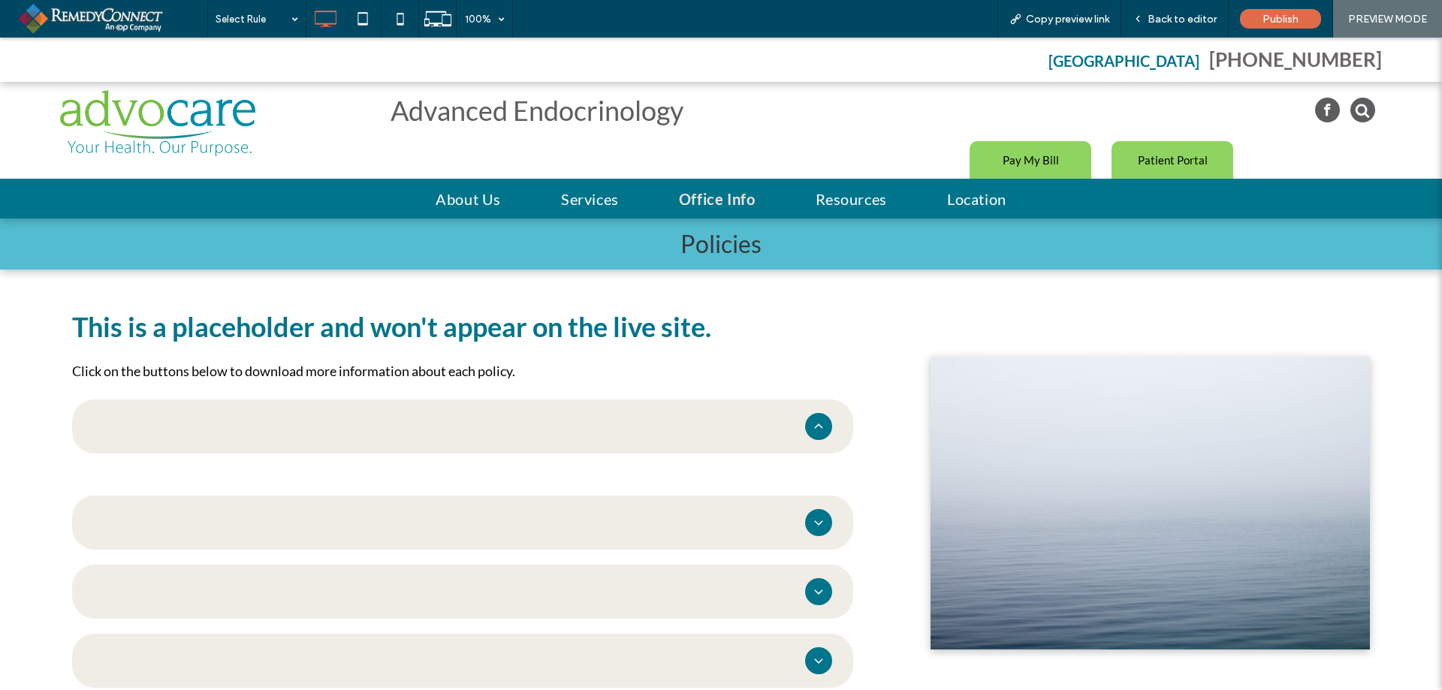
click at [805, 426] on div at bounding box center [818, 426] width 27 height 27
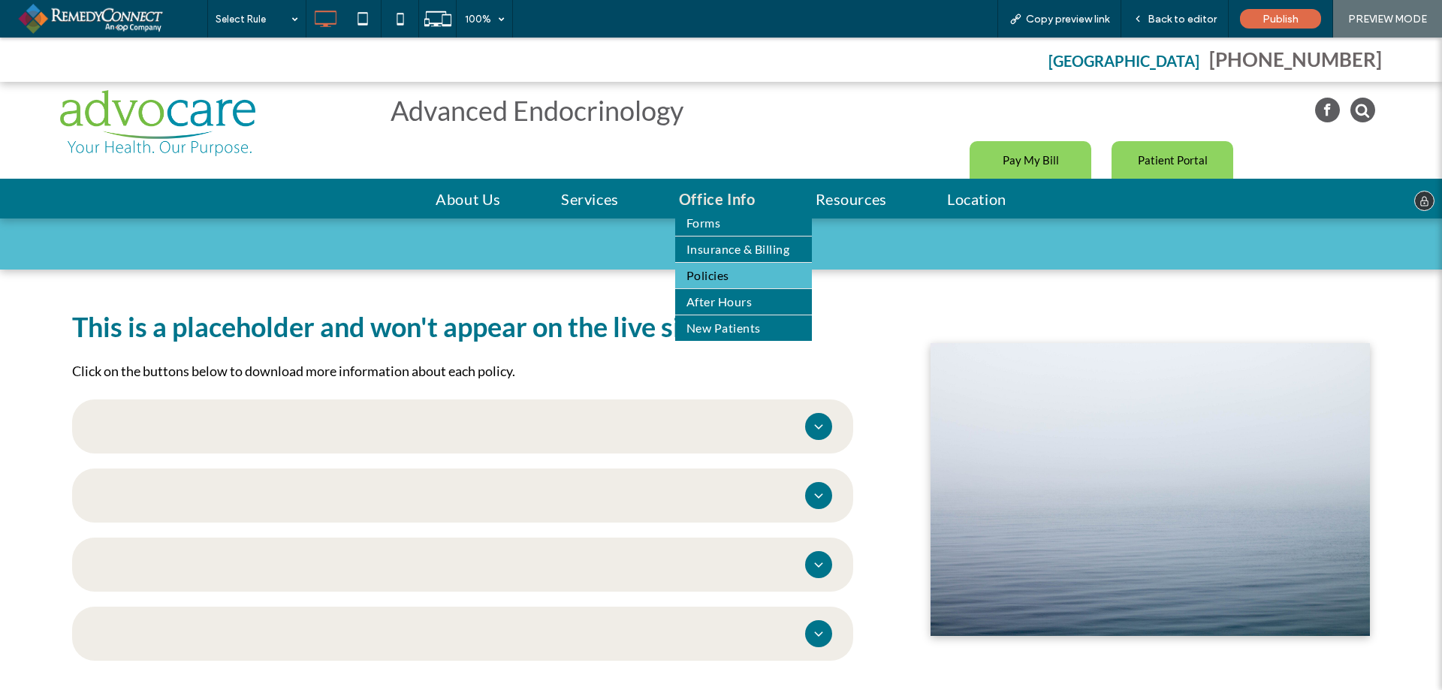
click at [690, 198] on span "Office Info" at bounding box center [717, 199] width 77 height 23
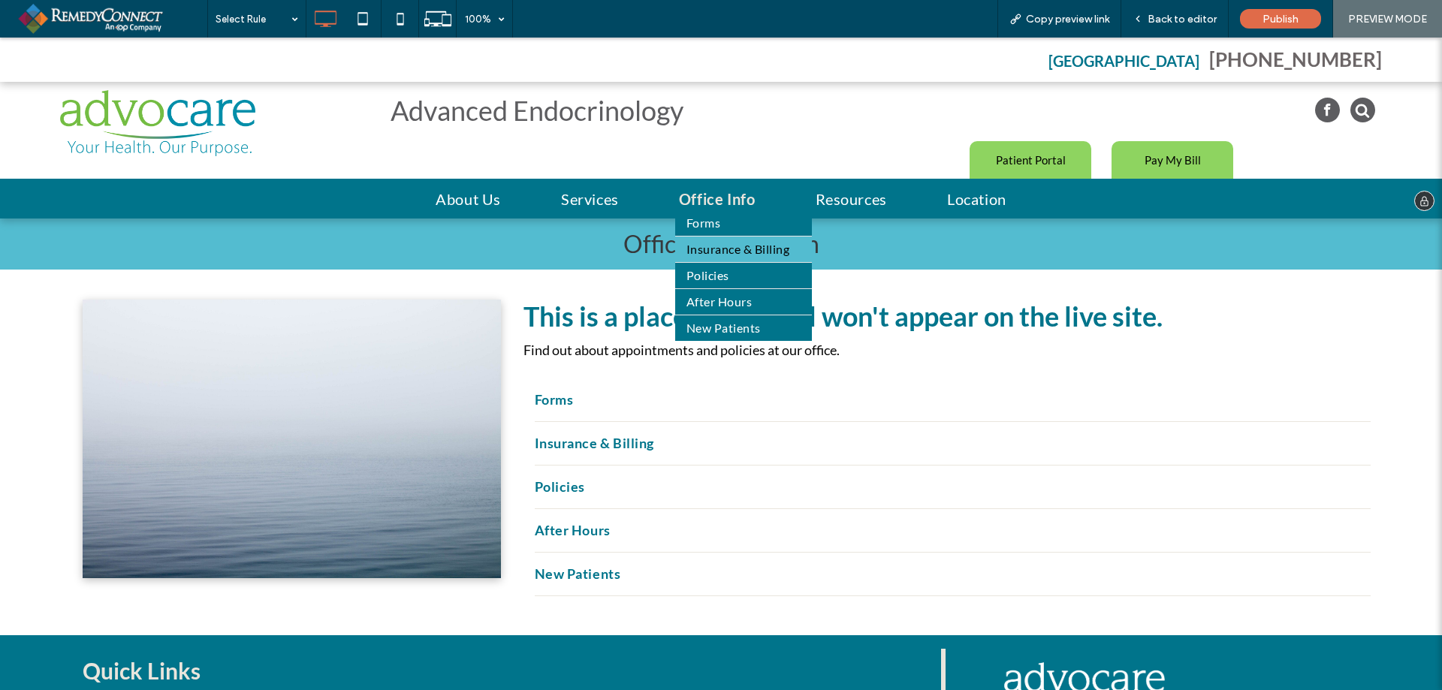
click at [712, 249] on span "Insurance & Billing" at bounding box center [737, 249] width 103 height 18
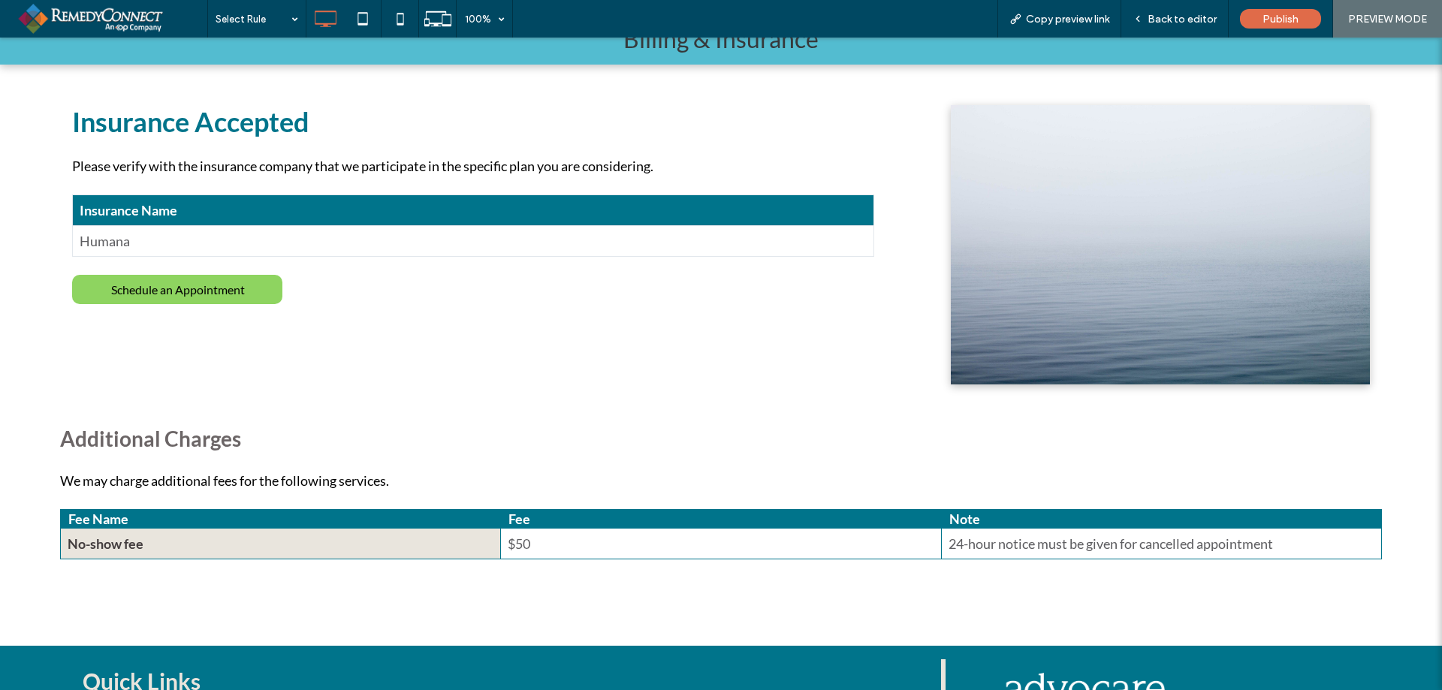
scroll to position [225, 0]
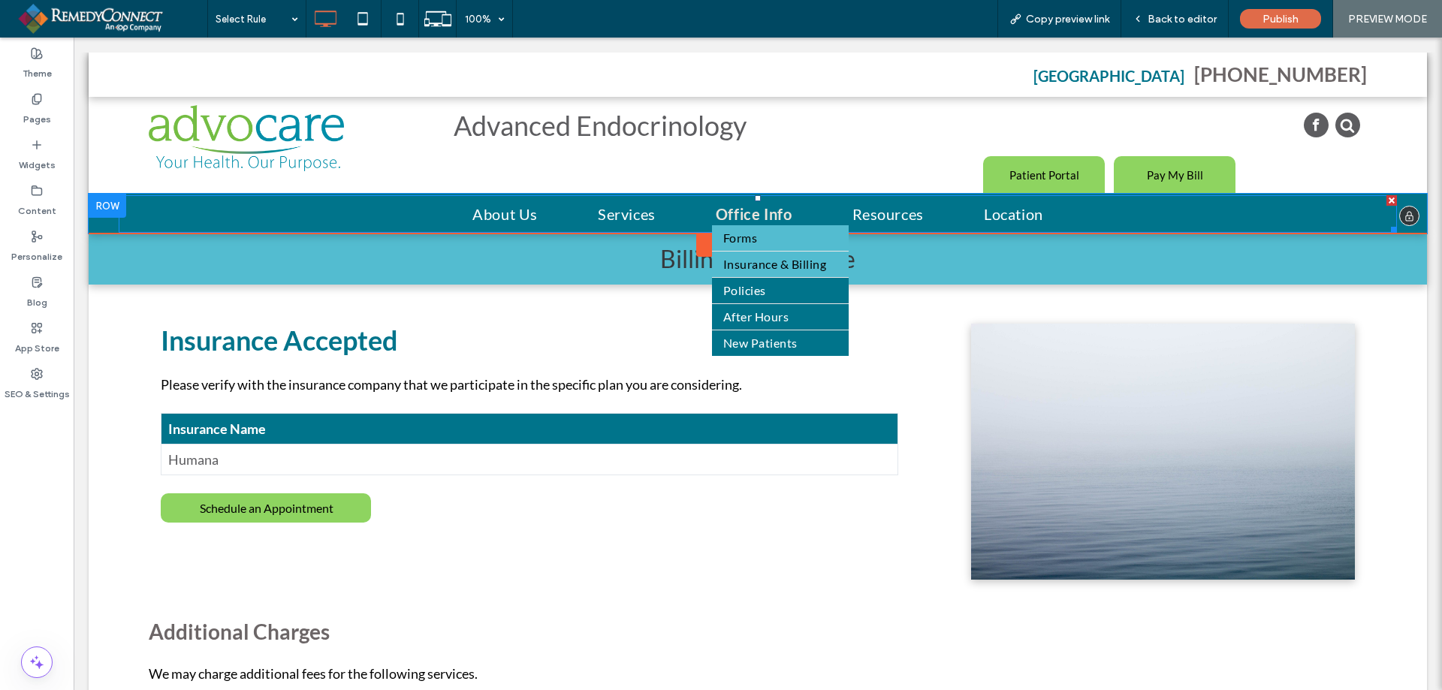
click at [735, 240] on span "Forms" at bounding box center [740, 238] width 34 height 18
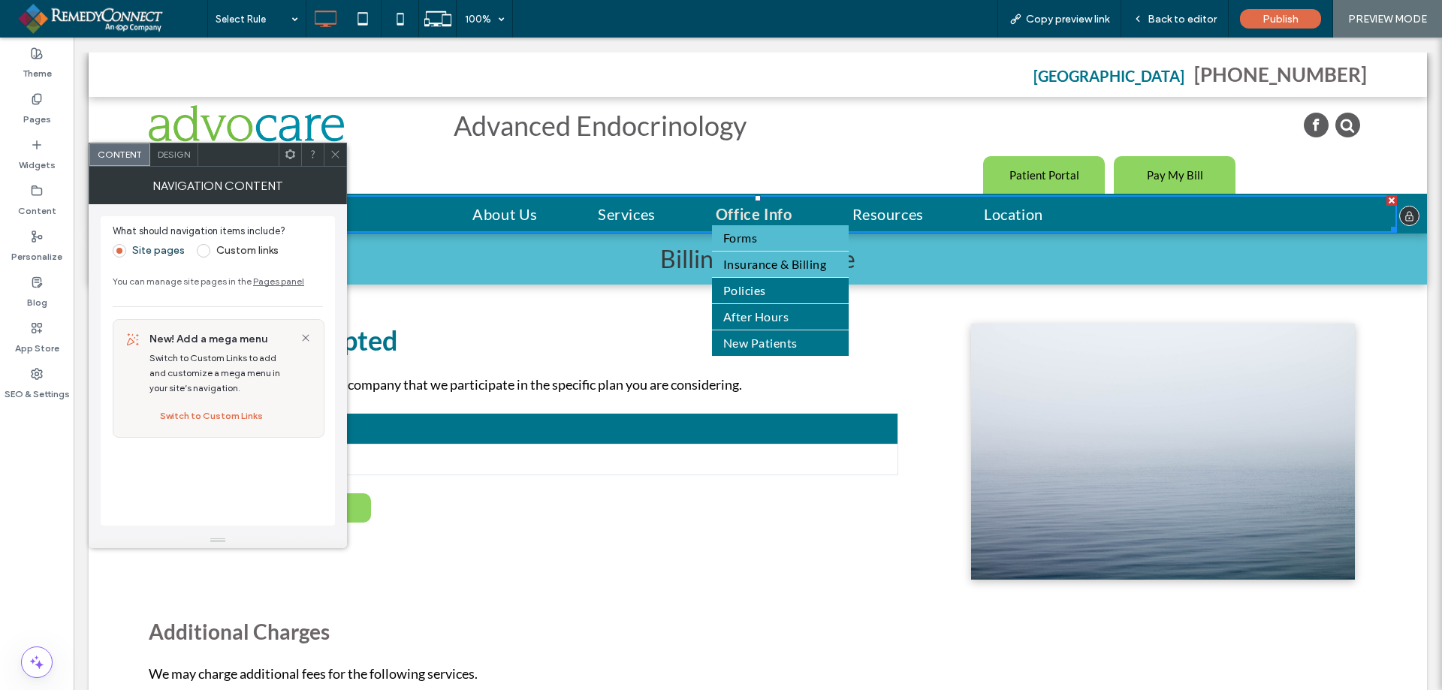
click at [733, 230] on span "Forms" at bounding box center [740, 238] width 34 height 18
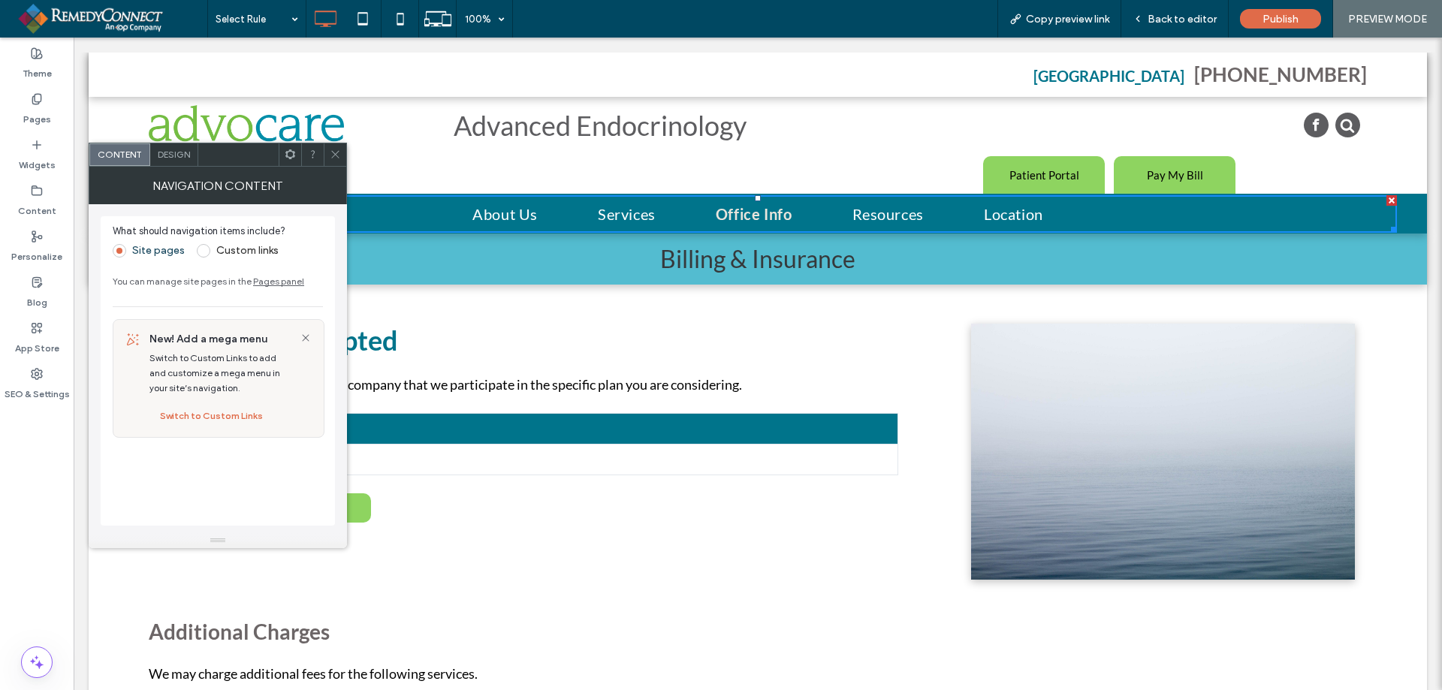
click at [342, 151] on div at bounding box center [335, 154] width 23 height 23
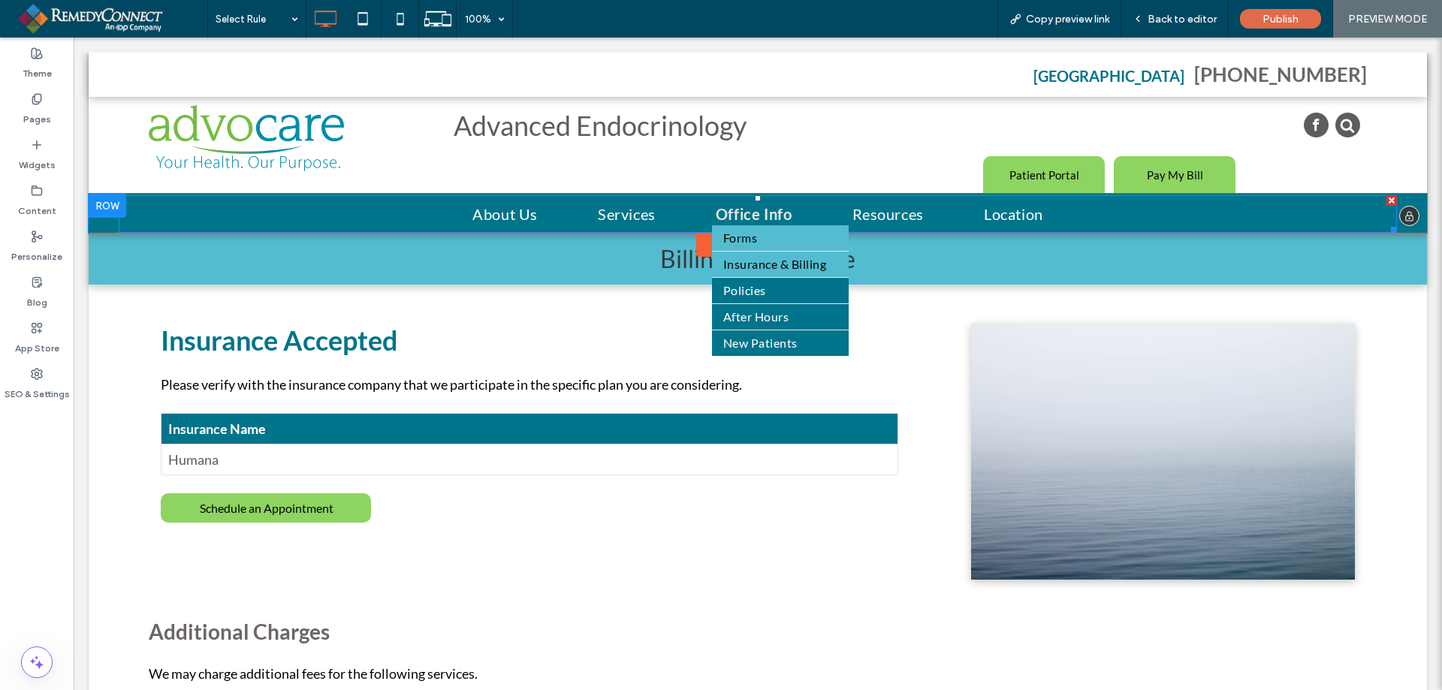
click at [734, 244] on span "Forms" at bounding box center [740, 238] width 34 height 18
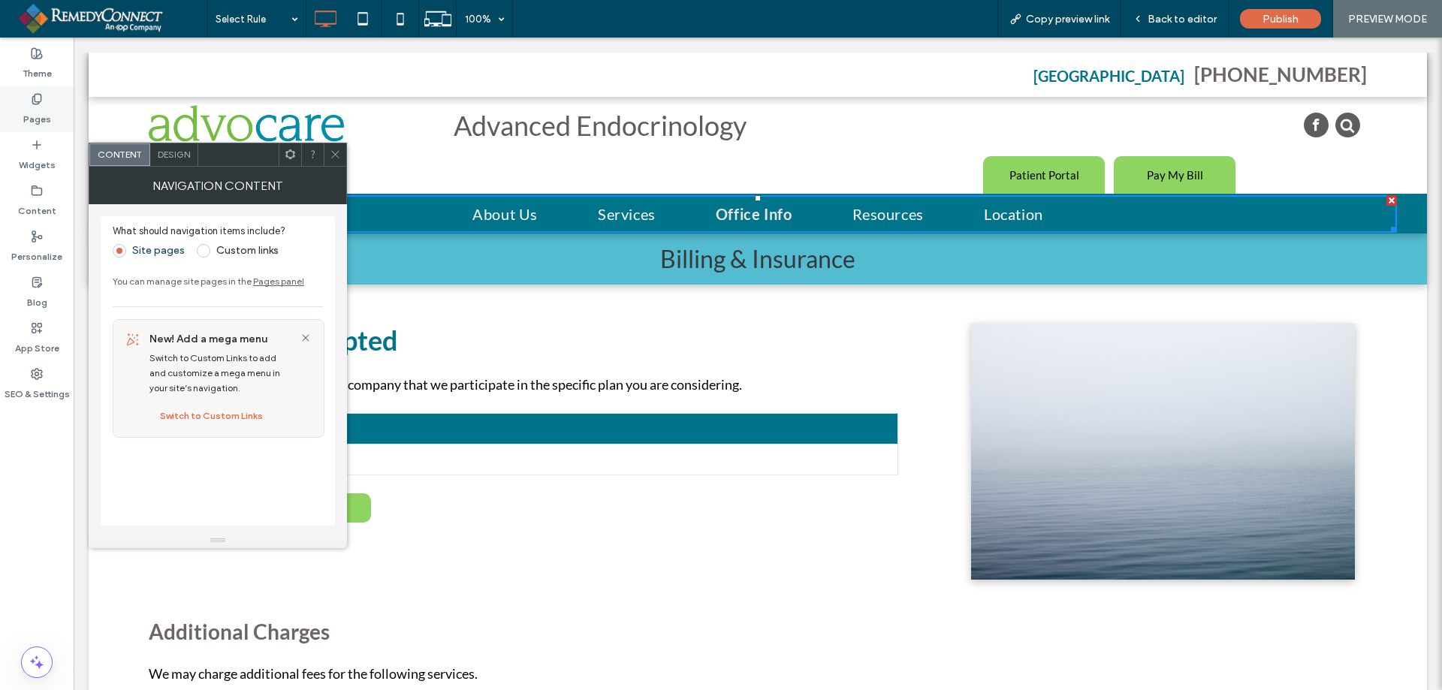
click at [49, 110] on label "Pages" at bounding box center [37, 115] width 28 height 21
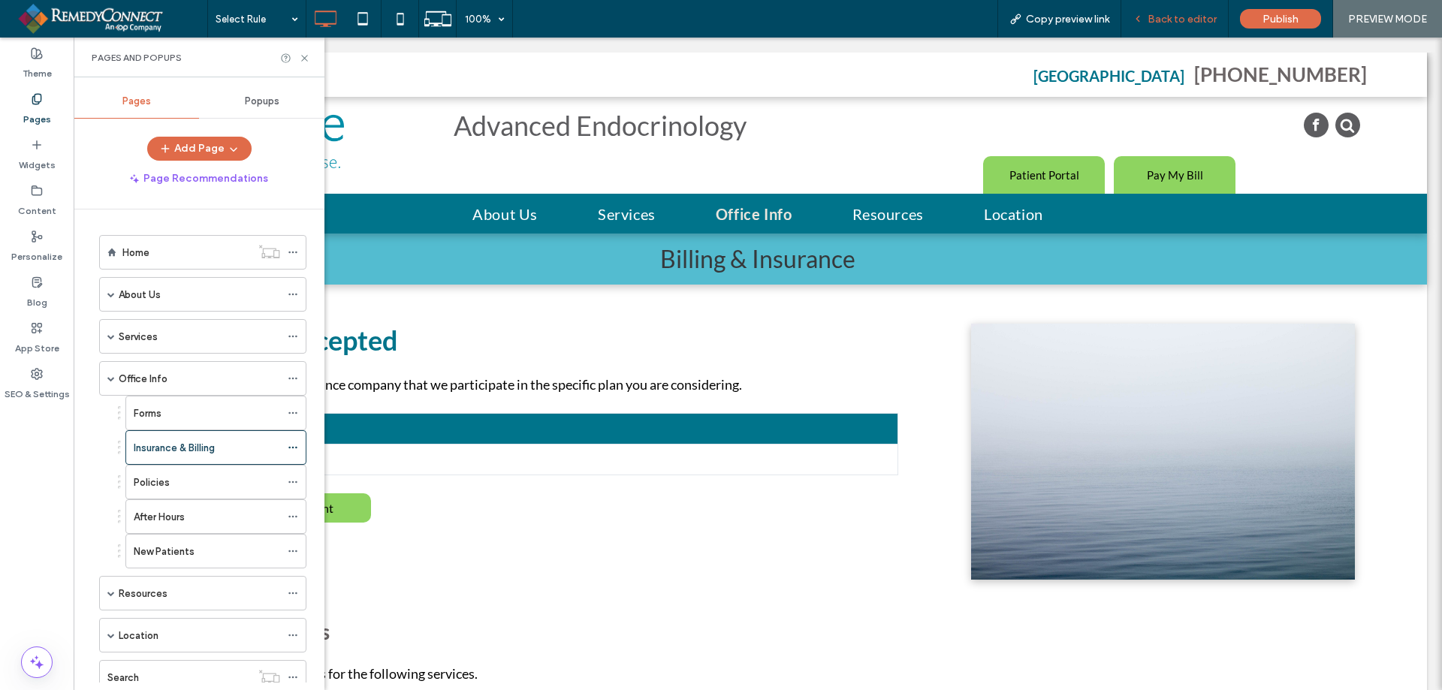
click at [1170, 25] on span "Back to editor" at bounding box center [1181, 19] width 69 height 13
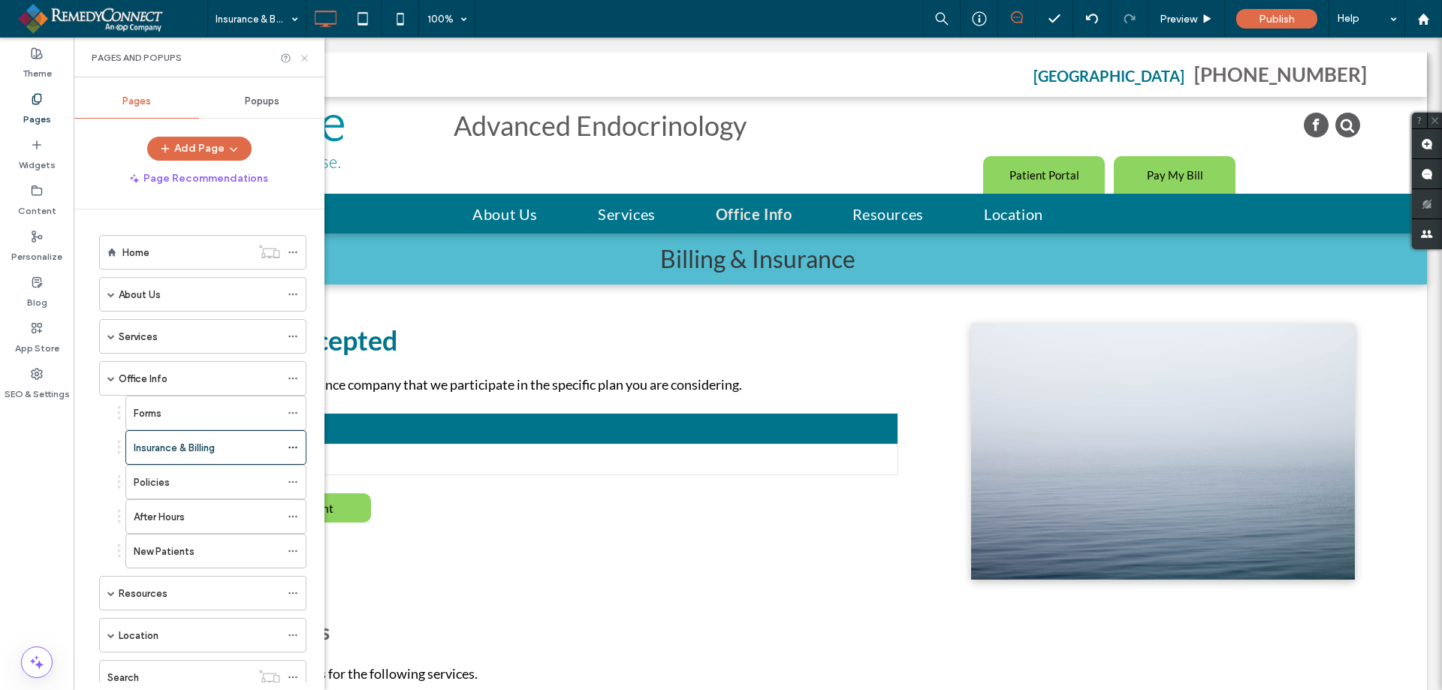
click at [301, 54] on icon at bounding box center [304, 58] width 11 height 11
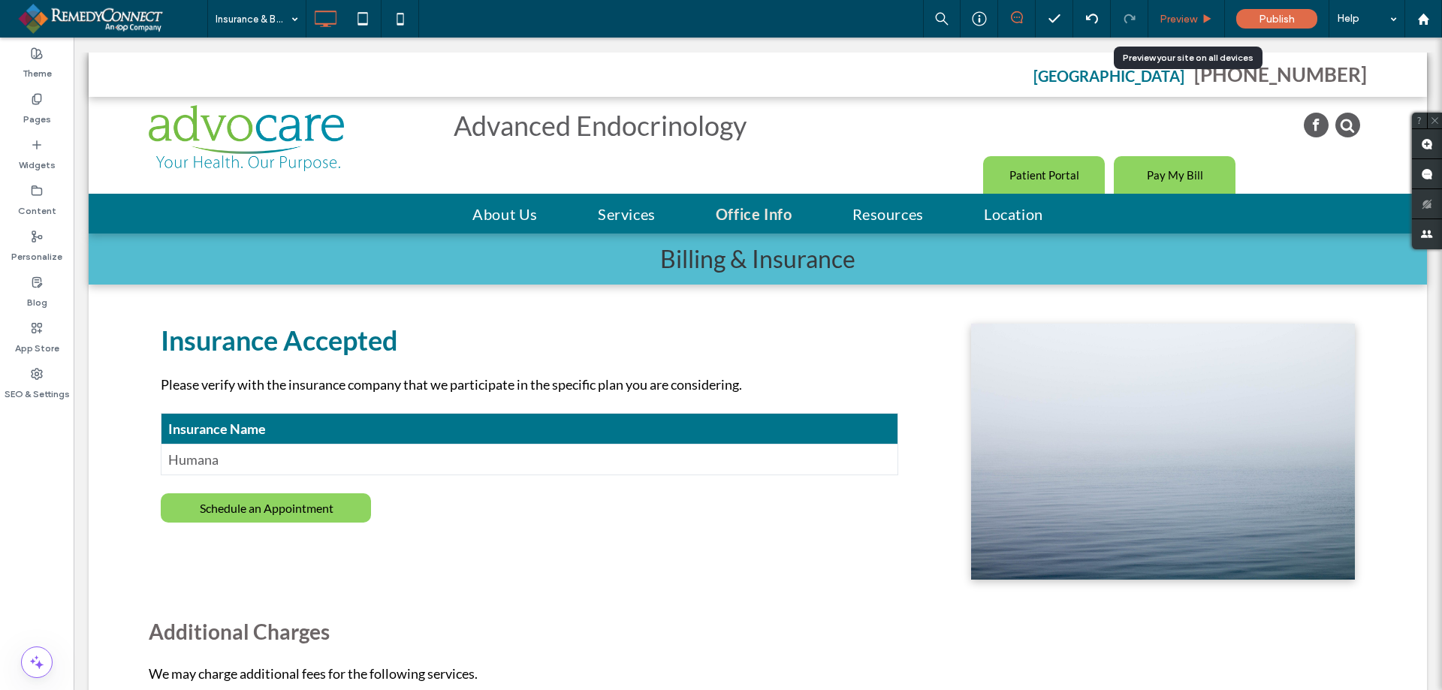
click at [1168, 10] on div "Preview" at bounding box center [1186, 19] width 77 height 38
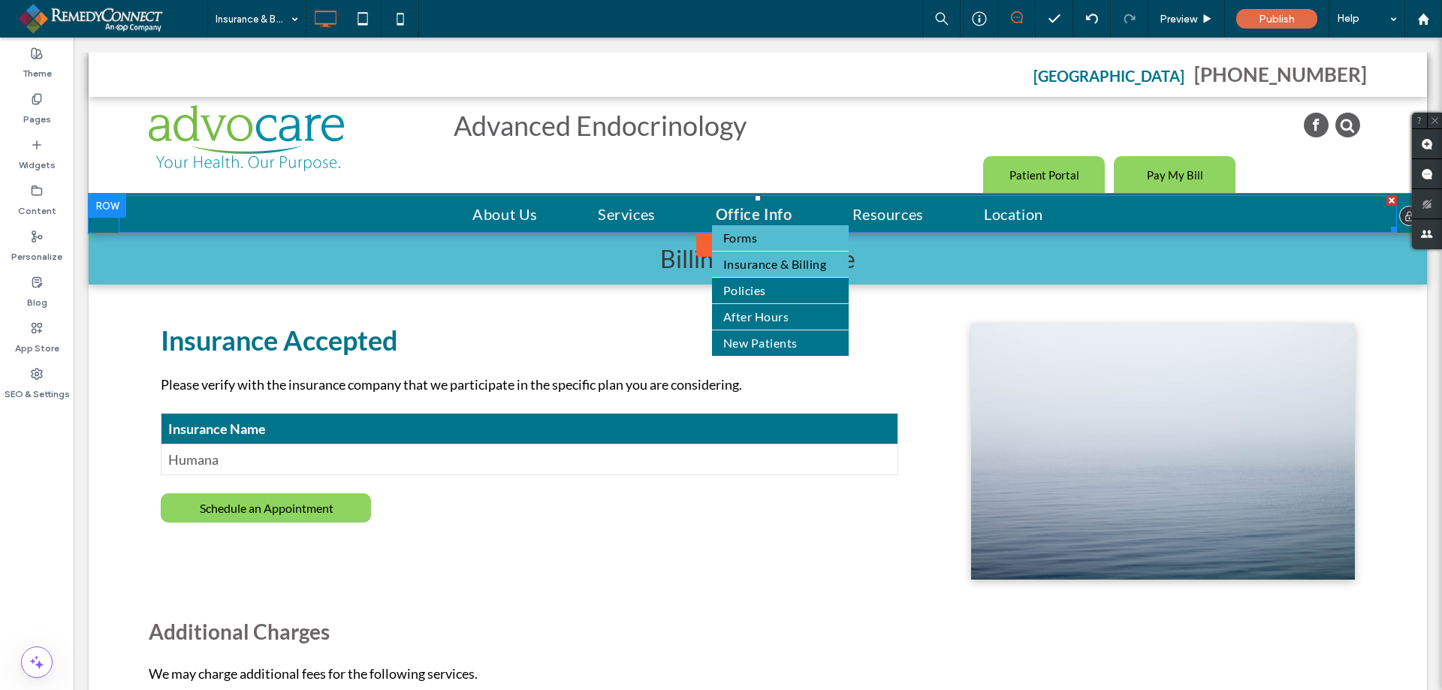
click at [737, 235] on span "Forms" at bounding box center [740, 238] width 34 height 18
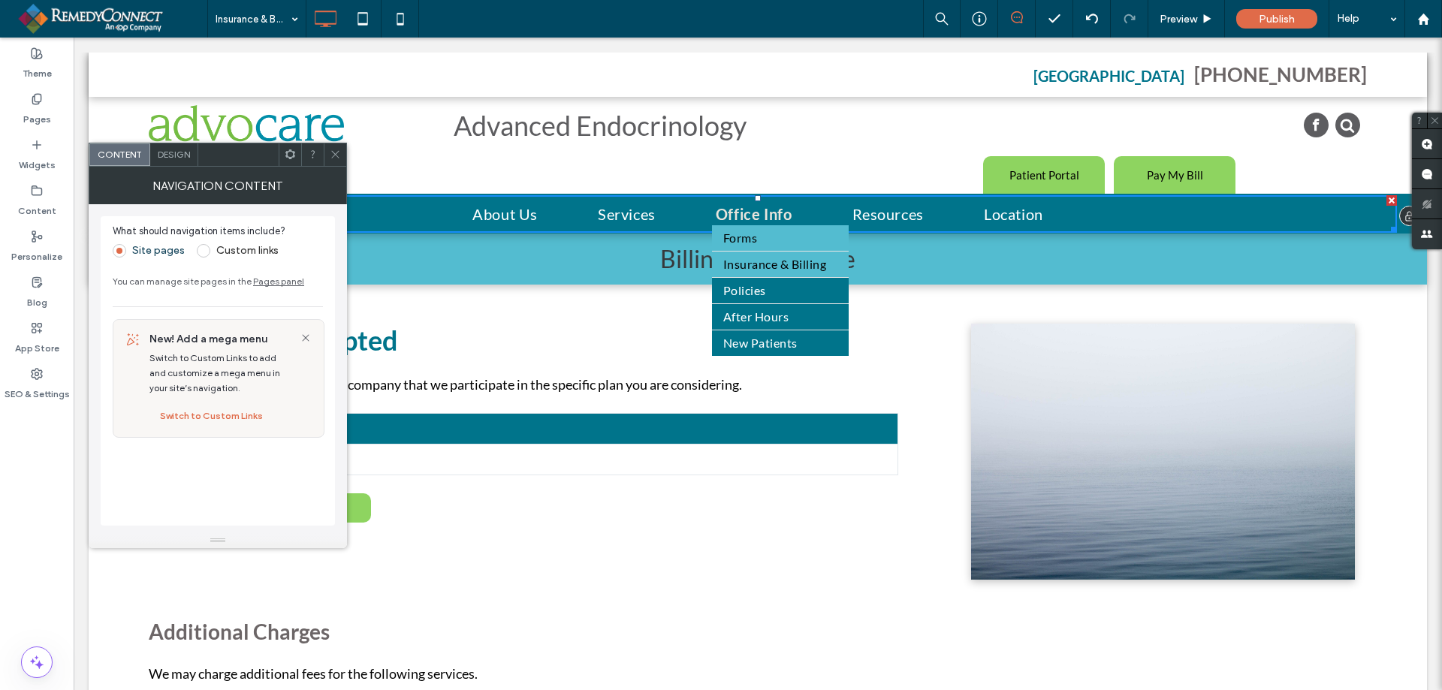
click at [737, 235] on span "Forms" at bounding box center [740, 238] width 34 height 18
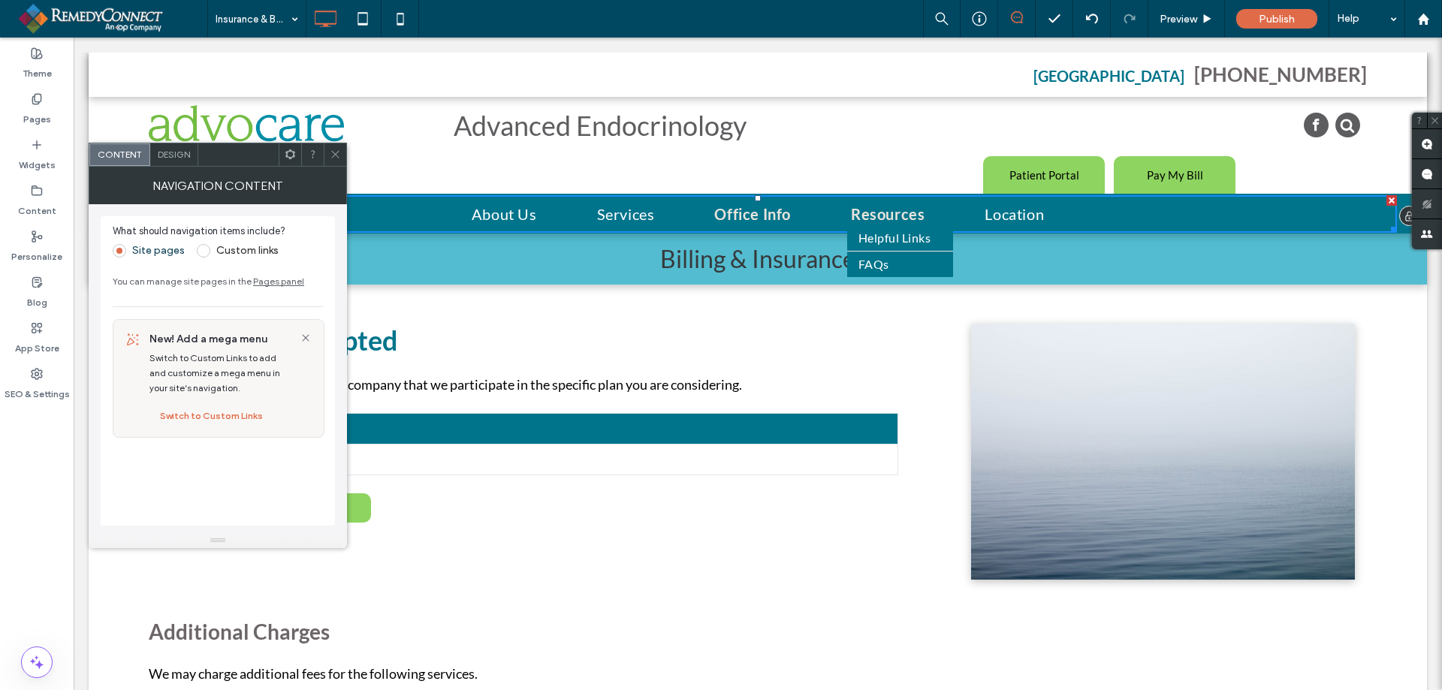
click at [865, 206] on span "Resources" at bounding box center [888, 214] width 74 height 23
click at [868, 235] on span "Helpful Links" at bounding box center [896, 238] width 72 height 18
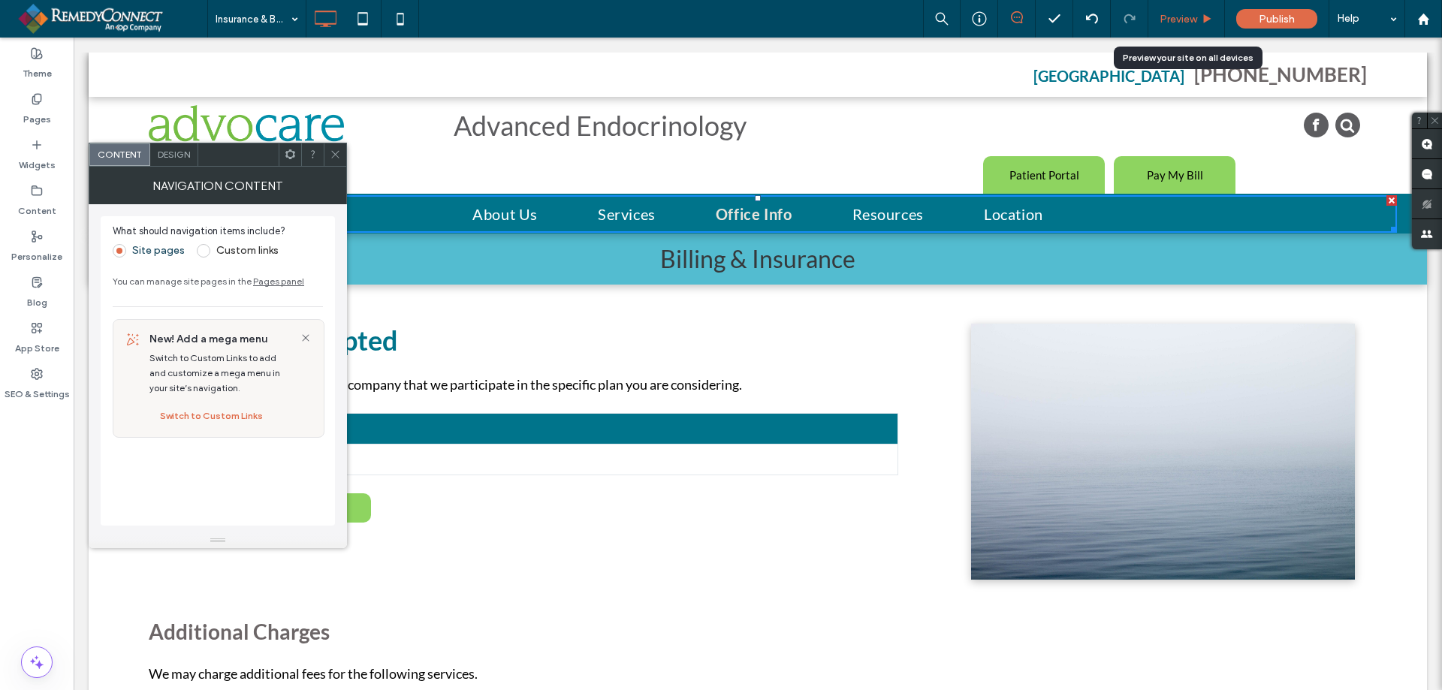
click at [1174, 17] on span "Preview" at bounding box center [1178, 19] width 38 height 13
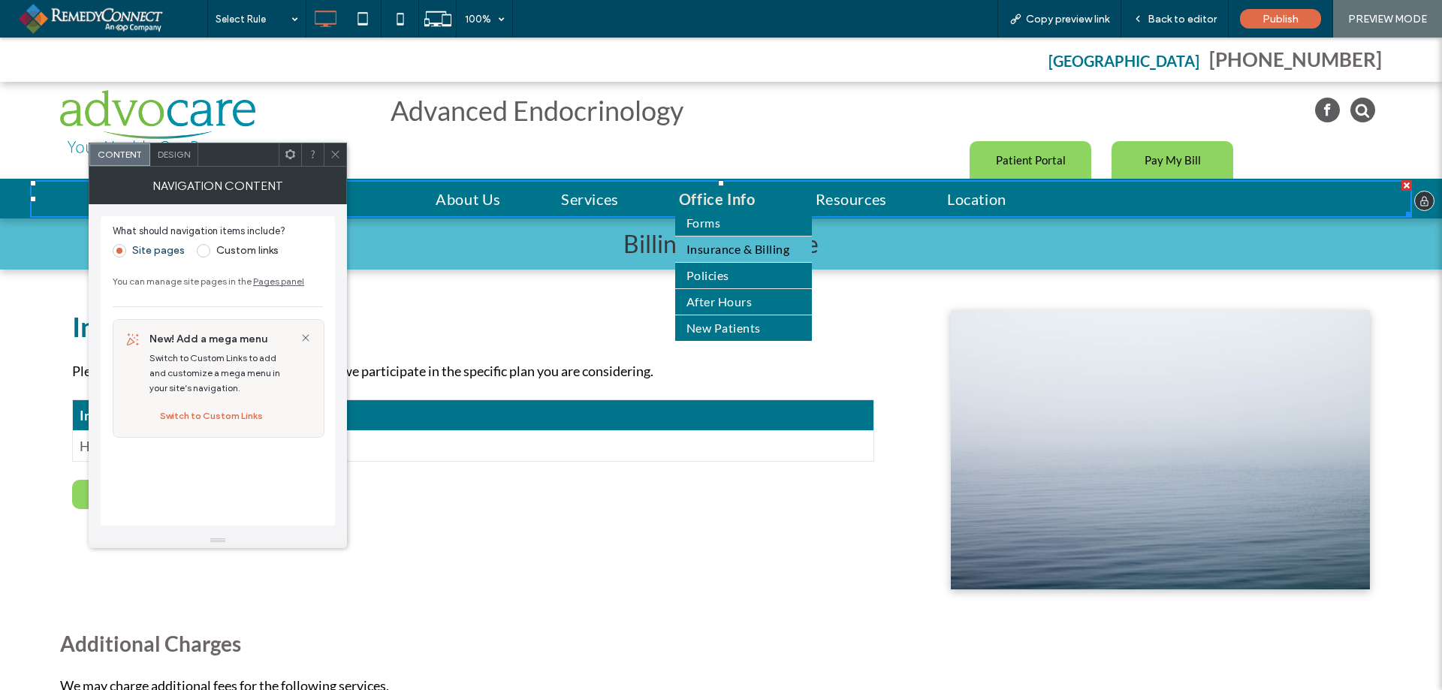
click at [707, 251] on span "Insurance & Billing" at bounding box center [737, 249] width 103 height 18
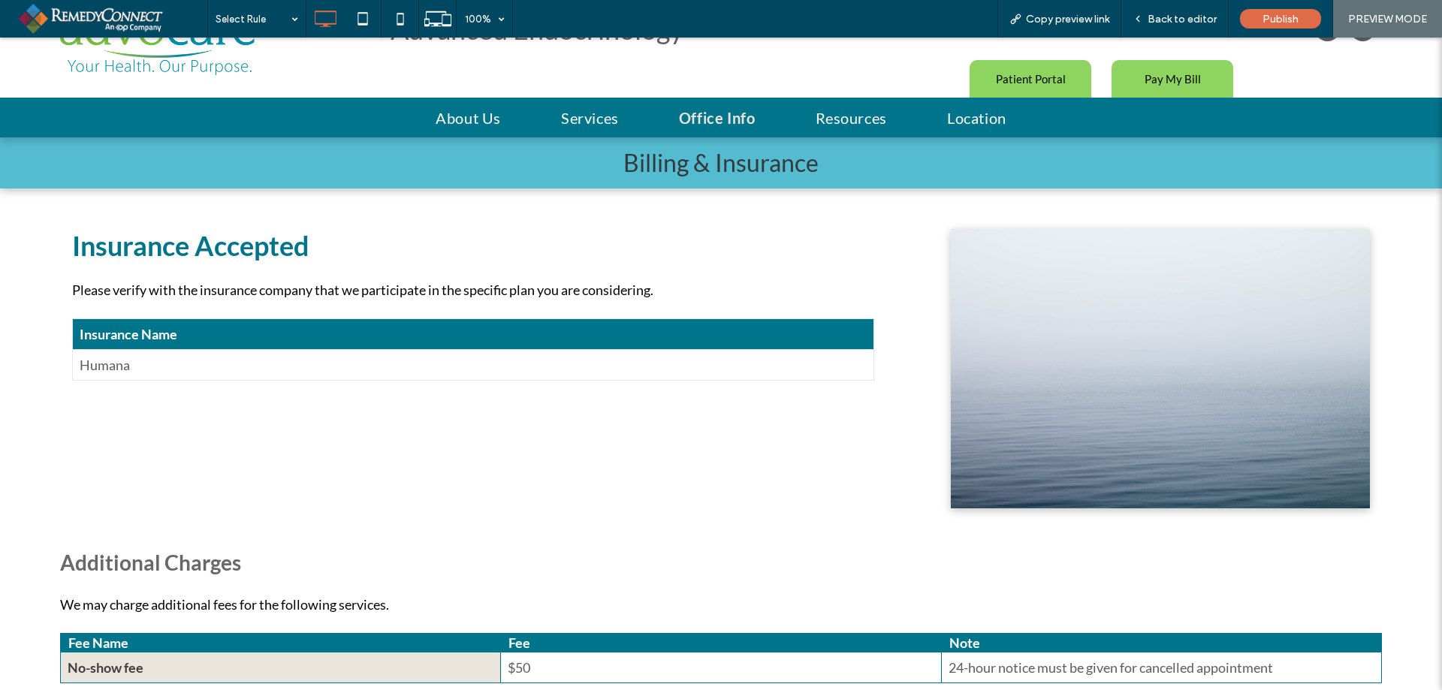
scroll to position [75, 0]
